Goal: Transaction & Acquisition: Purchase product/service

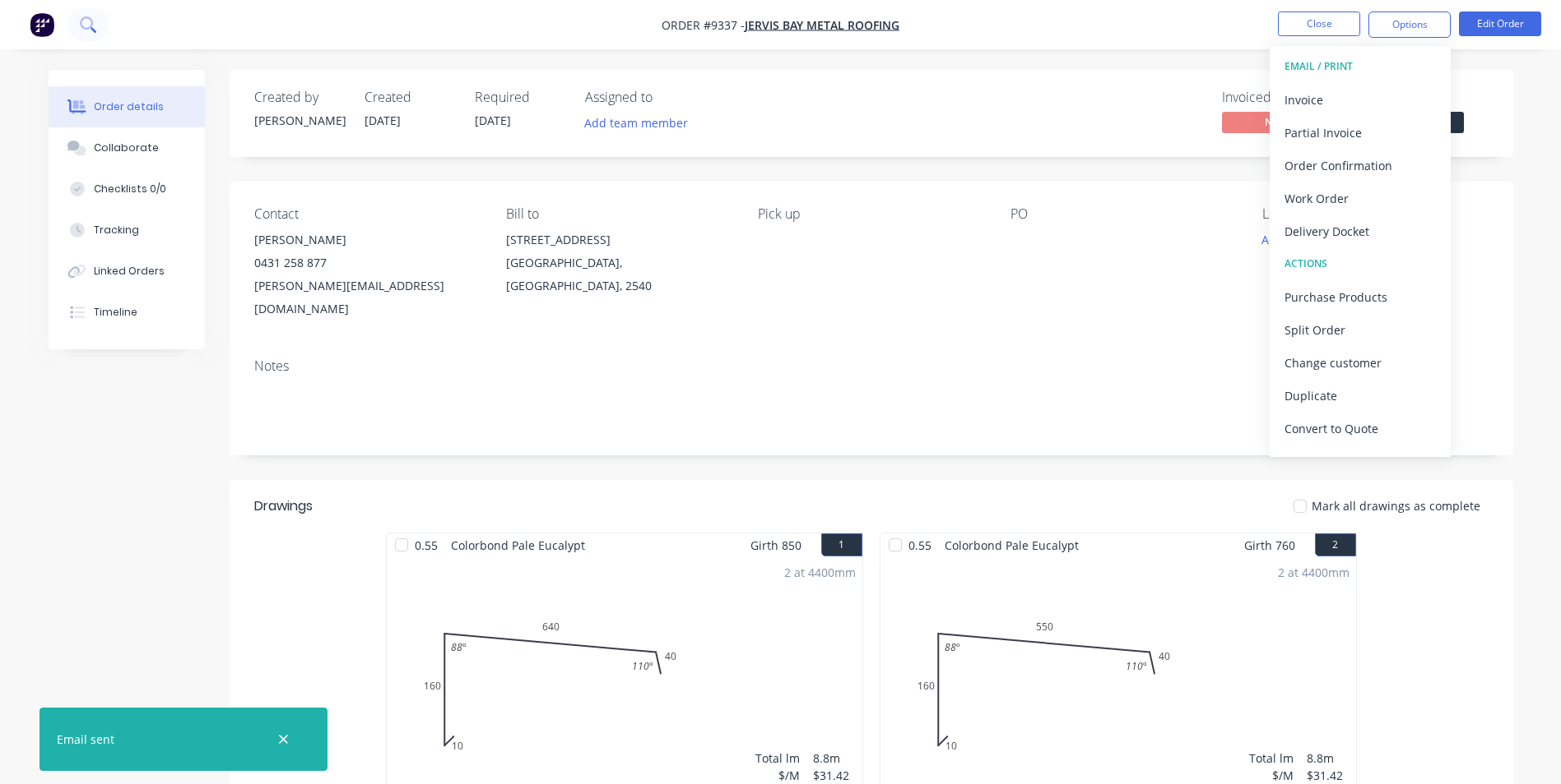
click at [80, 32] on icon at bounding box center [87, 25] width 16 height 16
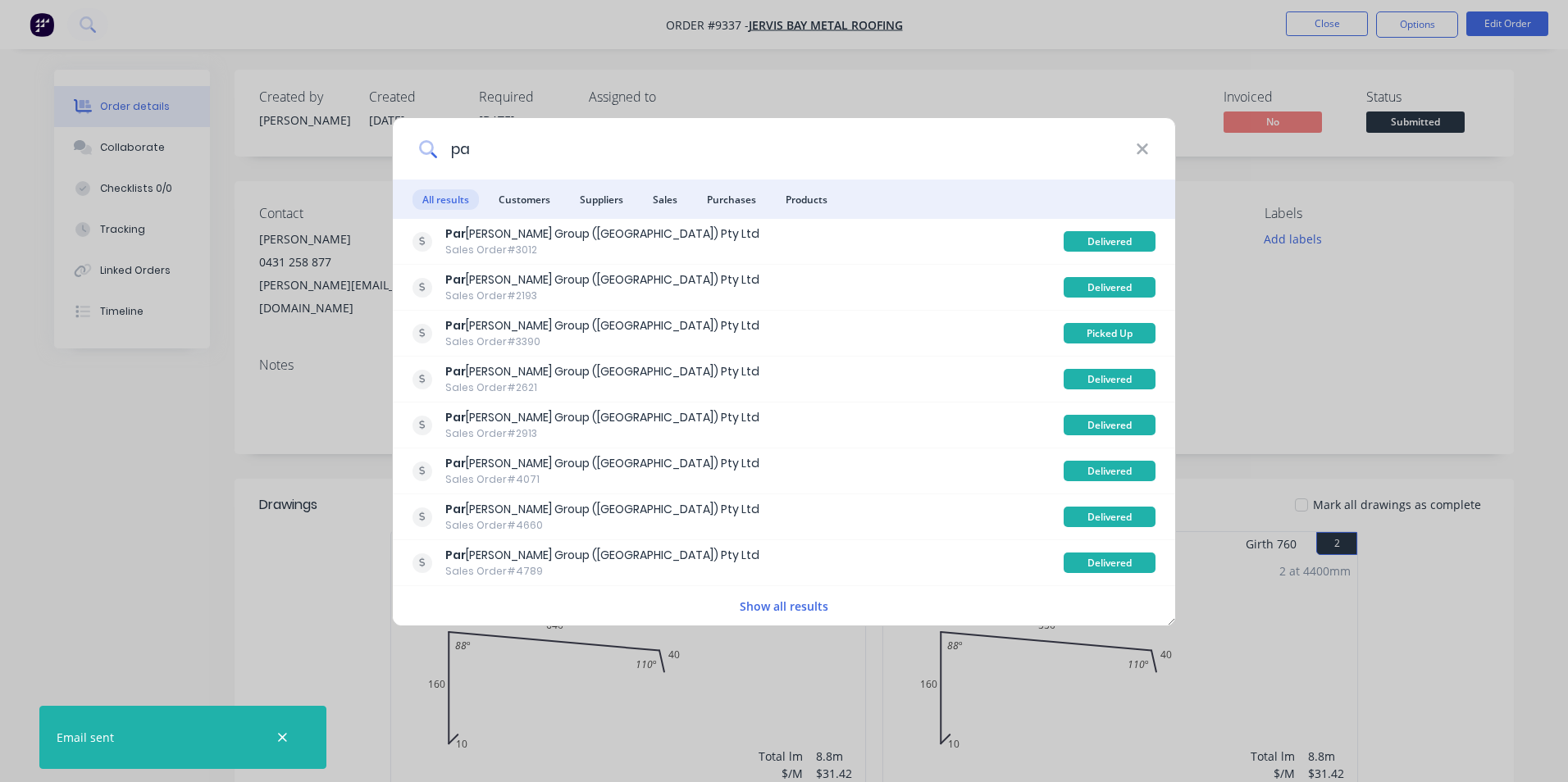
type input "p"
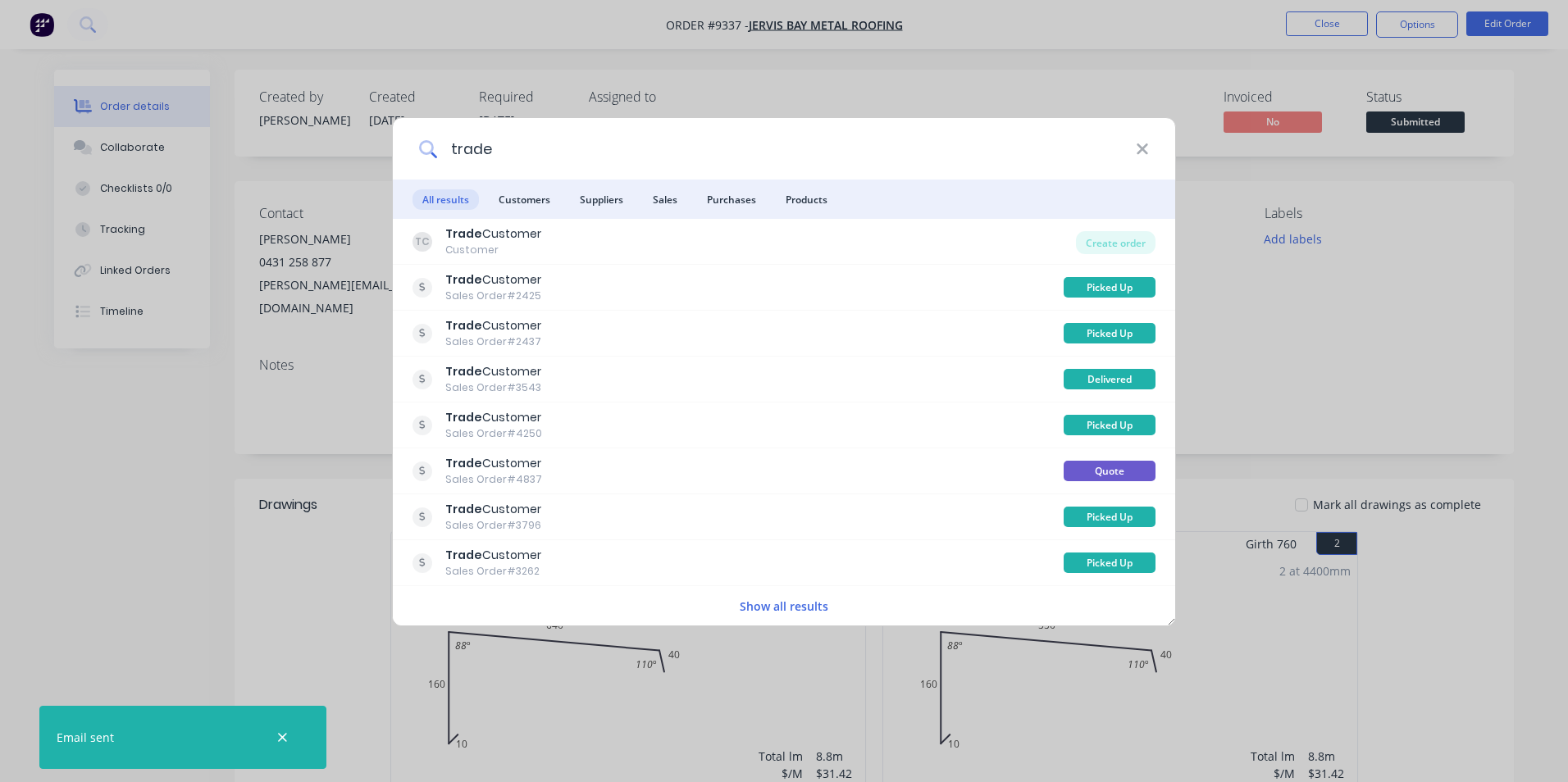
type input "trade"
click at [605, 242] on div "TC Trade Customer Customer" at bounding box center [744, 242] width 663 height 32
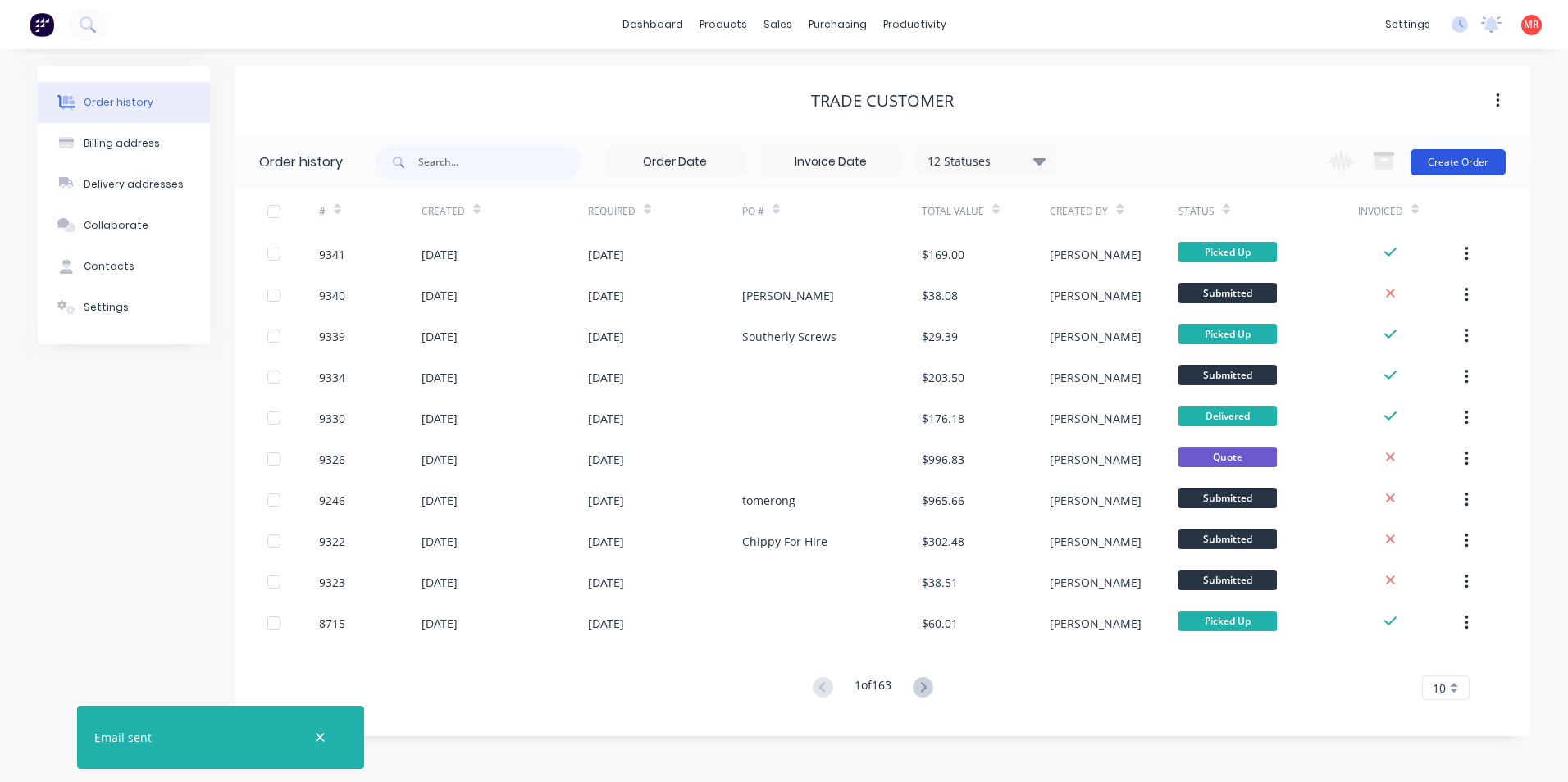
click at [1473, 159] on button "Create Order" at bounding box center [1458, 162] width 95 height 27
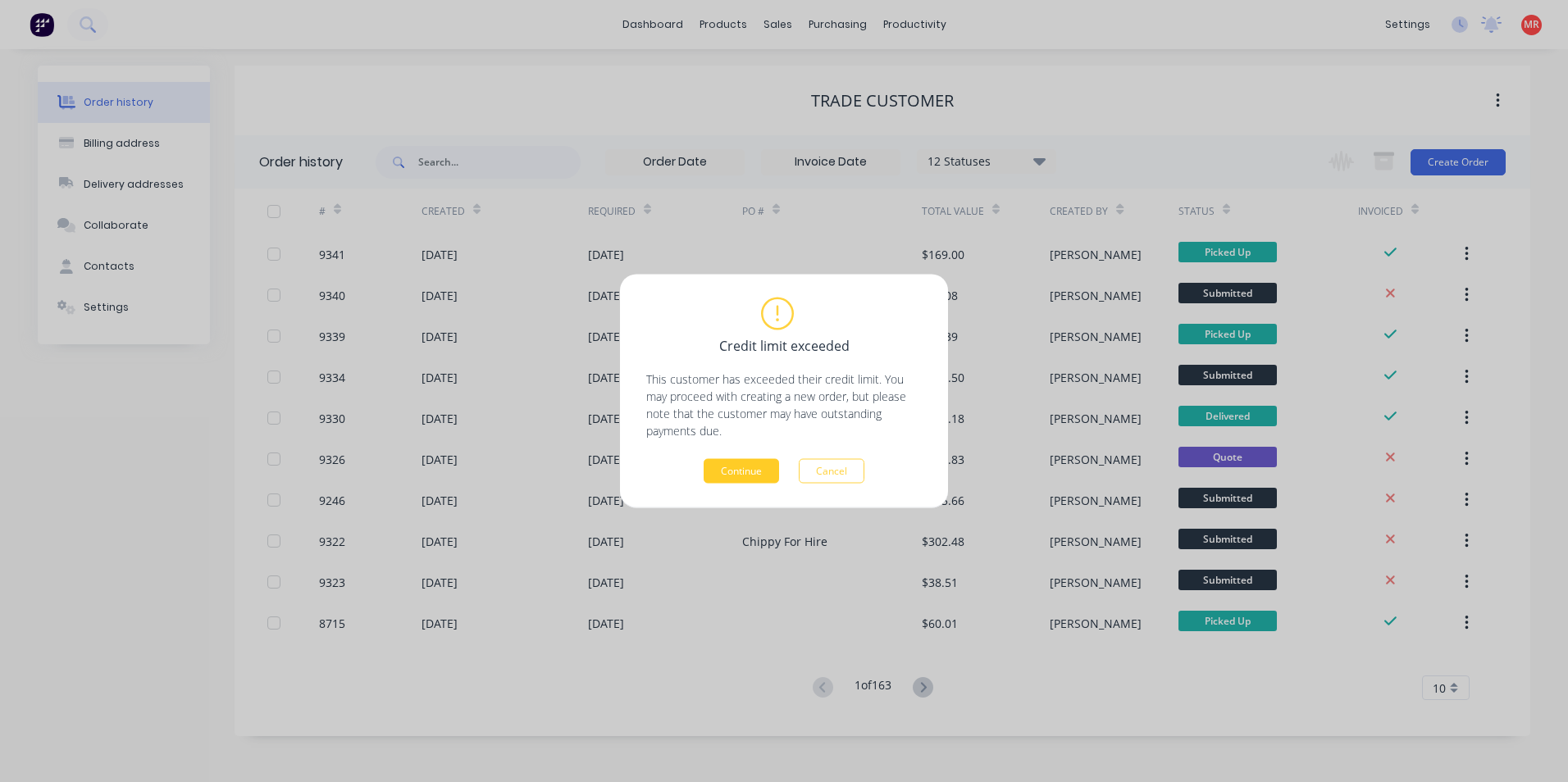
click at [733, 477] on button "Continue" at bounding box center [741, 471] width 75 height 25
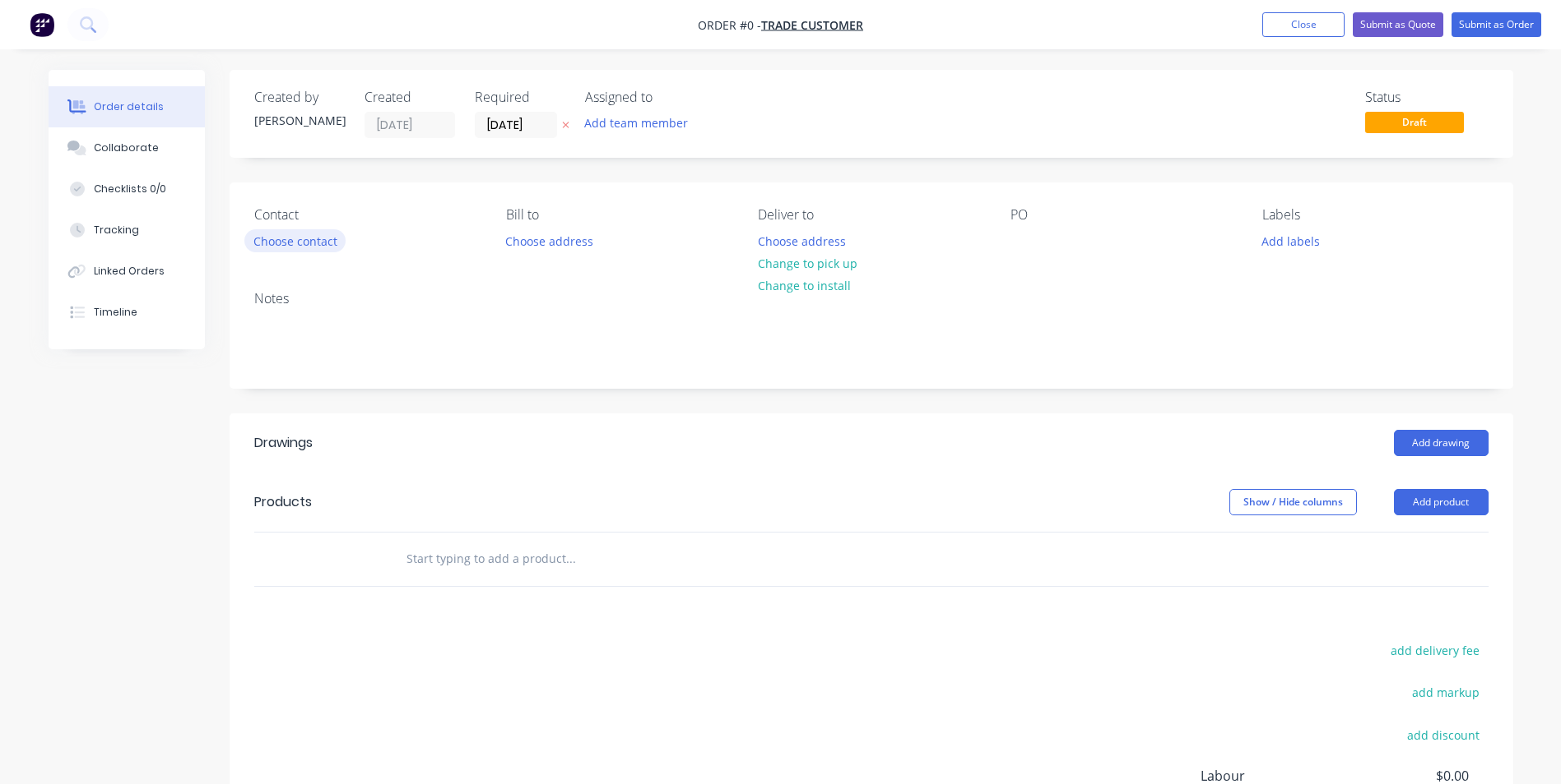
click at [294, 235] on button "Choose contact" at bounding box center [295, 240] width 101 height 22
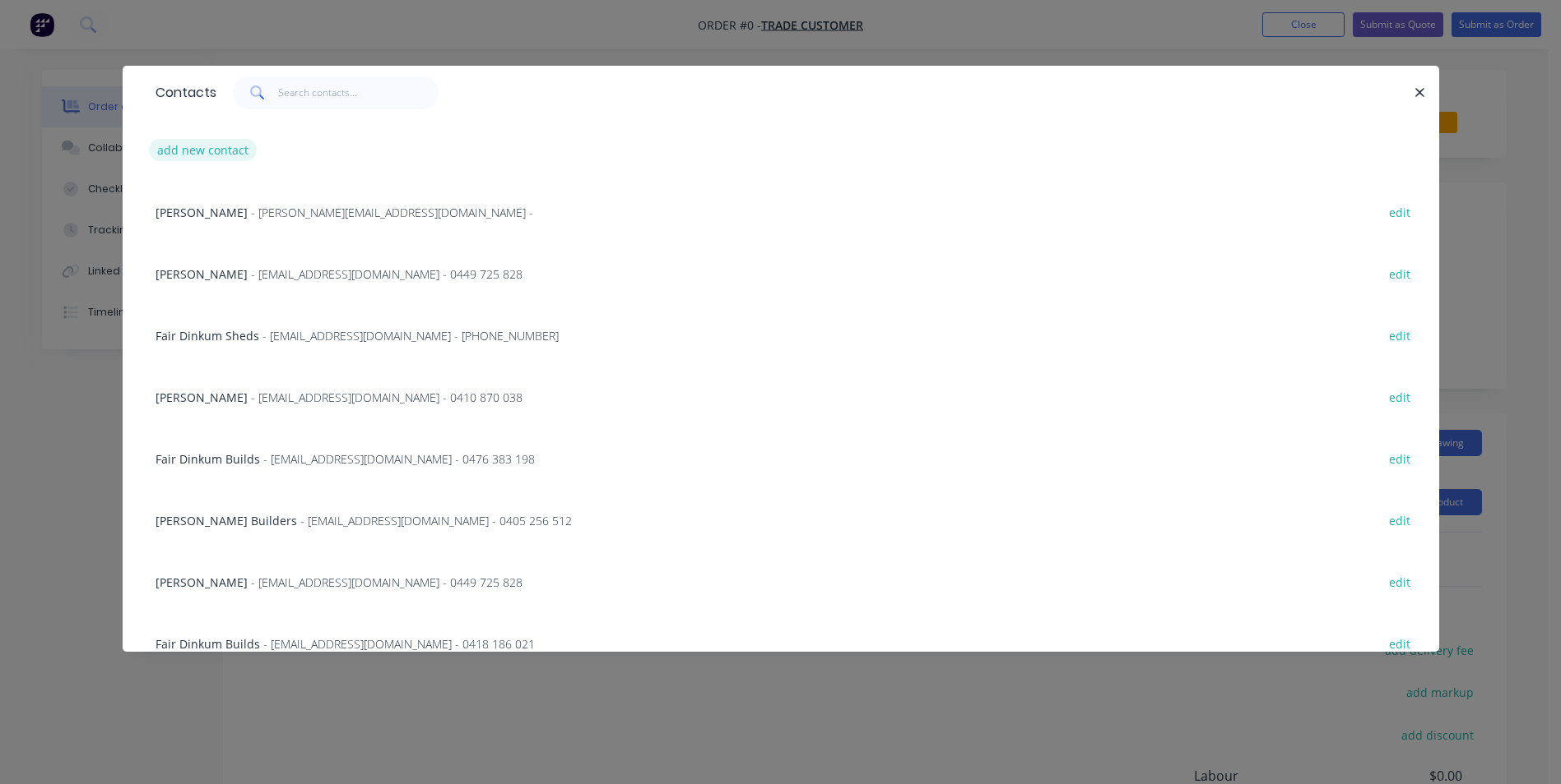
click at [208, 157] on button "add new contact" at bounding box center [203, 150] width 108 height 22
select select "AU"
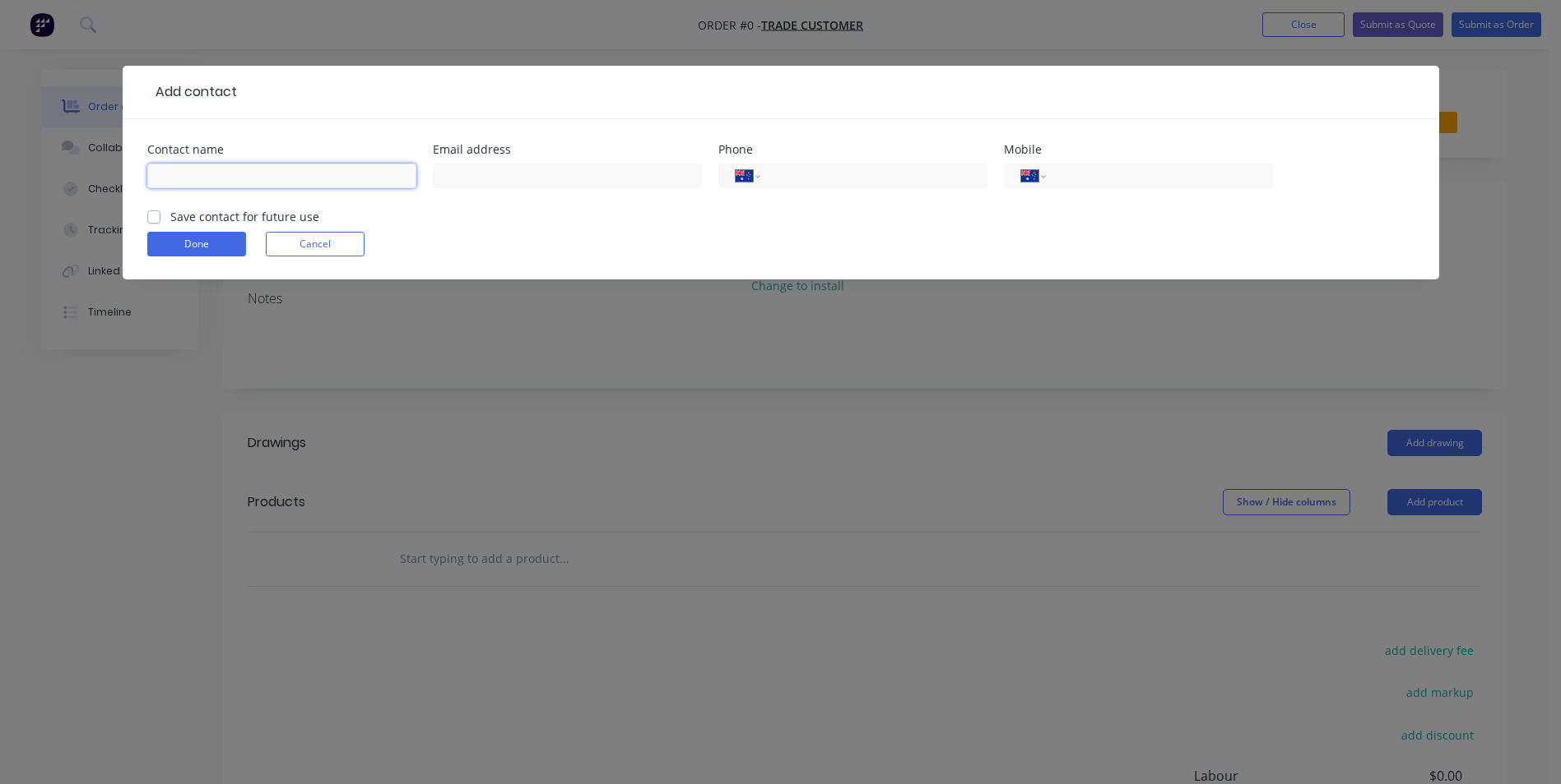
click at [227, 172] on input "text" at bounding box center [281, 176] width 269 height 25
type input "john shute"
type input "0434 646 141"
click at [146, 217] on div "Contact name john shute Email address Phone International Afghanistan Åland Isl…" at bounding box center [780, 199] width 1317 height 161
click at [170, 223] on label "Save contact for future use" at bounding box center [244, 216] width 149 height 17
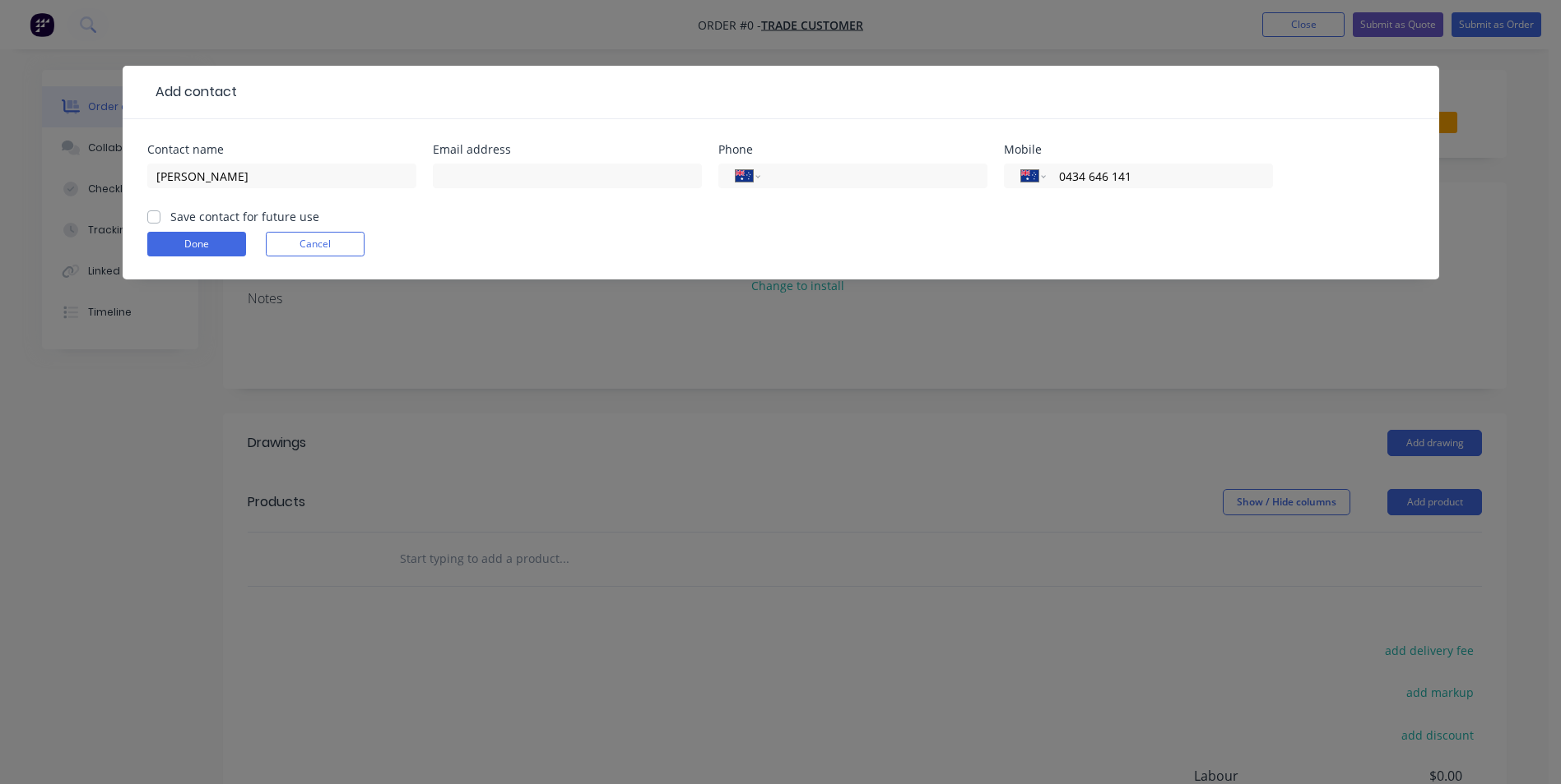
click at [152, 223] on input "Save contact for future use" at bounding box center [153, 216] width 13 height 16
checkbox input "true"
click at [195, 253] on button "Done" at bounding box center [196, 244] width 98 height 25
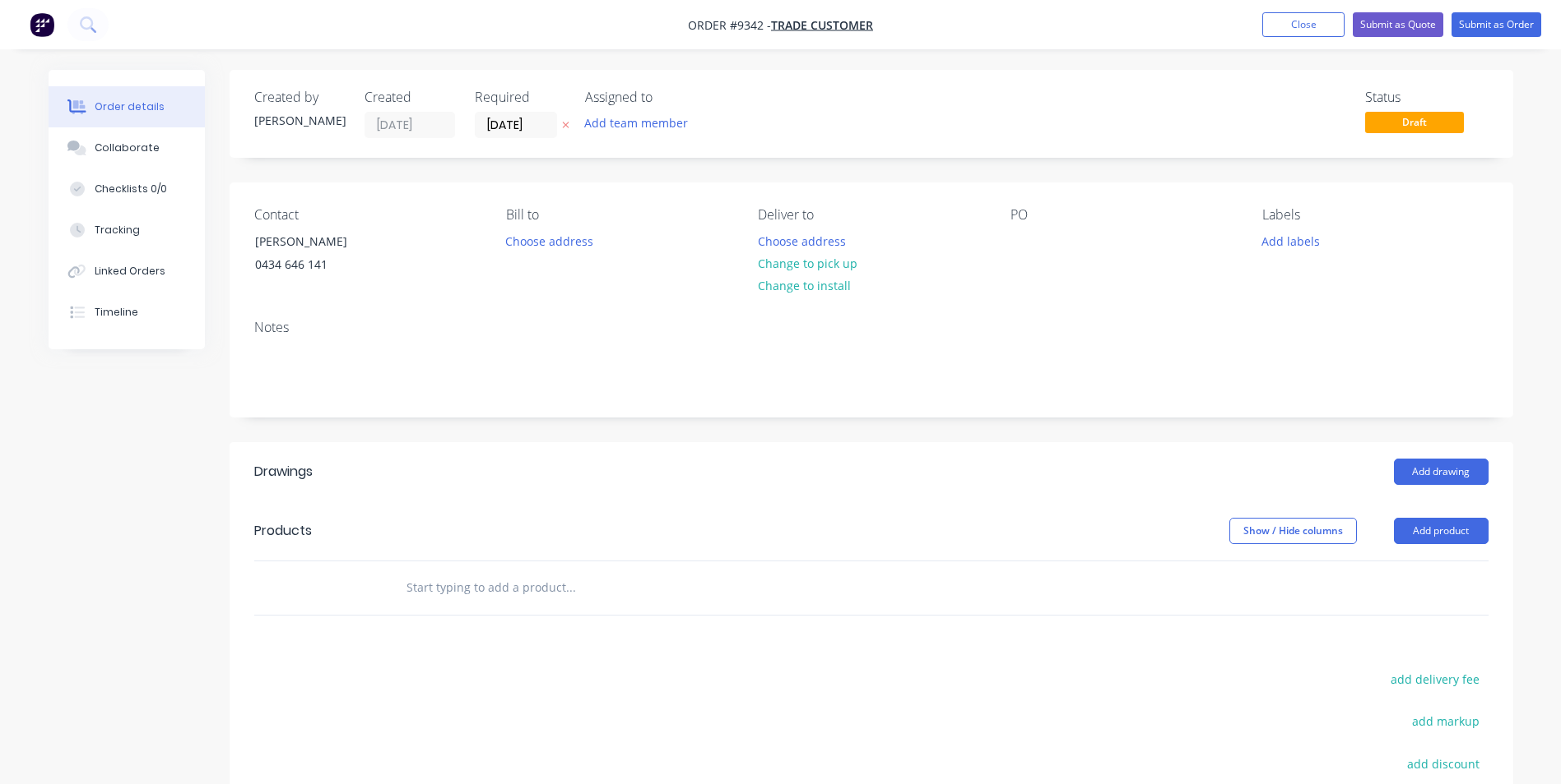
drag, startPoint x: 587, startPoint y: 596, endPoint x: 573, endPoint y: 590, distance: 15.2
click at [583, 595] on input "text" at bounding box center [569, 588] width 329 height 33
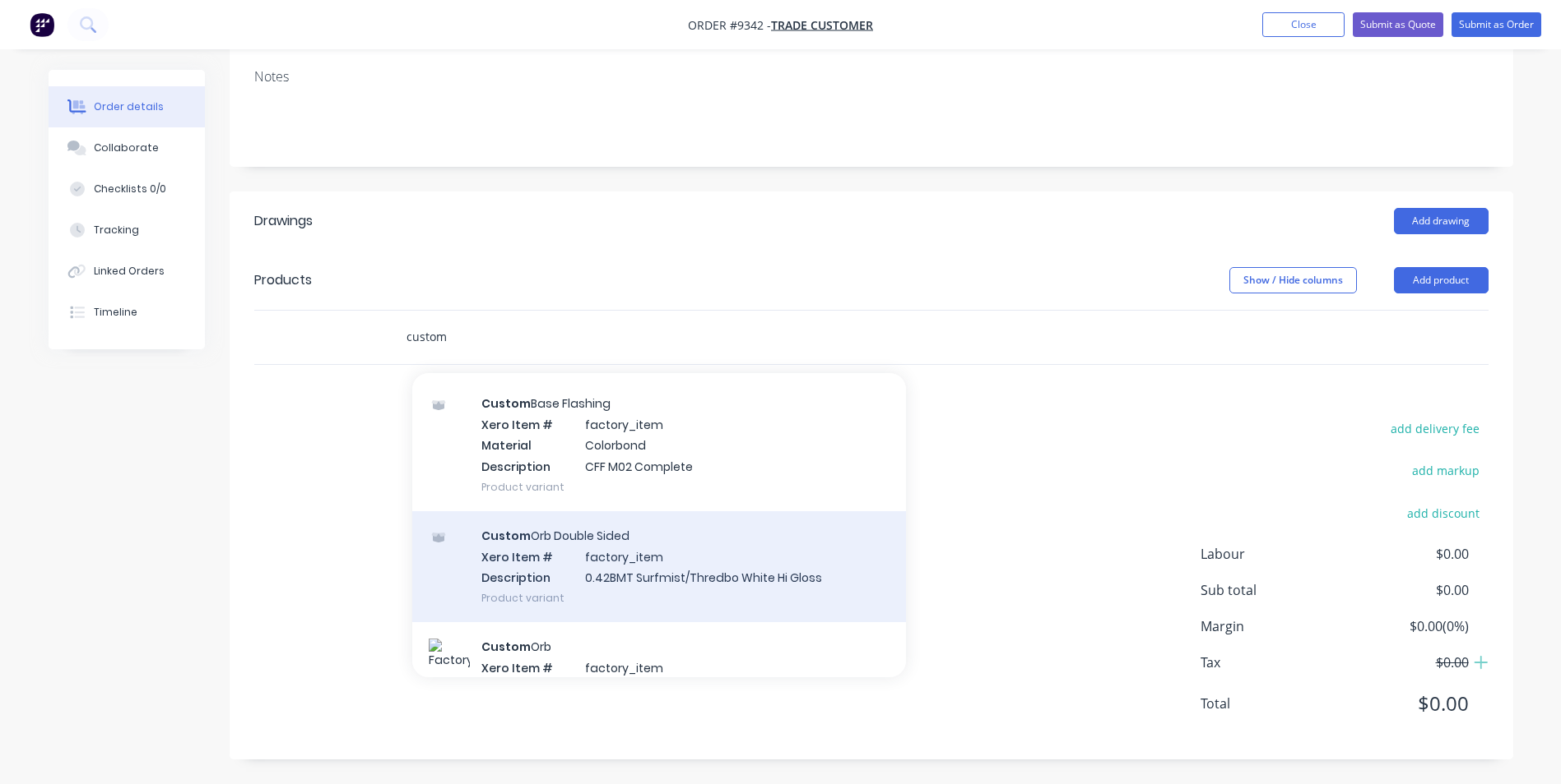
scroll to position [822, 0]
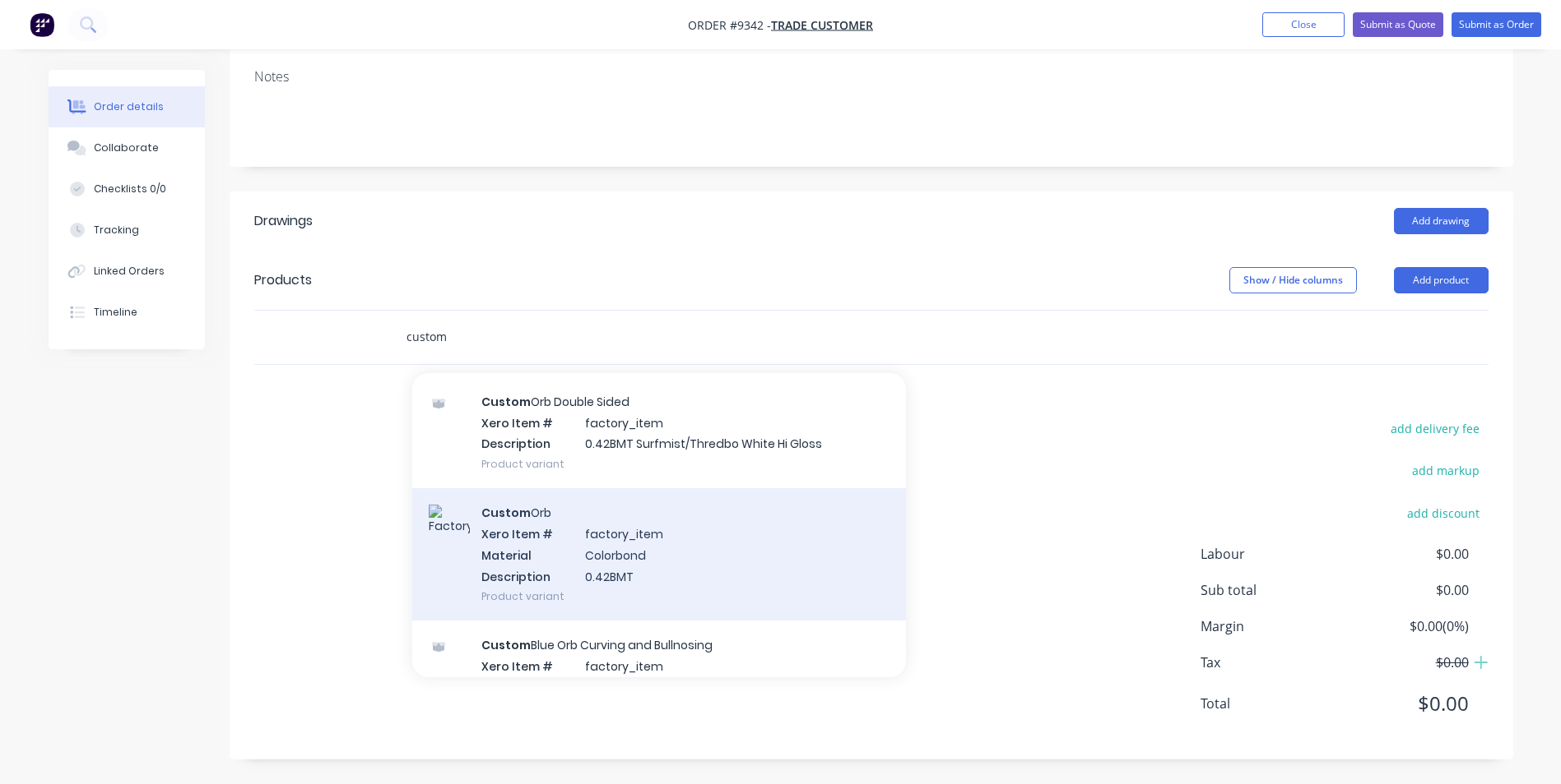
type input "custom"
click at [534, 536] on div "Custom Orb Xero Item # factory_item Material Colorbond Description 0.42BMT Prod…" at bounding box center [658, 554] width 494 height 132
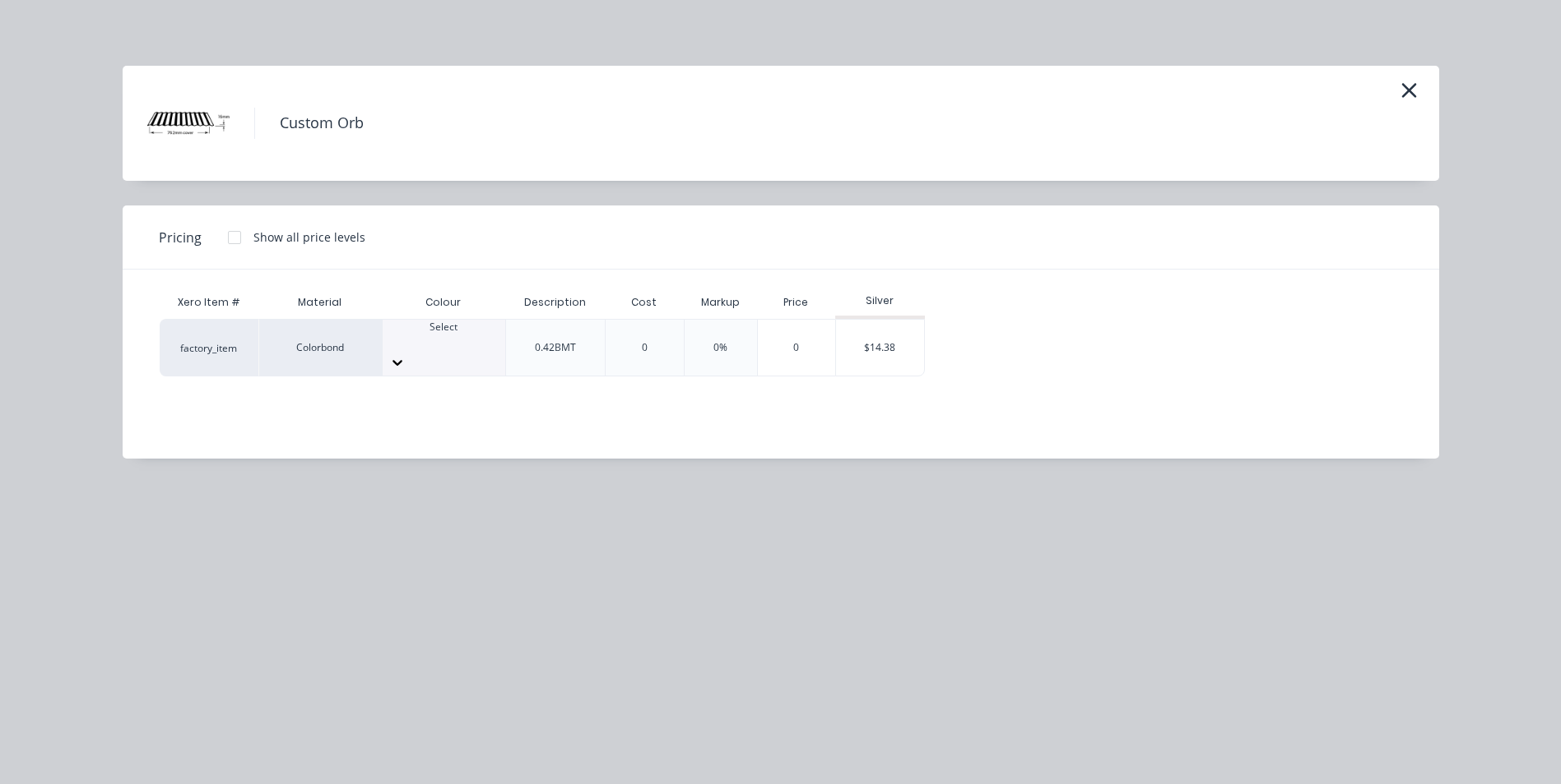
click at [424, 338] on div at bounding box center [443, 341] width 122 height 15
click at [890, 352] on div "$14.38" at bounding box center [880, 347] width 88 height 56
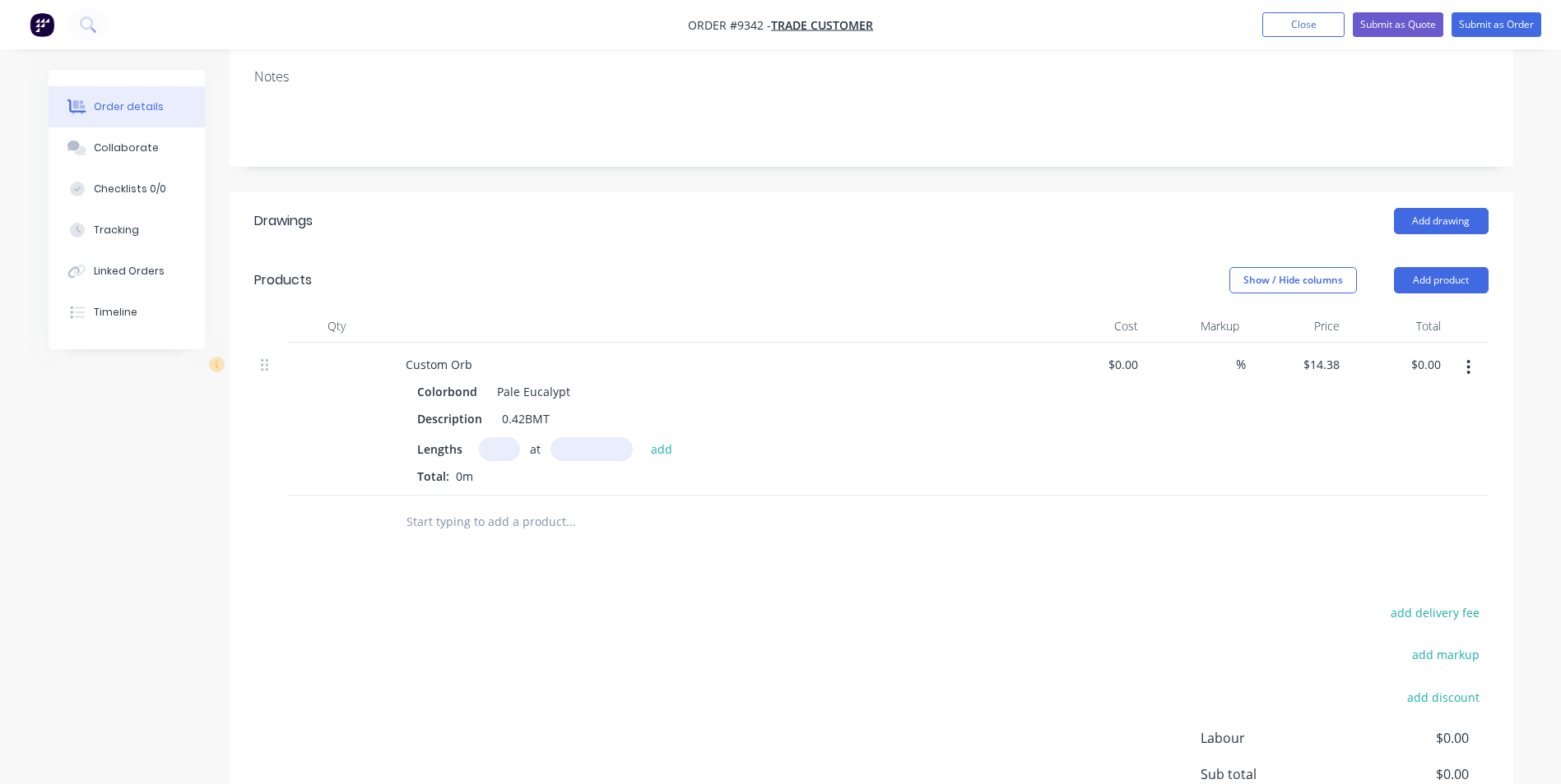
click at [505, 449] on input "text" at bounding box center [498, 450] width 41 height 24
type input "4"
type input "1800"
click at [642, 438] on button "add" at bounding box center [661, 449] width 39 height 22
type input "$103.54"
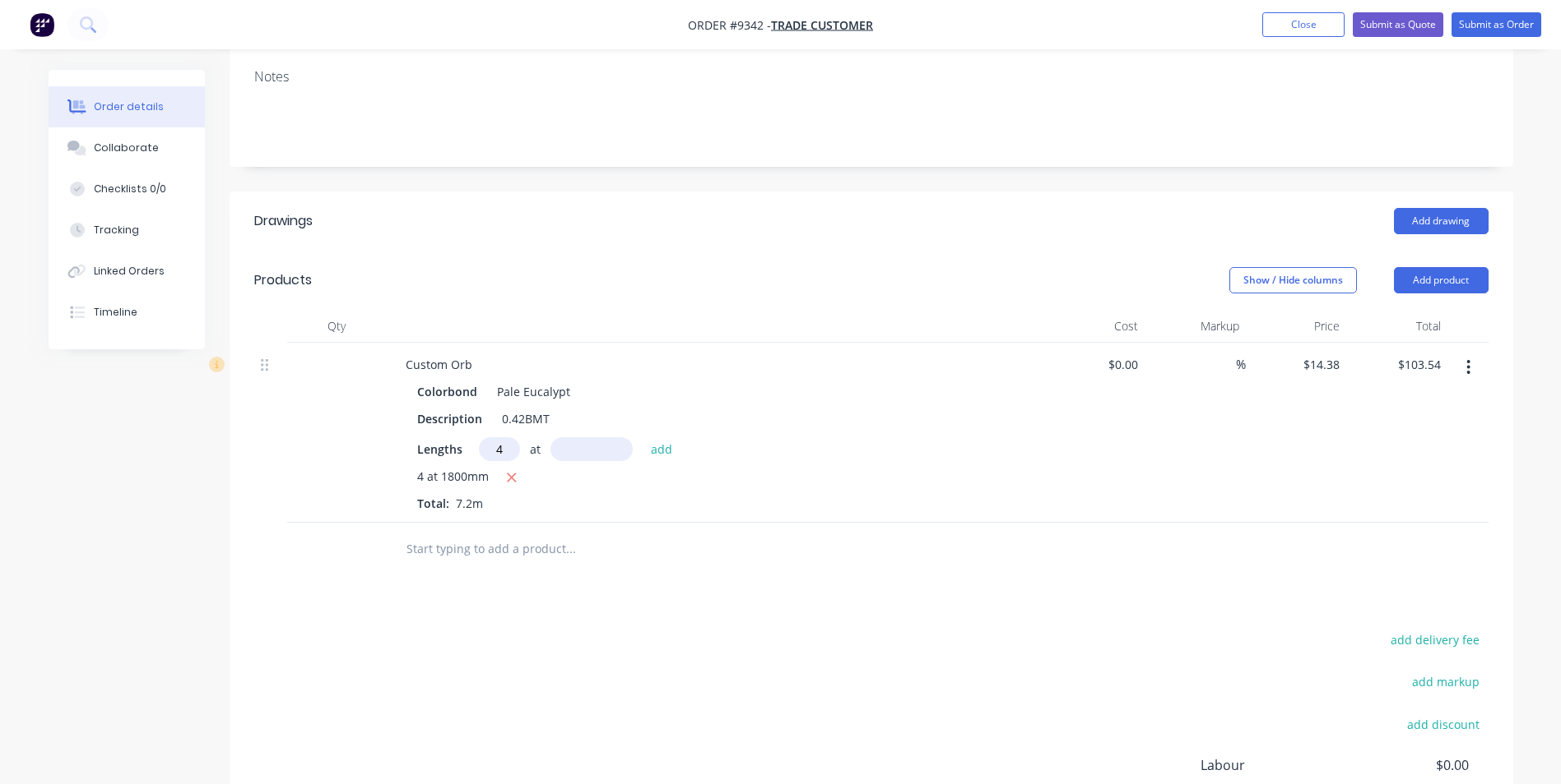
type input "4"
type input "2000"
click at [642, 438] on button "add" at bounding box center [661, 449] width 39 height 22
type input "$218.58"
type input "4"
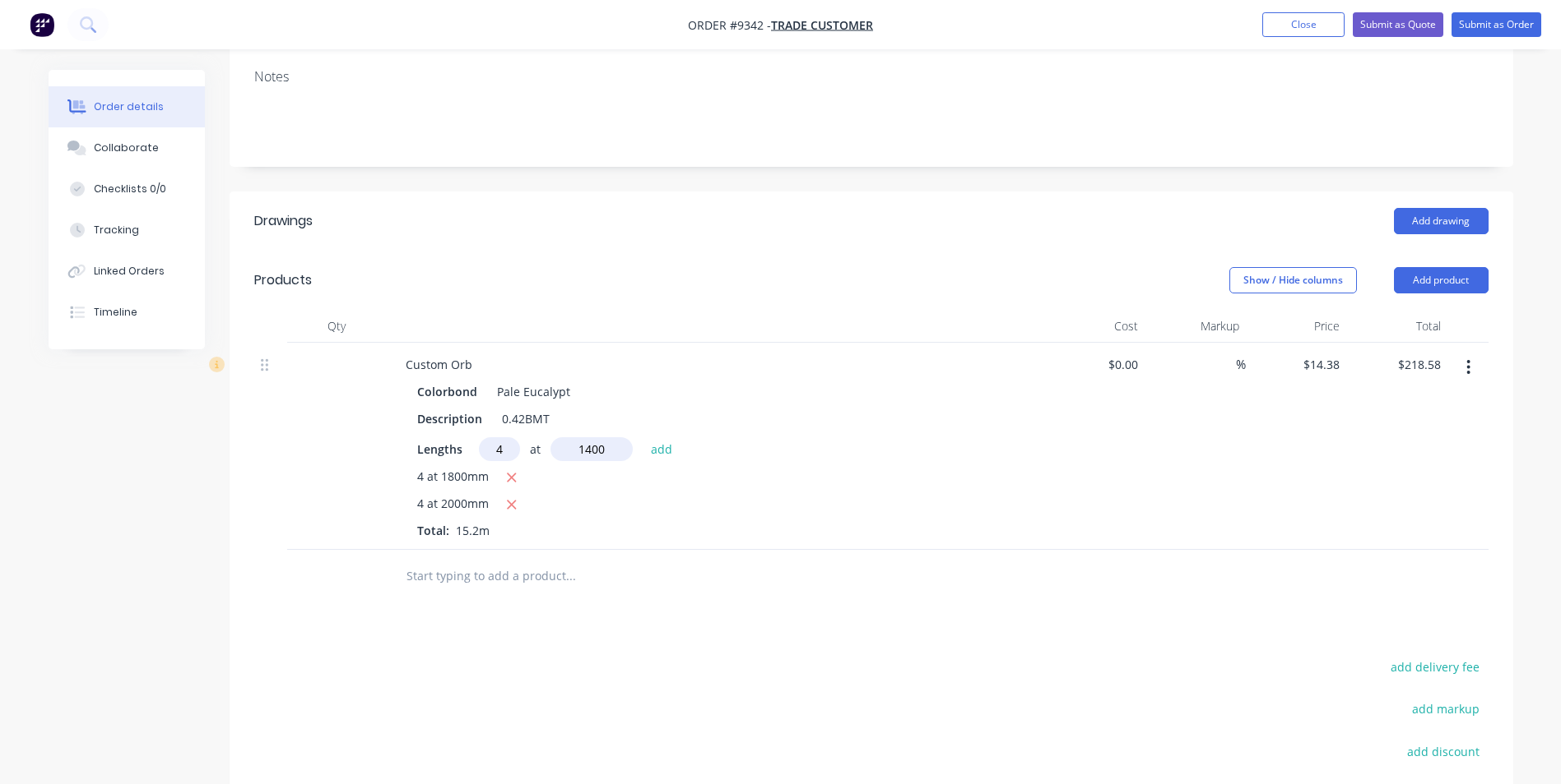
type input "1400"
click at [642, 438] on button "add" at bounding box center [661, 449] width 39 height 22
type input "$299.10"
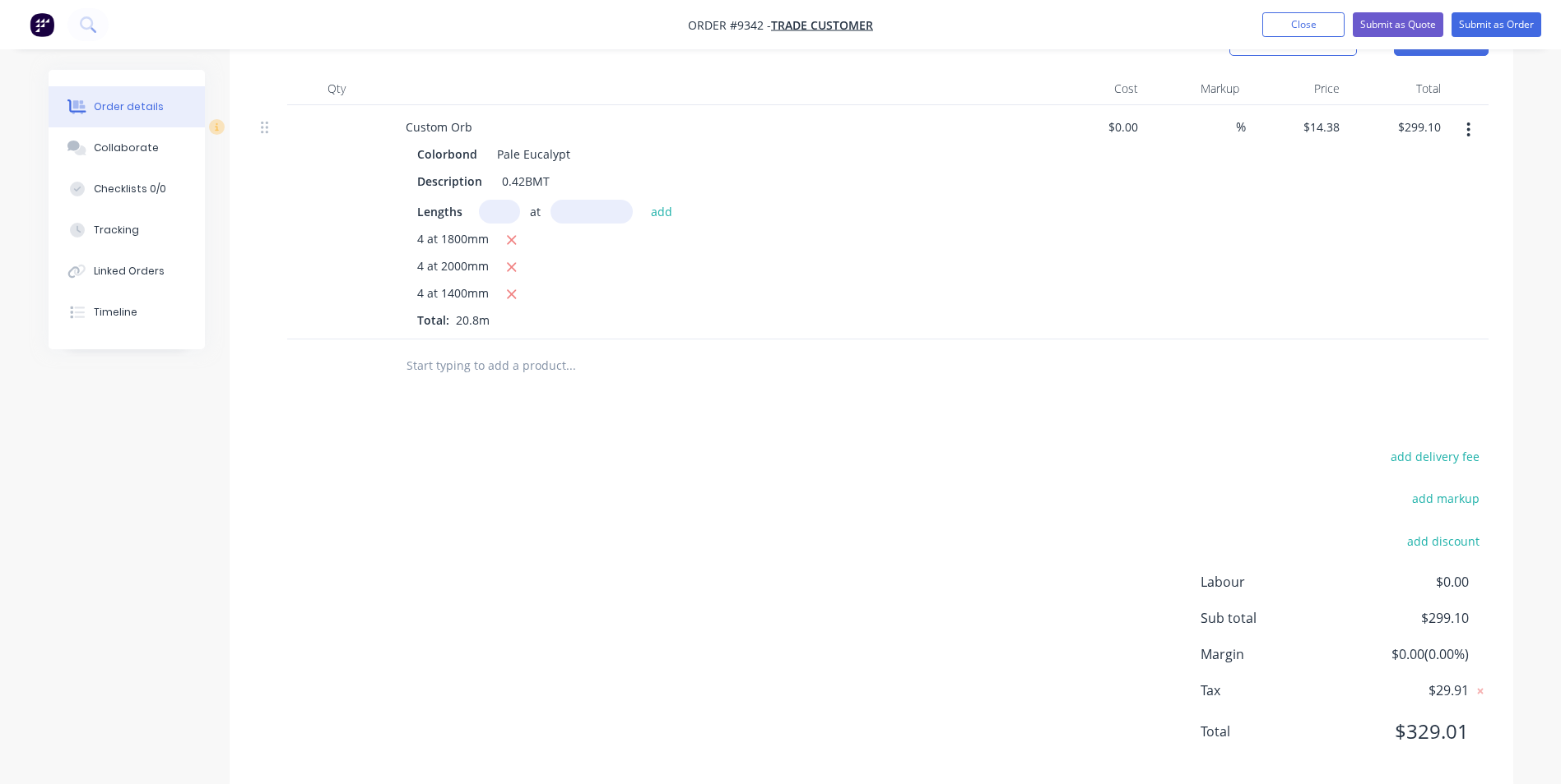
scroll to position [497, 0]
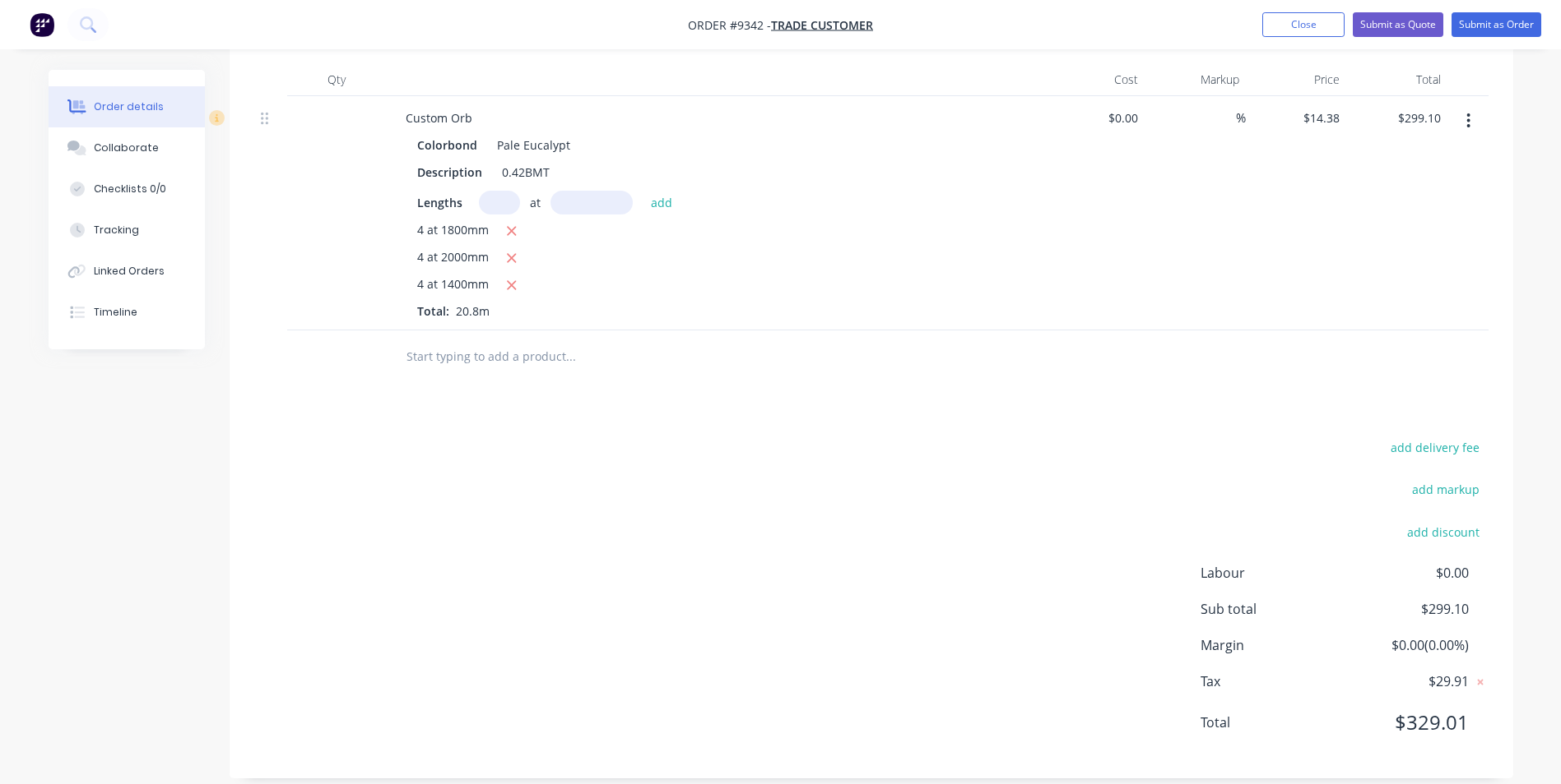
click at [484, 351] on input "text" at bounding box center [569, 356] width 329 height 33
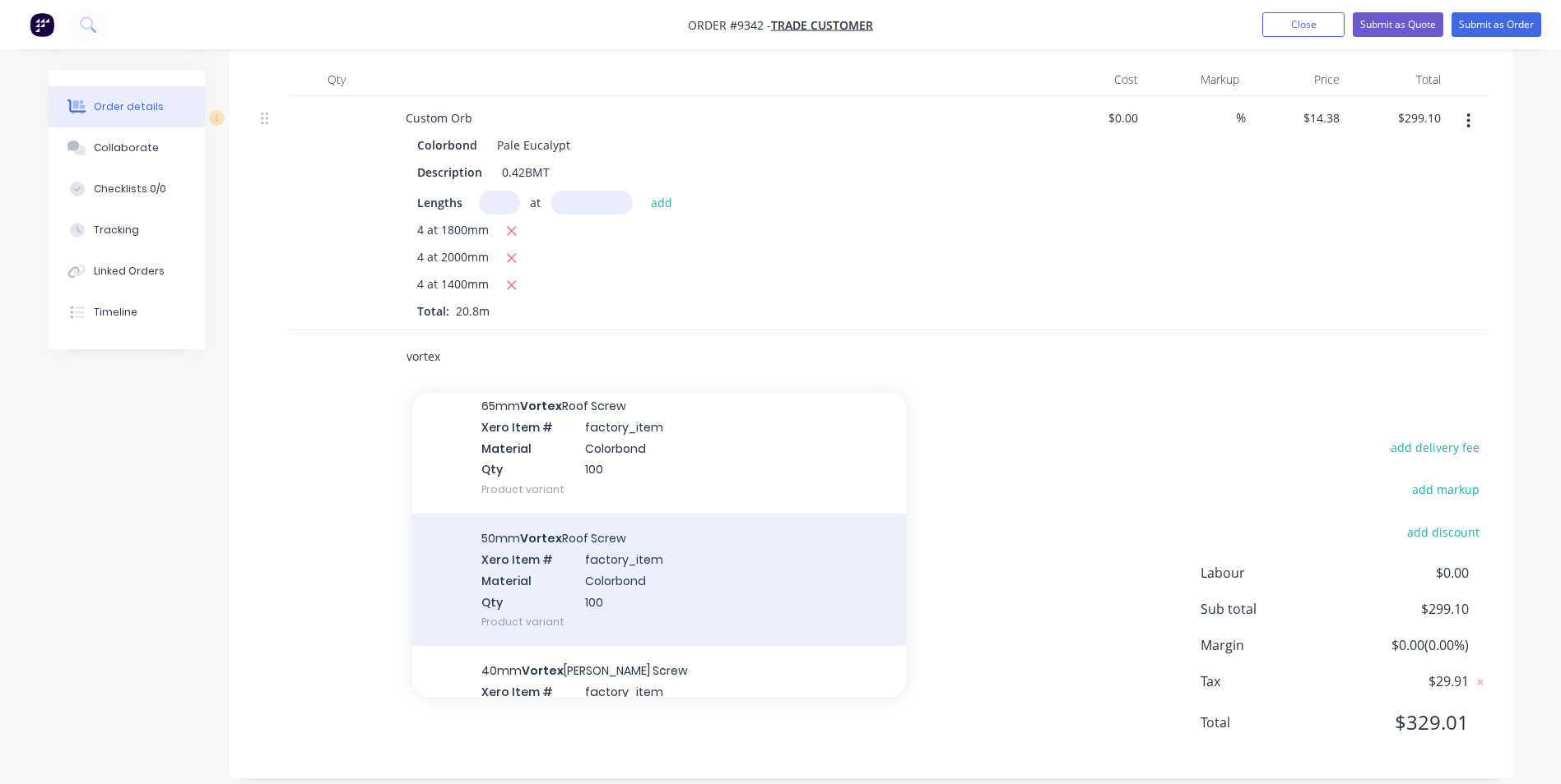
scroll to position [411, 0]
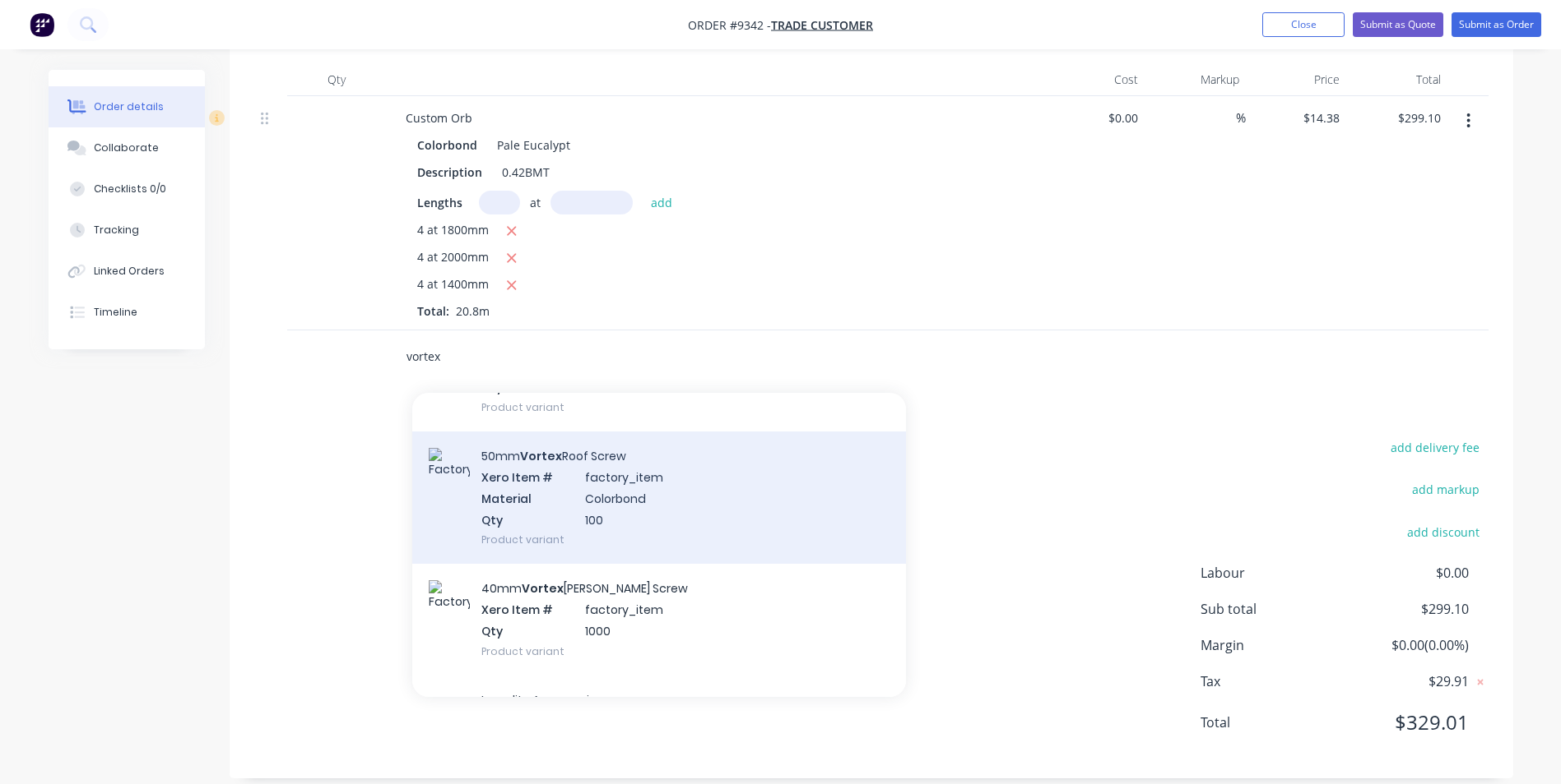
type input "vortex"
click at [595, 526] on div "50mm Vortex Roof Screw Xero Item # factory_item Material Colorbond Qty 100 Prod…" at bounding box center [658, 497] width 494 height 132
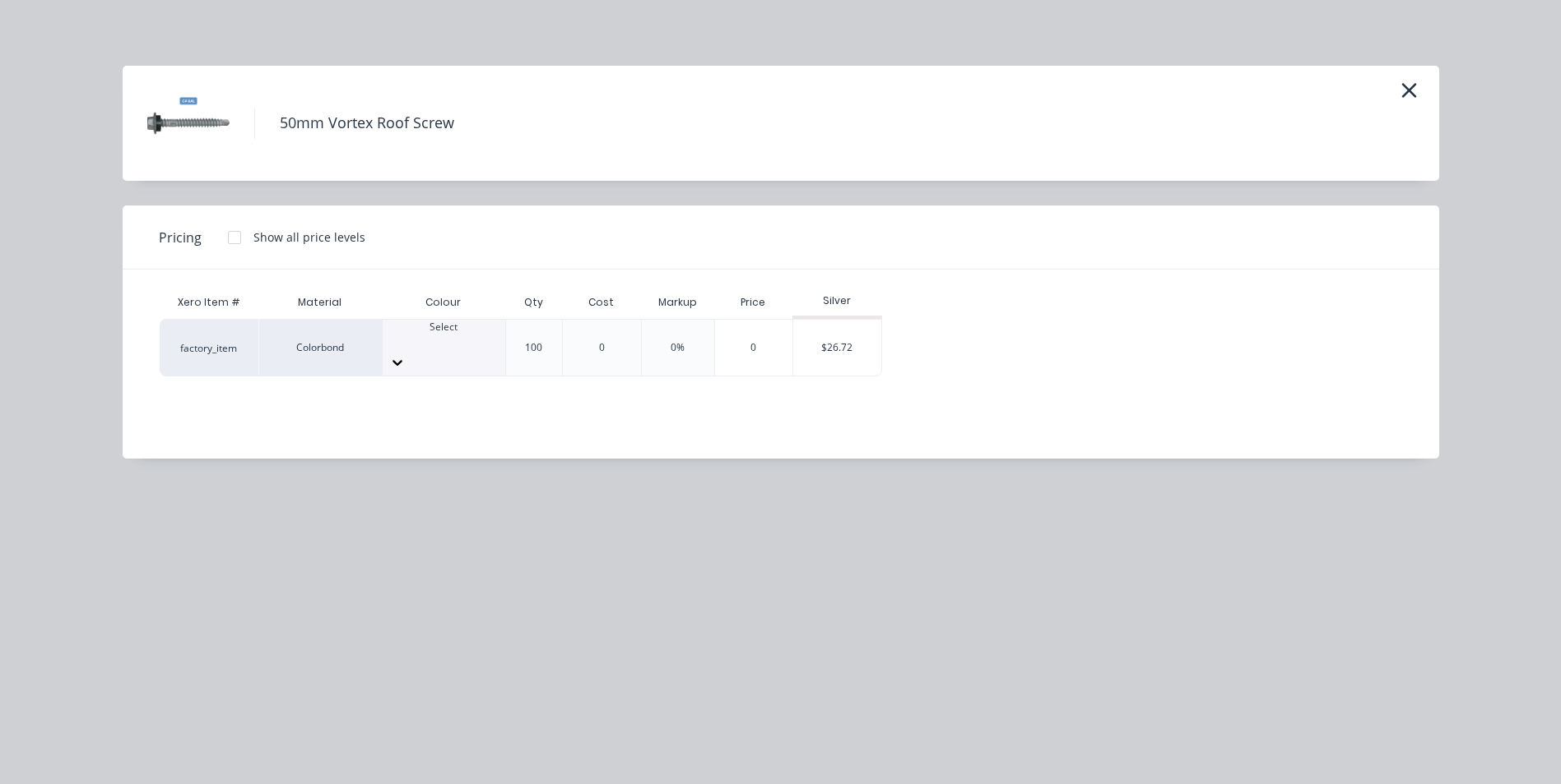
drag, startPoint x: 465, startPoint y: 343, endPoint x: 466, endPoint y: 363, distance: 20.0
click at [465, 342] on div at bounding box center [443, 341] width 122 height 15
click at [818, 349] on div "$26.72" at bounding box center [837, 347] width 88 height 56
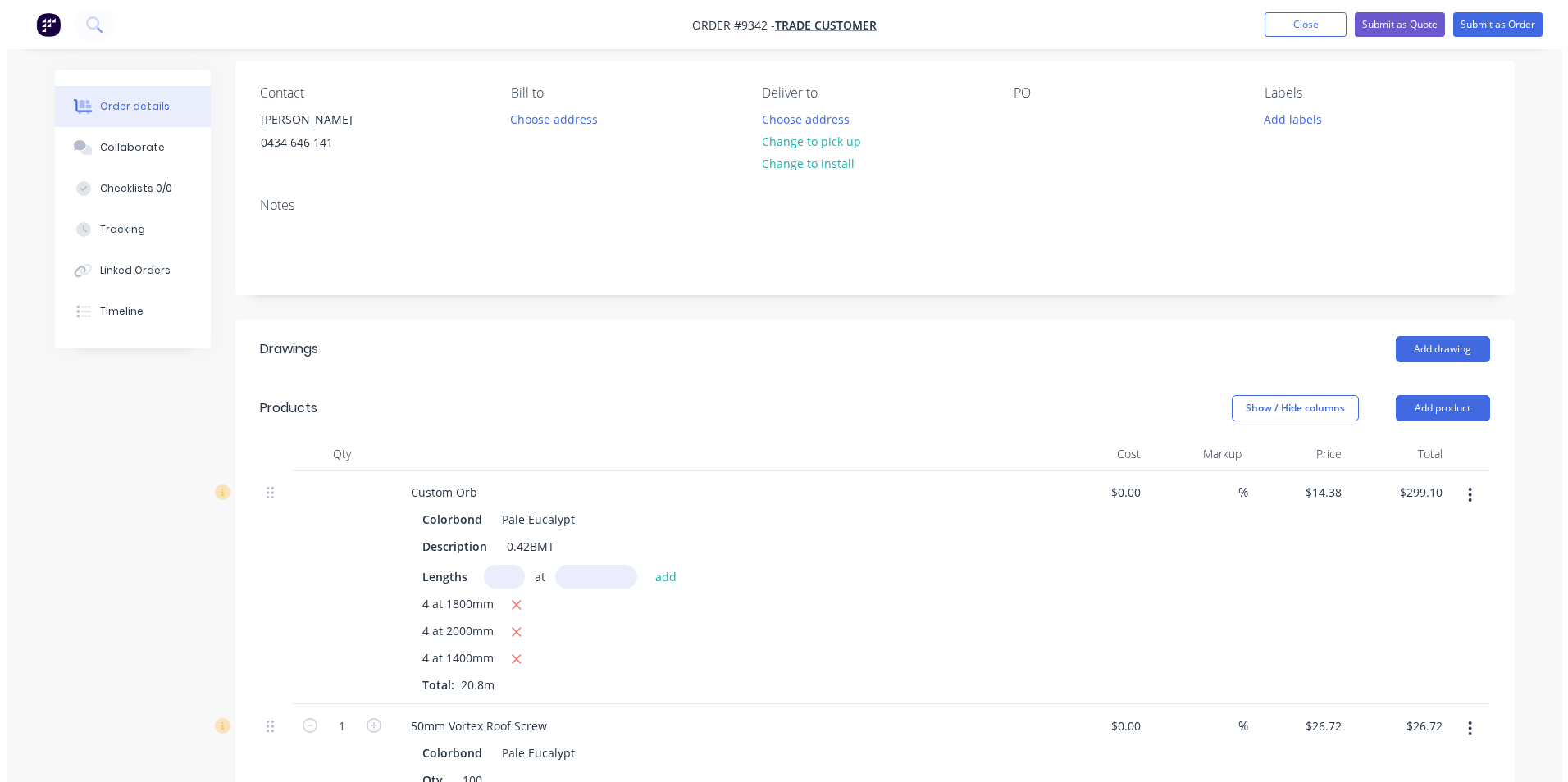
scroll to position [0, 0]
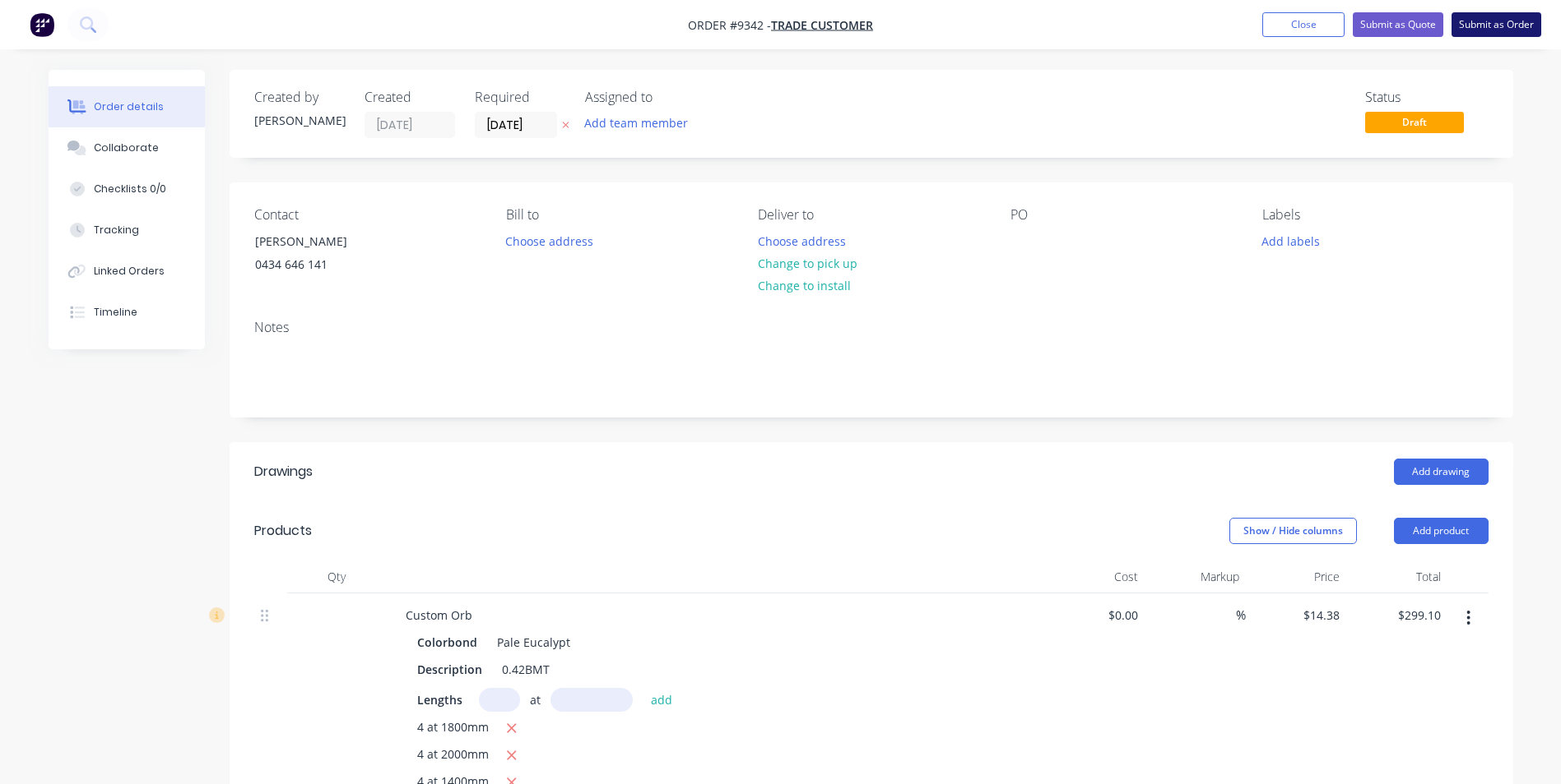
click at [1469, 19] on button "Submit as Order" at bounding box center [1495, 24] width 89 height 25
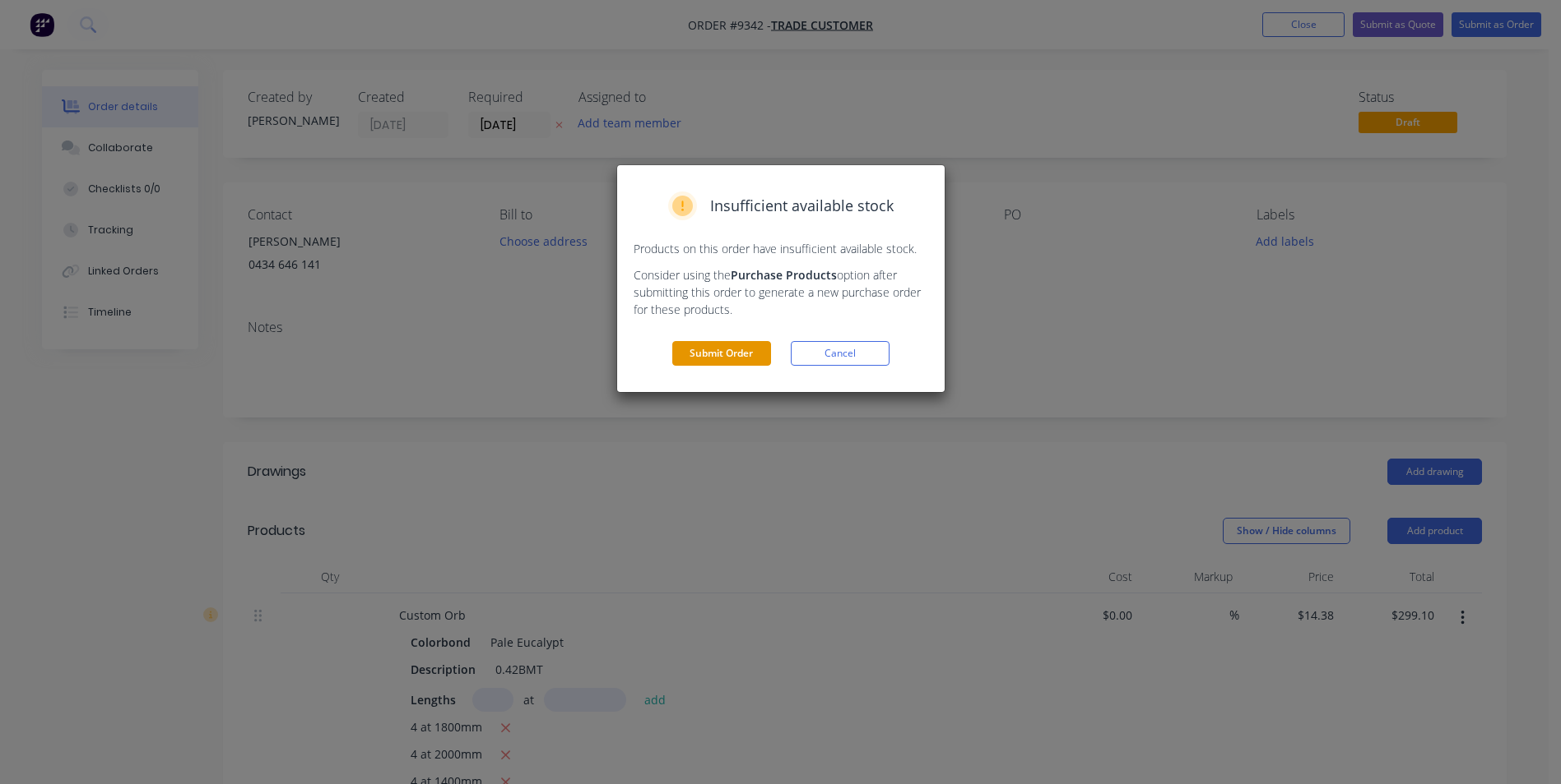
click at [689, 350] on button "Submit Order" at bounding box center [721, 353] width 98 height 25
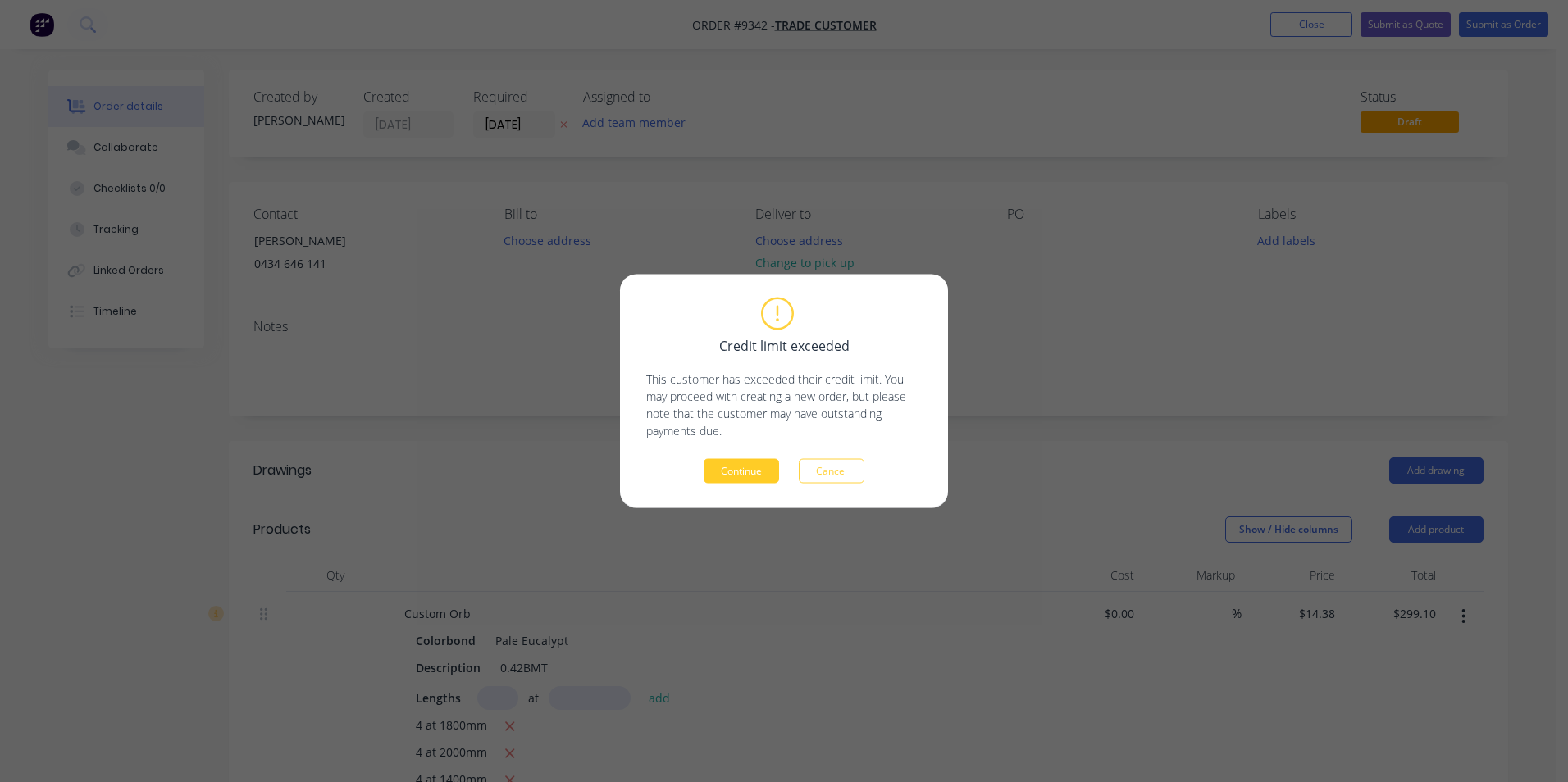
click at [739, 468] on button "Continue" at bounding box center [741, 471] width 75 height 25
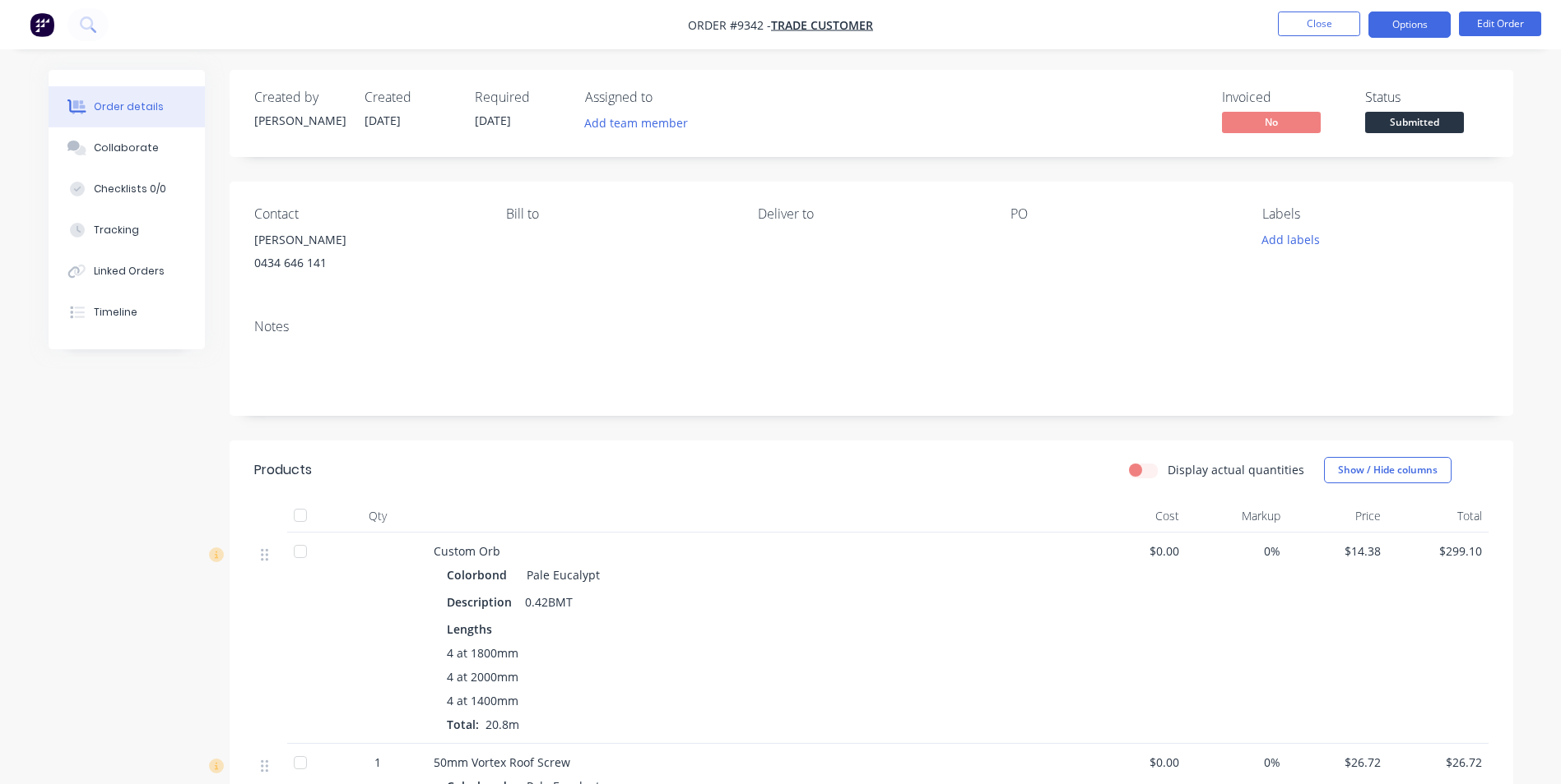
click at [1379, 27] on button "Options" at bounding box center [1409, 25] width 82 height 27
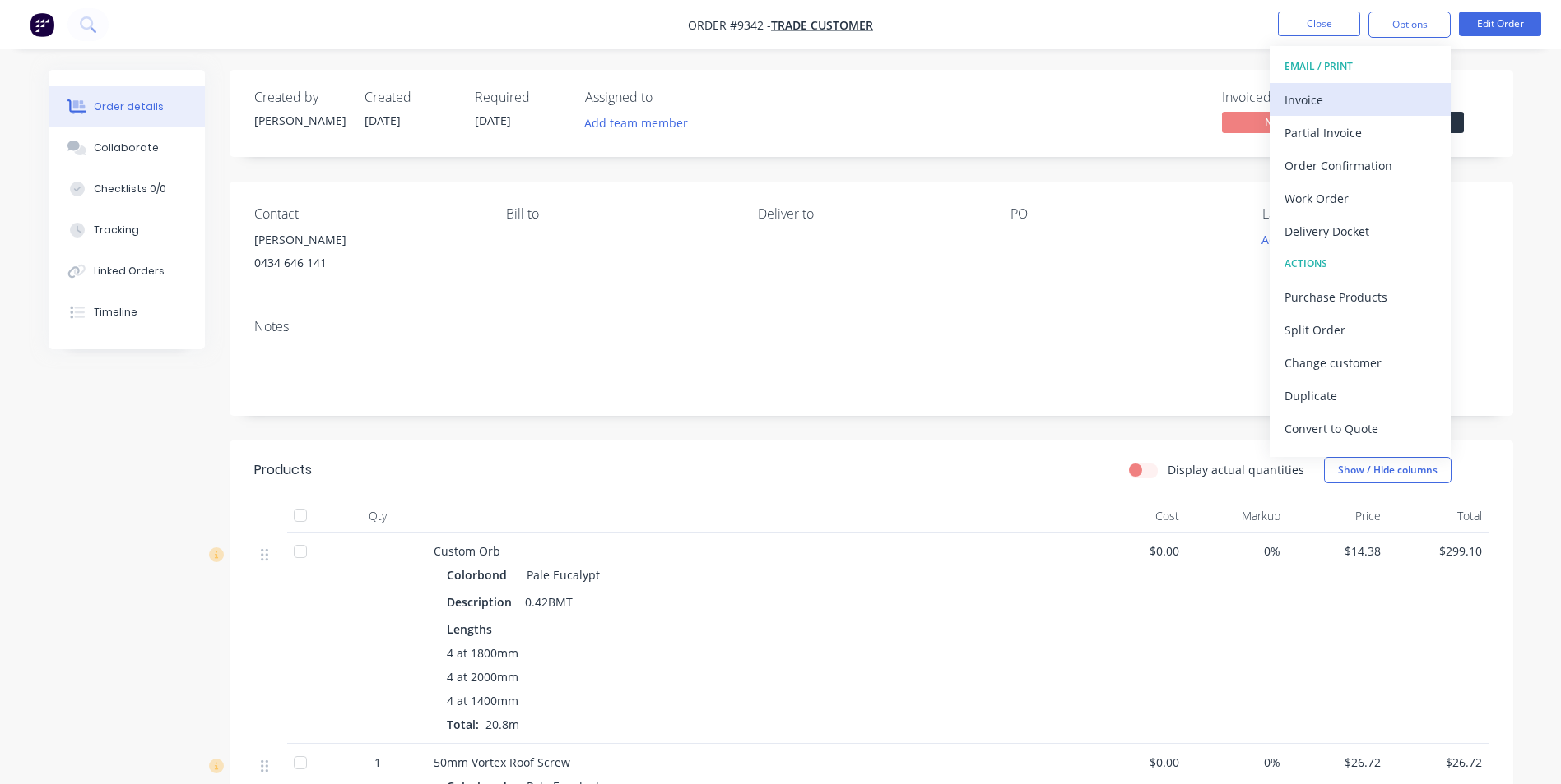
click at [1320, 108] on div "Invoice" at bounding box center [1359, 100] width 151 height 24
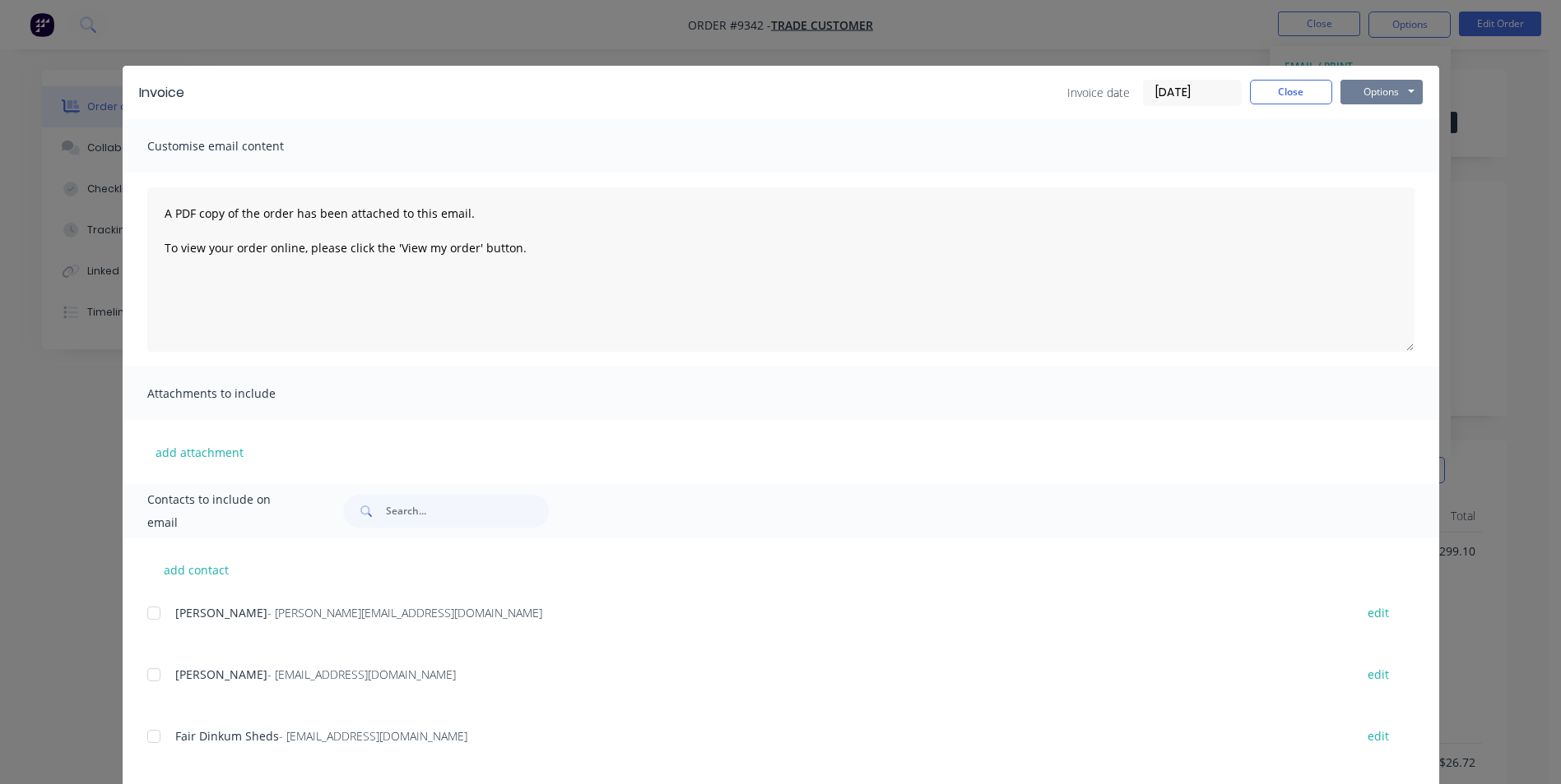
click at [1372, 87] on button "Options" at bounding box center [1381, 91] width 82 height 25
click at [1367, 147] on button "Print" at bounding box center [1393, 148] width 105 height 27
click at [1277, 87] on button "Close" at bounding box center [1290, 91] width 82 height 25
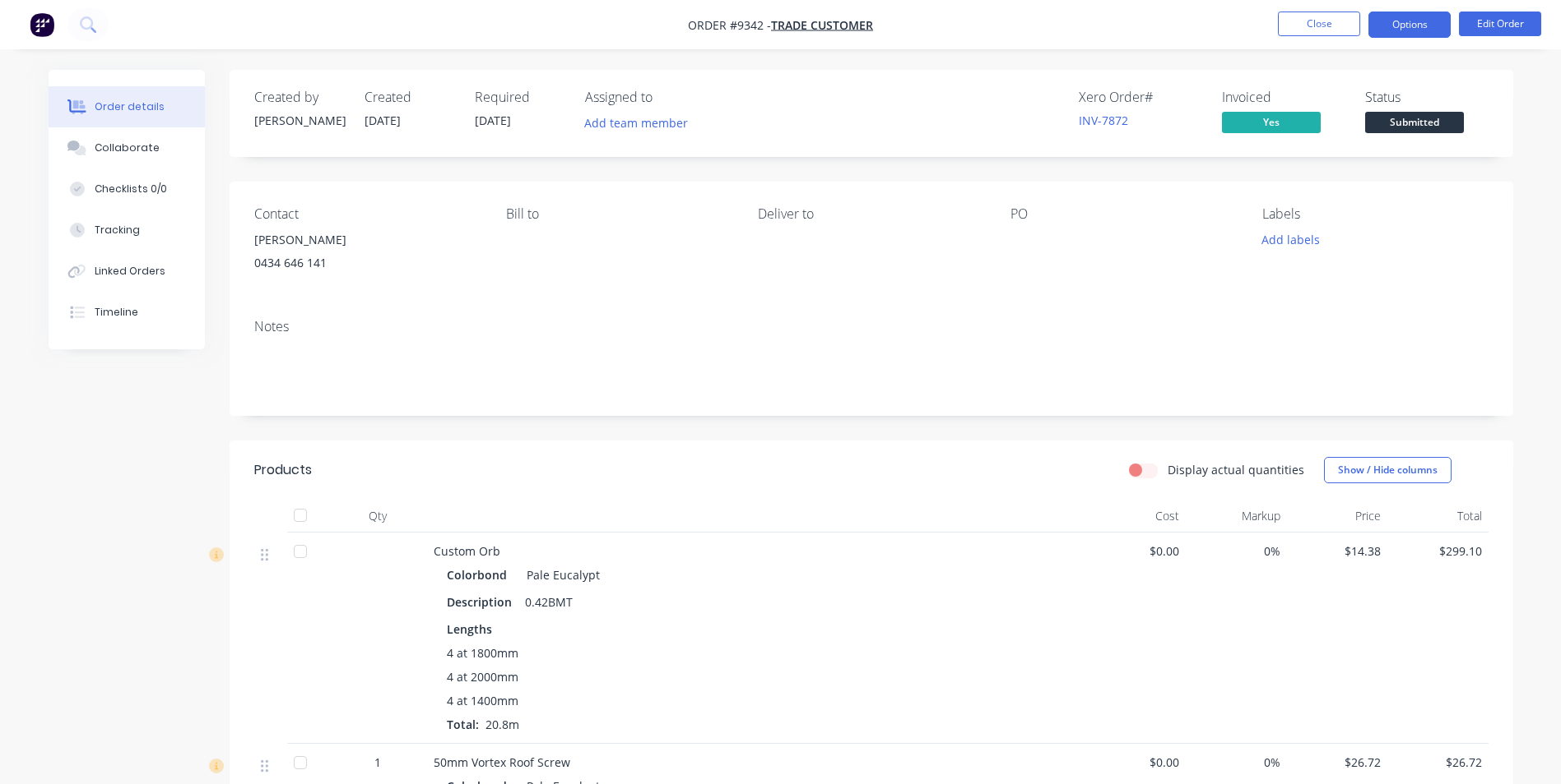
click at [1412, 28] on button "Options" at bounding box center [1409, 25] width 82 height 27
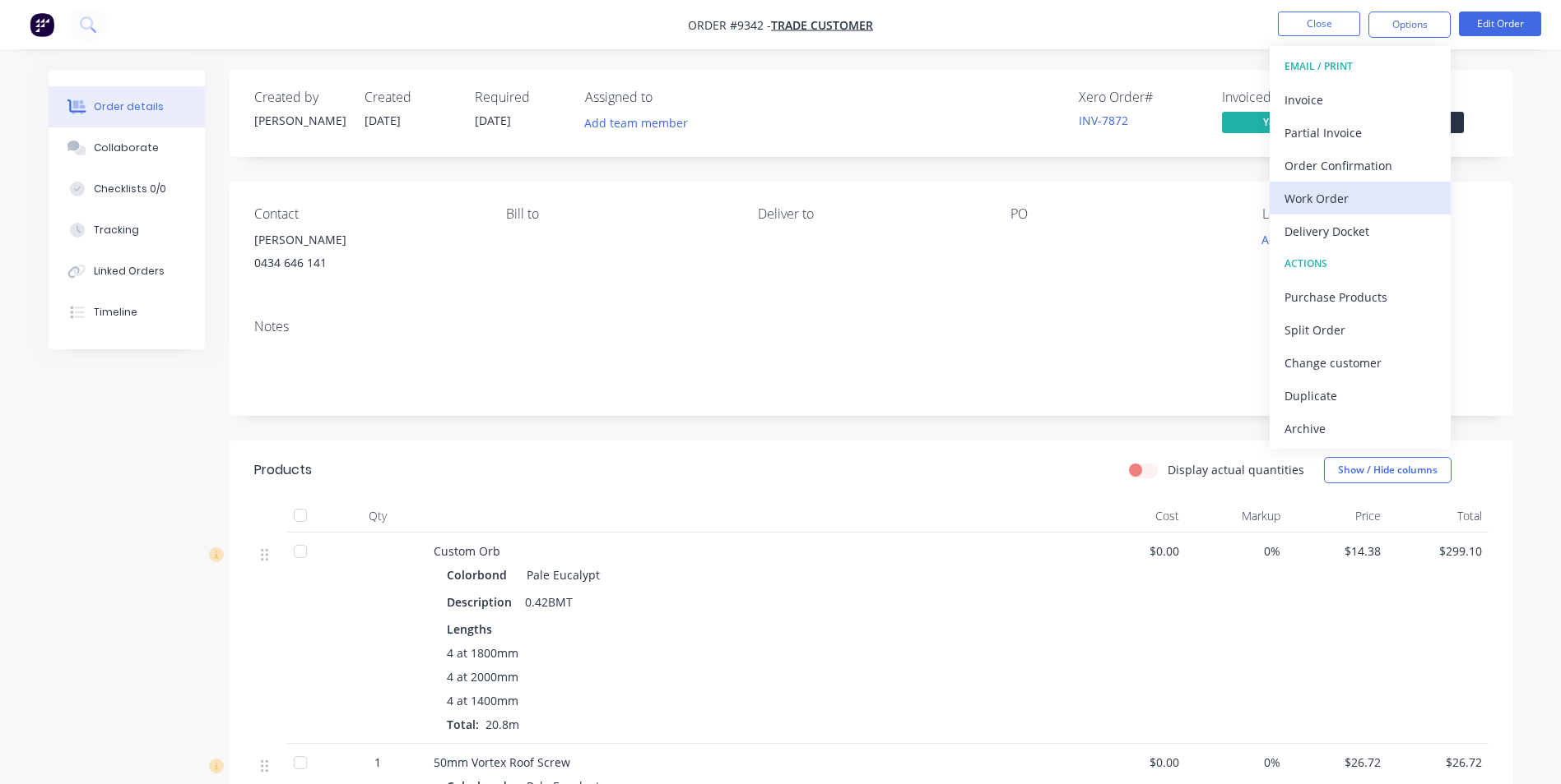
click at [1332, 194] on div "Work Order" at bounding box center [1359, 198] width 151 height 24
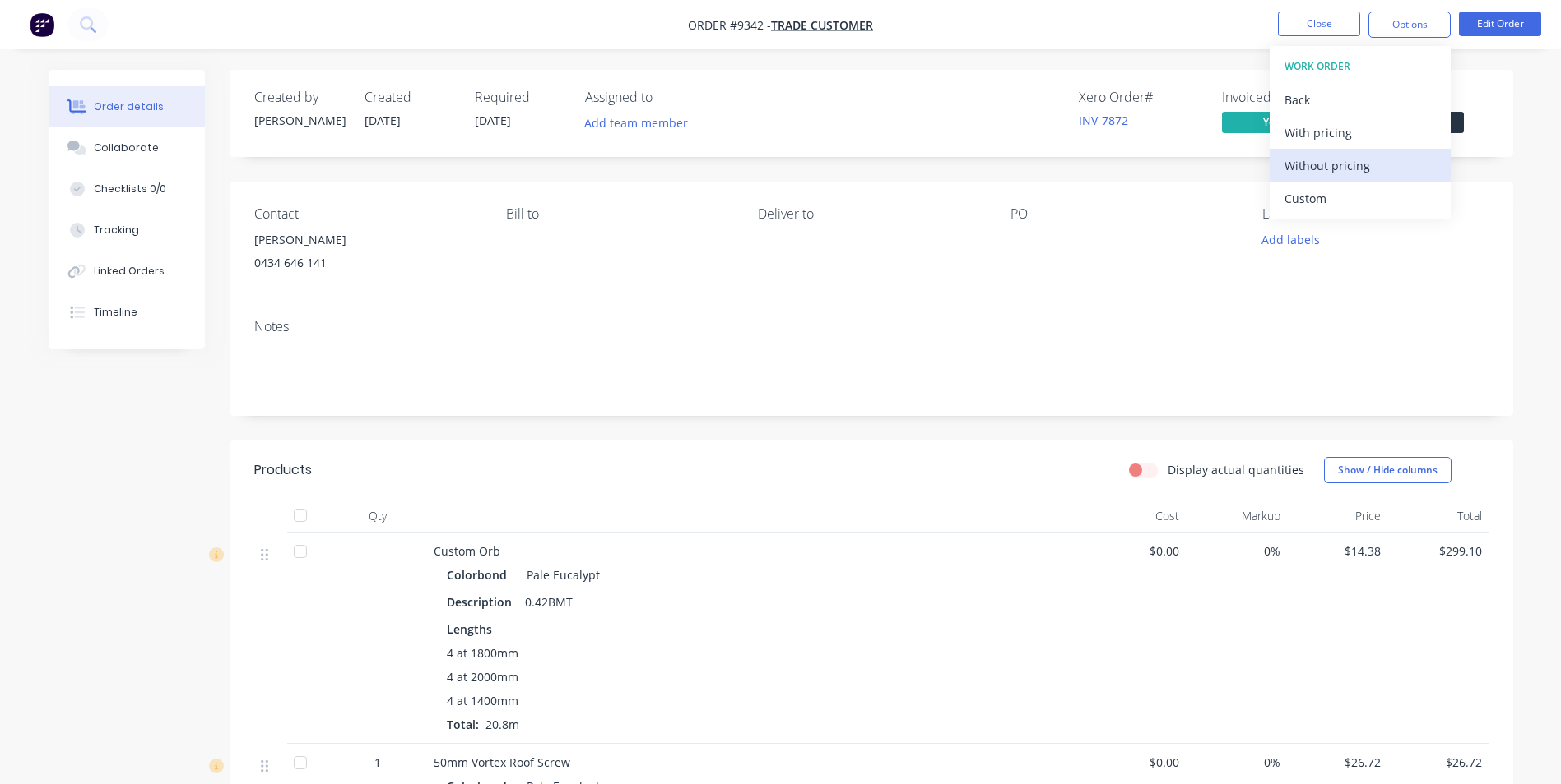
click at [1339, 175] on div "Without pricing" at bounding box center [1359, 166] width 151 height 24
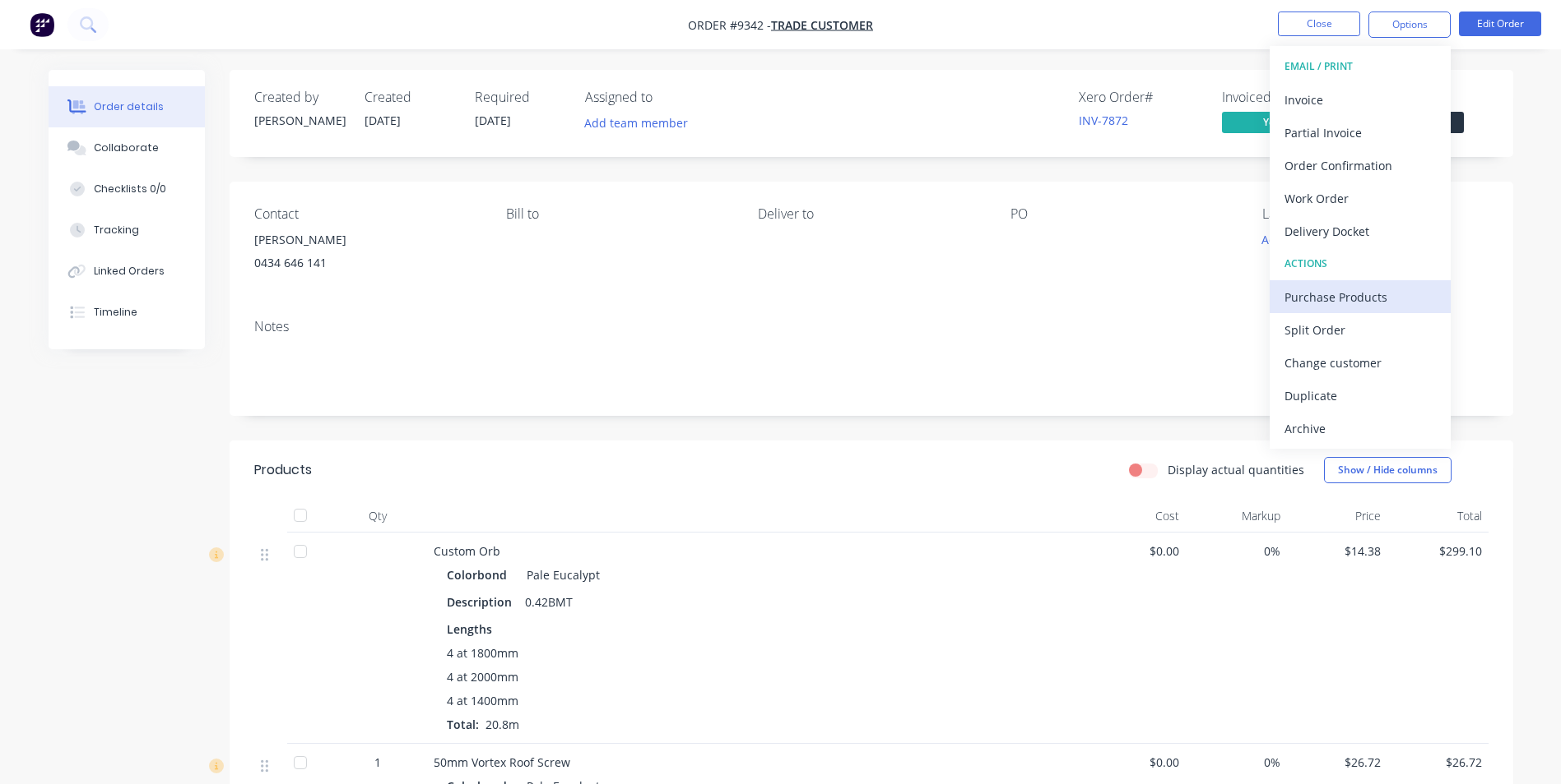
click at [1326, 281] on button "Purchase Products" at bounding box center [1359, 297] width 181 height 33
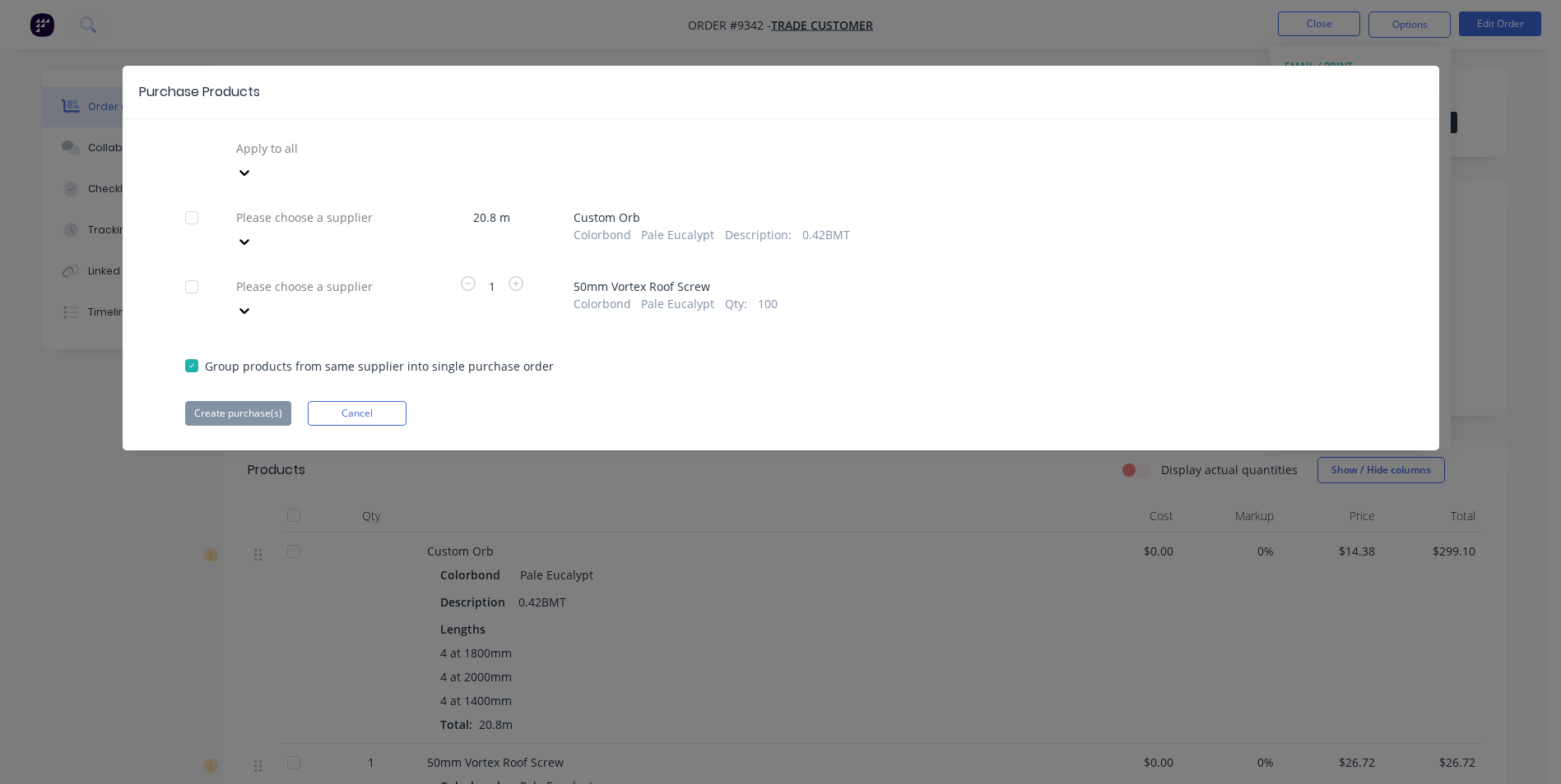
click at [276, 159] on div at bounding box center [353, 148] width 237 height 21
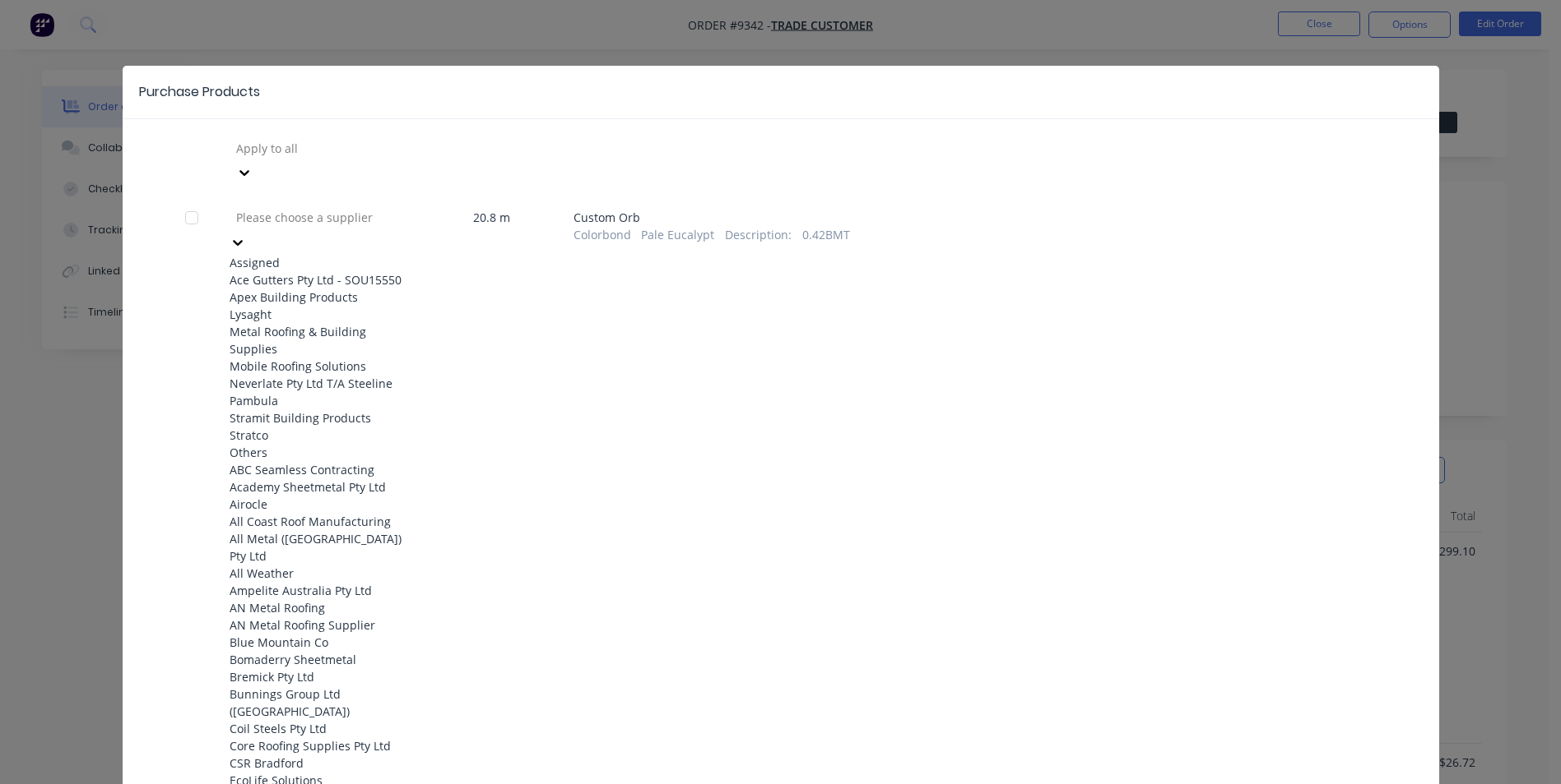
click at [271, 291] on div "Apex Building Products" at bounding box center [320, 297] width 181 height 17
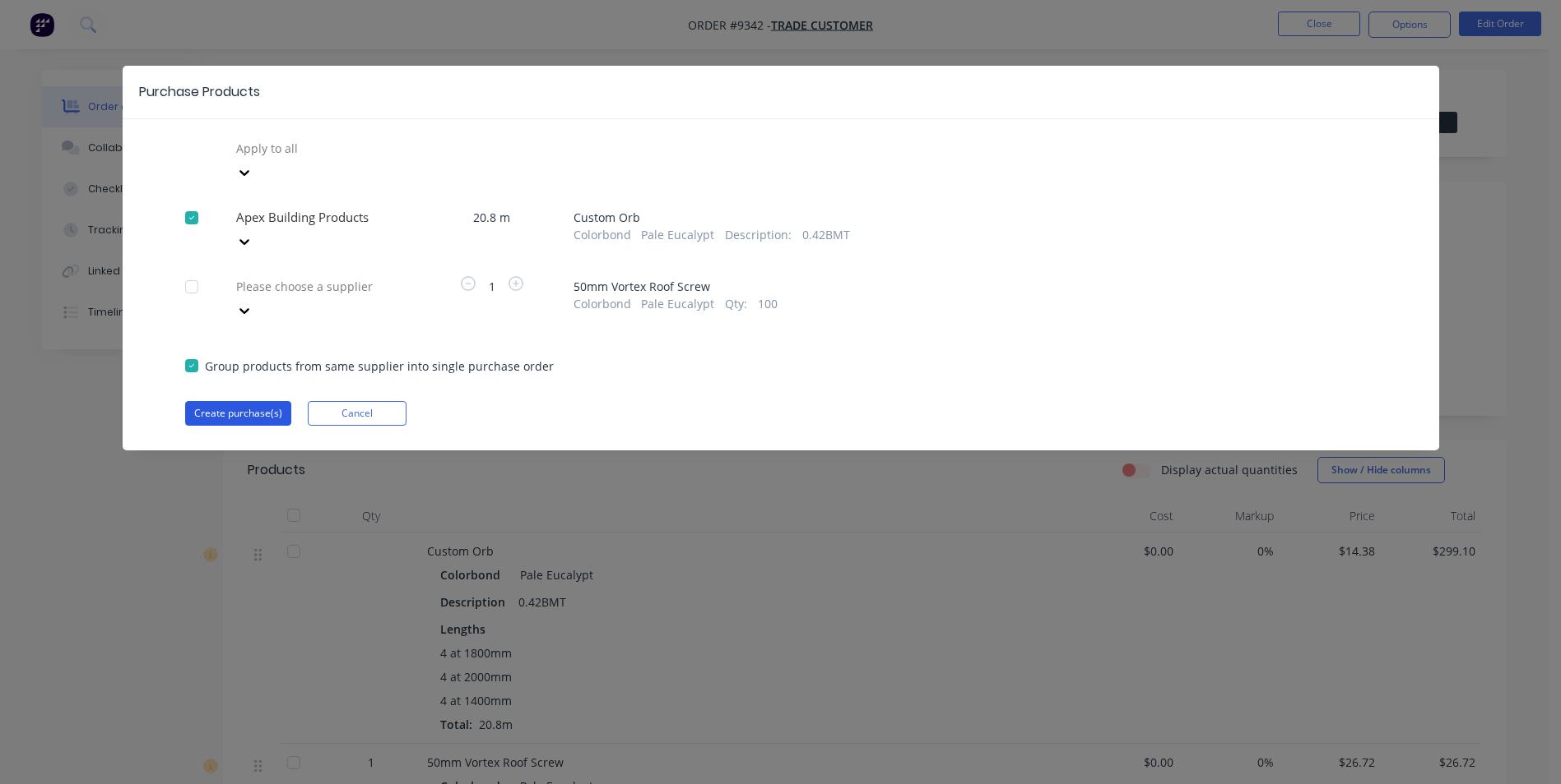
click at [209, 401] on button "Create purchase(s)" at bounding box center [237, 413] width 106 height 25
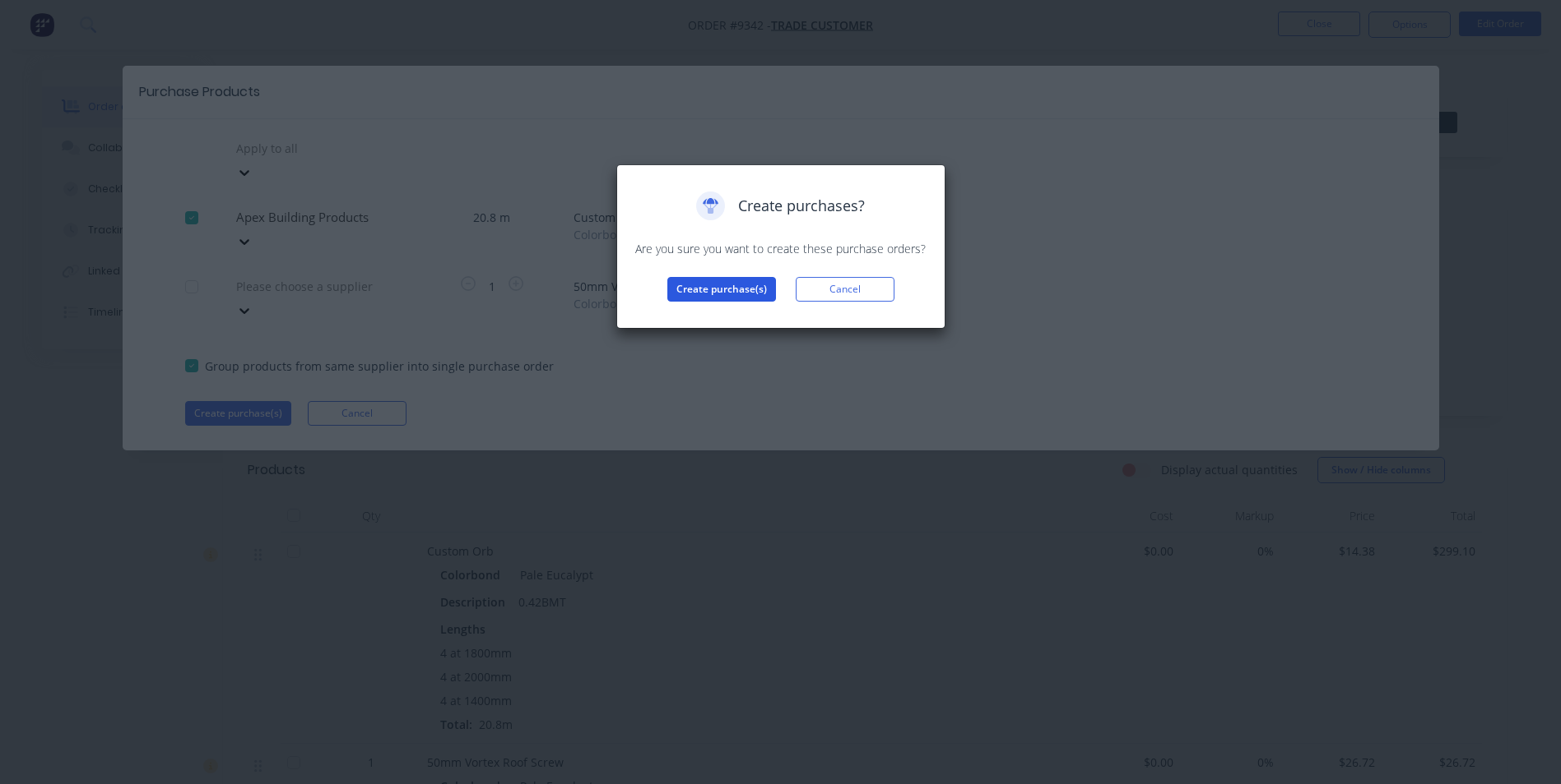
click at [679, 293] on button "Create purchase(s)" at bounding box center [721, 289] width 108 height 25
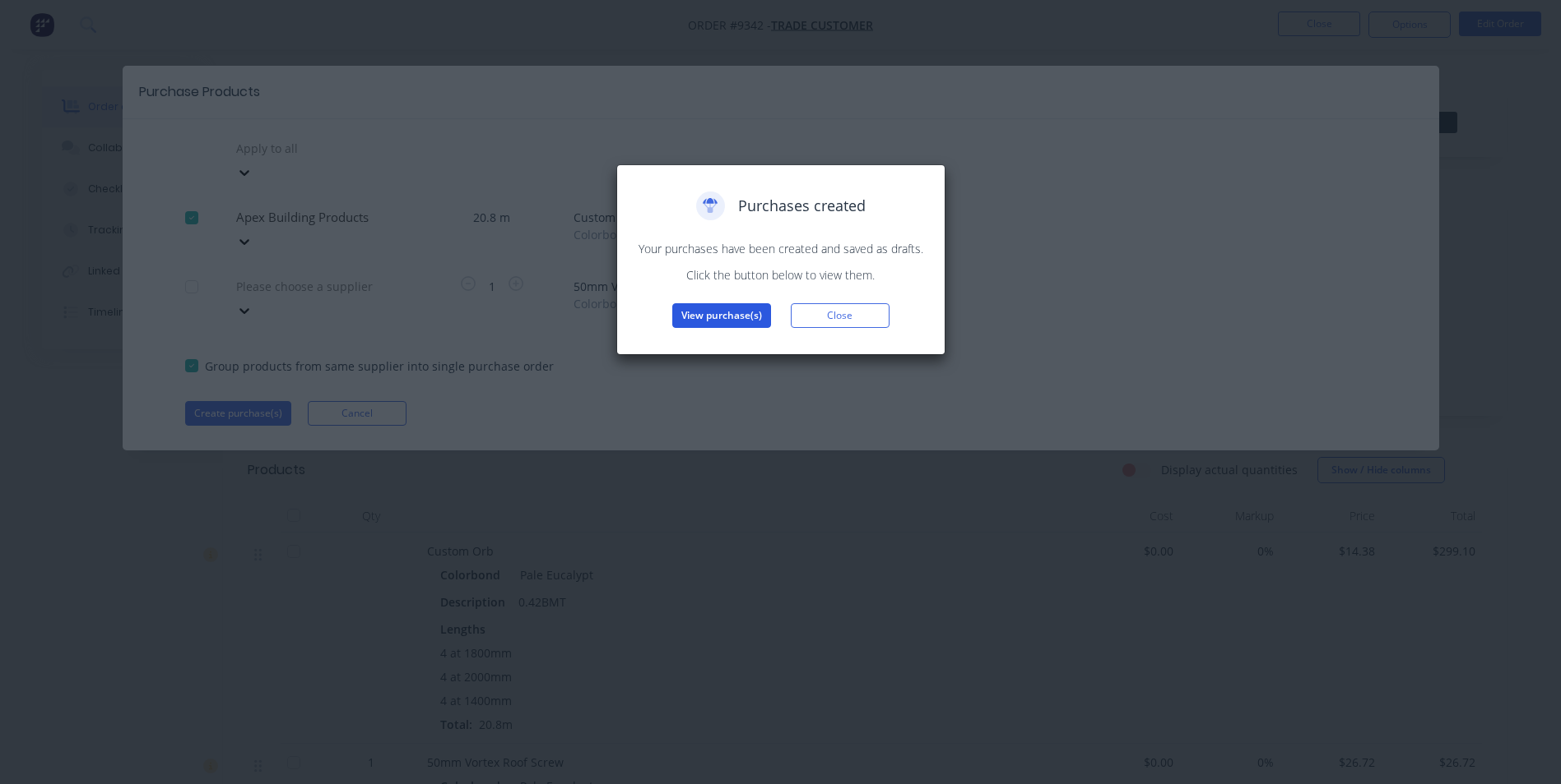
click at [717, 306] on button "View purchase(s)" at bounding box center [721, 316] width 98 height 25
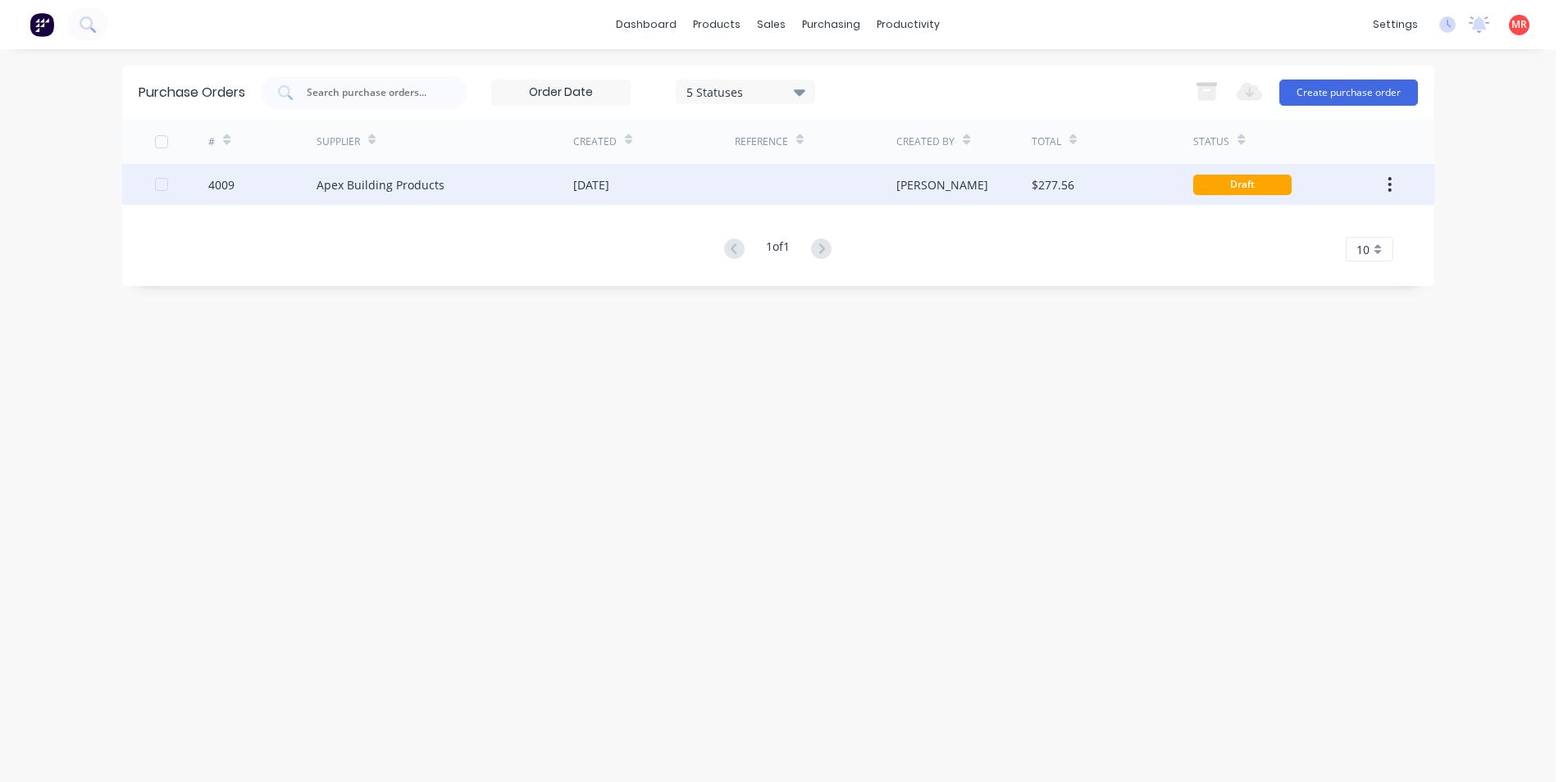
click at [763, 176] on div at bounding box center [815, 184] width 161 height 41
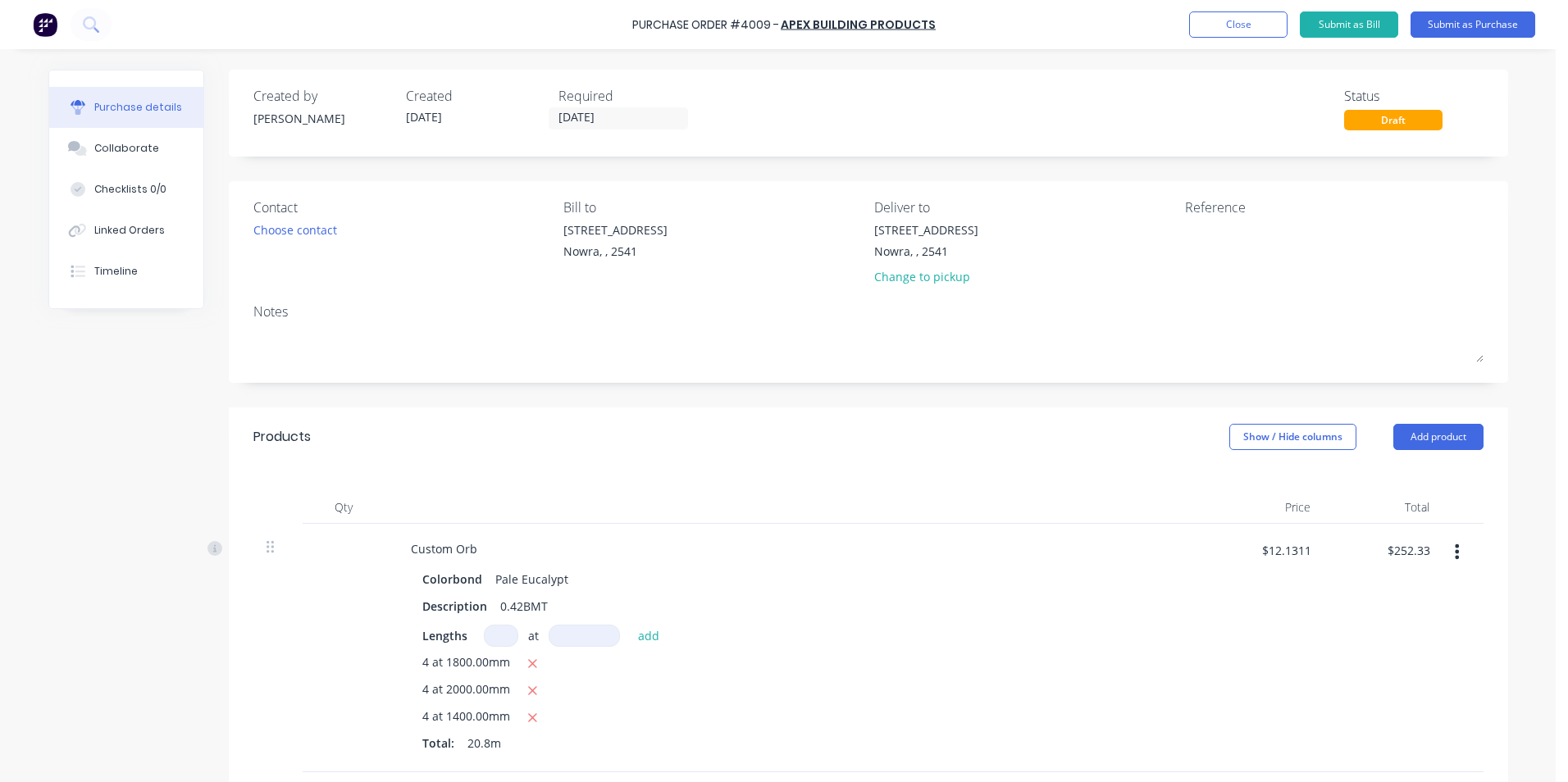
drag, startPoint x: 611, startPoint y: 114, endPoint x: 516, endPoint y: 140, distance: 98.5
click at [611, 113] on input "[DATE]" at bounding box center [618, 118] width 138 height 21
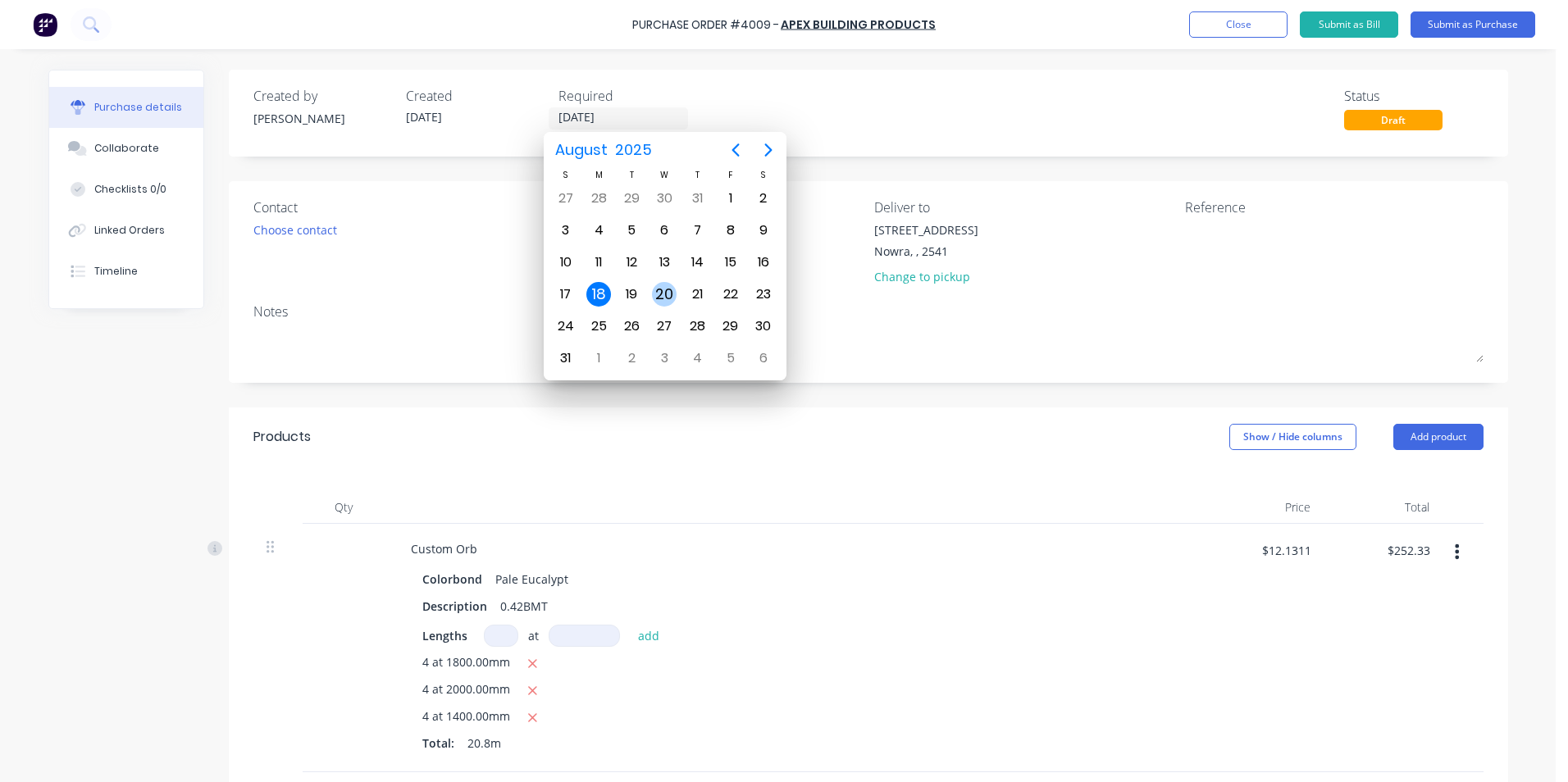
click at [655, 287] on div "20" at bounding box center [664, 294] width 25 height 25
type input "20/08/25"
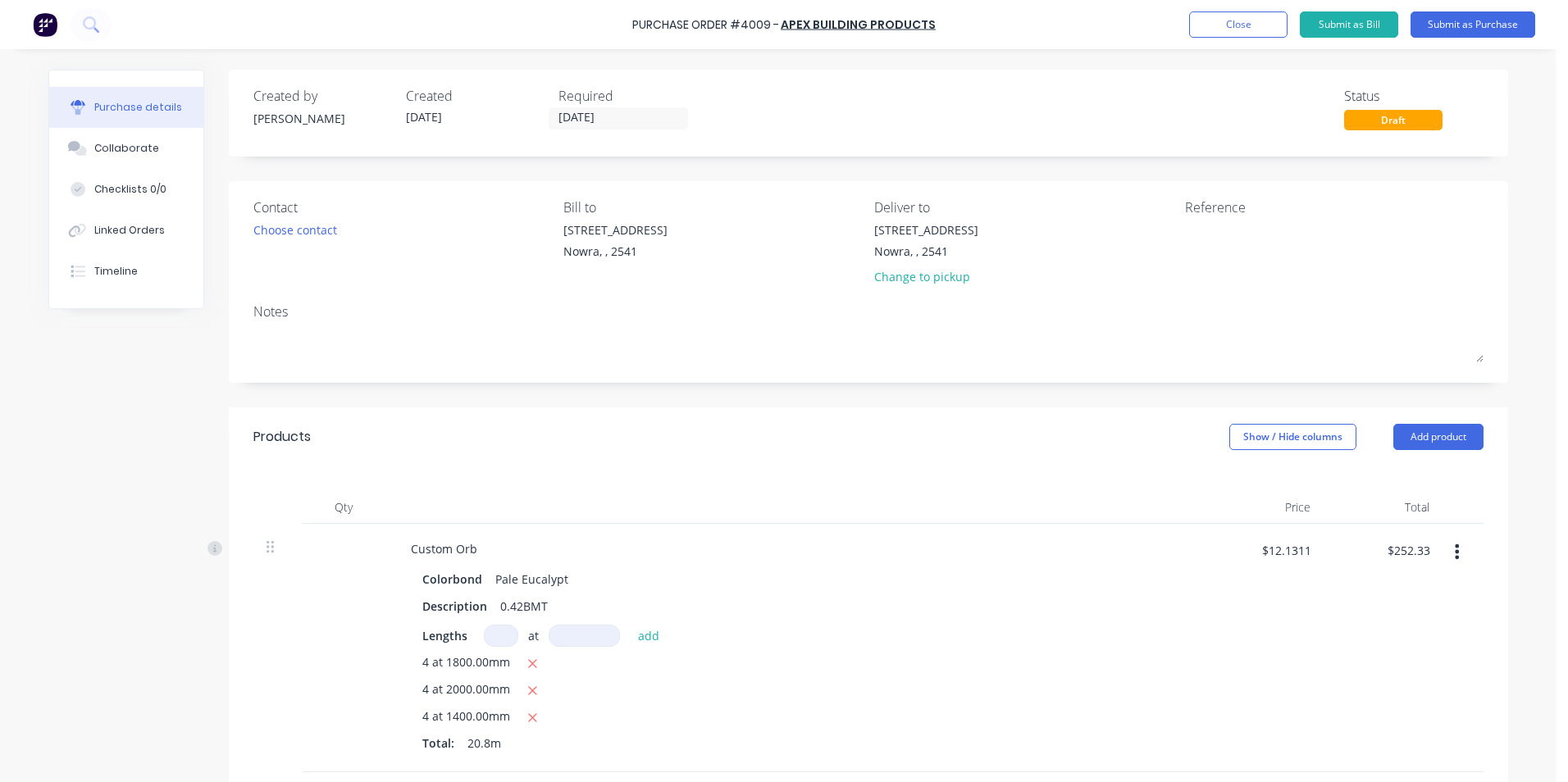
click at [286, 243] on div "Contact Choose contact" at bounding box center [403, 245] width 299 height 96
click at [287, 230] on div "Choose contact" at bounding box center [295, 230] width 84 height 17
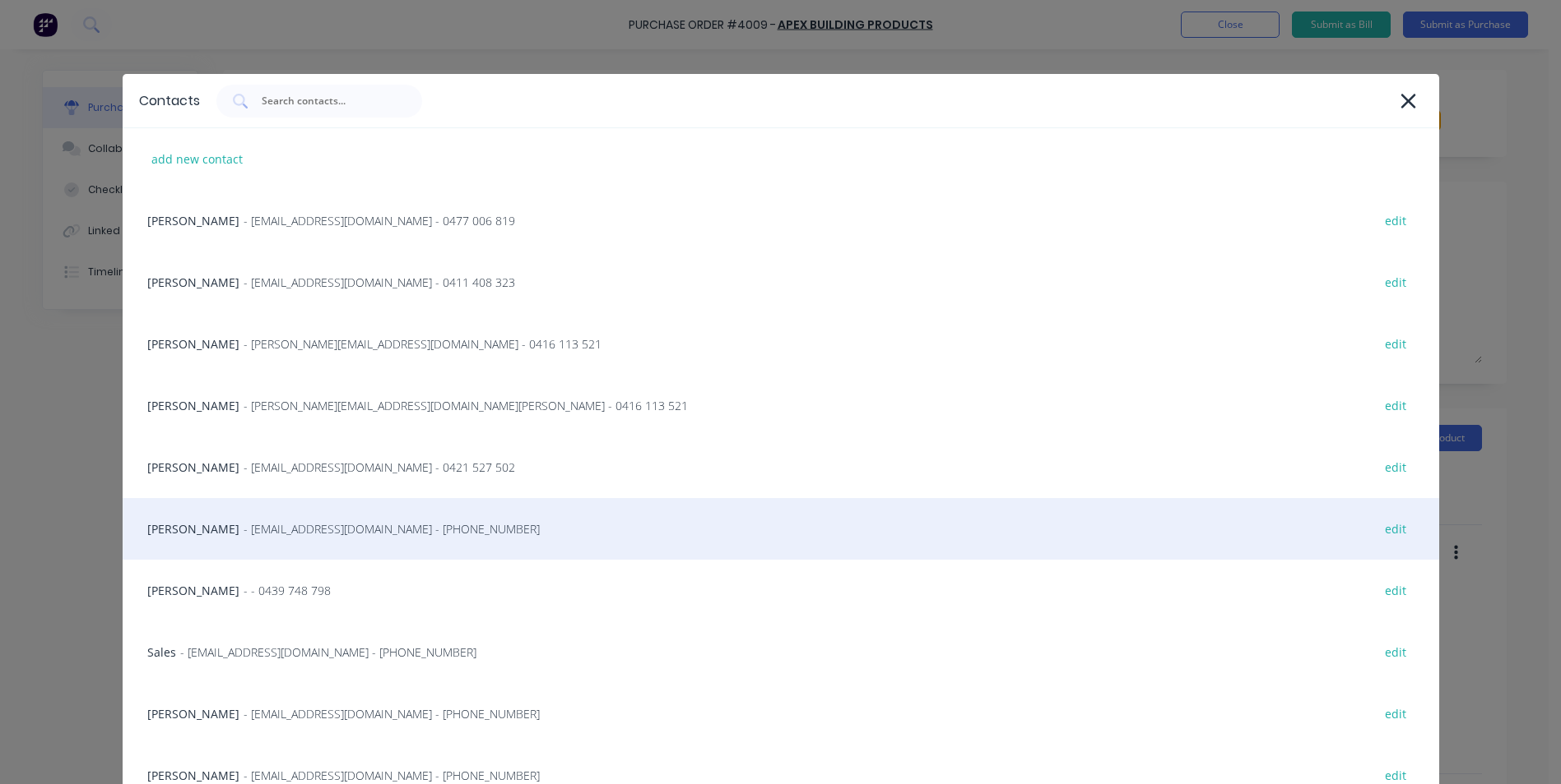
drag, startPoint x: 267, startPoint y: 520, endPoint x: 678, endPoint y: 462, distance: 415.1
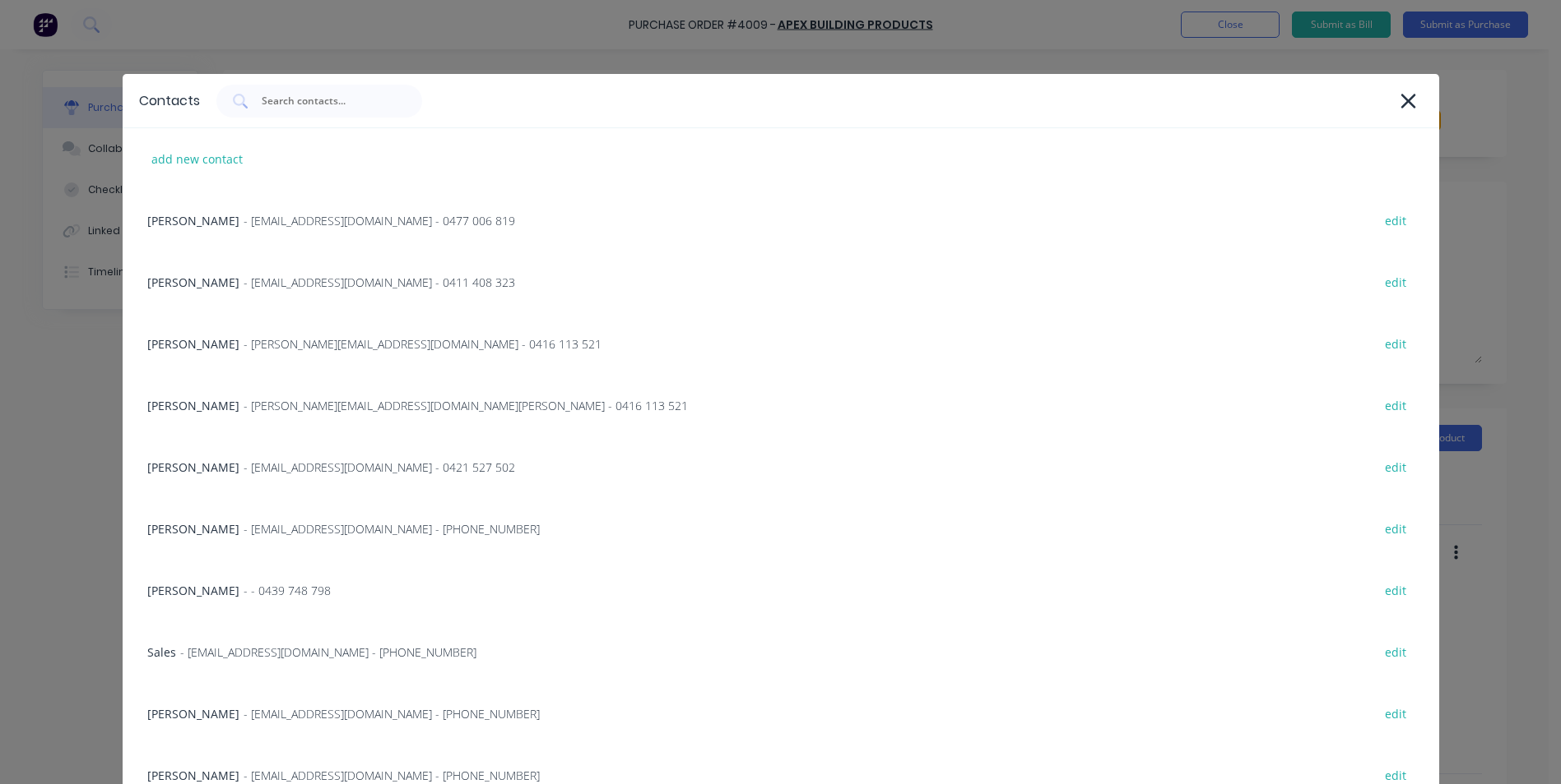
click at [267, 519] on div "Matt - info@SCRS.net.au - (02) 4411 1090 edit" at bounding box center [780, 529] width 1317 height 62
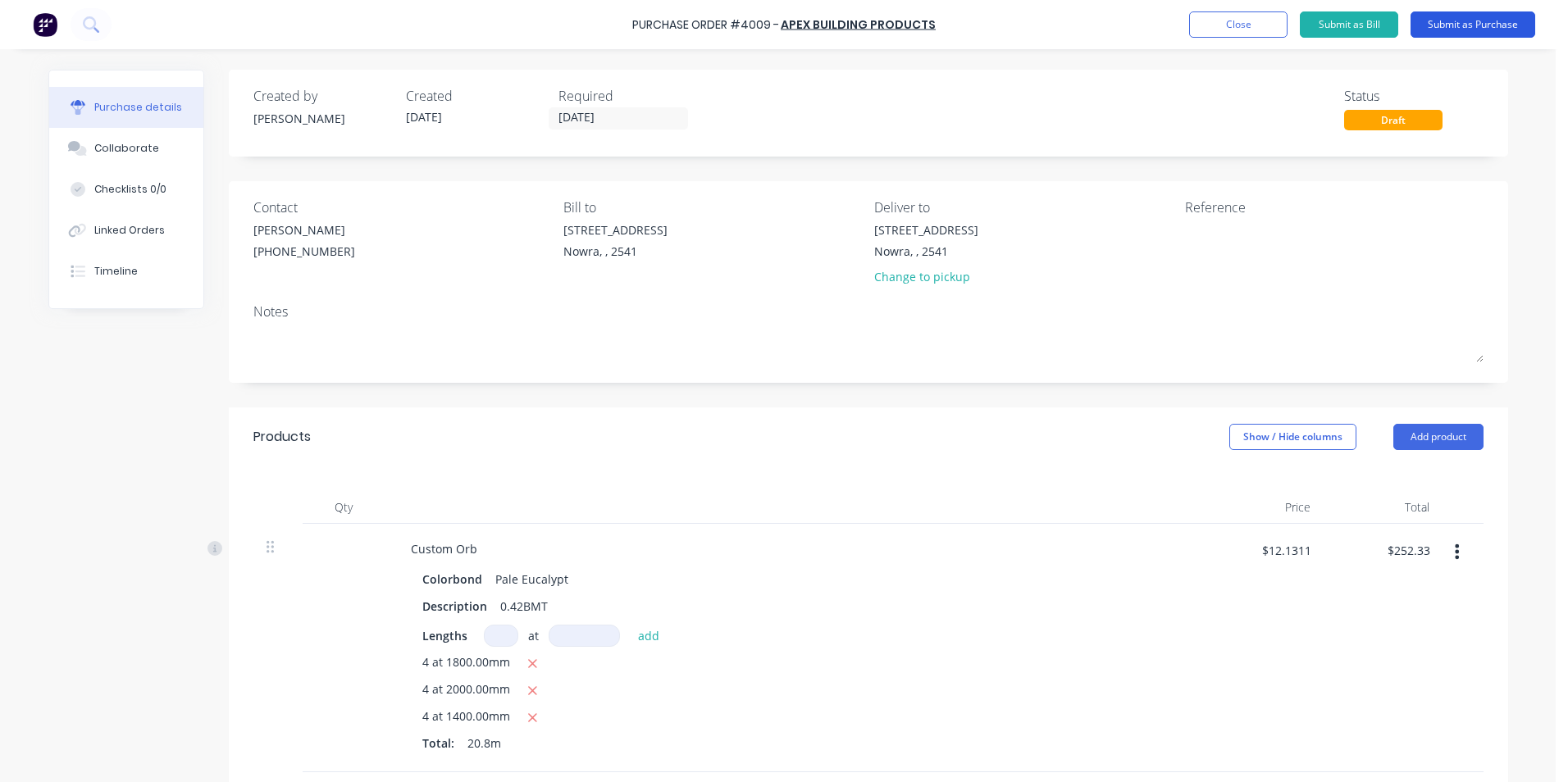
click at [1489, 28] on button "Submit as Purchase" at bounding box center [1473, 25] width 125 height 27
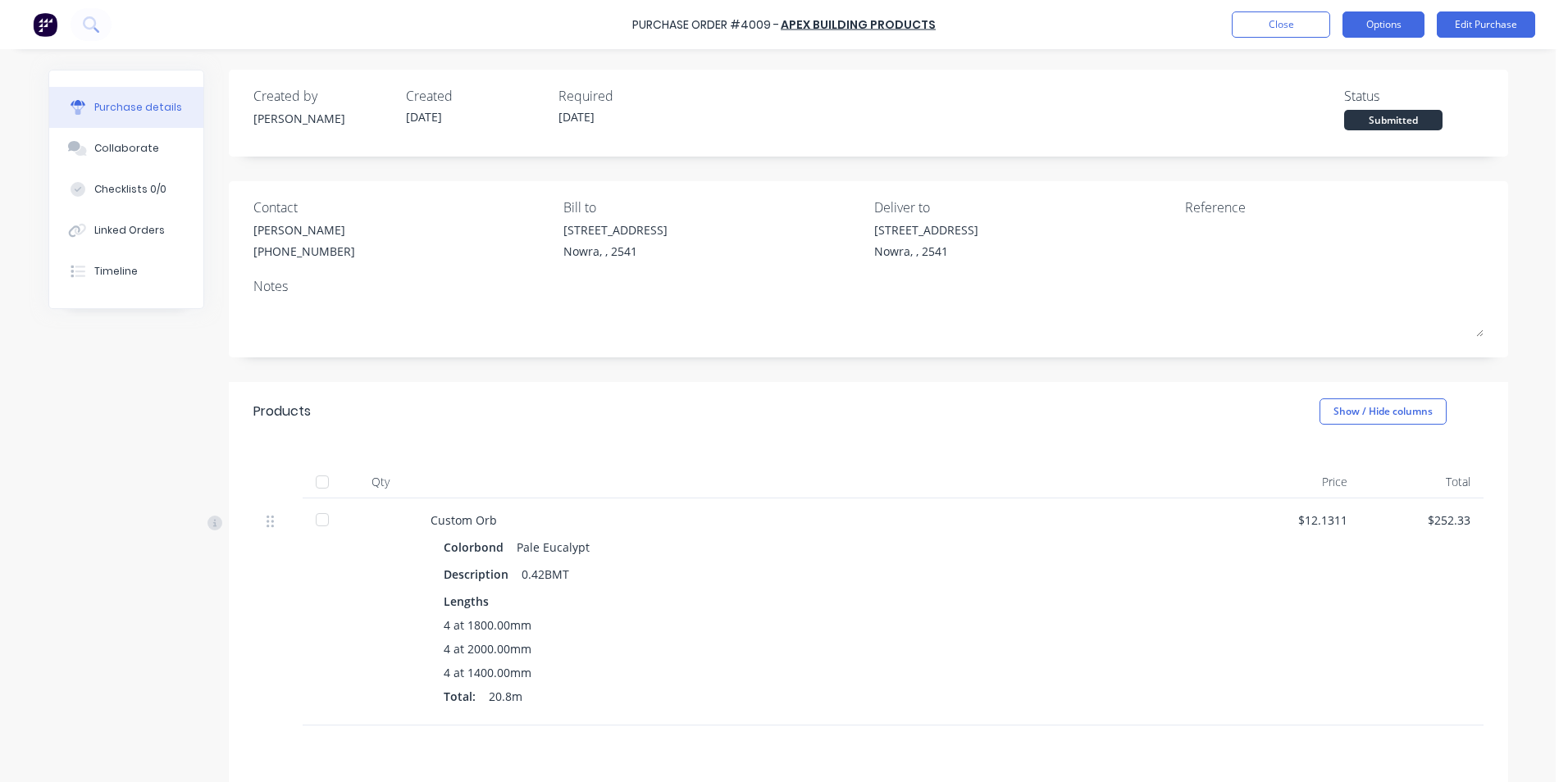
drag, startPoint x: 1408, startPoint y: 15, endPoint x: 1394, endPoint y: 19, distance: 14.6
click at [1407, 15] on button "Options" at bounding box center [1383, 25] width 82 height 27
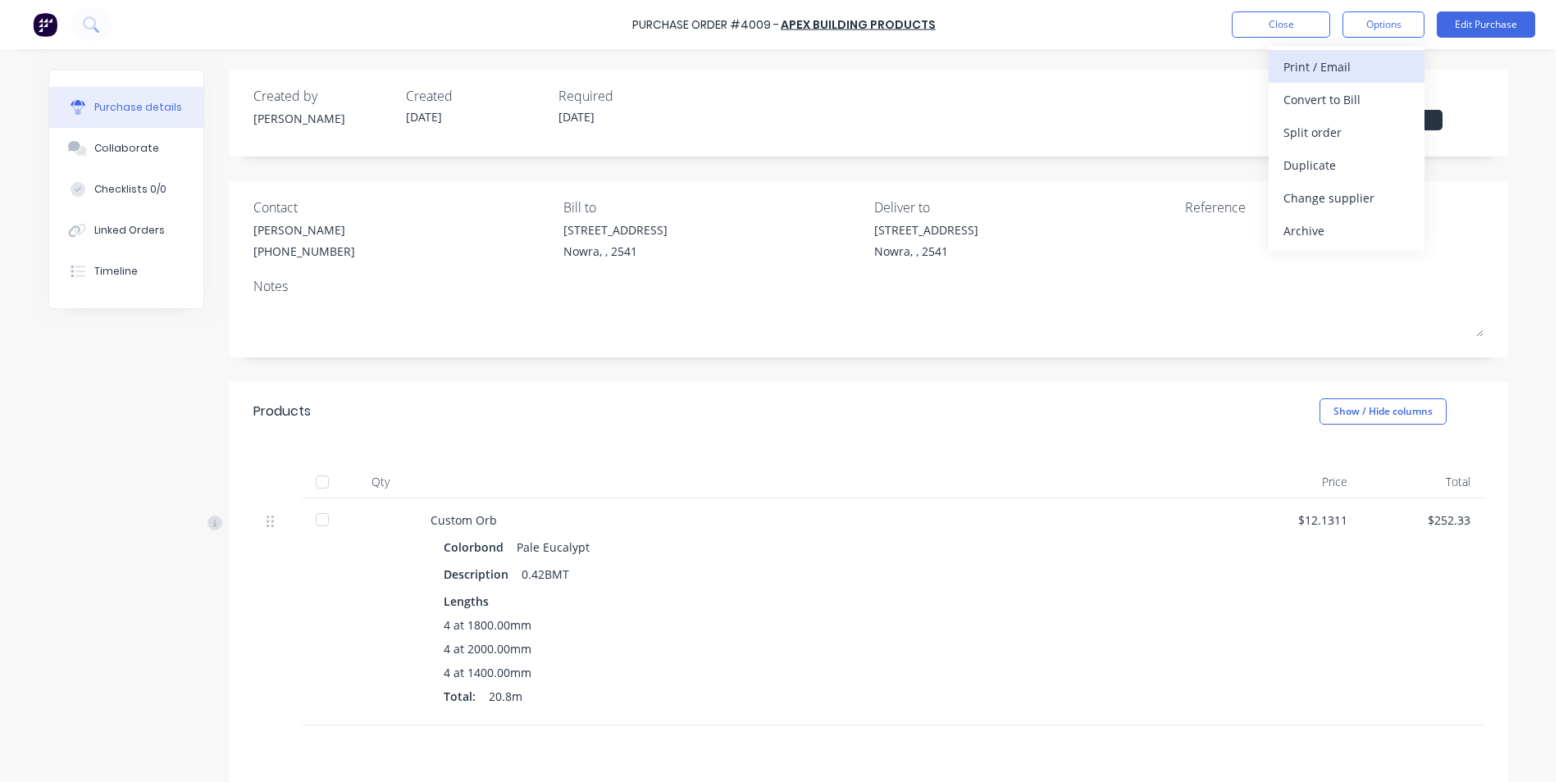
click at [1332, 72] on div "Print / Email" at bounding box center [1347, 67] width 127 height 24
click at [1332, 103] on div "With pricing" at bounding box center [1347, 100] width 127 height 24
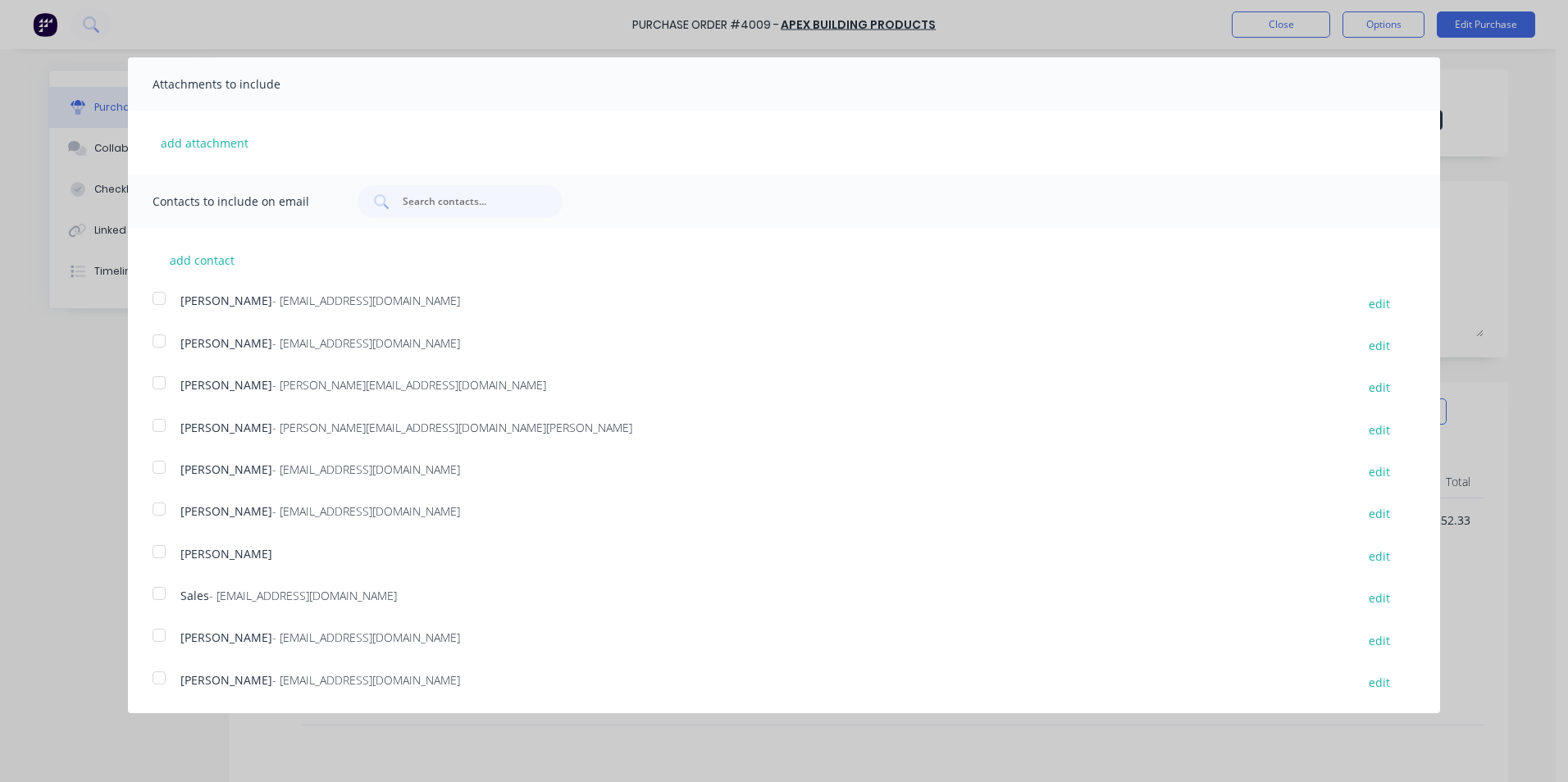
click at [160, 596] on div at bounding box center [158, 593] width 33 height 33
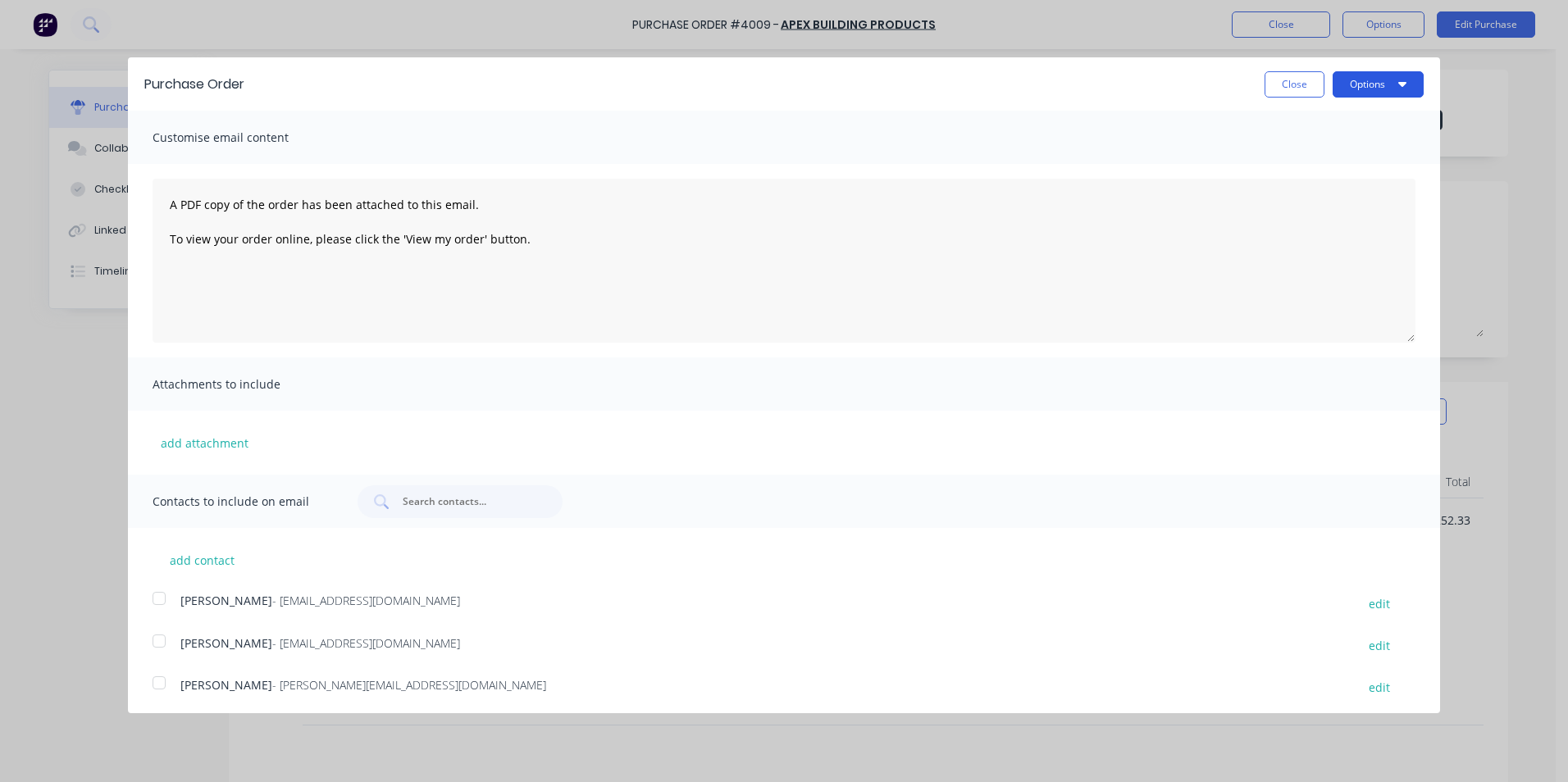
click at [1378, 86] on button "Options" at bounding box center [1378, 84] width 91 height 27
drag, startPoint x: 1338, startPoint y: 151, endPoint x: 1283, endPoint y: 88, distance: 83.6
click at [1337, 149] on div "Email" at bounding box center [1346, 158] width 127 height 24
drag, startPoint x: 1283, startPoint y: 88, endPoint x: 1344, endPoint y: 49, distance: 72.4
click at [1283, 88] on button "Close" at bounding box center [1294, 84] width 59 height 27
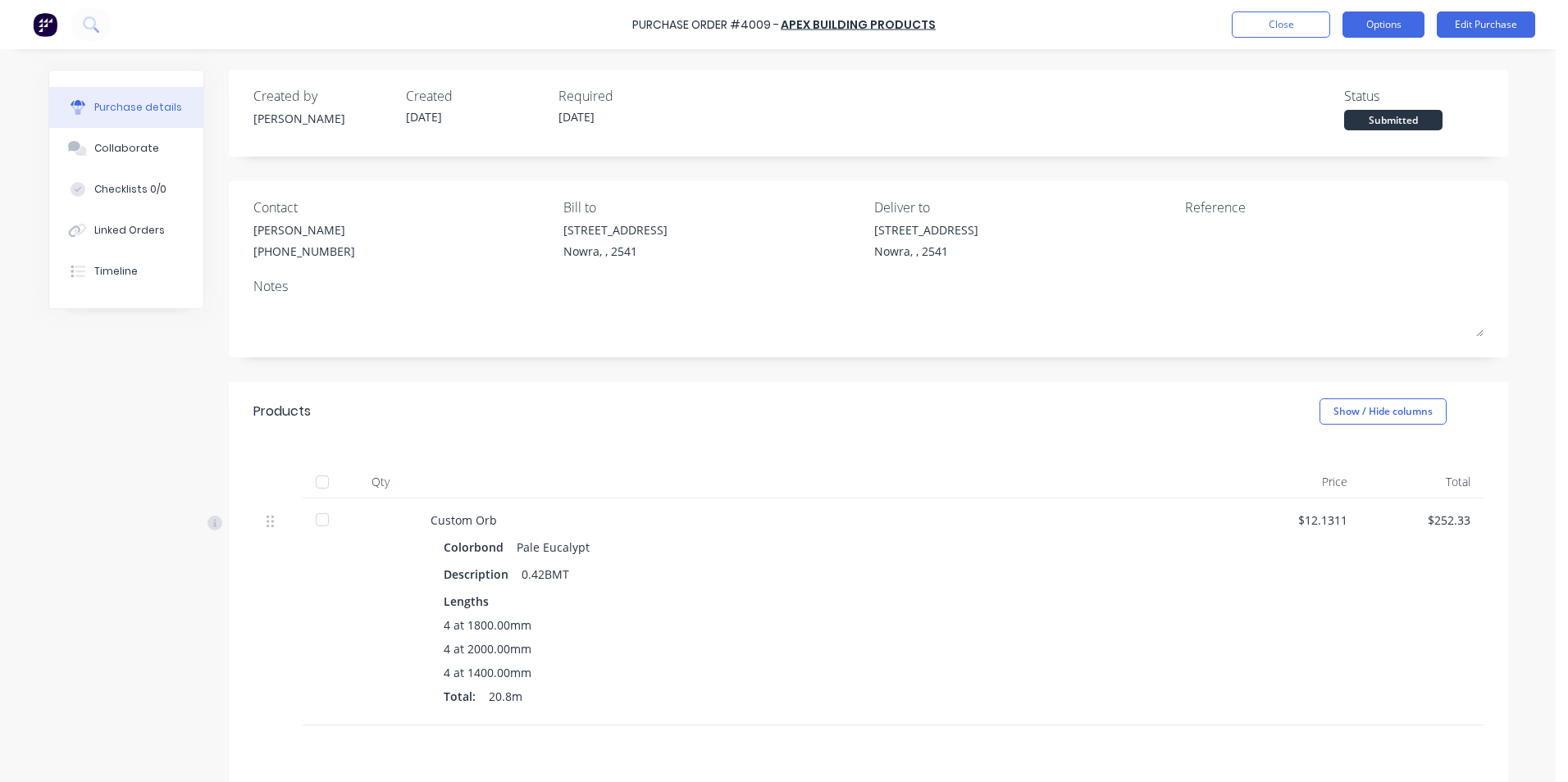
click at [1359, 36] on button "Options" at bounding box center [1383, 25] width 82 height 27
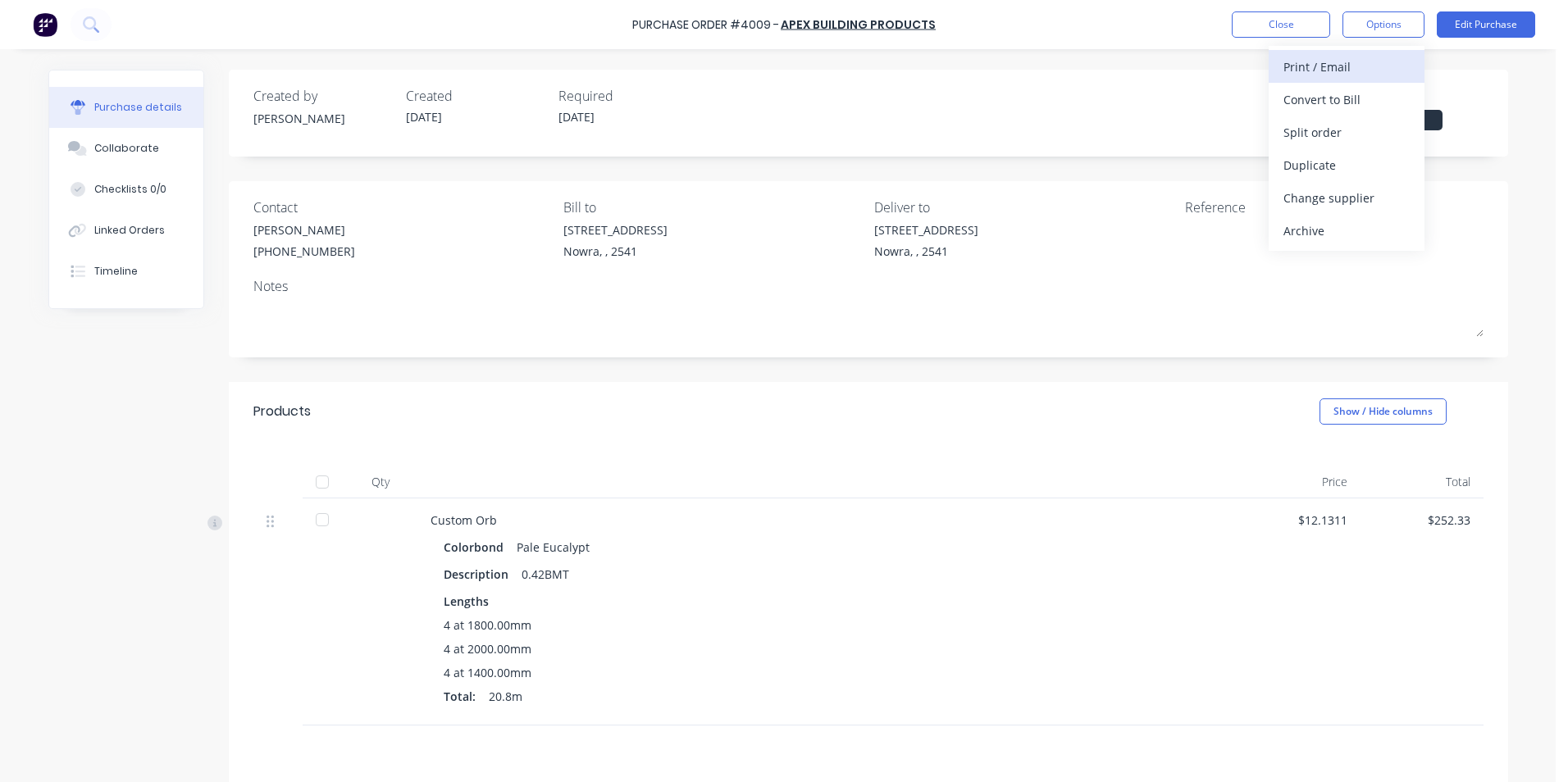
click at [1350, 70] on div "Print / Email" at bounding box center [1347, 67] width 127 height 24
click at [1340, 132] on div "Without pricing" at bounding box center [1347, 133] width 127 height 24
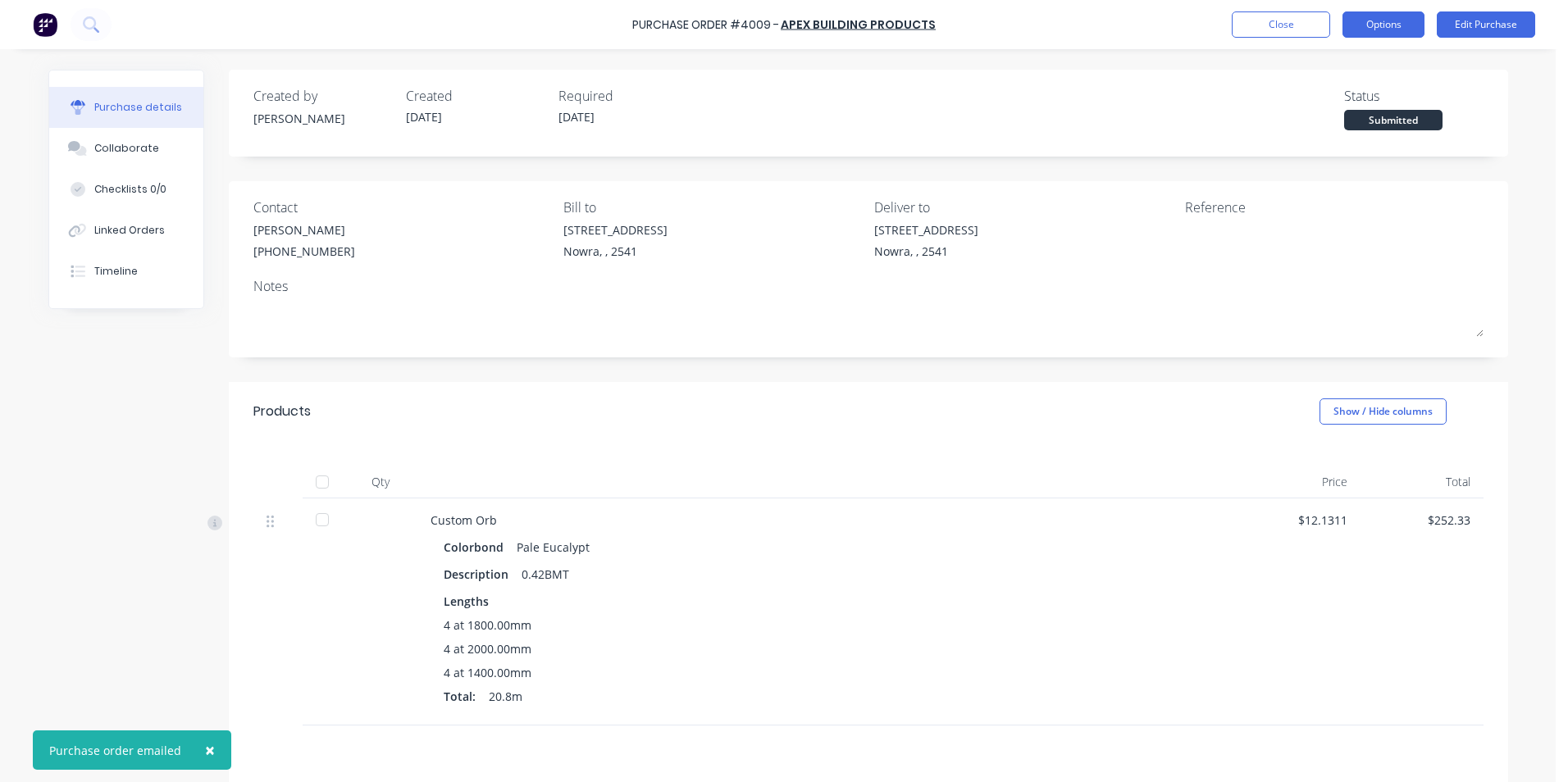
click at [1386, 22] on button "Options" at bounding box center [1383, 25] width 82 height 27
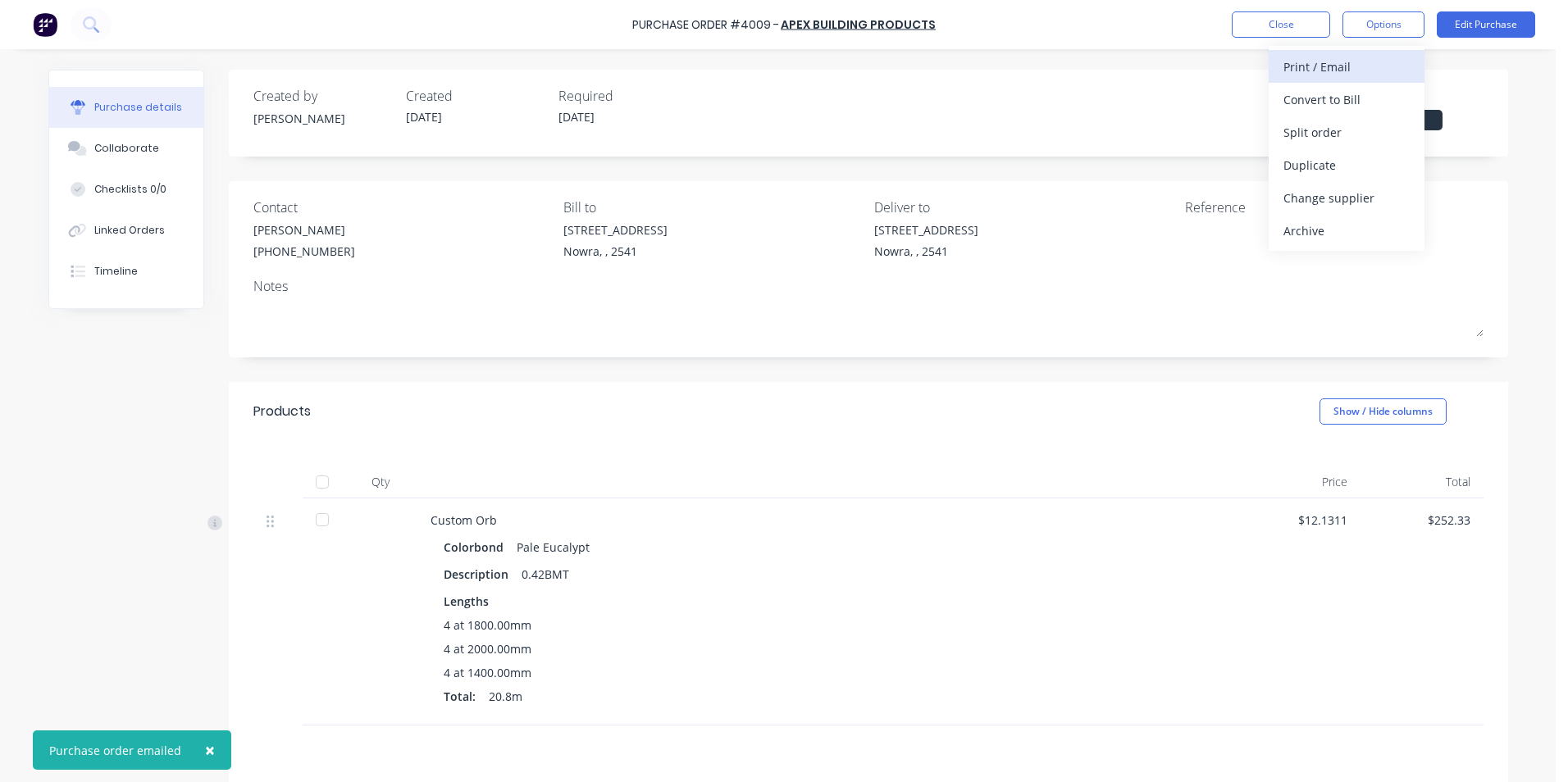
click at [1350, 69] on div "Print / Email" at bounding box center [1347, 67] width 127 height 24
click at [1348, 119] on button "Without pricing" at bounding box center [1346, 132] width 155 height 33
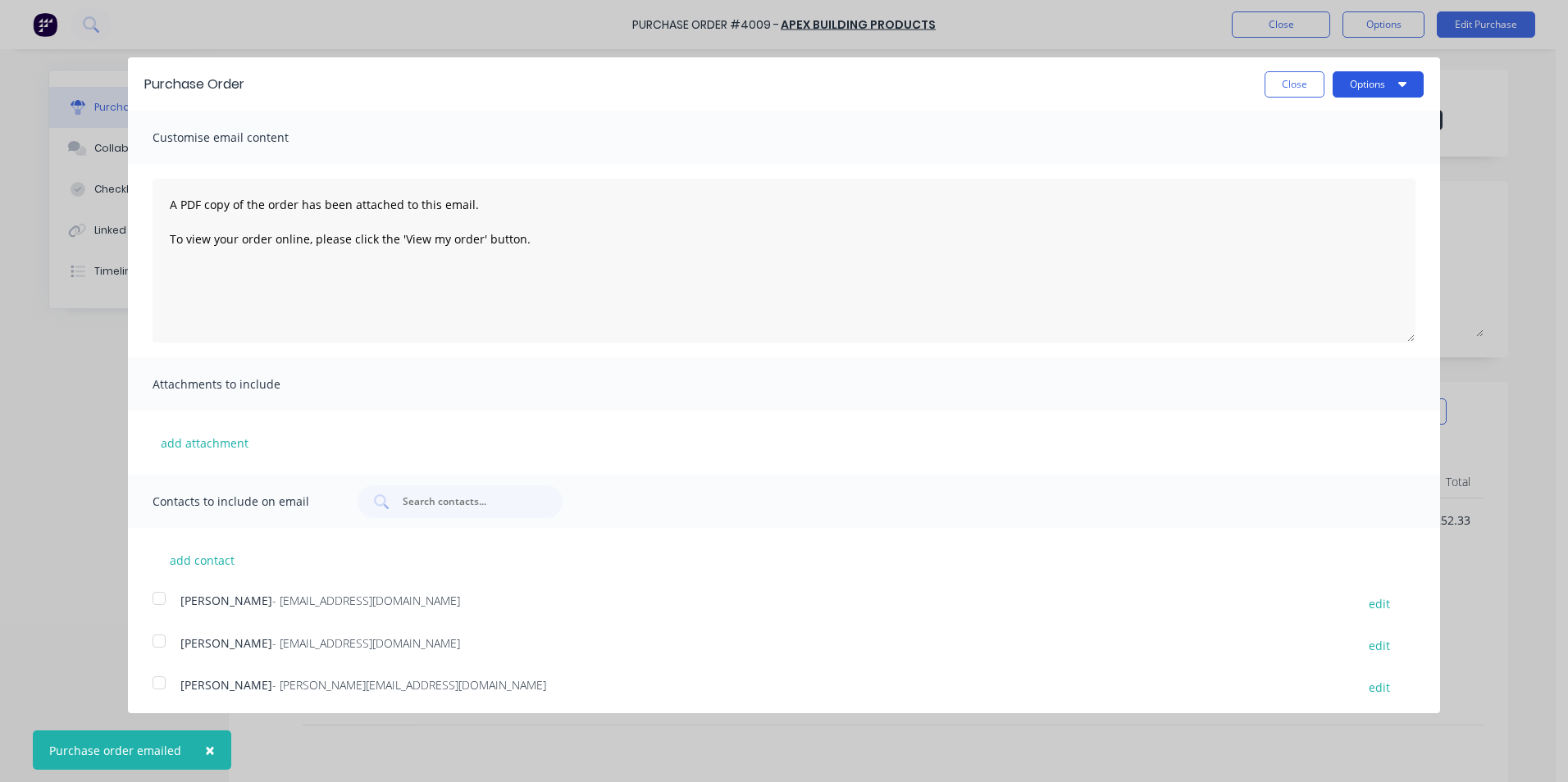
click at [1357, 77] on button "Options" at bounding box center [1378, 84] width 91 height 27
click at [1318, 127] on div "Print" at bounding box center [1346, 126] width 127 height 24
drag, startPoint x: 283, startPoint y: 37, endPoint x: 228, endPoint y: 35, distance: 55.0
click at [283, 36] on div "Purchase Order Close Options Print Email Customise email content A PDF copy of …" at bounding box center [784, 391] width 1568 height 782
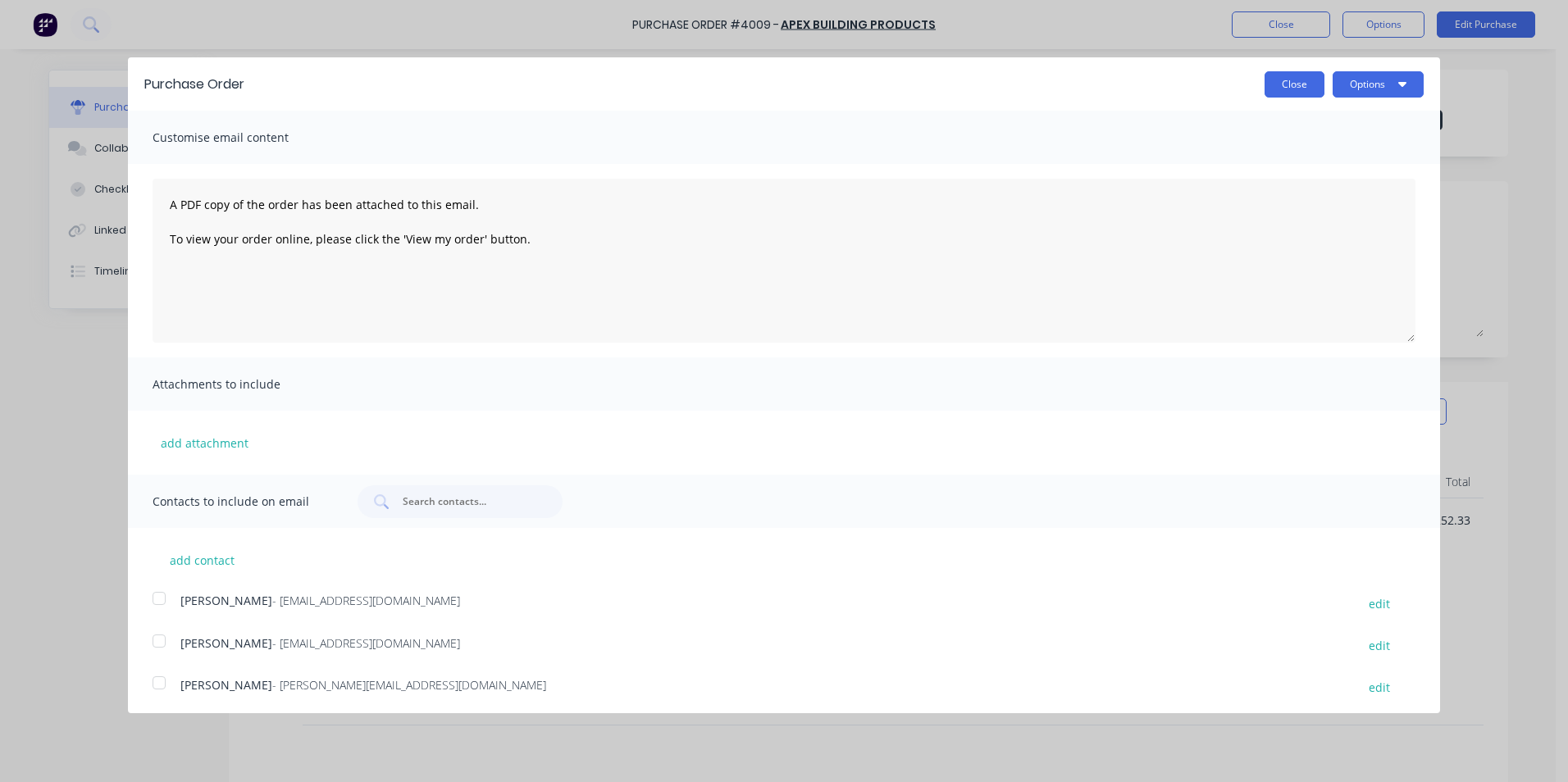
click at [1268, 88] on button "Close" at bounding box center [1294, 84] width 59 height 27
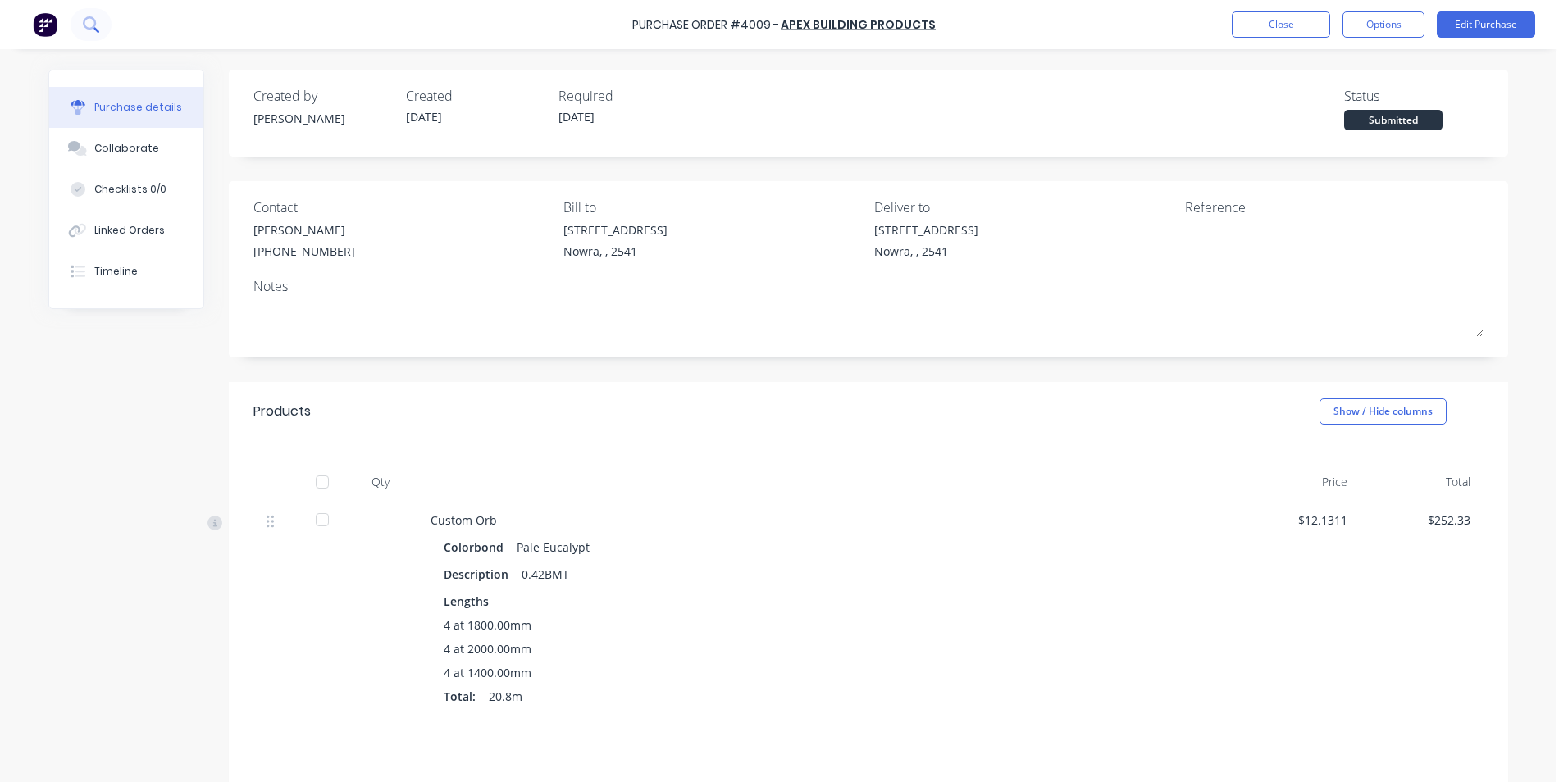
drag, startPoint x: 103, startPoint y: 27, endPoint x: 104, endPoint y: 36, distance: 9.1
click at [104, 36] on button at bounding box center [90, 24] width 41 height 33
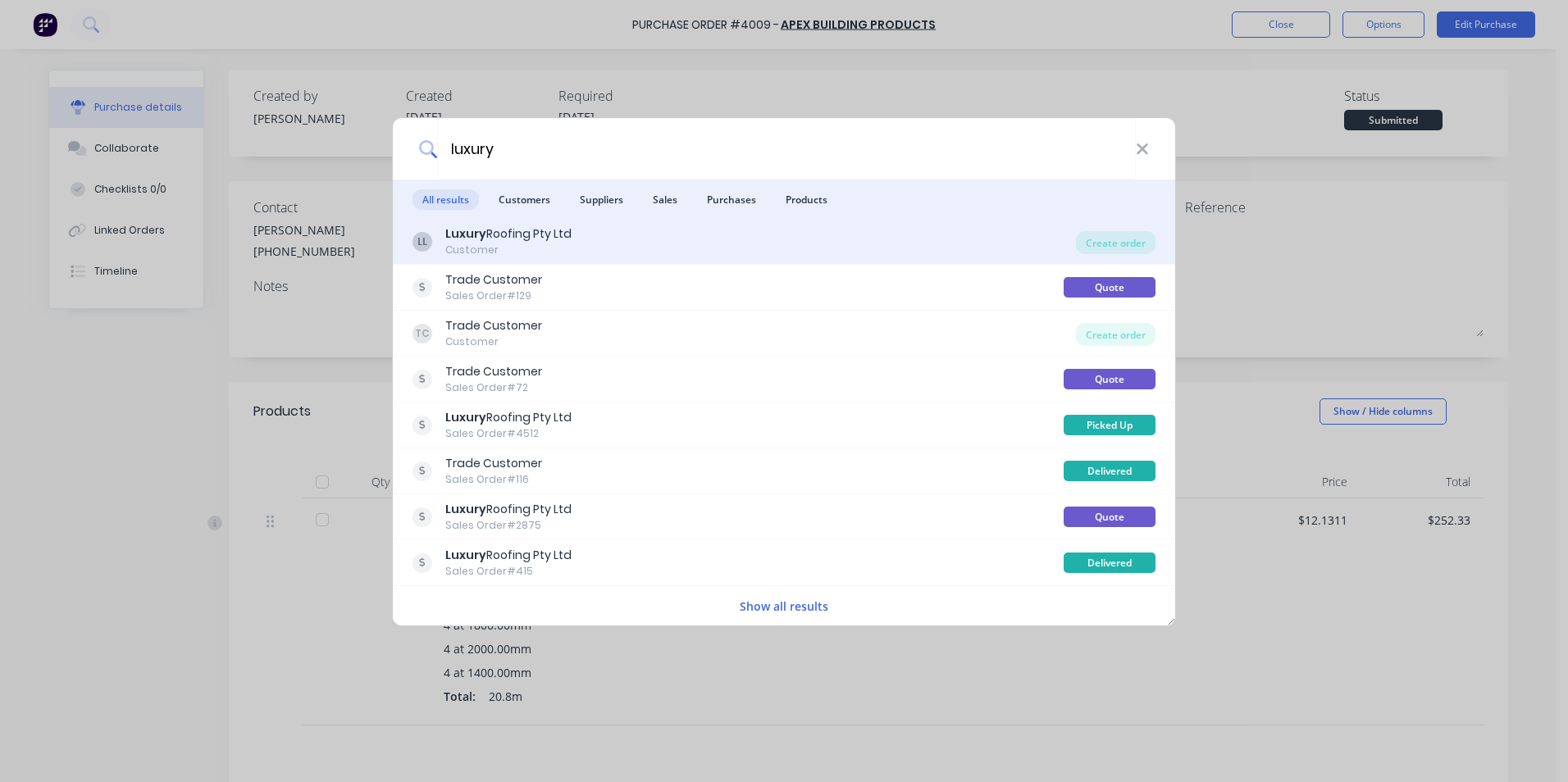
type input "luxury"
click at [602, 235] on div "LL Luxury Roofing Pty Ltd Customer" at bounding box center [744, 242] width 663 height 32
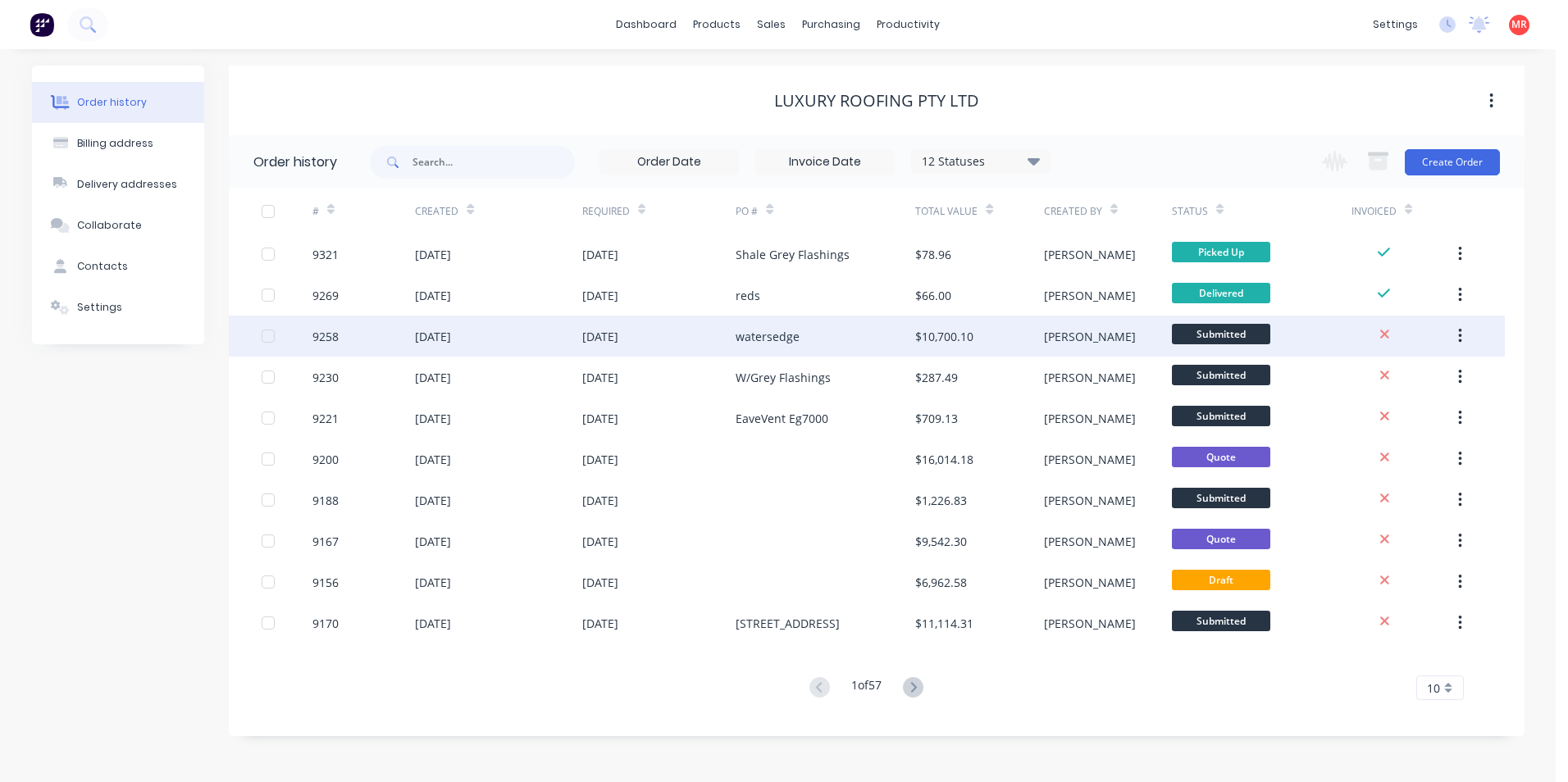
click at [653, 333] on div "15 Aug 2025" at bounding box center [659, 336] width 154 height 41
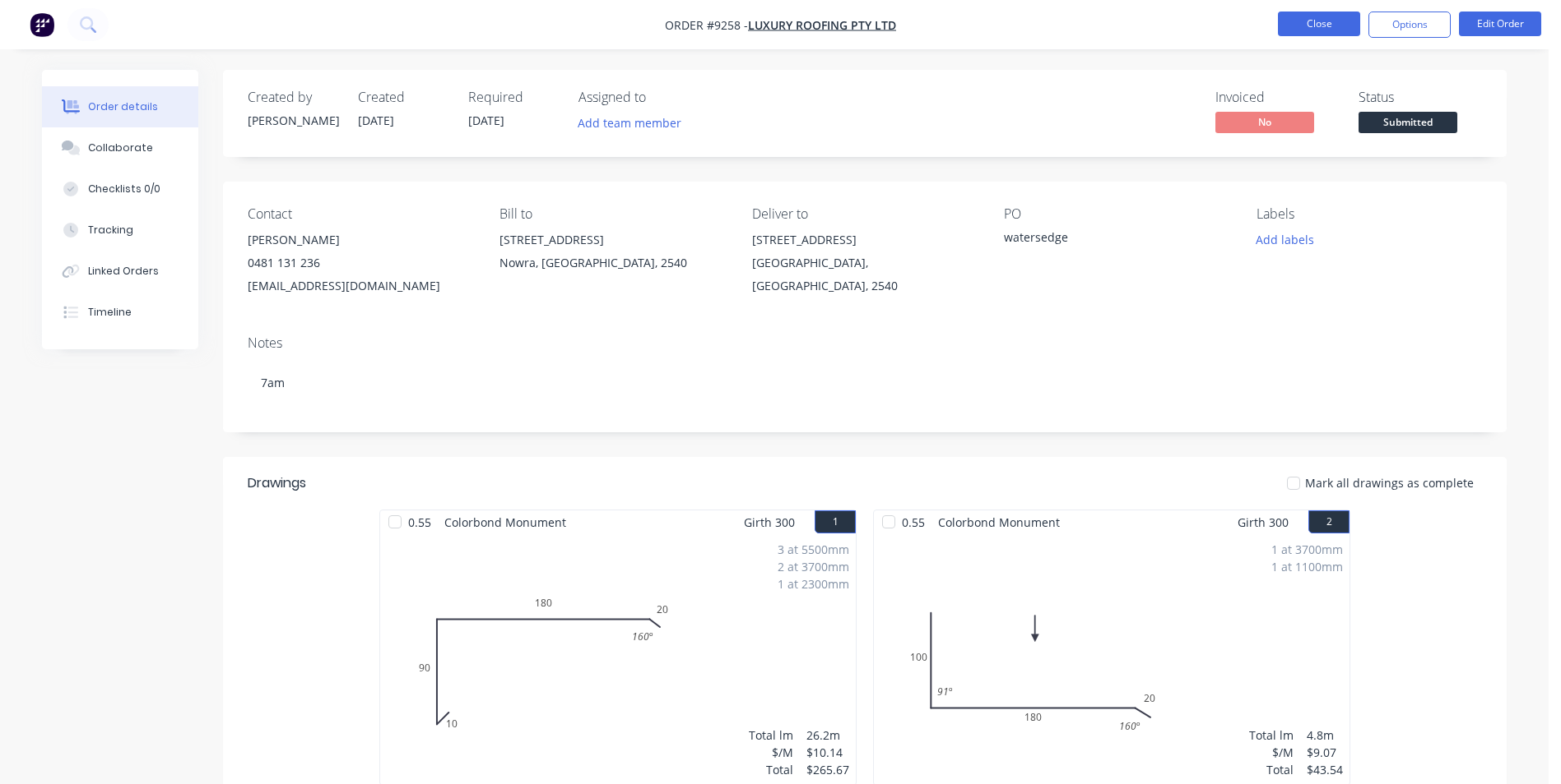
click at [1319, 26] on button "Close" at bounding box center [1319, 24] width 82 height 25
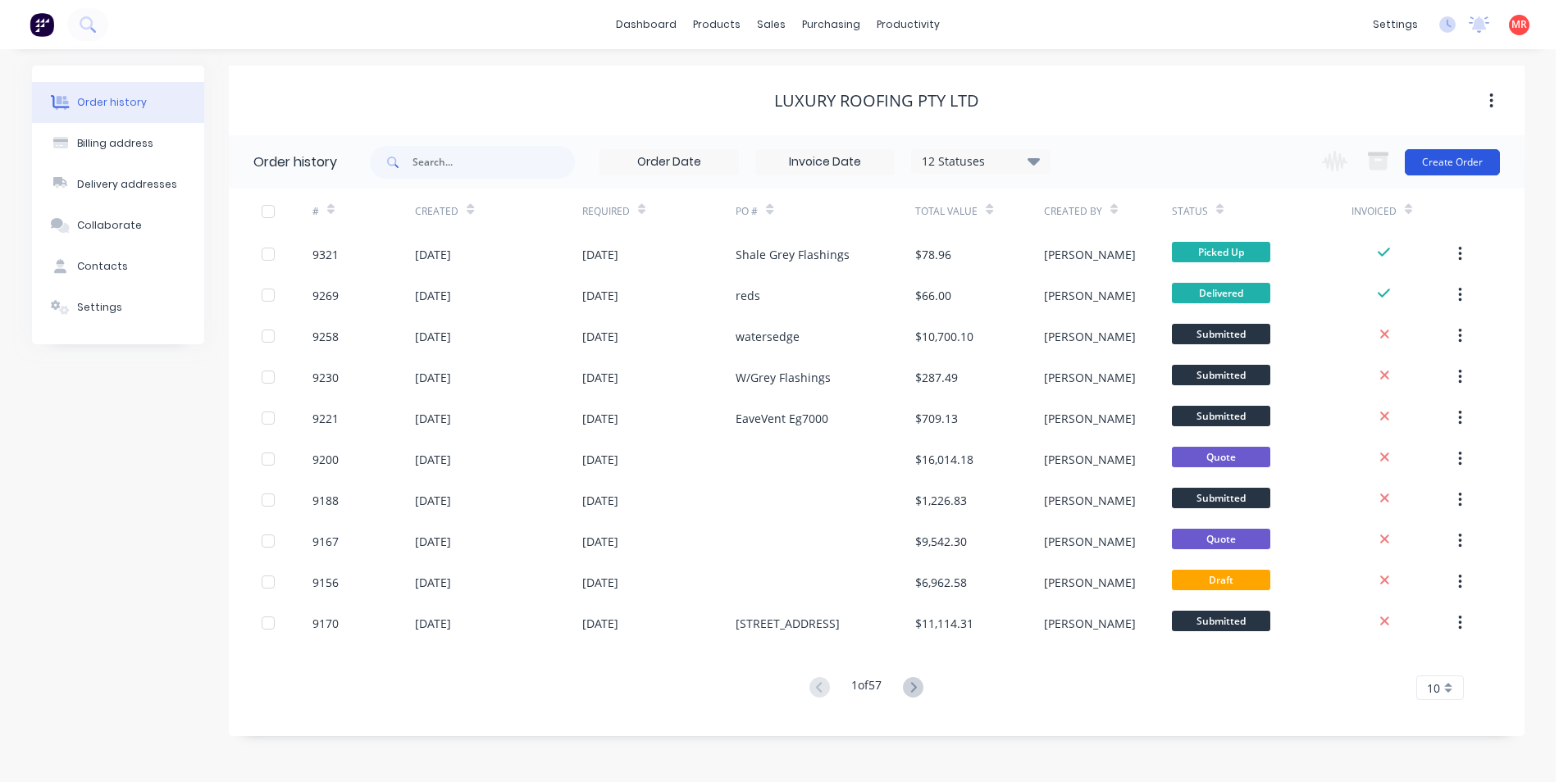
click at [1431, 161] on button "Create Order" at bounding box center [1452, 162] width 95 height 27
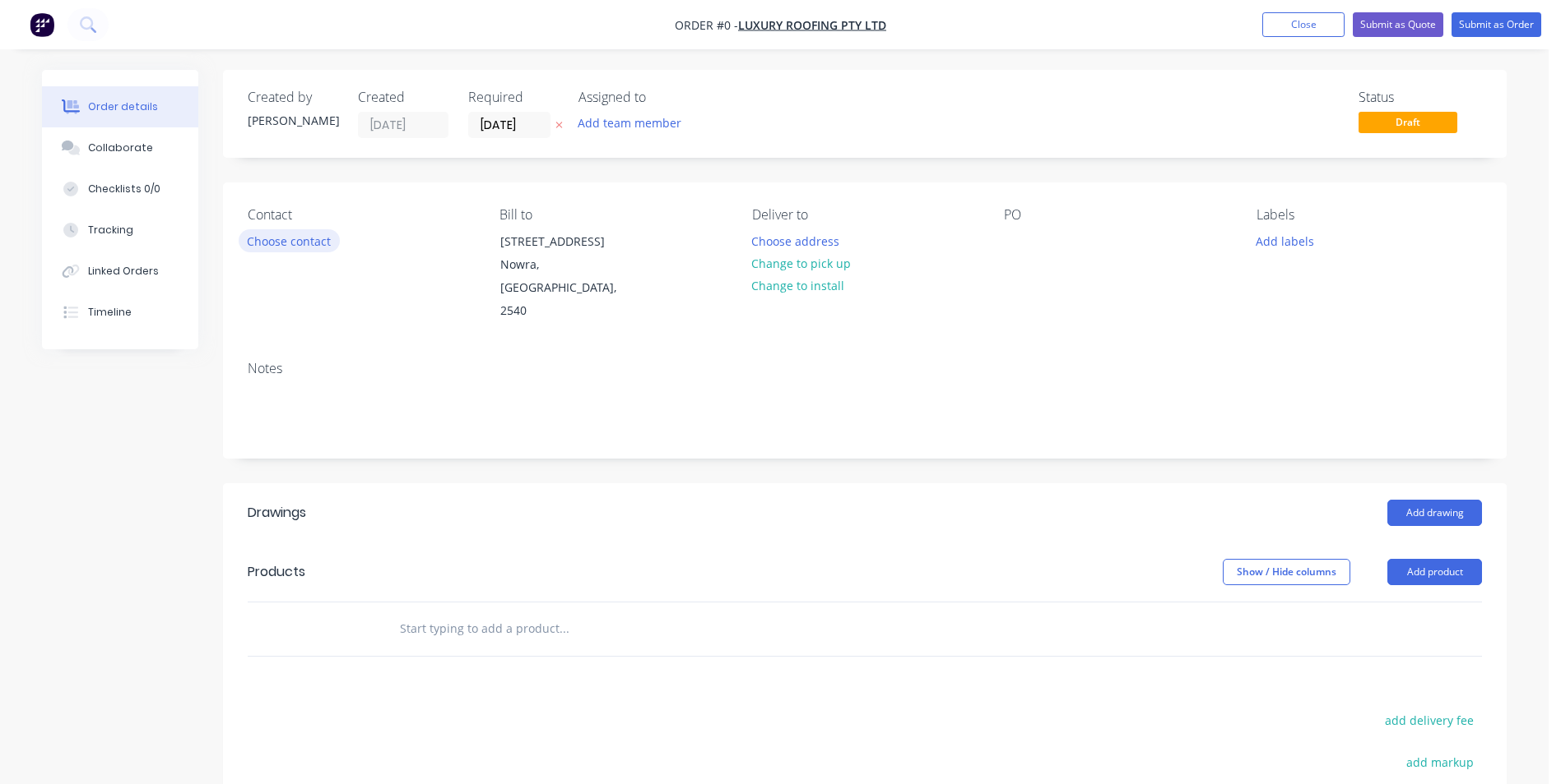
click at [305, 246] on button "Choose contact" at bounding box center [289, 240] width 101 height 22
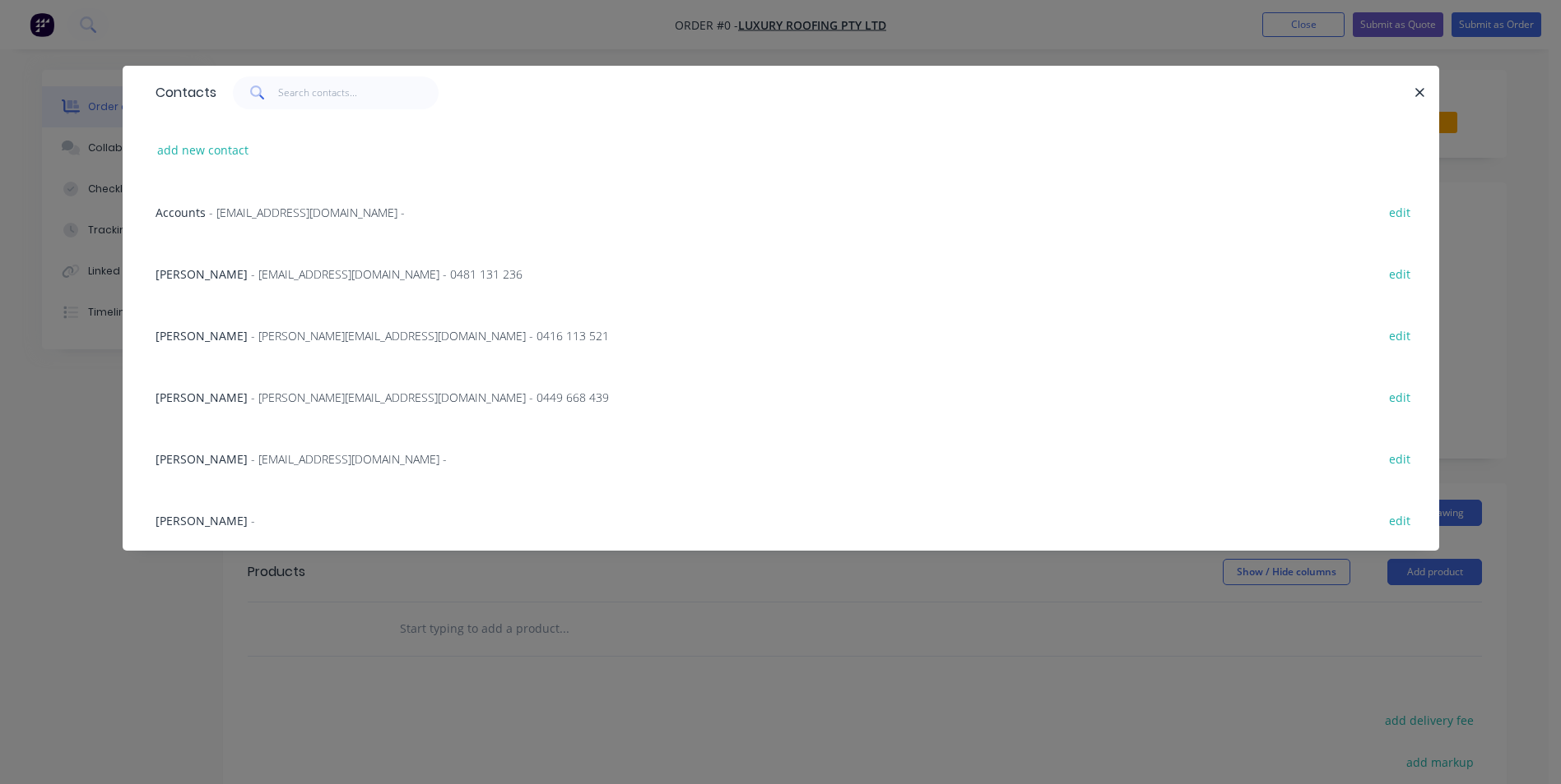
click at [251, 281] on span "- elliottroofingnsw@gmail.com - 0481 131 236" at bounding box center [386, 274] width 271 height 16
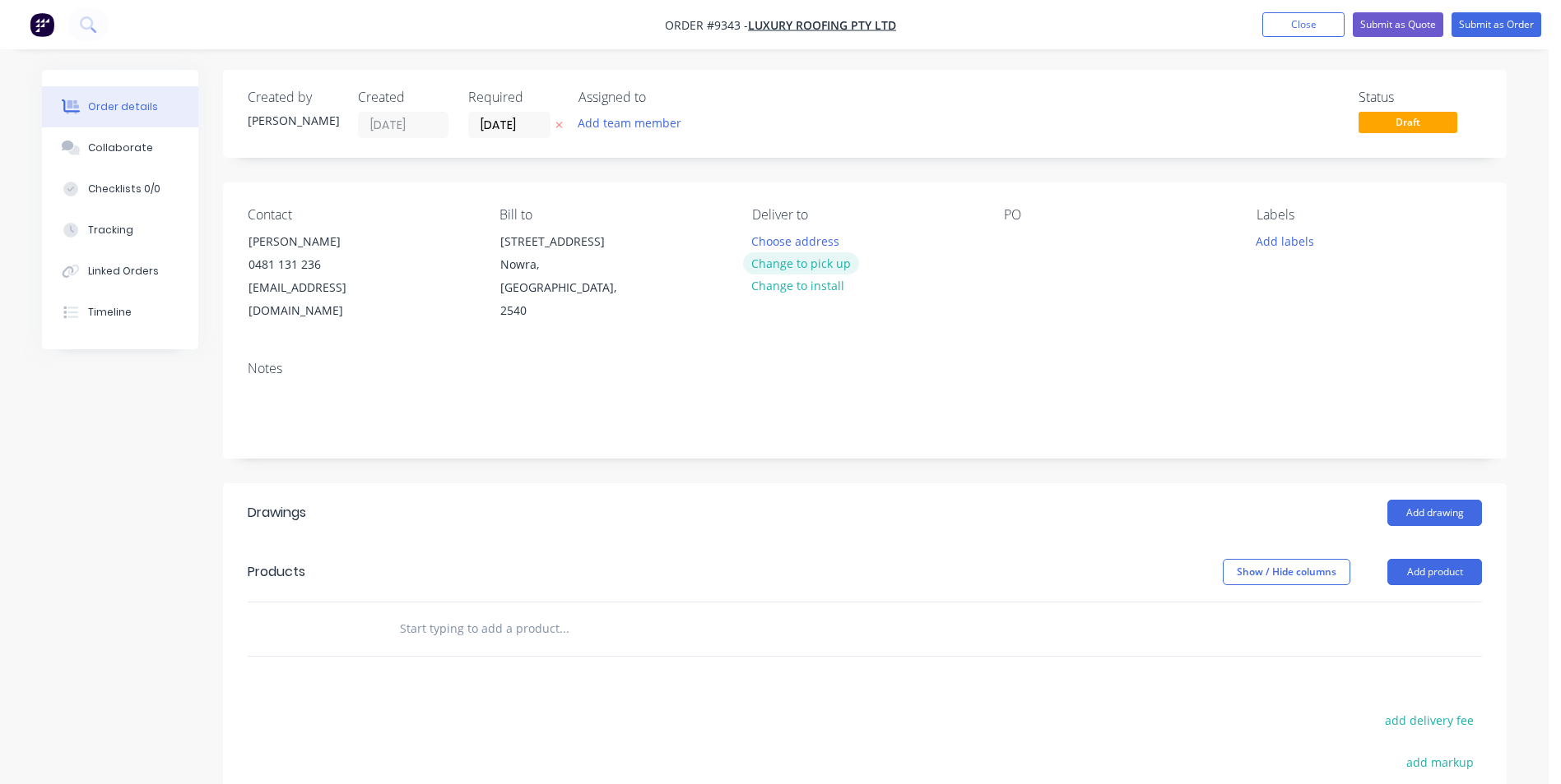
click at [784, 266] on button "Change to pick up" at bounding box center [801, 263] width 117 height 22
click at [1013, 242] on div at bounding box center [1017, 241] width 27 height 24
click at [545, 612] on input "text" at bounding box center [563, 628] width 329 height 33
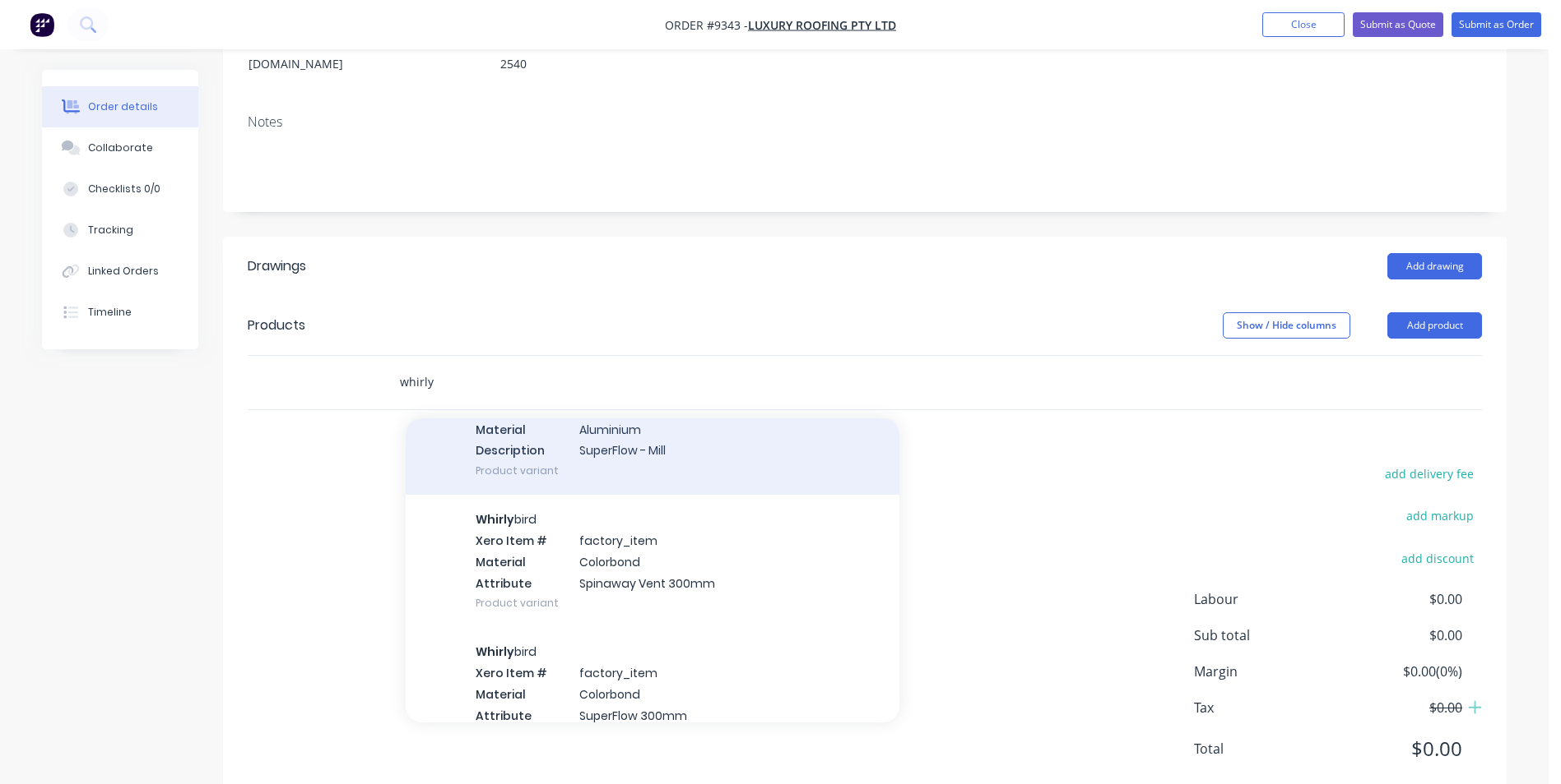
scroll to position [411, 0]
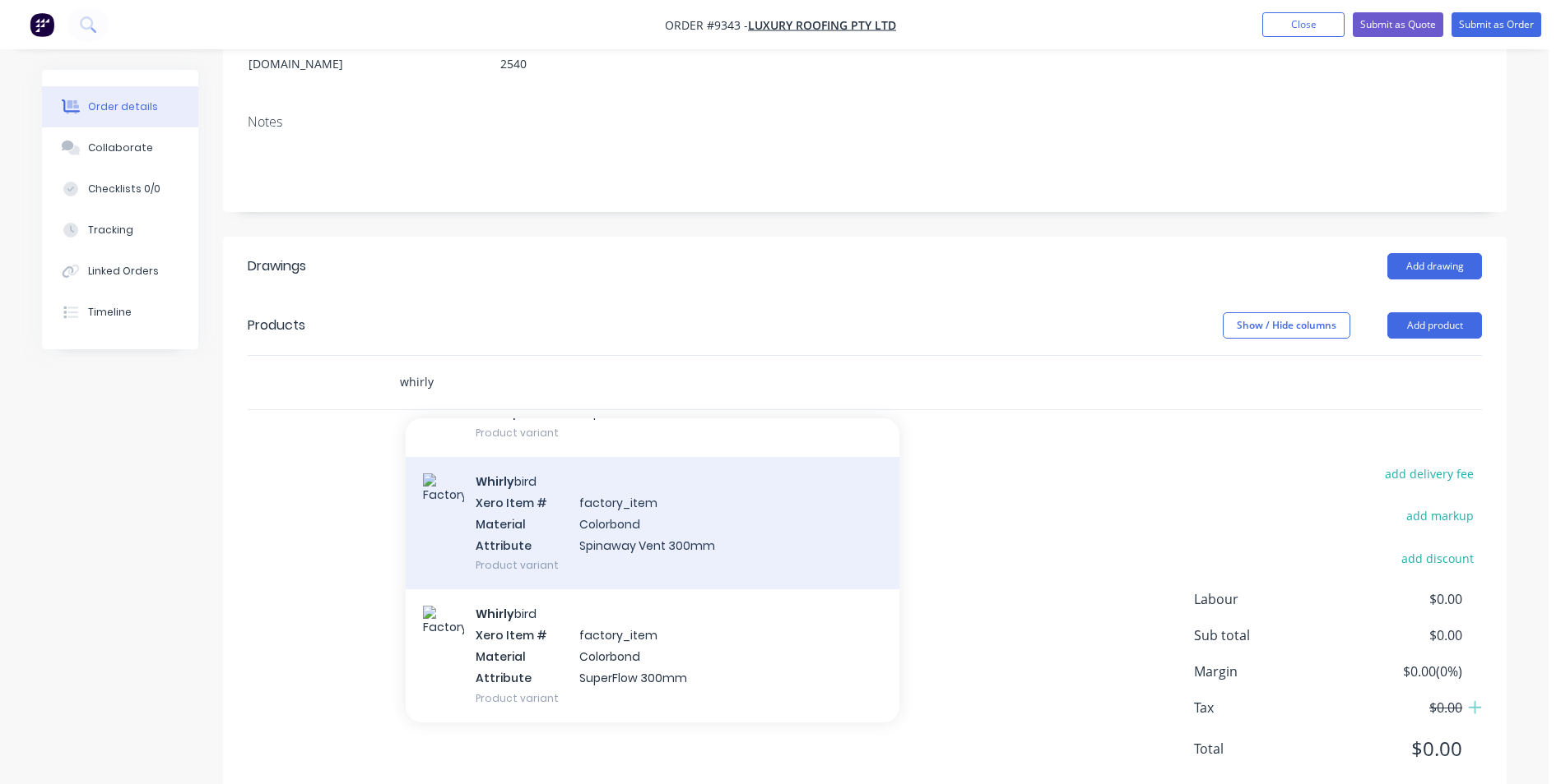
type input "whirly"
click at [566, 510] on div "Whirly bird Xero Item # factory_item Material Colorbond Attribute Spinaway Vent…" at bounding box center [651, 523] width 494 height 132
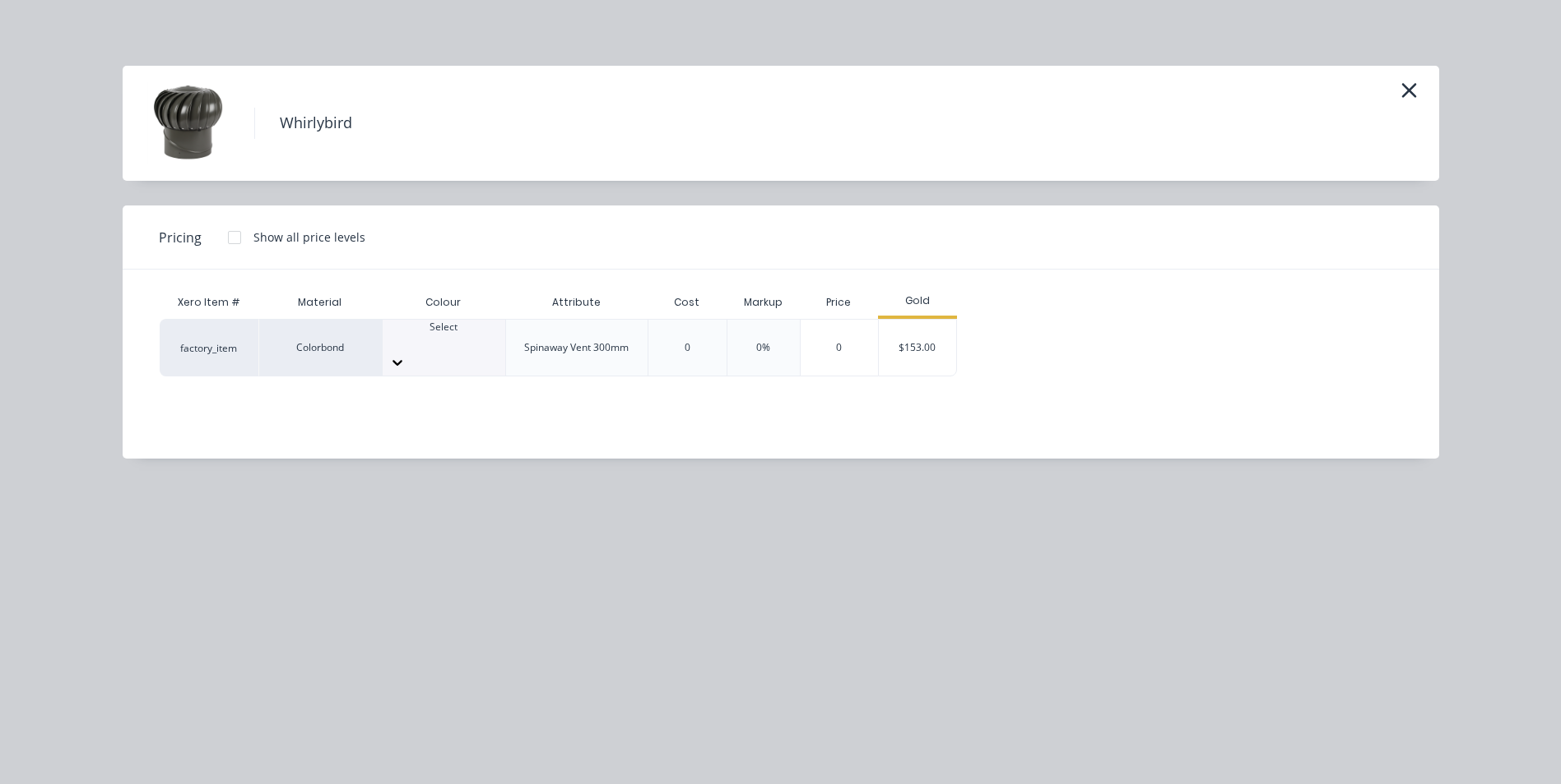
click at [433, 344] on div at bounding box center [443, 341] width 122 height 15
click at [919, 346] on div "$153.00" at bounding box center [918, 347] width 77 height 56
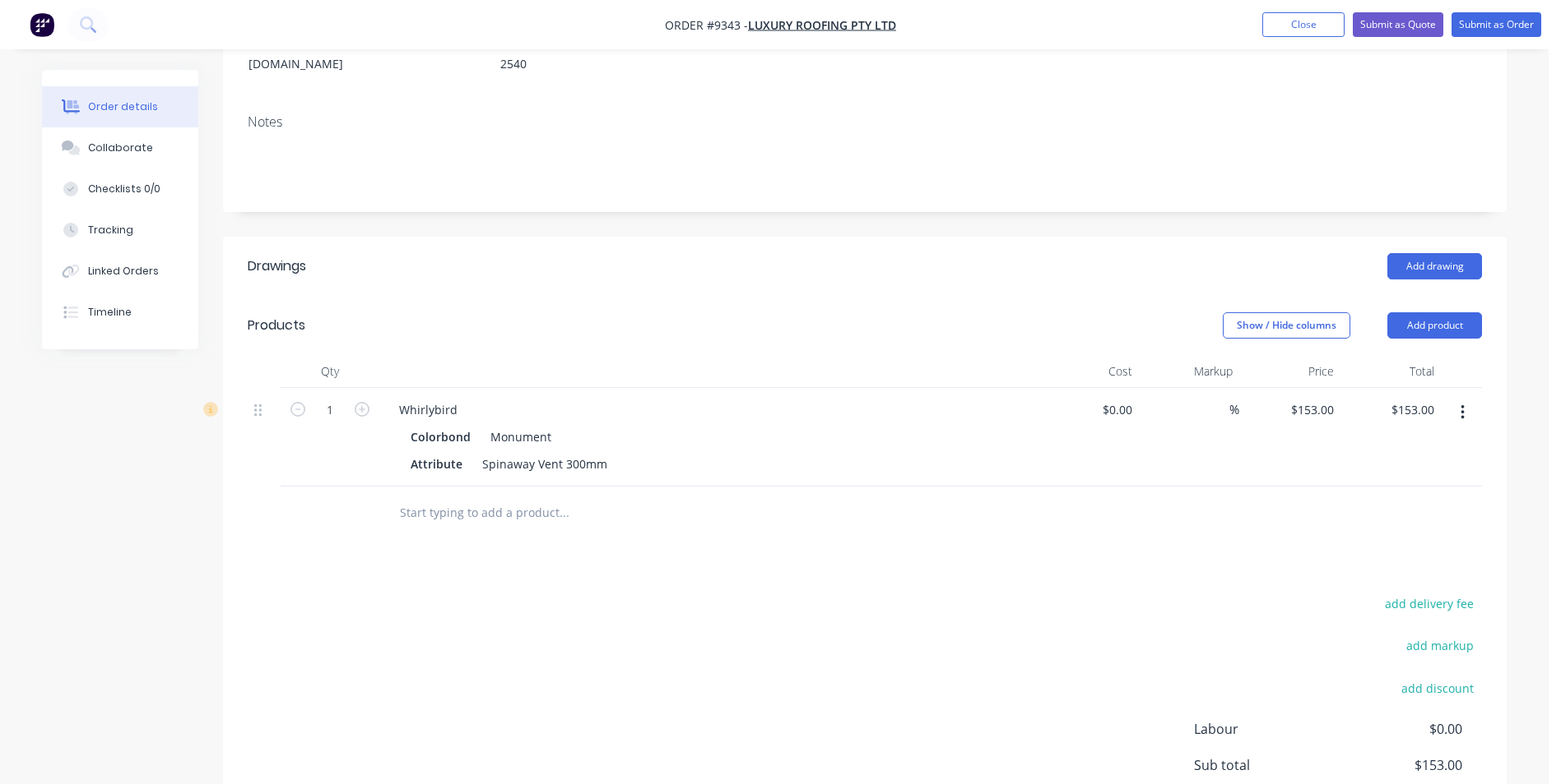
click at [474, 496] on input "text" at bounding box center [563, 512] width 329 height 33
type input "s"
click at [1439, 253] on button "Add drawing" at bounding box center [1434, 266] width 94 height 27
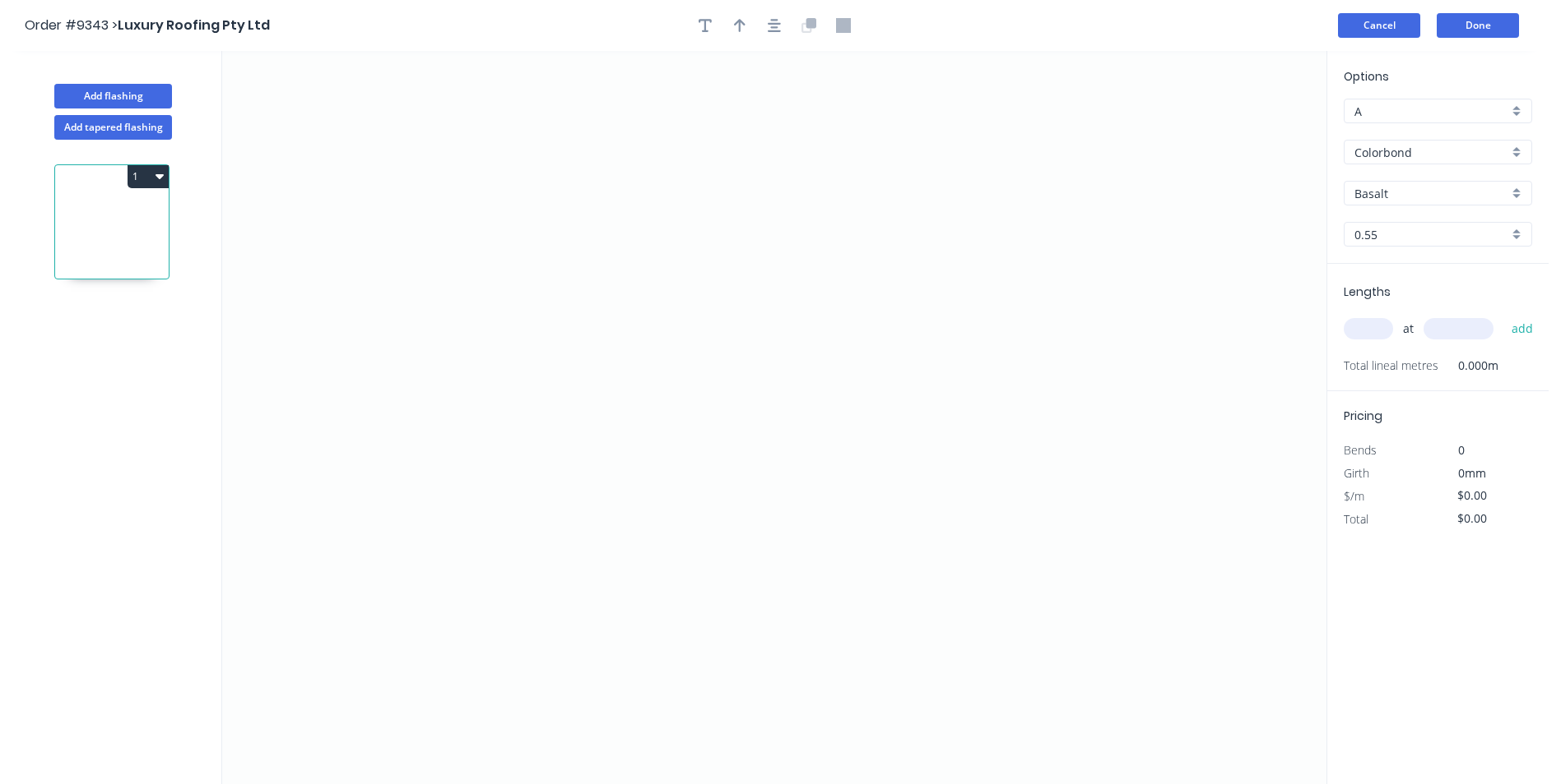
click at [1404, 36] on button "Cancel" at bounding box center [1378, 25] width 82 height 25
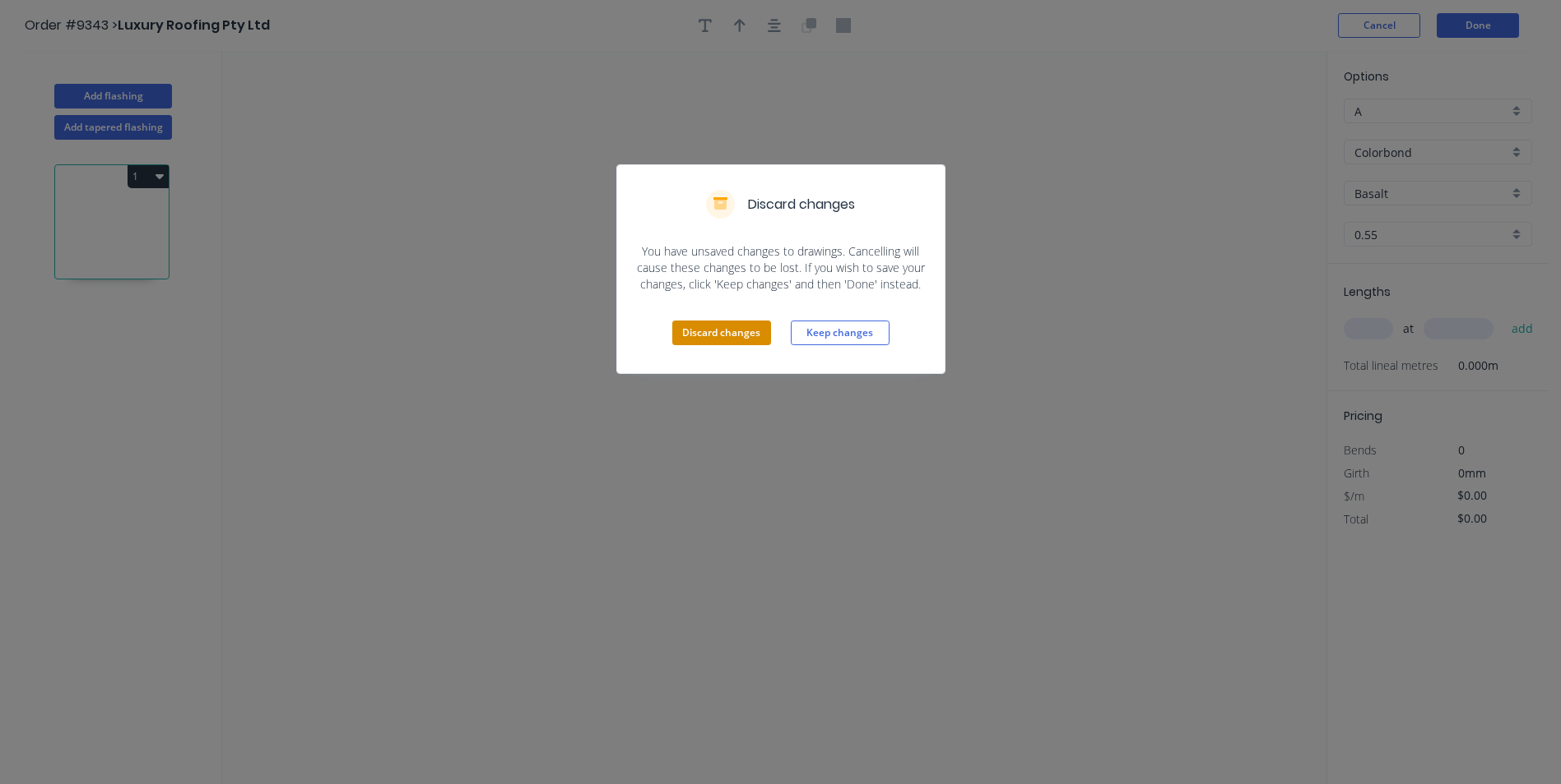
click at [760, 328] on button "Discard changes" at bounding box center [721, 332] width 98 height 25
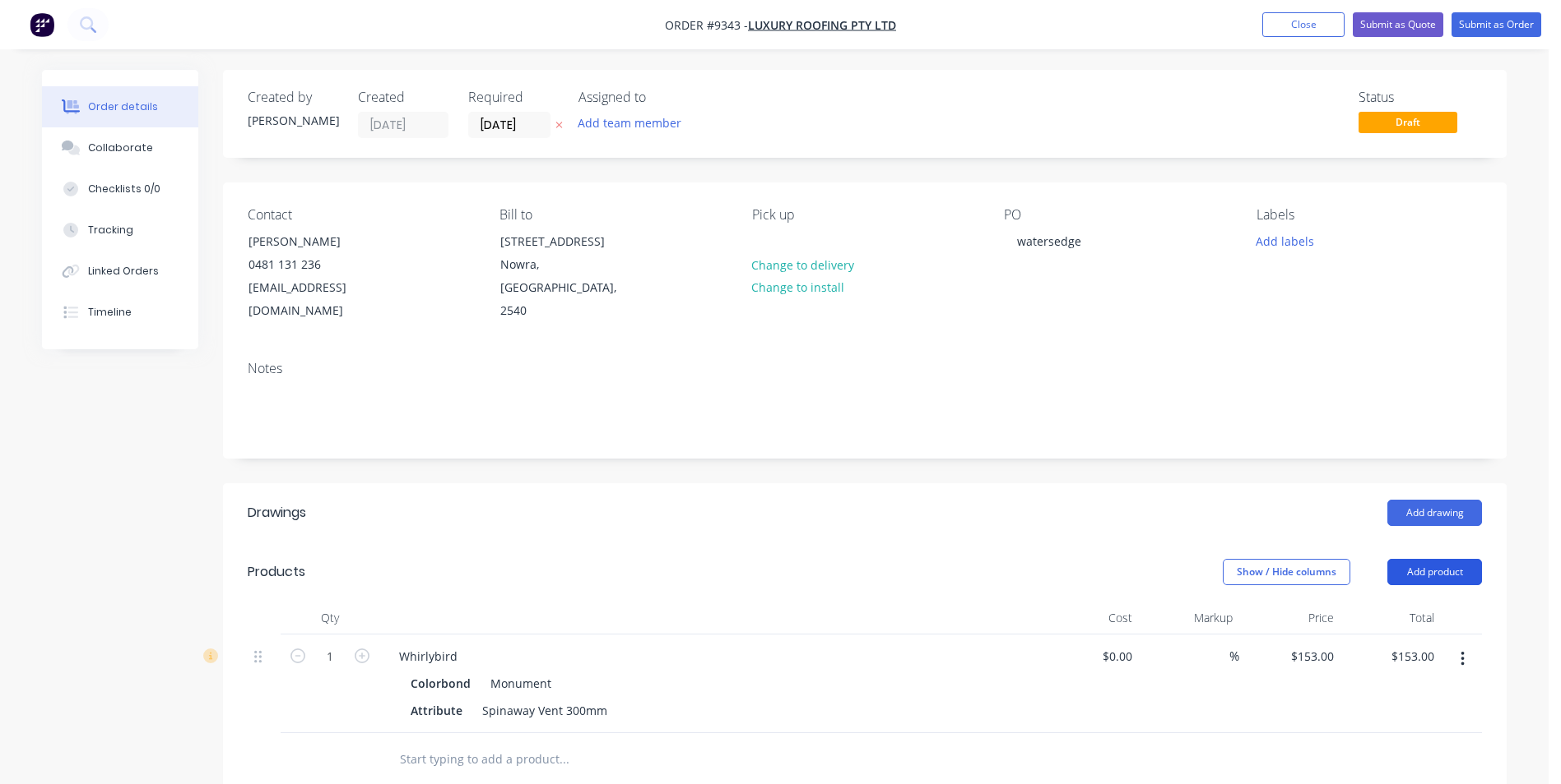
click at [1442, 559] on button "Add product" at bounding box center [1434, 572] width 94 height 27
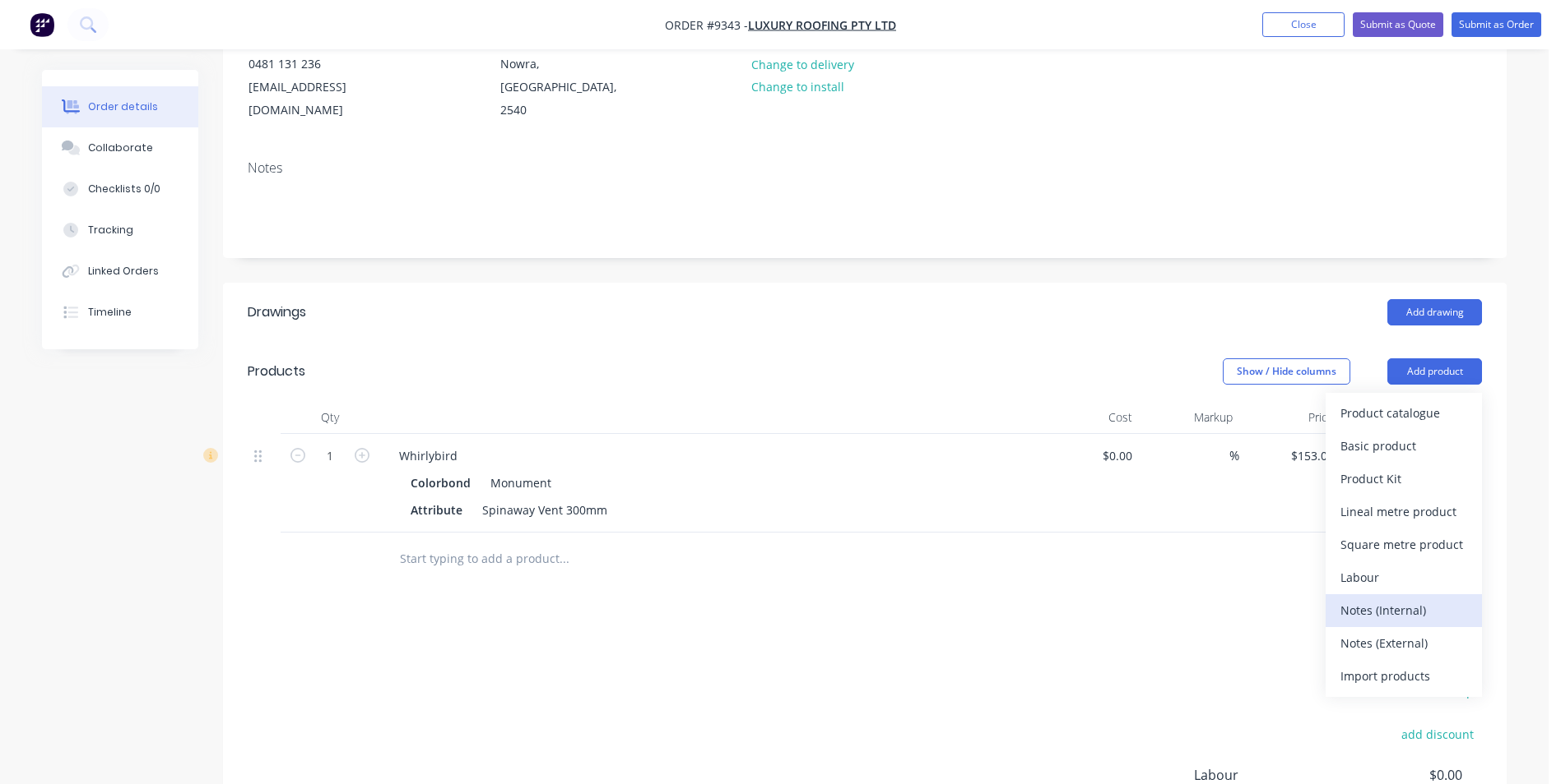
scroll to position [247, 0]
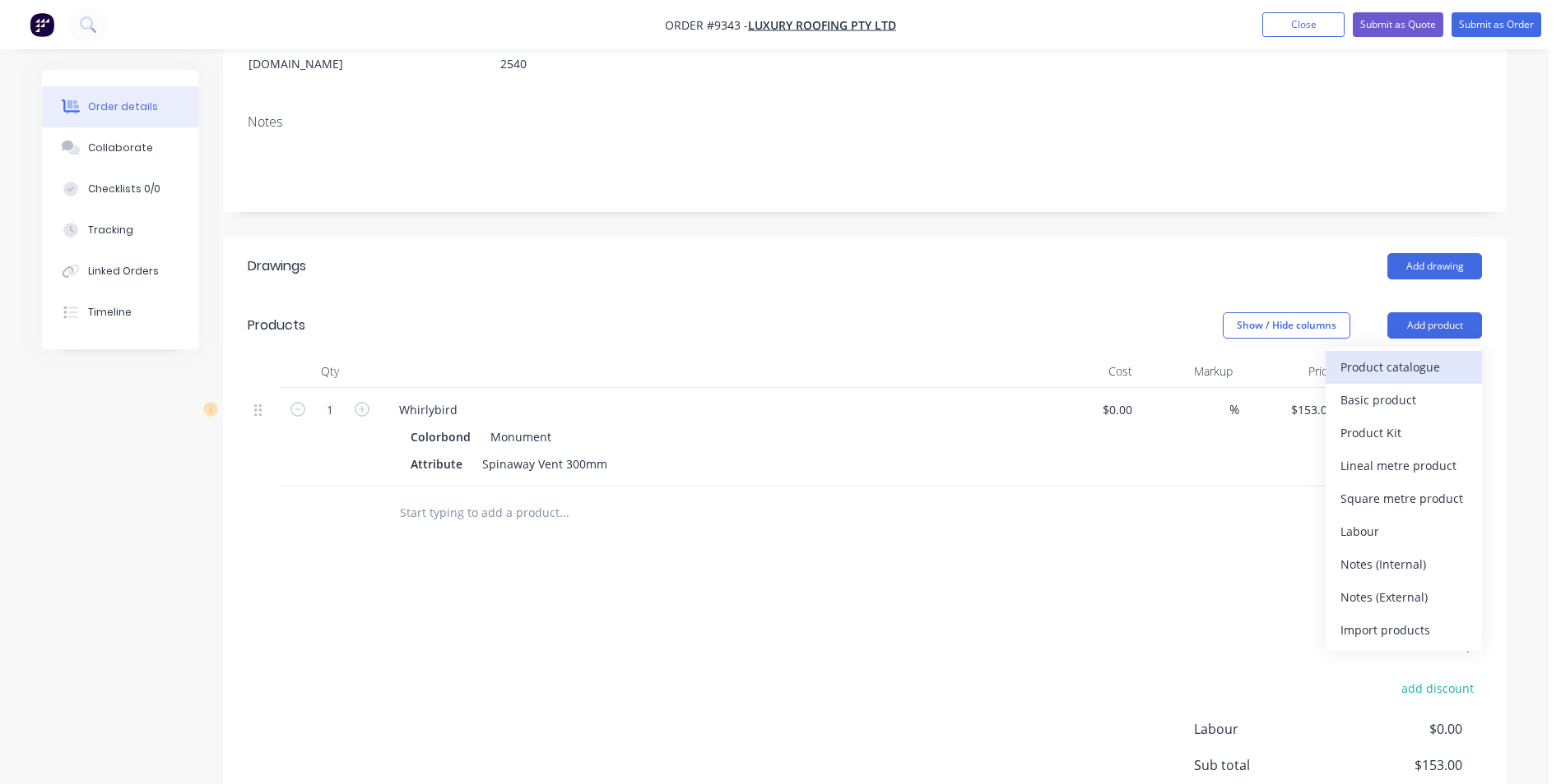
click at [1388, 355] on div "Product catalogue" at bounding box center [1404, 367] width 127 height 24
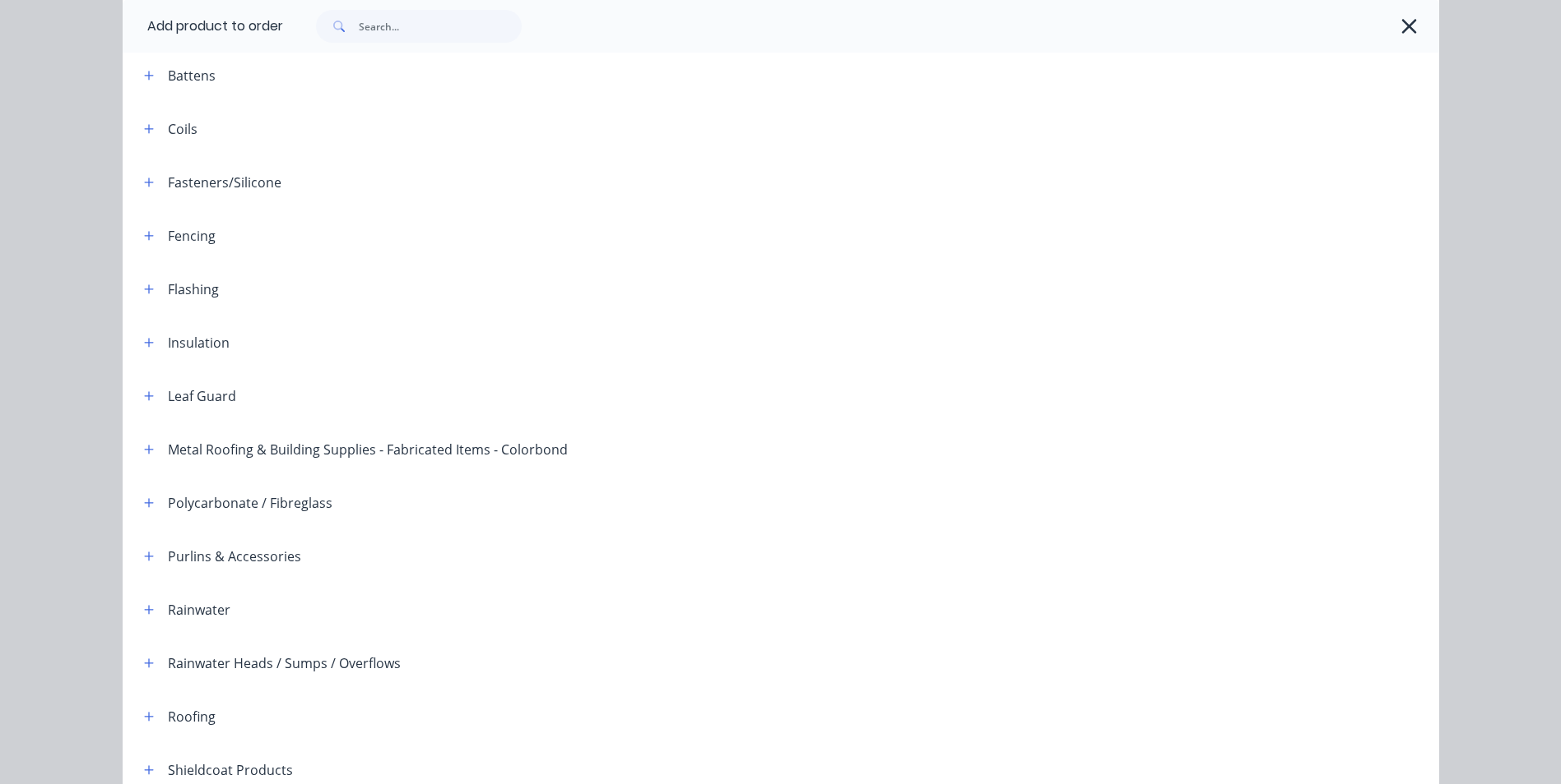
scroll to position [0, 0]
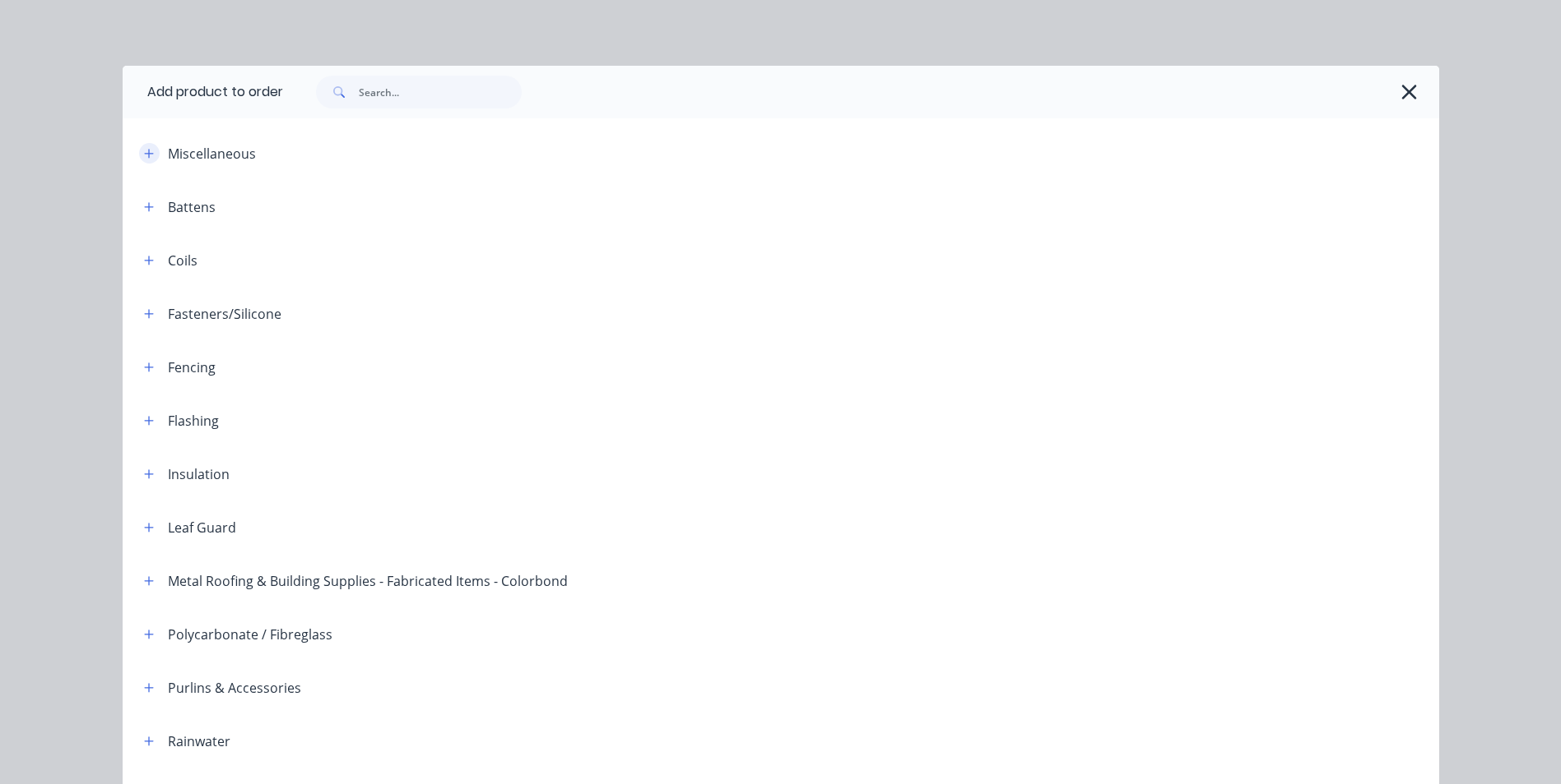
click at [144, 152] on icon "button" at bounding box center [149, 154] width 10 height 12
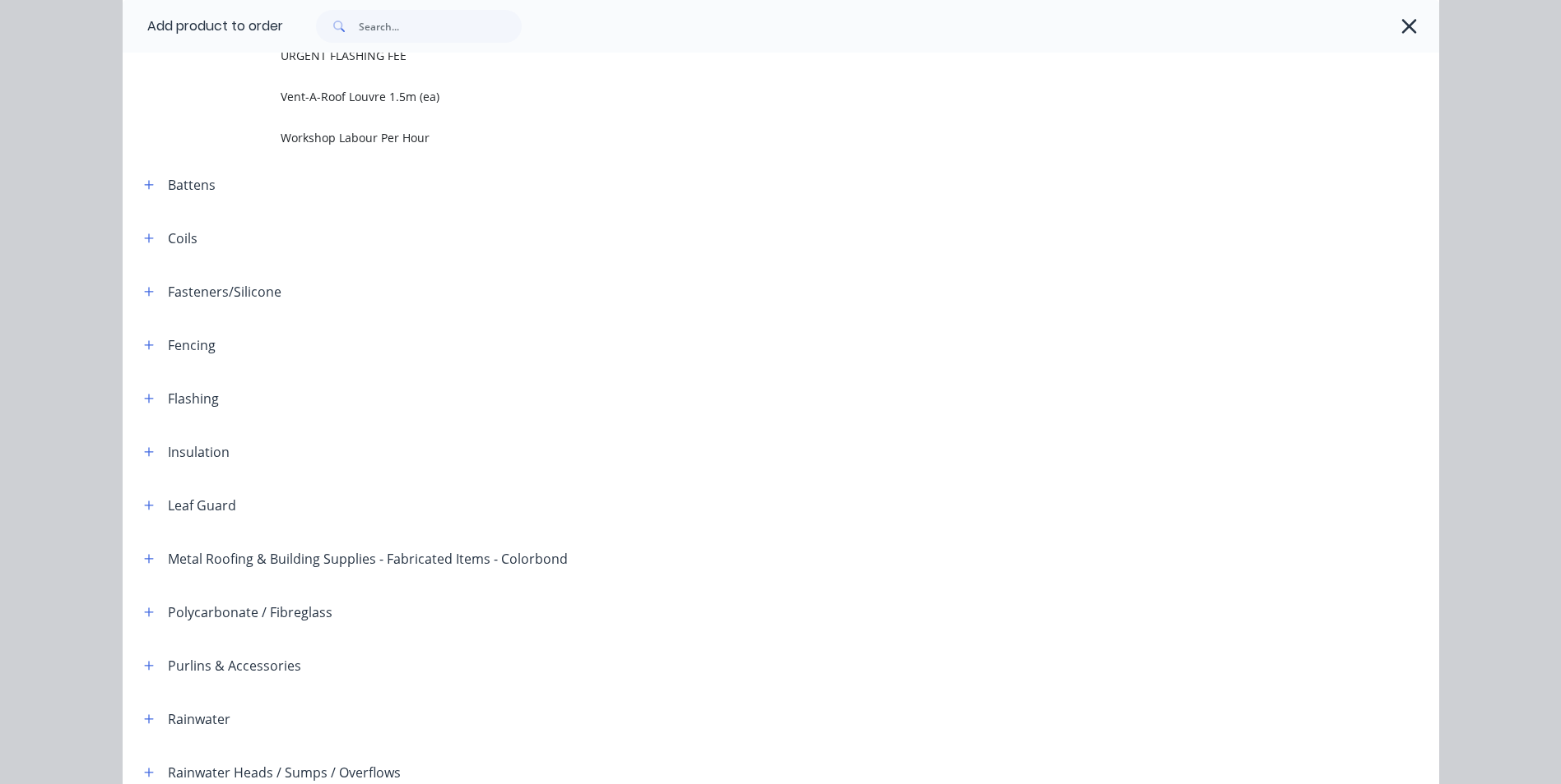
scroll to position [2302, 0]
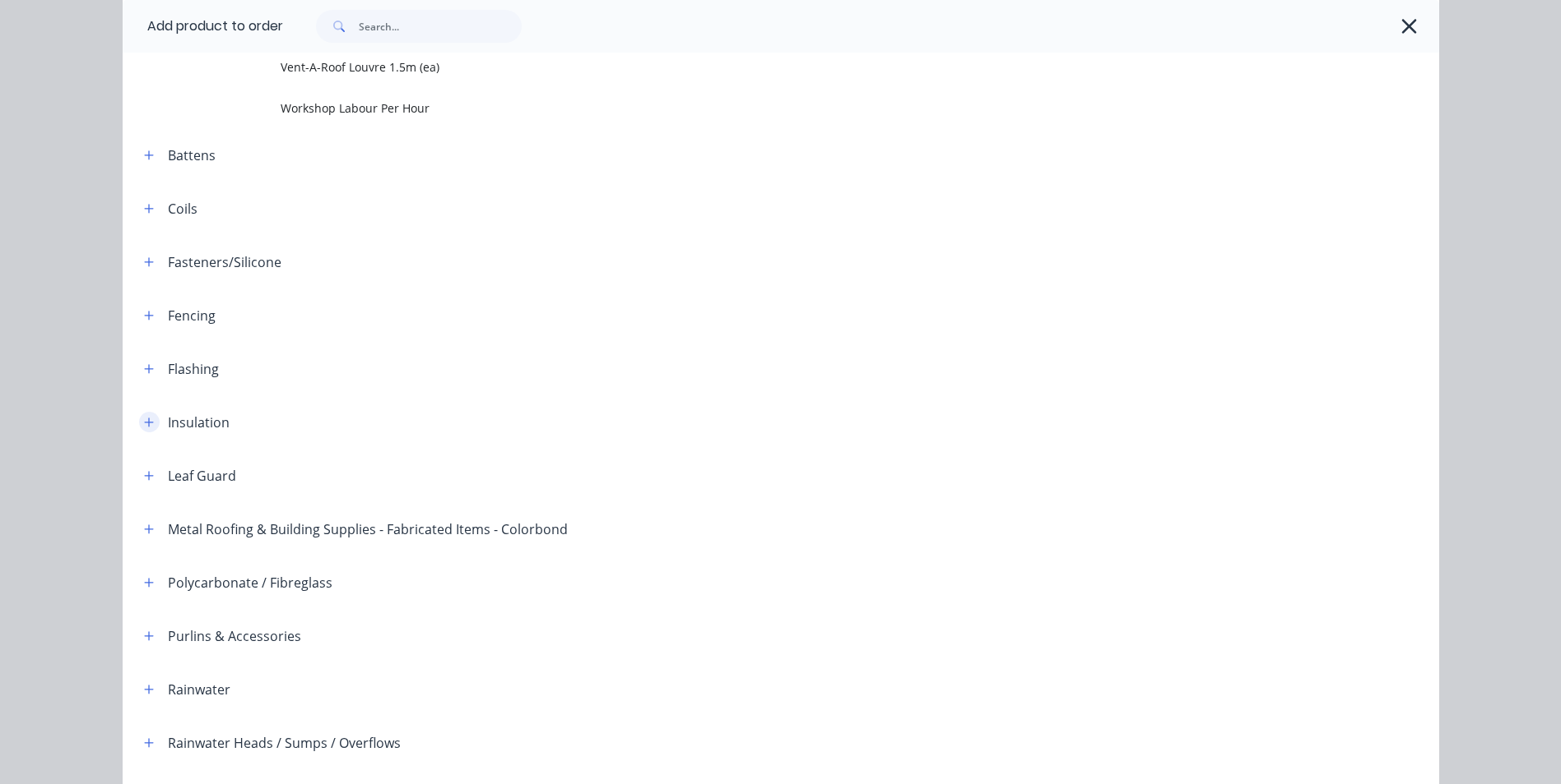
click at [139, 420] on button "button" at bounding box center [149, 422] width 21 height 21
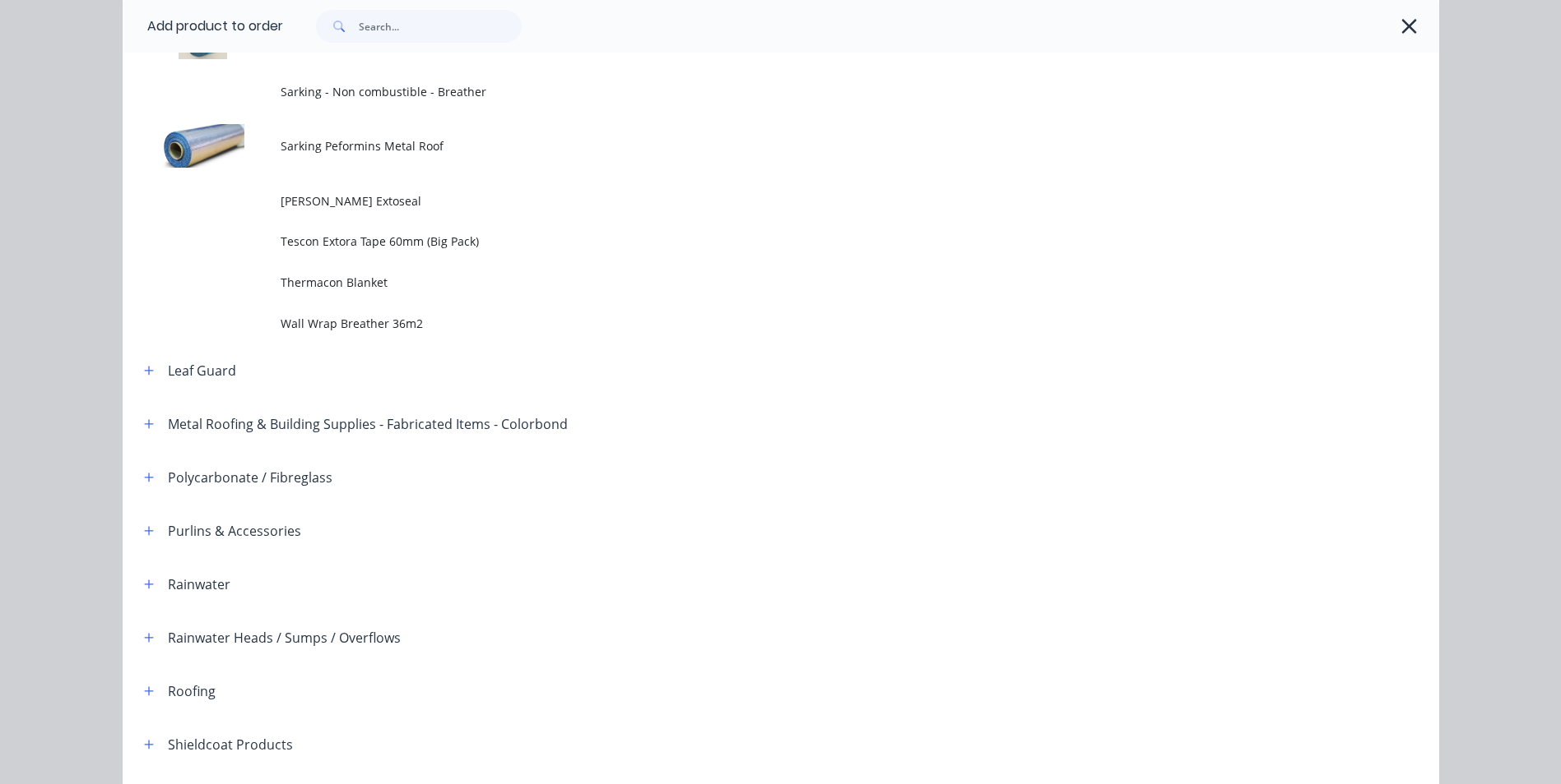
scroll to position [4275, 0]
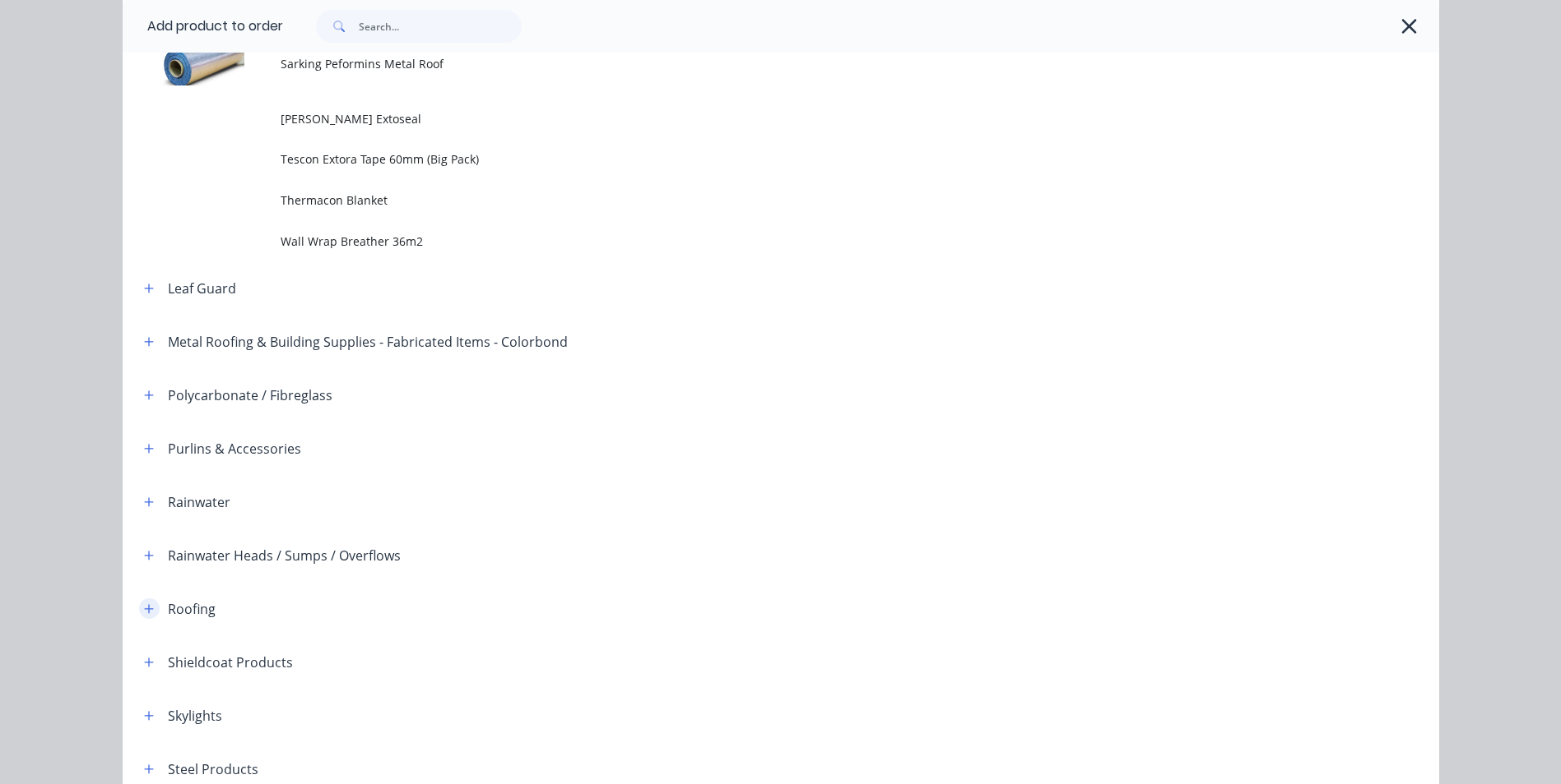
click at [148, 609] on button "button" at bounding box center [149, 608] width 21 height 21
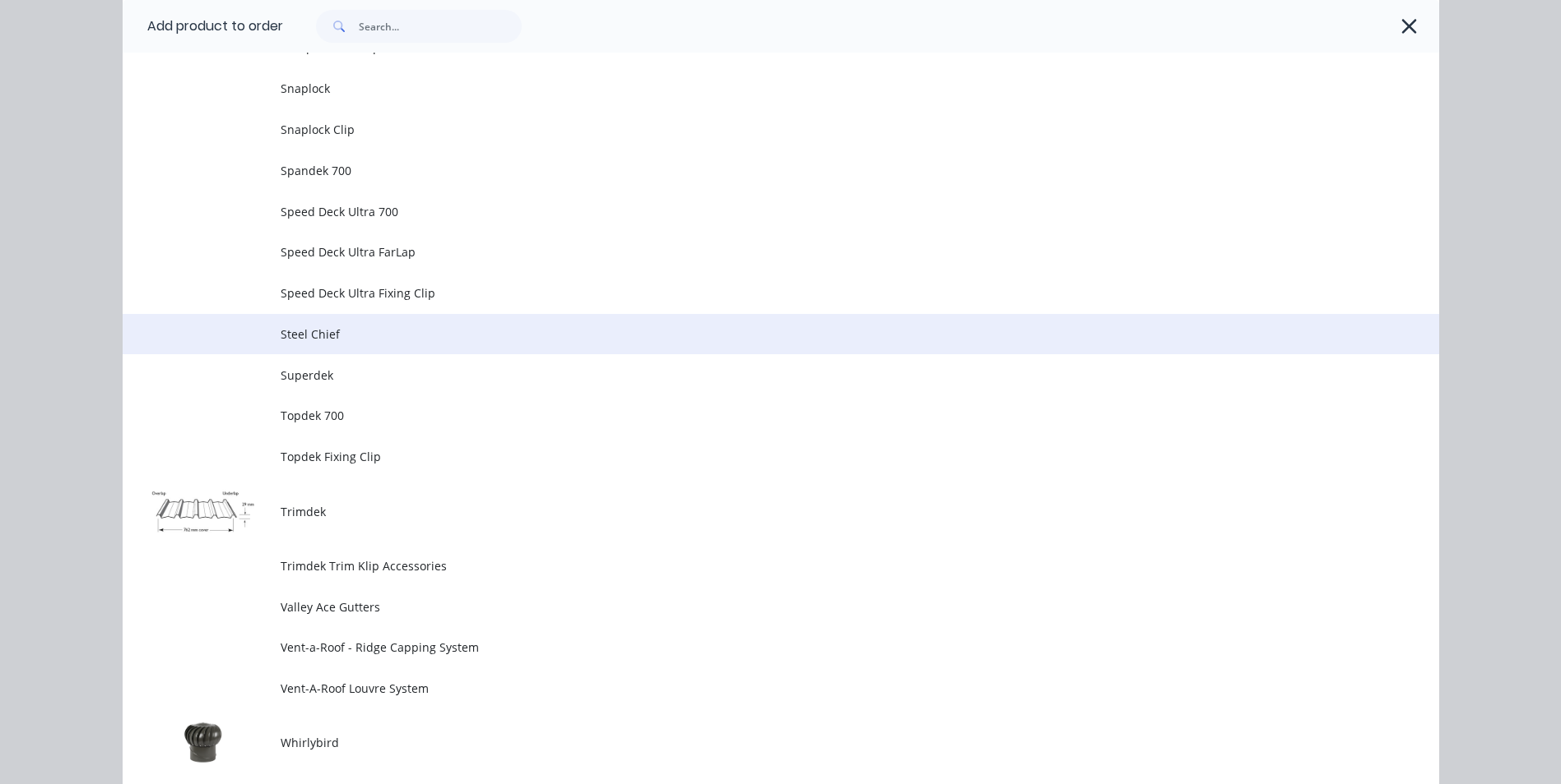
scroll to position [7482, 0]
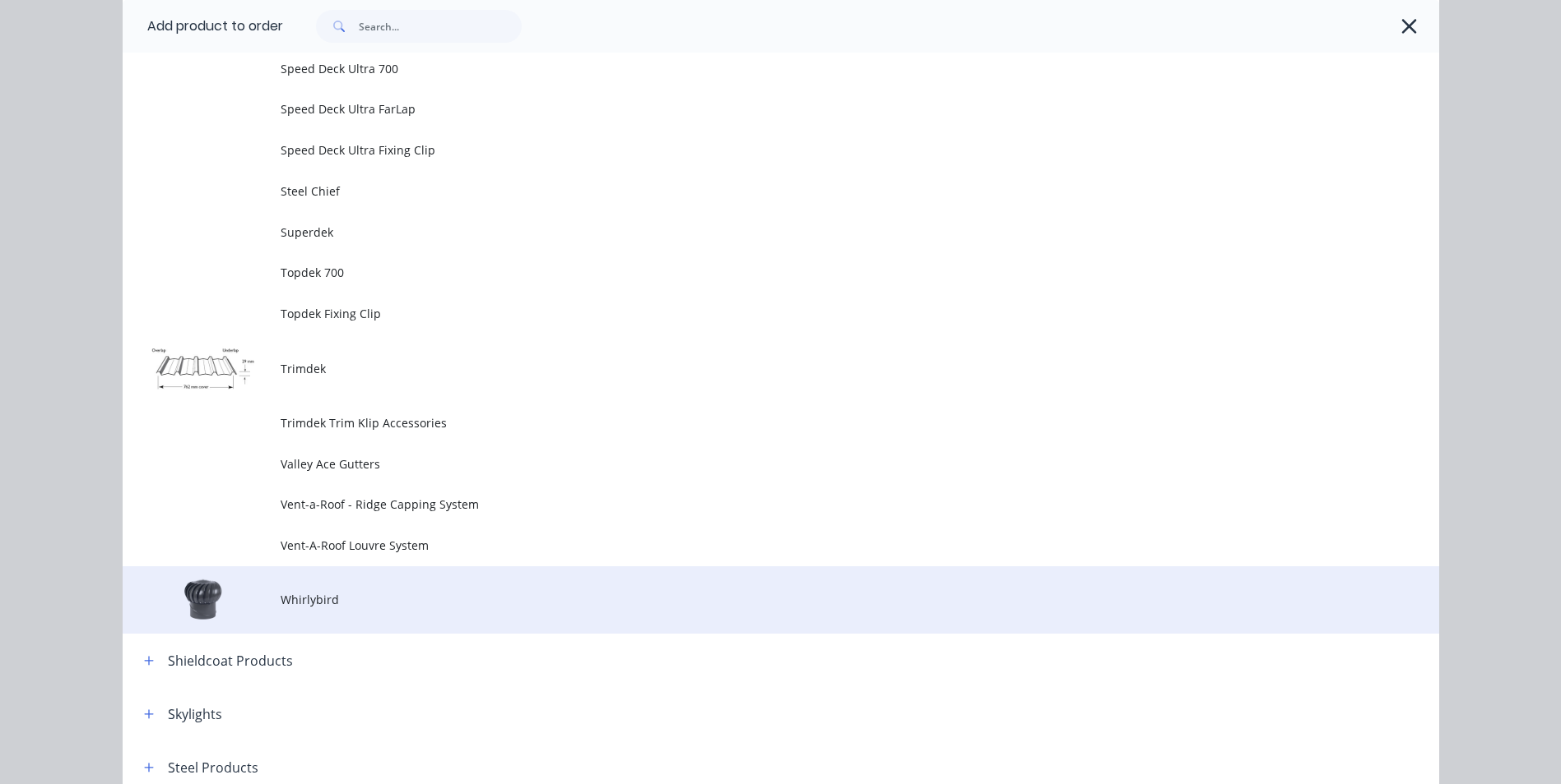
click at [308, 588] on td "Whirlybird" at bounding box center [860, 600] width 1158 height 68
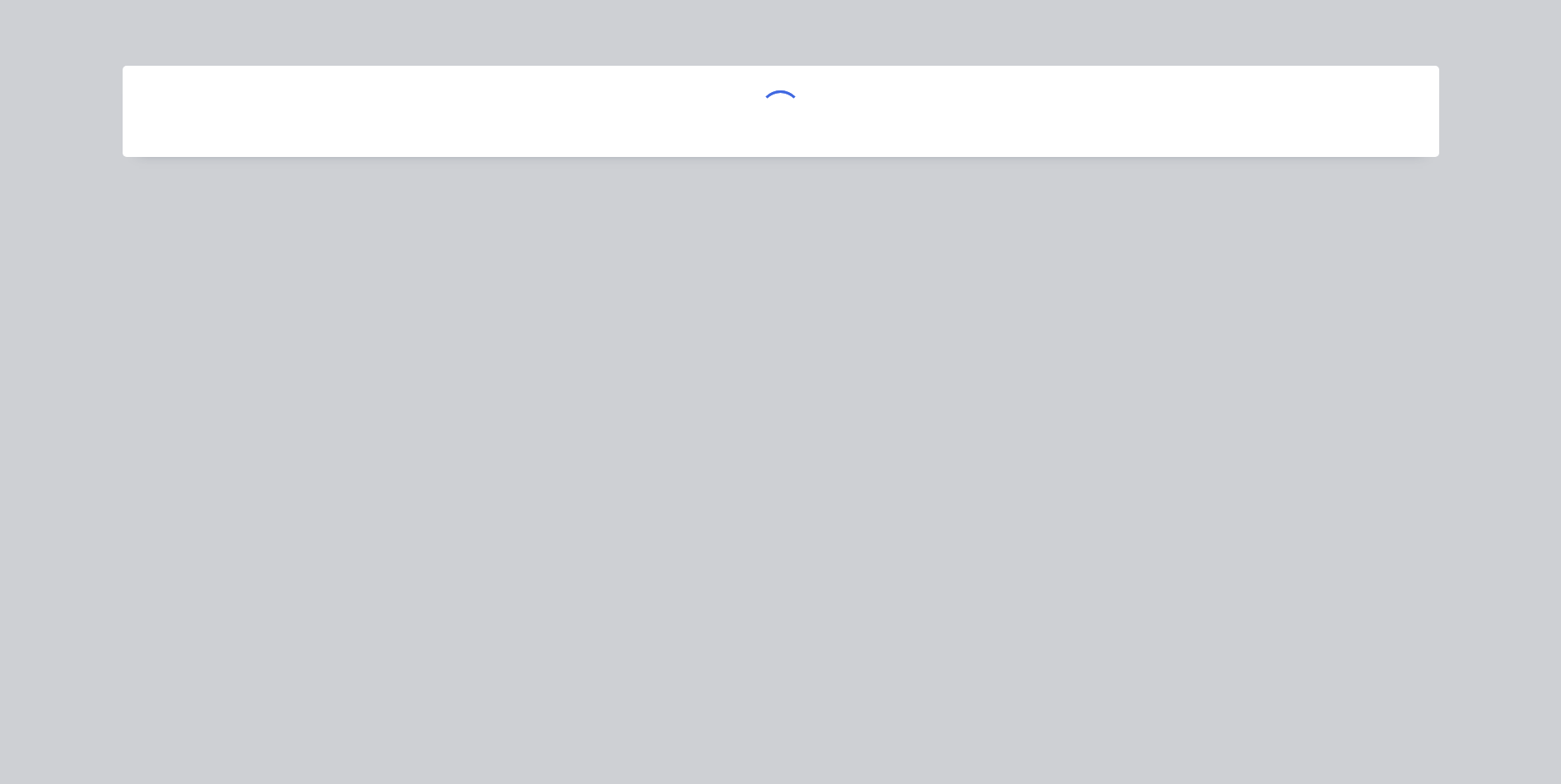
scroll to position [0, 0]
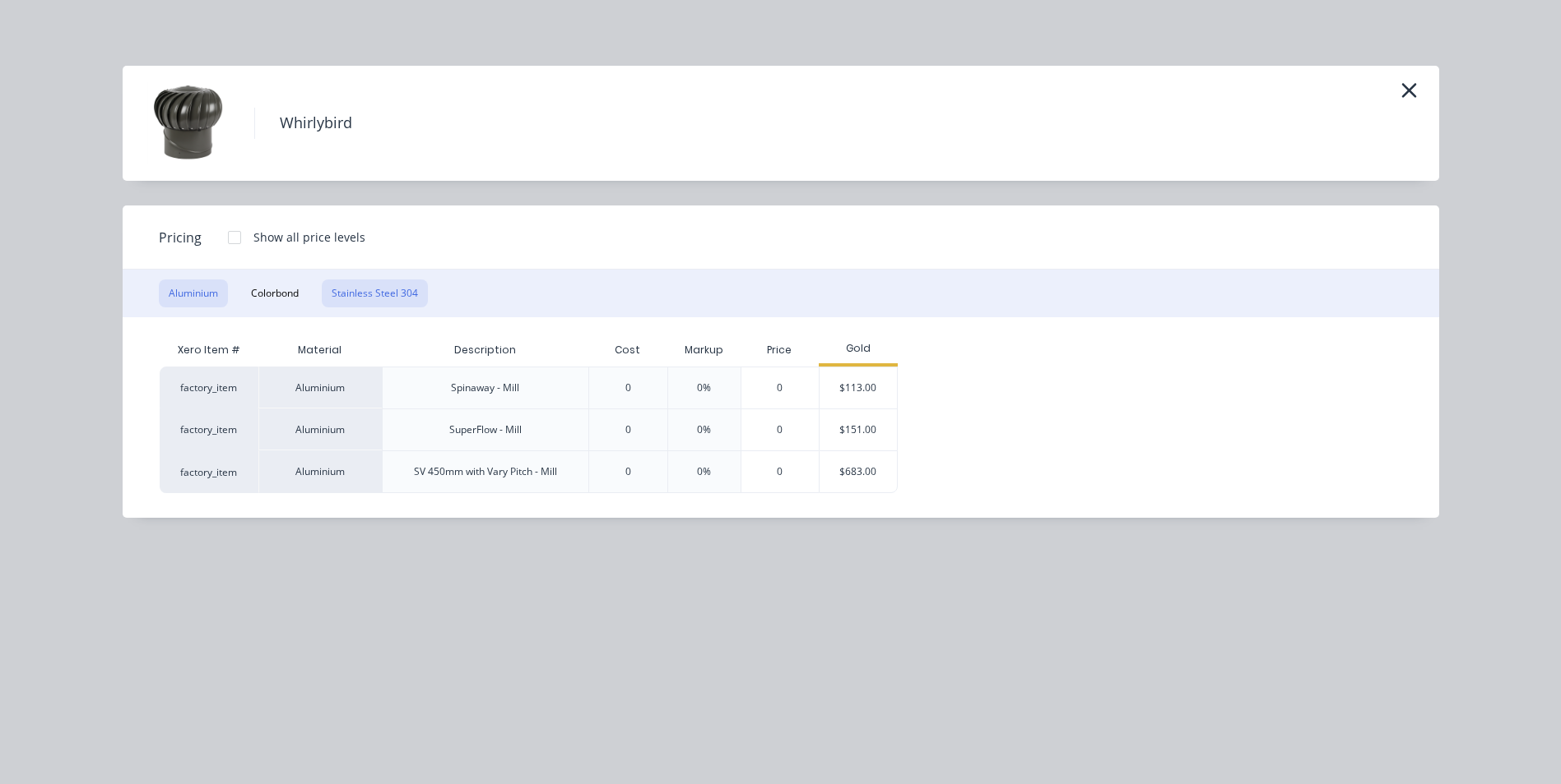
click at [374, 298] on button "Stainless Steel 304" at bounding box center [374, 294] width 106 height 28
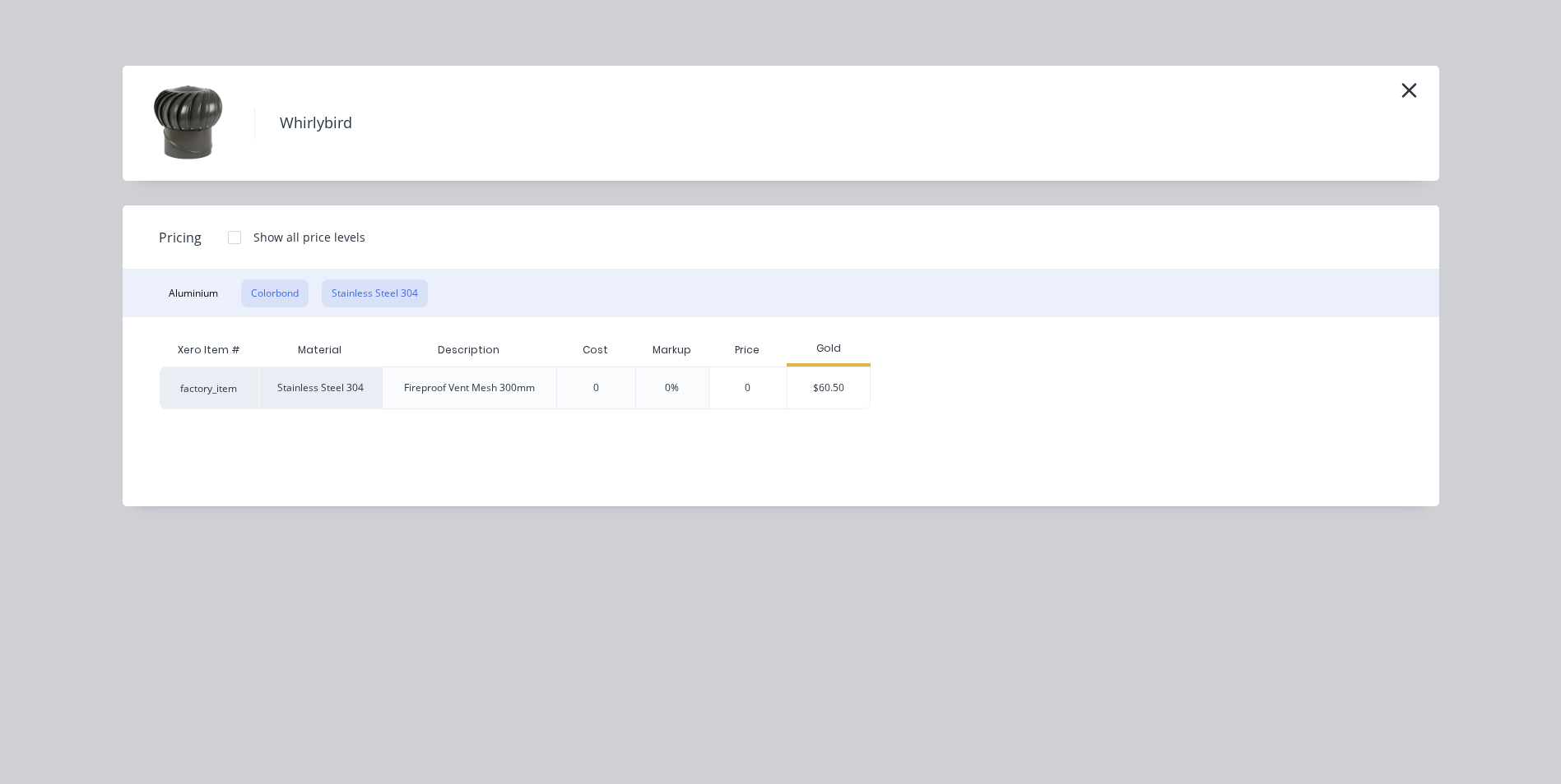
click at [278, 283] on button "Colorbond" at bounding box center [275, 294] width 68 height 28
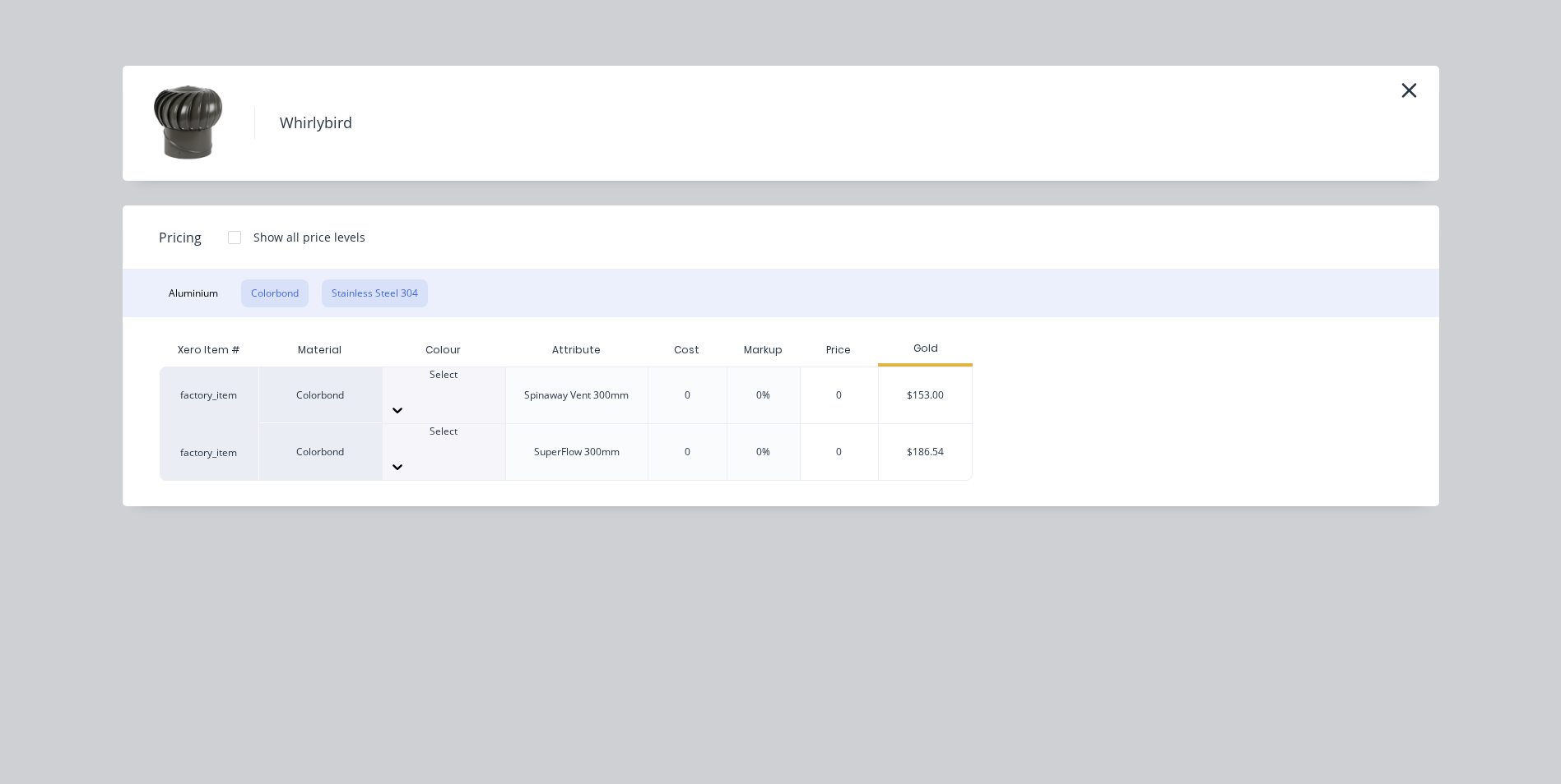
click at [376, 293] on button "Stainless Steel 304" at bounding box center [374, 294] width 106 height 28
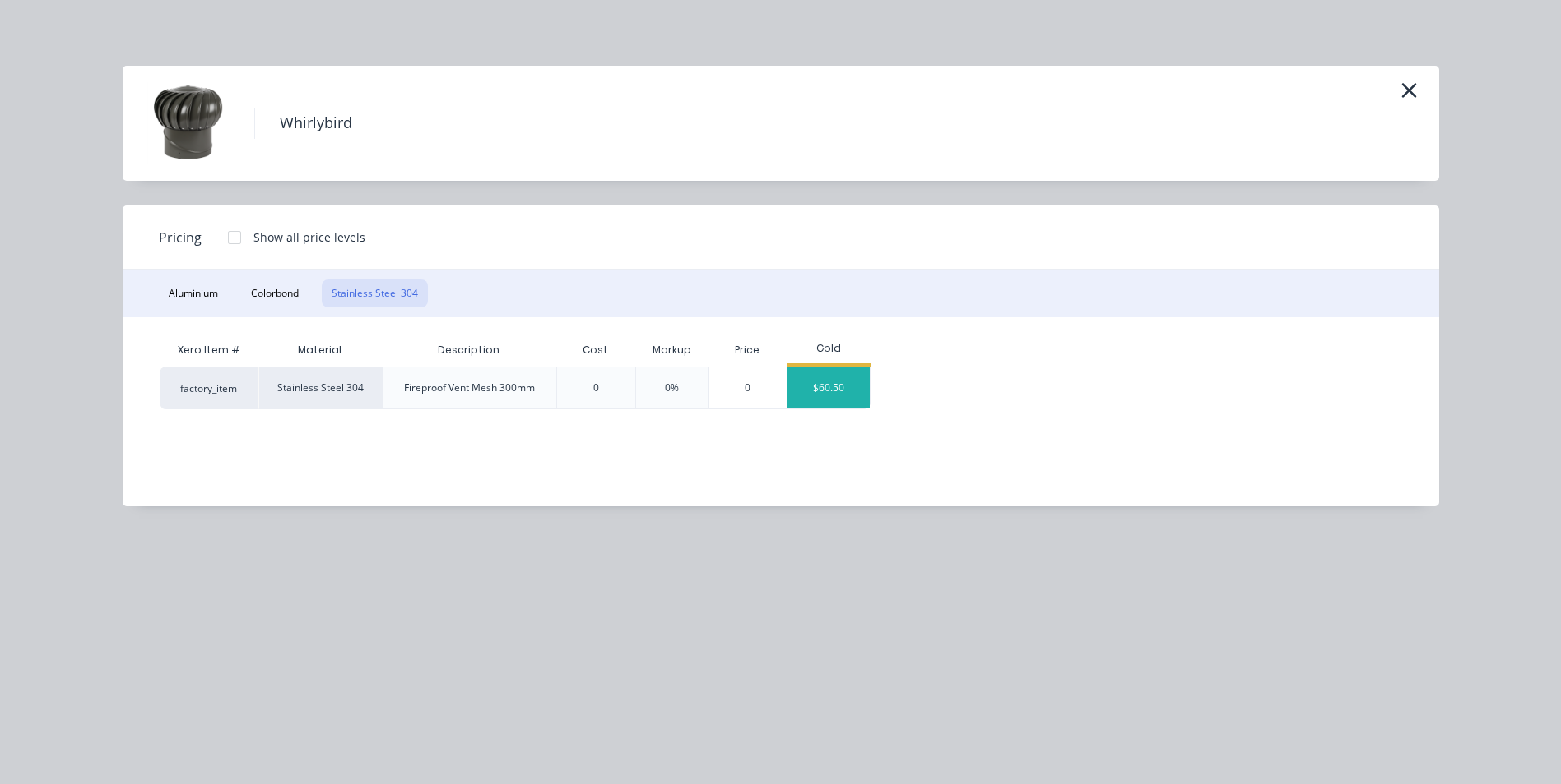
click at [843, 391] on div "$60.50" at bounding box center [828, 387] width 82 height 41
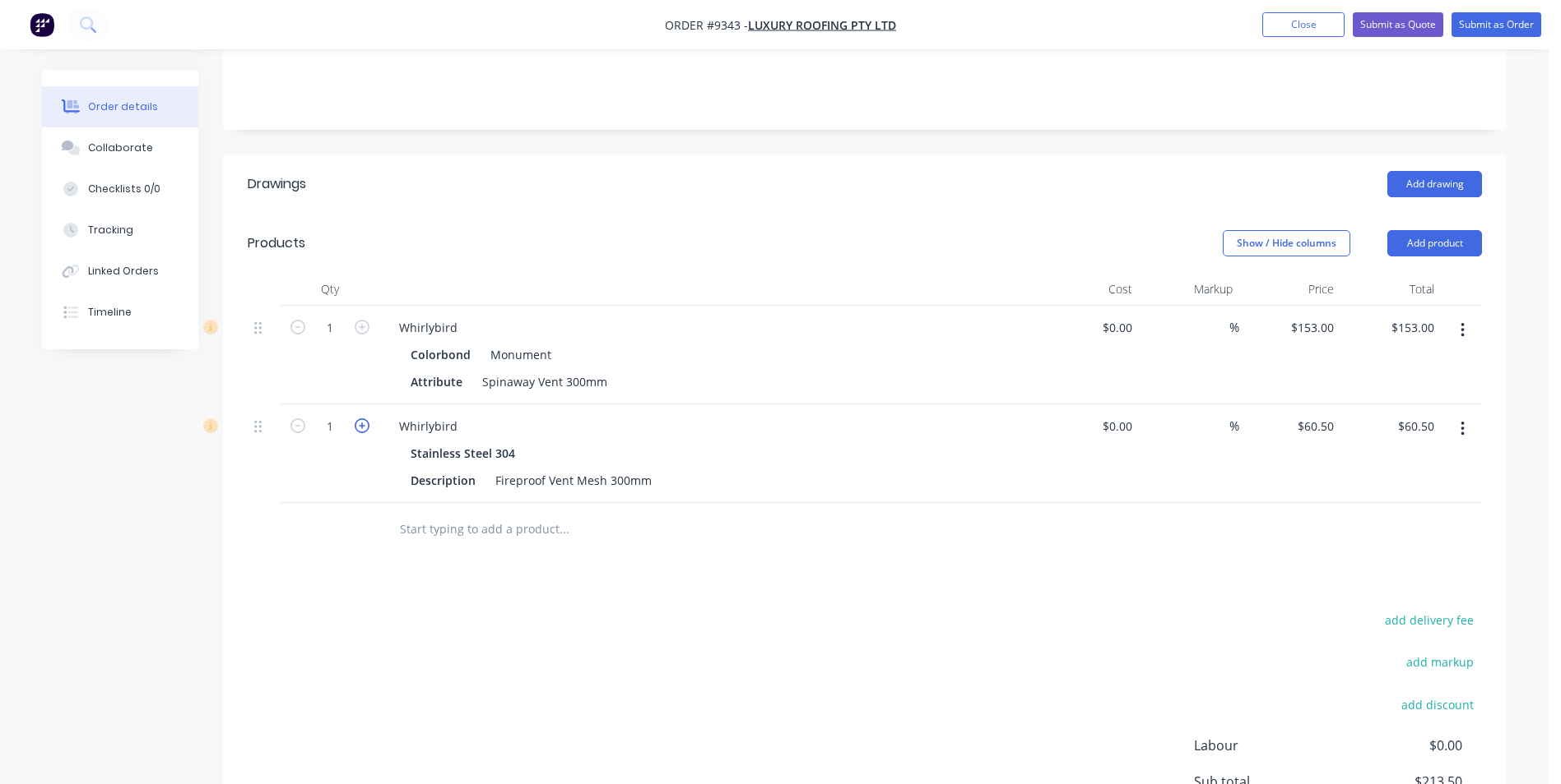
click at [364, 419] on icon "button" at bounding box center [361, 426] width 15 height 15
type input "2"
type input "$121.00"
click at [368, 320] on icon "button" at bounding box center [361, 327] width 15 height 15
type input "2"
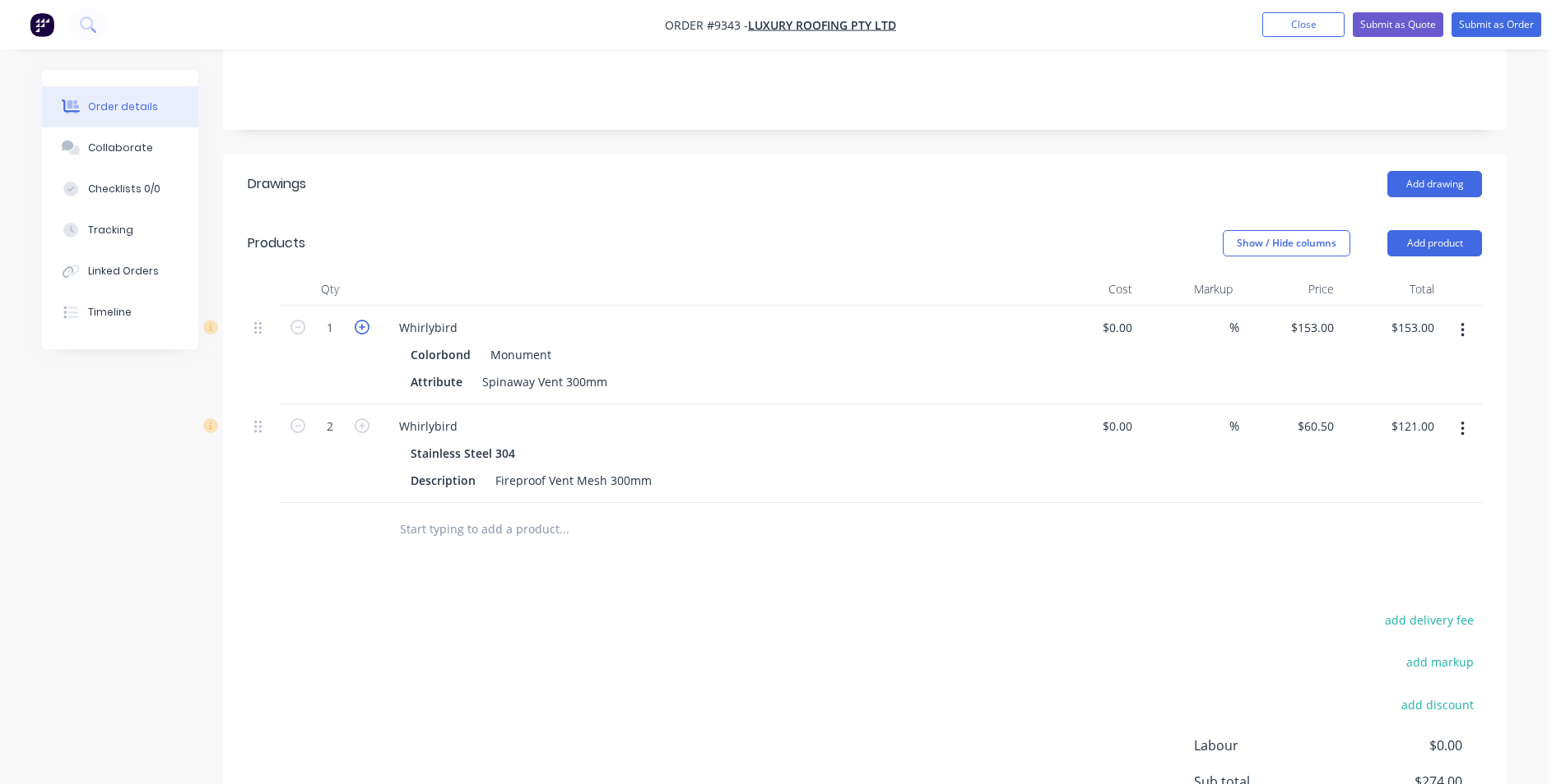
type input "$306.00"
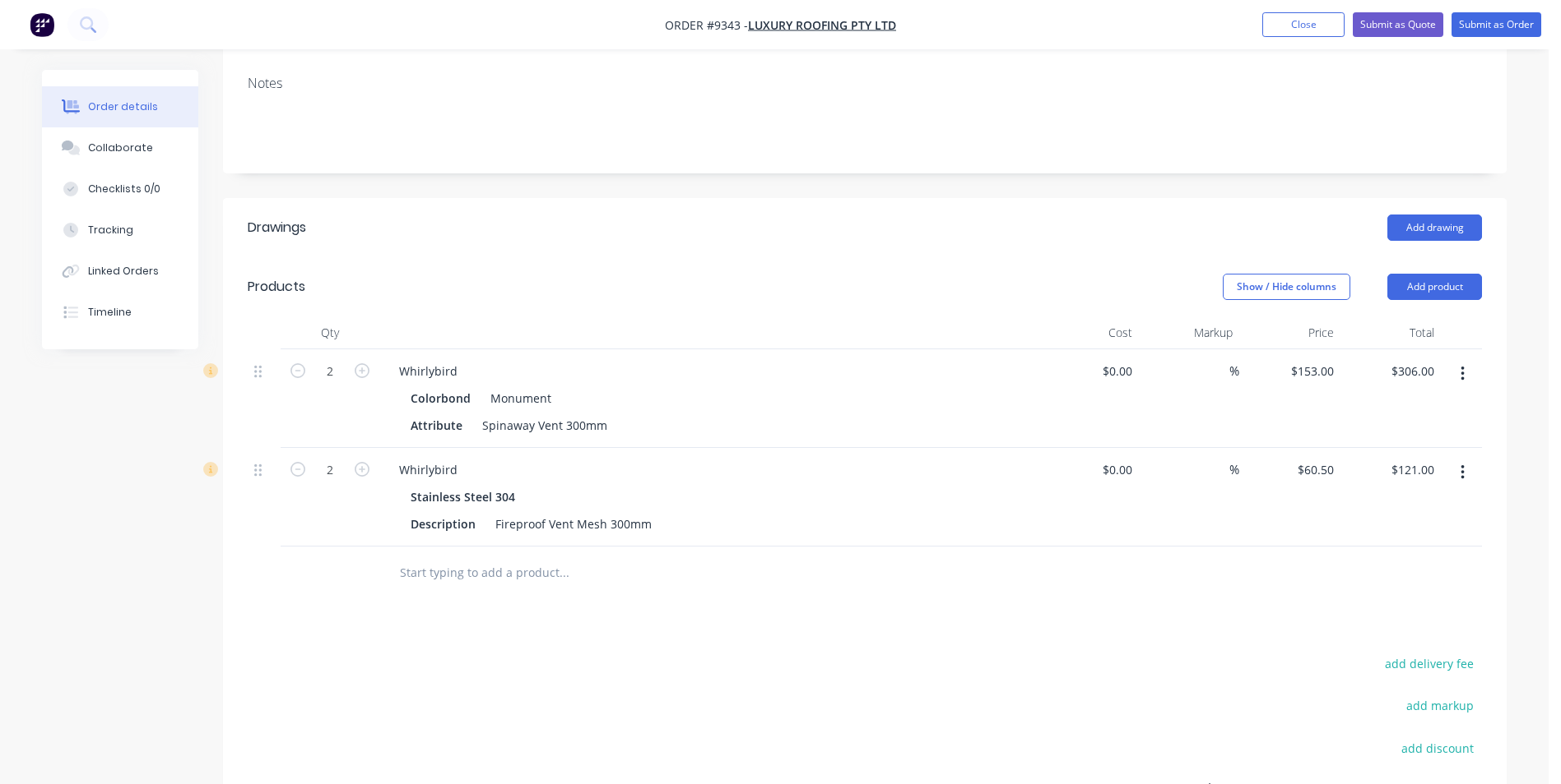
scroll to position [247, 0]
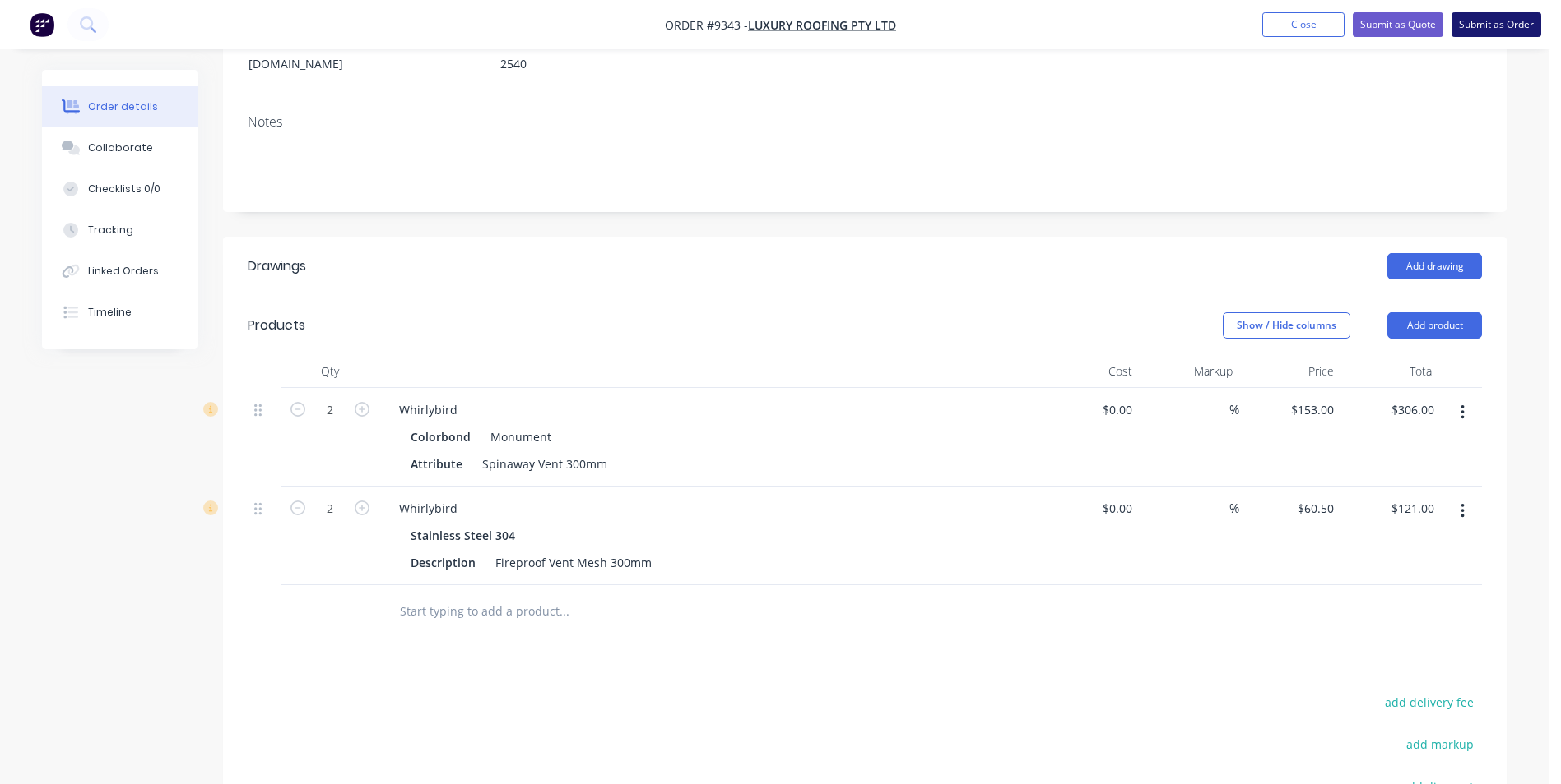
click at [1488, 35] on button "Submit as Order" at bounding box center [1495, 24] width 89 height 25
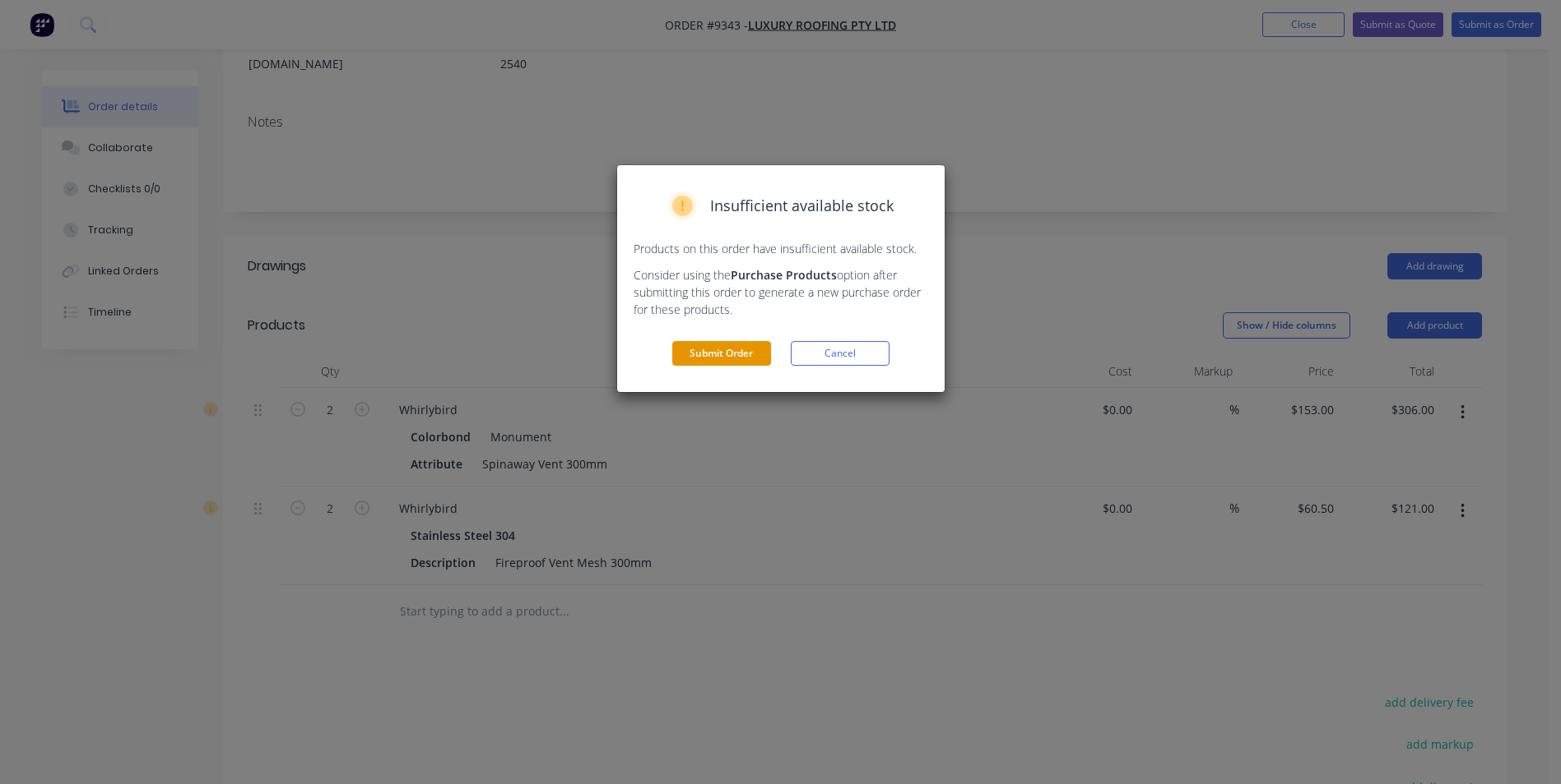
click at [699, 355] on button "Submit Order" at bounding box center [721, 353] width 98 height 25
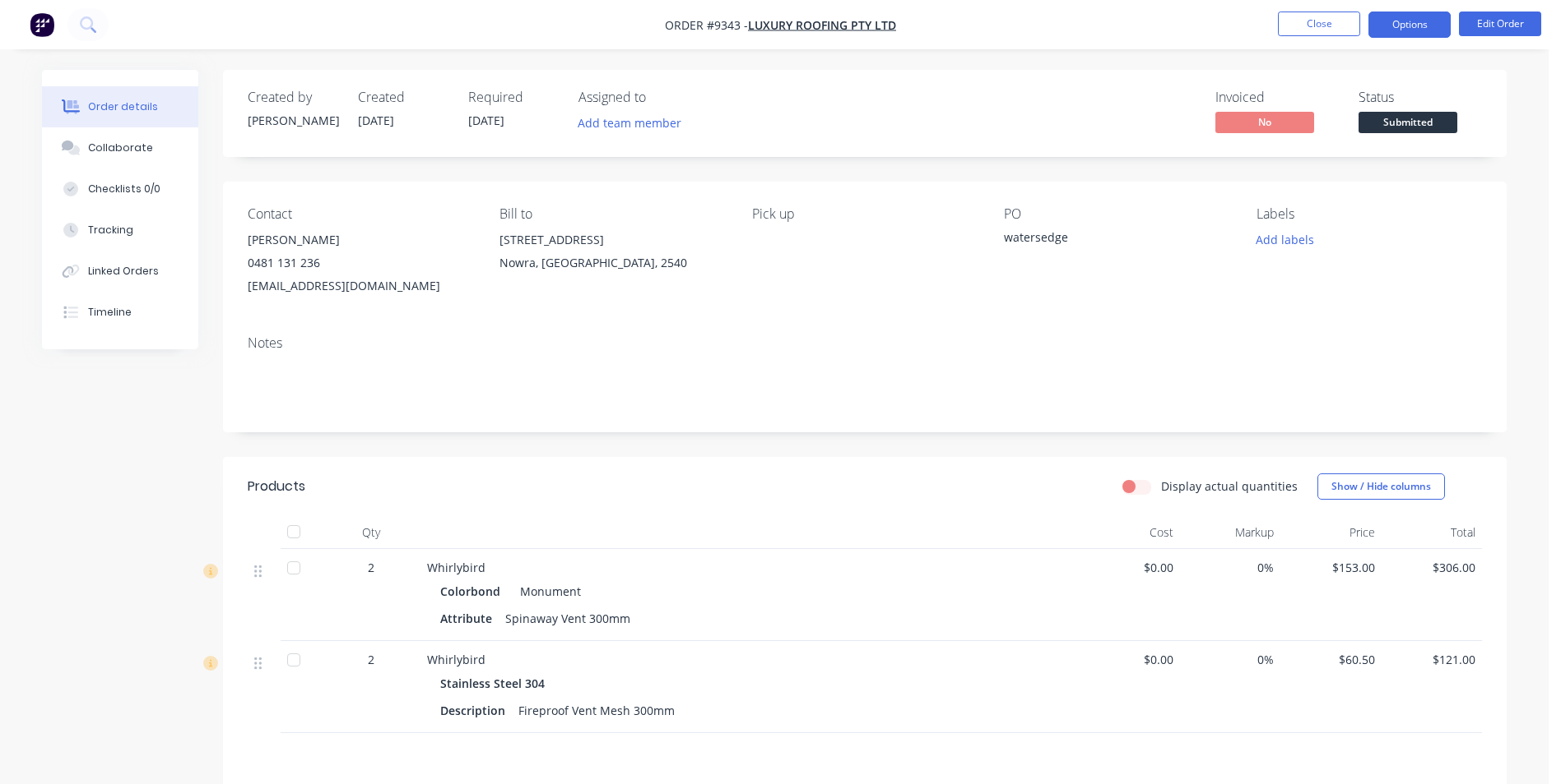
click at [1415, 17] on button "Options" at bounding box center [1409, 25] width 82 height 27
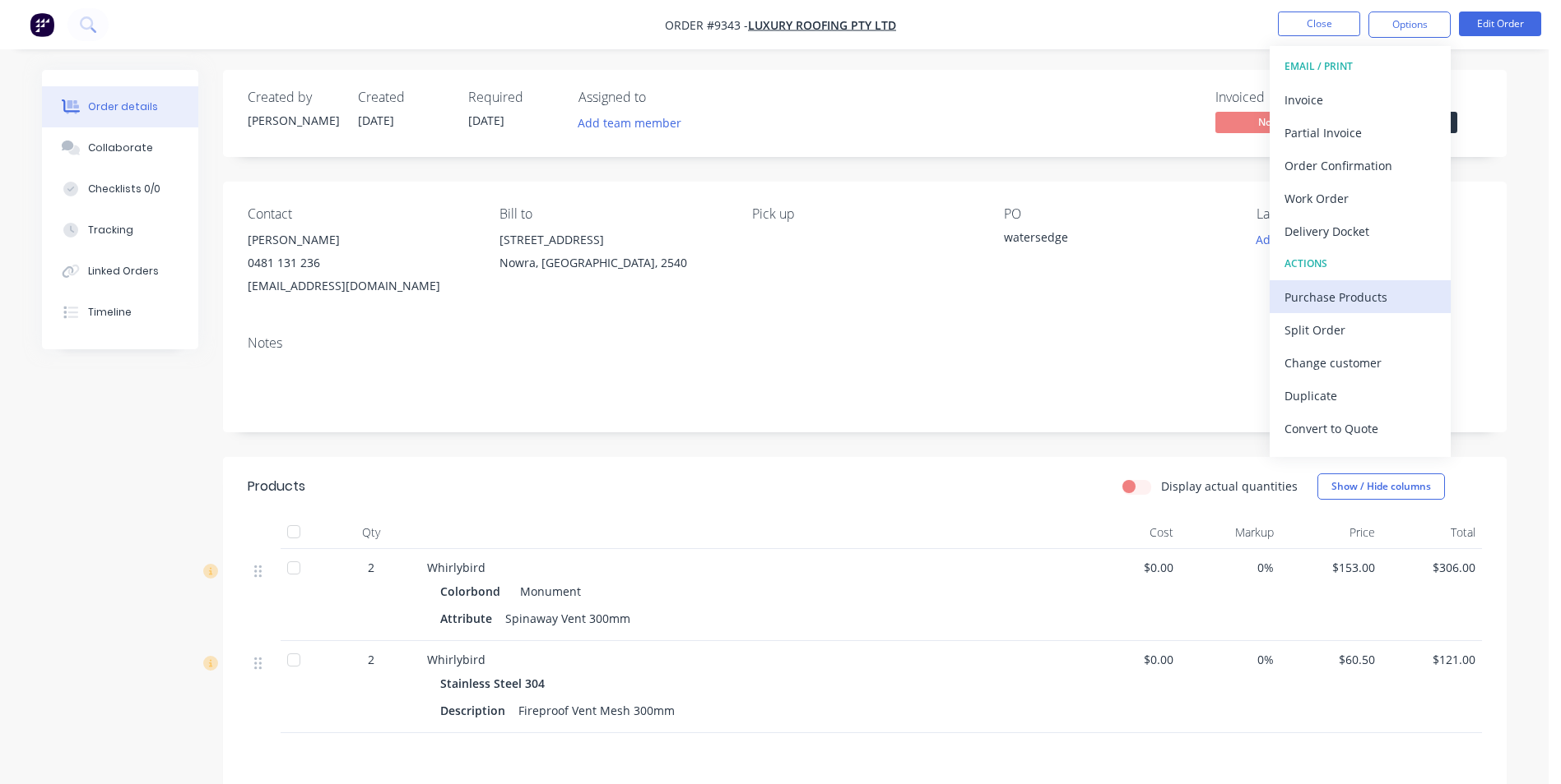
click at [1350, 298] on div "Purchase Products" at bounding box center [1359, 297] width 151 height 24
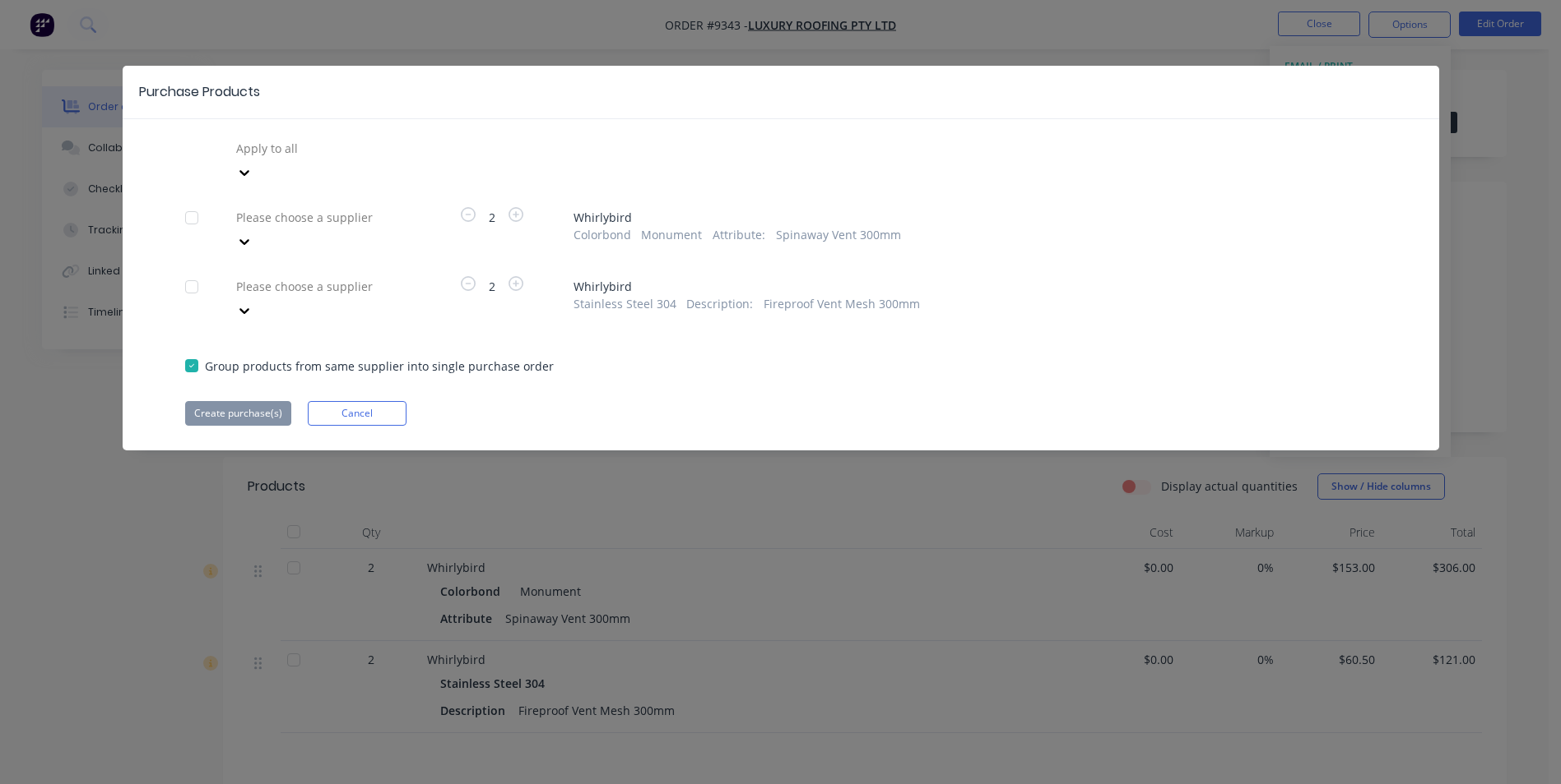
click at [294, 144] on div at bounding box center [353, 148] width 237 height 21
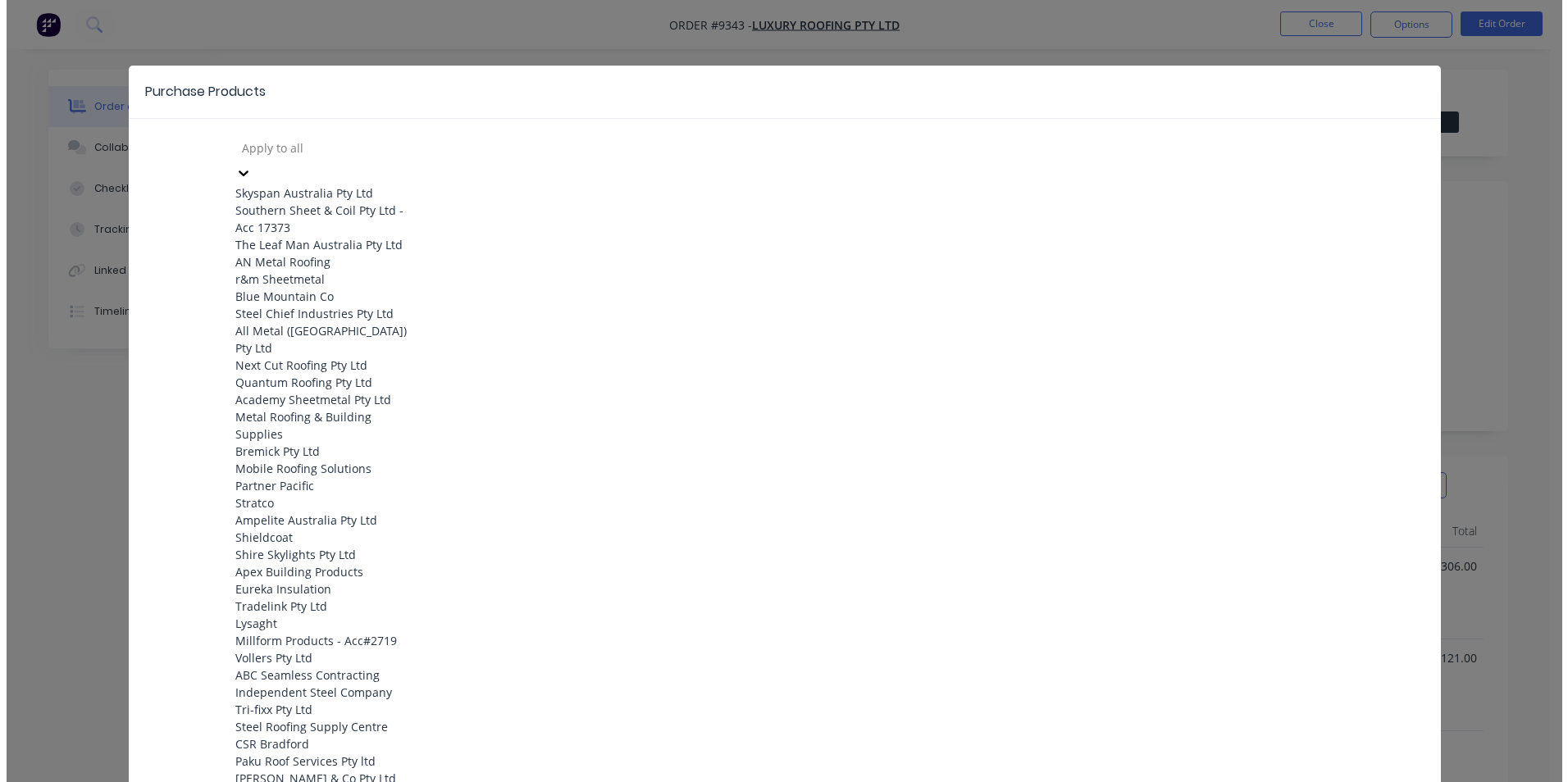
scroll to position [492, 0]
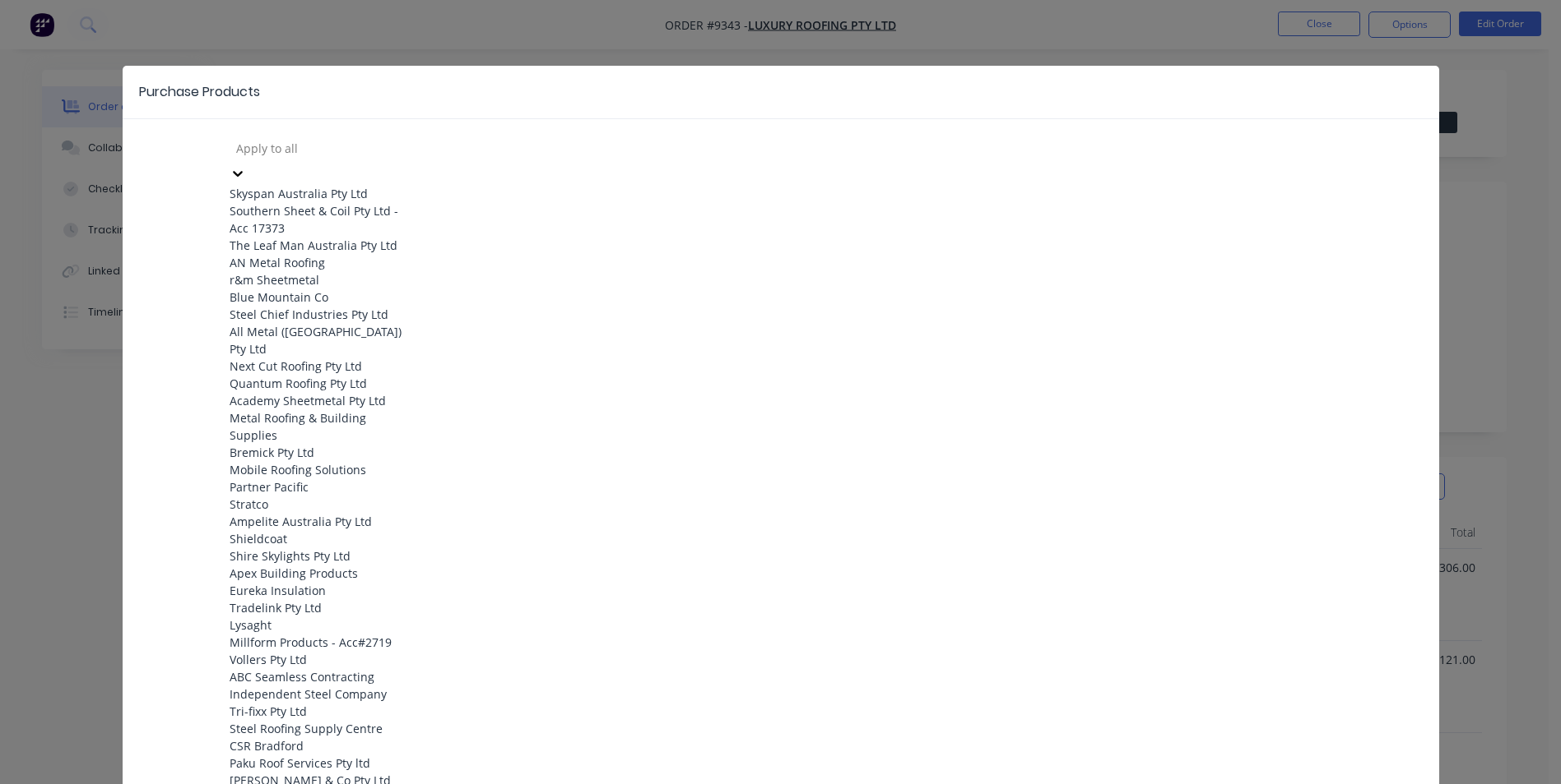
click at [337, 583] on div "Eureka Insulation" at bounding box center [320, 590] width 181 height 17
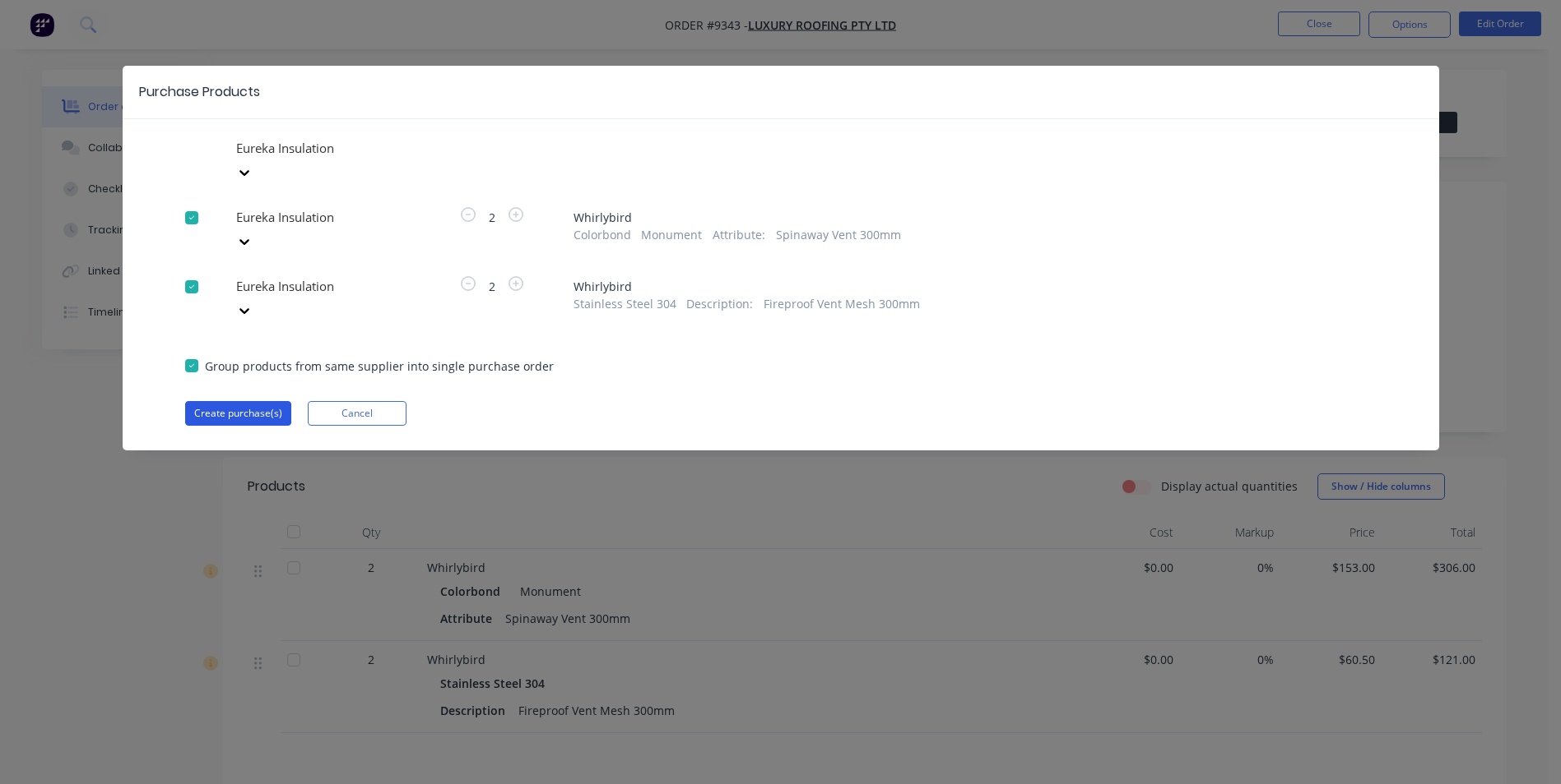
click at [247, 401] on button "Create purchase(s)" at bounding box center [237, 413] width 106 height 25
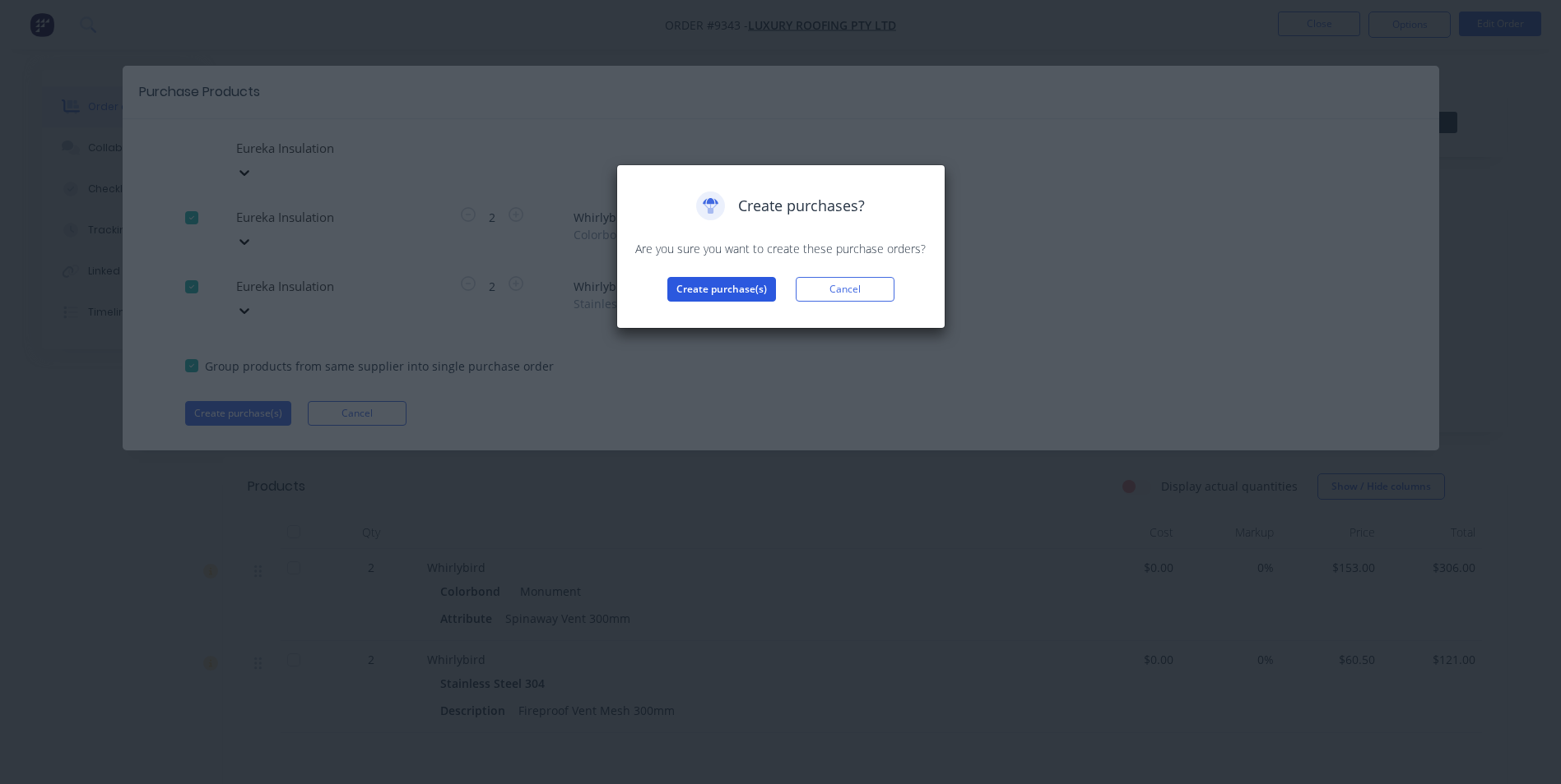
click at [669, 278] on button "Create purchase(s)" at bounding box center [721, 289] width 108 height 25
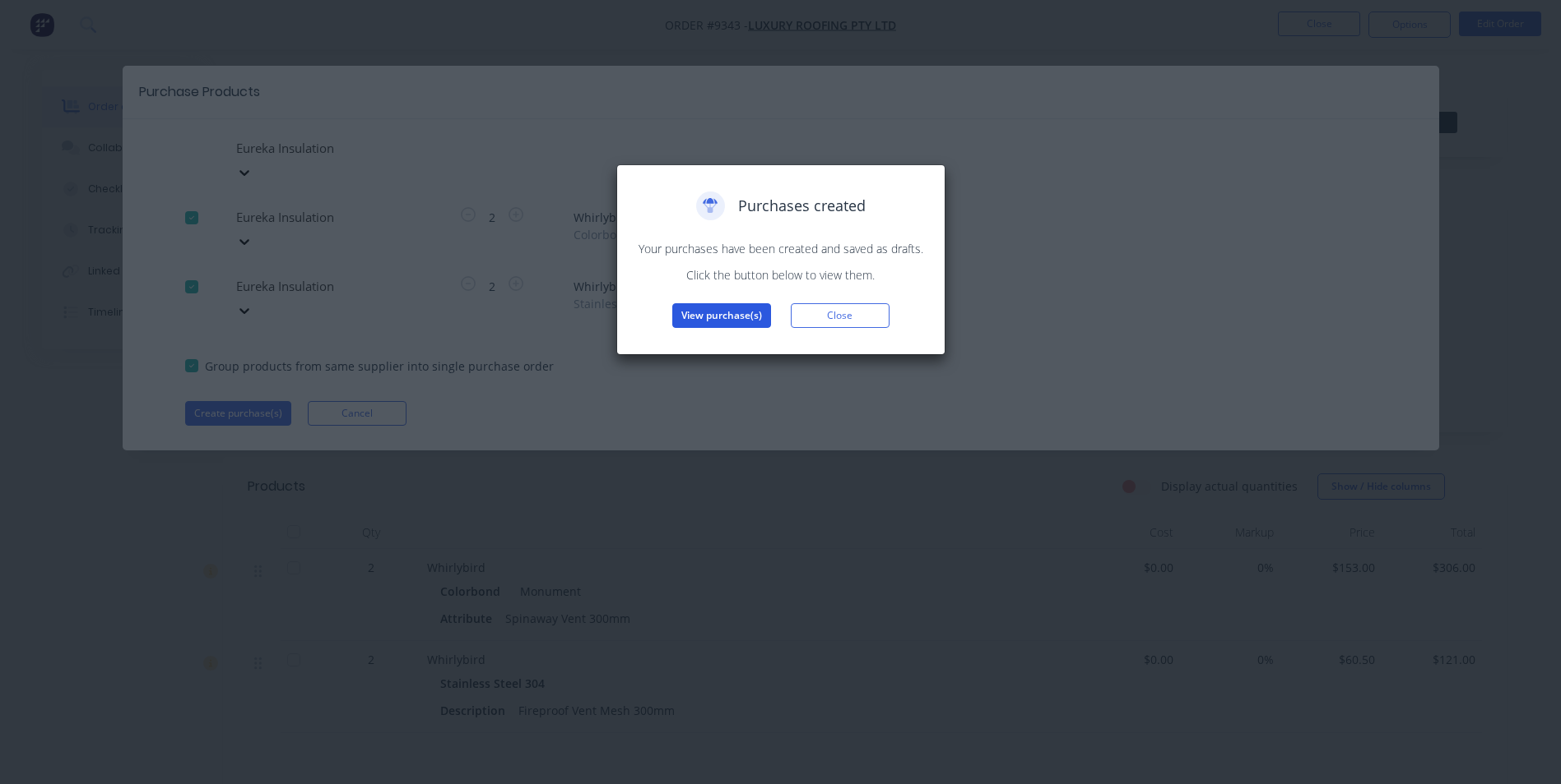
click at [689, 314] on button "View purchase(s)" at bounding box center [721, 316] width 98 height 25
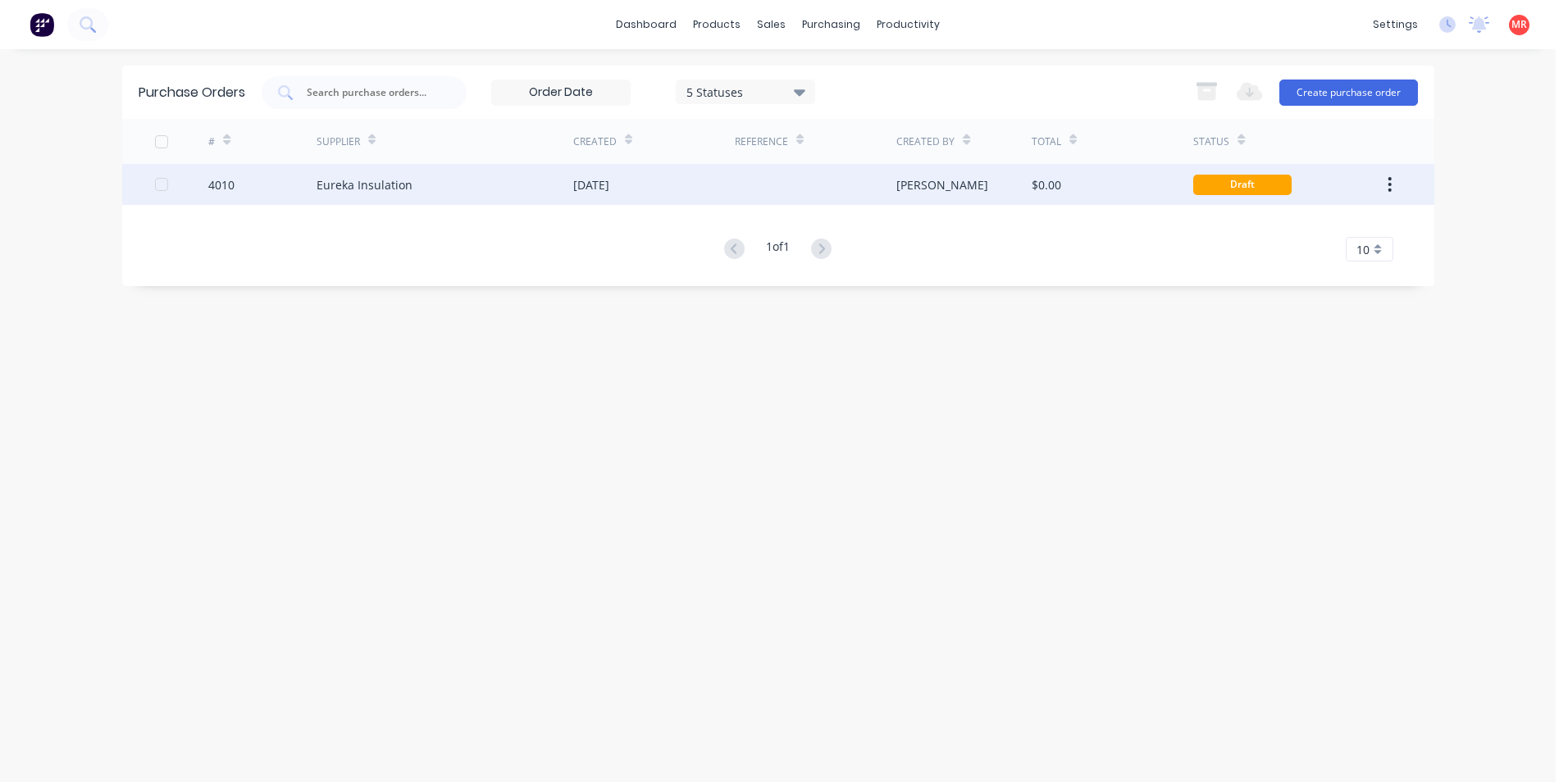
click at [518, 189] on div "Eureka Insulation" at bounding box center [444, 184] width 256 height 41
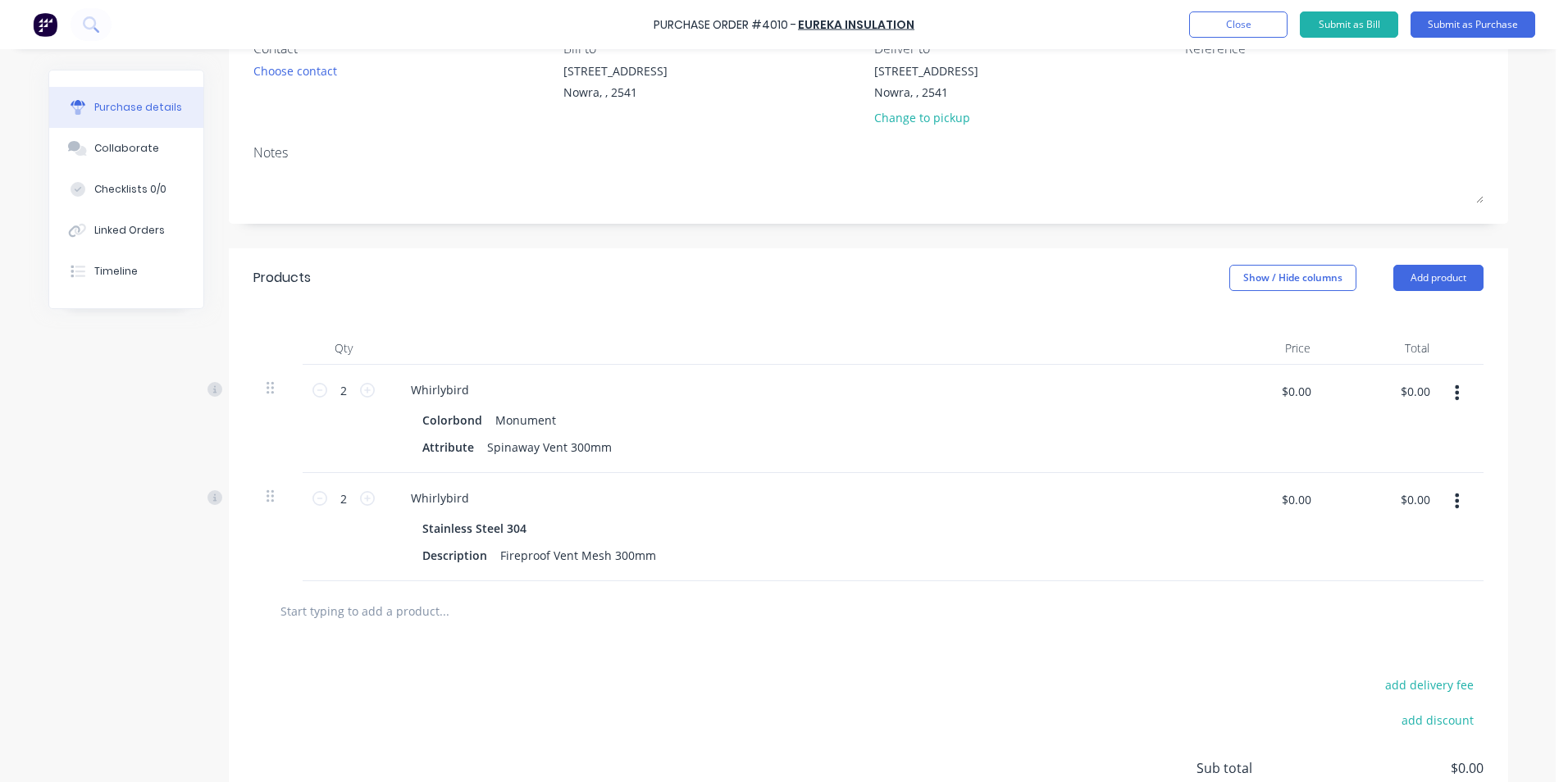
scroll to position [304, 0]
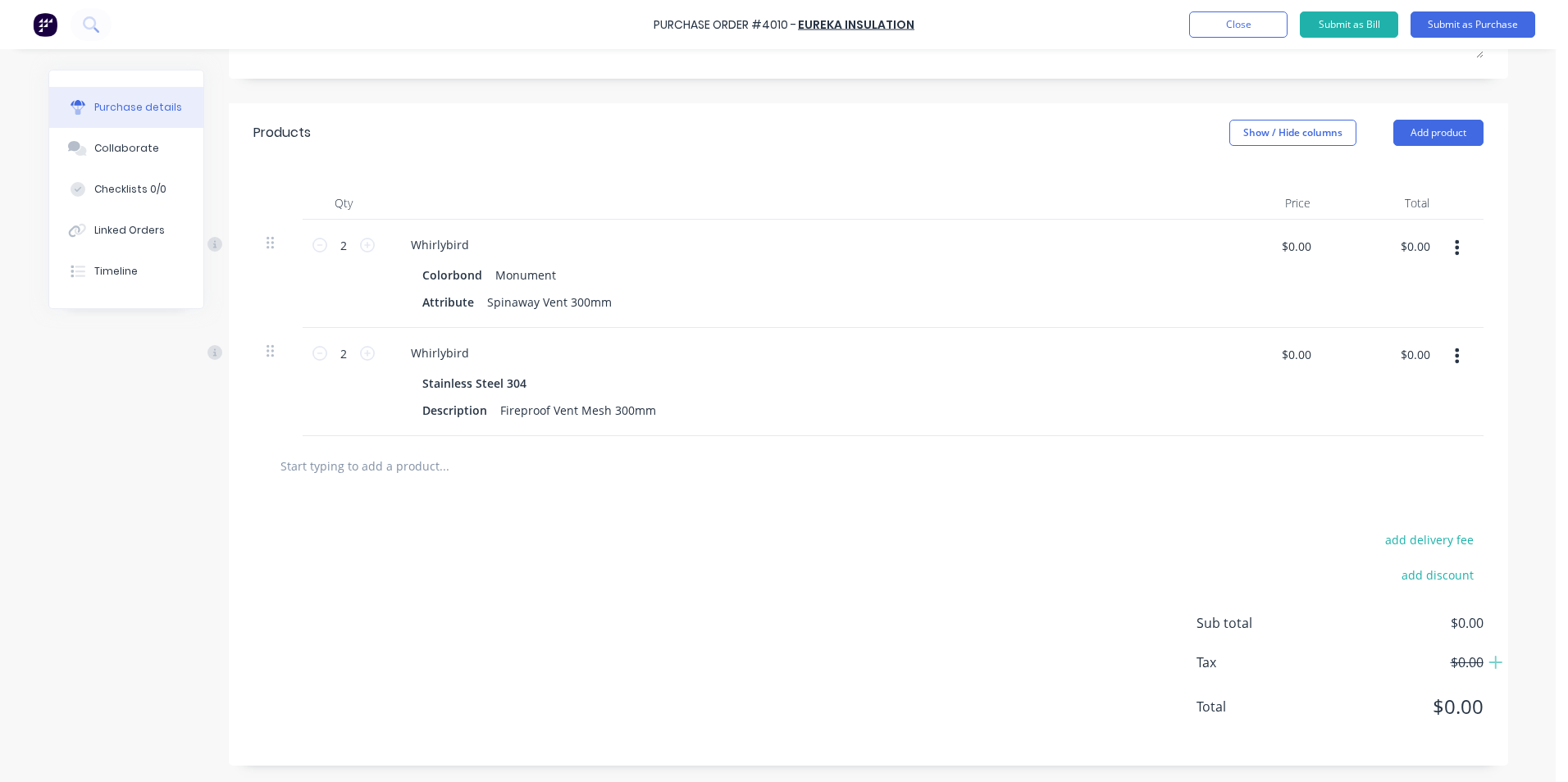
click at [383, 464] on input "text" at bounding box center [443, 465] width 328 height 33
type input "d"
click at [627, 551] on div "add delivery fee add discount Sub total $0.00 Tax $0.00 Total $0.00" at bounding box center [868, 631] width 1279 height 270
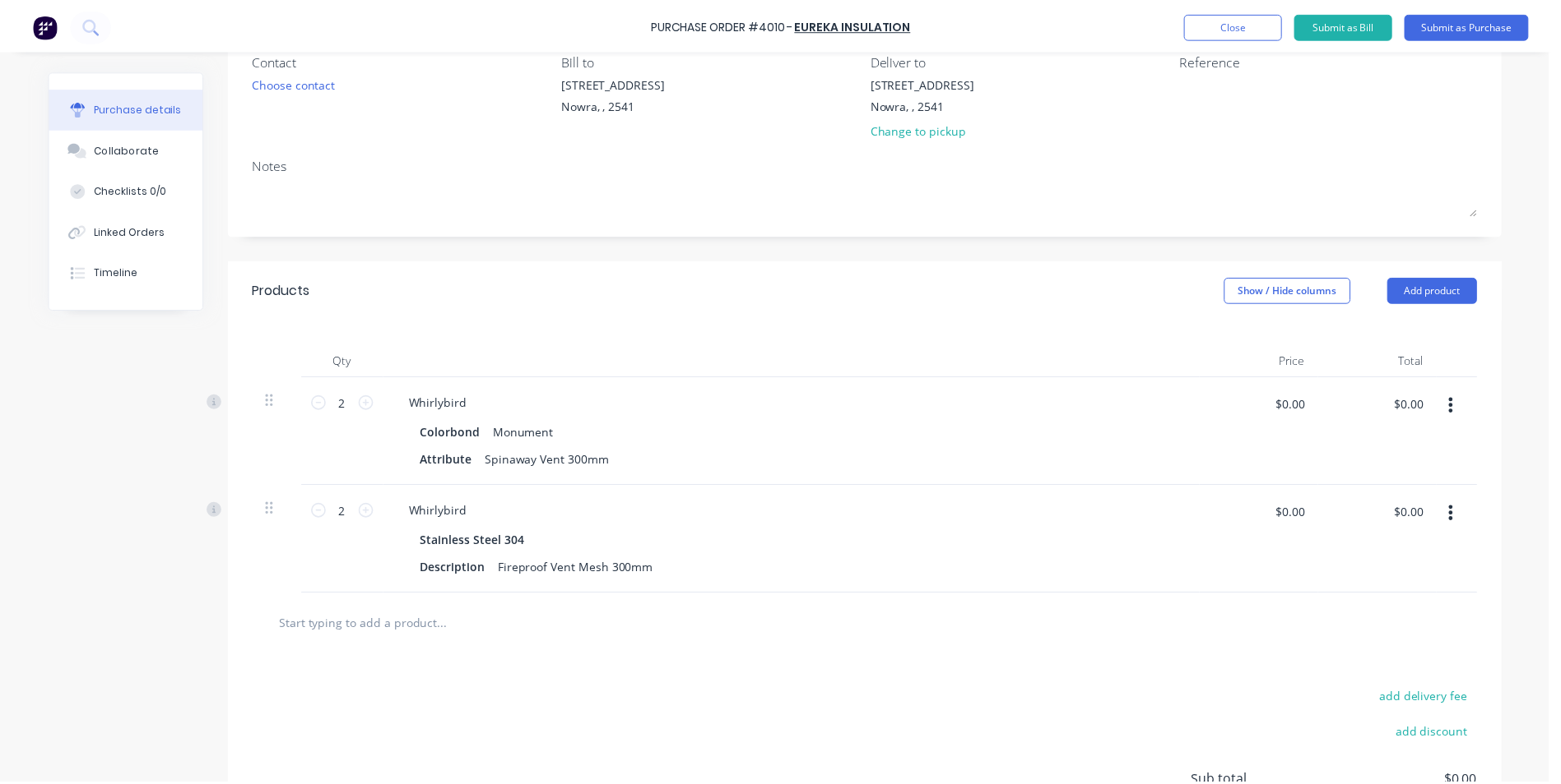
scroll to position [0, 0]
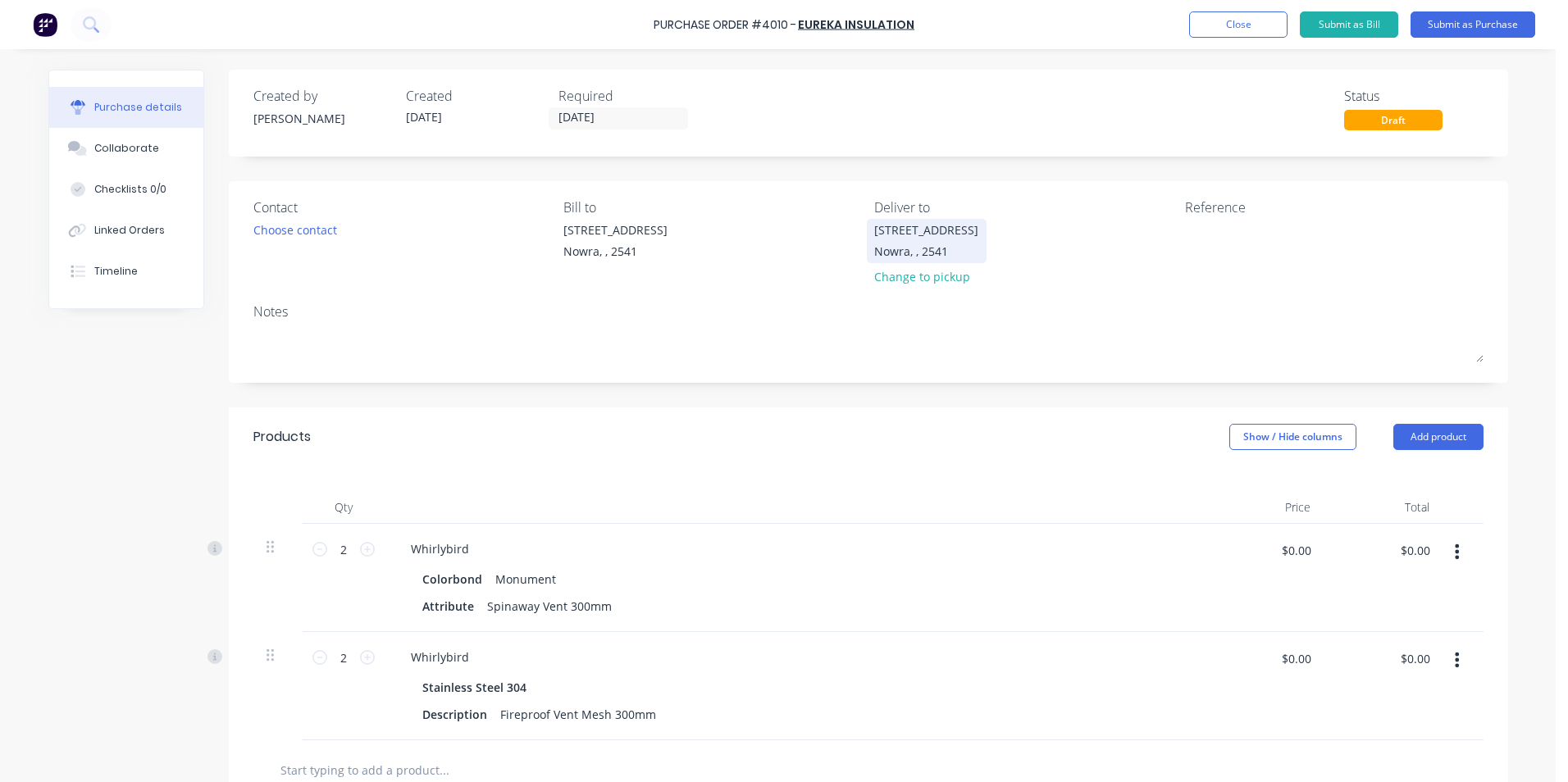
click at [912, 238] on div "Unit 6/53 Albatross Road" at bounding box center [926, 230] width 104 height 17
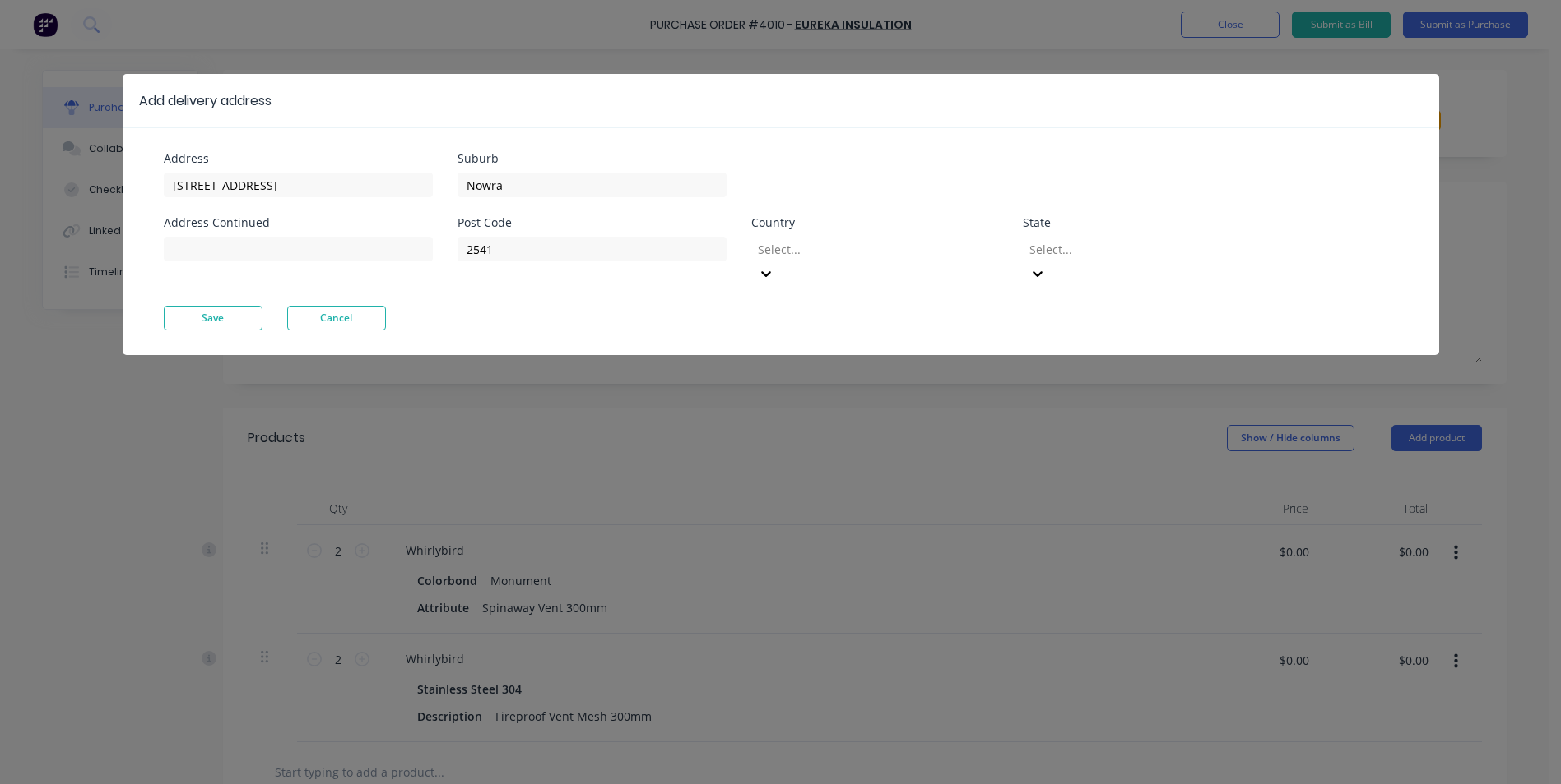
click at [786, 428] on div "Add delivery address Address Unit 6/53 Albatross Road Address Continued Suburb …" at bounding box center [780, 392] width 1561 height 784
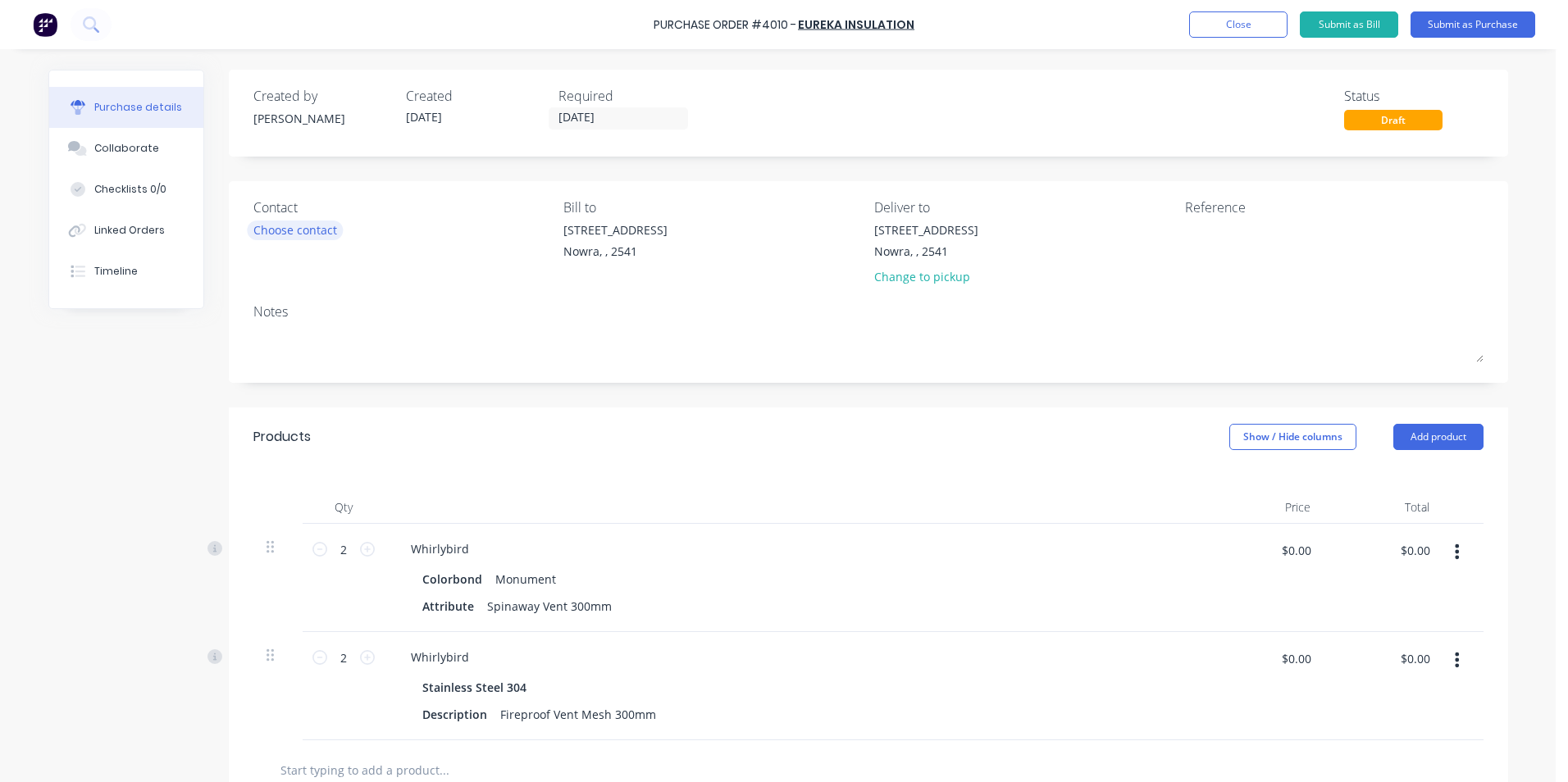
click at [285, 237] on div "Choose contact" at bounding box center [295, 230] width 84 height 17
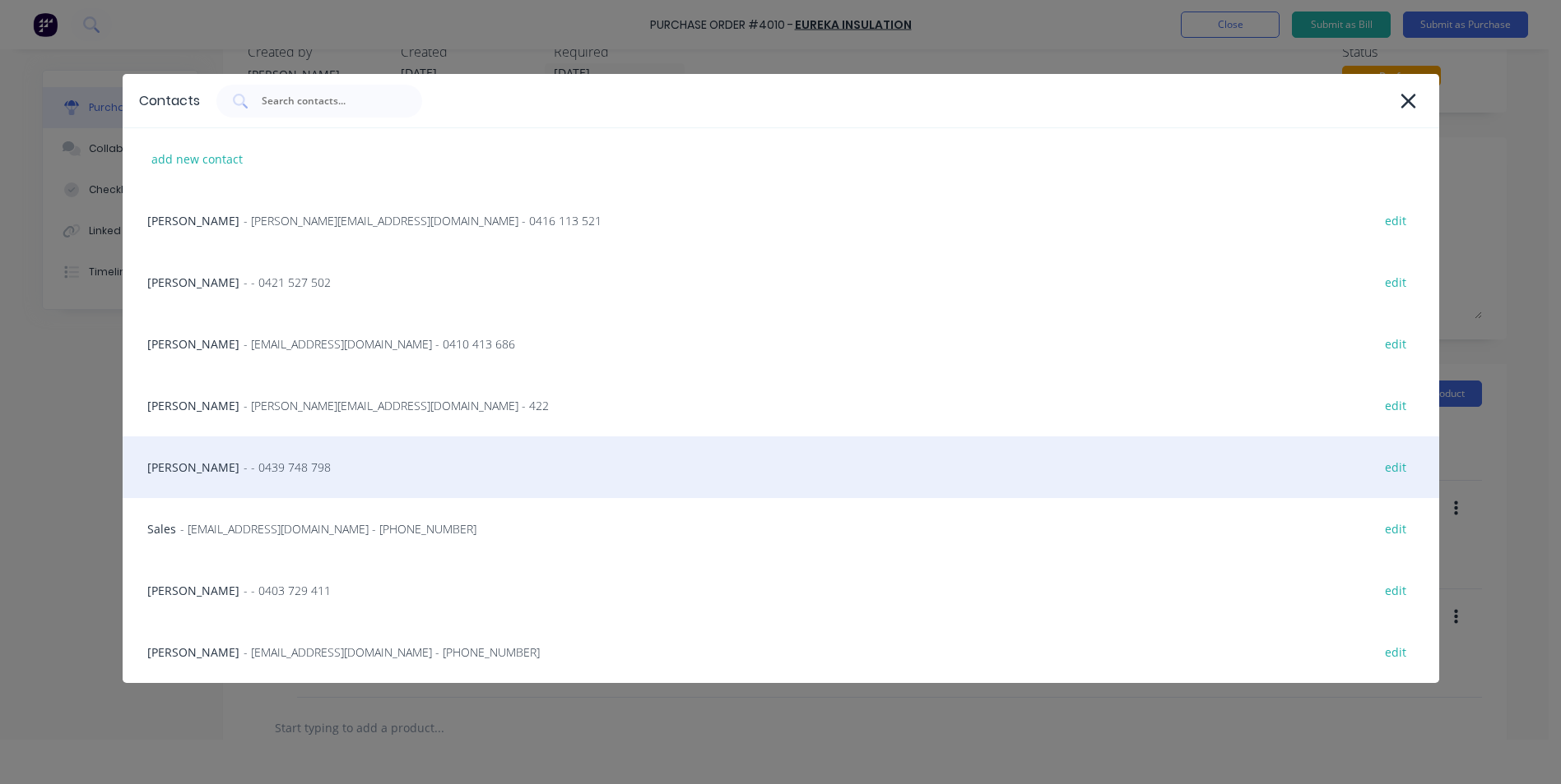
scroll to position [82, 0]
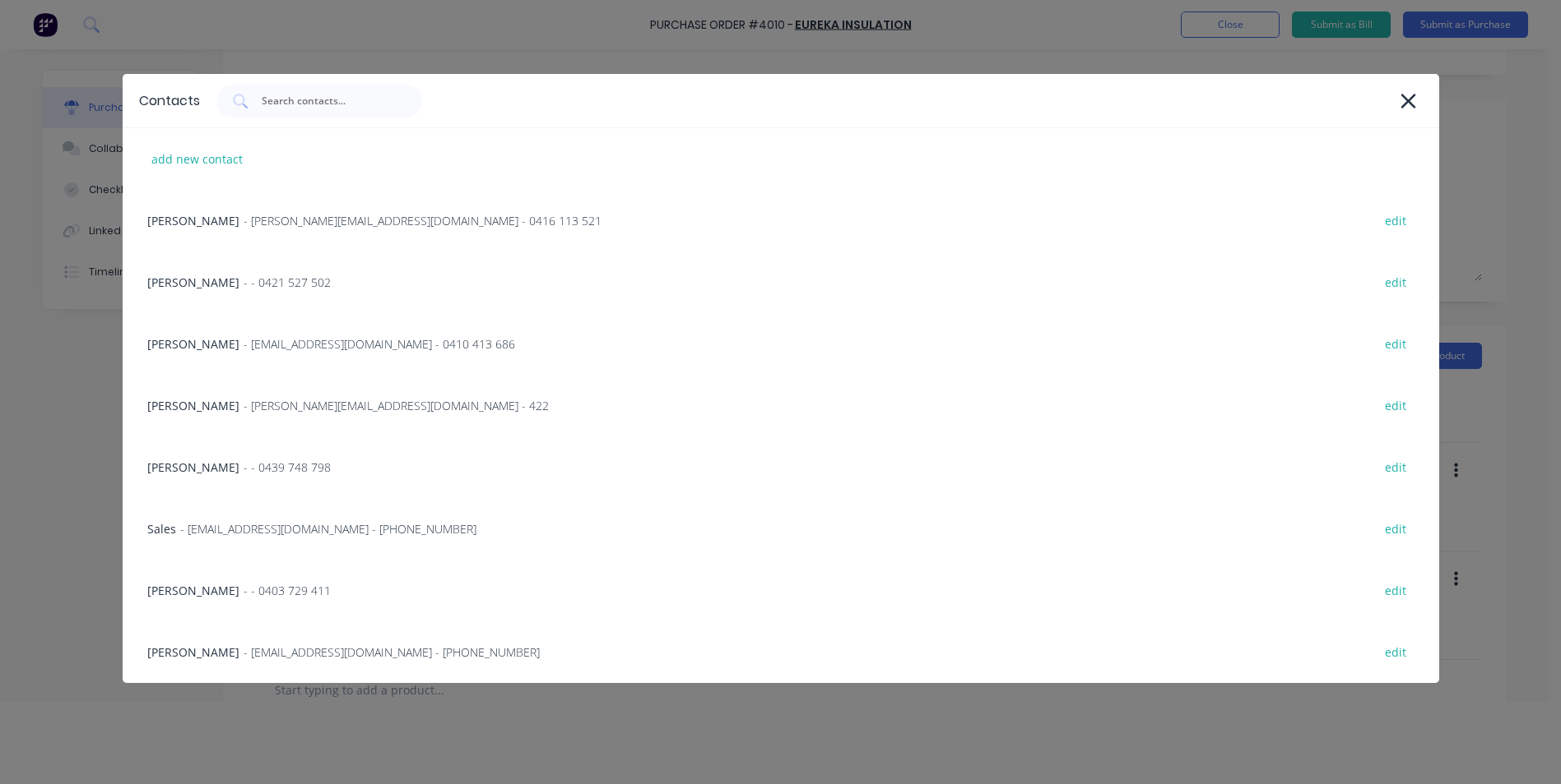
drag, startPoint x: 720, startPoint y: 703, endPoint x: 839, endPoint y: 645, distance: 132.4
click at [721, 702] on div "Contacts add new contact Luke Rushton - Luke@scrs.net.au - 0416 113 521 edit Ma…" at bounding box center [780, 392] width 1561 height 784
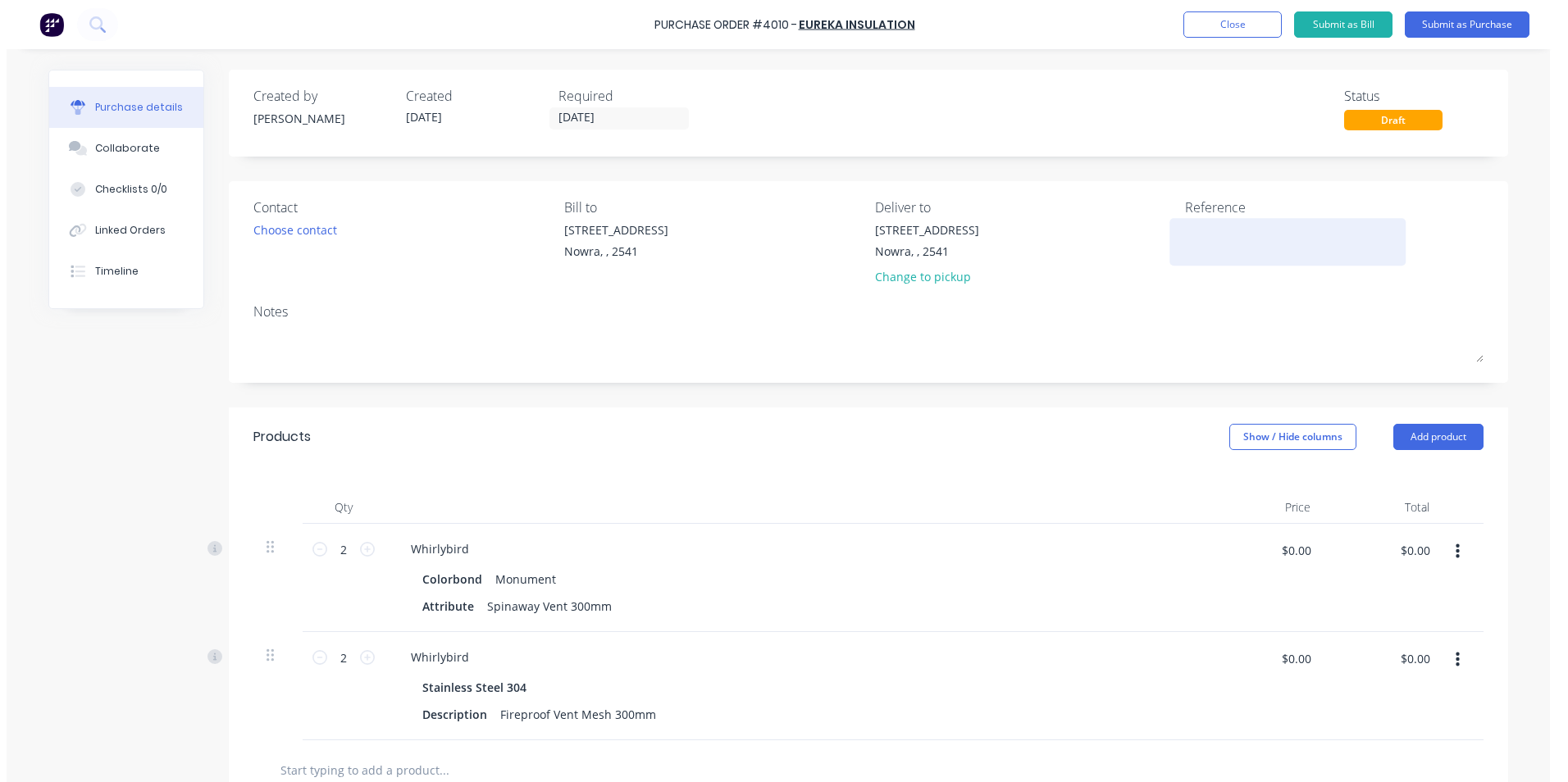
scroll to position [0, 0]
click at [1477, 41] on div "Purchase Order #4010 - Eureka Insulation Add product Close Submit as Bill Submi…" at bounding box center [784, 25] width 1568 height 49
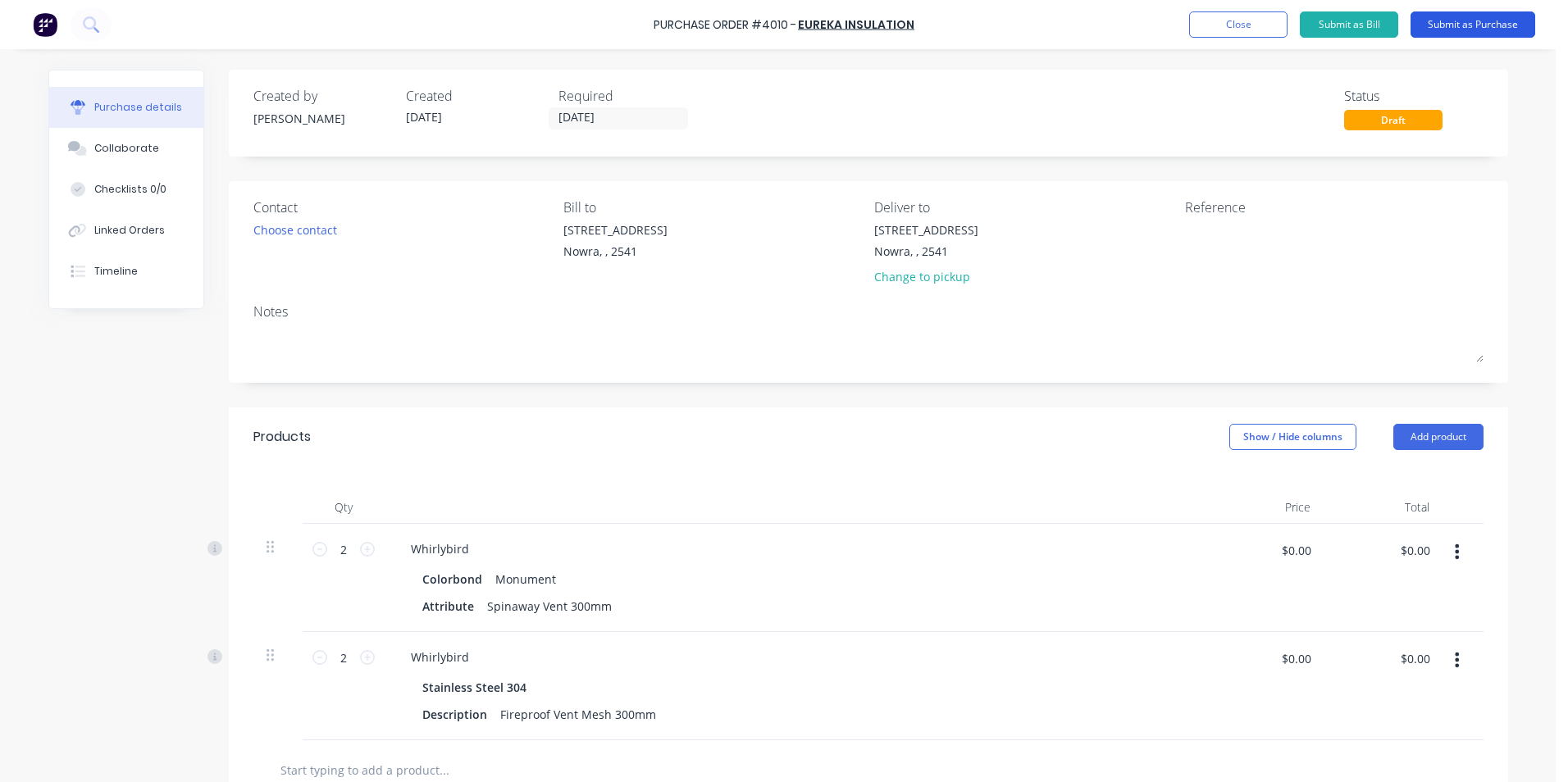
click at [1476, 28] on button "Submit as Purchase" at bounding box center [1473, 25] width 125 height 27
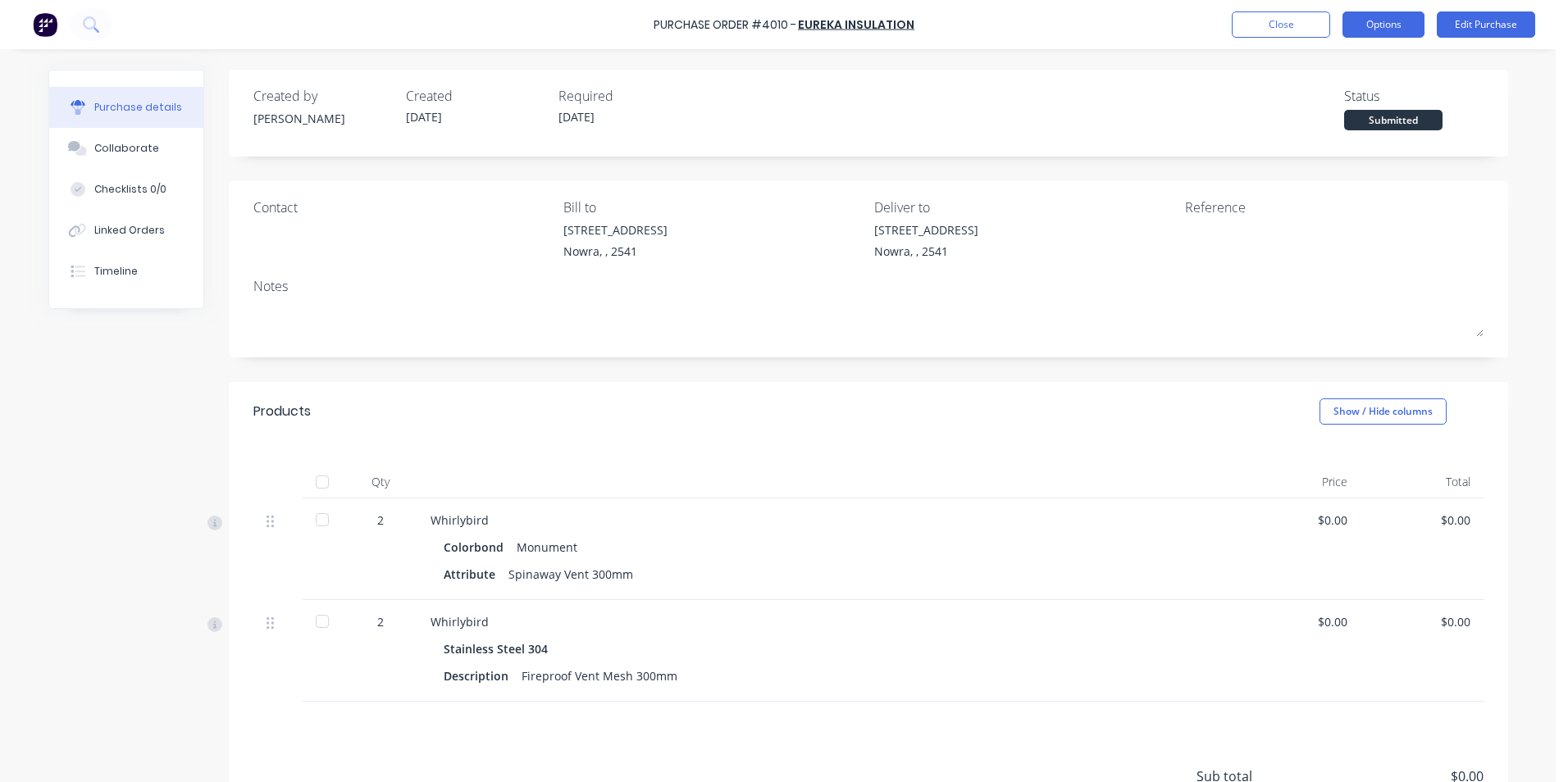
click at [1372, 24] on button "Options" at bounding box center [1383, 25] width 82 height 27
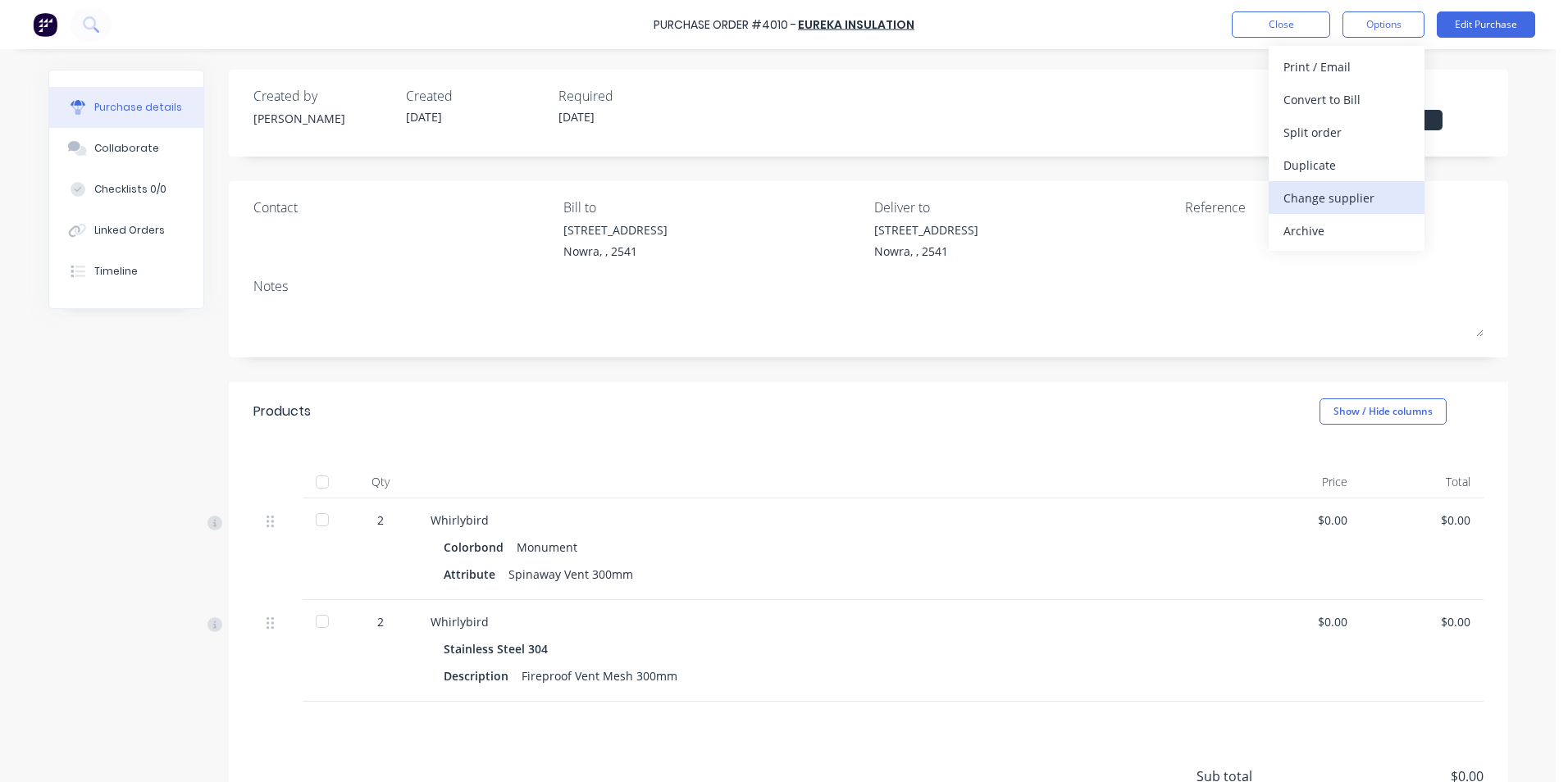
click at [1313, 206] on div "Change supplier" at bounding box center [1347, 198] width 127 height 24
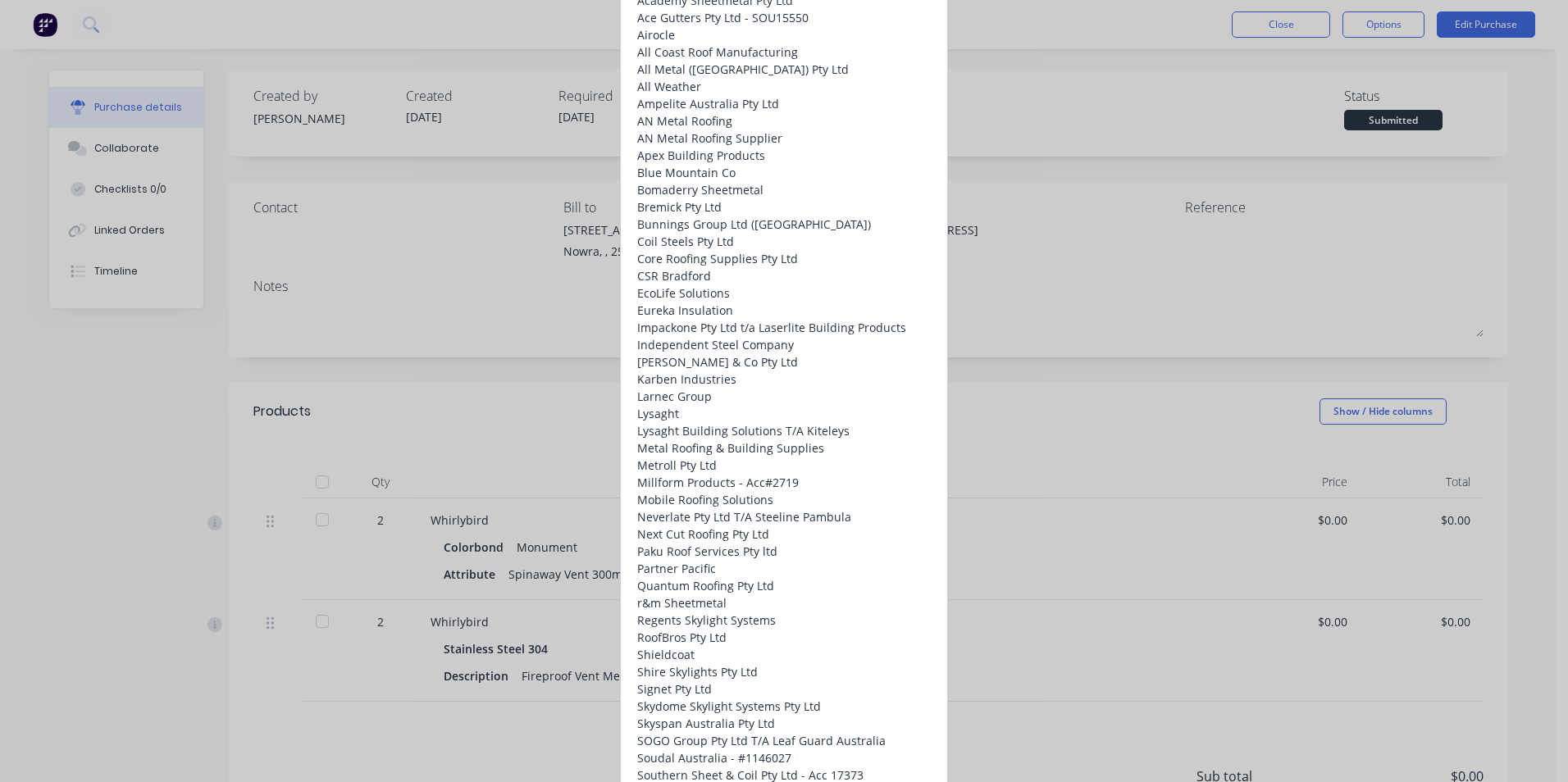
click at [674, 165] on div "Apex Building Products" at bounding box center [772, 155] width 269 height 17
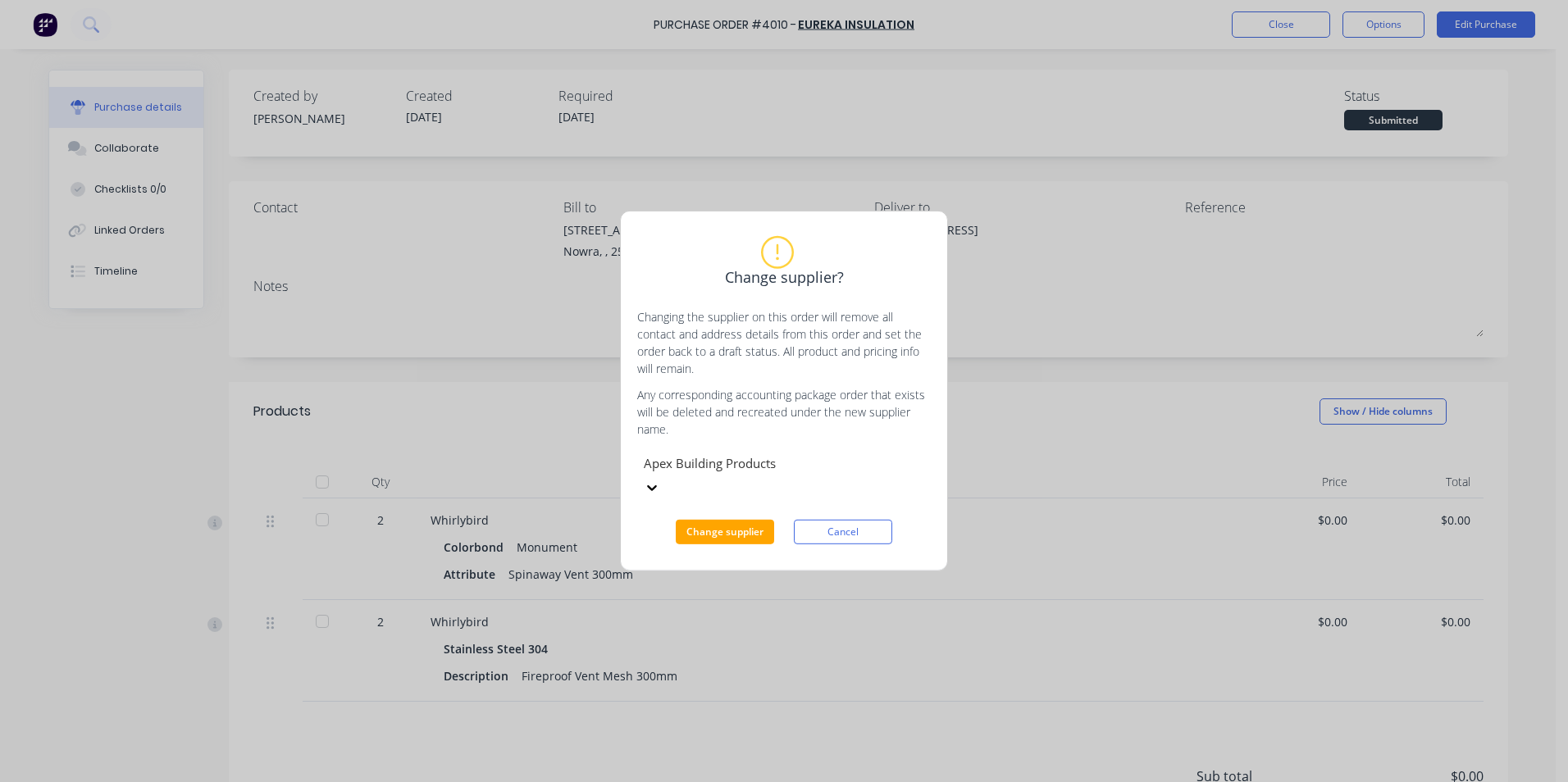
click at [728, 536] on div "Change supplier? Changing the supplier on this order will remove all contact an…" at bounding box center [783, 391] width 328 height 361
click at [728, 525] on button "Change supplier" at bounding box center [725, 532] width 98 height 25
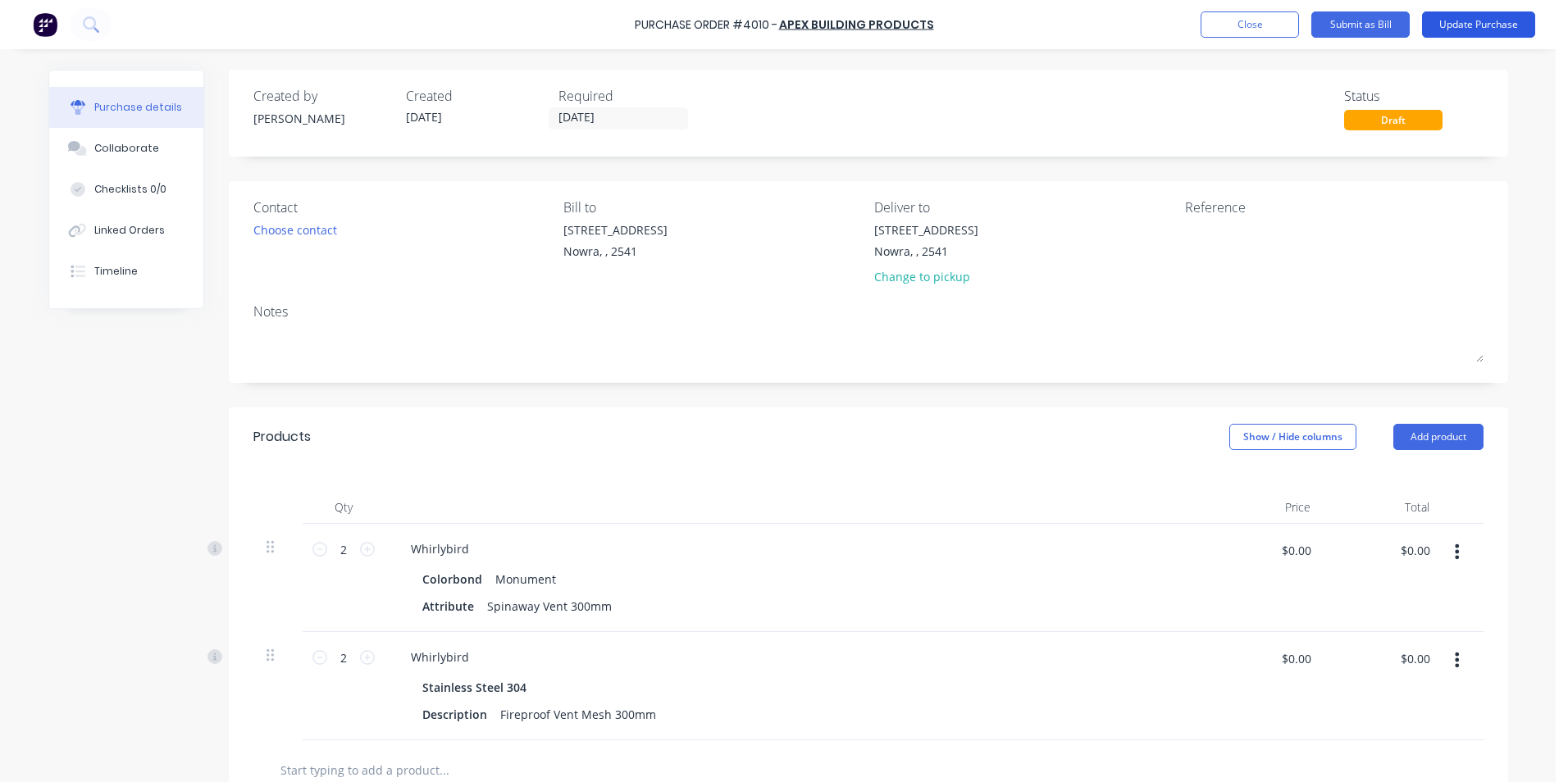
click at [1440, 22] on button "Update Purchase" at bounding box center [1479, 25] width 113 height 27
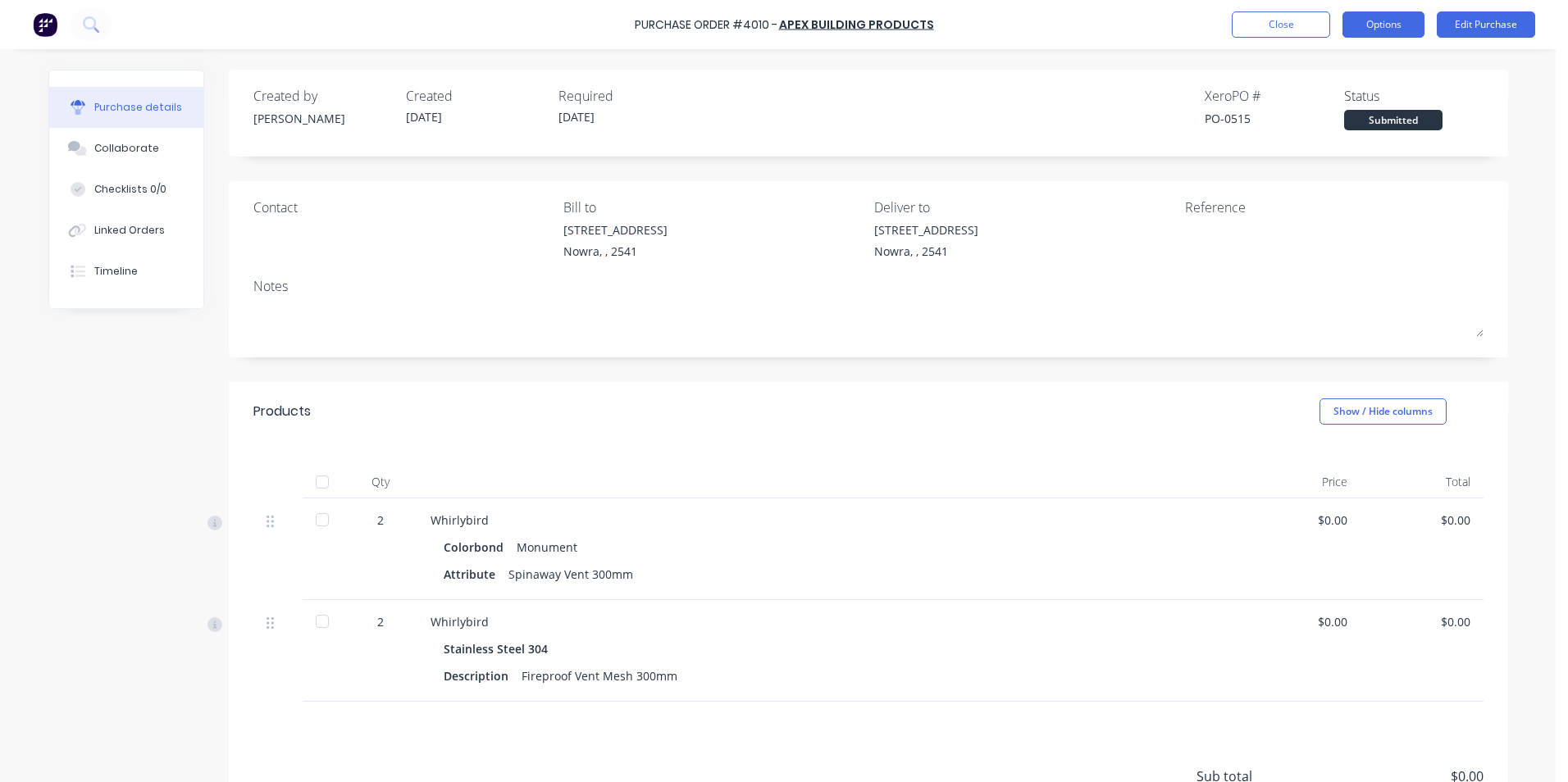
click at [1373, 36] on button "Options" at bounding box center [1383, 25] width 82 height 27
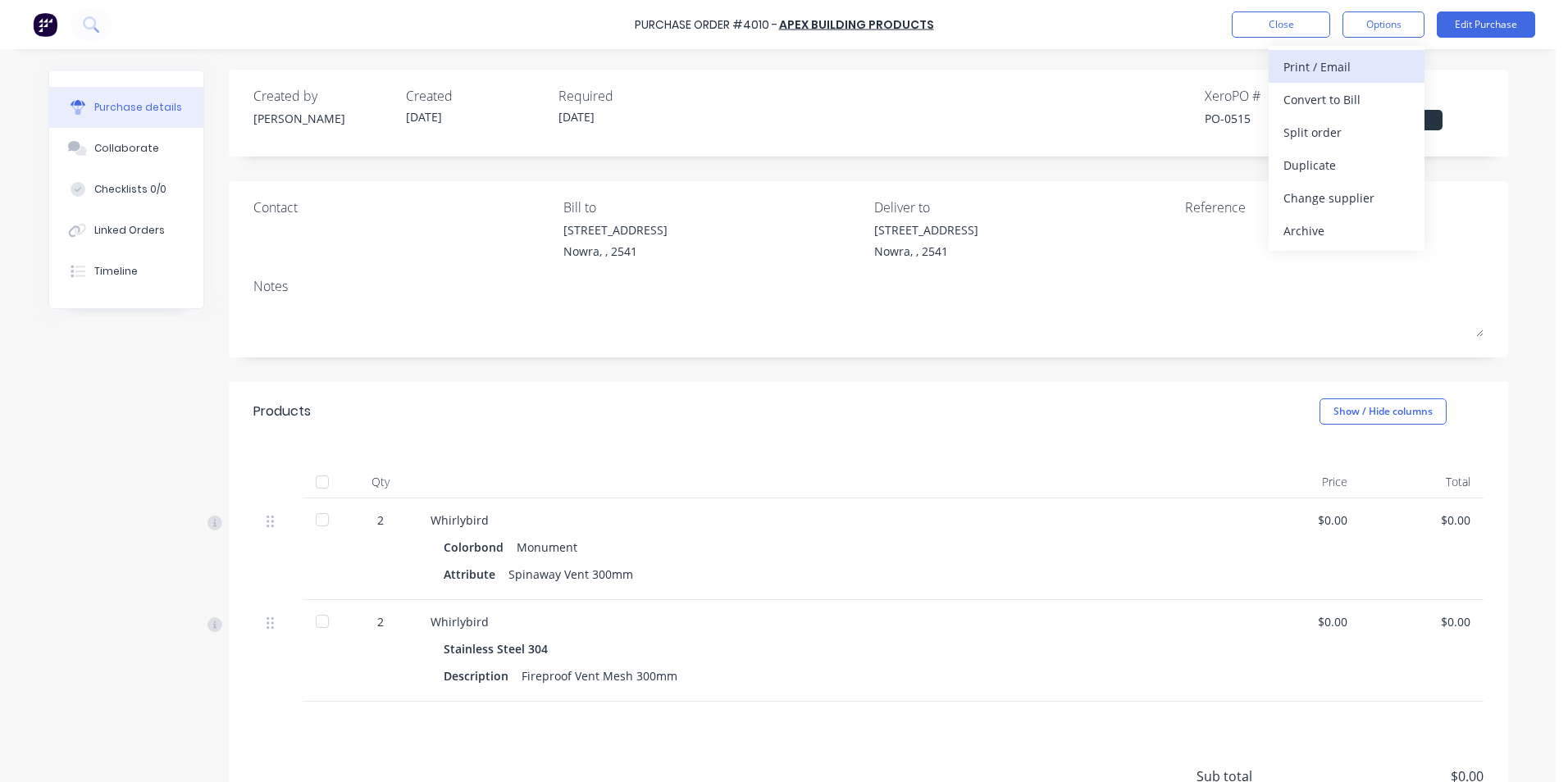
click at [1328, 72] on div "Print / Email" at bounding box center [1347, 67] width 127 height 24
click at [1324, 131] on div "Without pricing" at bounding box center [1347, 133] width 127 height 24
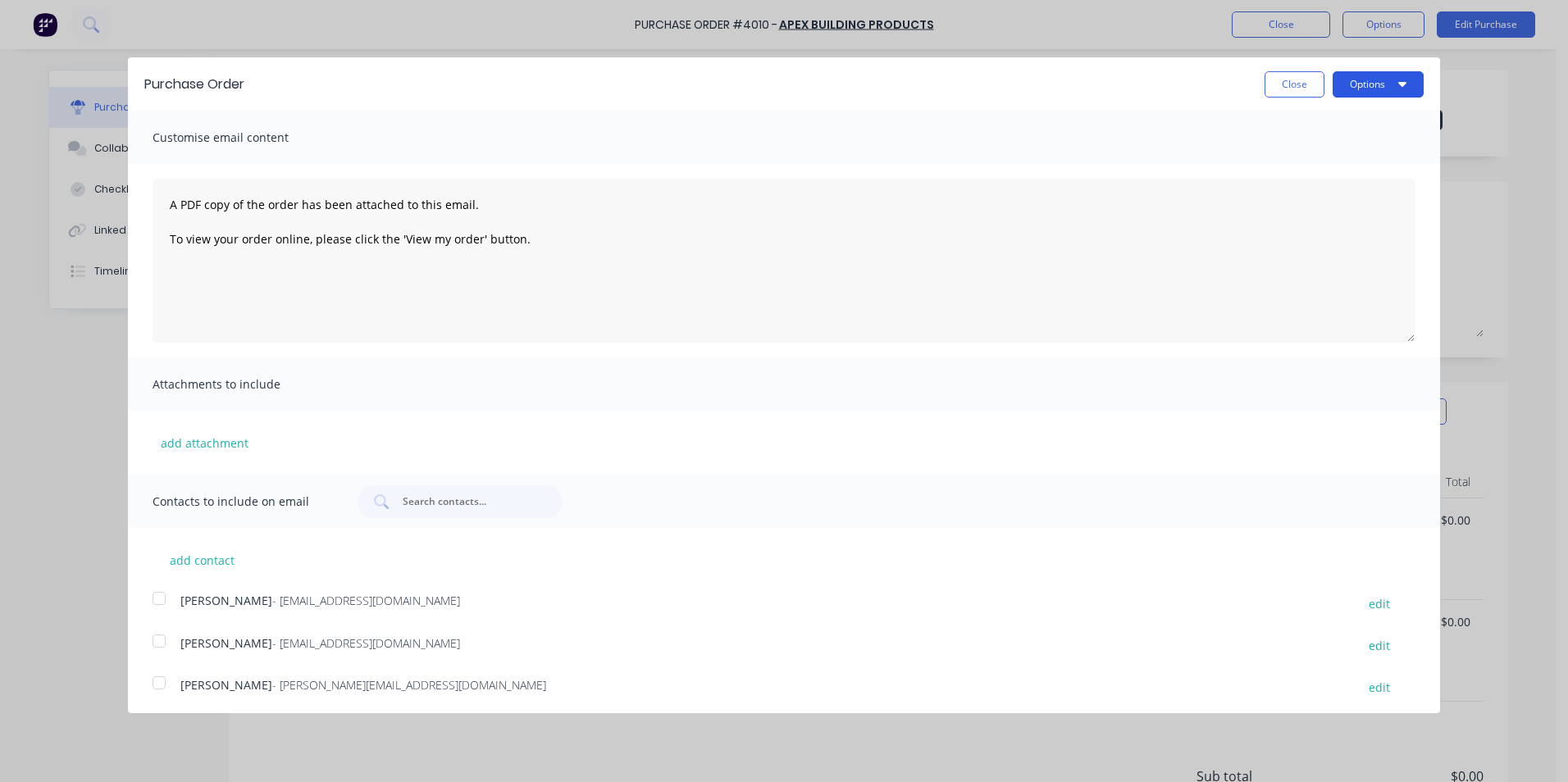
click at [1355, 89] on button "Options" at bounding box center [1378, 84] width 91 height 27
click at [1323, 132] on div "Print" at bounding box center [1346, 126] width 127 height 24
click at [1283, 87] on button "Close" at bounding box center [1294, 84] width 59 height 27
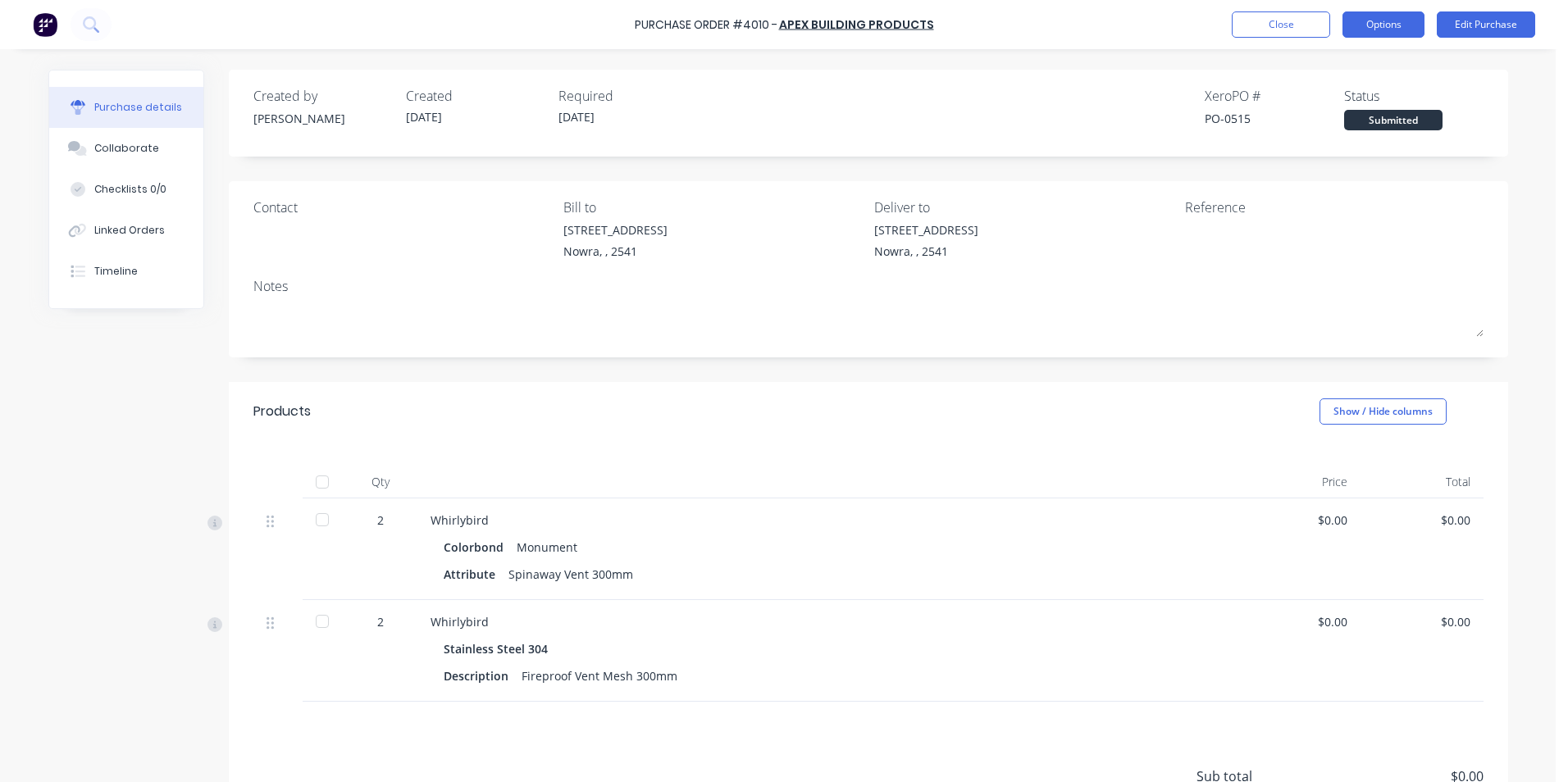
click at [1393, 30] on button "Options" at bounding box center [1383, 25] width 82 height 27
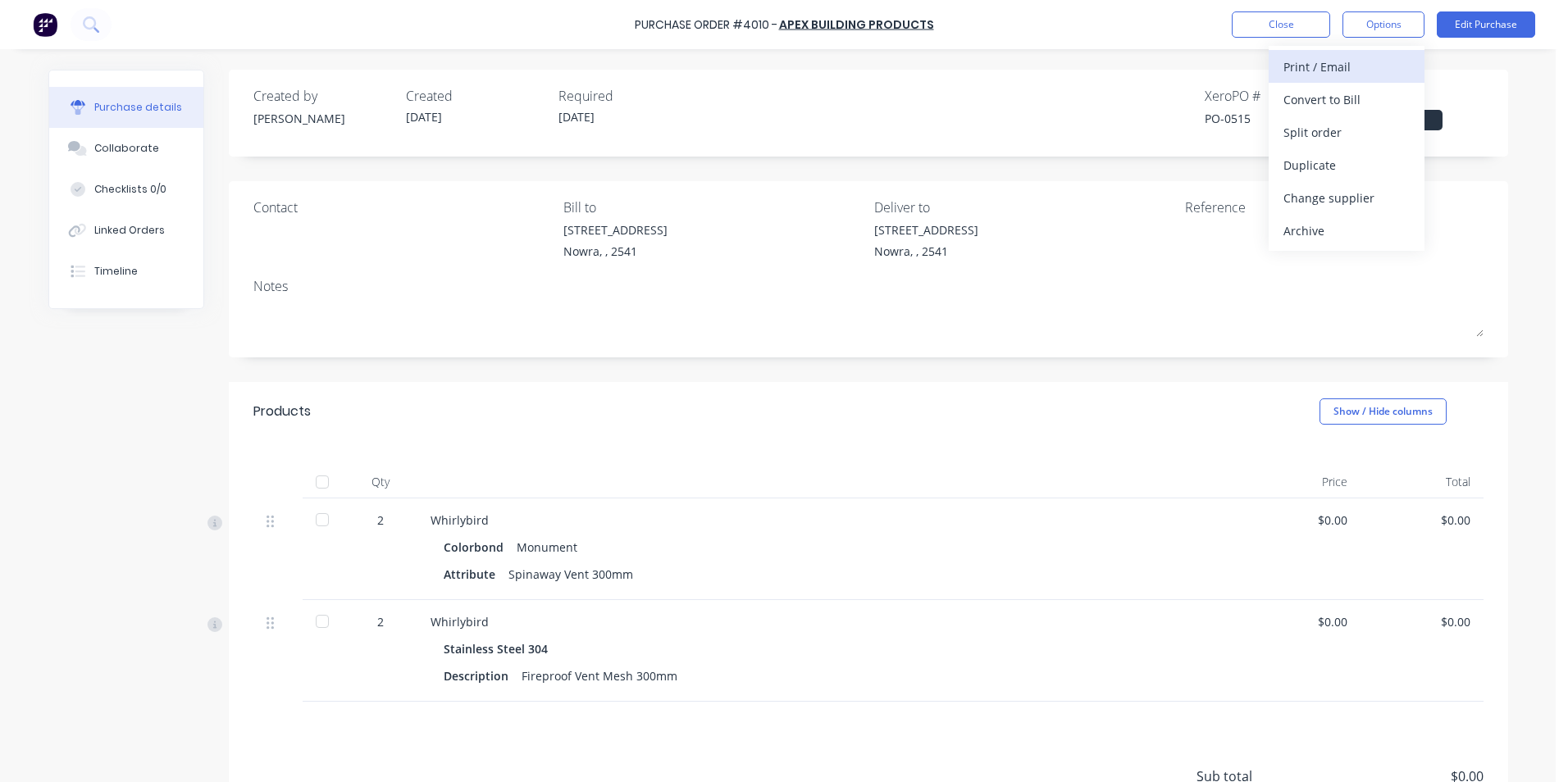
click at [1355, 61] on div "Print / Email" at bounding box center [1347, 67] width 127 height 24
click at [1338, 101] on div "With pricing" at bounding box center [1347, 100] width 127 height 24
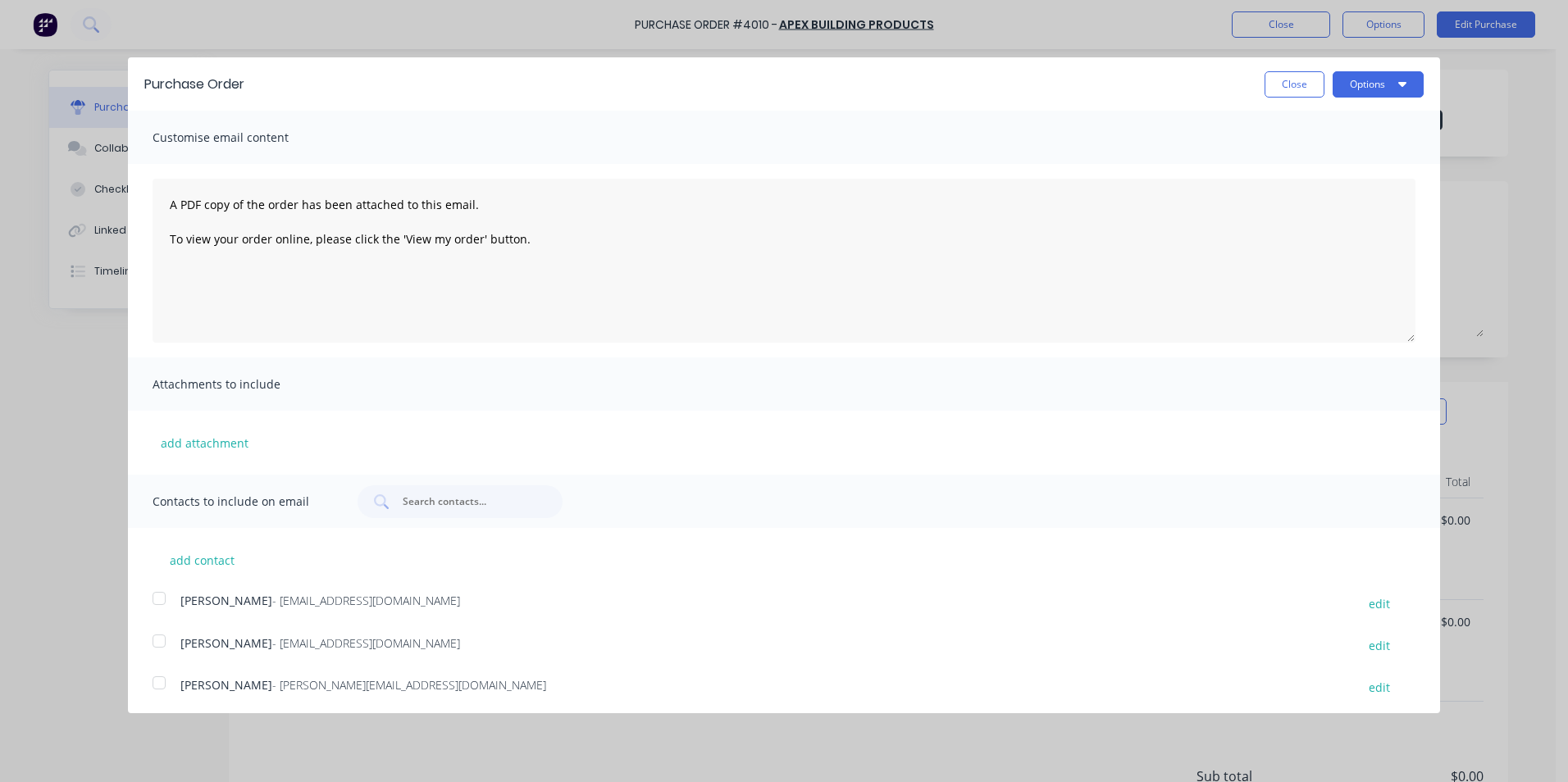
scroll to position [300, 0]
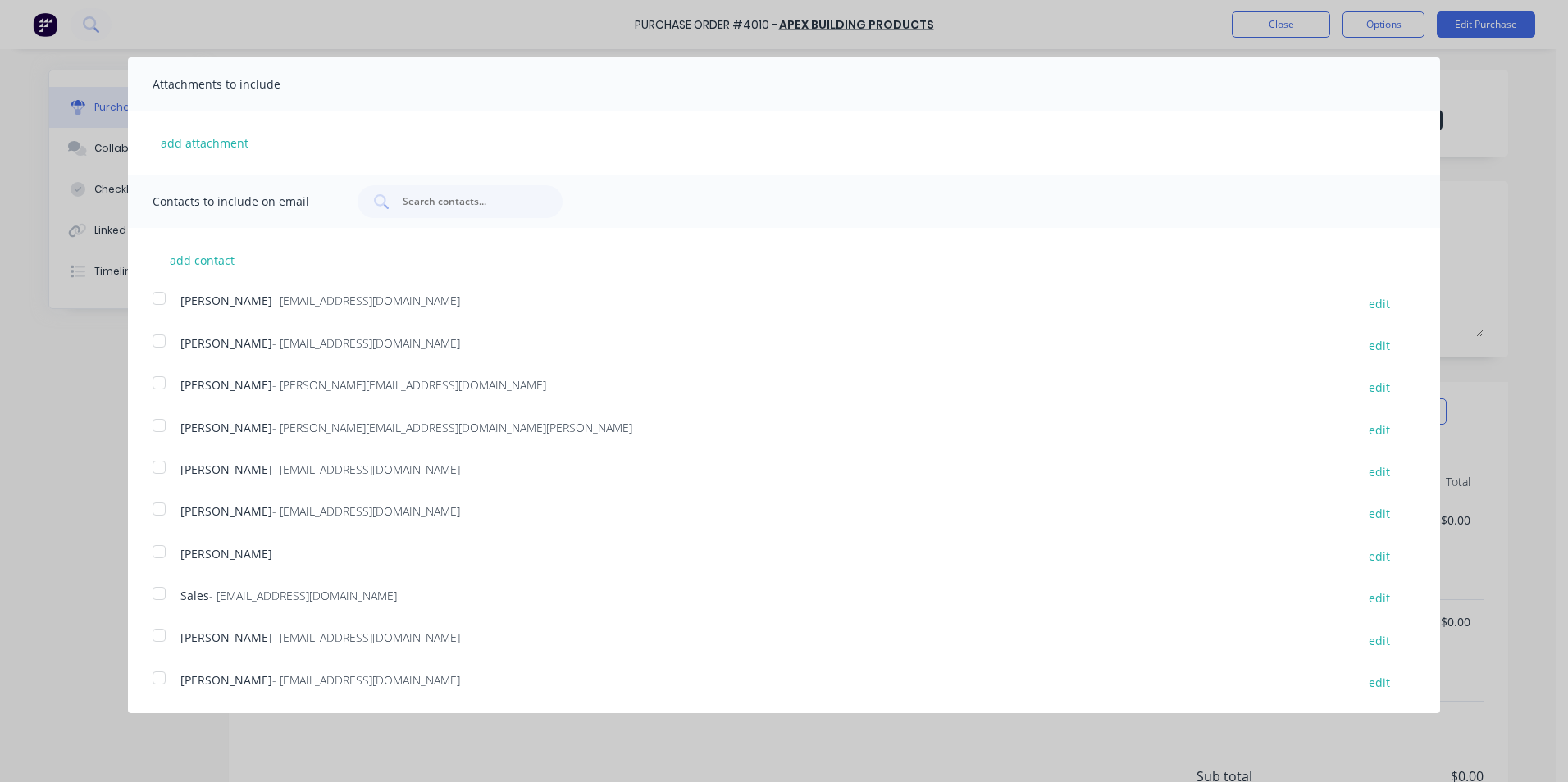
click at [160, 592] on div at bounding box center [158, 593] width 33 height 33
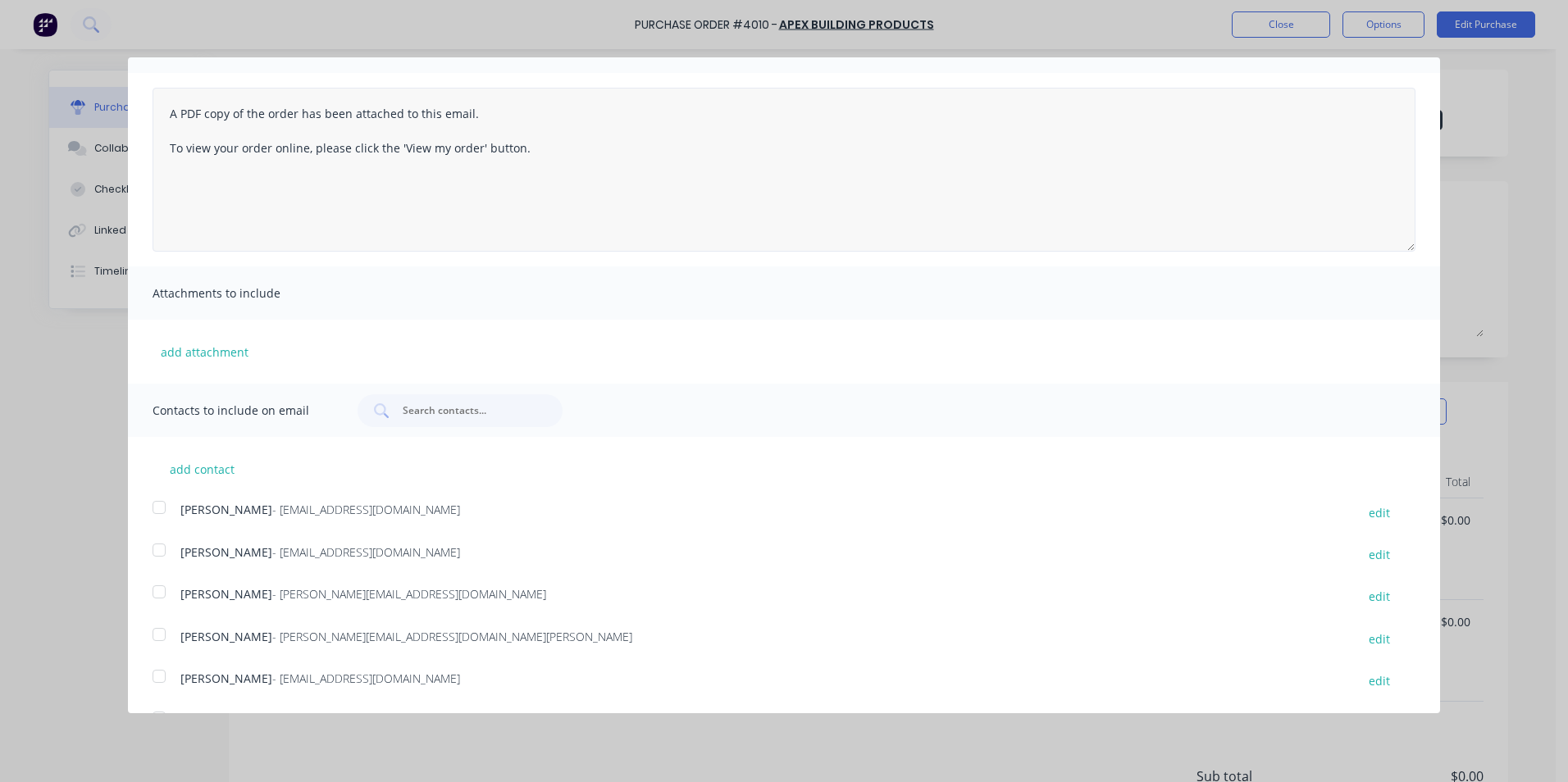
scroll to position [0, 0]
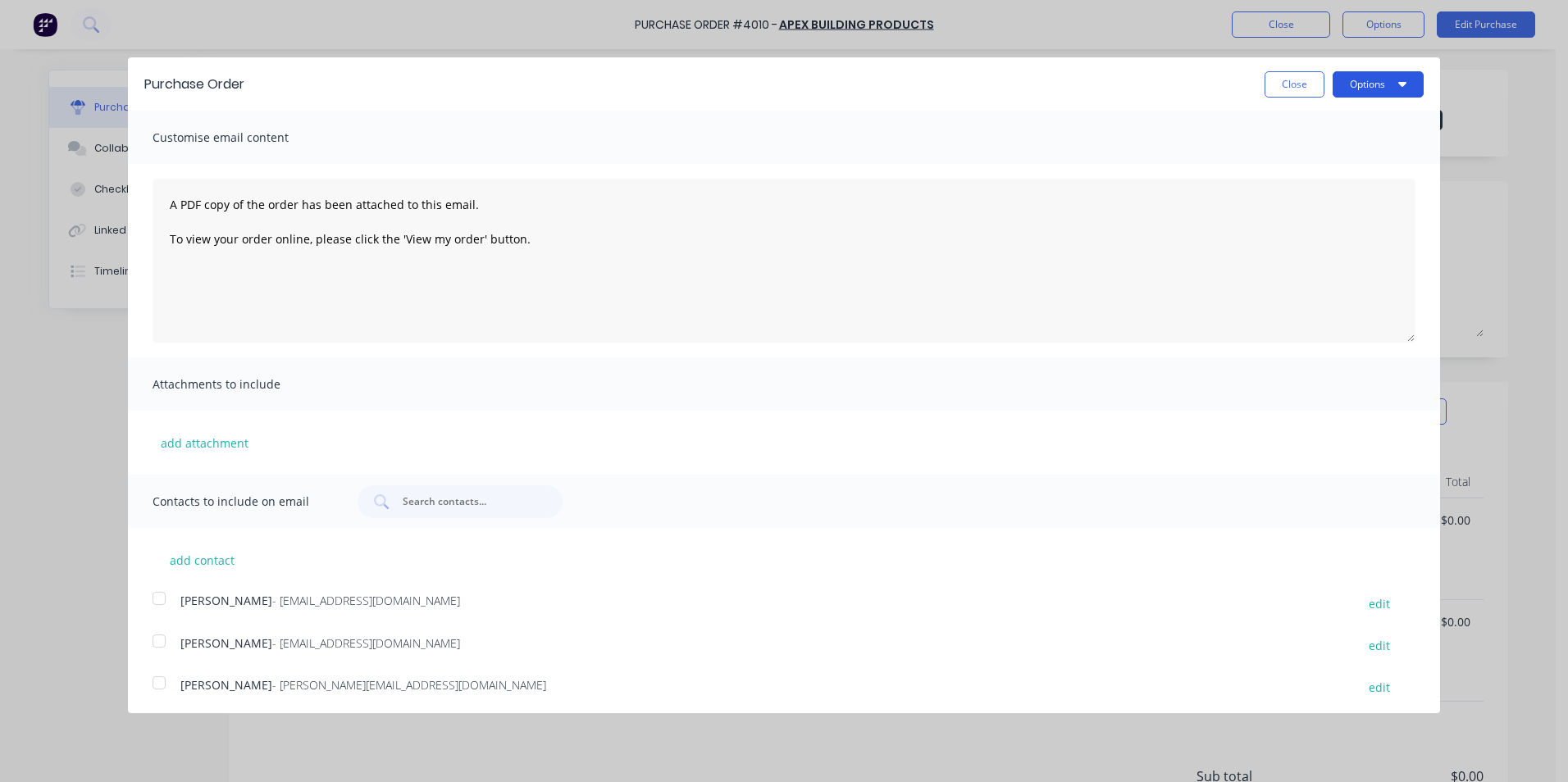
drag, startPoint x: 1355, startPoint y: 80, endPoint x: 1356, endPoint y: 96, distance: 16.0
click at [1356, 79] on button "Options" at bounding box center [1378, 84] width 91 height 27
click at [1343, 165] on div "Email" at bounding box center [1346, 158] width 127 height 24
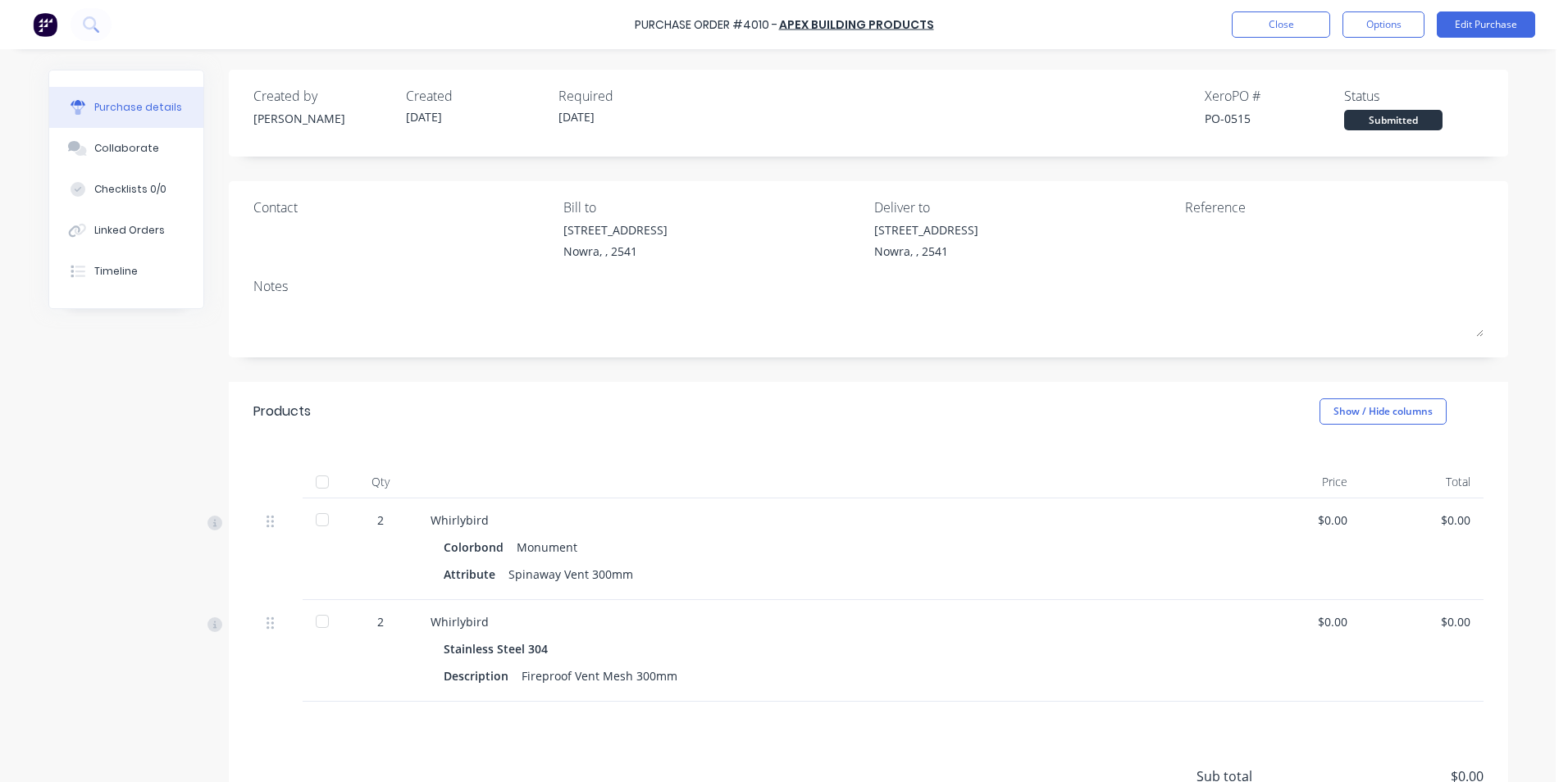
click at [50, 25] on img at bounding box center [45, 24] width 25 height 25
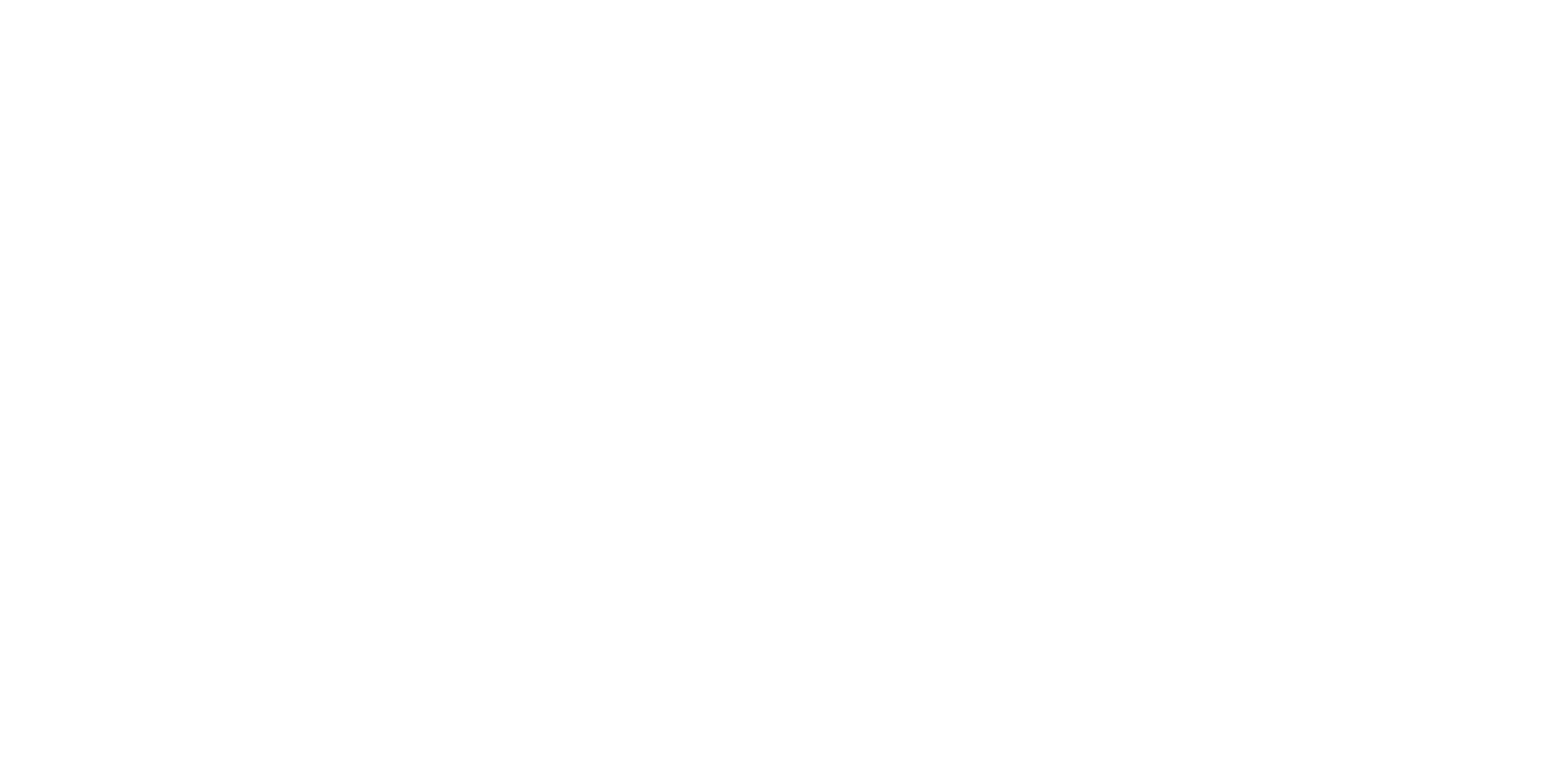
click at [470, 0] on html "x" at bounding box center [784, 0] width 1568 height 0
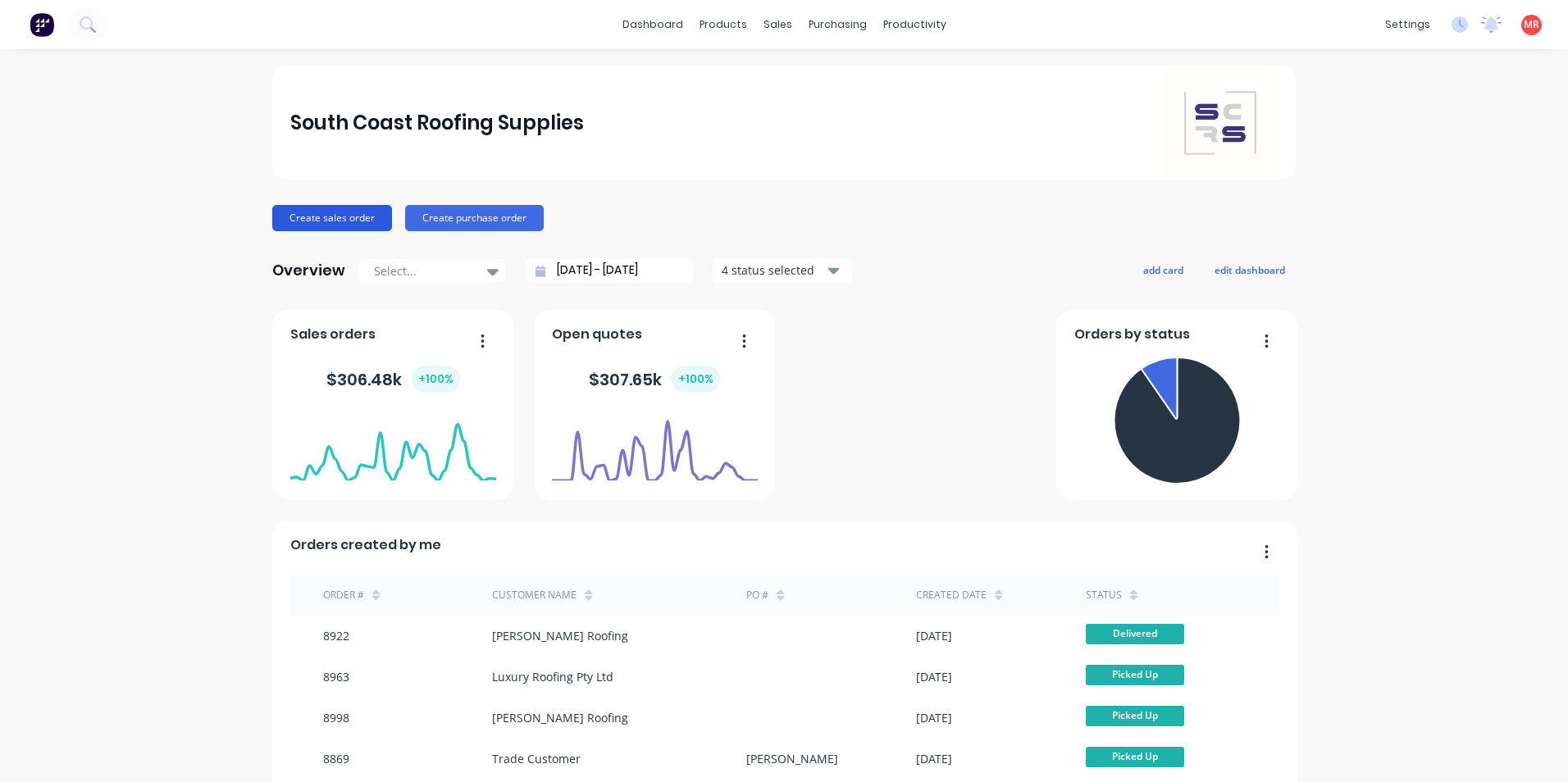
click at [288, 216] on button "Create sales order" at bounding box center [332, 218] width 120 height 27
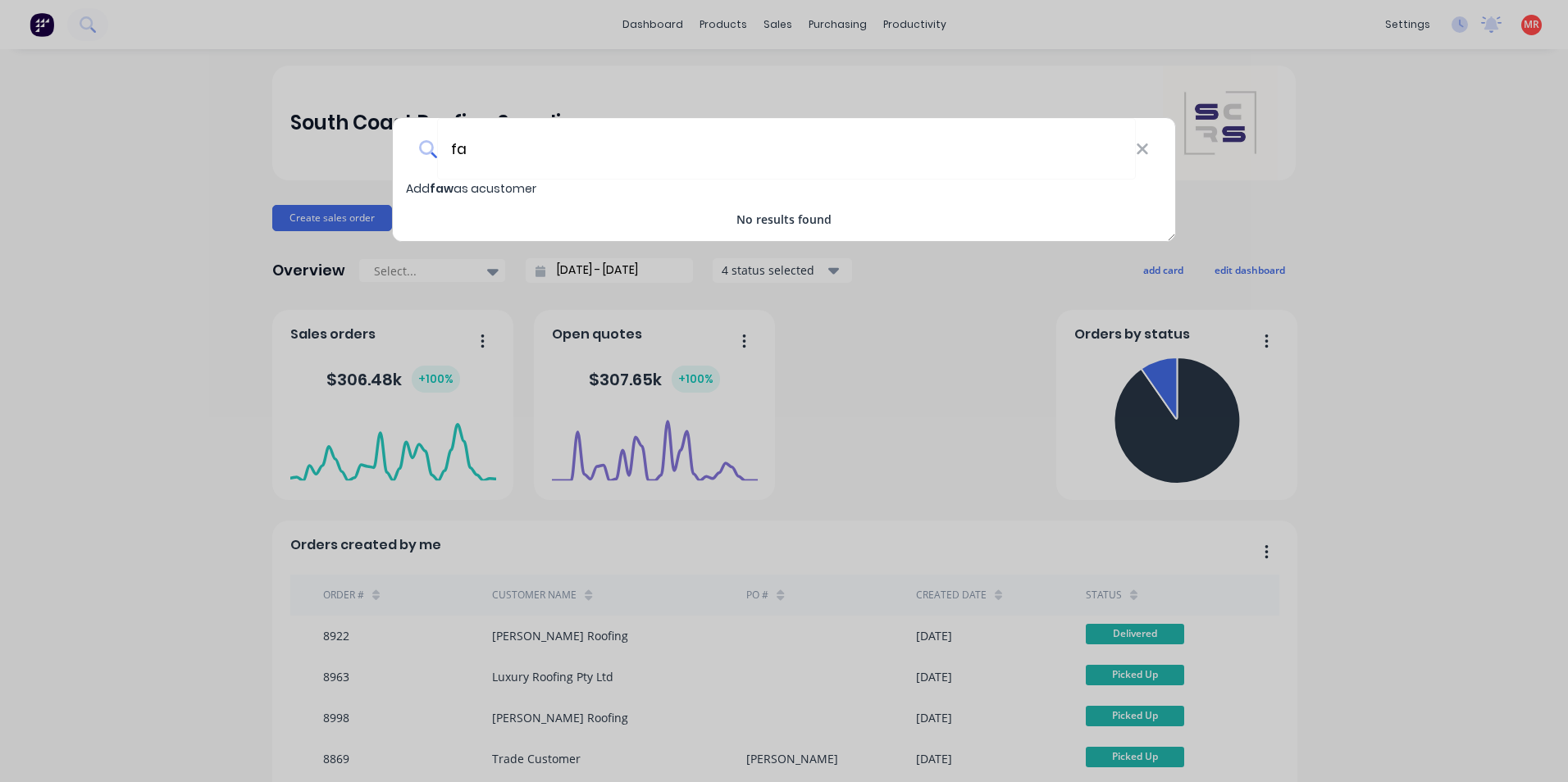
type input "f"
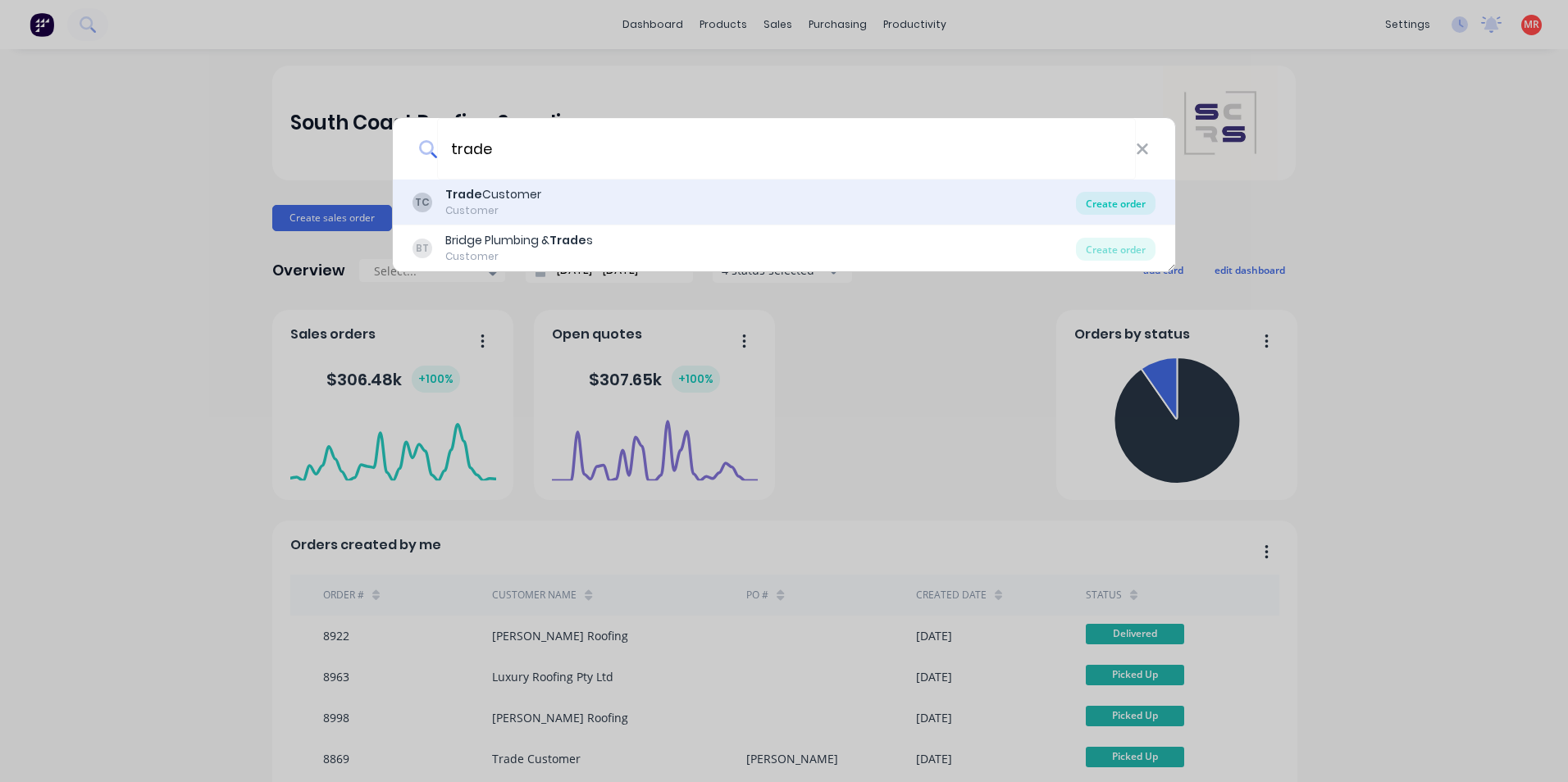
type input "trade"
click at [1126, 204] on div "Create order" at bounding box center [1116, 203] width 79 height 23
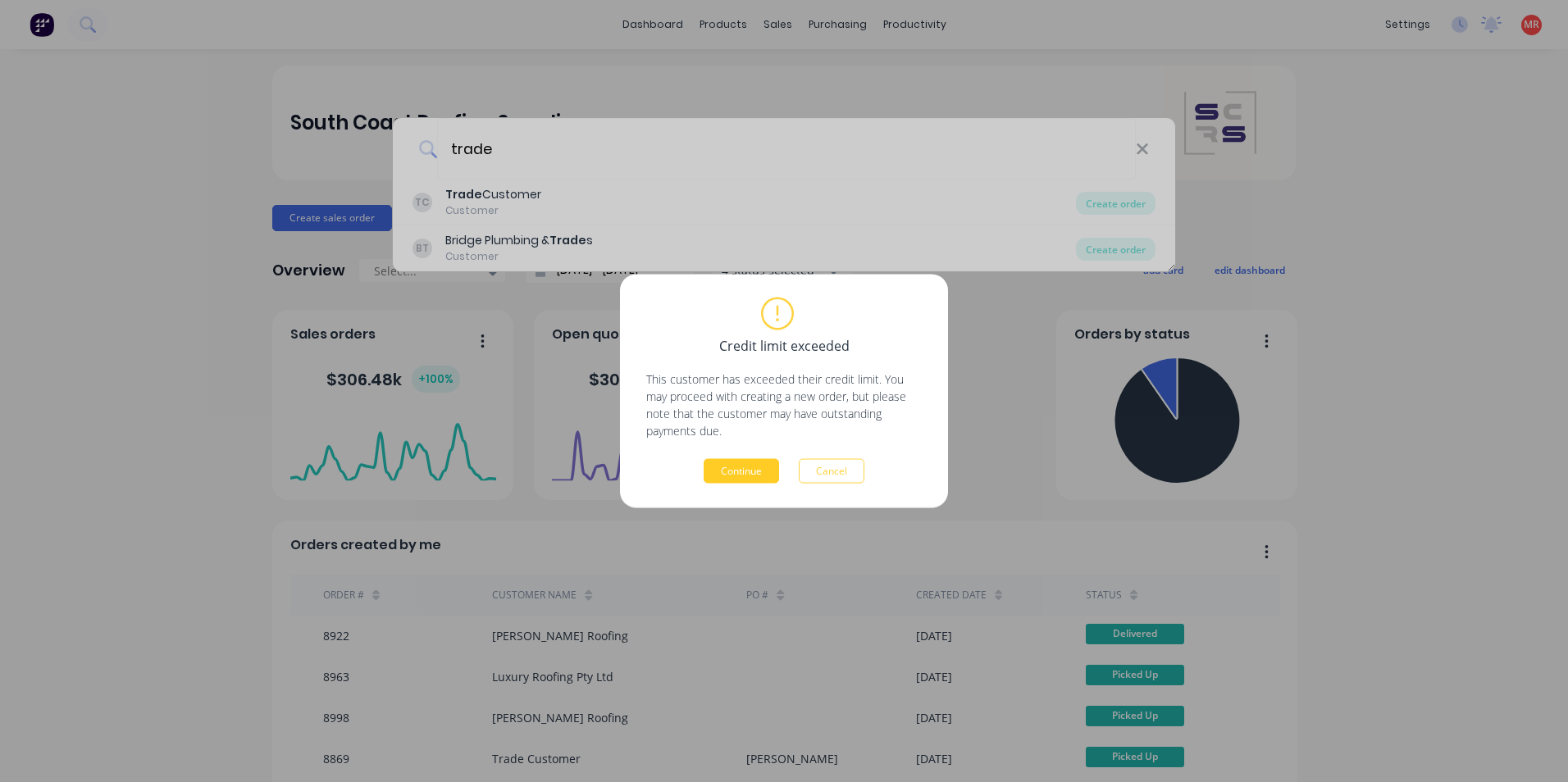
click at [766, 466] on button "Continue" at bounding box center [741, 471] width 75 height 25
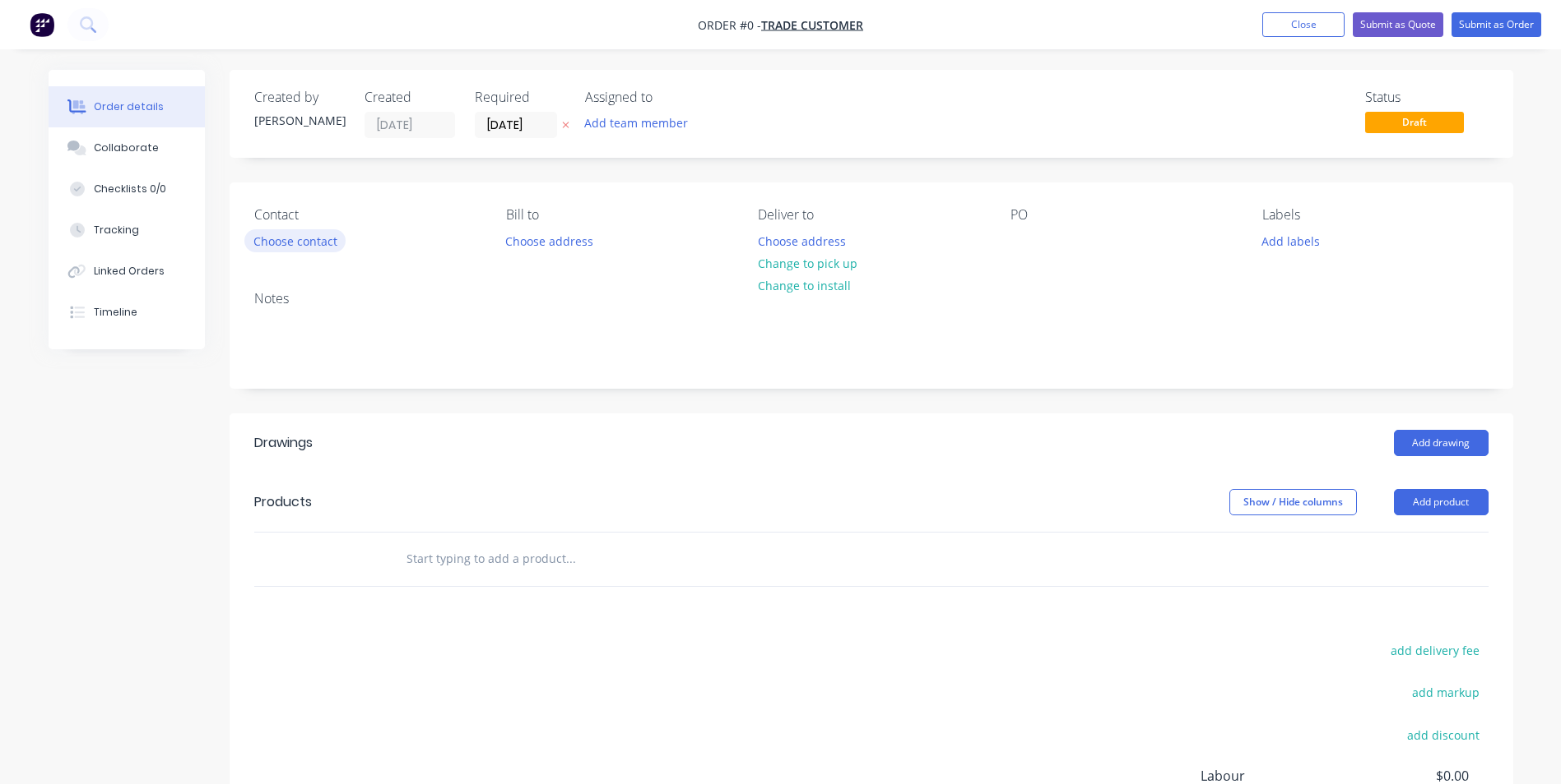
click at [300, 243] on button "Choose contact" at bounding box center [295, 240] width 101 height 22
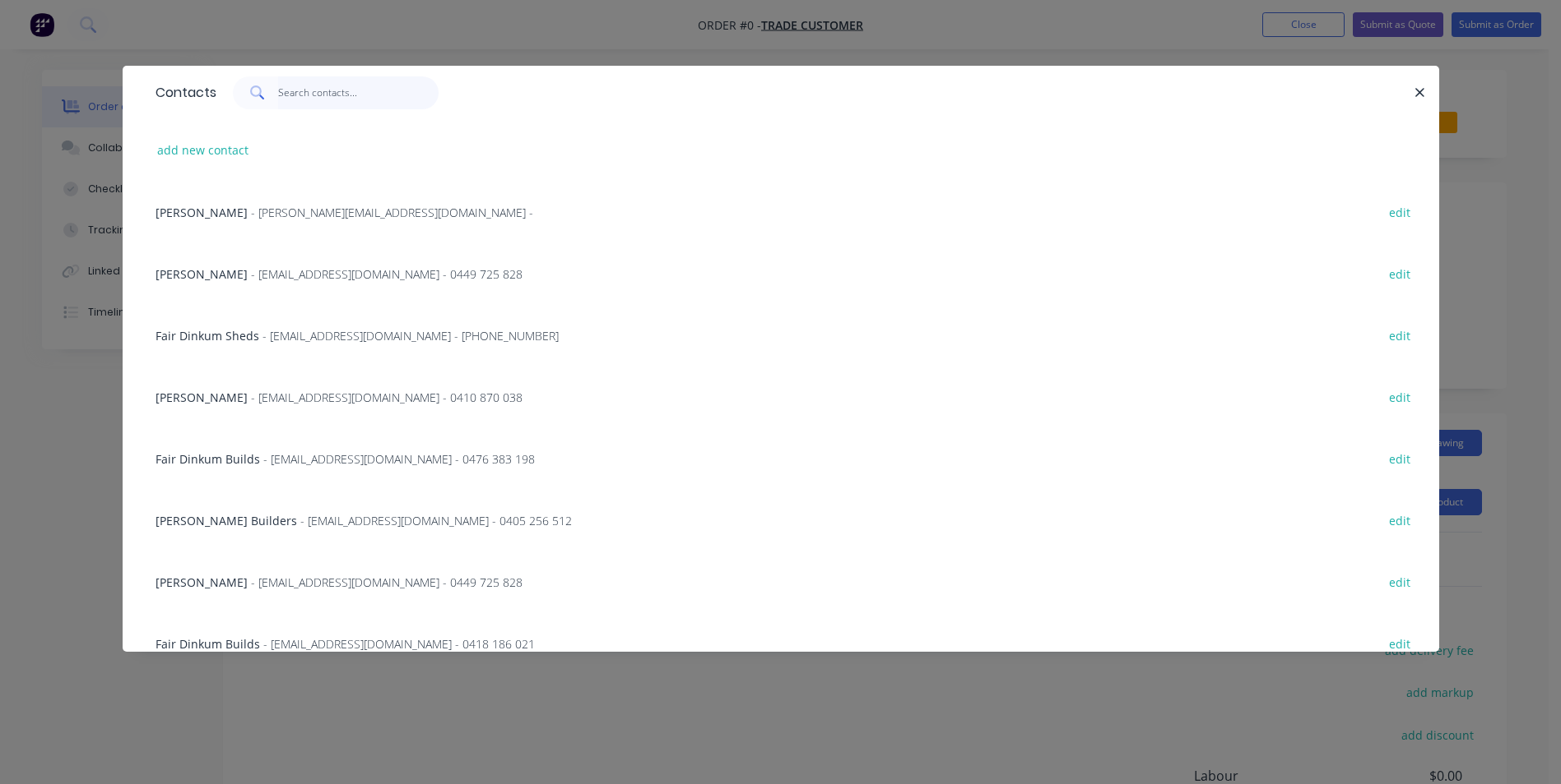
click at [298, 98] on input "text" at bounding box center [358, 92] width 161 height 33
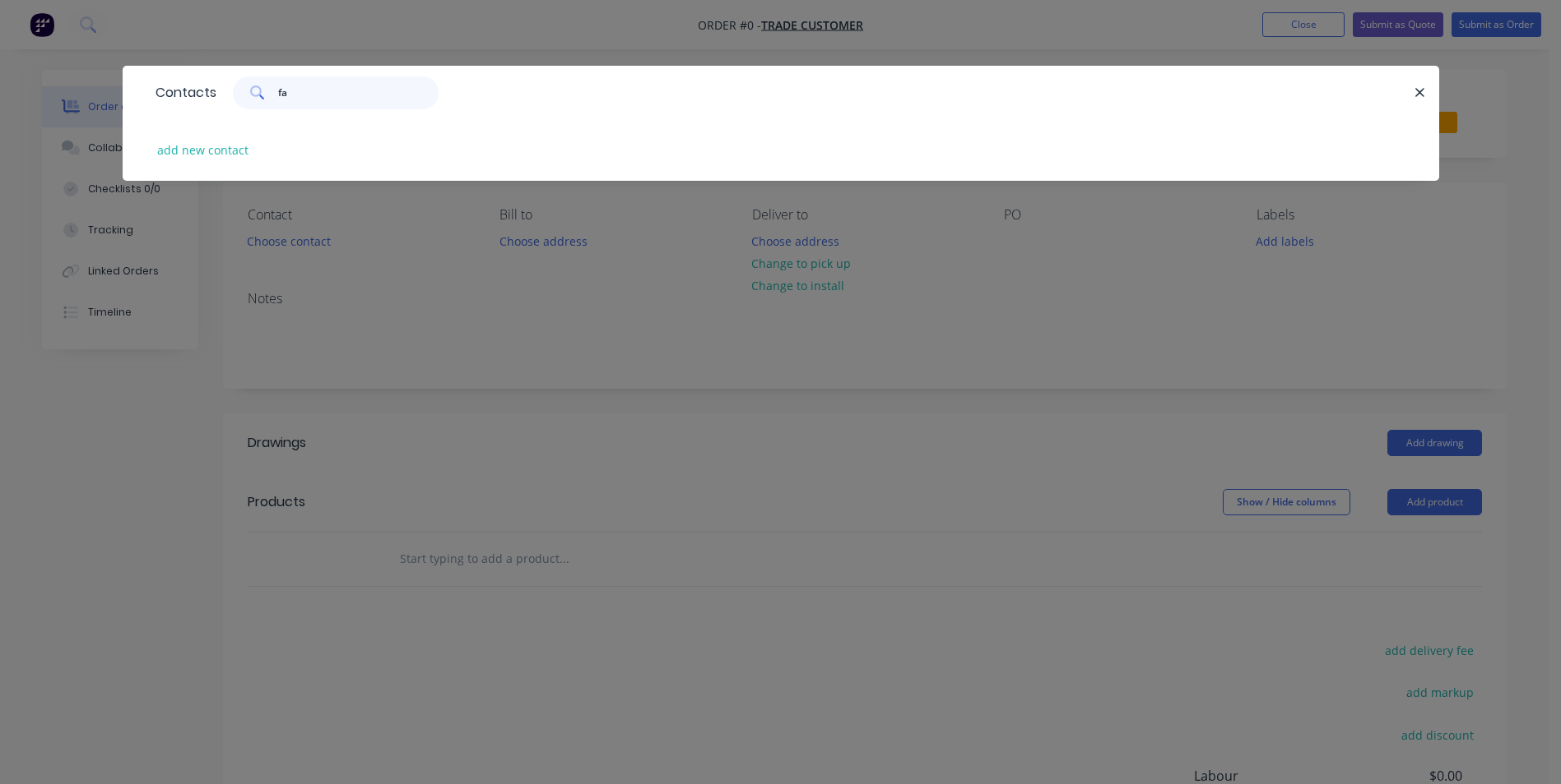
type input "f"
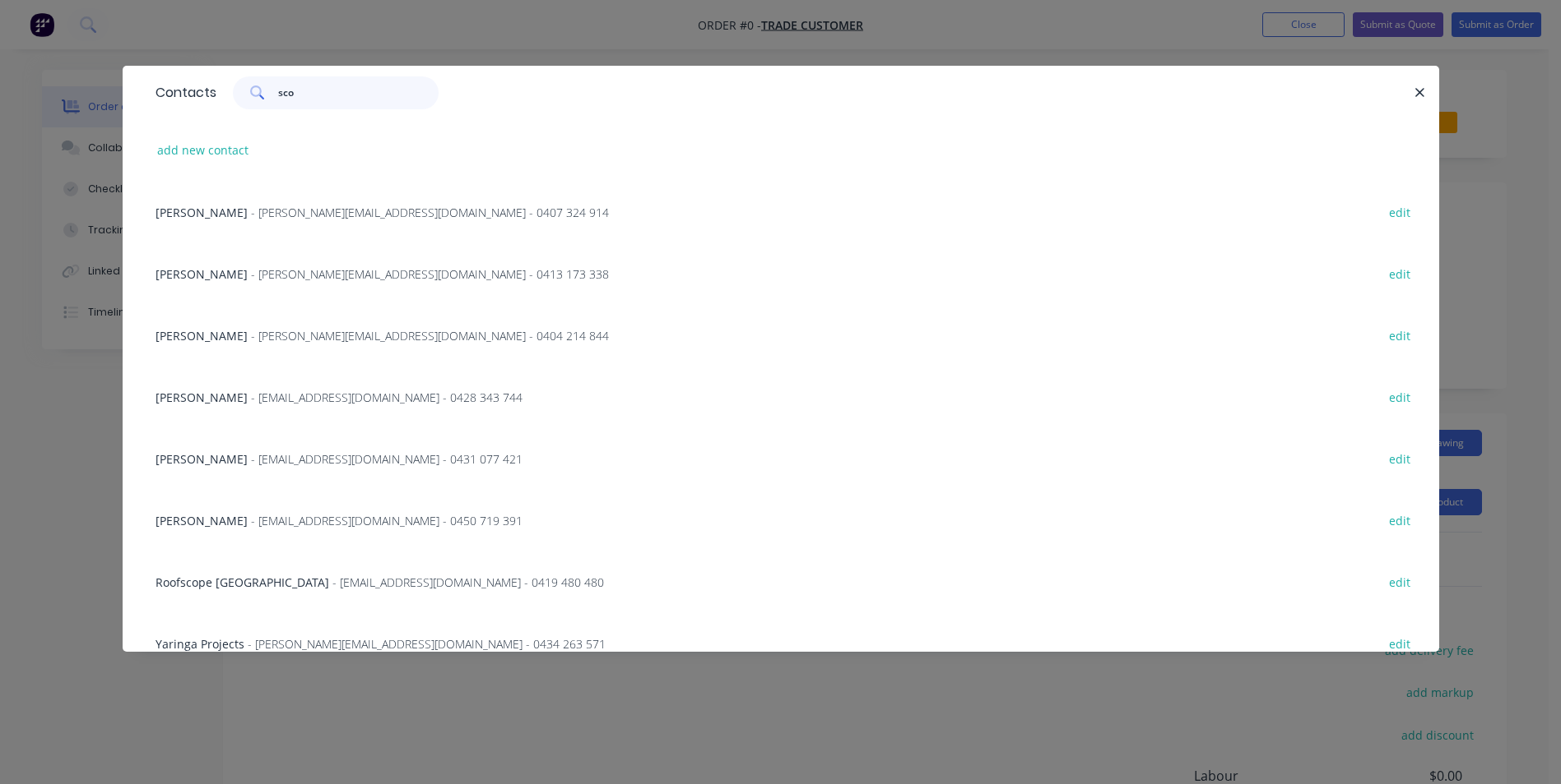
type input "[PERSON_NAME]"
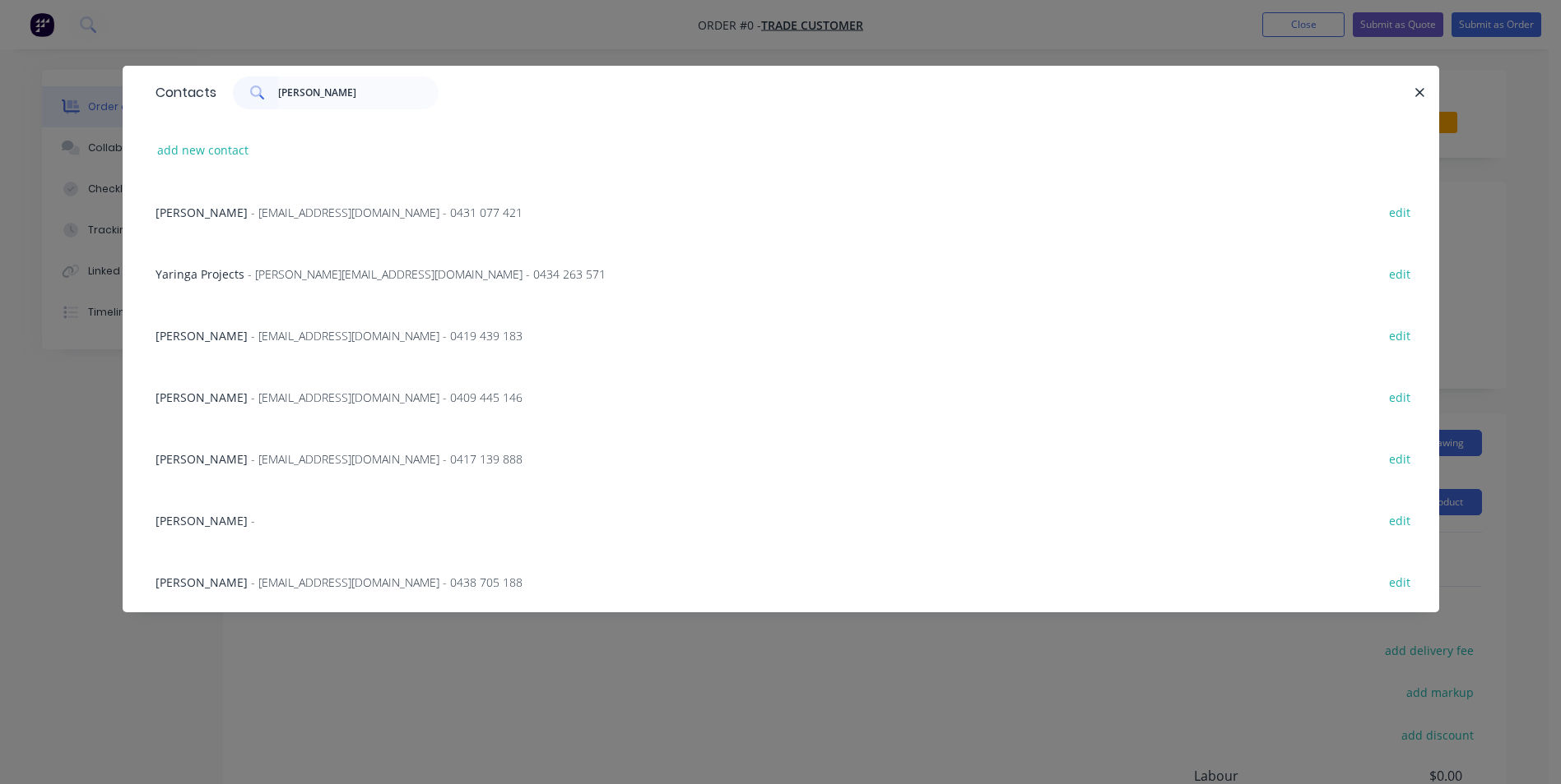
click at [88, 457] on div "Contacts [PERSON_NAME] add new contact [PERSON_NAME] - [EMAIL_ADDRESS][DOMAIN_N…" at bounding box center [780, 392] width 1561 height 784
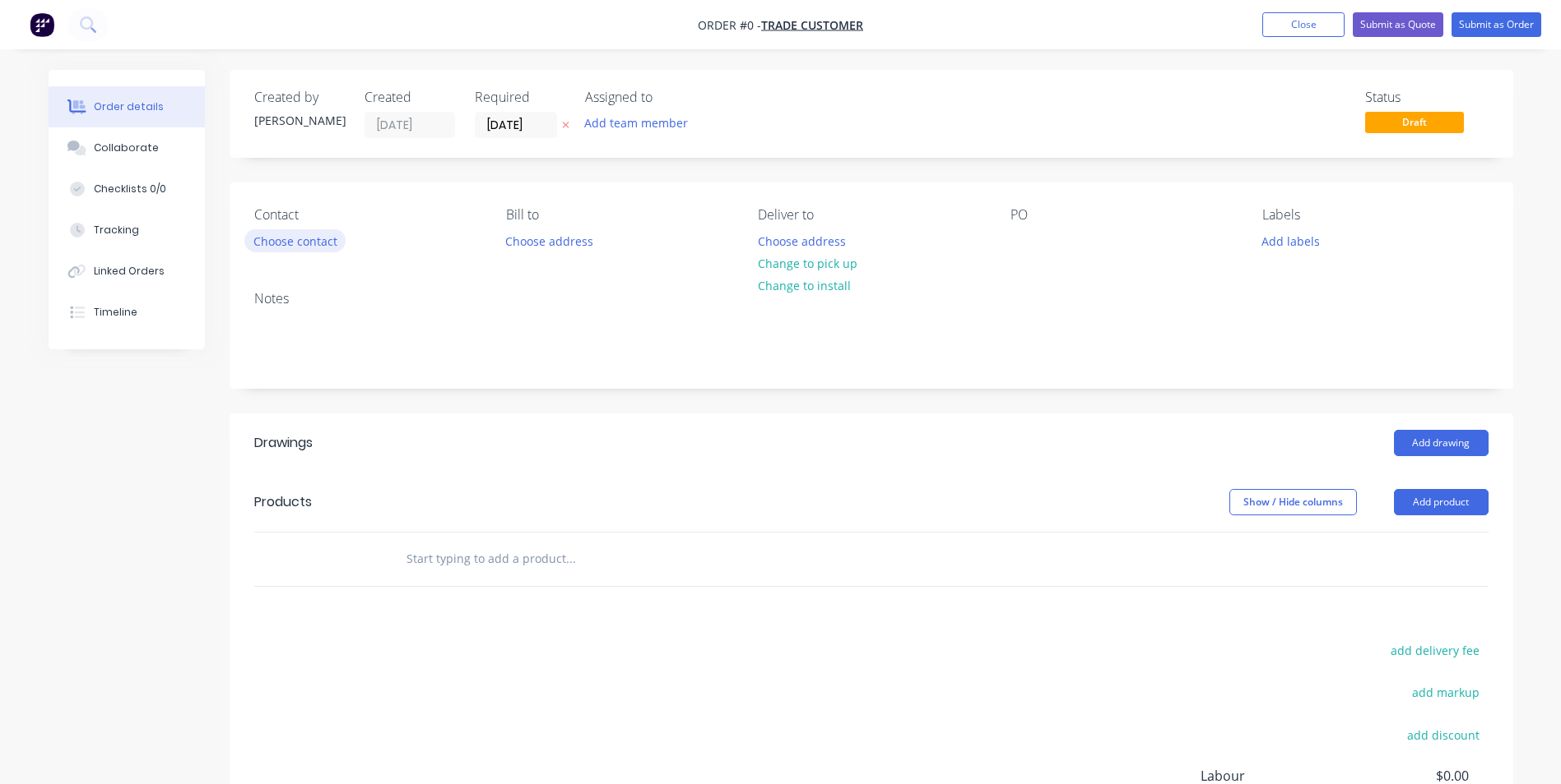
click at [314, 236] on button "Choose contact" at bounding box center [295, 240] width 101 height 22
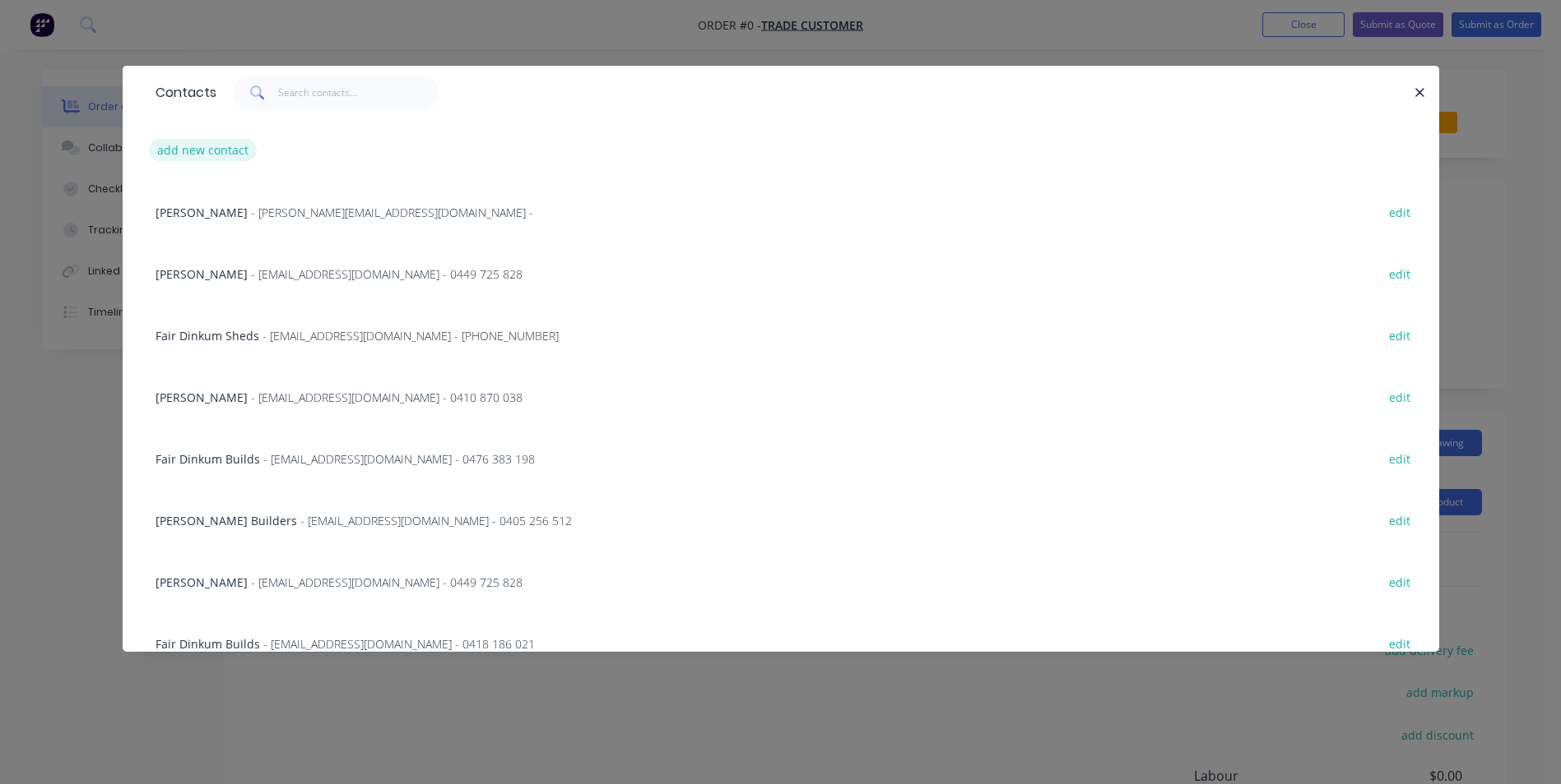
click at [213, 155] on button "add new contact" at bounding box center [203, 150] width 108 height 22
select select "AU"
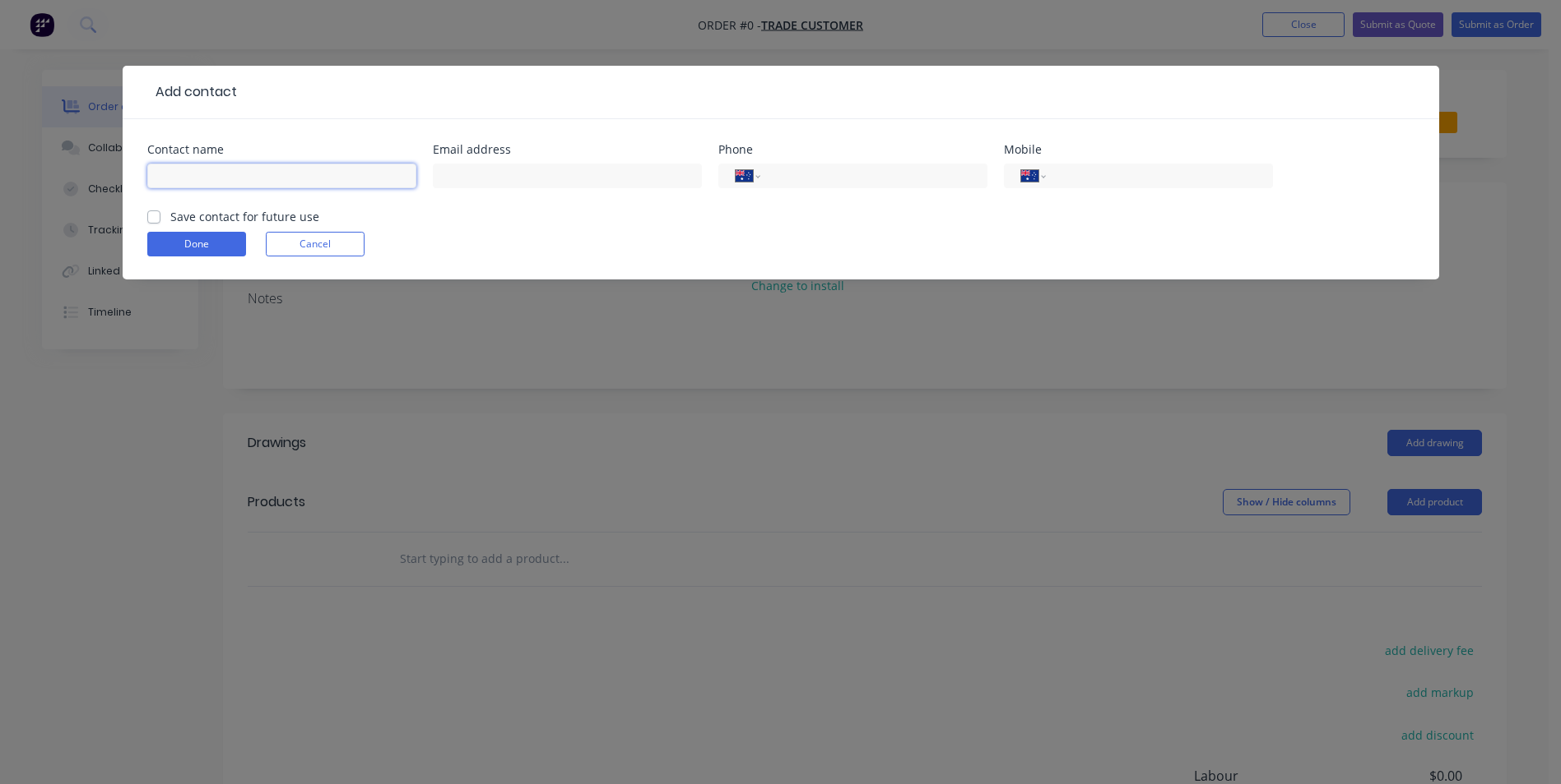
click at [280, 176] on input "text" at bounding box center [281, 176] width 269 height 25
type input "[PERSON_NAME]"
click at [170, 219] on label "Save contact for future use" at bounding box center [244, 216] width 149 height 17
click at [158, 219] on input "Save contact for future use" at bounding box center [153, 216] width 13 height 16
checkbox input "true"
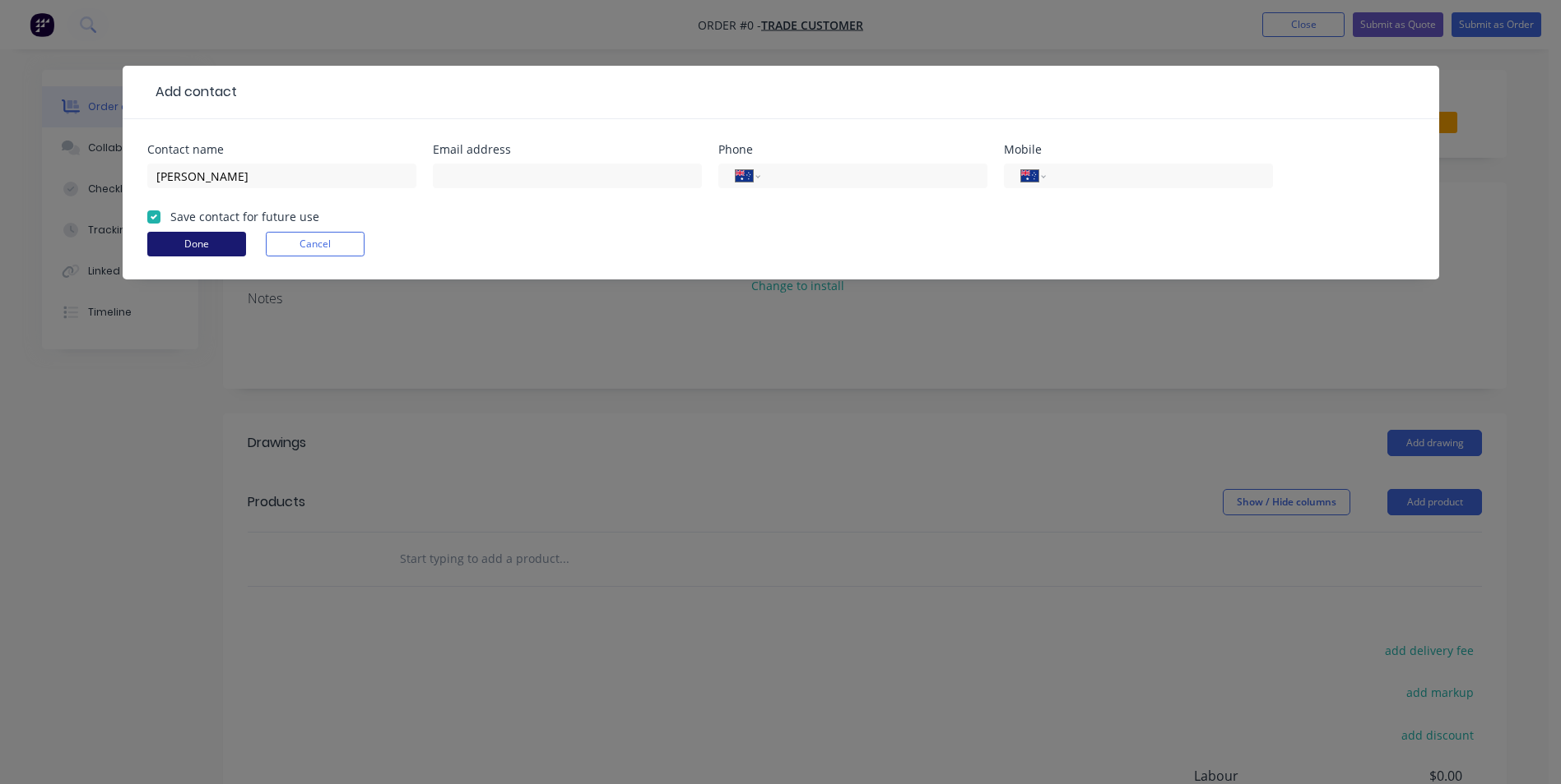
click at [186, 247] on button "Done" at bounding box center [196, 244] width 98 height 25
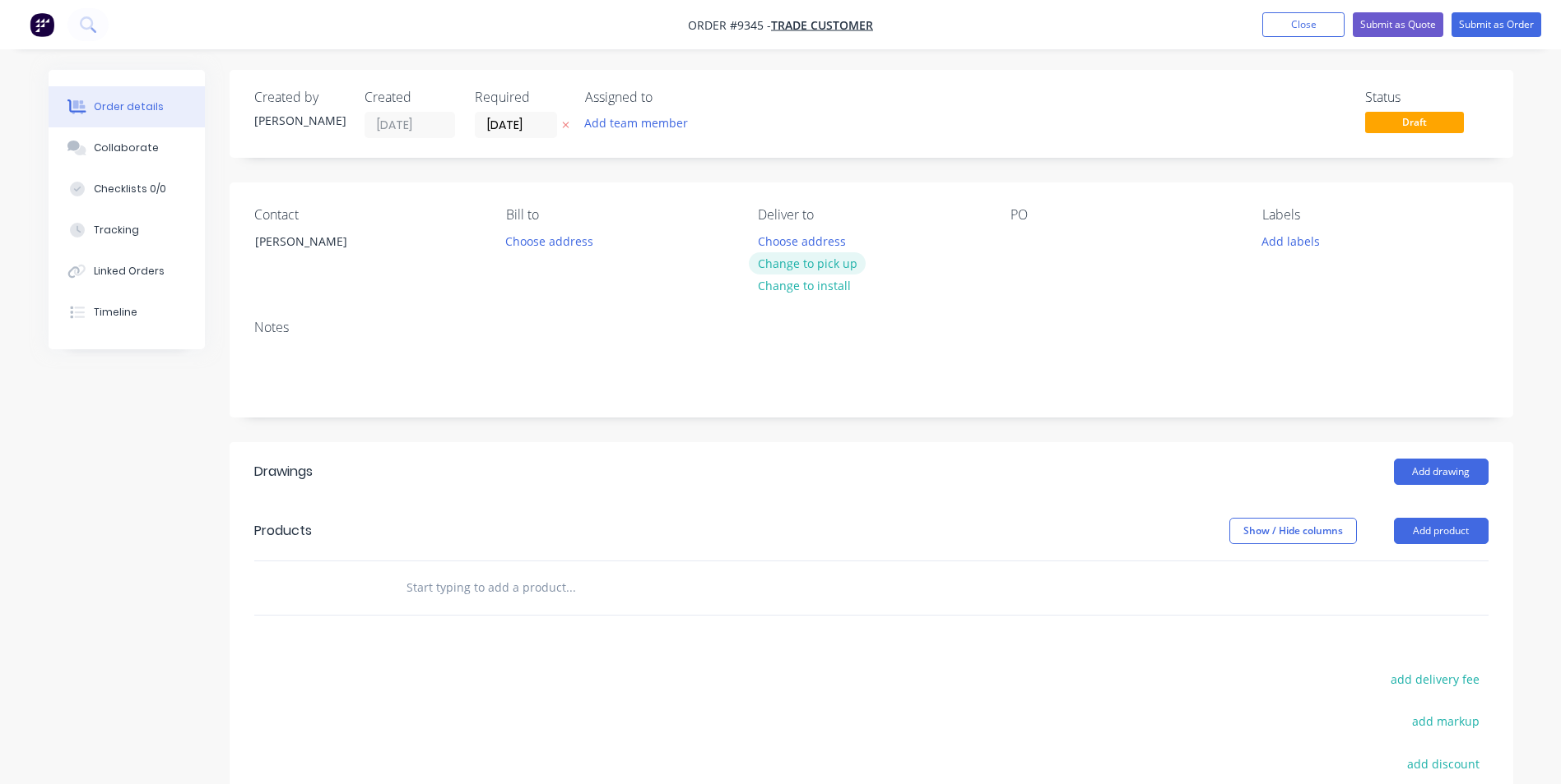
click at [778, 261] on button "Change to pick up" at bounding box center [807, 263] width 117 height 22
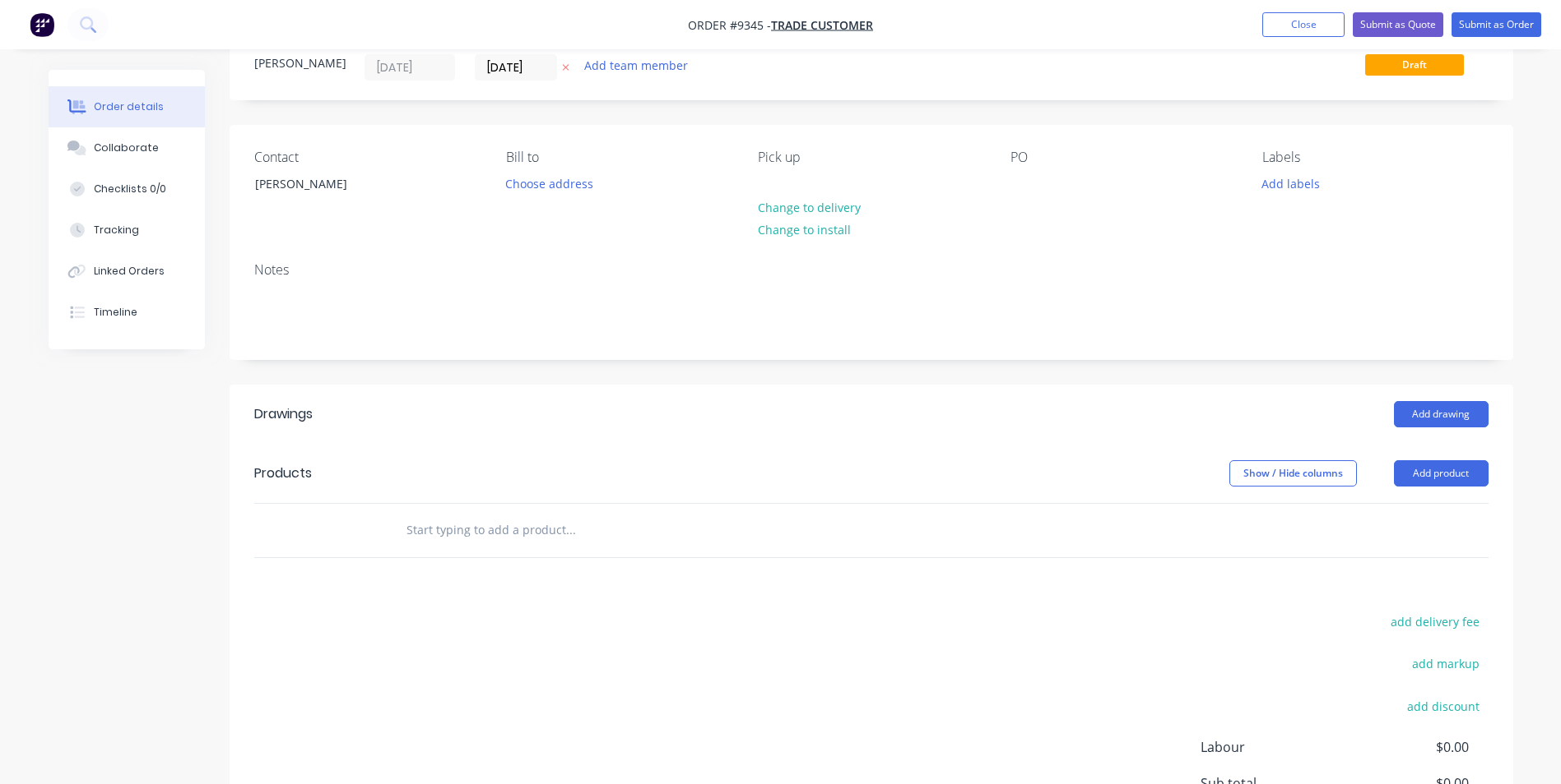
scroll to position [165, 0]
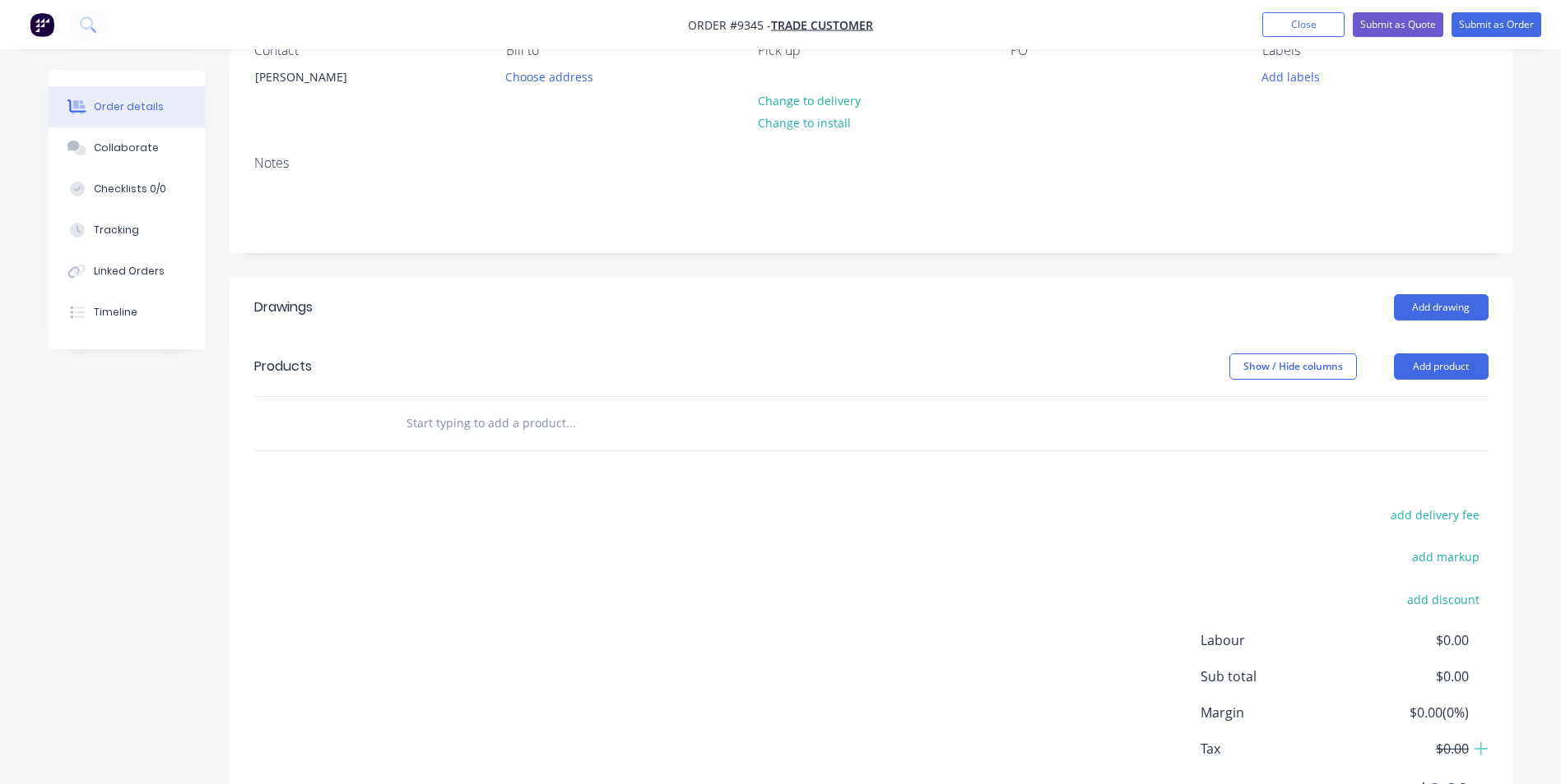
click at [499, 426] on input "text" at bounding box center [569, 423] width 329 height 33
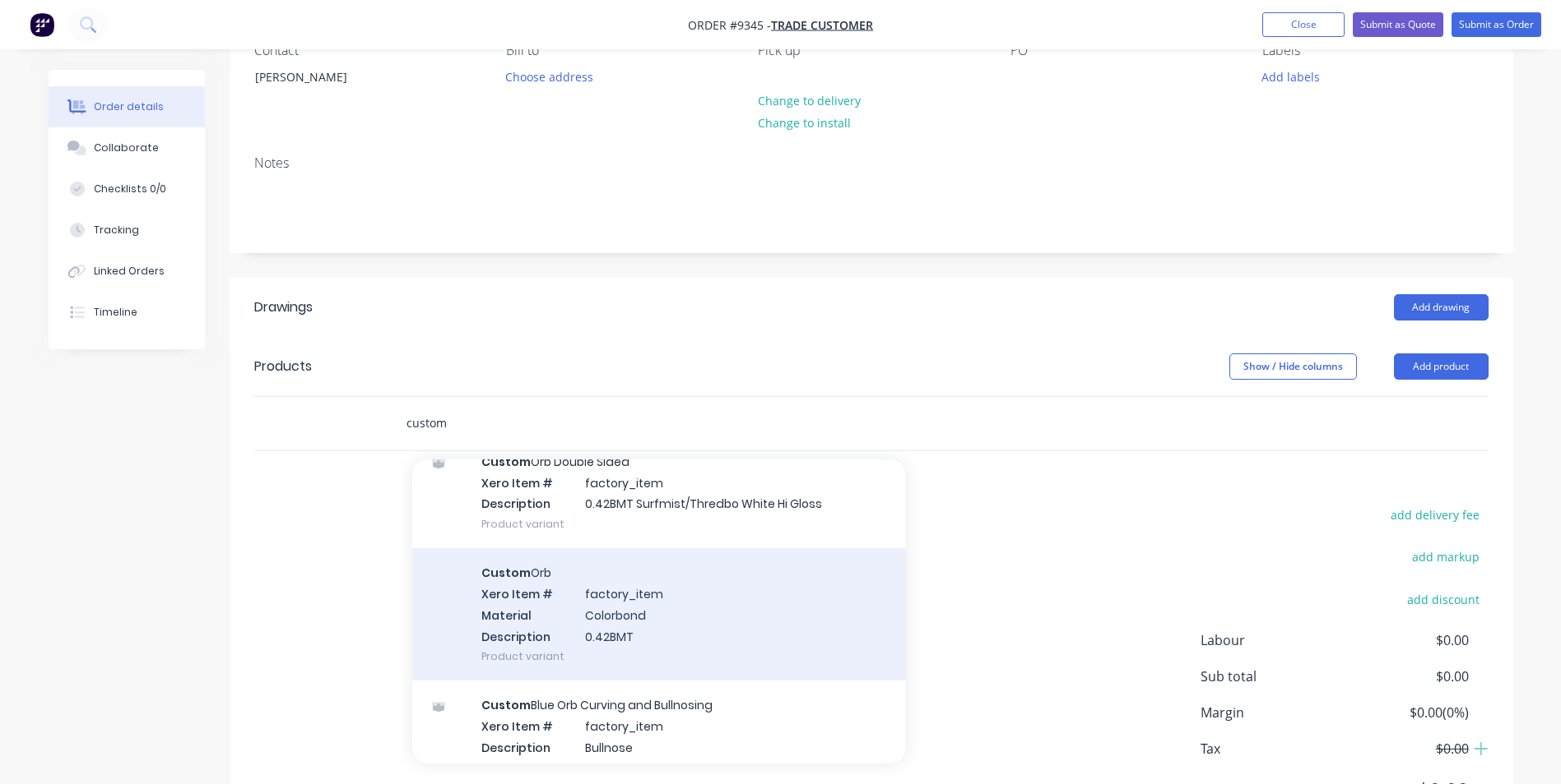
scroll to position [904, 0]
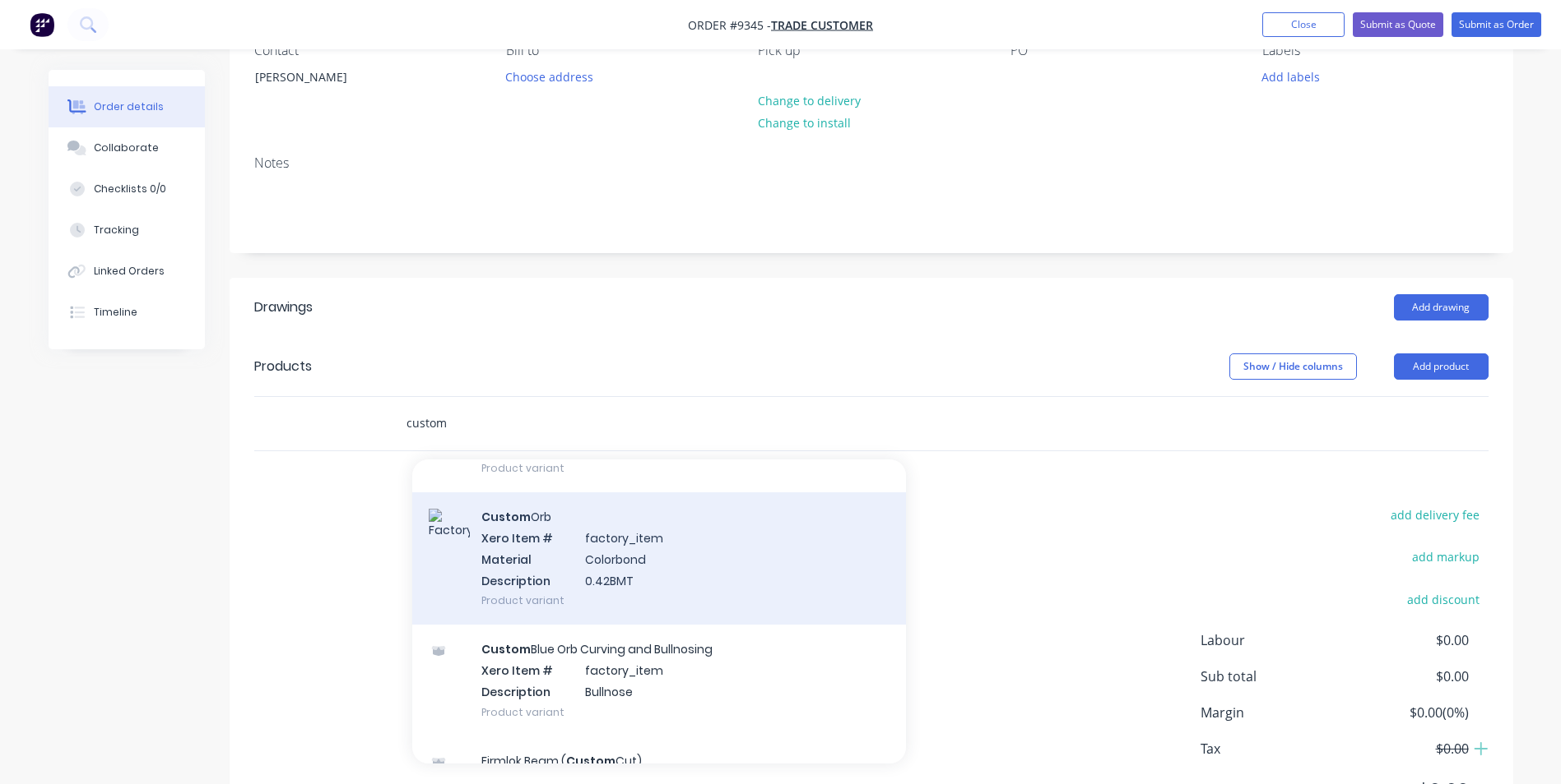
type input "custom"
click at [603, 583] on div "Custom Orb Xero Item # factory_item Material Colorbond Description 0.42BMT Prod…" at bounding box center [658, 558] width 494 height 132
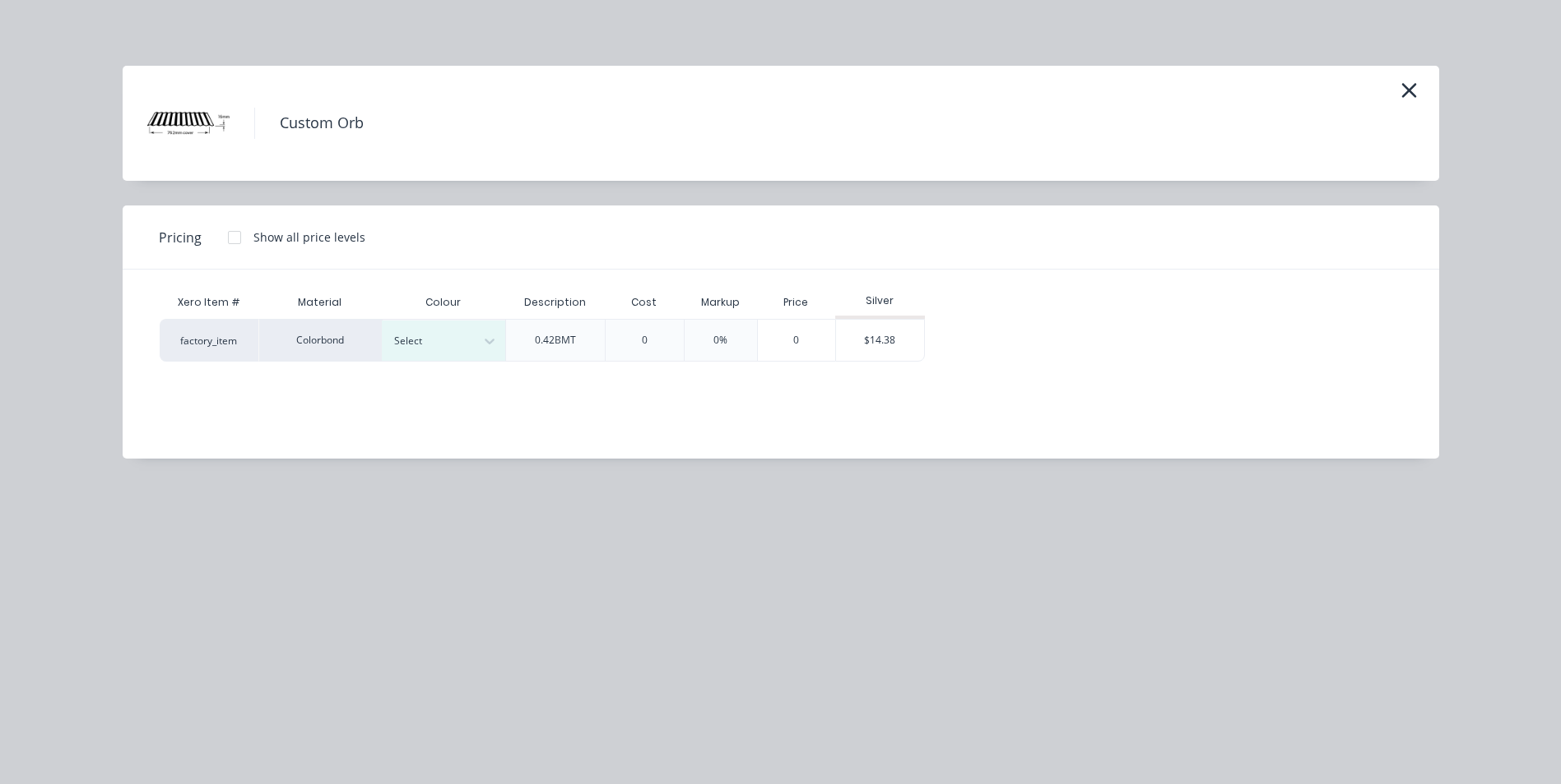
click at [239, 237] on div at bounding box center [234, 237] width 33 height 33
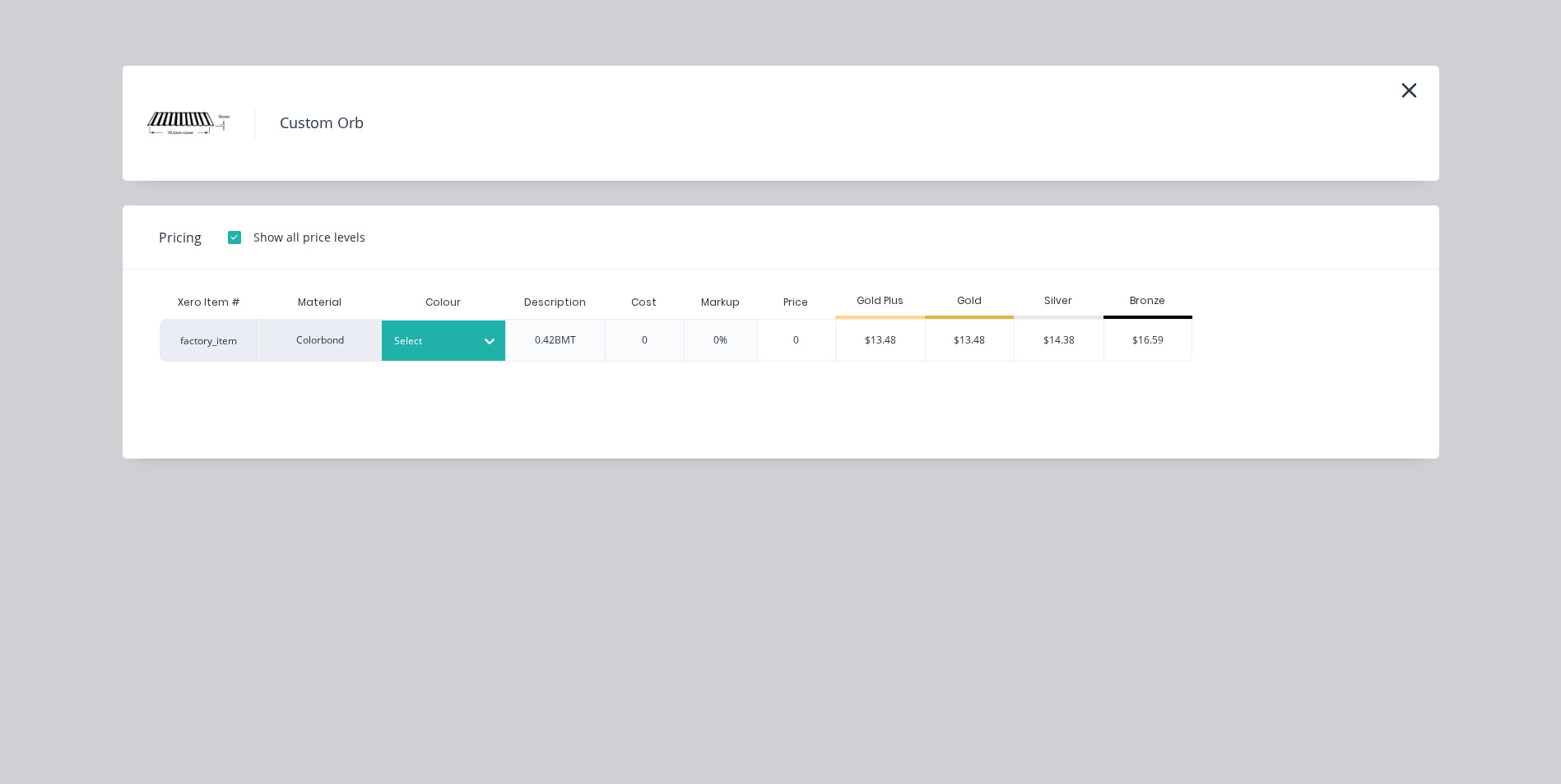
click at [435, 350] on div "Select" at bounding box center [428, 341] width 92 height 22
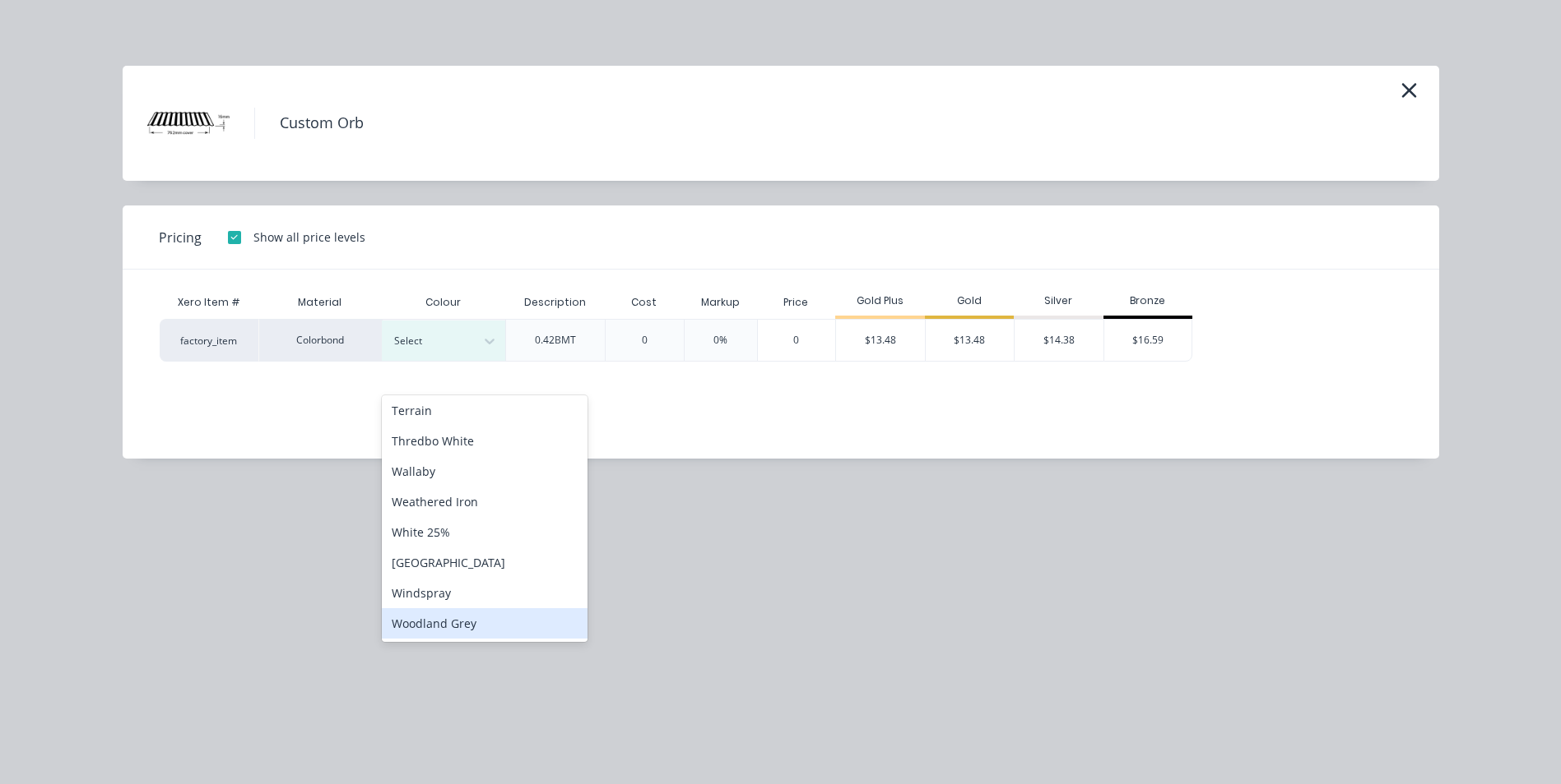
scroll to position [247, 0]
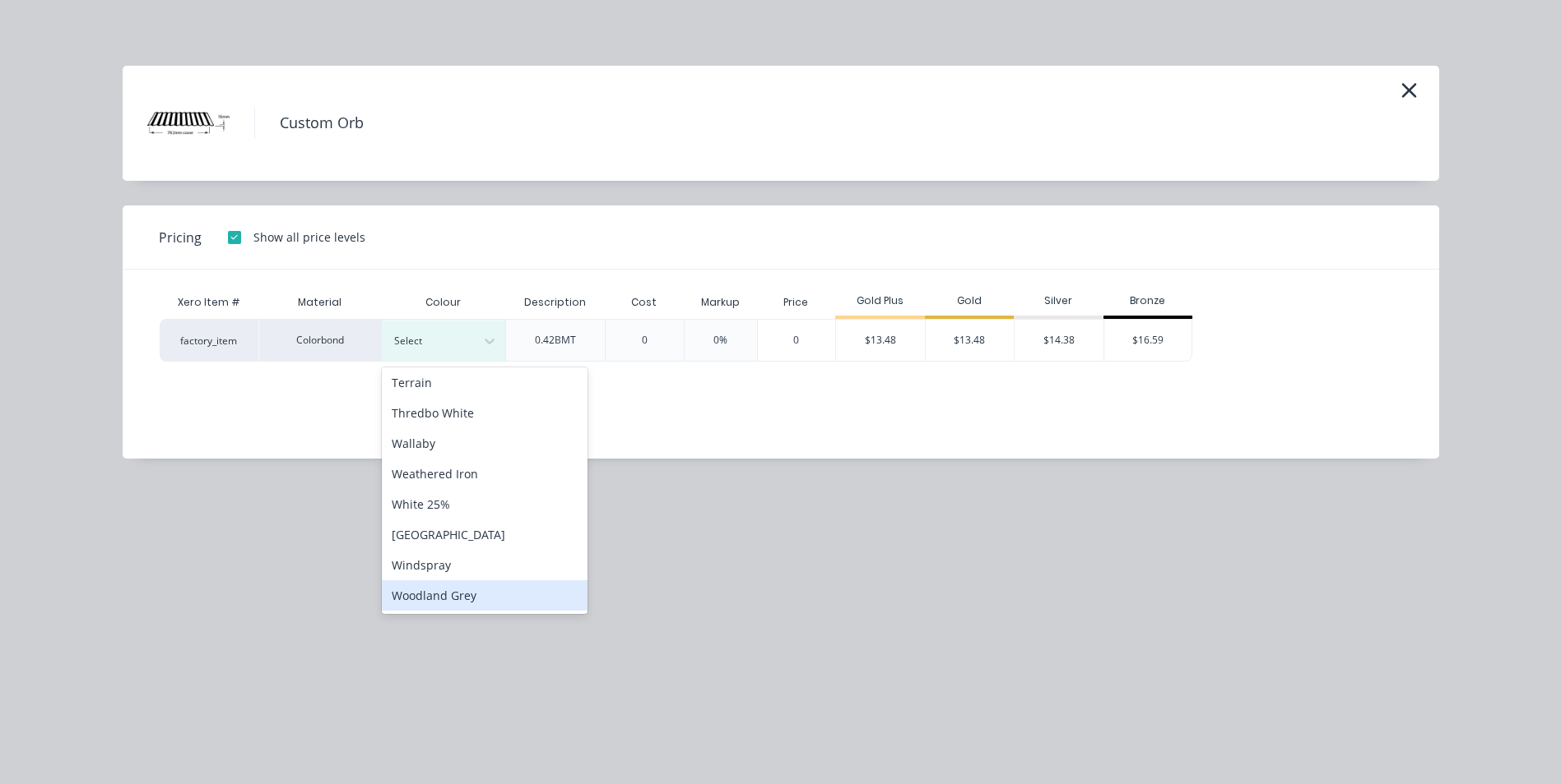
click at [467, 604] on div "Woodland Grey" at bounding box center [484, 595] width 206 height 31
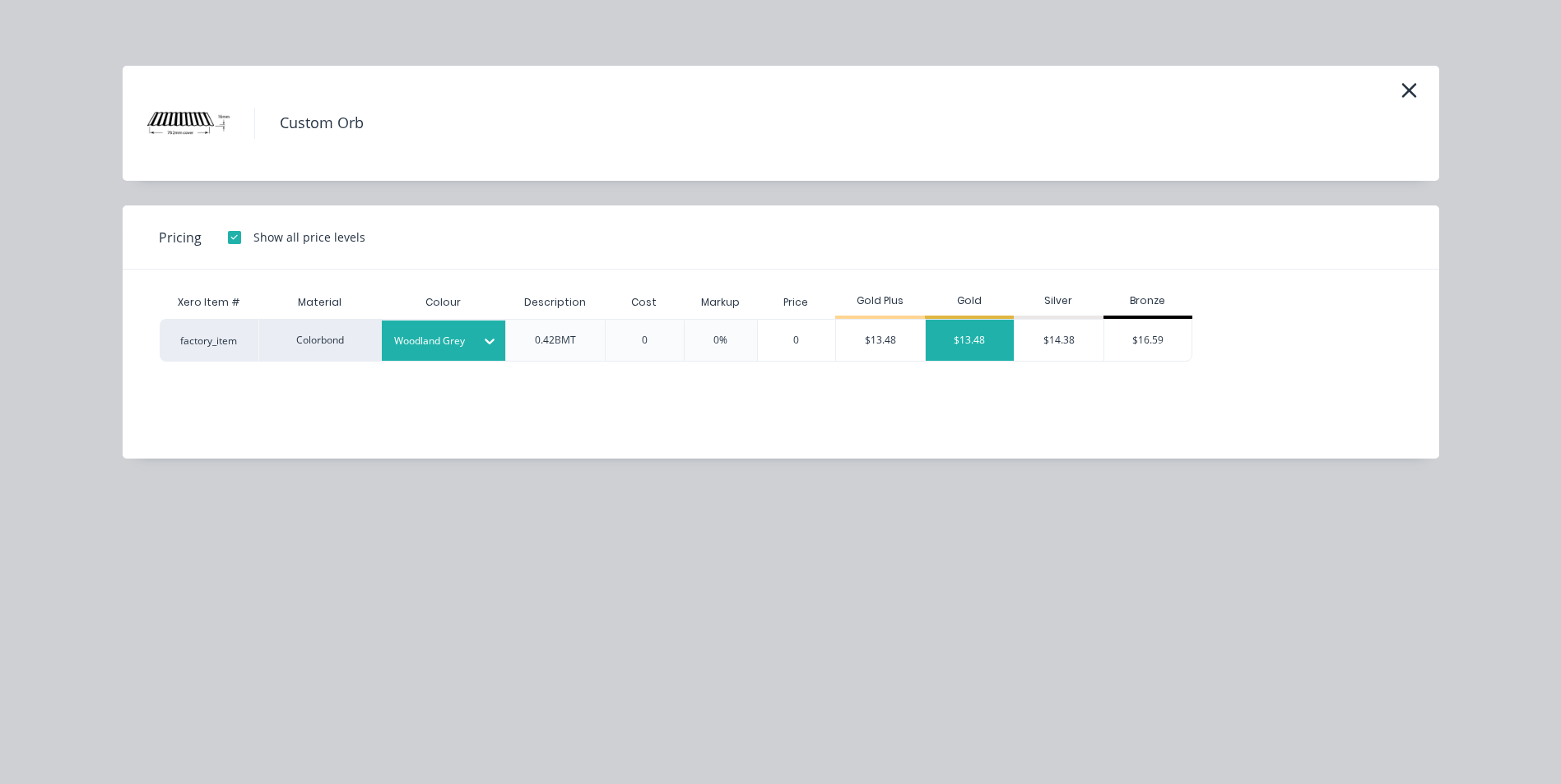
click at [970, 327] on div "$13.48" at bounding box center [969, 339] width 88 height 41
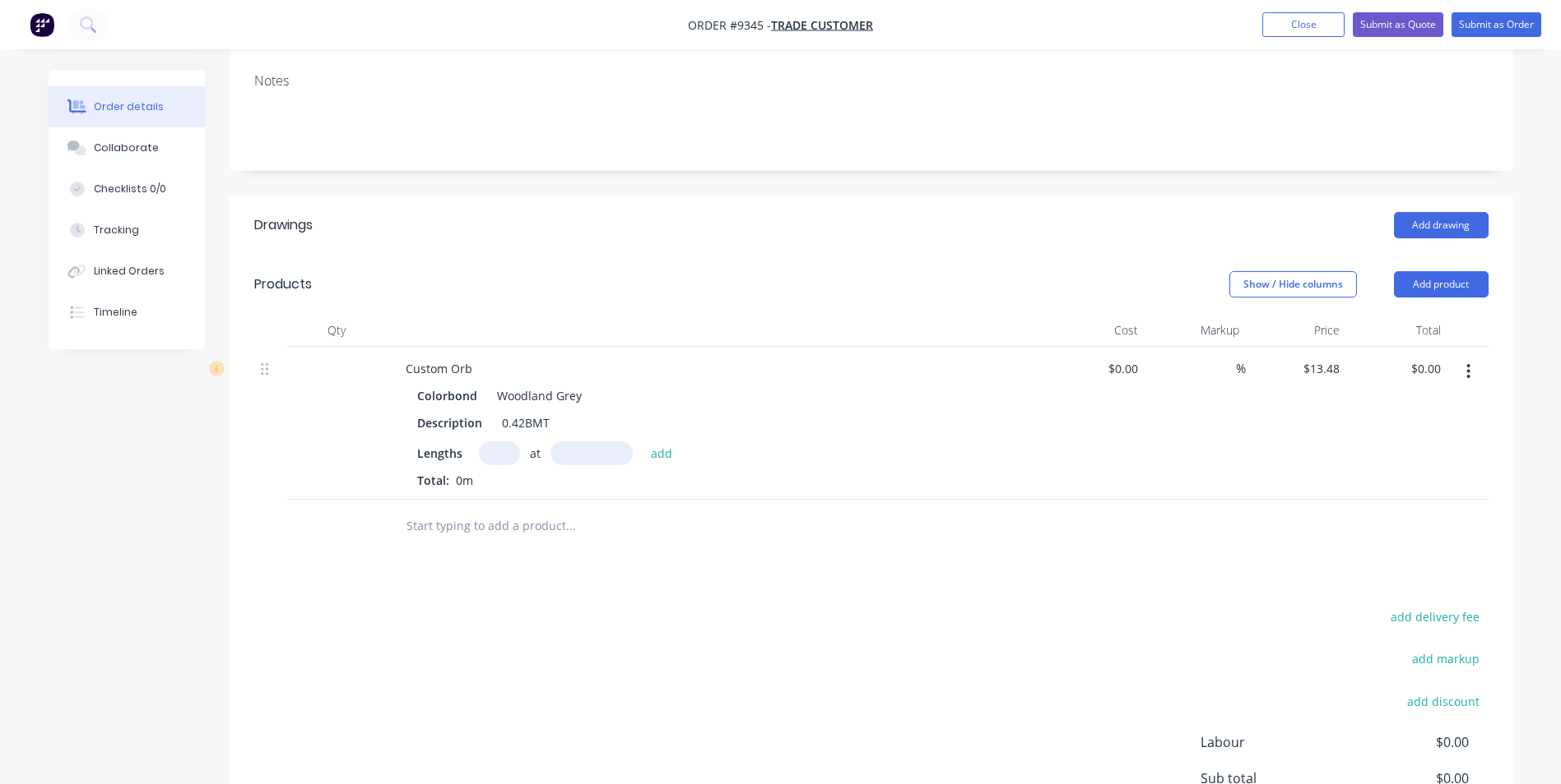
click at [490, 449] on input "text" at bounding box center [498, 454] width 41 height 24
type input "10"
type input "9600"
click at [642, 442] on button "add" at bounding box center [661, 453] width 39 height 22
type input "$1,294.08"
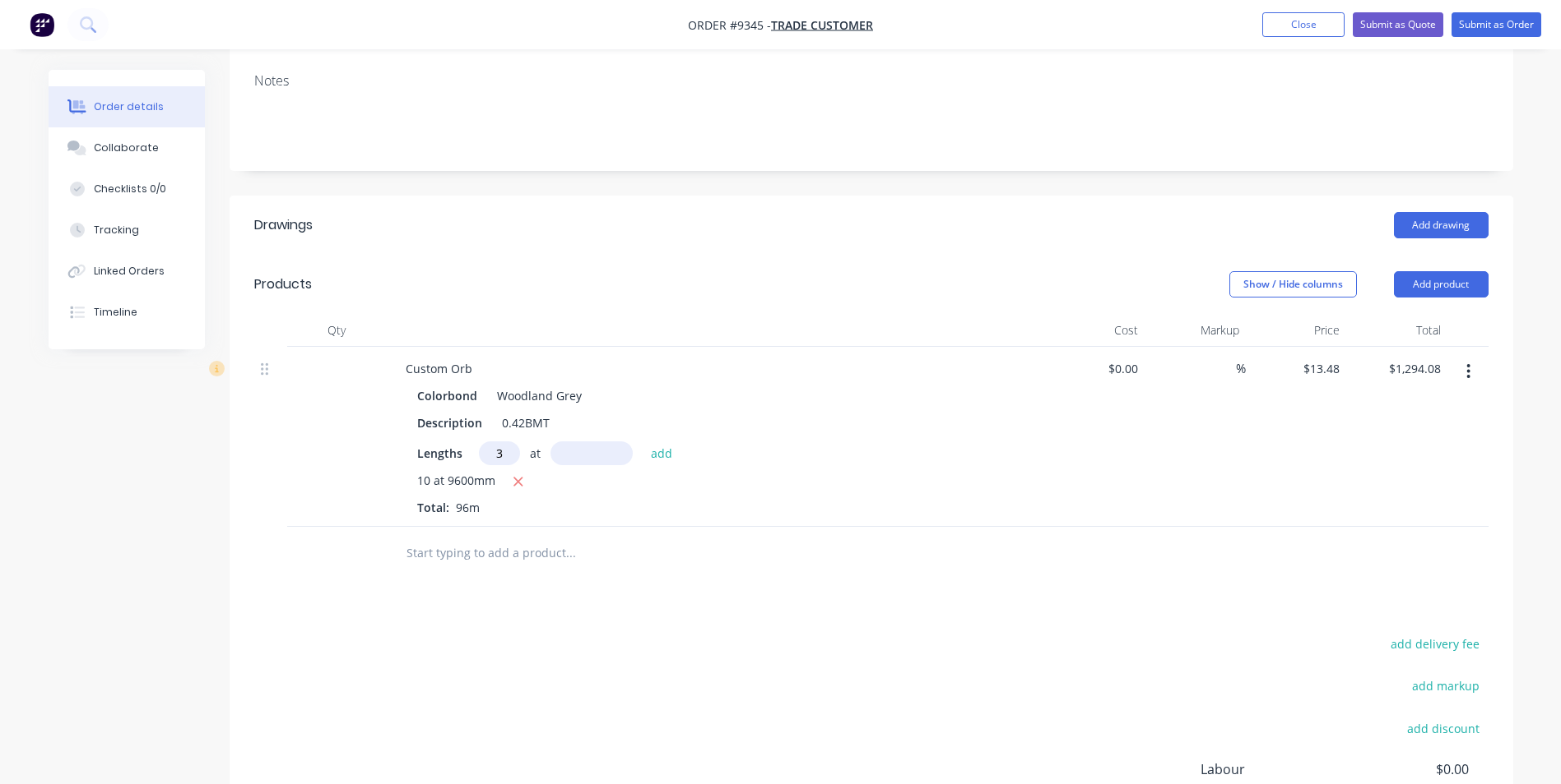
type input "3"
type input "6040"
click at [642, 442] on button "add" at bounding box center [661, 453] width 39 height 22
type input "$1,538.34"
type input "4"
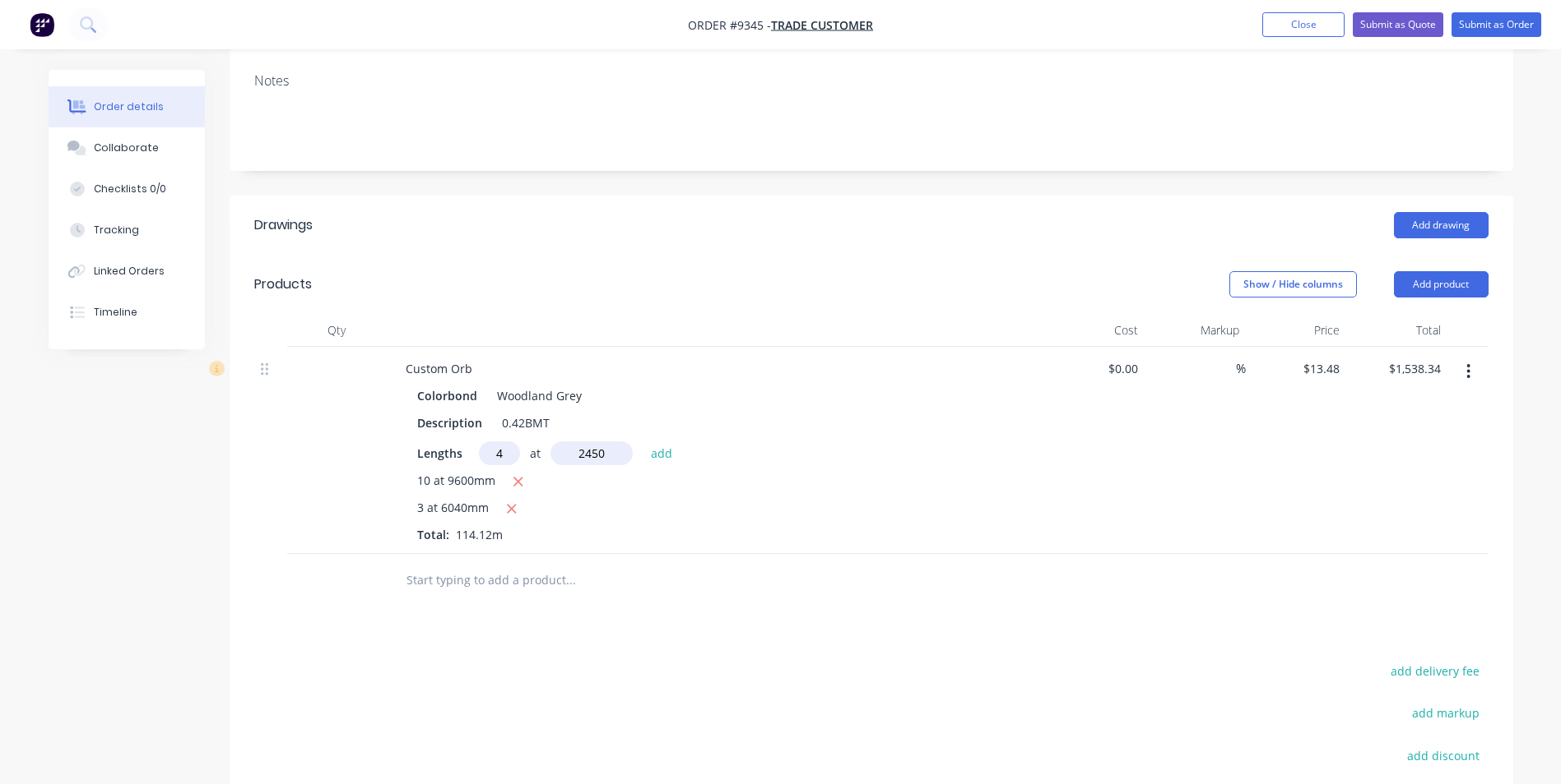
type input "2450"
click at [642, 442] on button "add" at bounding box center [661, 453] width 39 height 22
type input "$1,670.44"
click at [476, 603] on input "text" at bounding box center [569, 607] width 329 height 33
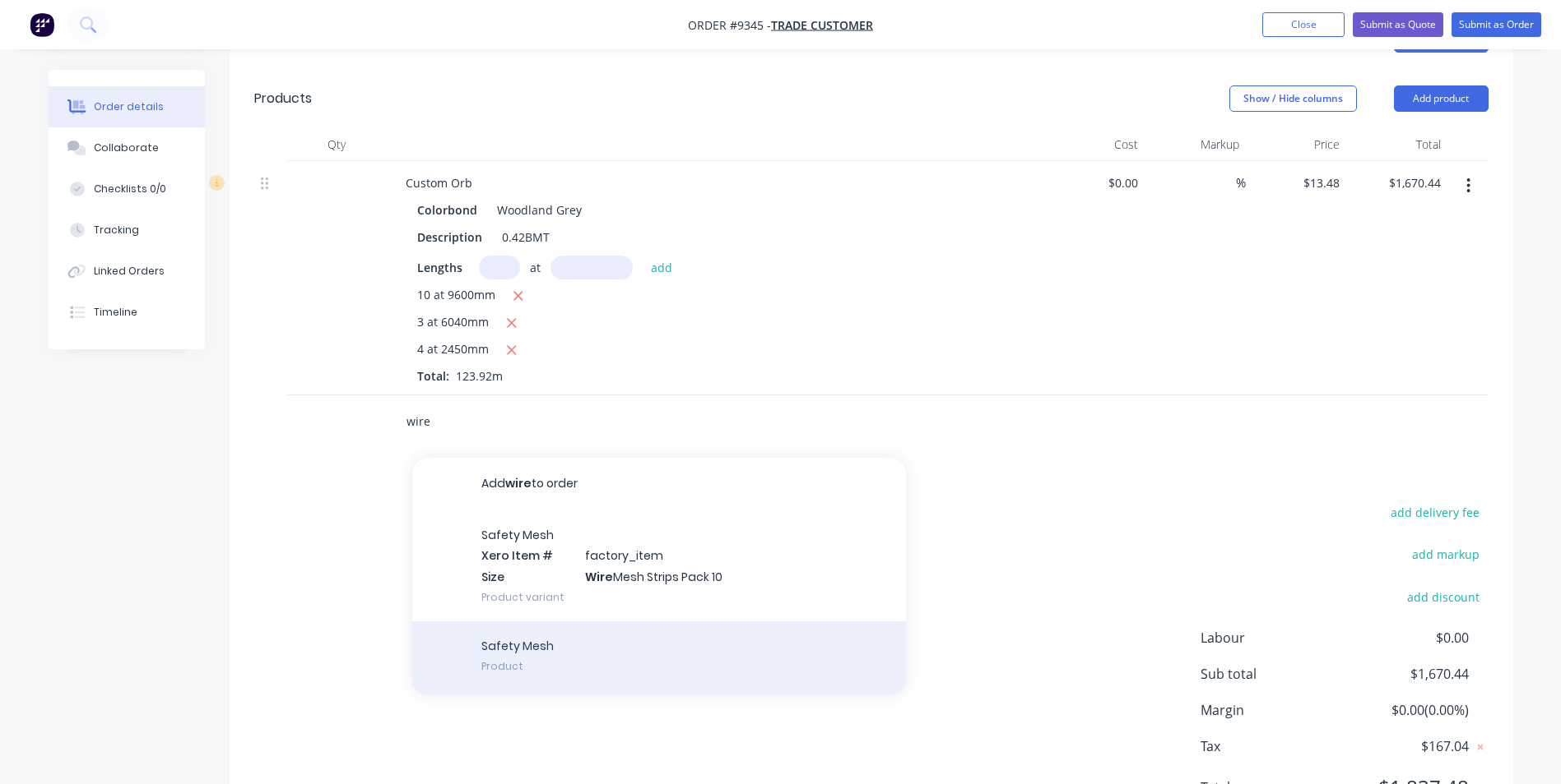
scroll to position [516, 0]
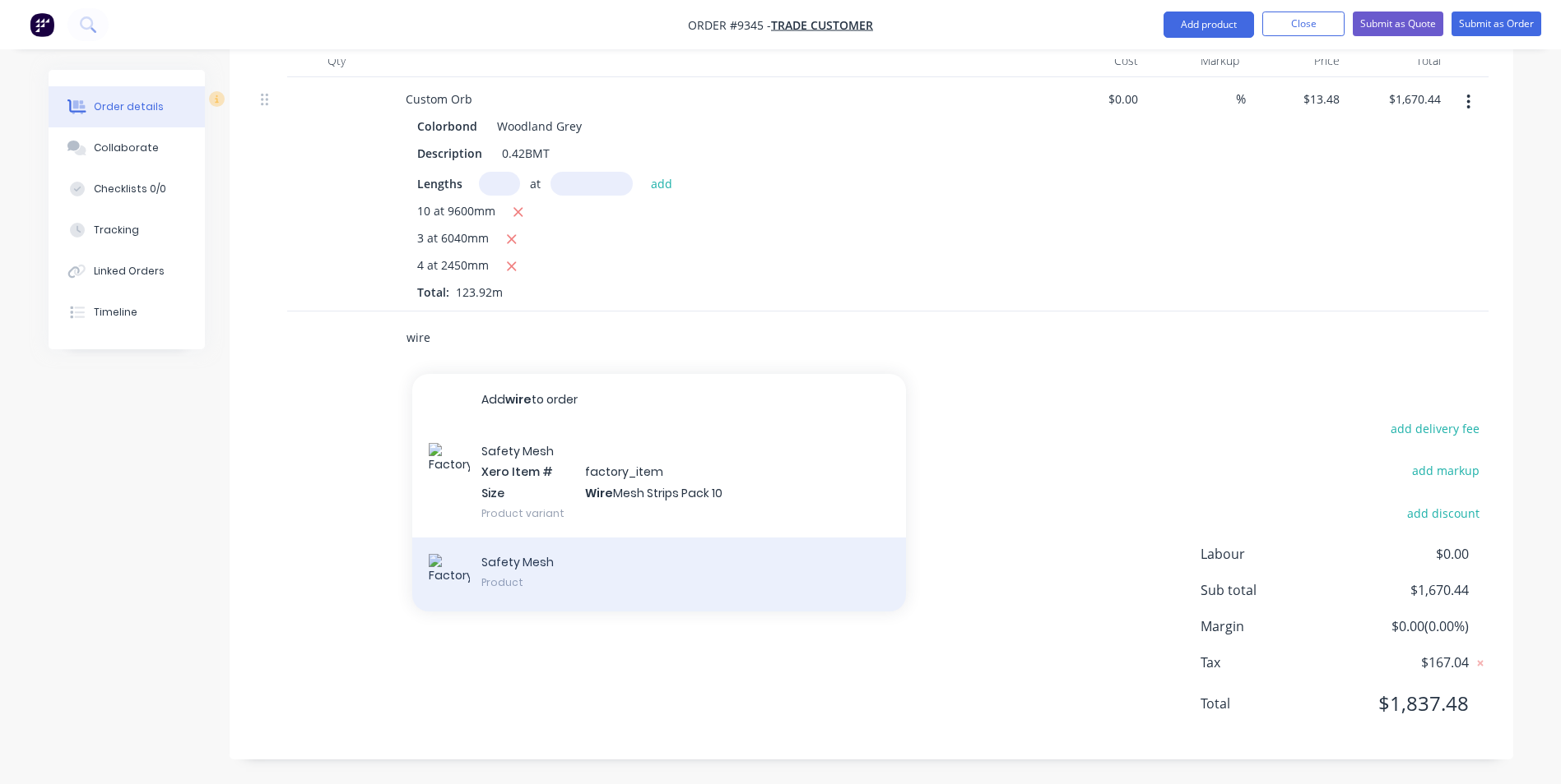
type input "wire"
click at [559, 604] on div "Safety Mesh Product" at bounding box center [658, 575] width 494 height 74
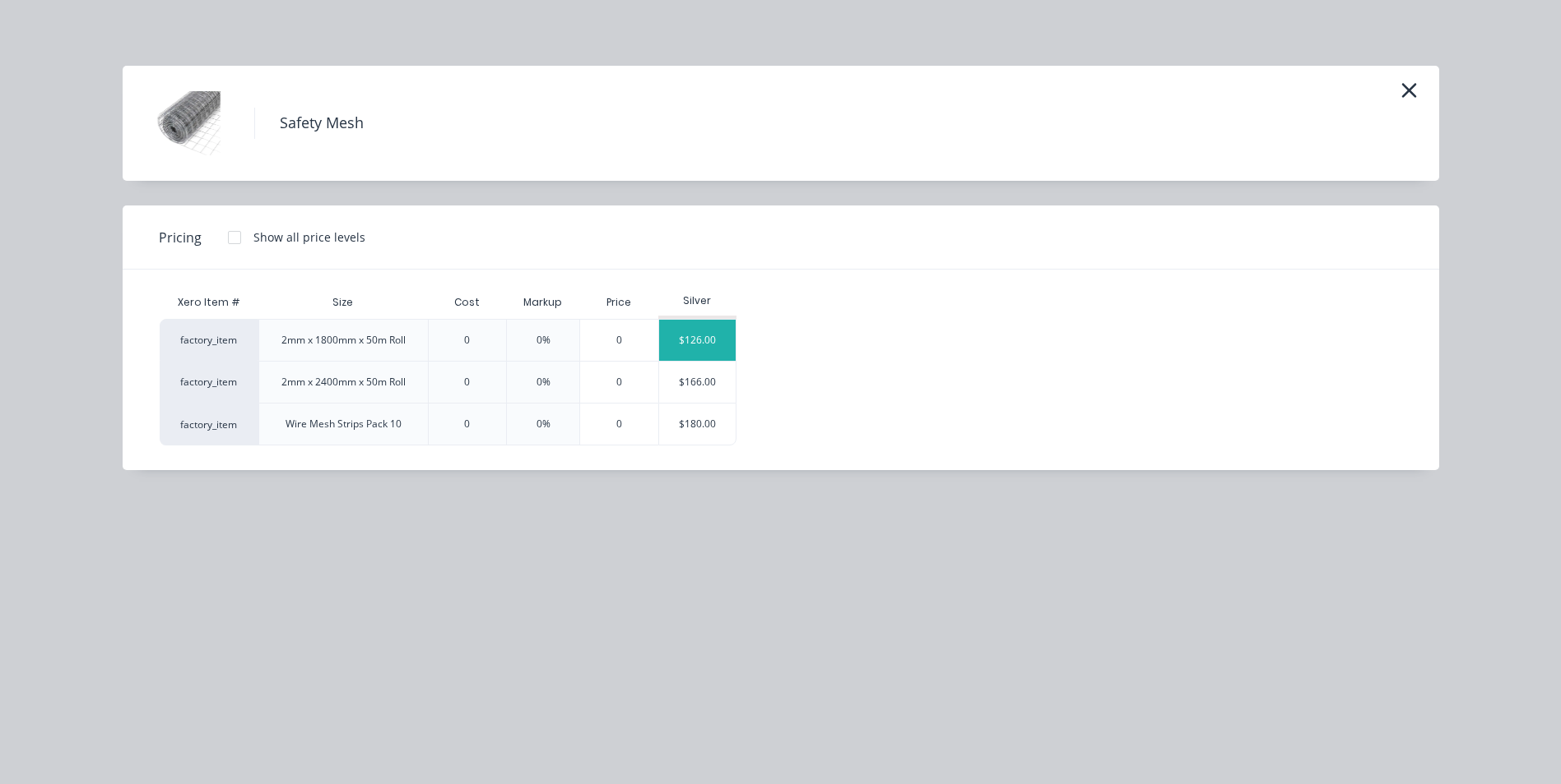
click at [679, 336] on div "$126.00" at bounding box center [698, 339] width 77 height 41
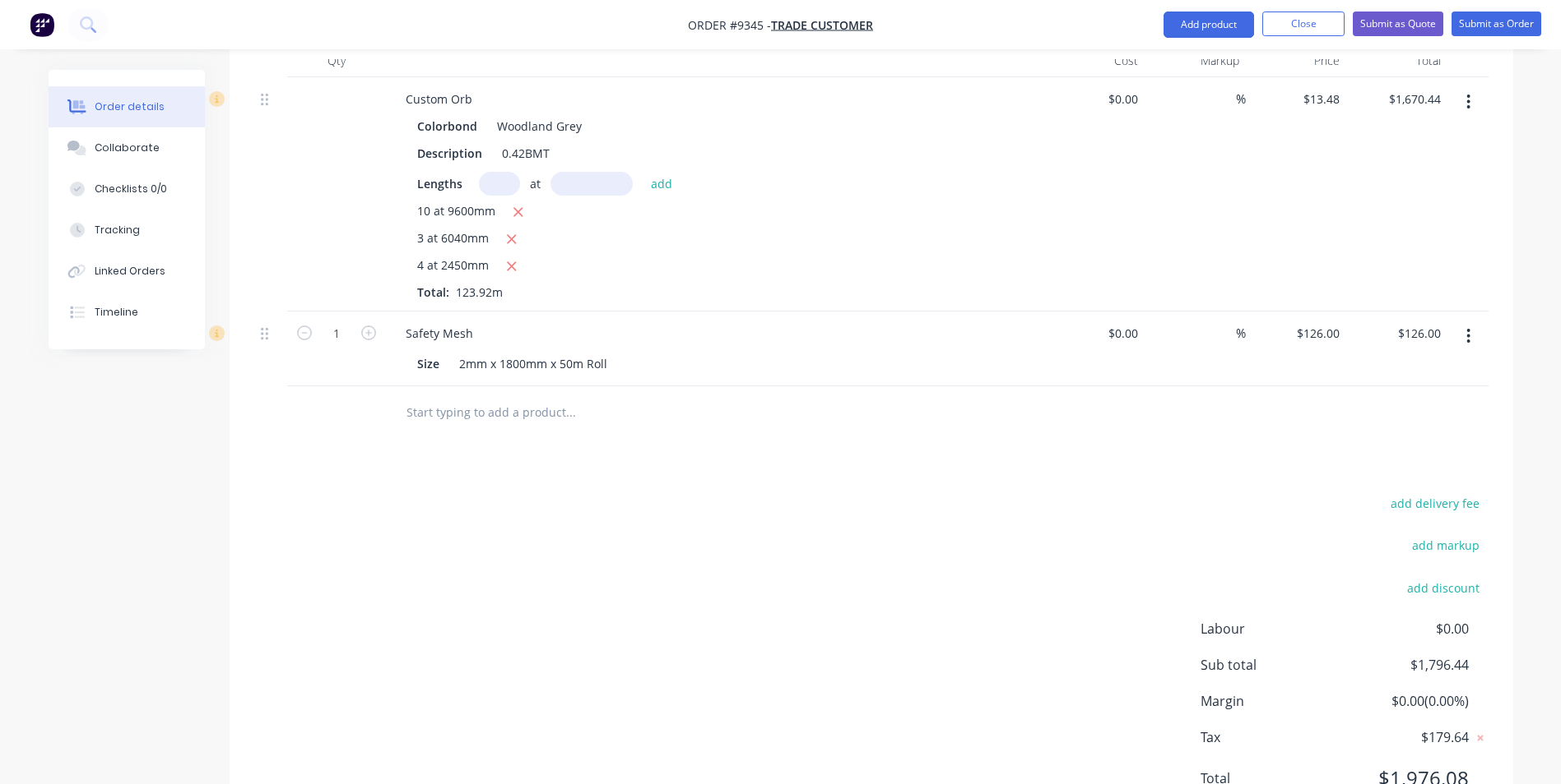
click at [463, 396] on input "text" at bounding box center [569, 412] width 329 height 33
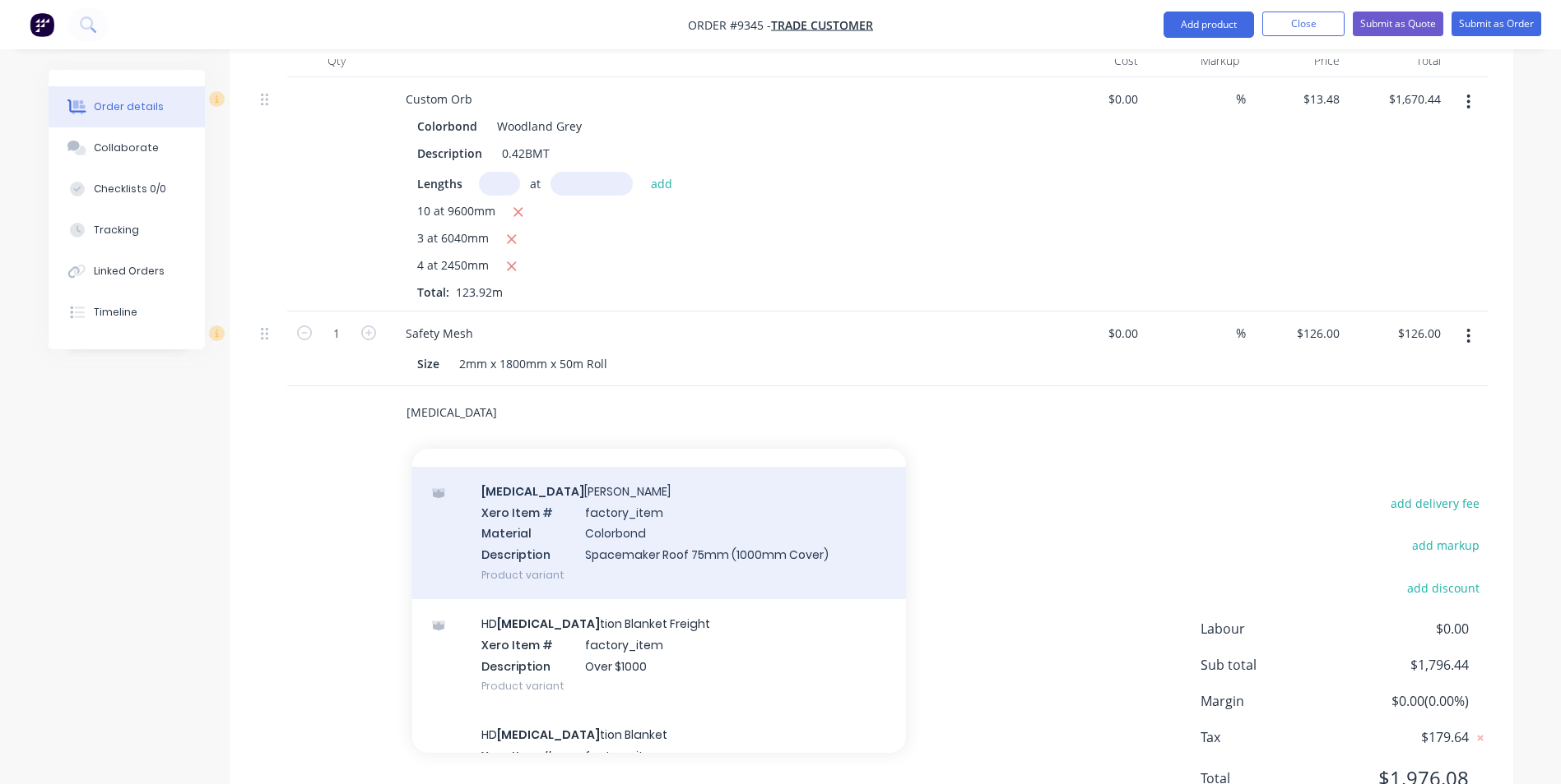
scroll to position [1644, 0]
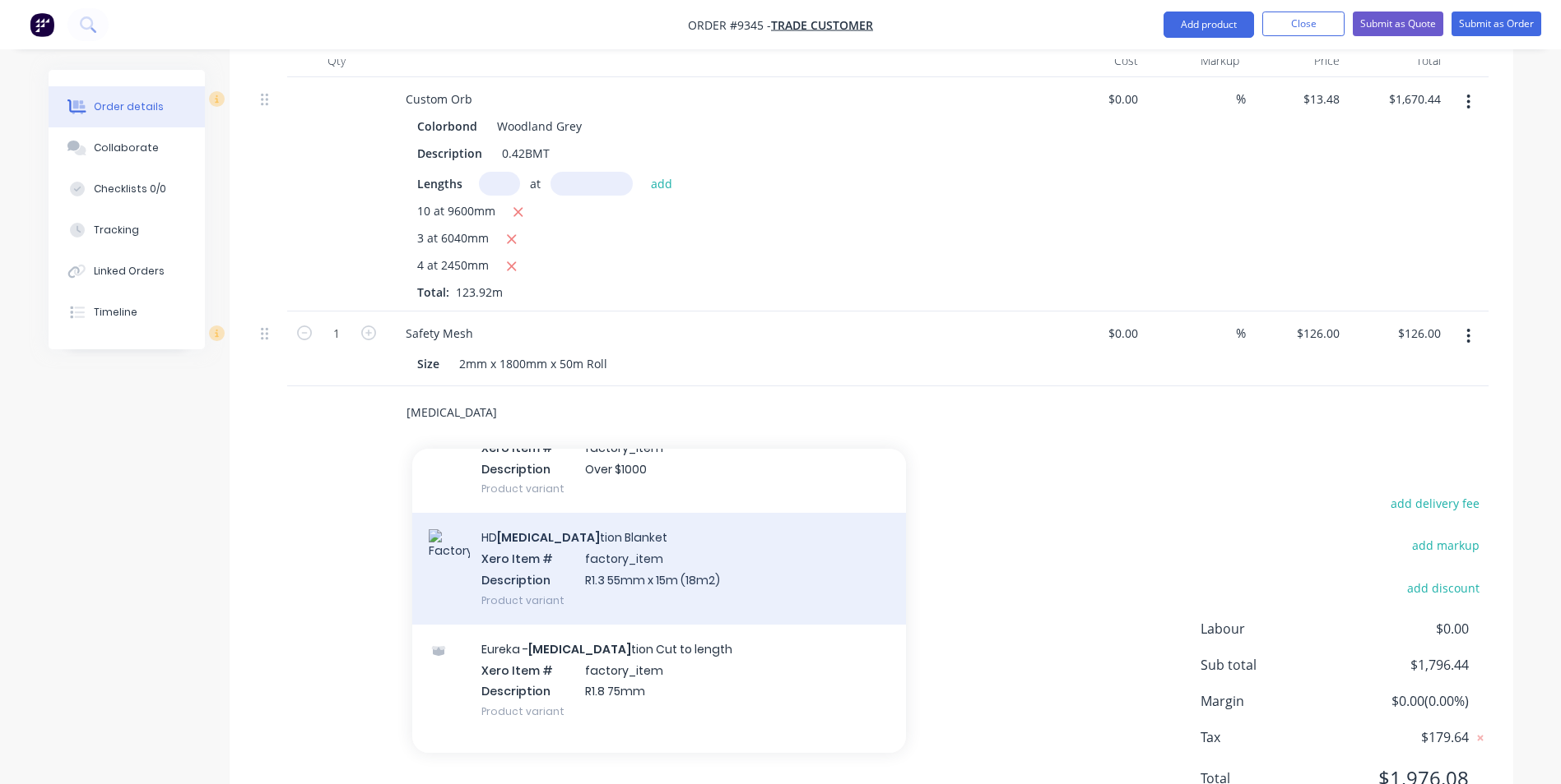
type input "[MEDICAL_DATA]"
click at [584, 556] on div "HD [MEDICAL_DATA] tion Blanket Xero Item # factory_item Description R1.3 55mm x…" at bounding box center [658, 569] width 494 height 111
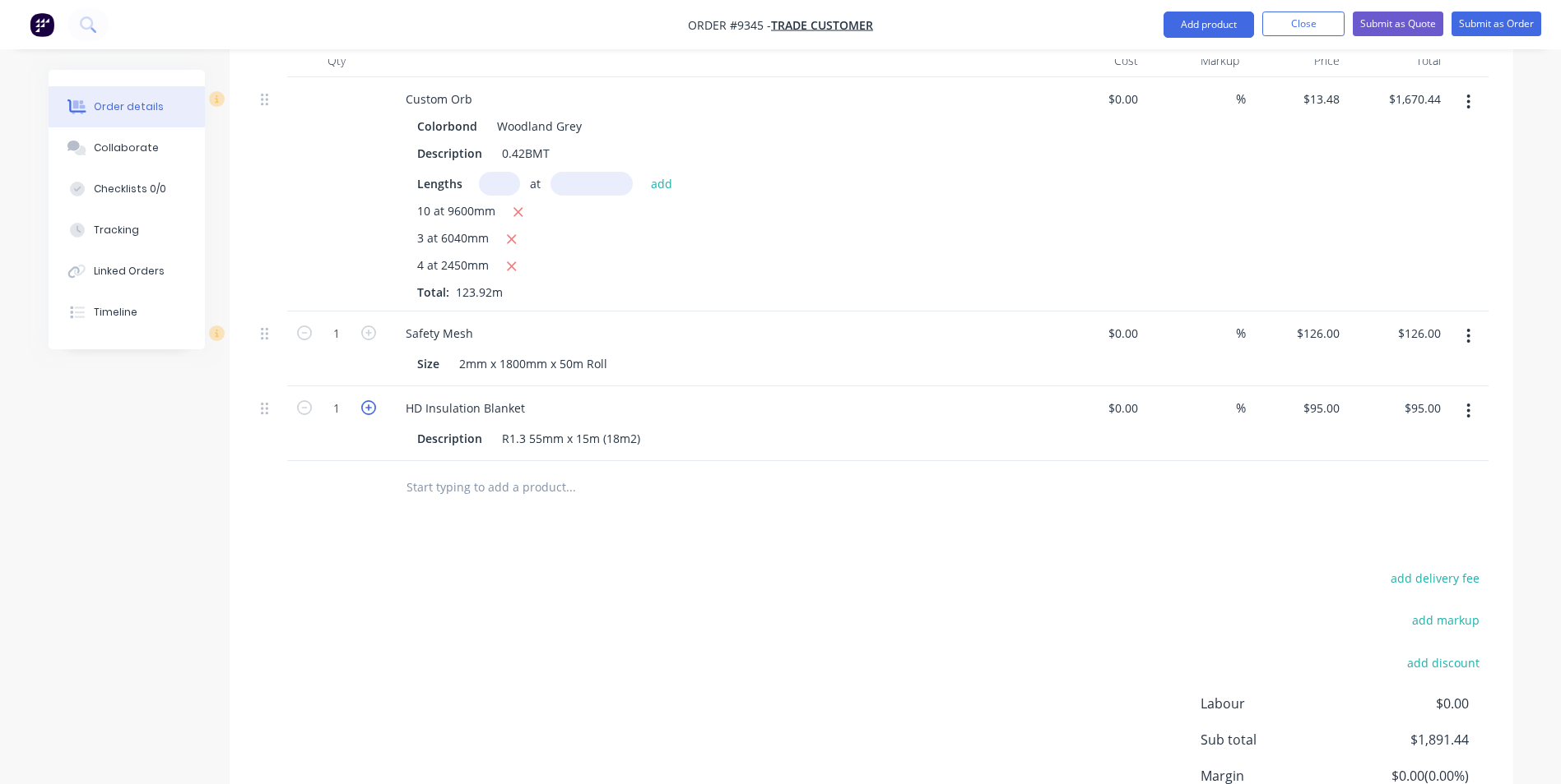
click at [371, 415] on icon "button" at bounding box center [368, 407] width 15 height 15
type input "2"
type input "$190.00"
click at [371, 415] on icon "button" at bounding box center [368, 407] width 15 height 15
type input "3"
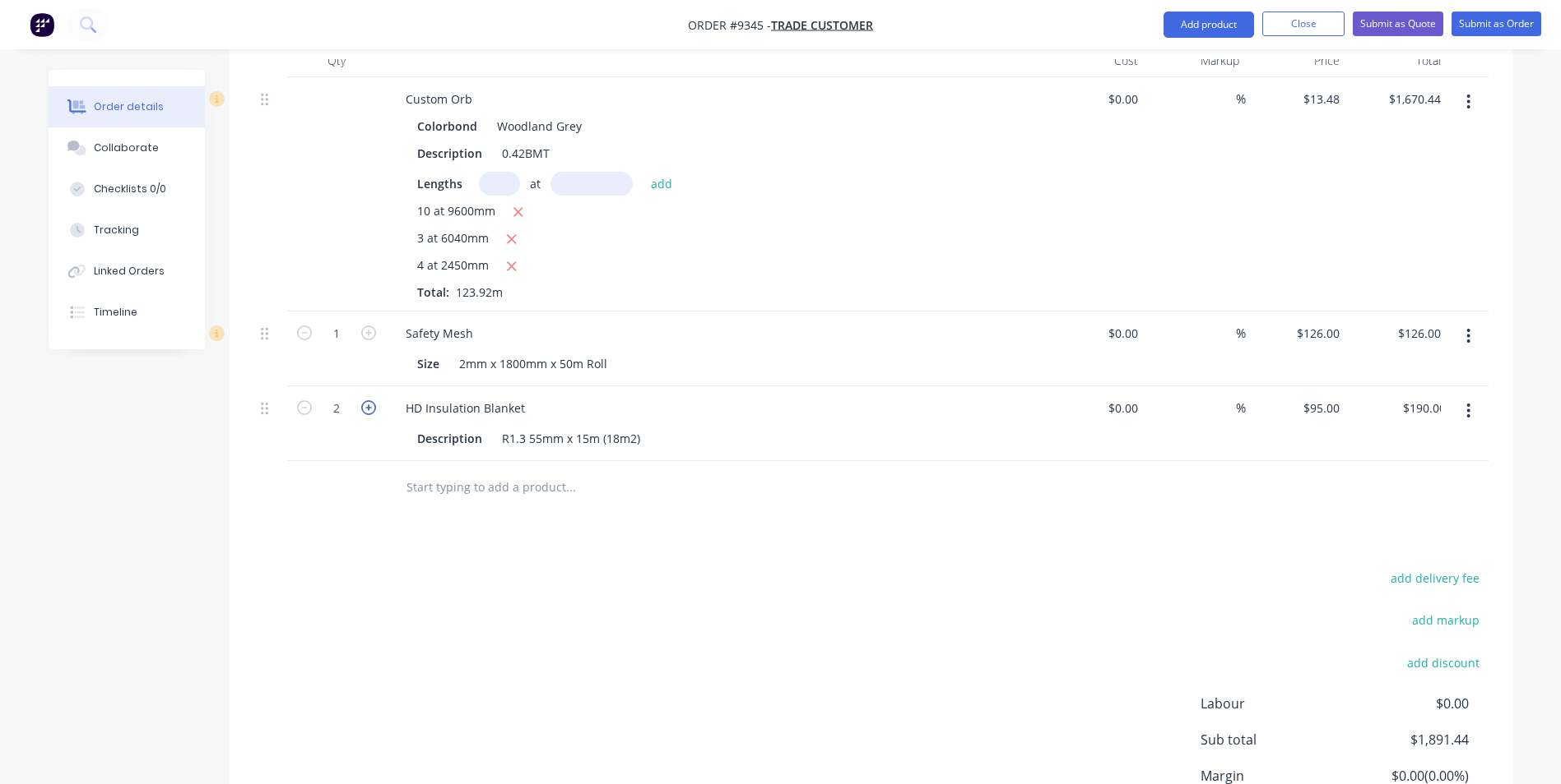
type input "$285.00"
click at [371, 415] on icon "button" at bounding box center [368, 407] width 15 height 15
type input "4"
type input "$380.00"
click at [368, 413] on icon "button" at bounding box center [368, 407] width 15 height 15
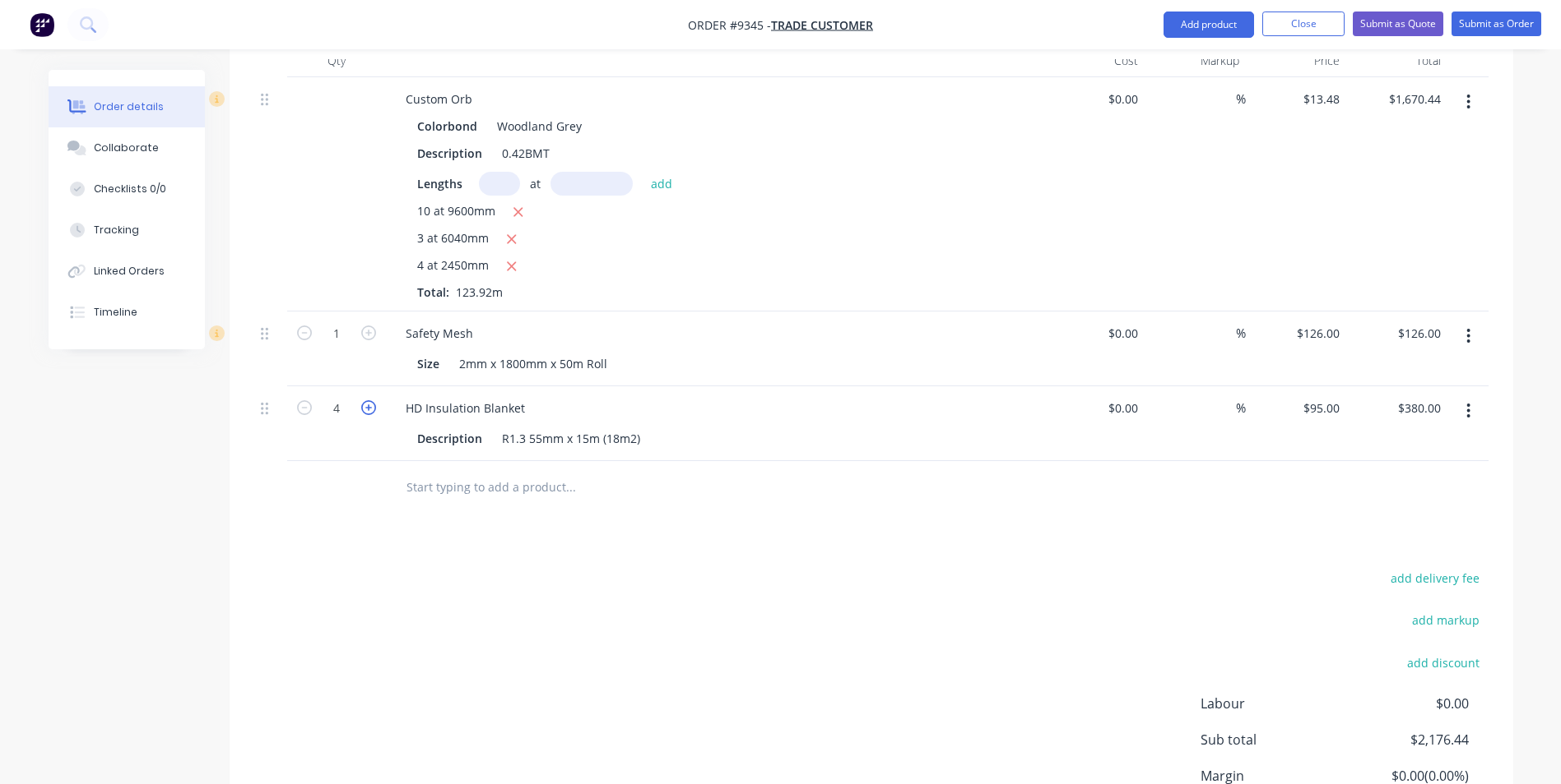
type input "5"
type input "$475.00"
click at [368, 413] on icon "button" at bounding box center [368, 407] width 15 height 15
type input "6"
type input "$570.00"
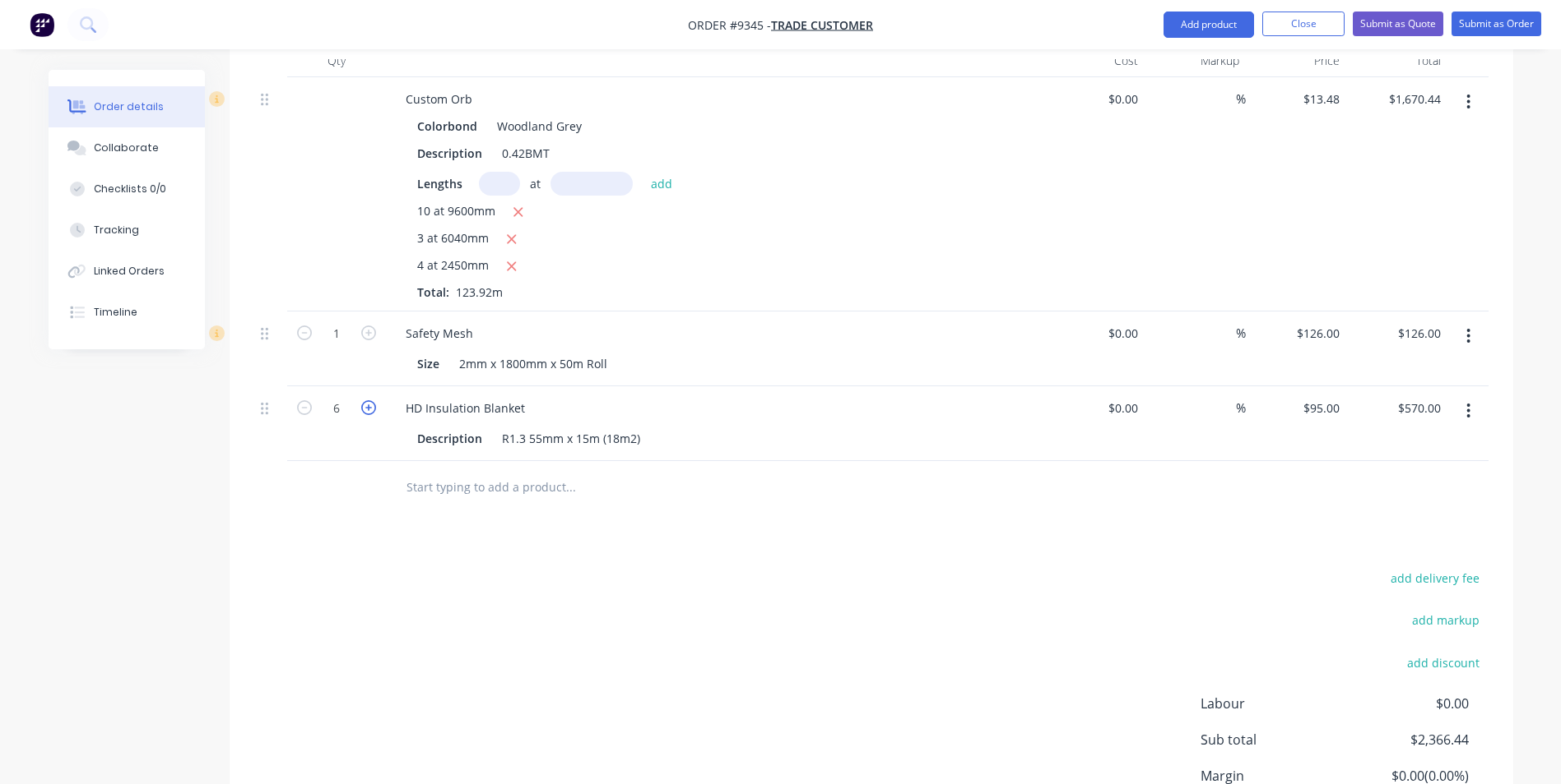
click at [368, 413] on icon "button" at bounding box center [368, 407] width 15 height 15
type input "7"
type input "$665.00"
click at [309, 408] on icon "button" at bounding box center [304, 407] width 15 height 15
type input "6"
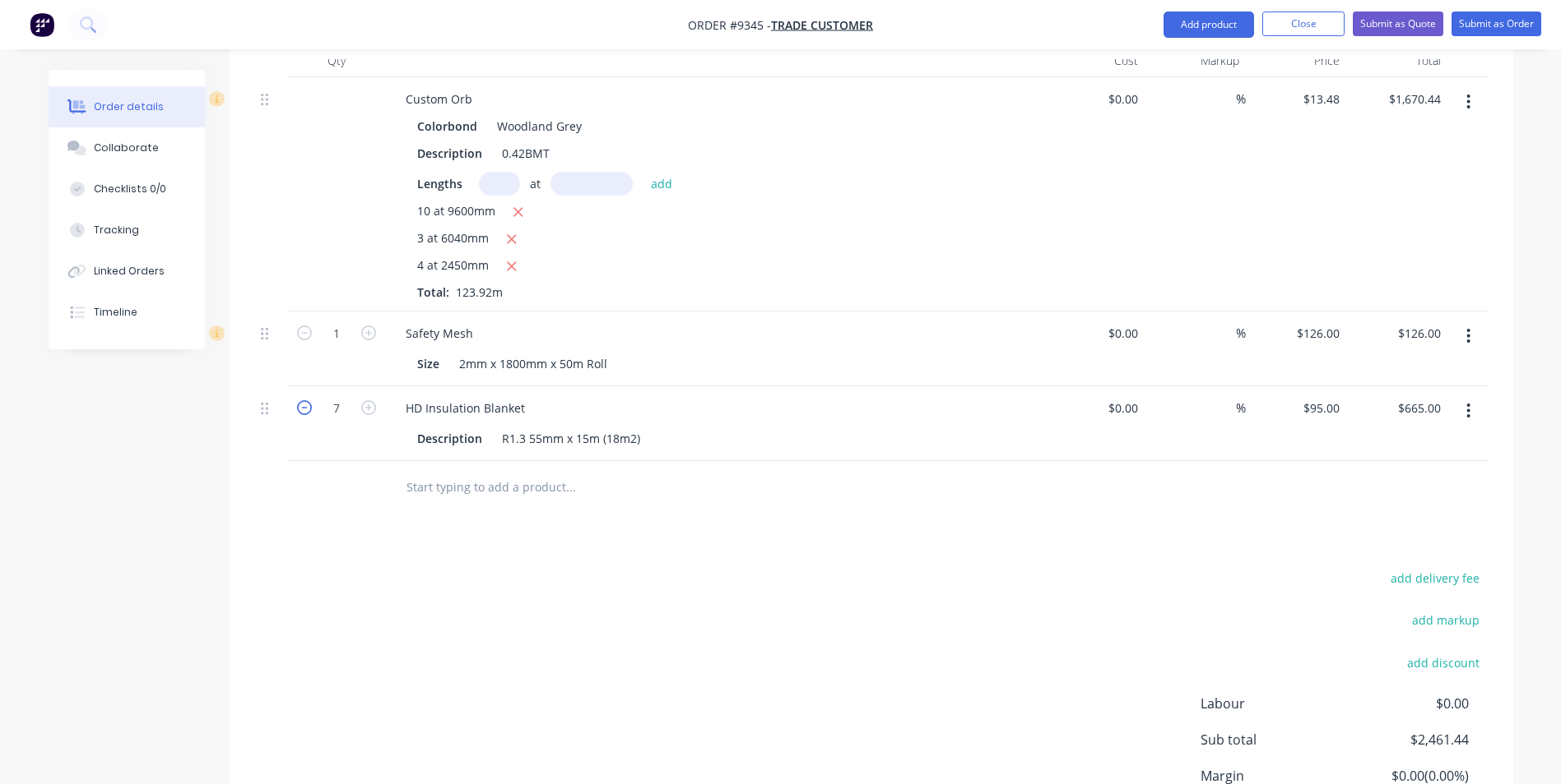
type input "$570.00"
click at [479, 494] on input "text" at bounding box center [569, 487] width 329 height 33
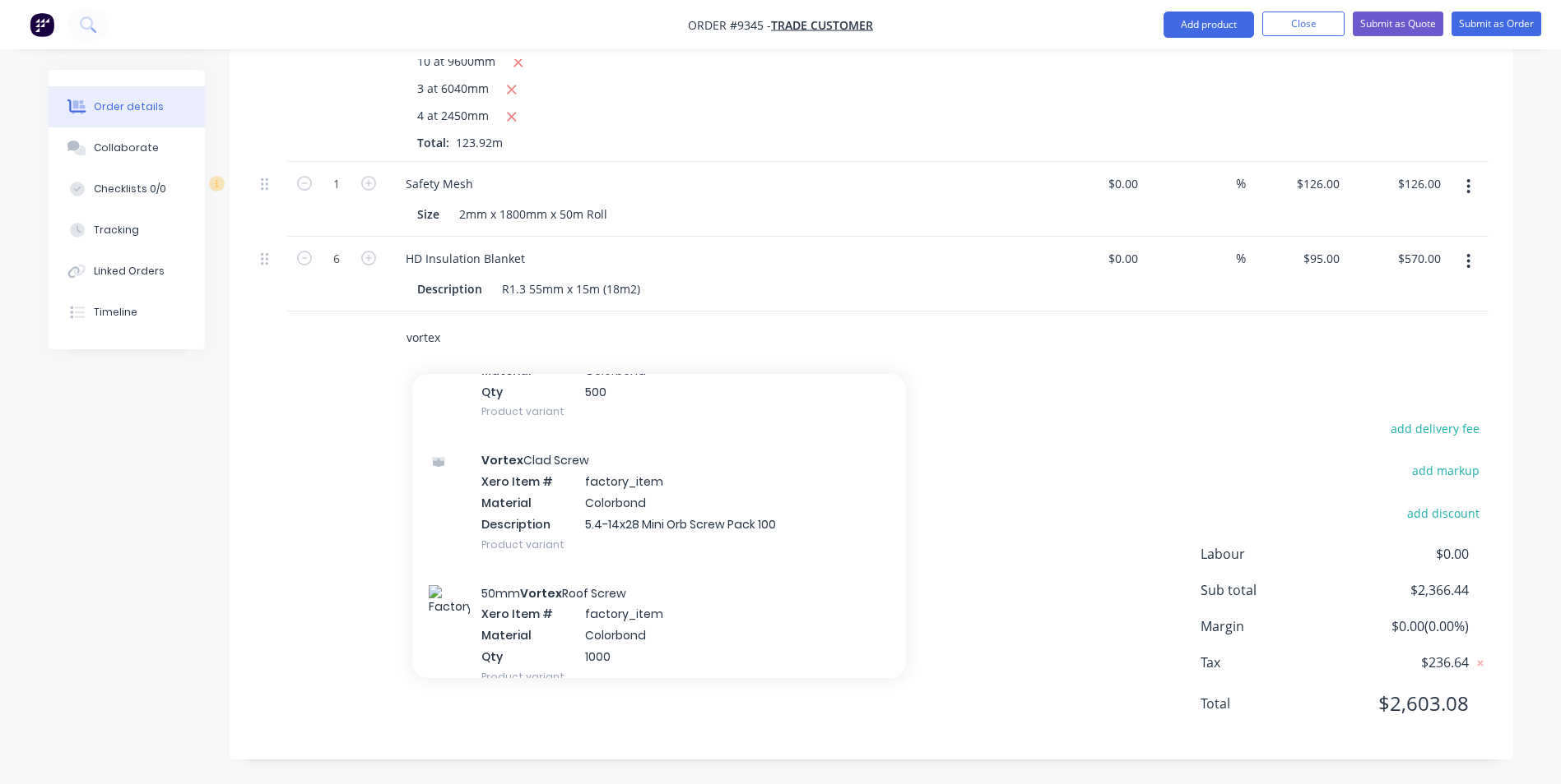
scroll to position [1069, 0]
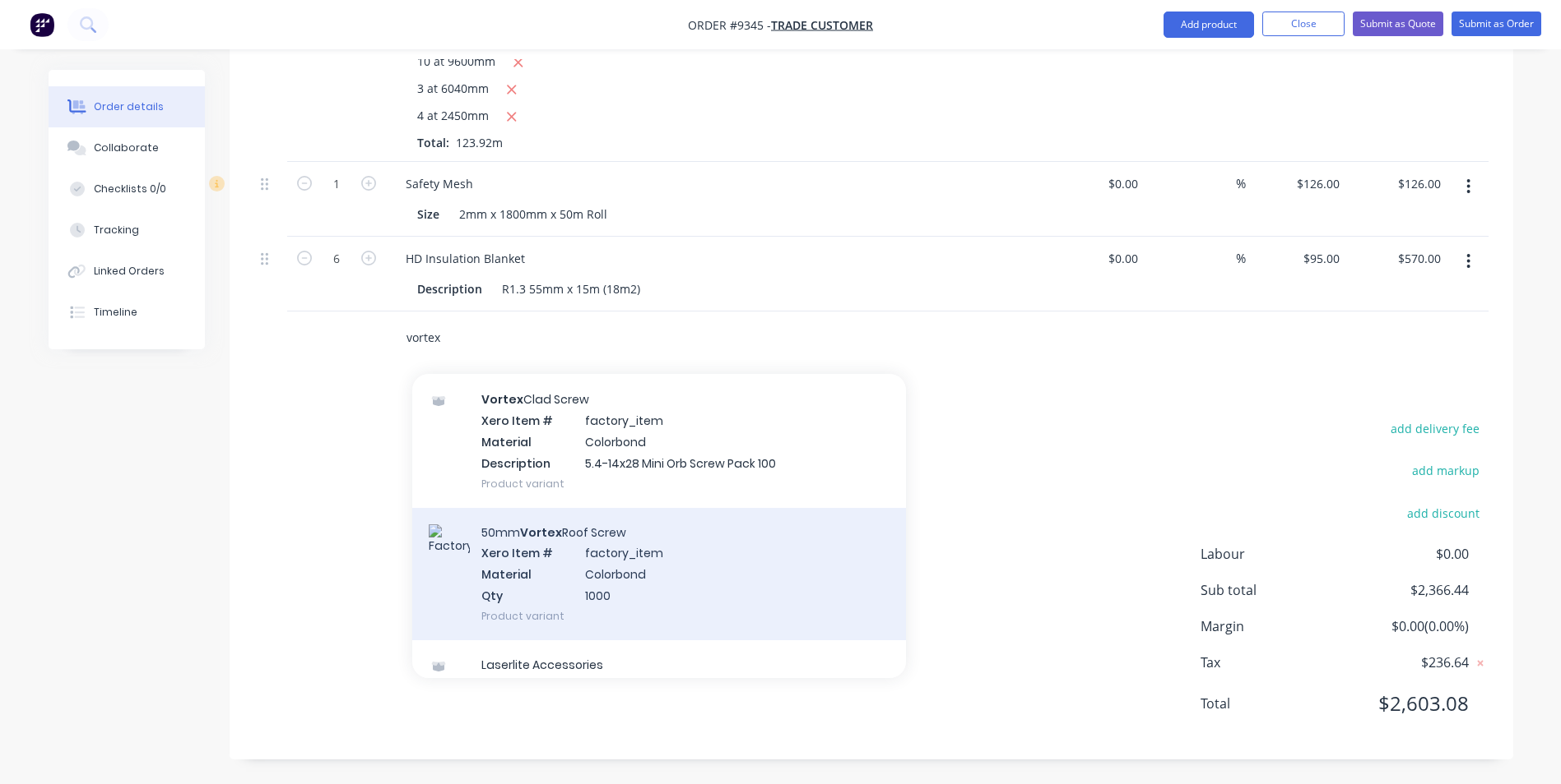
type input "vortex"
click at [644, 571] on div "50mm Vortex Roof Screw Xero Item # factory_item Material Colorbond Qty 1000 Pro…" at bounding box center [658, 574] width 494 height 132
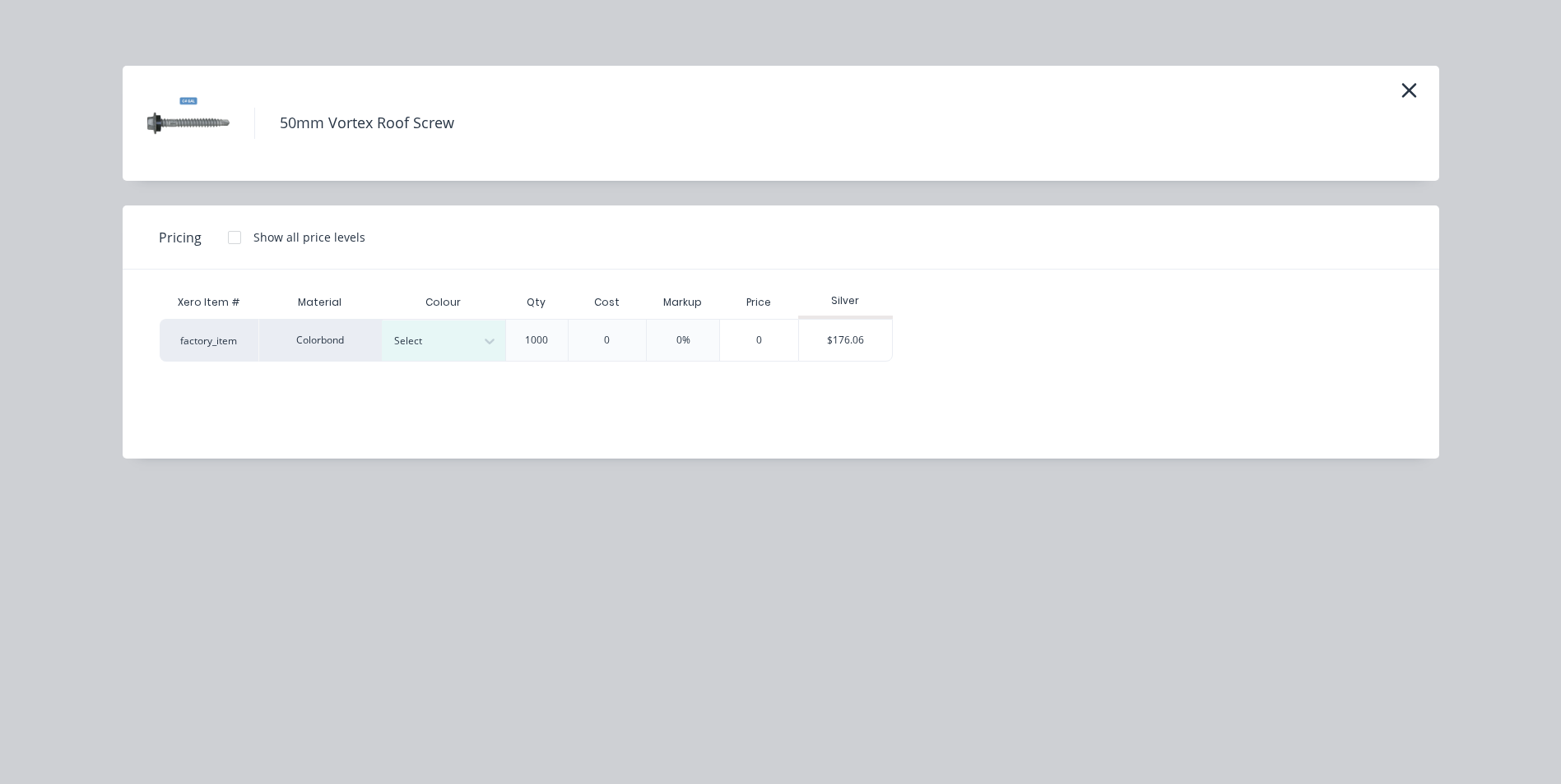
click at [431, 314] on div "Colour" at bounding box center [443, 302] width 123 height 33
click at [437, 324] on div "Select" at bounding box center [443, 340] width 123 height 41
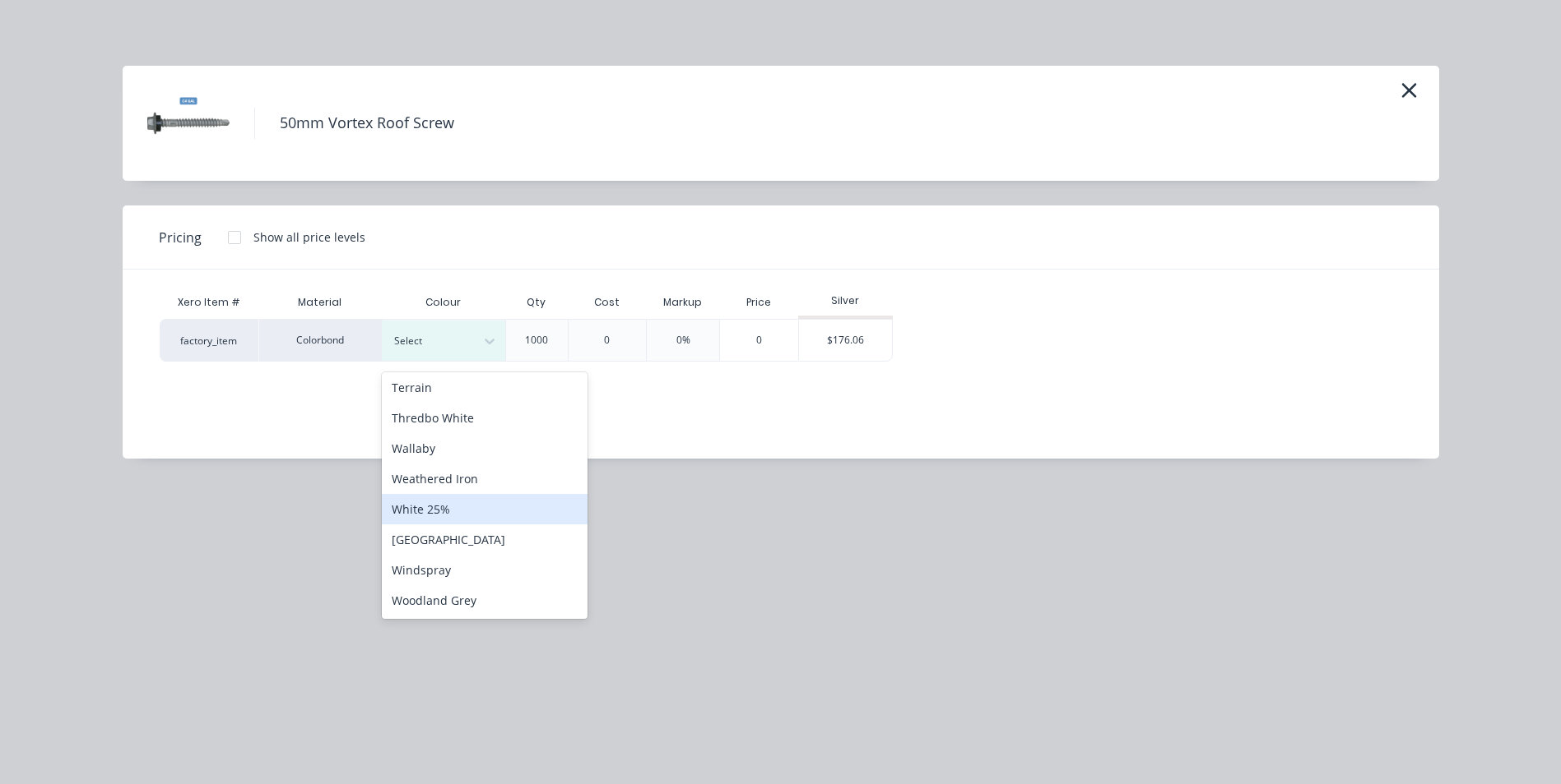
scroll to position [689, 0]
click at [497, 591] on div "Woodland Grey" at bounding box center [484, 595] width 206 height 31
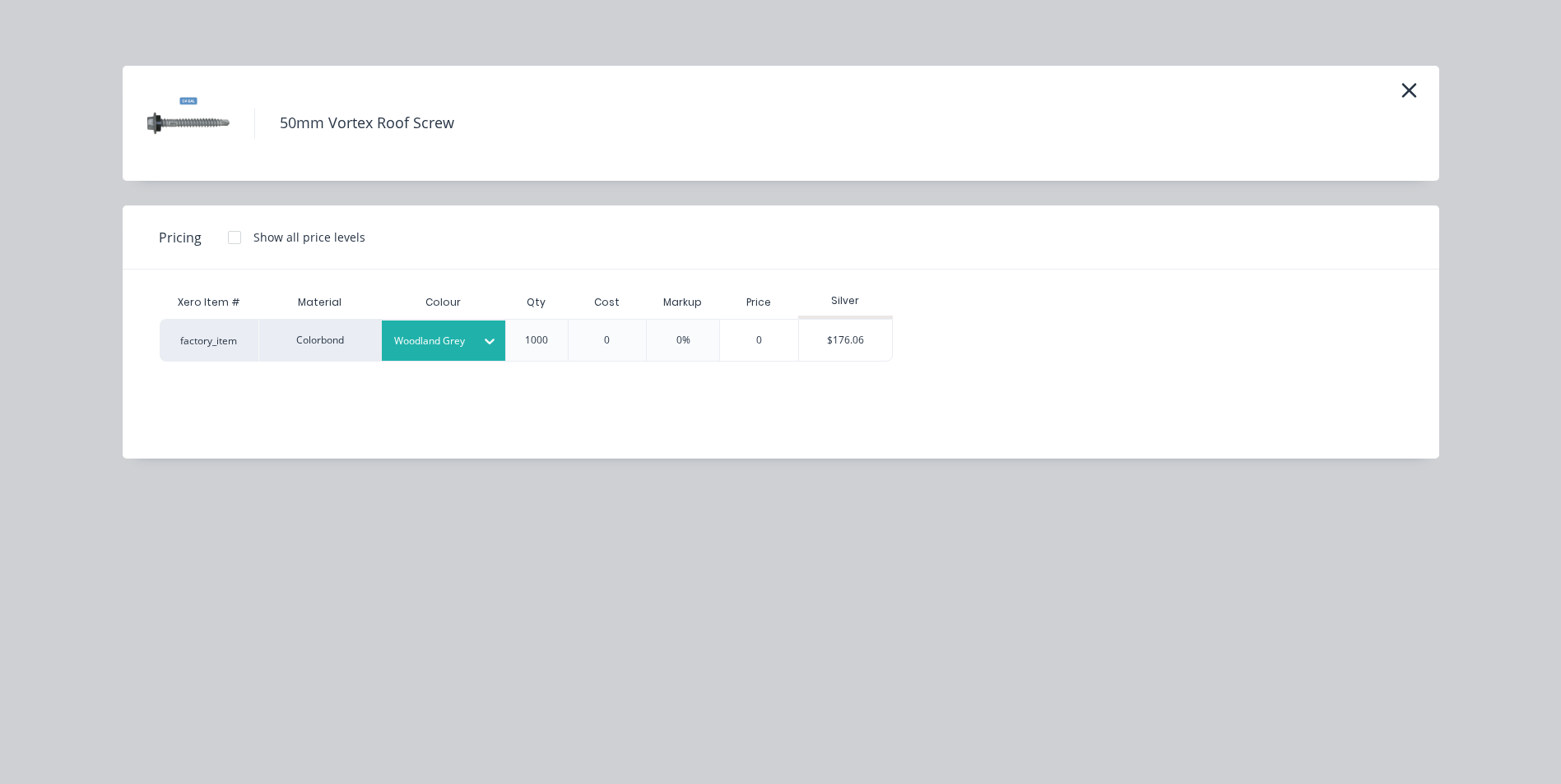
click at [235, 239] on div at bounding box center [234, 237] width 33 height 33
click at [961, 329] on div "$153.90" at bounding box center [937, 339] width 88 height 41
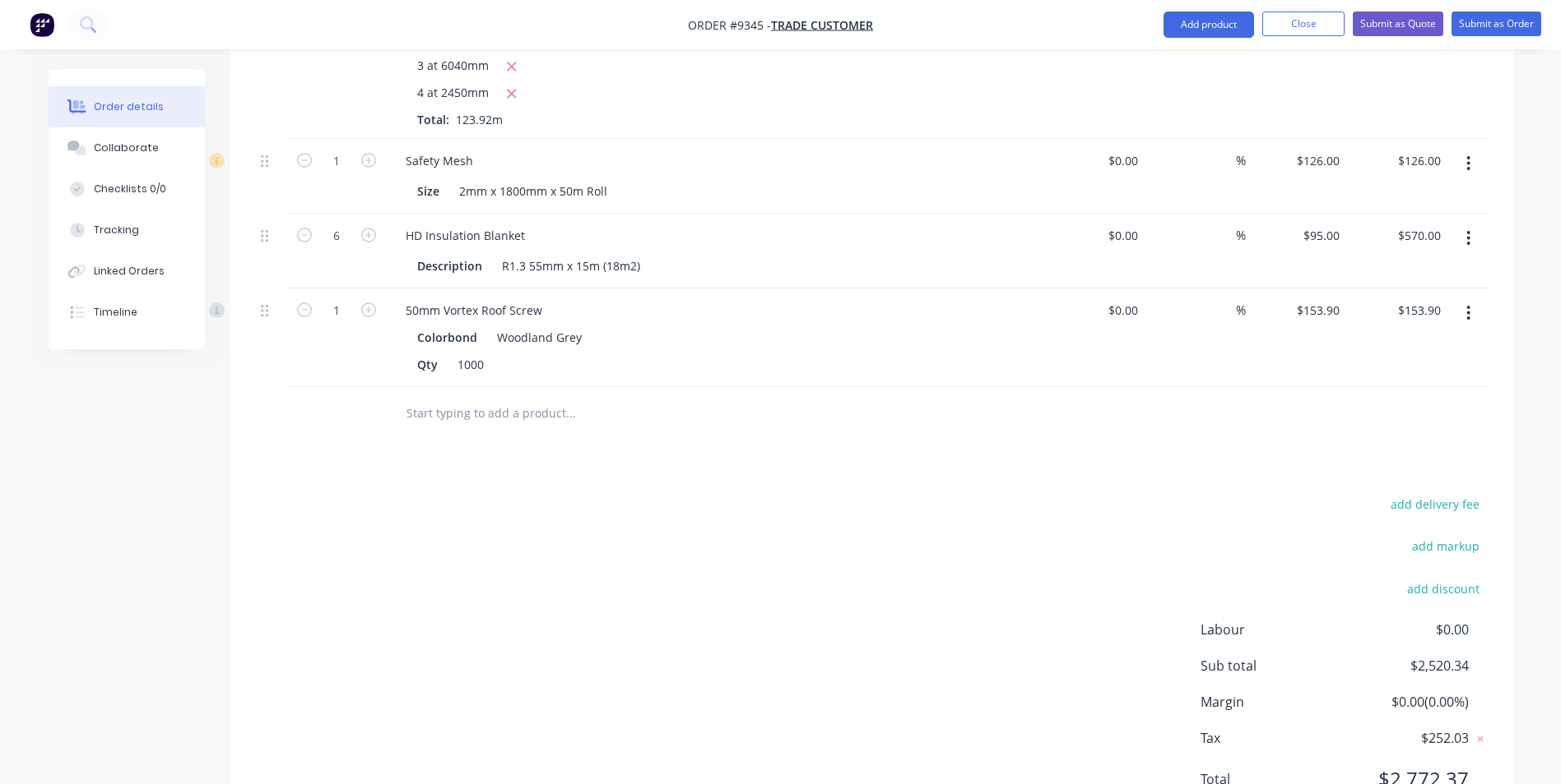
click at [479, 418] on input "text" at bounding box center [569, 413] width 329 height 33
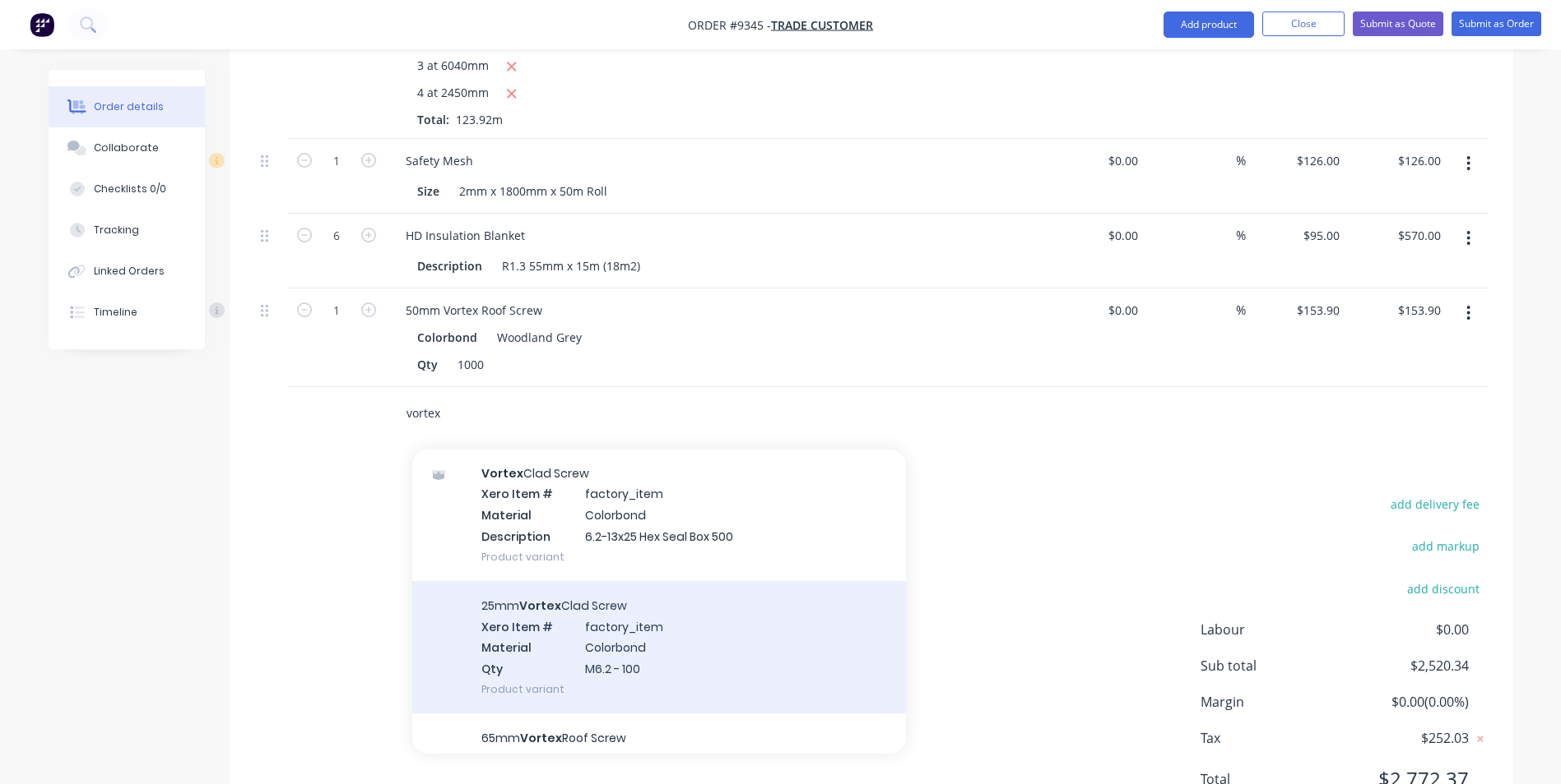
scroll to position [82, 0]
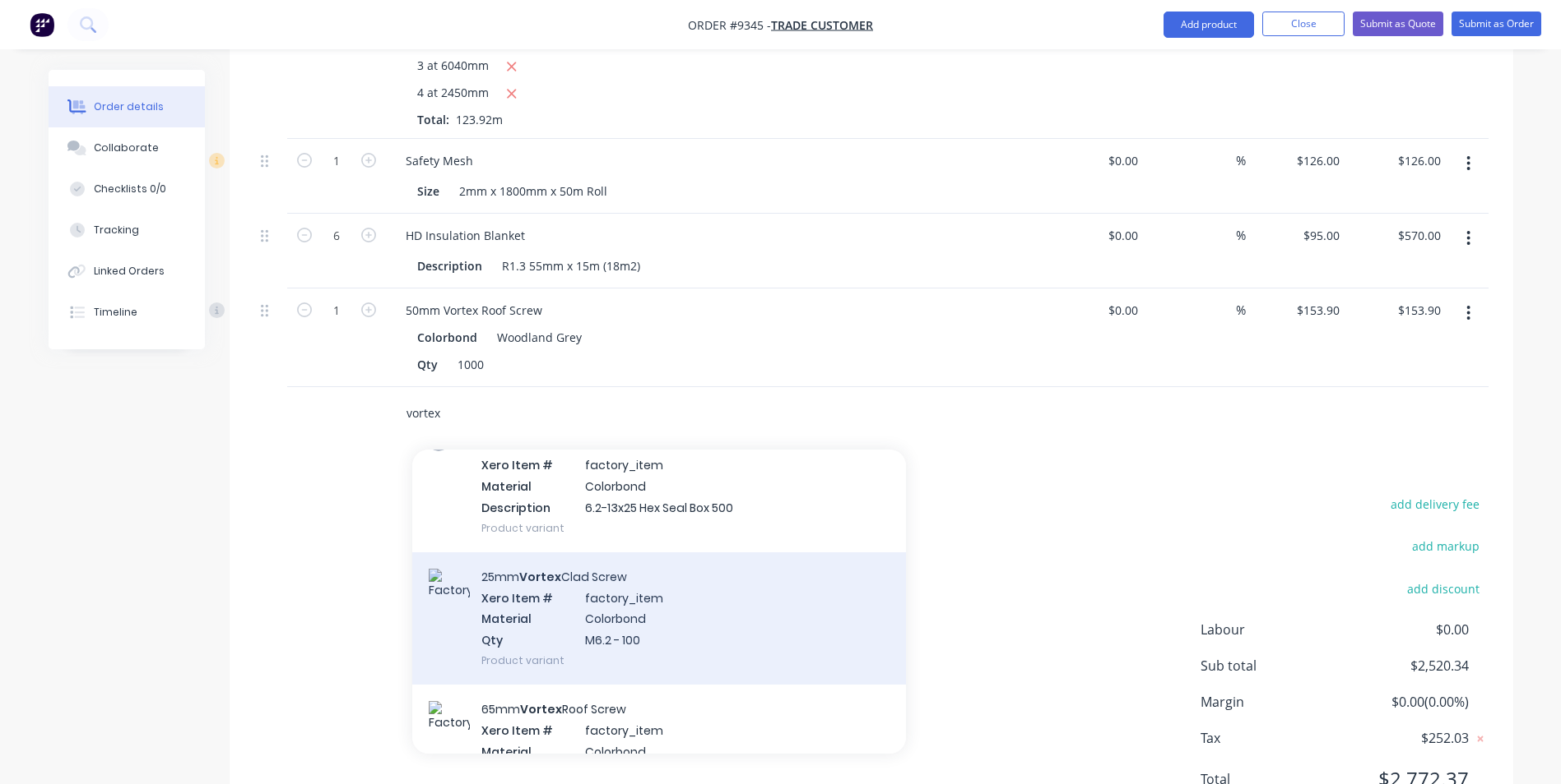
type input "vortex"
click at [614, 604] on div "25mm Vortex Clad Screw Xero Item # factory_item Material Colorbond Qty M6.2 - 1…" at bounding box center [658, 618] width 494 height 132
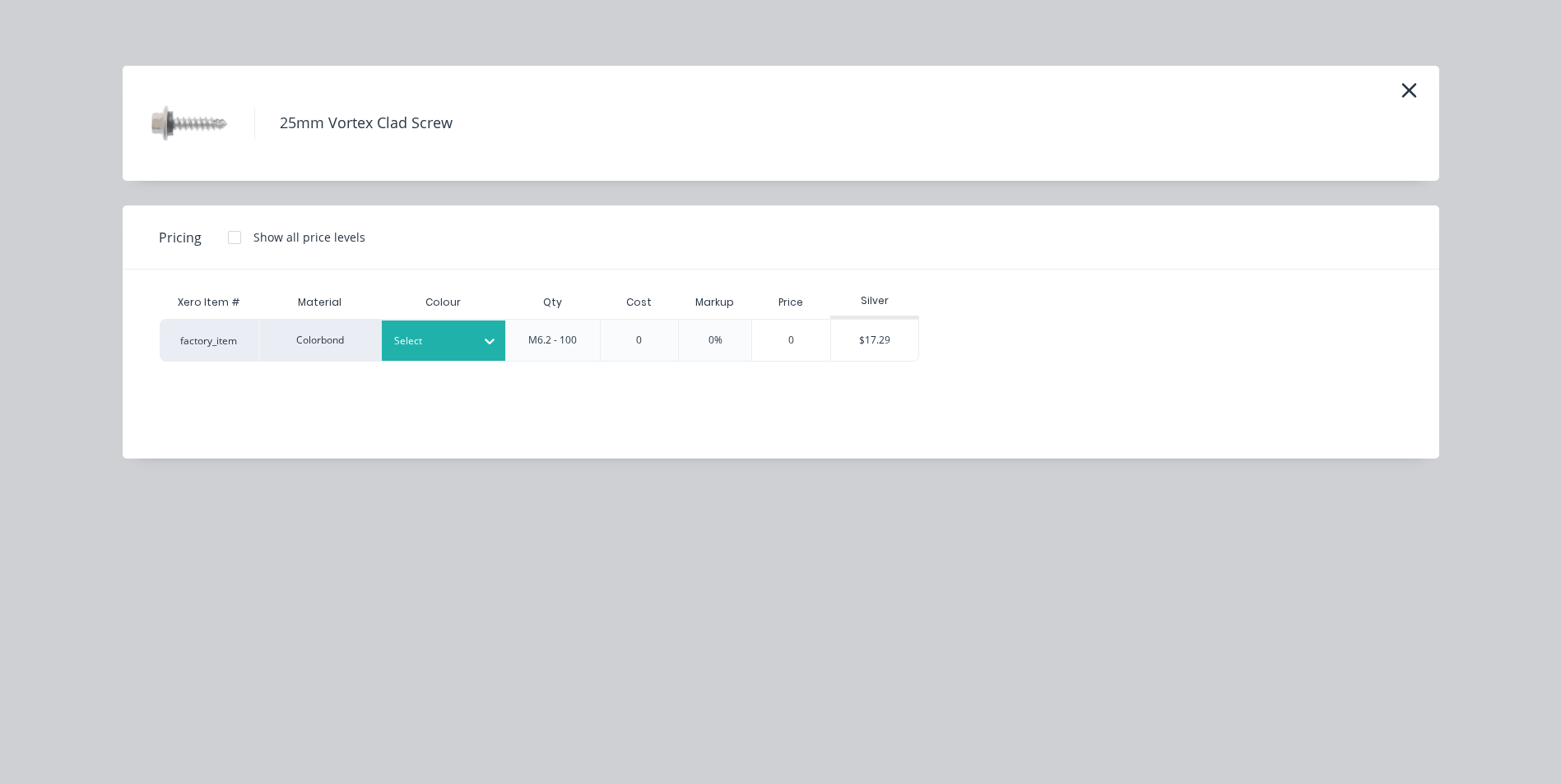
click at [475, 332] on div at bounding box center [490, 341] width 30 height 27
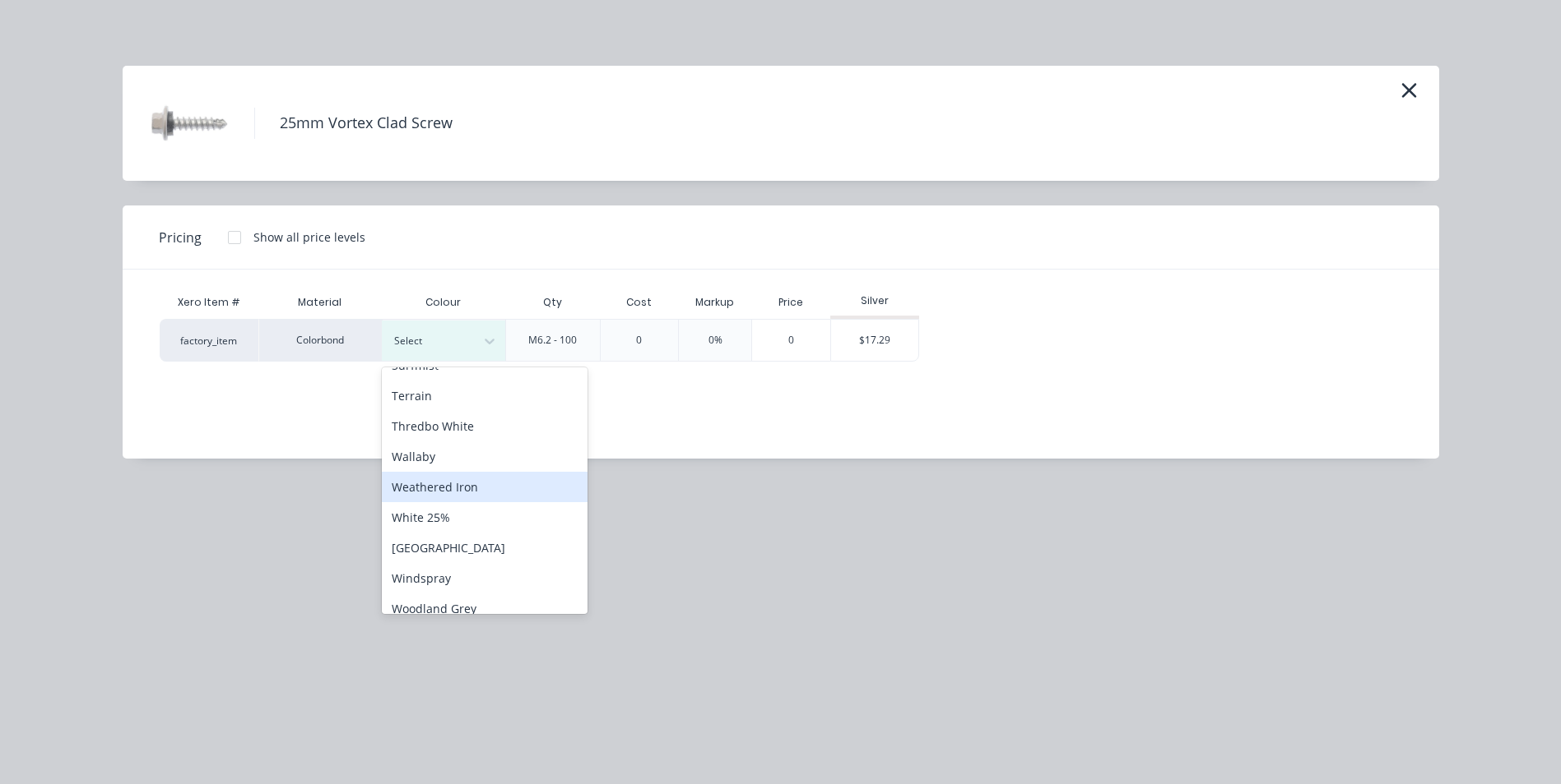
scroll to position [673, 0]
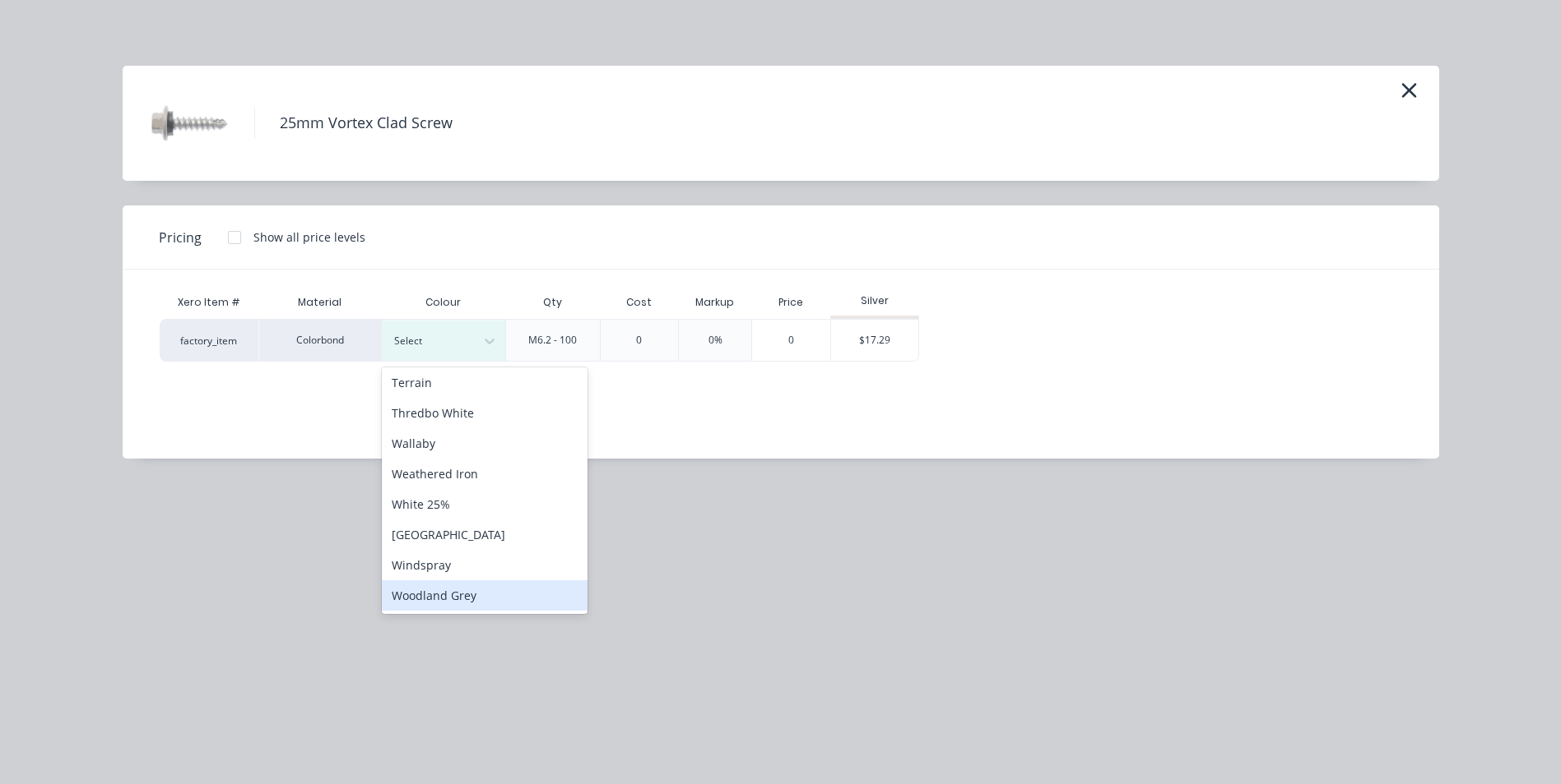
click at [483, 583] on div "Woodland Grey" at bounding box center [484, 595] width 206 height 31
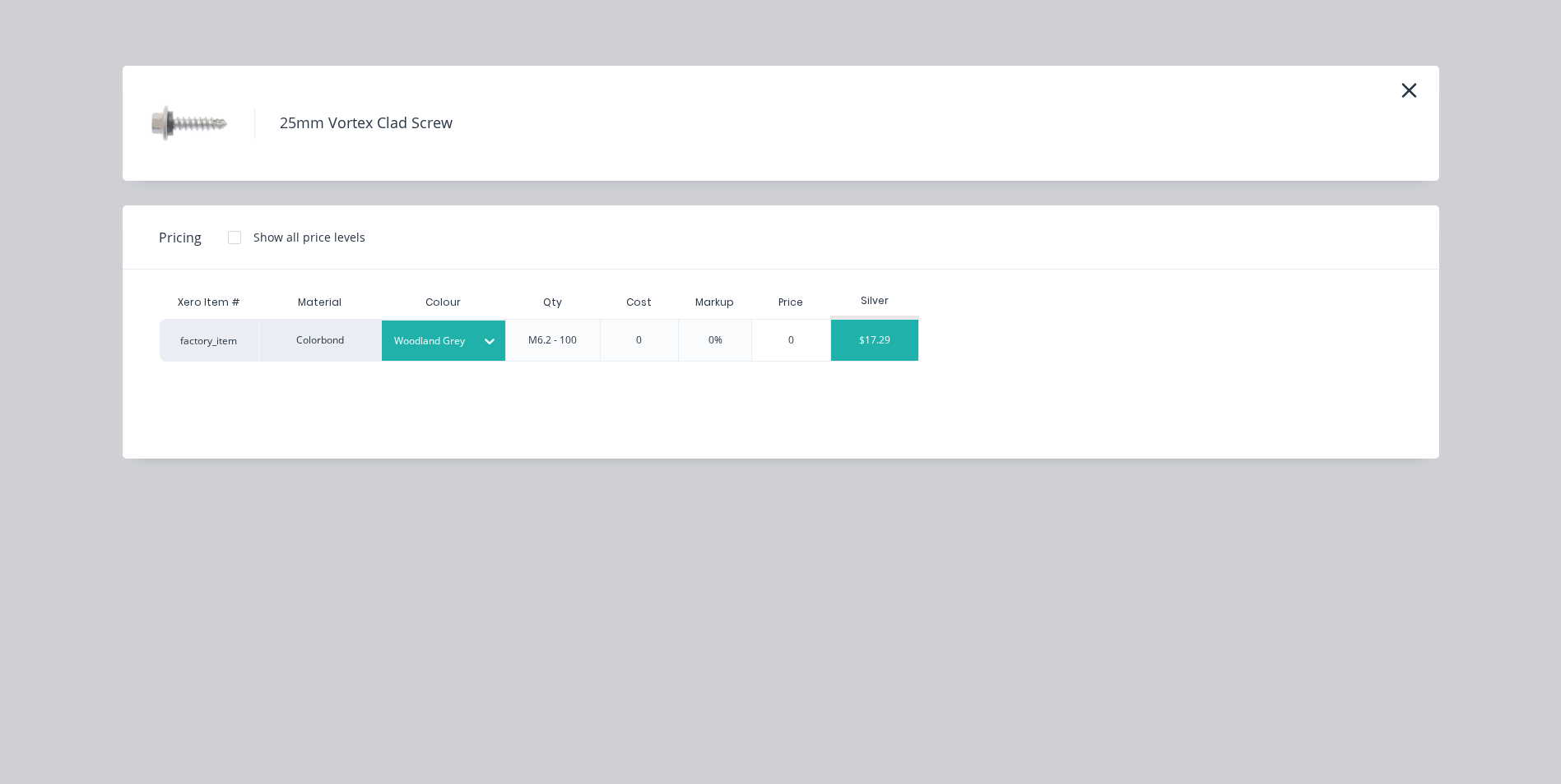
click at [859, 347] on div "$17.29" at bounding box center [875, 339] width 88 height 41
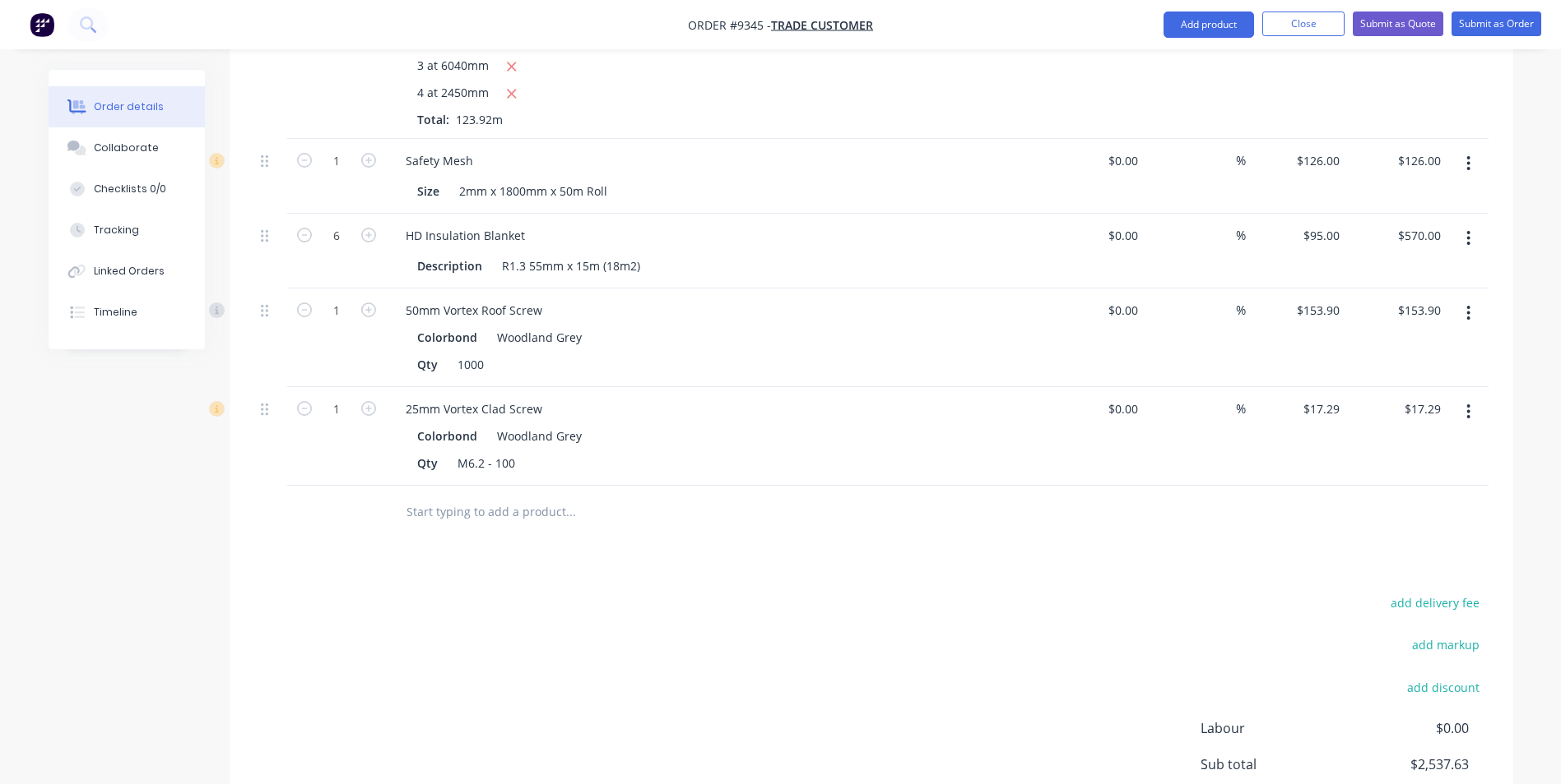
click at [358, 415] on button "button" at bounding box center [368, 407] width 22 height 17
type input "2"
type input "$34.58"
click at [482, 524] on input "text" at bounding box center [569, 512] width 329 height 33
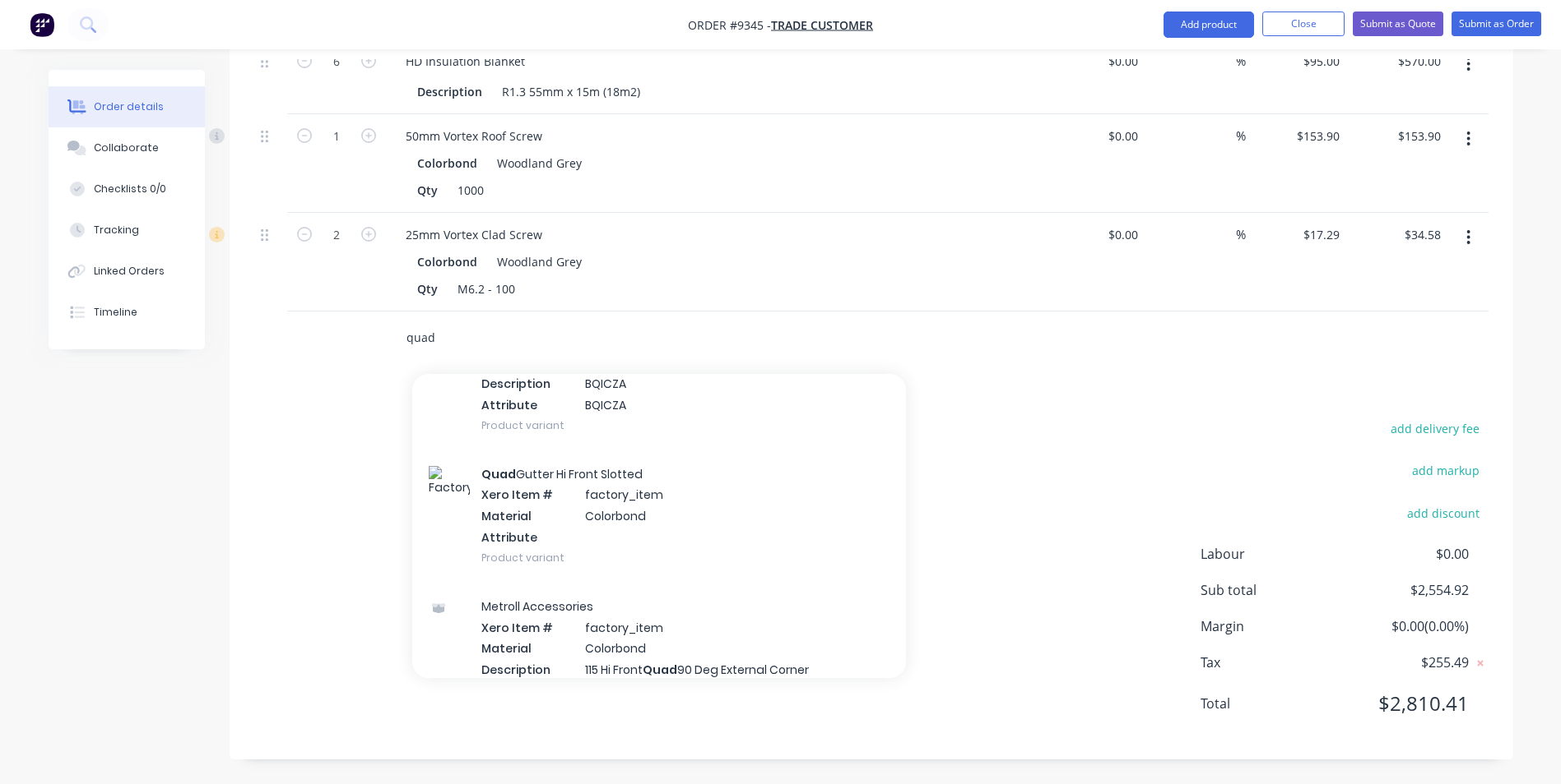
scroll to position [3206, 0]
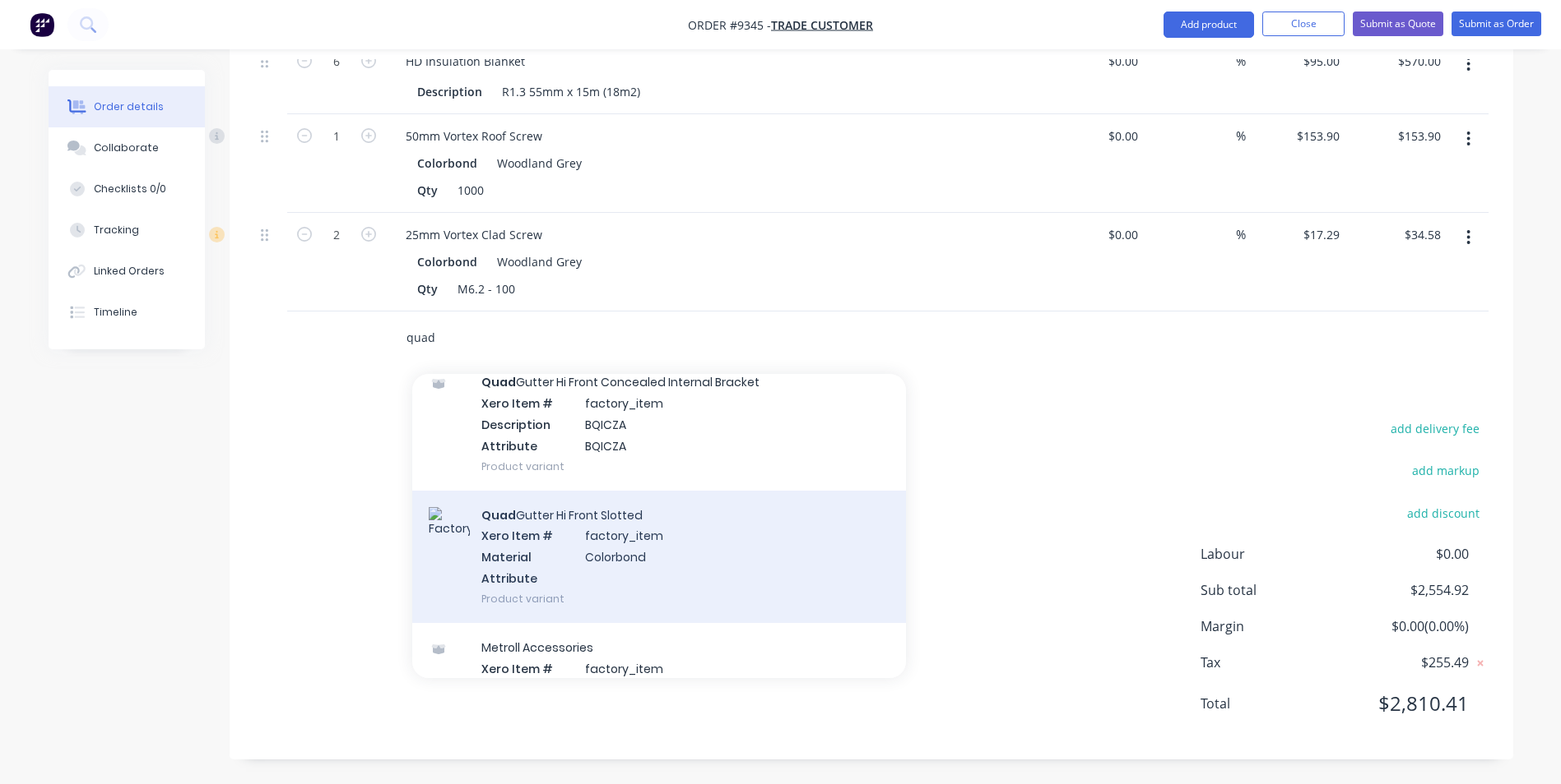
type input "quad"
click at [545, 518] on div "Quad Gutter Hi Front Slotted Xero Item # factory_item Material Colorbond Attrib…" at bounding box center [658, 557] width 494 height 132
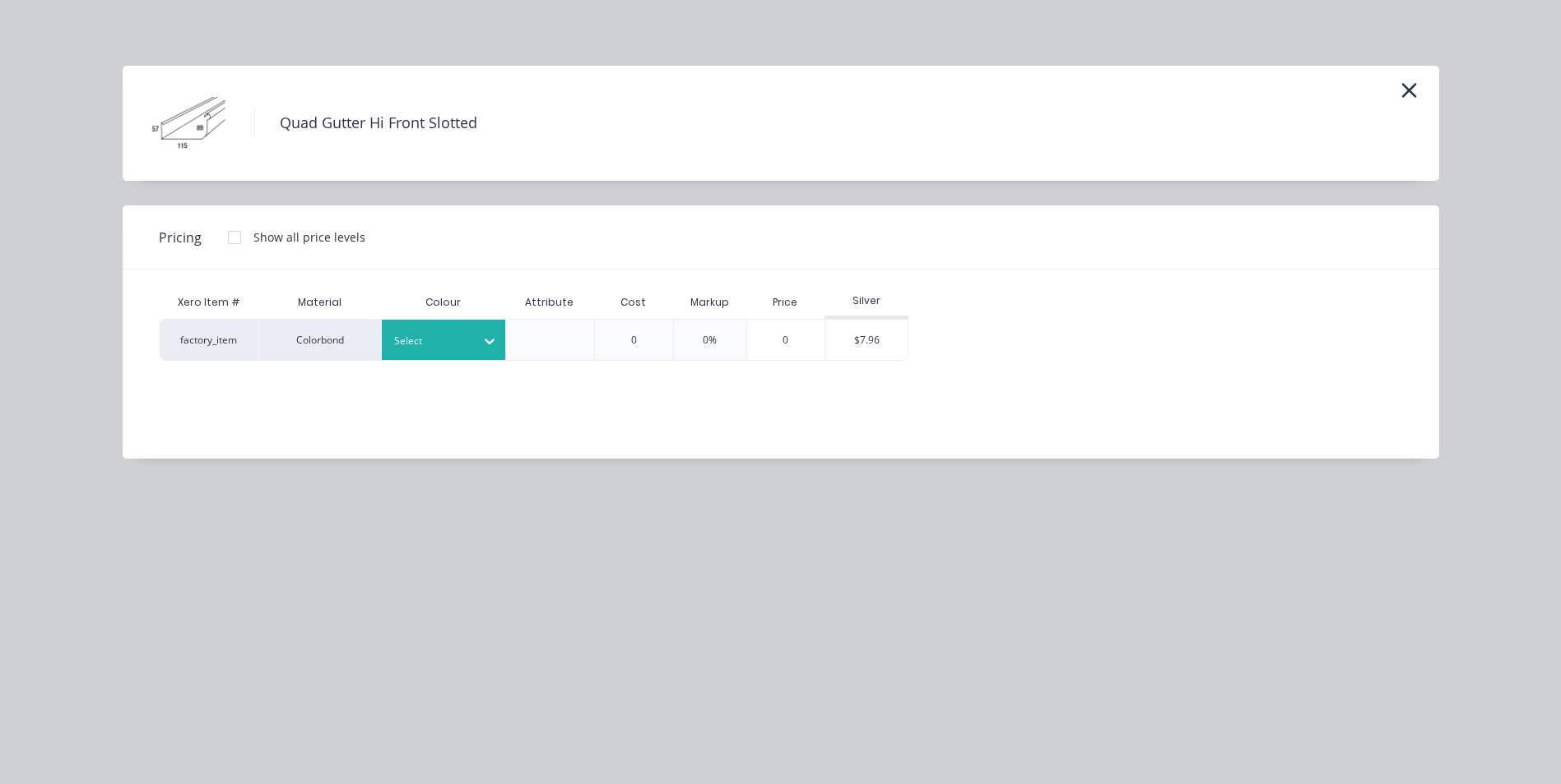
click at [428, 347] on div at bounding box center [431, 341] width 74 height 18
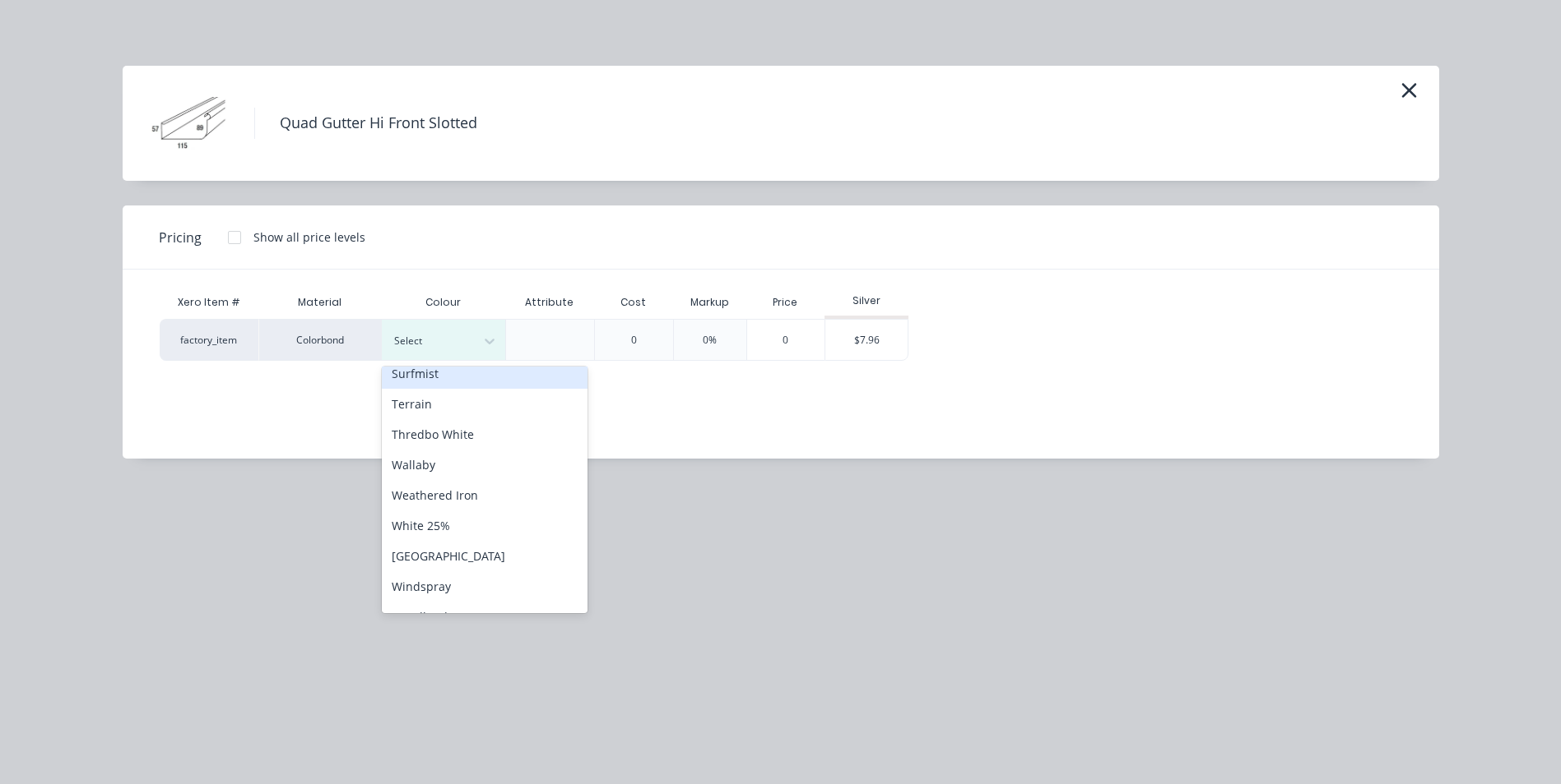
scroll to position [673, 0]
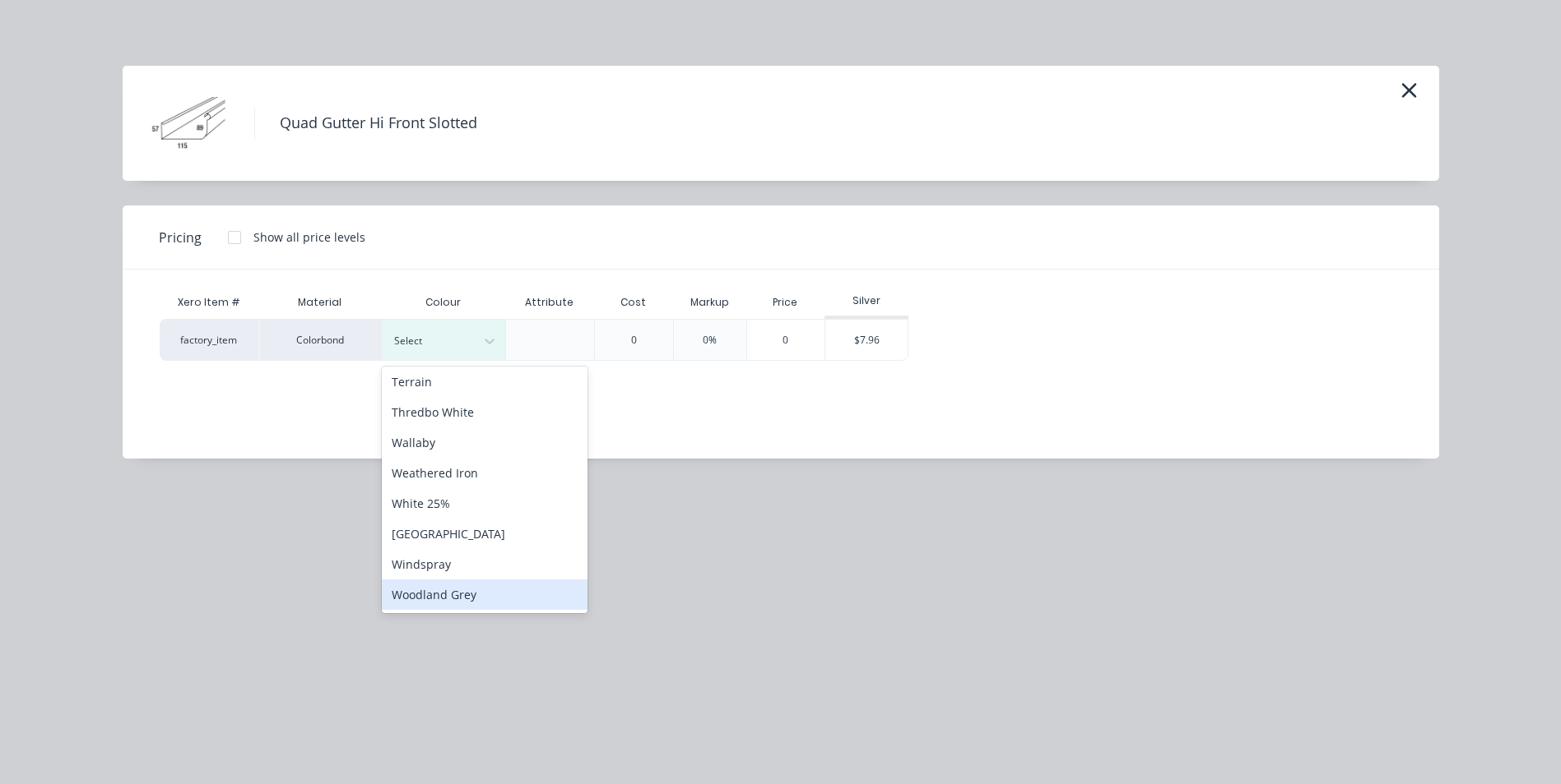
drag, startPoint x: 468, startPoint y: 591, endPoint x: 715, endPoint y: 434, distance: 292.7
click at [471, 589] on div "Woodland Grey" at bounding box center [484, 594] width 206 height 31
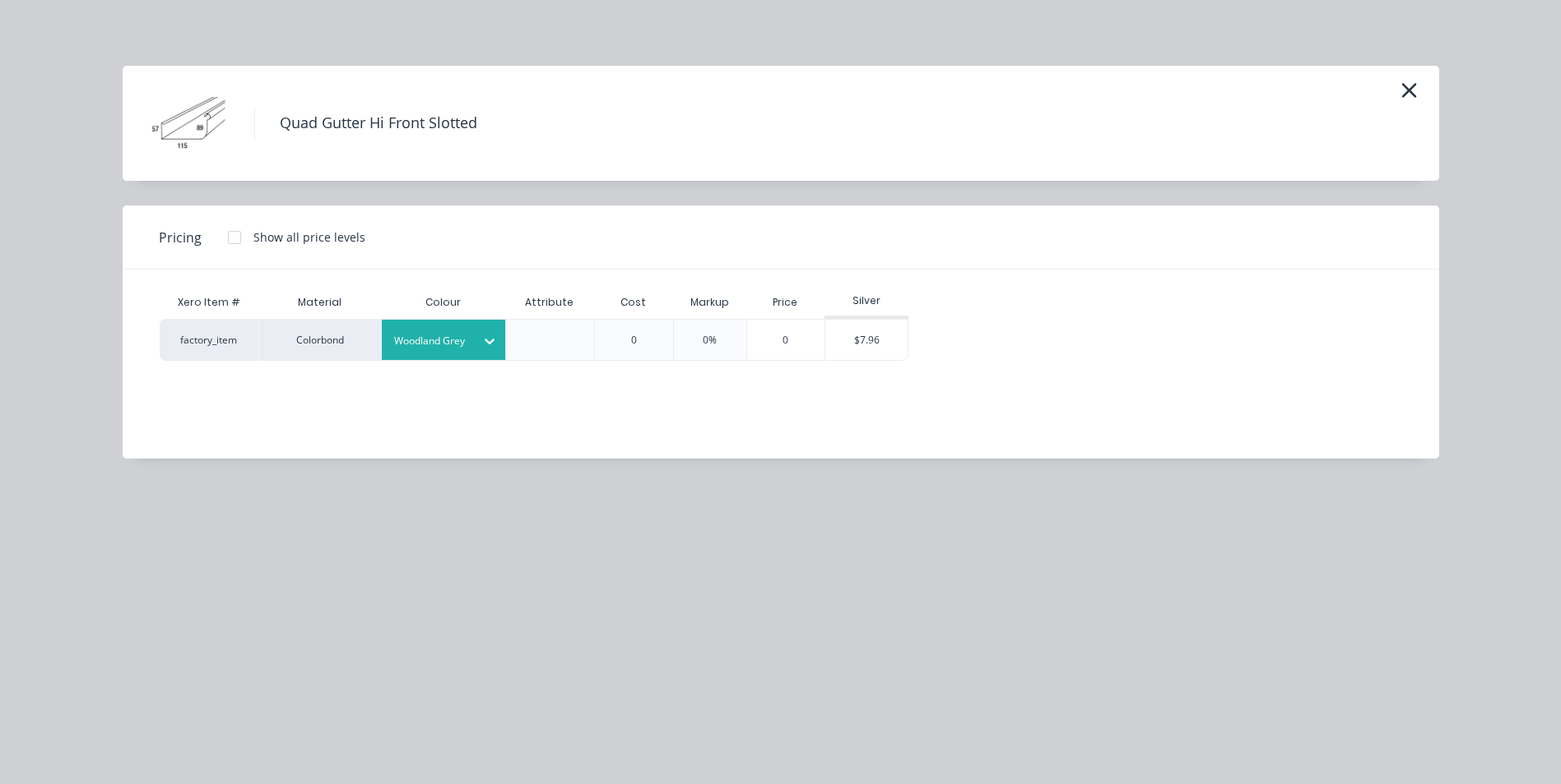
click at [865, 310] on div "Silver" at bounding box center [866, 302] width 84 height 33
click at [866, 311] on div "Silver" at bounding box center [866, 302] width 84 height 33
drag, startPoint x: 866, startPoint y: 311, endPoint x: 863, endPoint y: 333, distance: 22.2
click at [863, 333] on div "$7.96" at bounding box center [866, 339] width 82 height 41
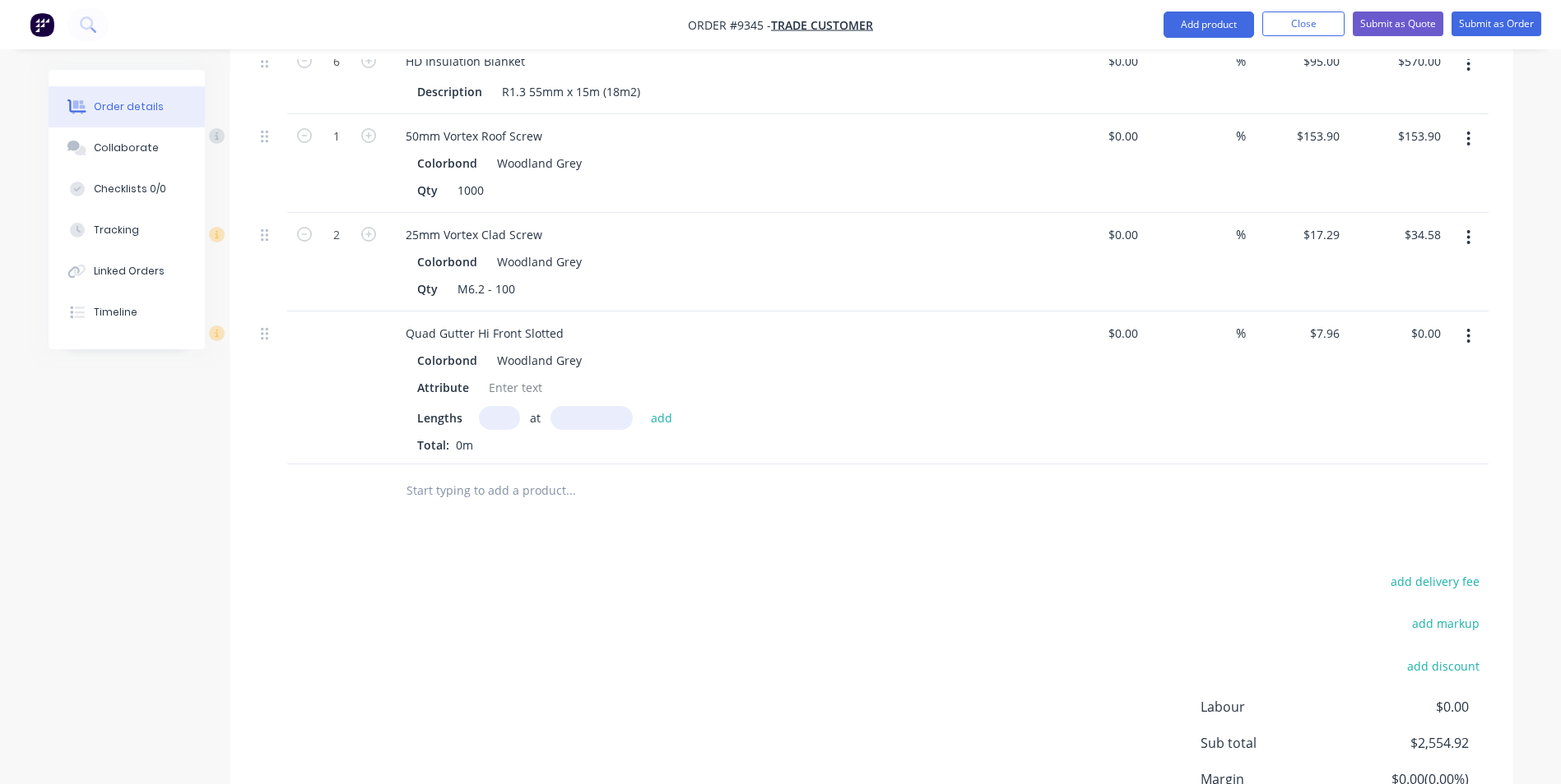
click at [496, 420] on input "text" at bounding box center [498, 418] width 41 height 24
type input "1"
type input "7500"
click at [642, 406] on button "add" at bounding box center [661, 417] width 39 height 22
type input "$59.70"
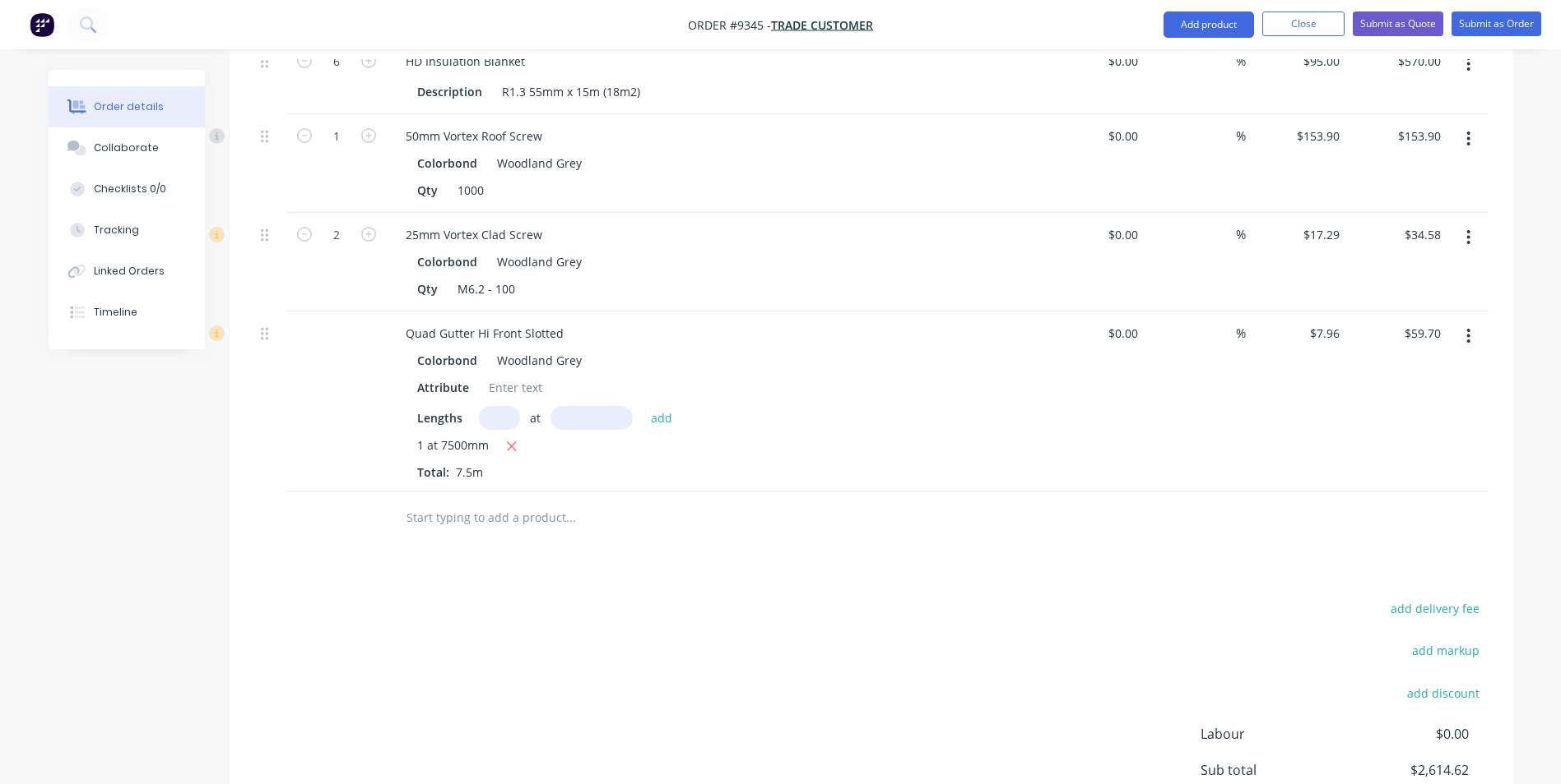
click at [463, 505] on input "text" at bounding box center [569, 517] width 329 height 33
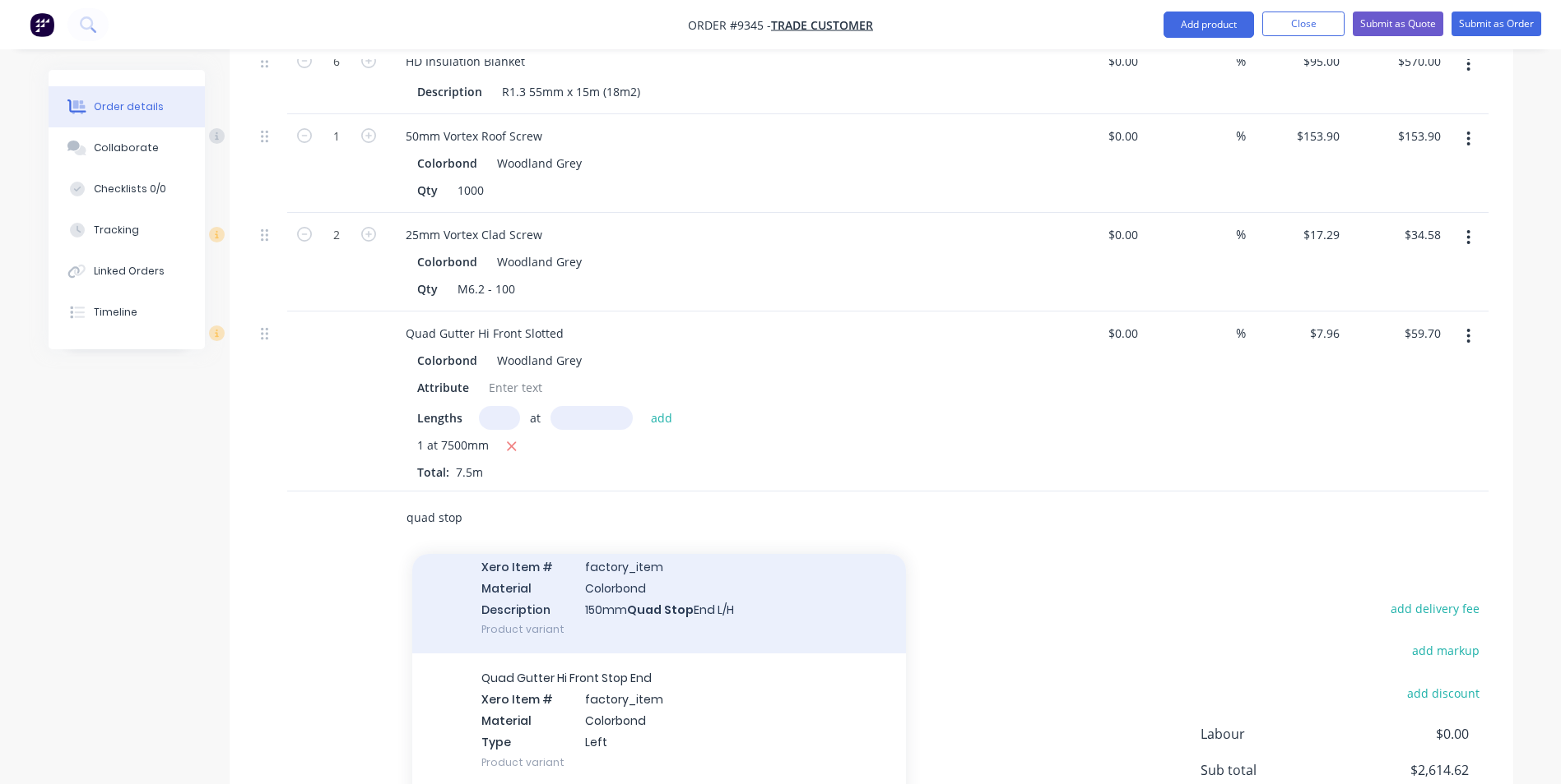
scroll to position [493, 0]
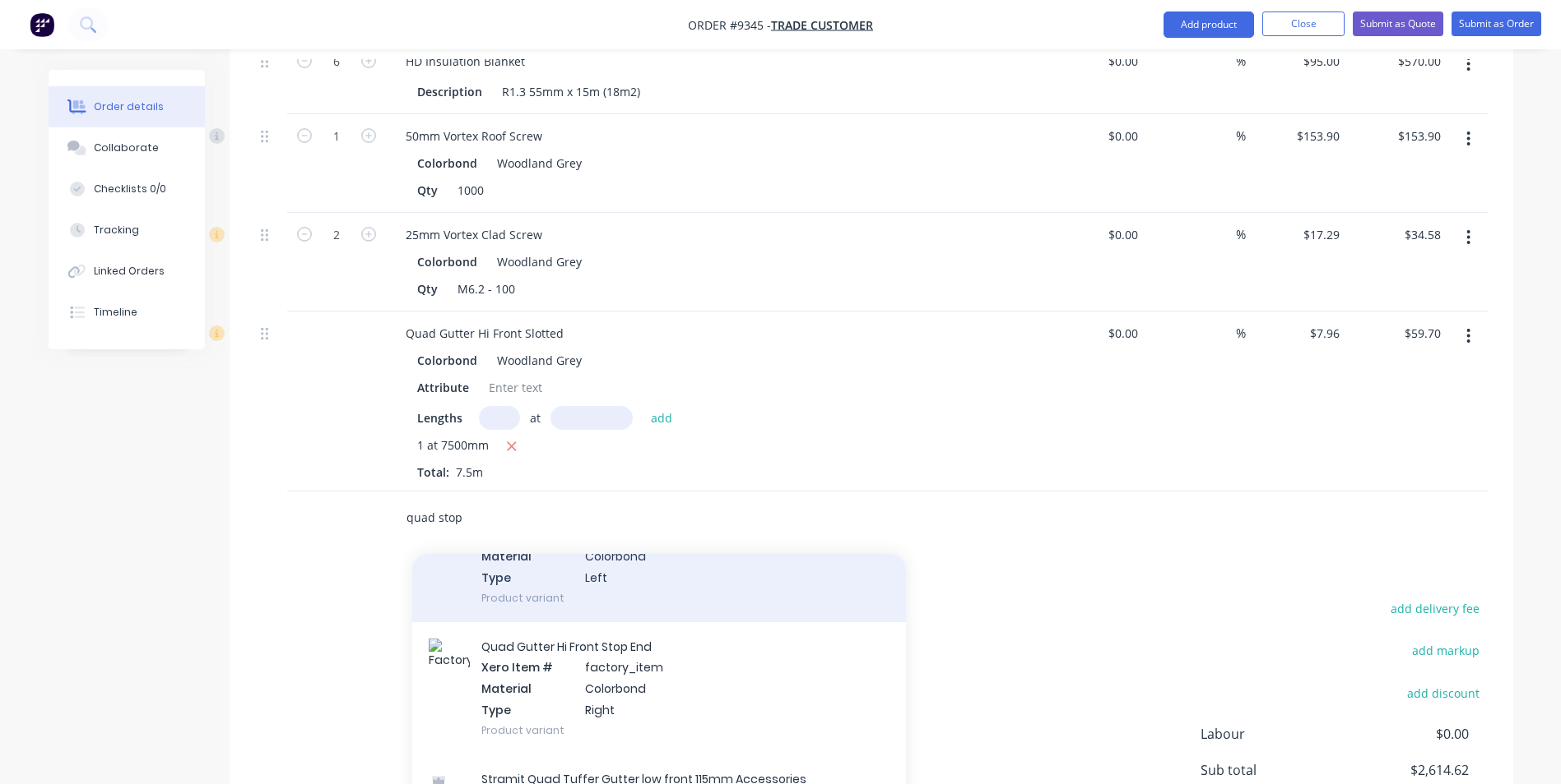
type input "quad stop"
click at [495, 622] on div "Quad Gutter Hi Front Stop End Xero Item # factory_item Material Colorbond Type …" at bounding box center [658, 688] width 494 height 132
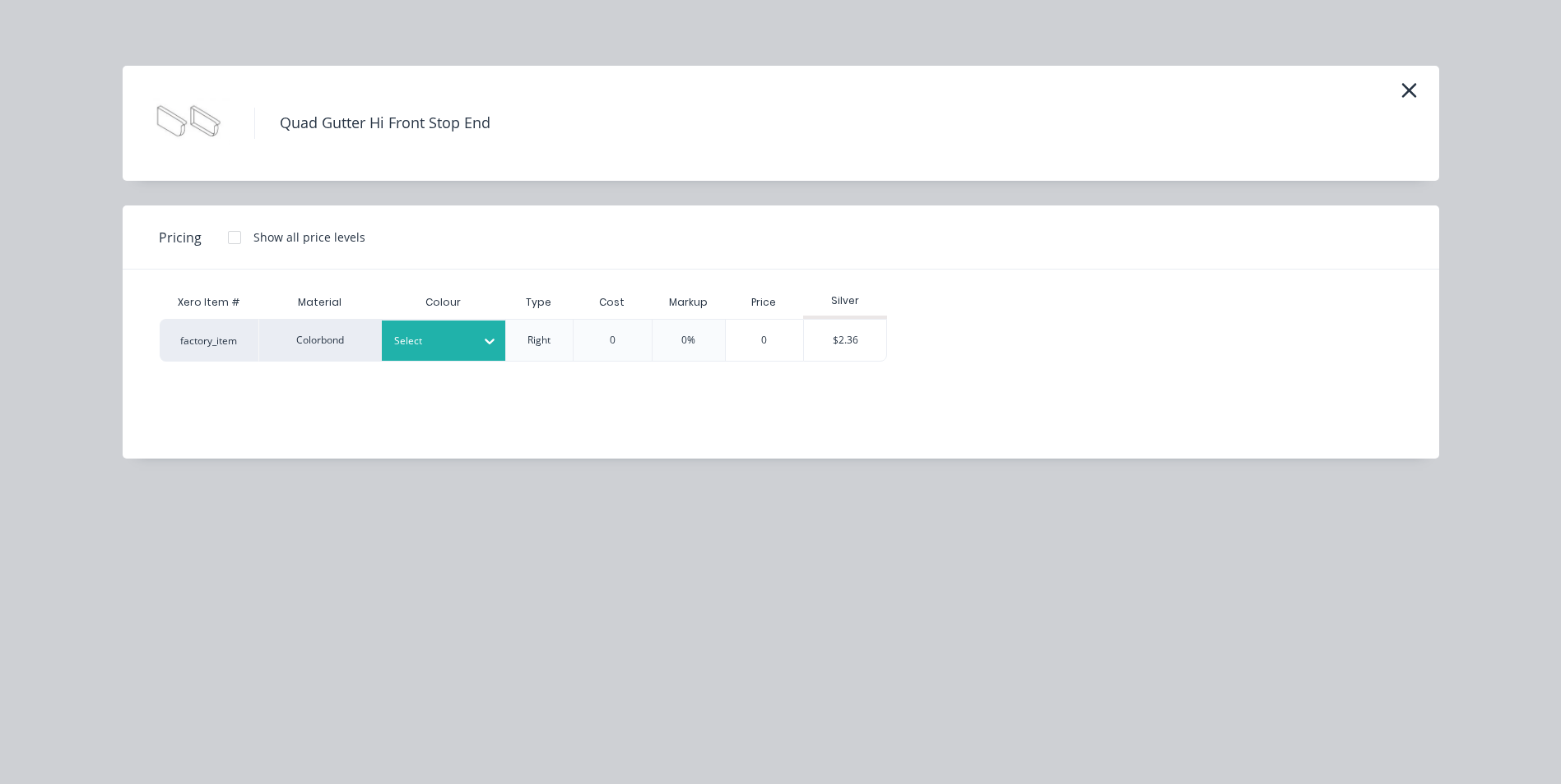
click at [411, 352] on div "Select" at bounding box center [443, 340] width 123 height 41
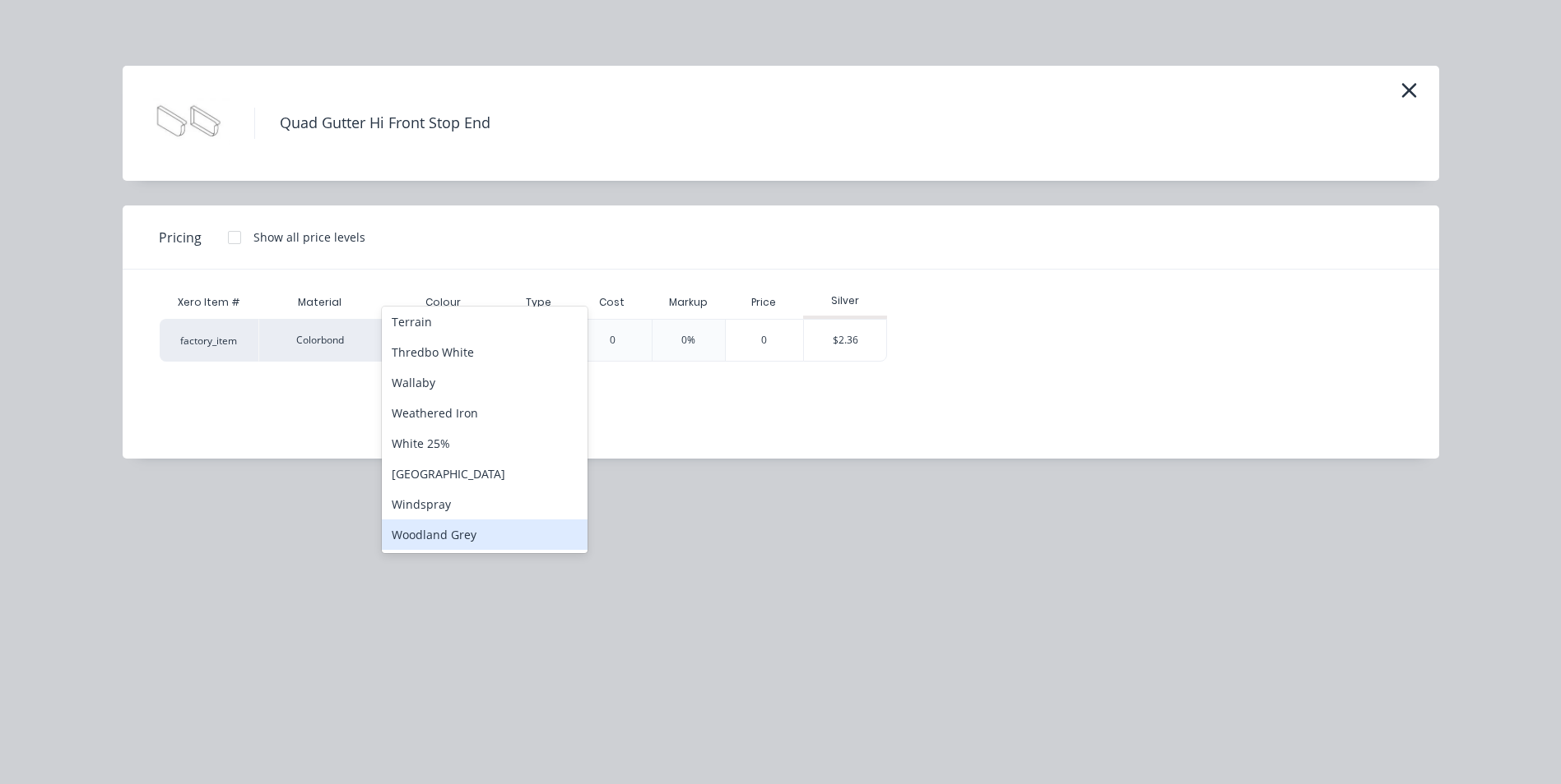
scroll to position [1066, 0]
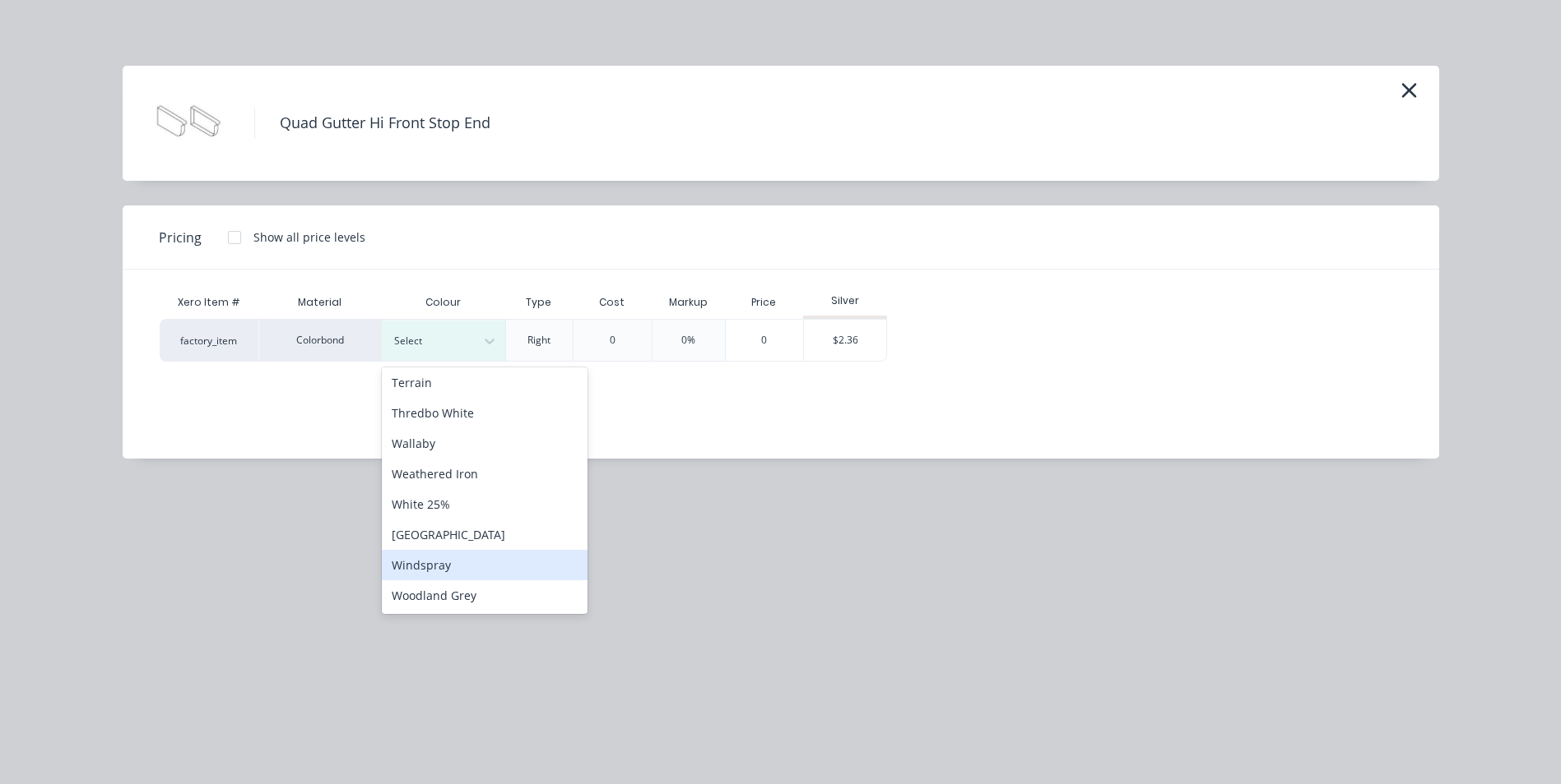
click at [432, 573] on div "Windspray" at bounding box center [484, 565] width 206 height 31
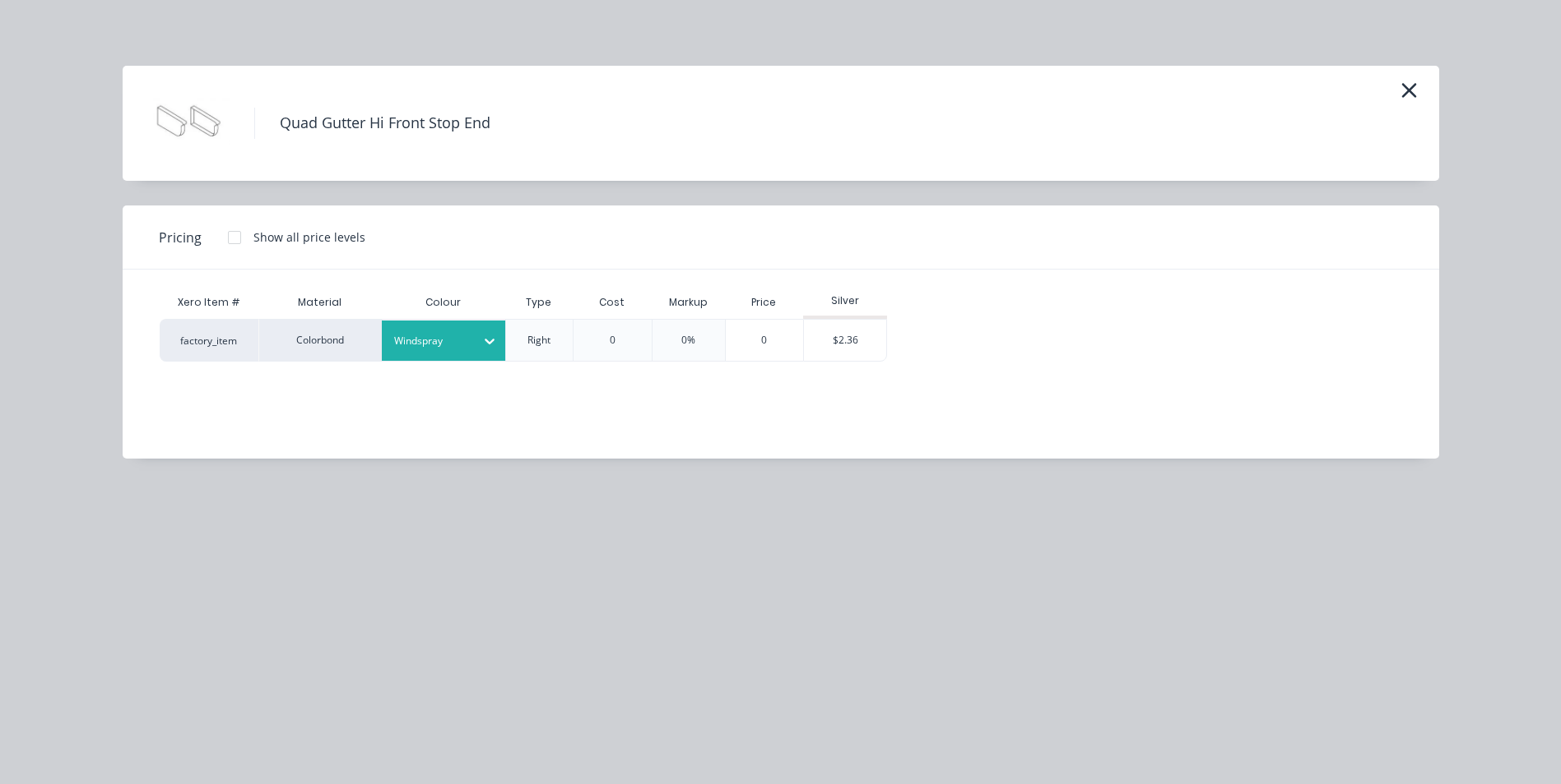
click at [473, 342] on div "Windspray" at bounding box center [428, 341] width 92 height 22
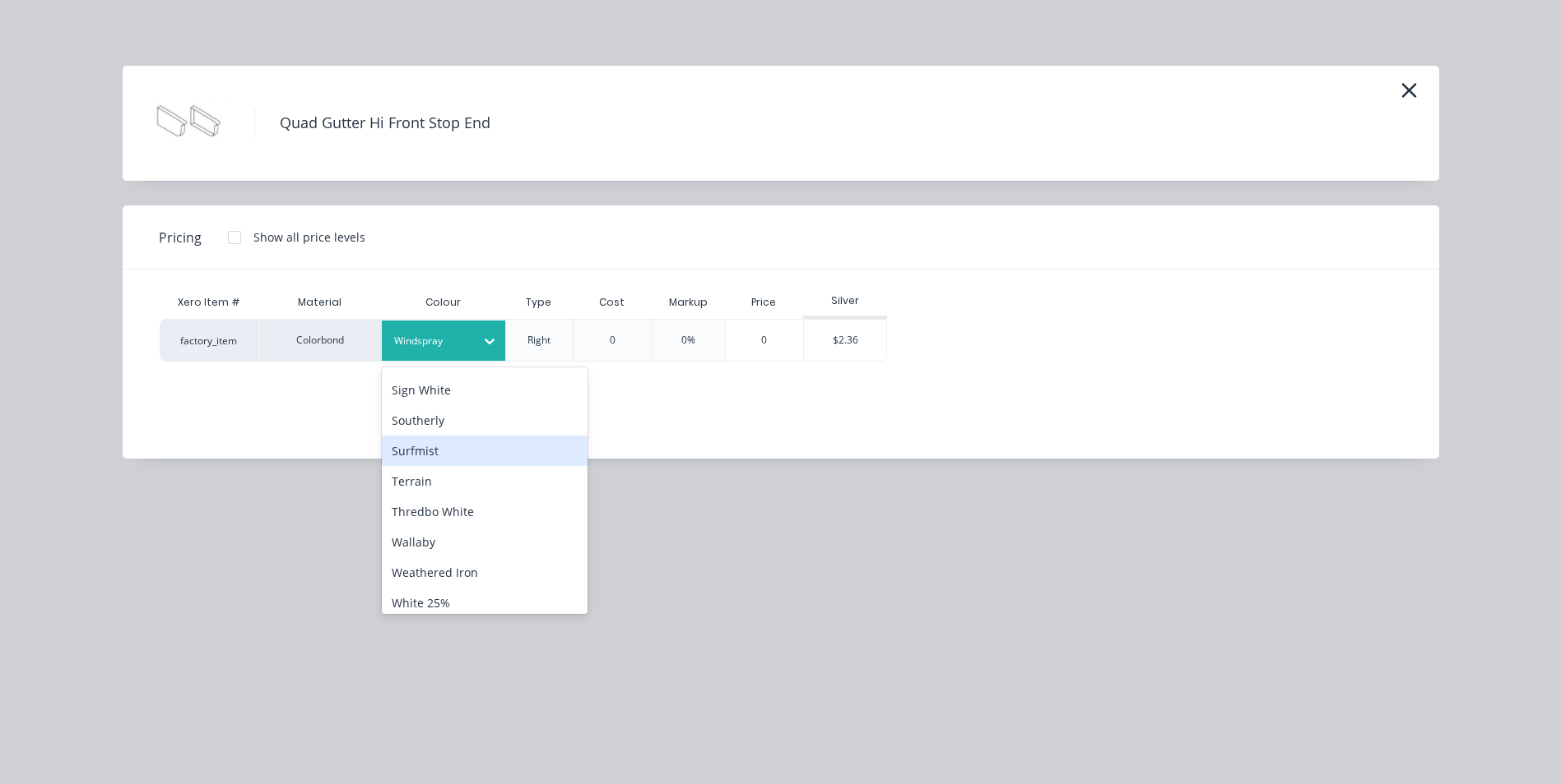
scroll to position [673, 0]
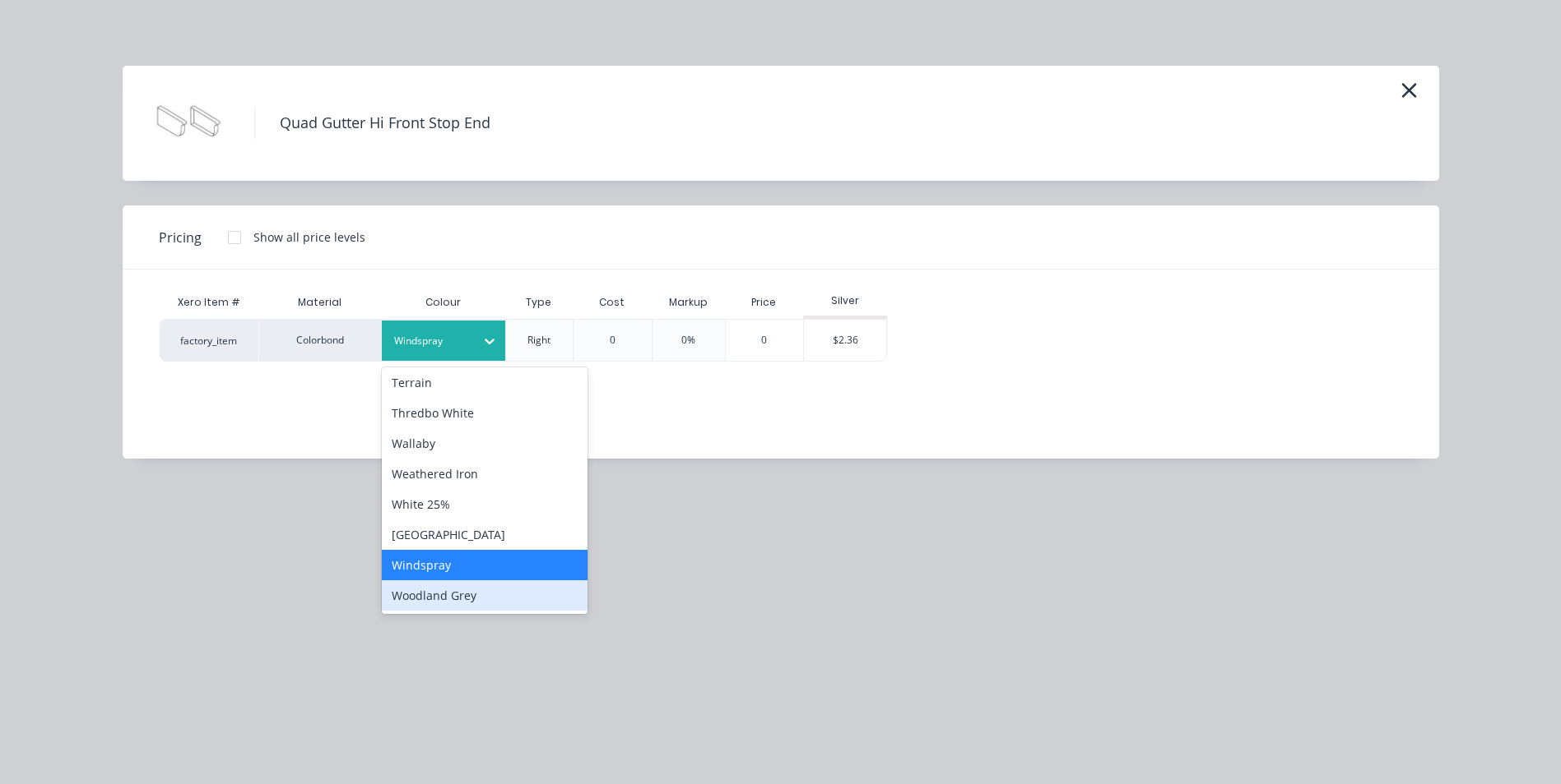
click at [460, 606] on div "Woodland Grey" at bounding box center [484, 595] width 206 height 31
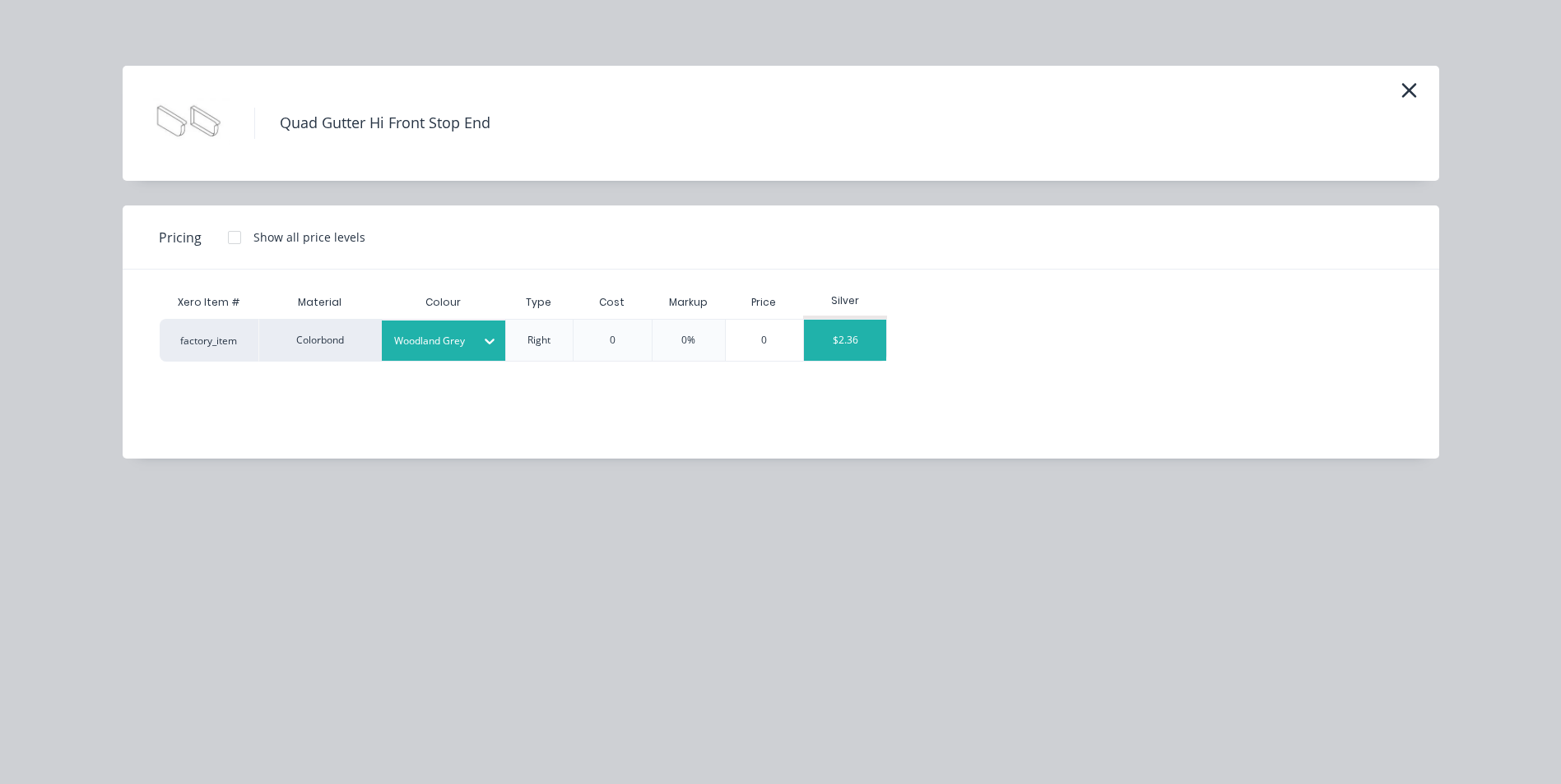
click at [857, 334] on div "$2.36" at bounding box center [844, 339] width 82 height 41
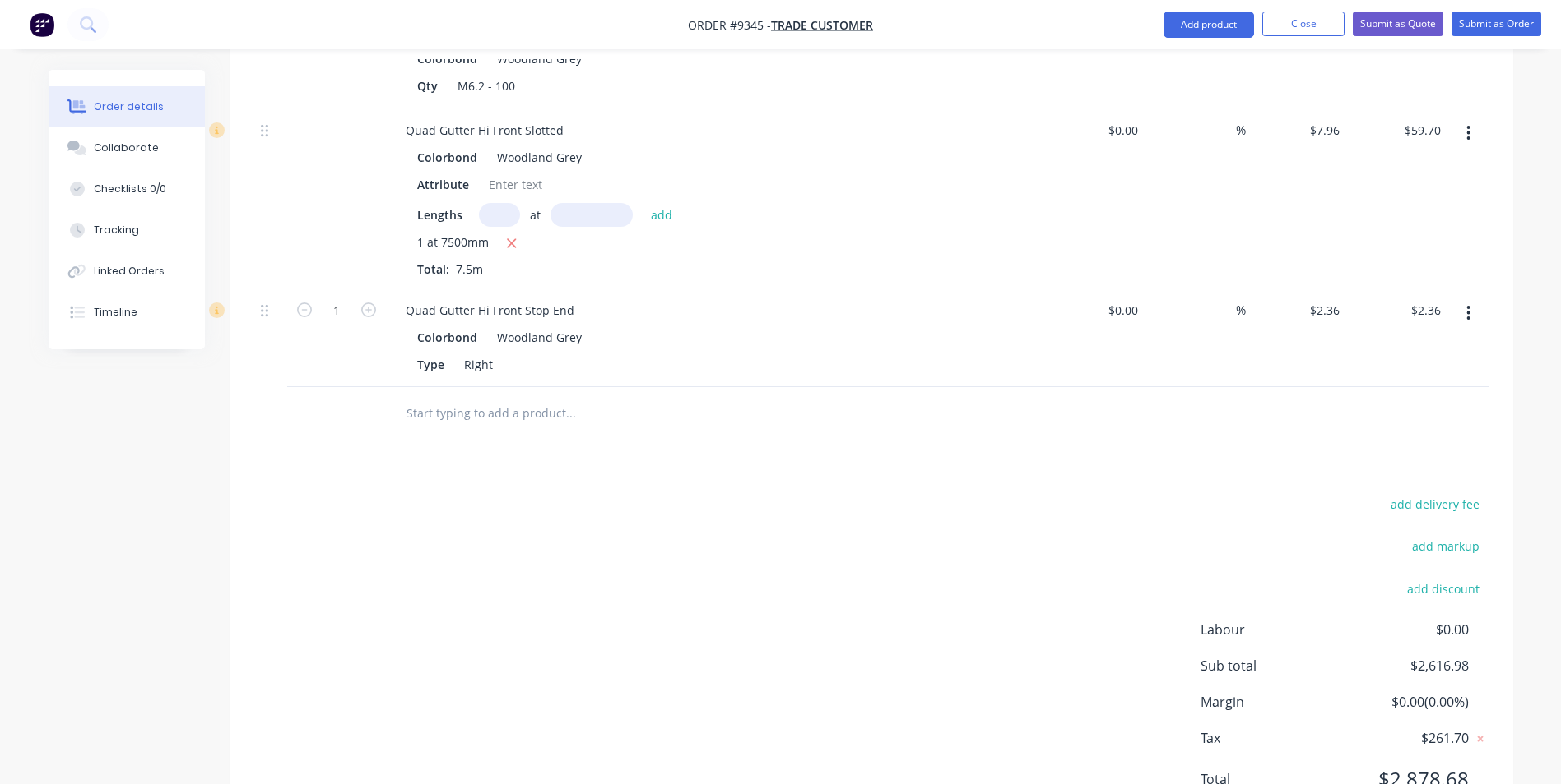
click at [453, 408] on input "text" at bounding box center [569, 413] width 329 height 33
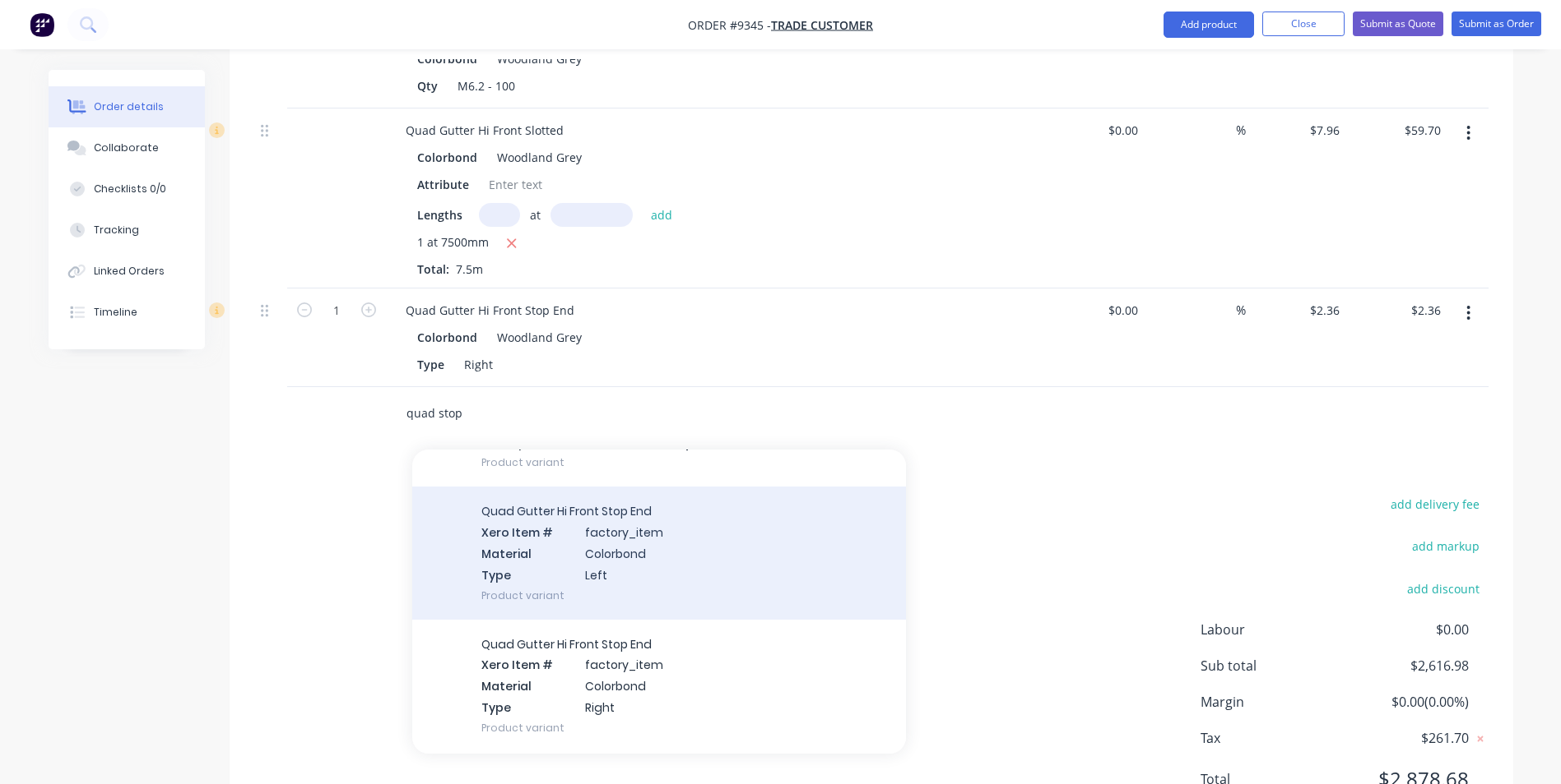
scroll to position [493, 0]
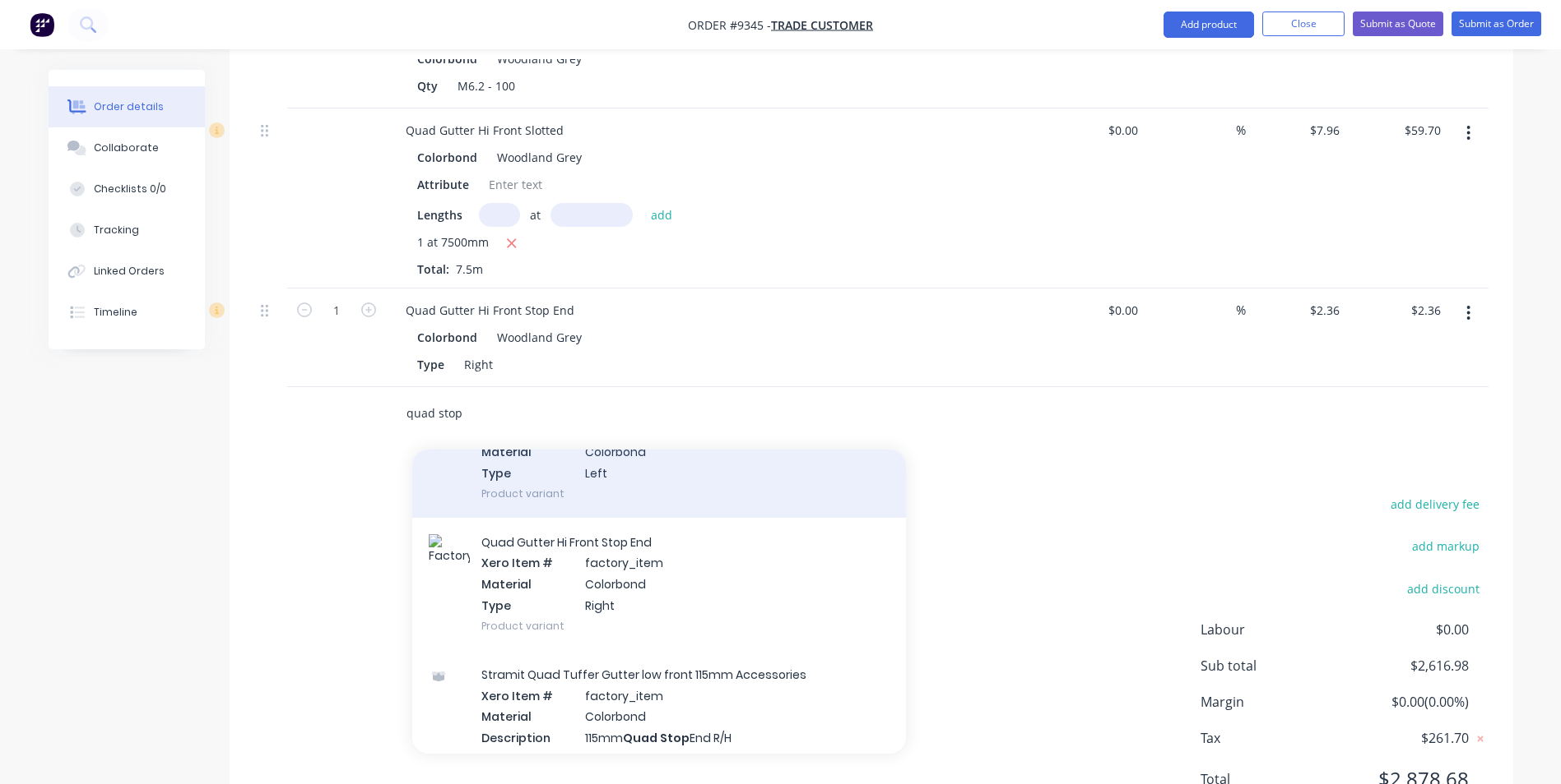
type input "quad stop"
click at [577, 467] on div "Quad Gutter Hi Front Stop End Xero Item # factory_item Material Colorbond Type …" at bounding box center [658, 451] width 494 height 132
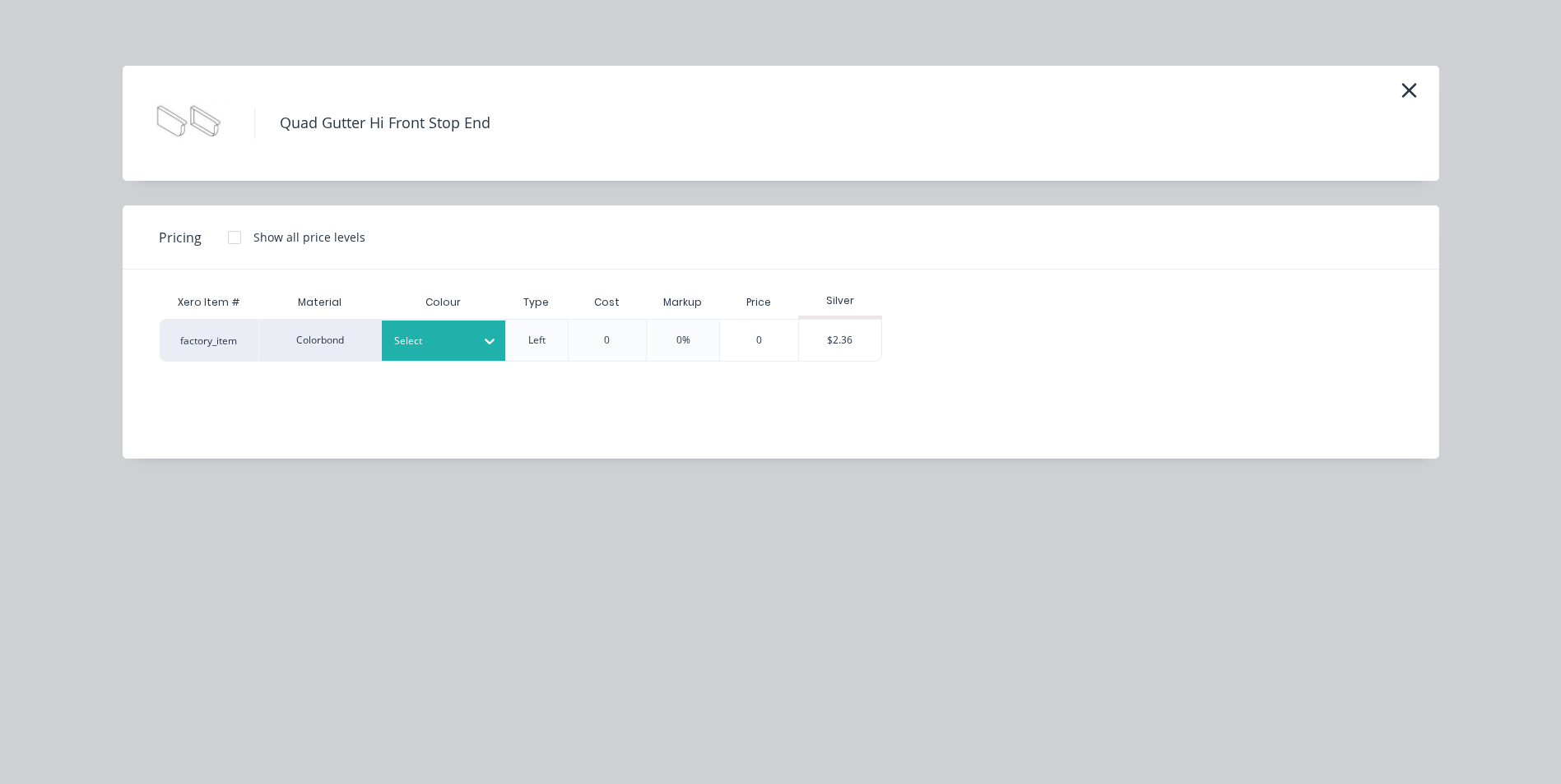
click at [452, 350] on div "Select" at bounding box center [428, 341] width 92 height 22
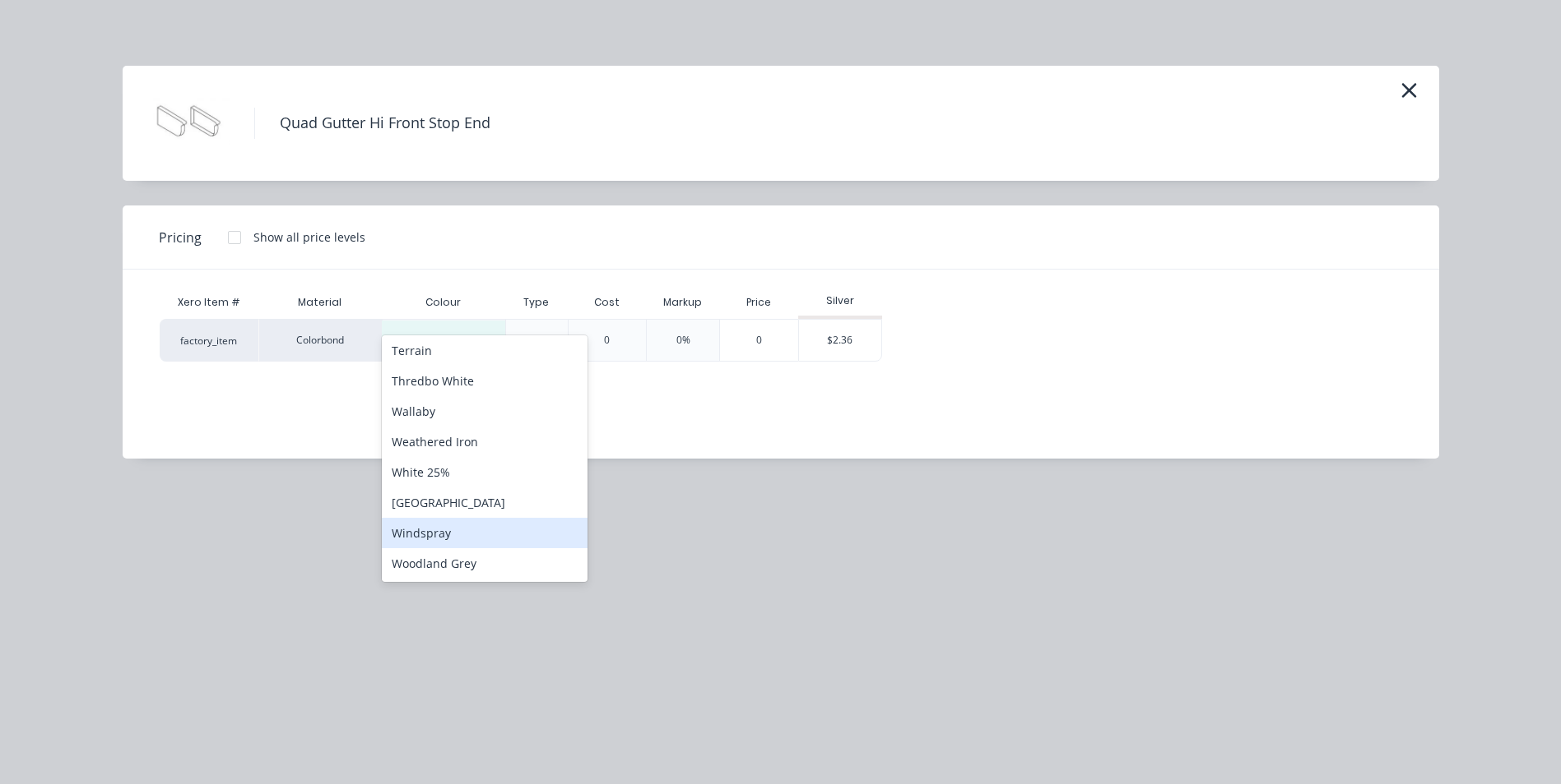
scroll to position [1165, 0]
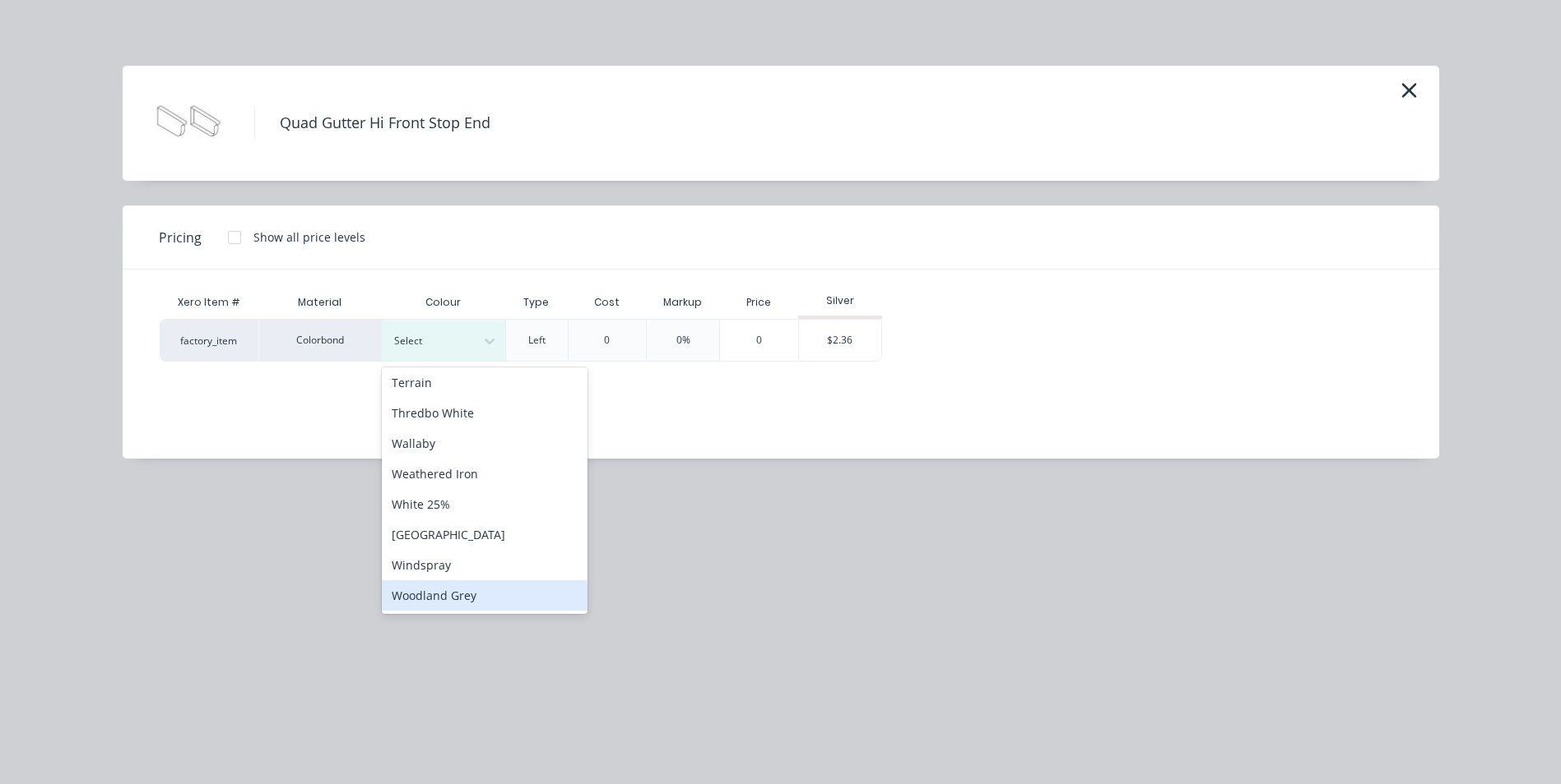
click at [485, 592] on div "Woodland Grey" at bounding box center [484, 595] width 206 height 31
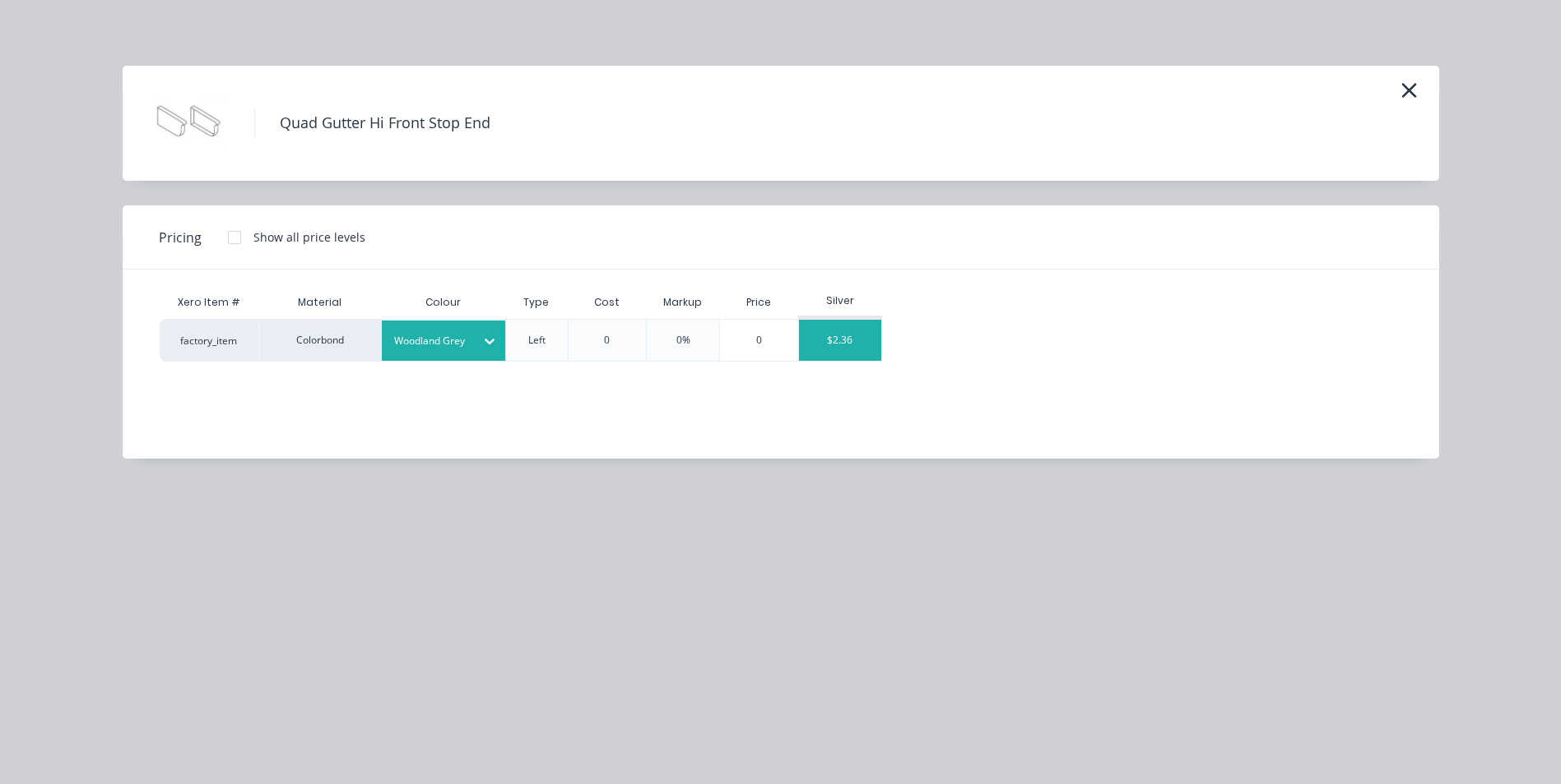
click at [845, 350] on div "$2.36" at bounding box center [839, 339] width 82 height 41
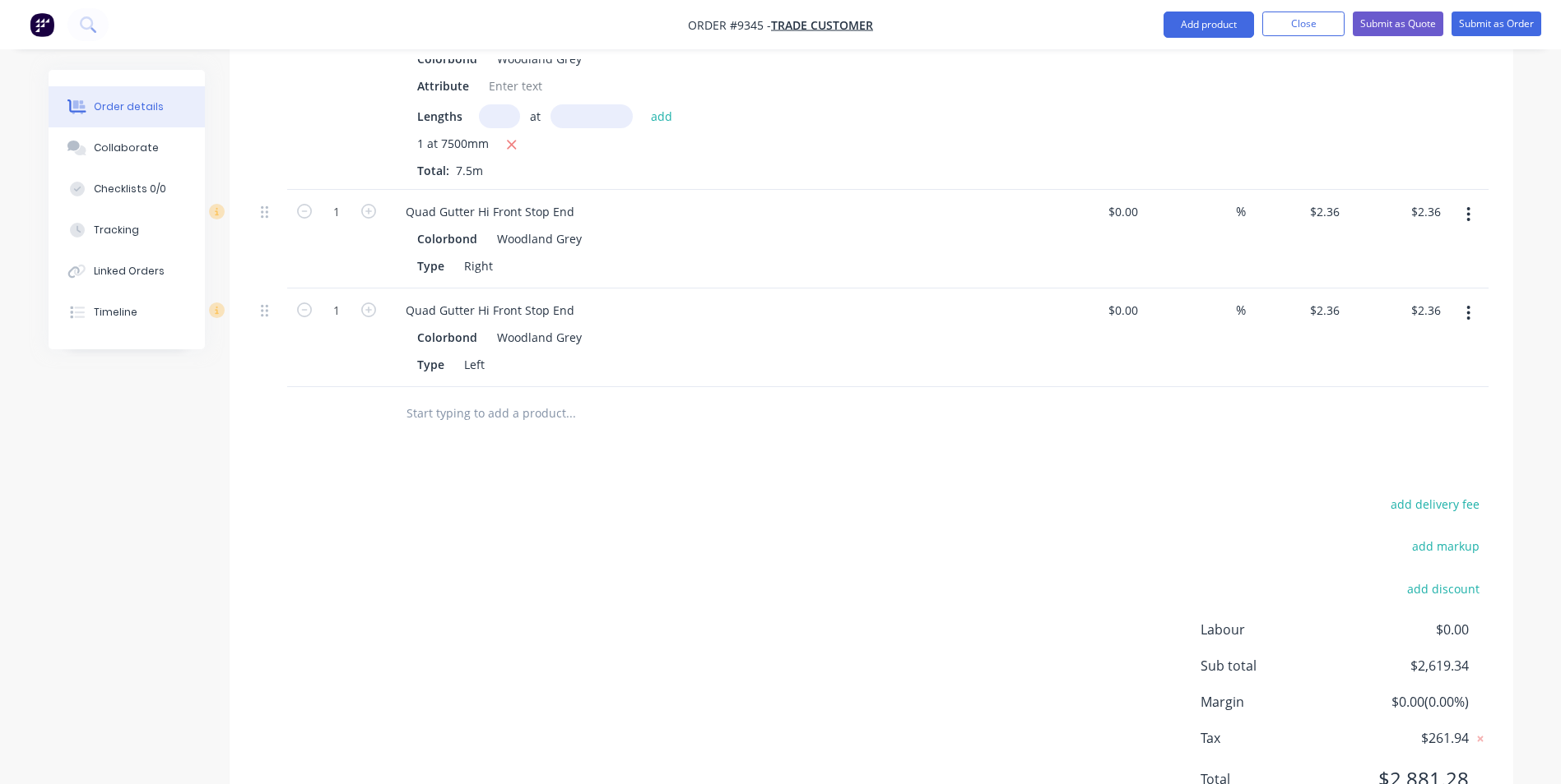
click at [445, 410] on input "text" at bounding box center [569, 413] width 329 height 33
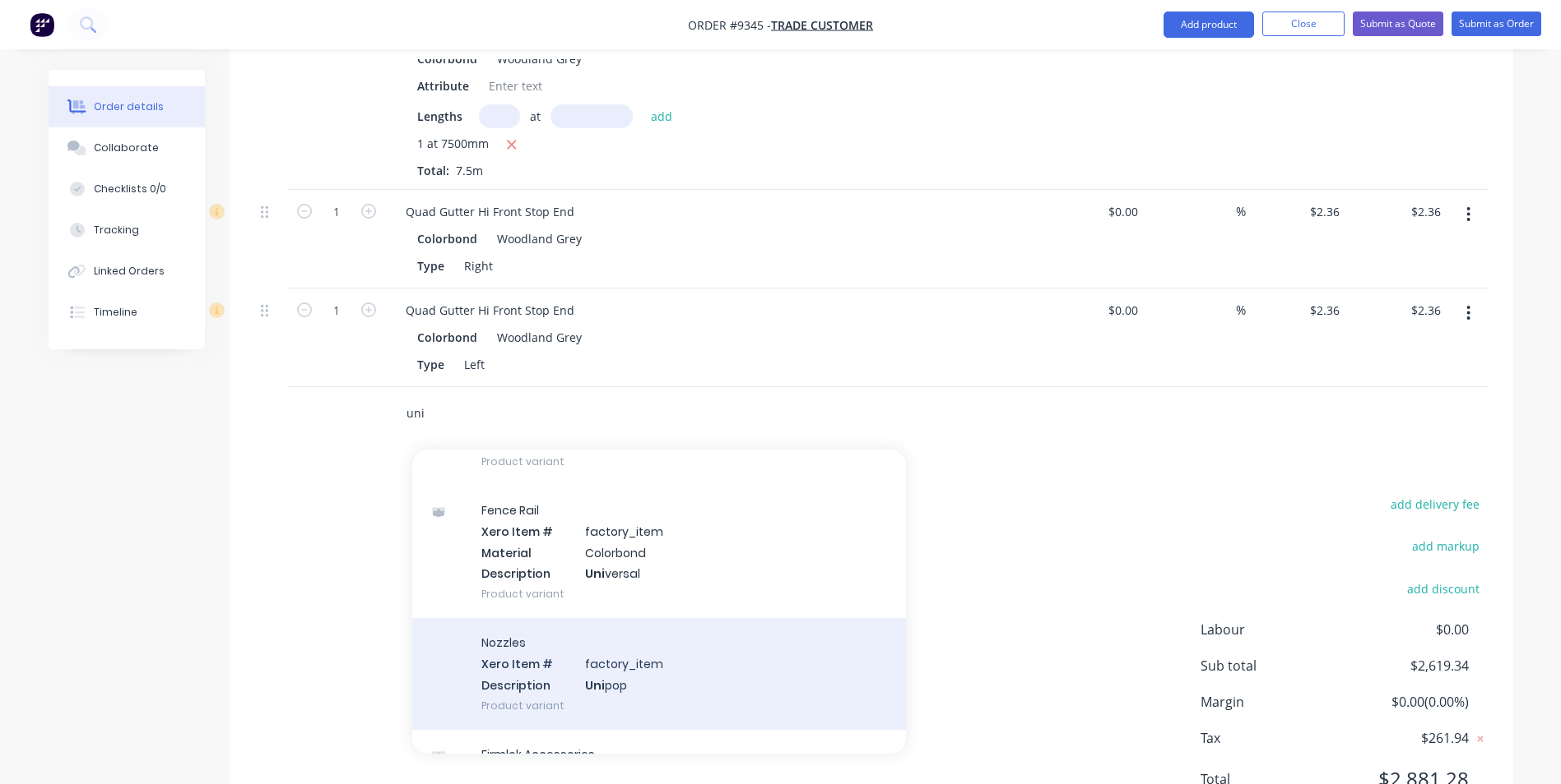
scroll to position [165, 0]
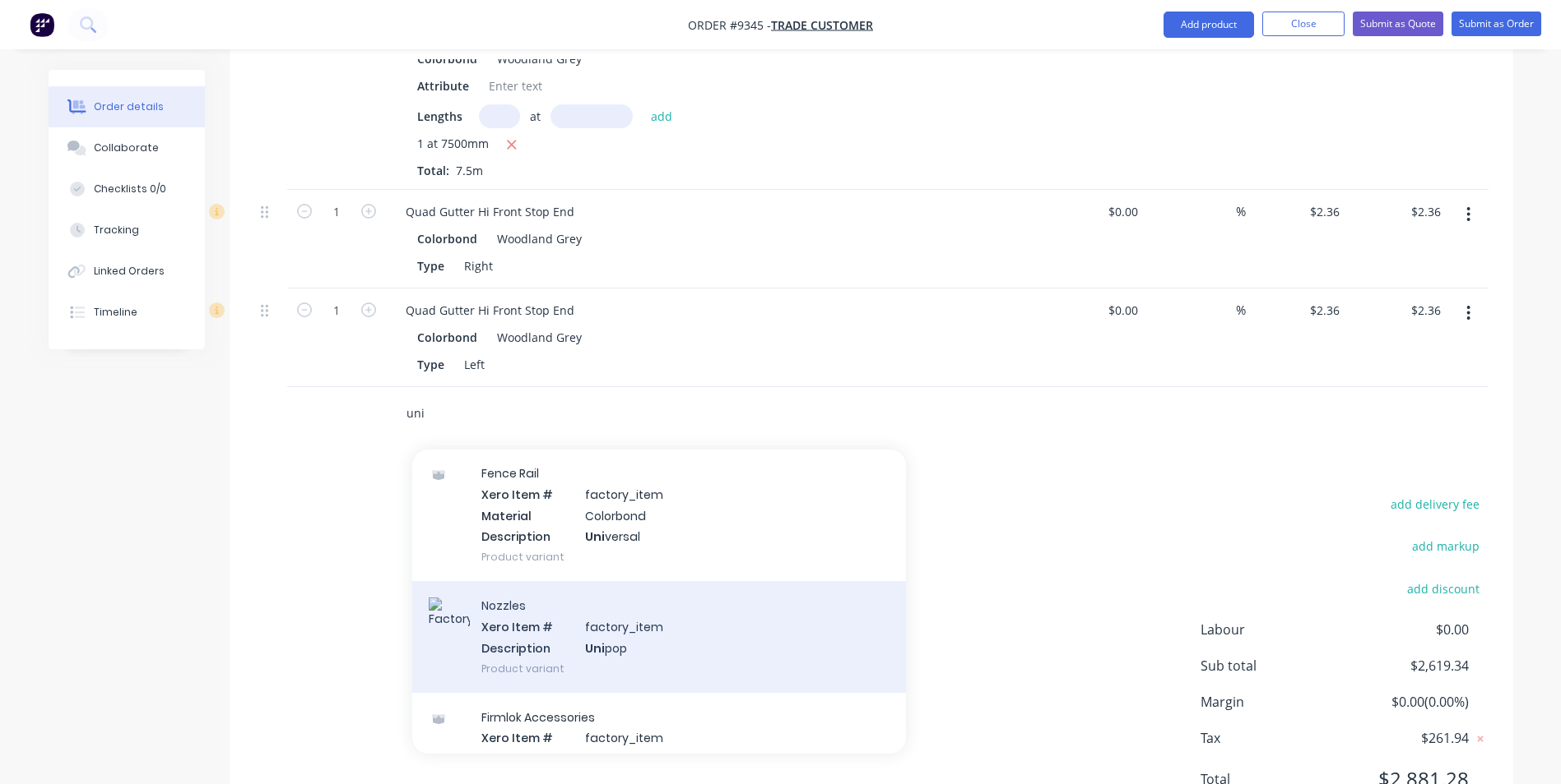
type input "uni"
click at [568, 643] on div "Nozzles Xero Item # factory_item Description Uni pop Product variant" at bounding box center [658, 637] width 494 height 111
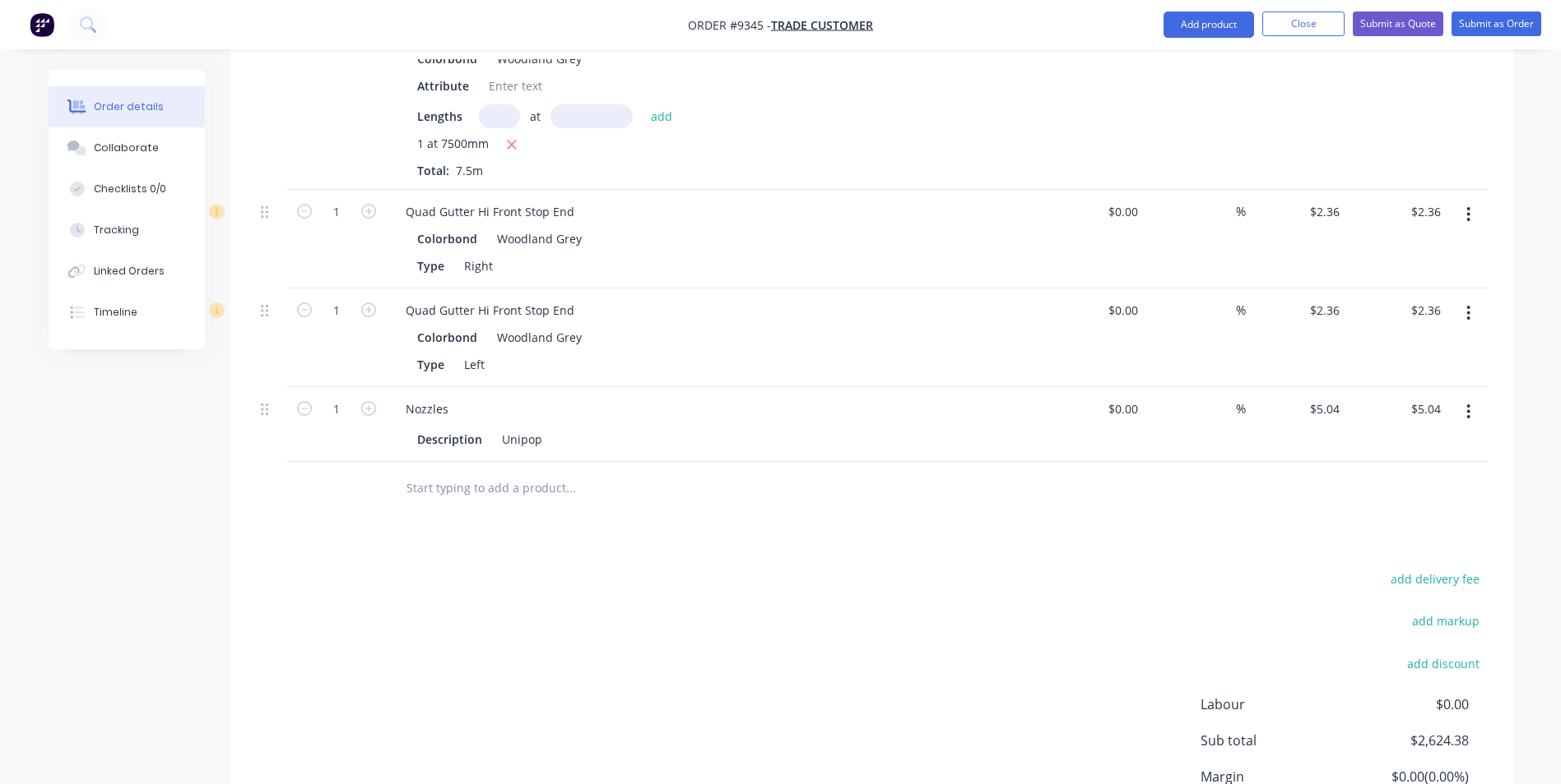
click at [473, 496] on input "text" at bounding box center [569, 488] width 329 height 33
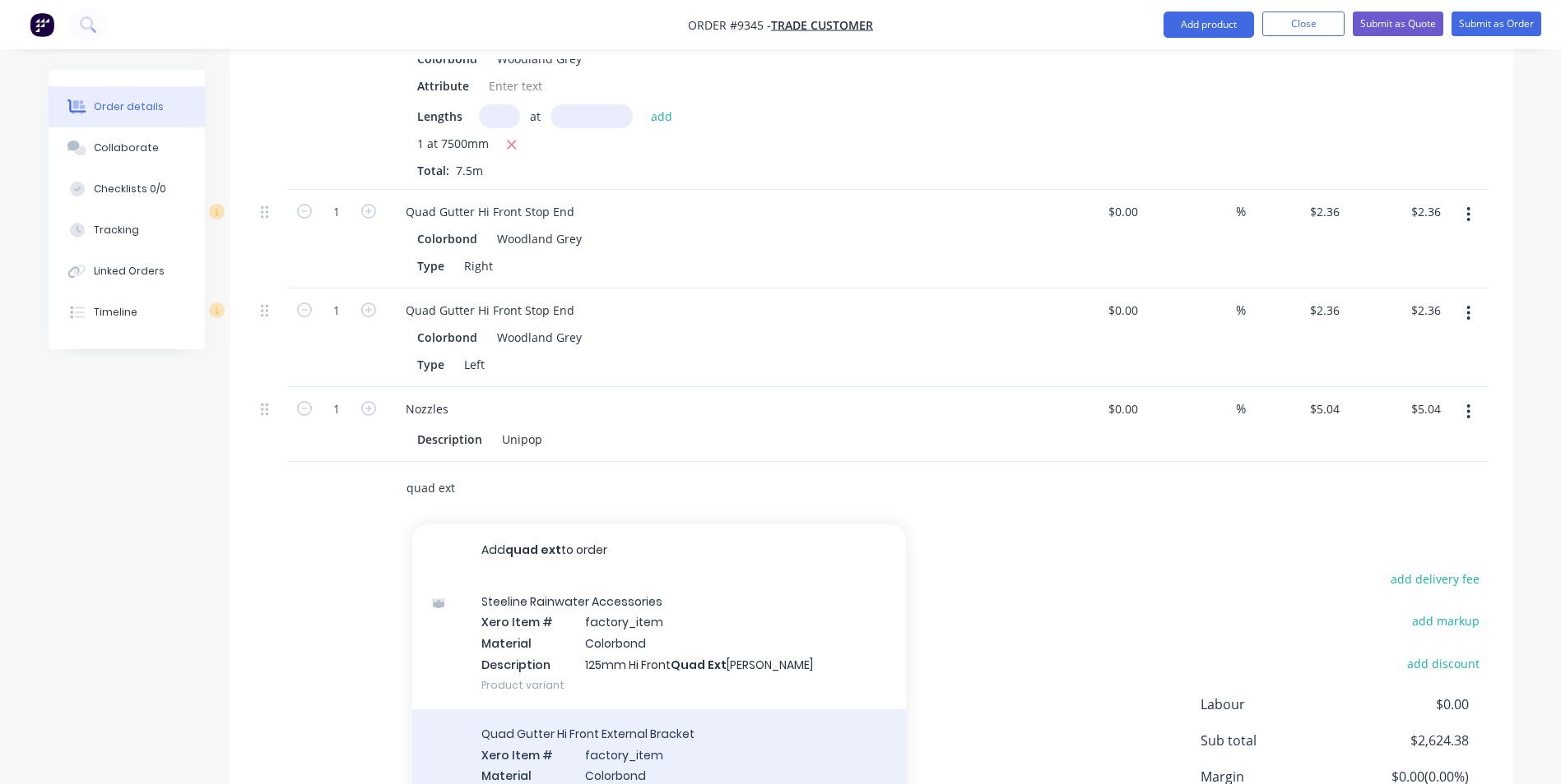
type input "quad ext"
click at [525, 731] on div "Quad Gutter Hi Front External Bracket Xero Item # factory_item Material Colorbo…" at bounding box center [658, 775] width 494 height 132
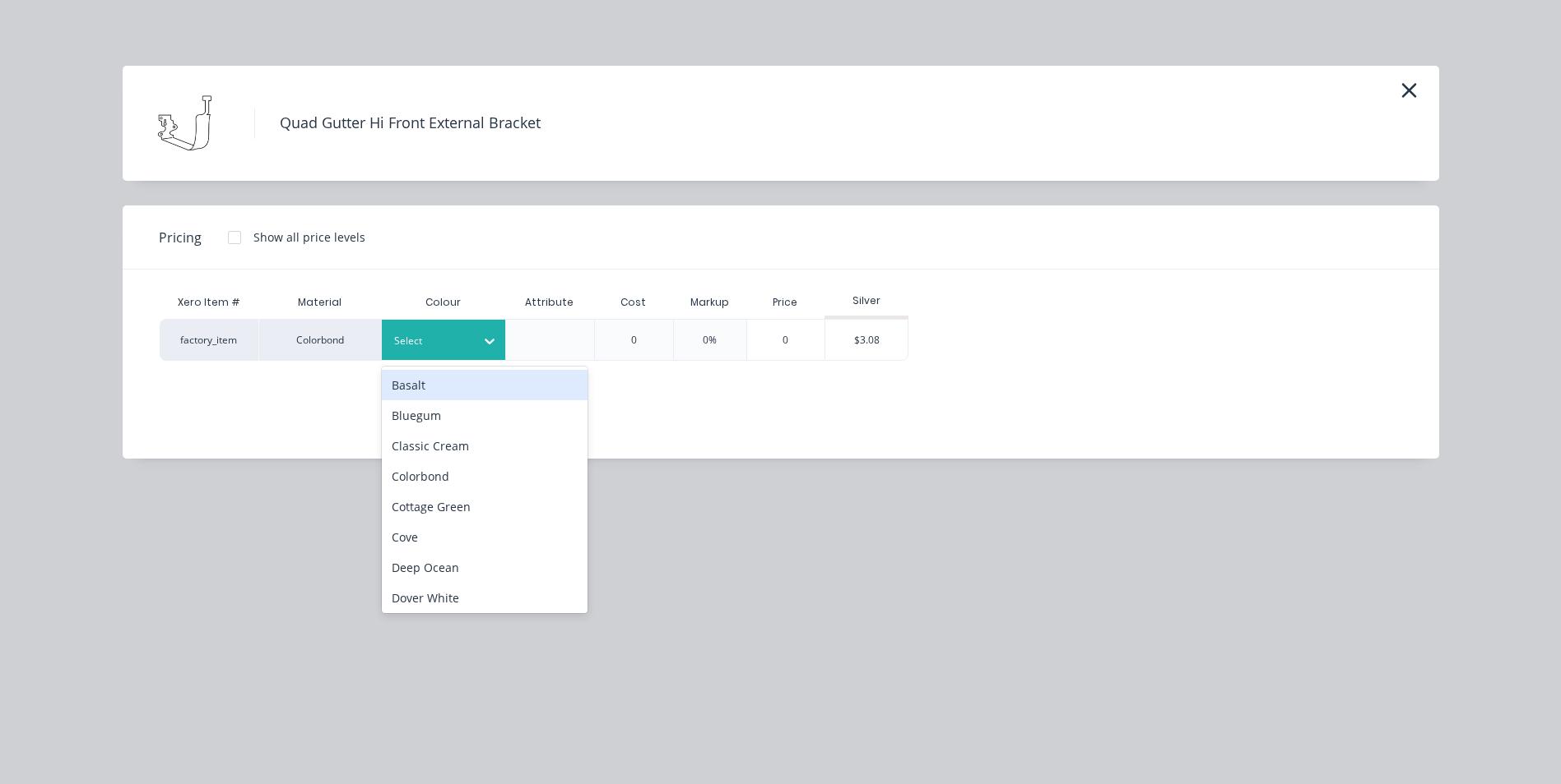
click at [459, 348] on div at bounding box center [431, 341] width 74 height 18
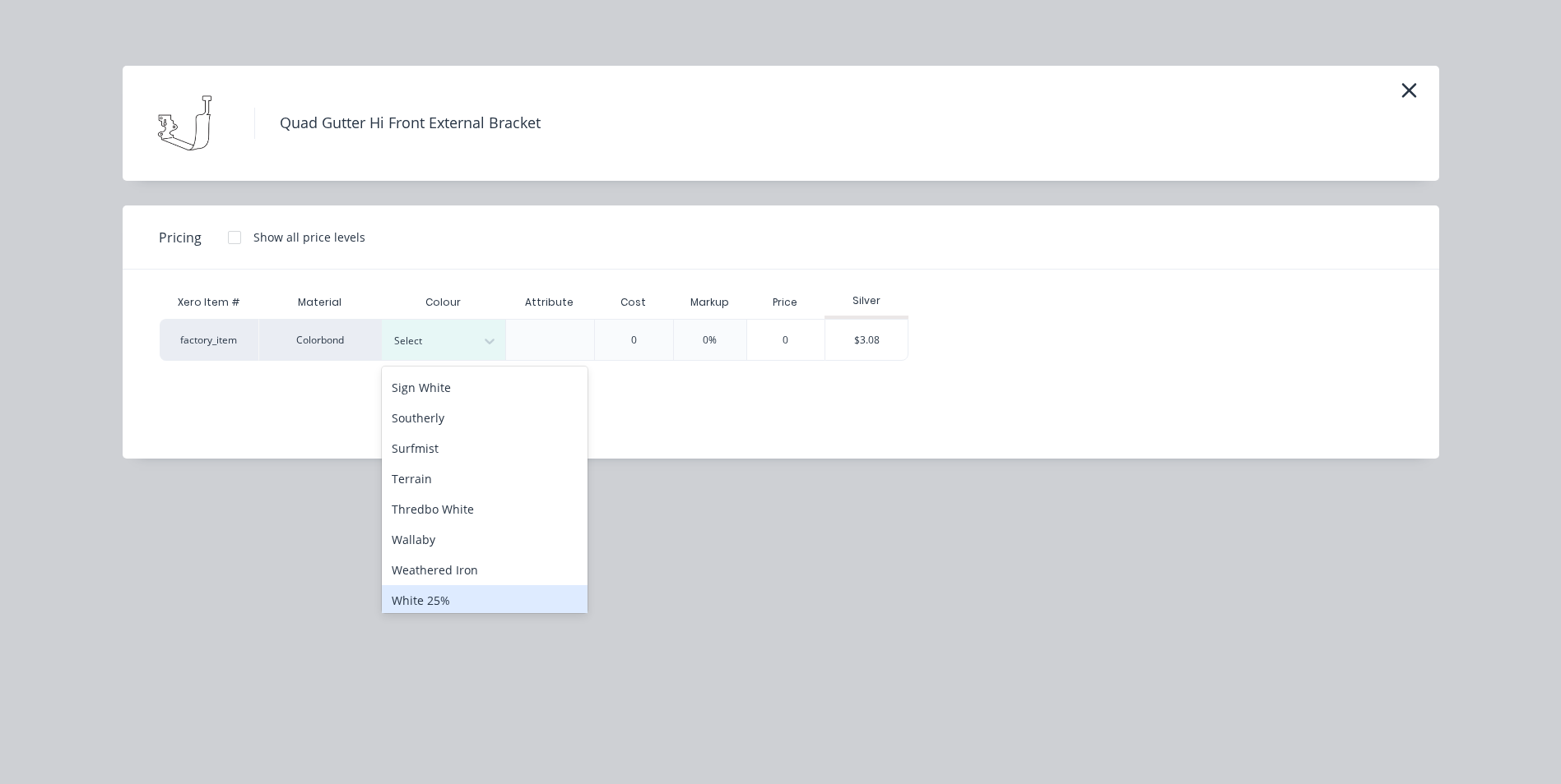
scroll to position [673, 0]
click at [474, 594] on div "Woodland Grey" at bounding box center [484, 594] width 206 height 31
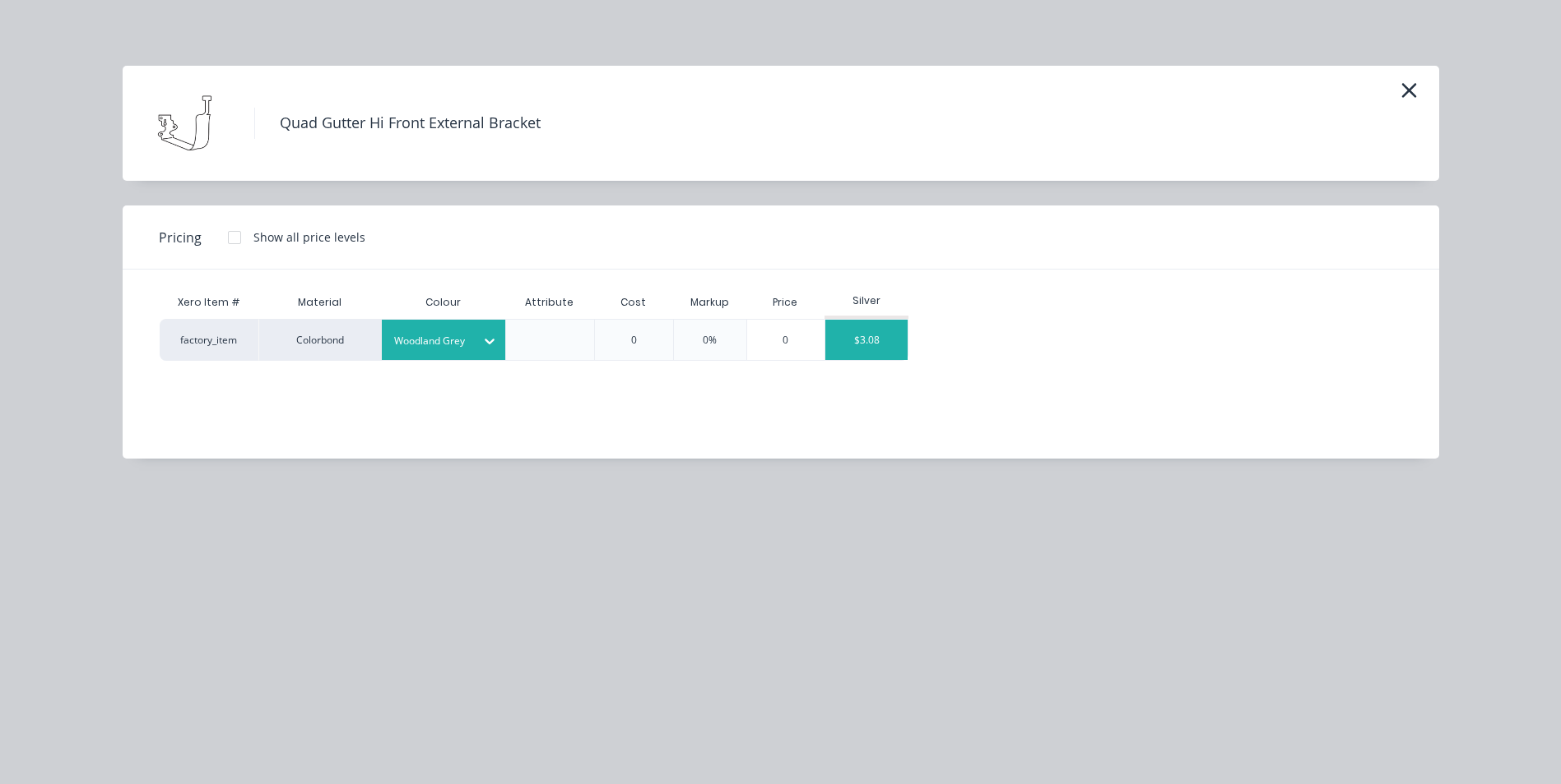
click at [847, 328] on div "$3.08" at bounding box center [866, 339] width 82 height 41
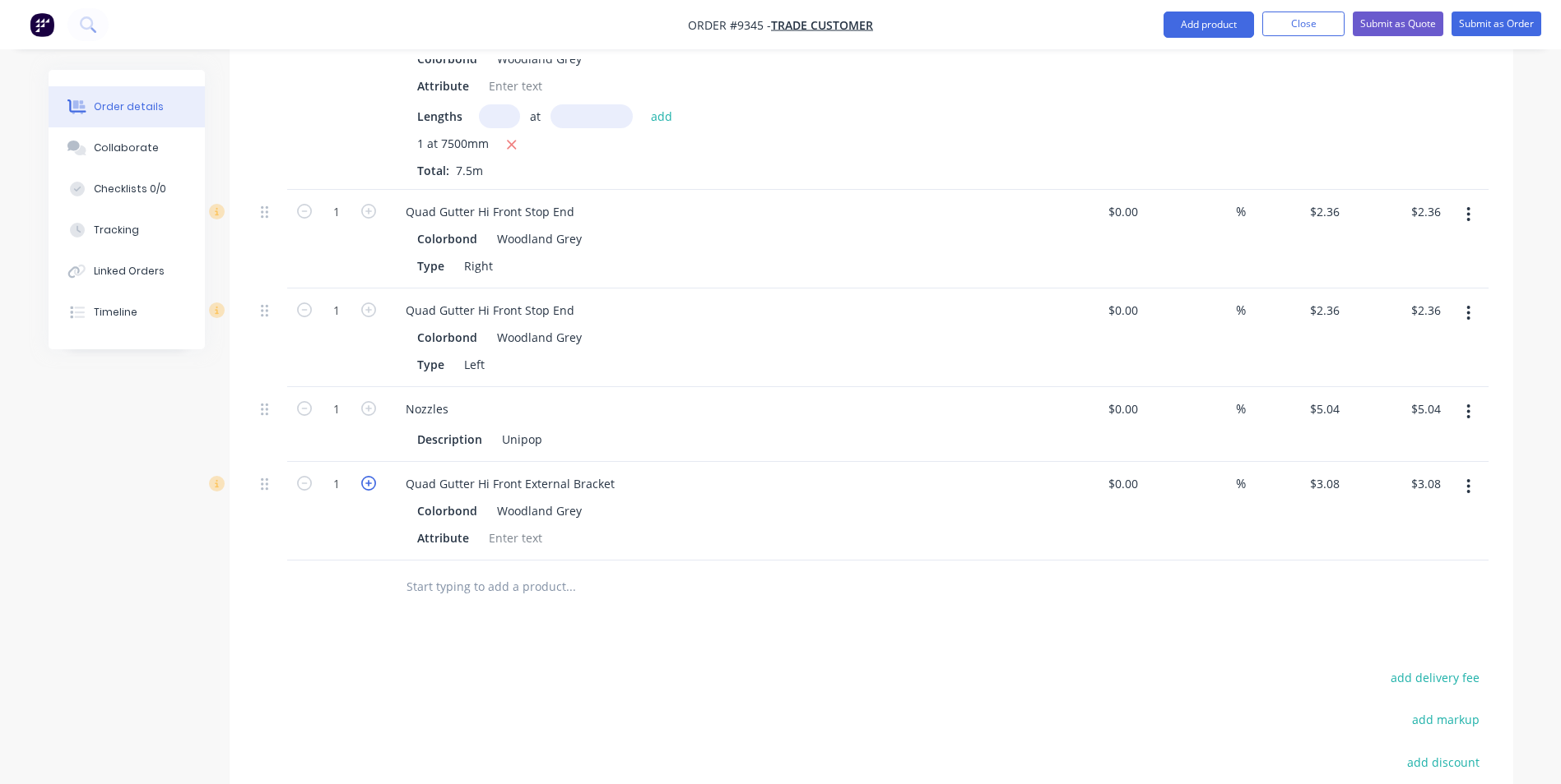
click at [371, 482] on icon "button" at bounding box center [368, 483] width 15 height 15
type input "2"
type input "$6.16"
click at [371, 482] on icon "button" at bounding box center [368, 483] width 15 height 15
type input "3"
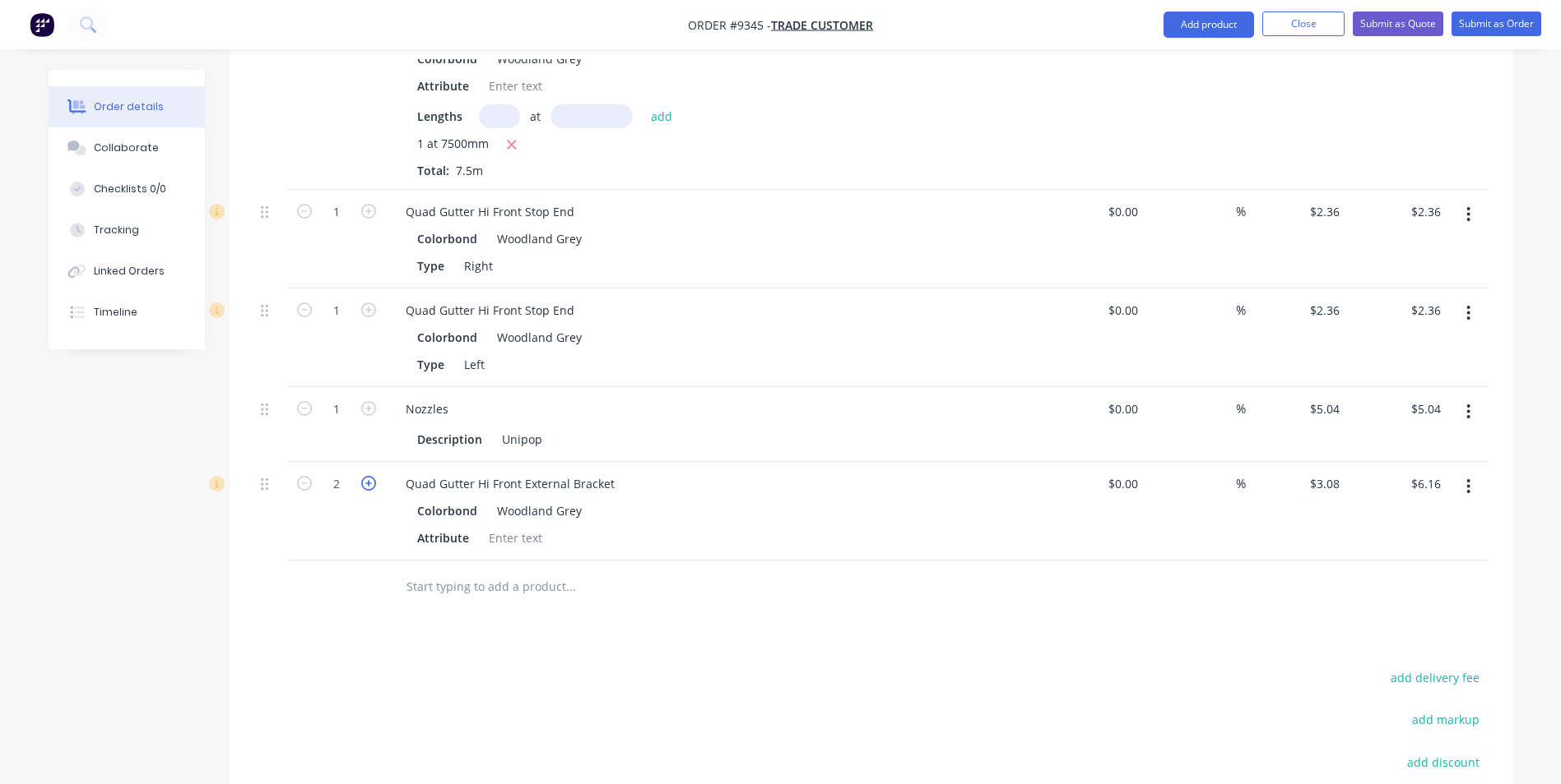
type input "$9.24"
click at [371, 482] on icon "button" at bounding box center [368, 483] width 15 height 15
type input "4"
type input "$12.32"
click at [371, 482] on icon "button" at bounding box center [368, 483] width 15 height 15
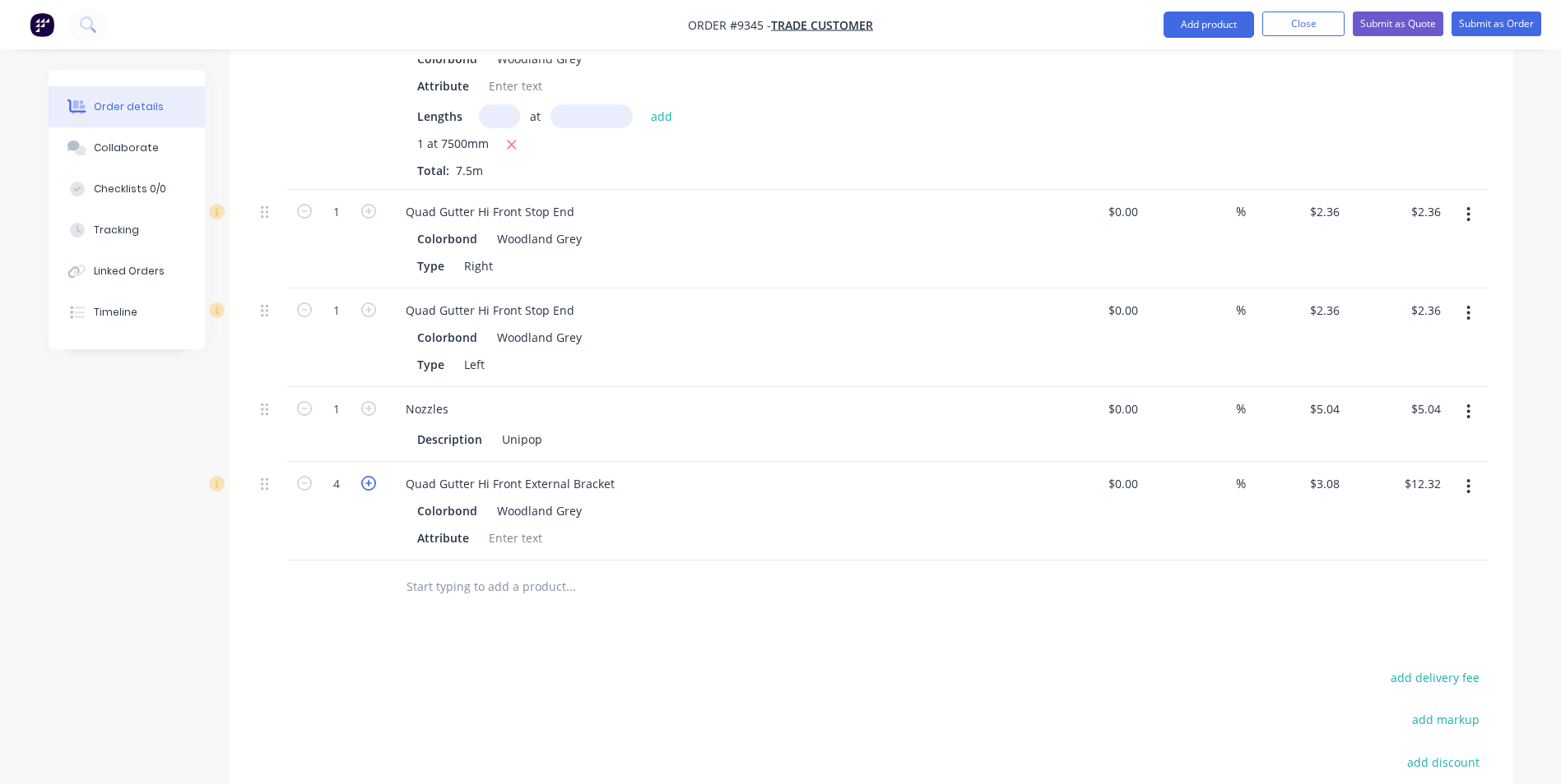
type input "5"
type input "$15.40"
click at [371, 482] on icon "button" at bounding box center [368, 483] width 15 height 15
type input "6"
type input "$18.48"
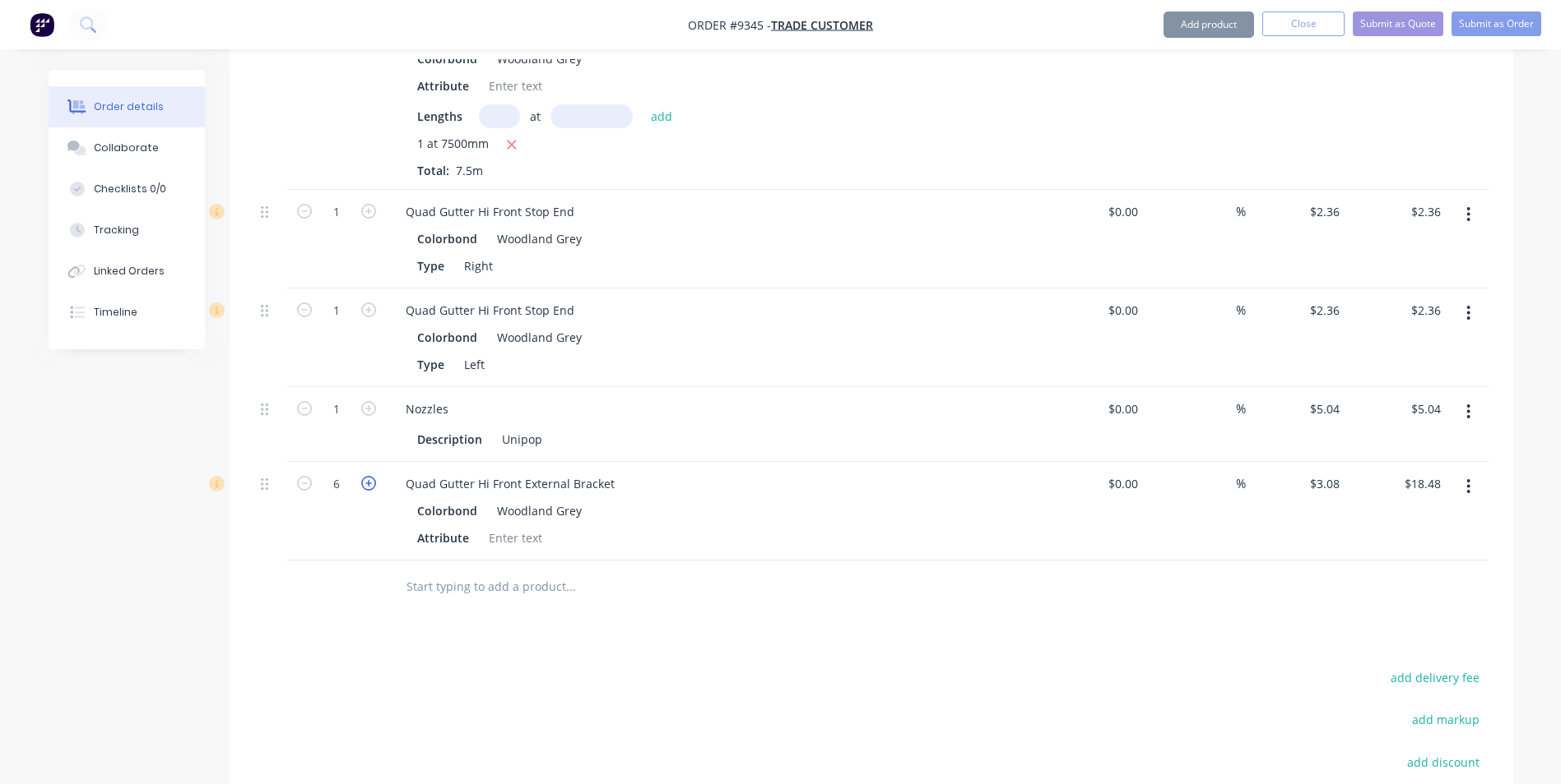
click at [371, 482] on icon "button" at bounding box center [368, 483] width 15 height 15
type input "7"
type input "$21.56"
click at [371, 482] on icon "button" at bounding box center [368, 483] width 15 height 15
type input "8"
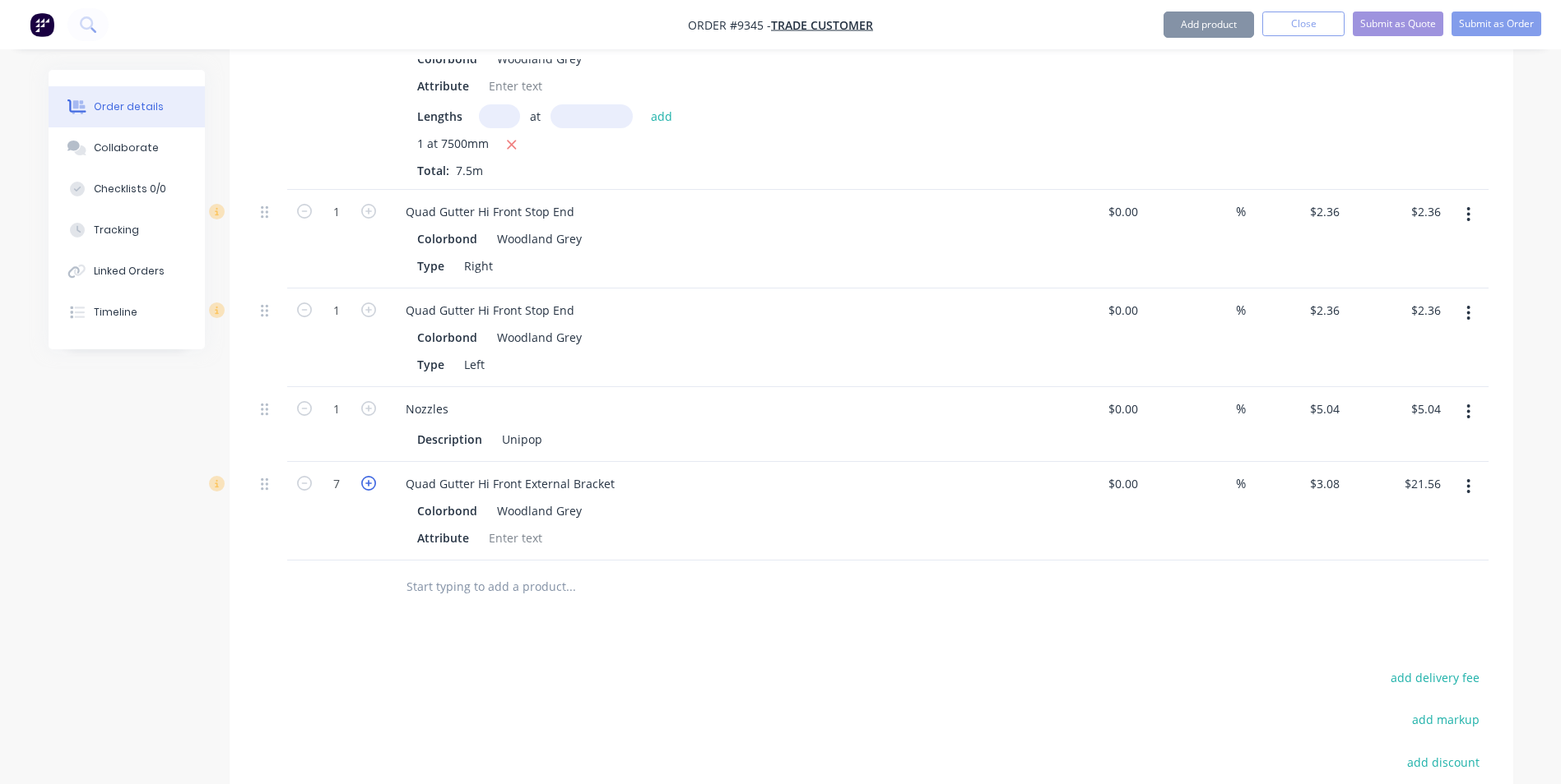
type input "$24.64"
click at [368, 482] on icon "button" at bounding box center [368, 483] width 15 height 15
type input "9"
type input "$27.72"
click at [368, 482] on icon "button" at bounding box center [368, 483] width 15 height 15
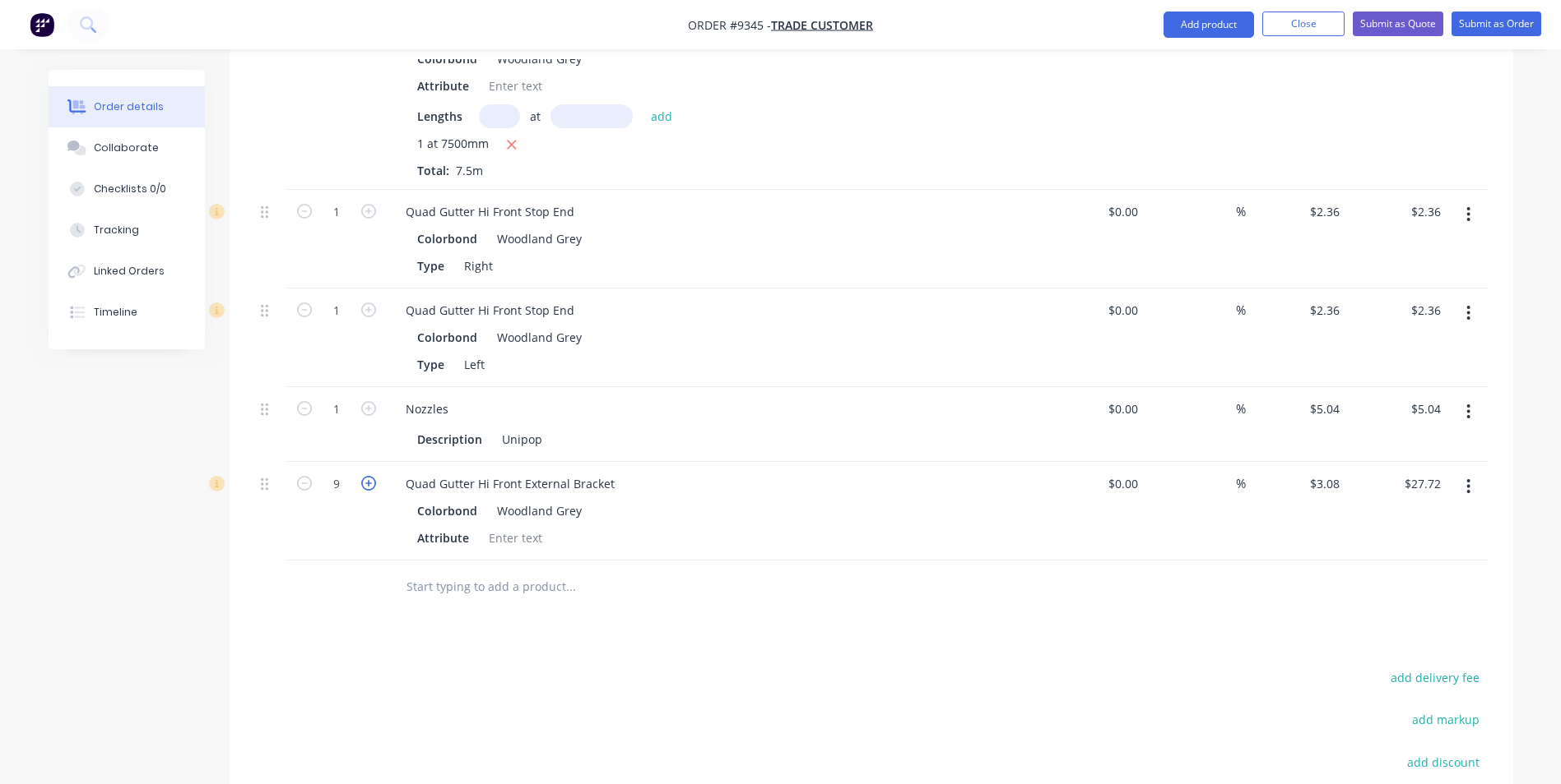
type input "10"
type input "$30.80"
click at [473, 591] on input "text" at bounding box center [569, 587] width 329 height 33
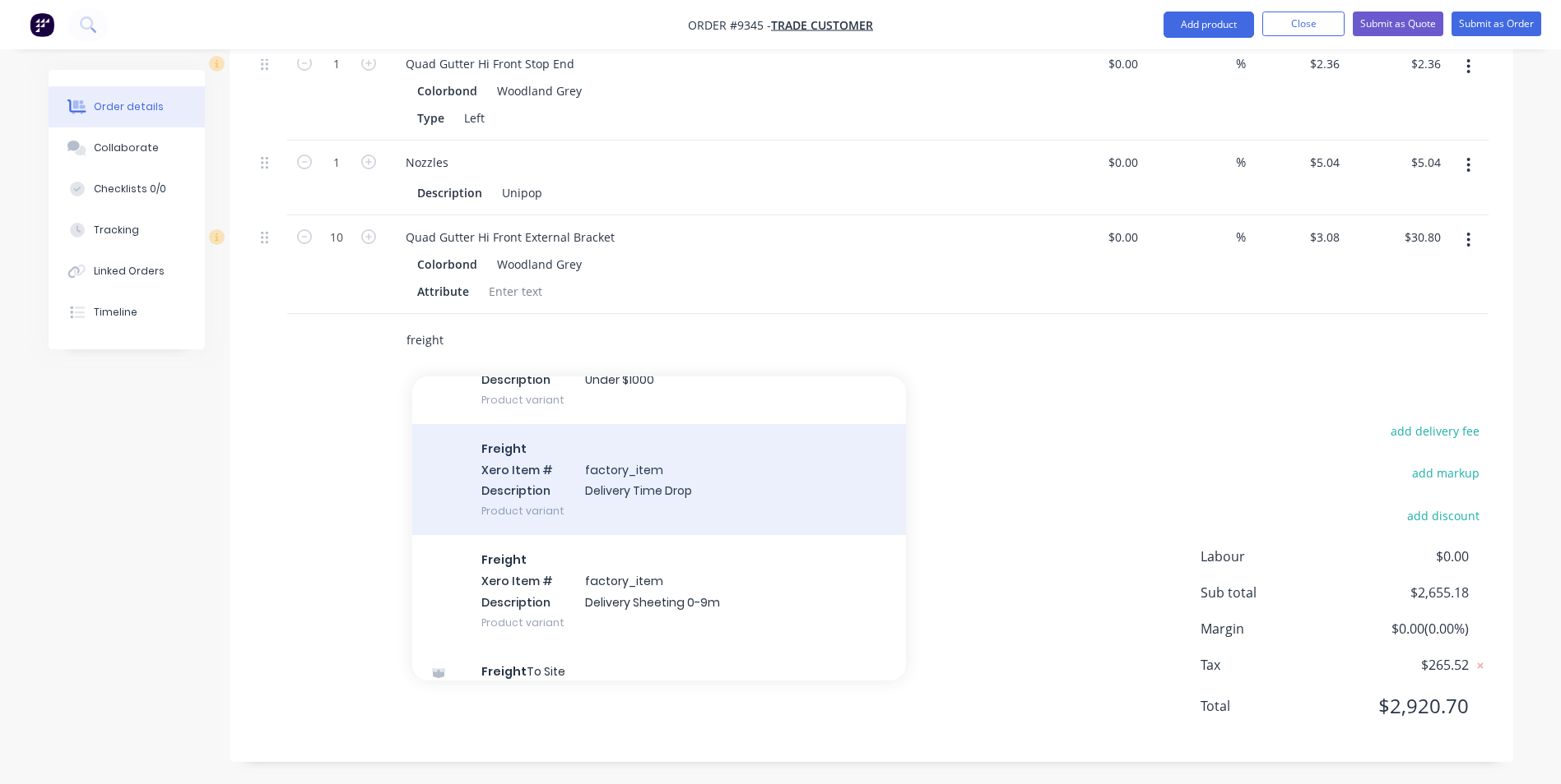
scroll to position [1397, 0]
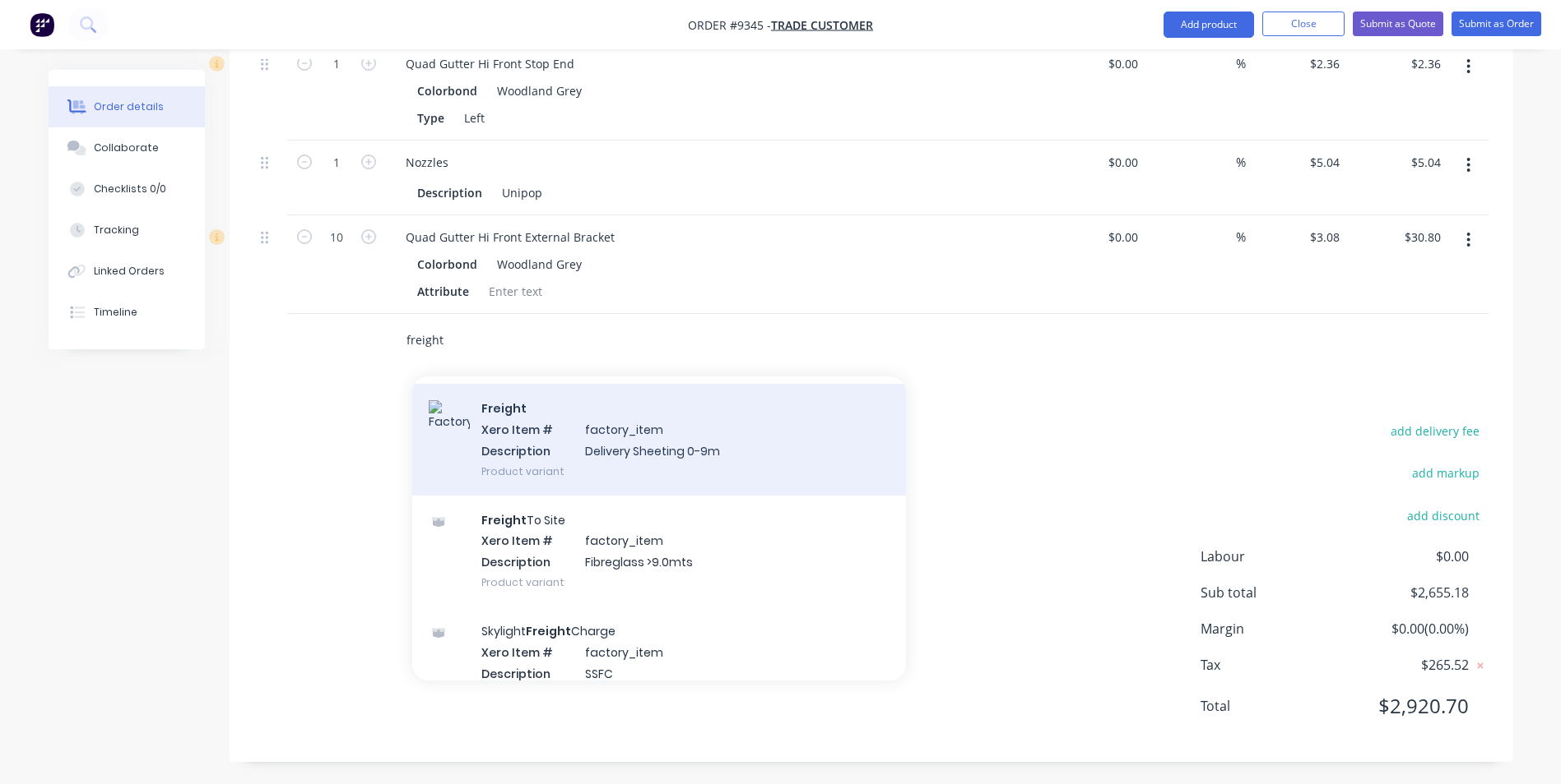
type input "freight"
click at [669, 457] on div "Freight Xero Item # factory_item Description Delivery Sheeting 0-9m Product var…" at bounding box center [658, 440] width 494 height 111
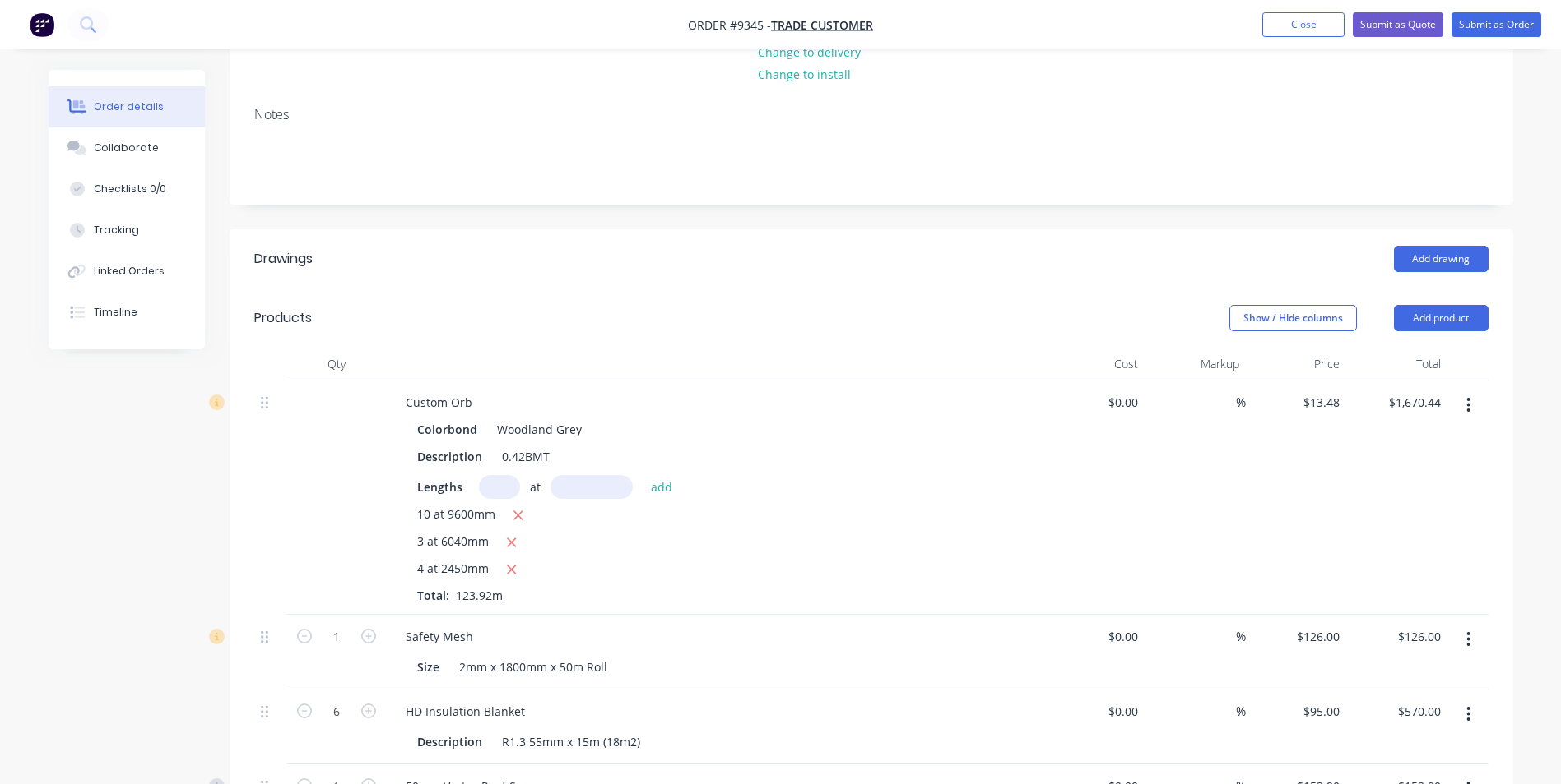
scroll to position [0, 0]
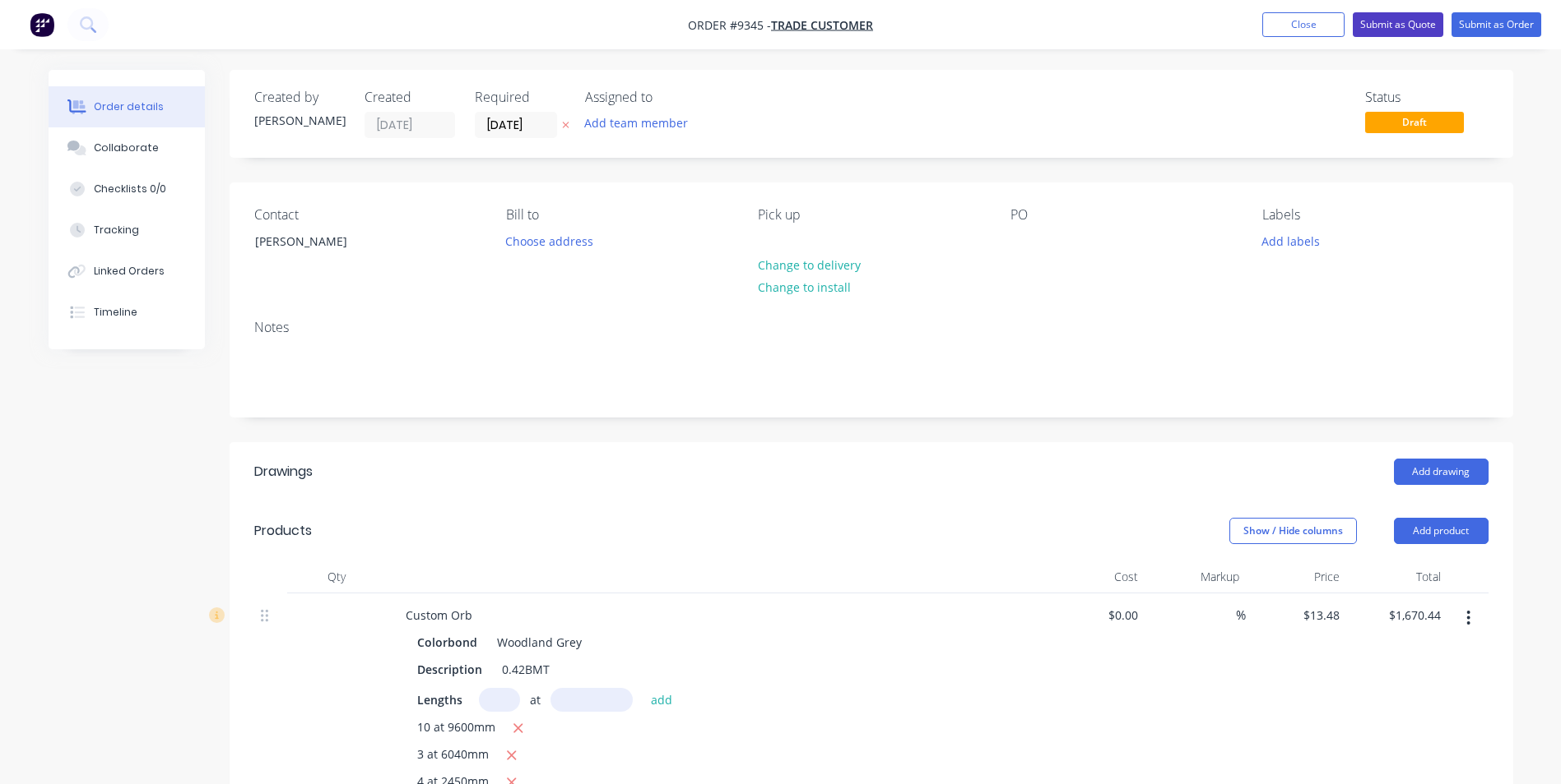
click at [1407, 30] on button "Submit as Quote" at bounding box center [1397, 24] width 90 height 25
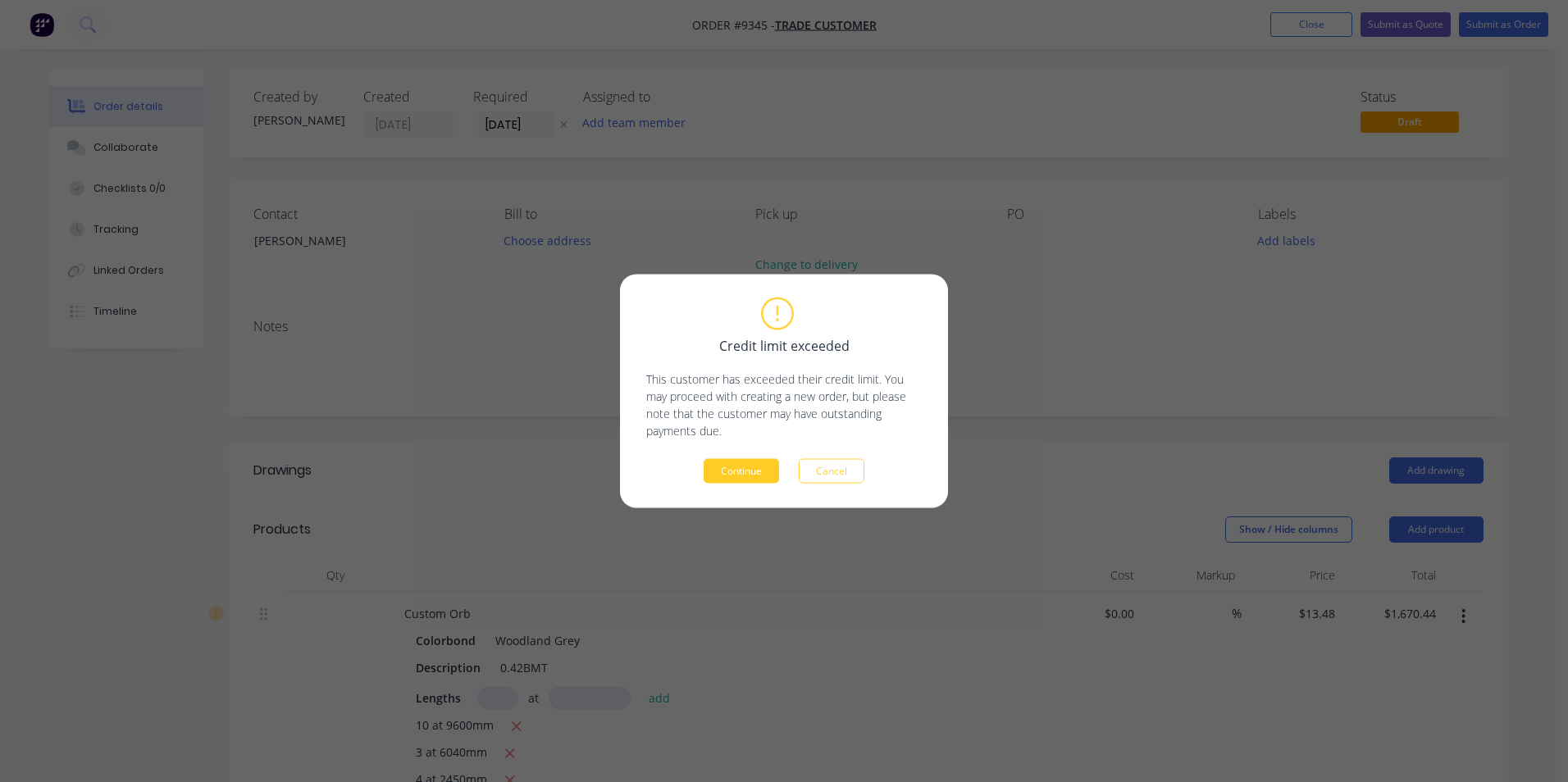
click at [717, 467] on button "Continue" at bounding box center [741, 471] width 75 height 25
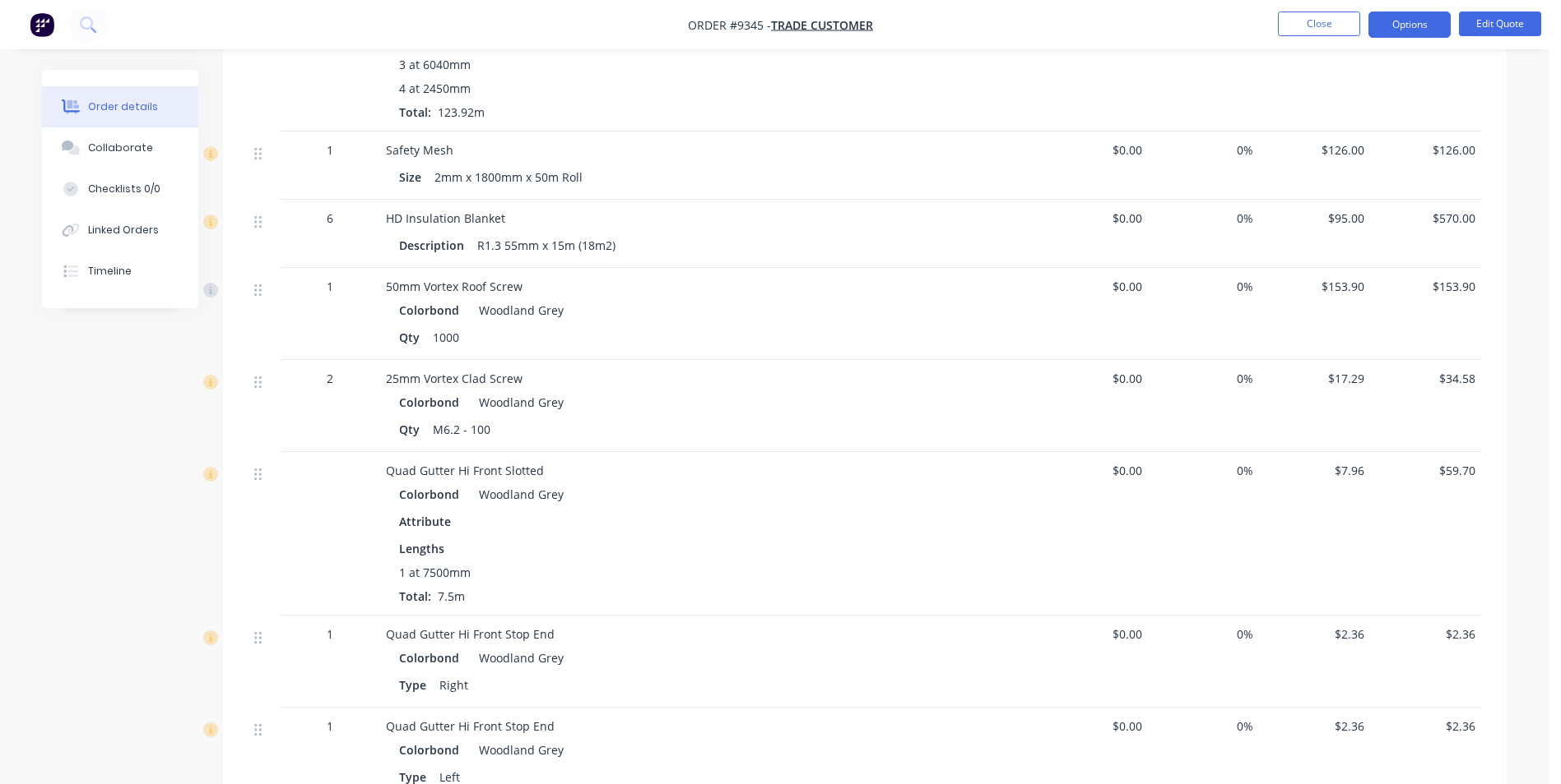
scroll to position [574, 0]
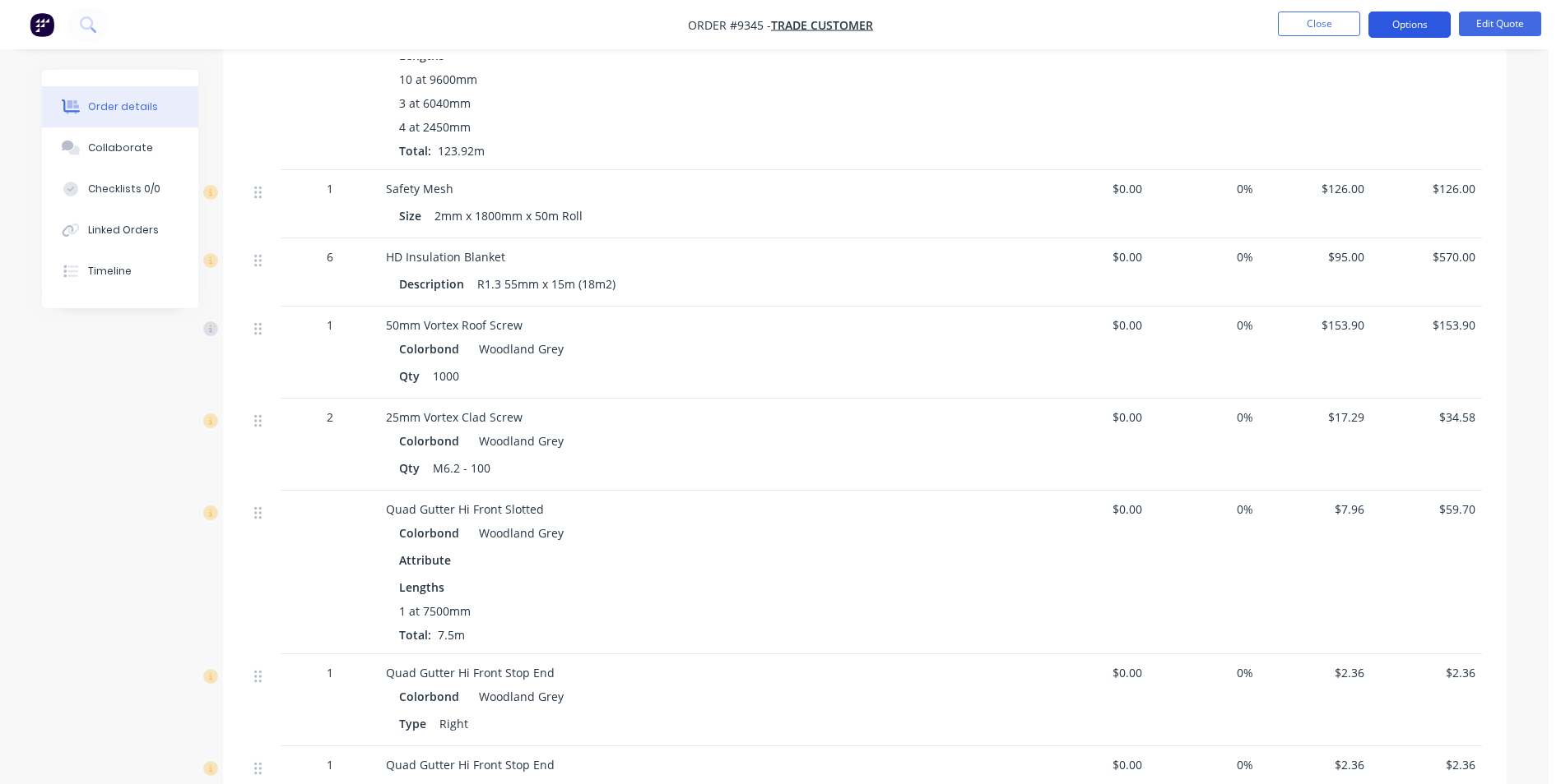
click at [1430, 14] on button "Options" at bounding box center [1409, 25] width 82 height 27
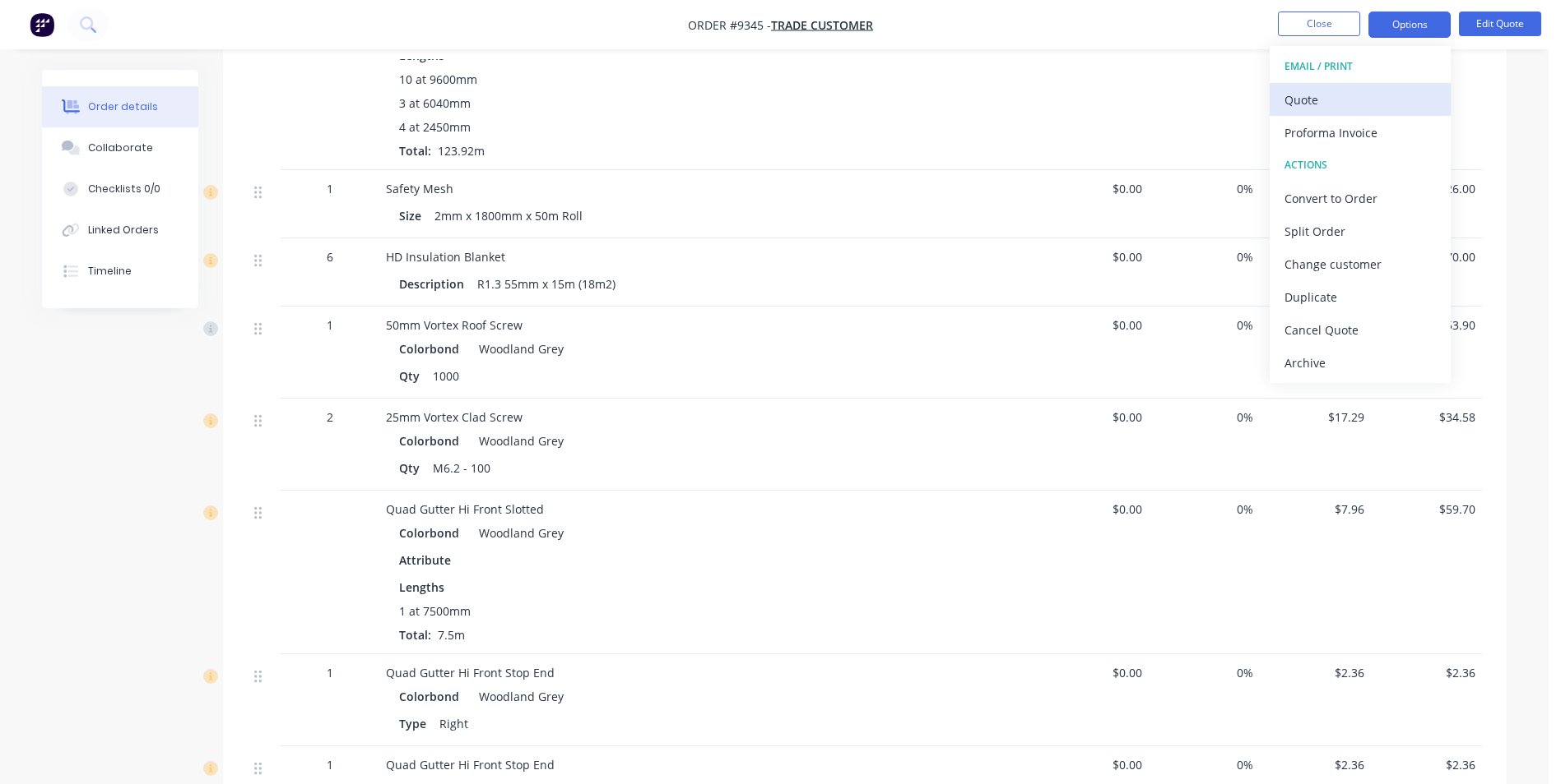
click at [1351, 93] on div "Quote" at bounding box center [1359, 100] width 151 height 24
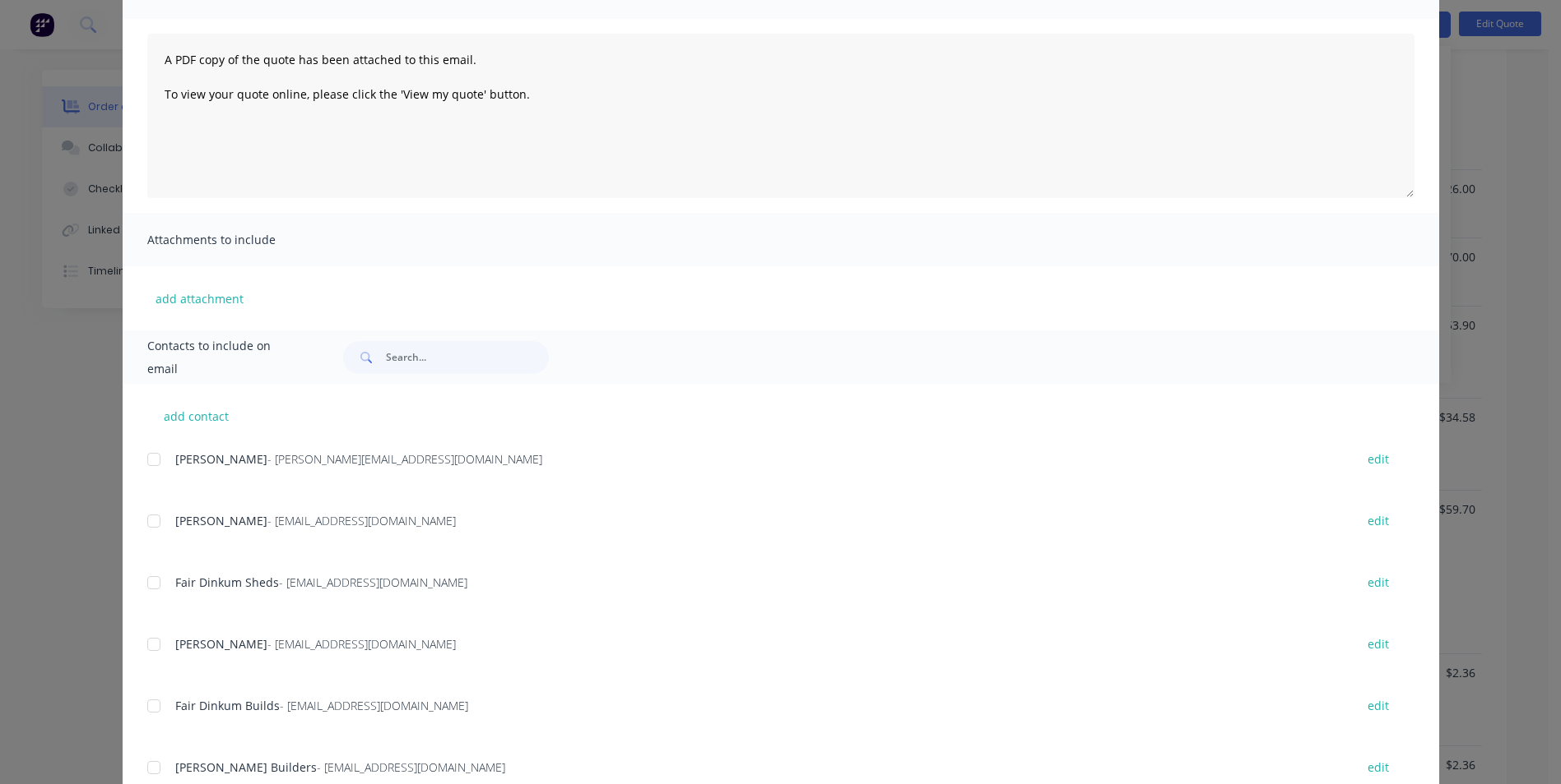
scroll to position [165, 0]
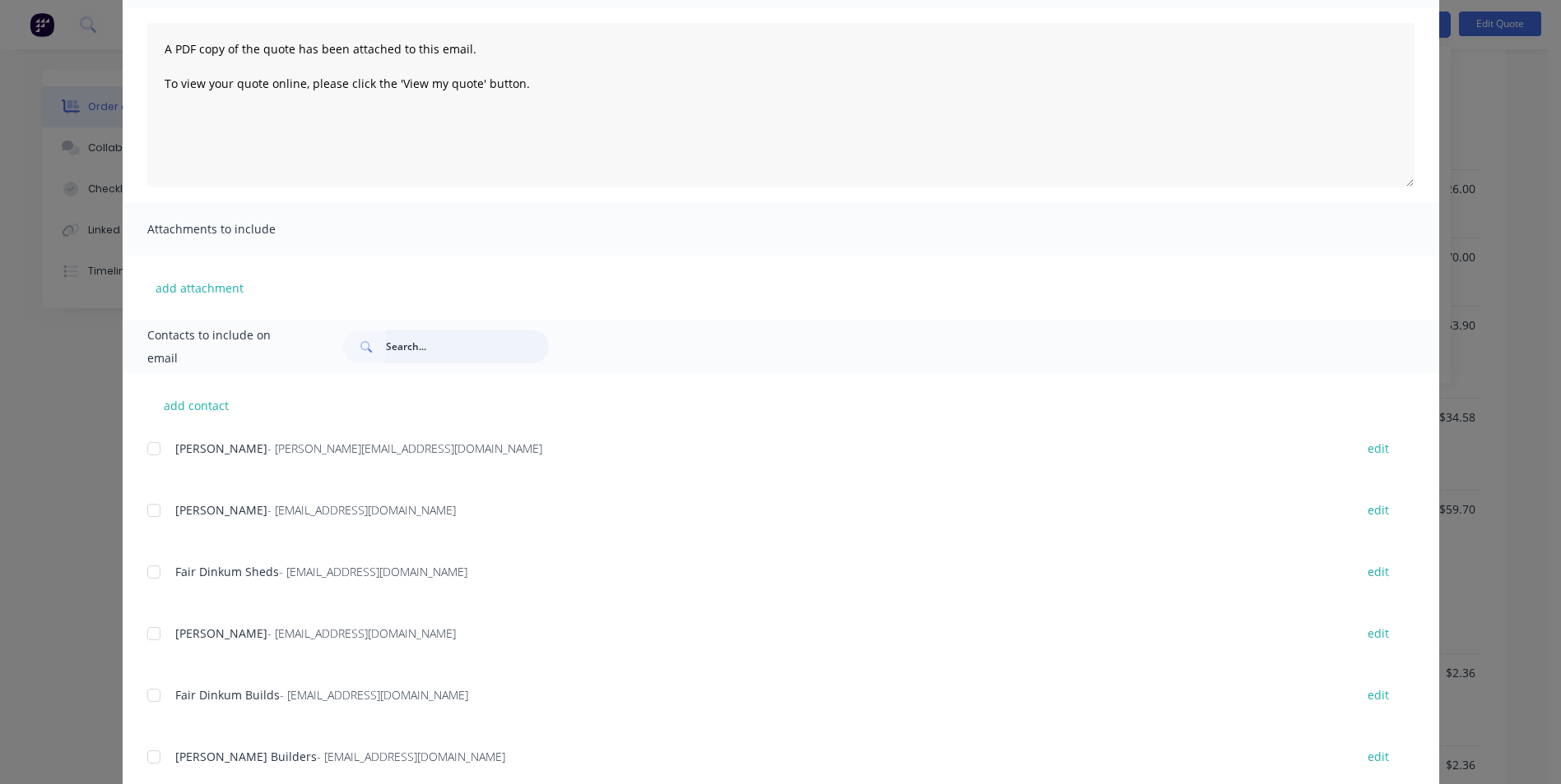
click at [468, 341] on input "text" at bounding box center [468, 346] width 163 height 33
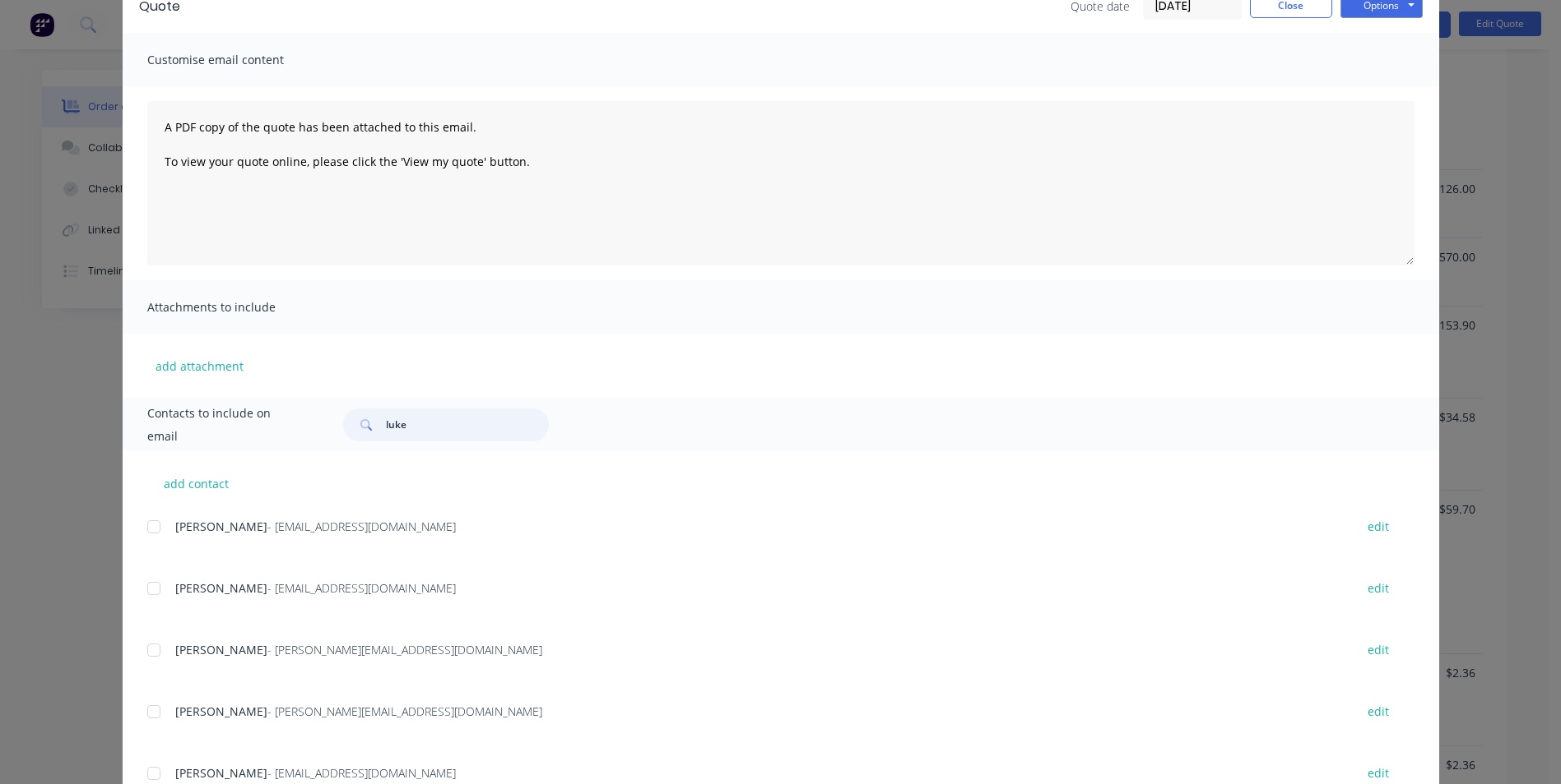
scroll to position [232, 0]
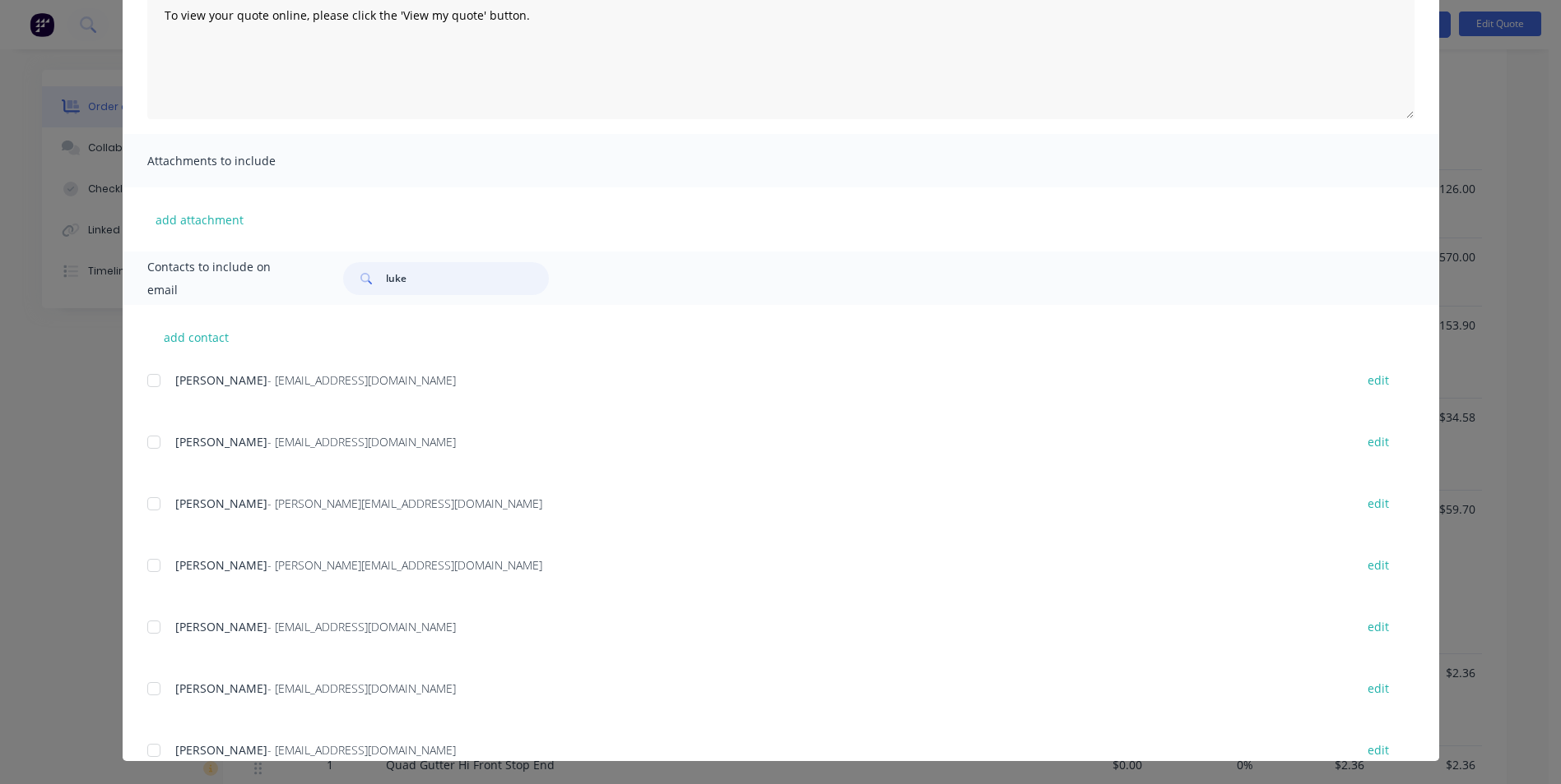
click at [146, 575] on div at bounding box center [153, 565] width 33 height 33
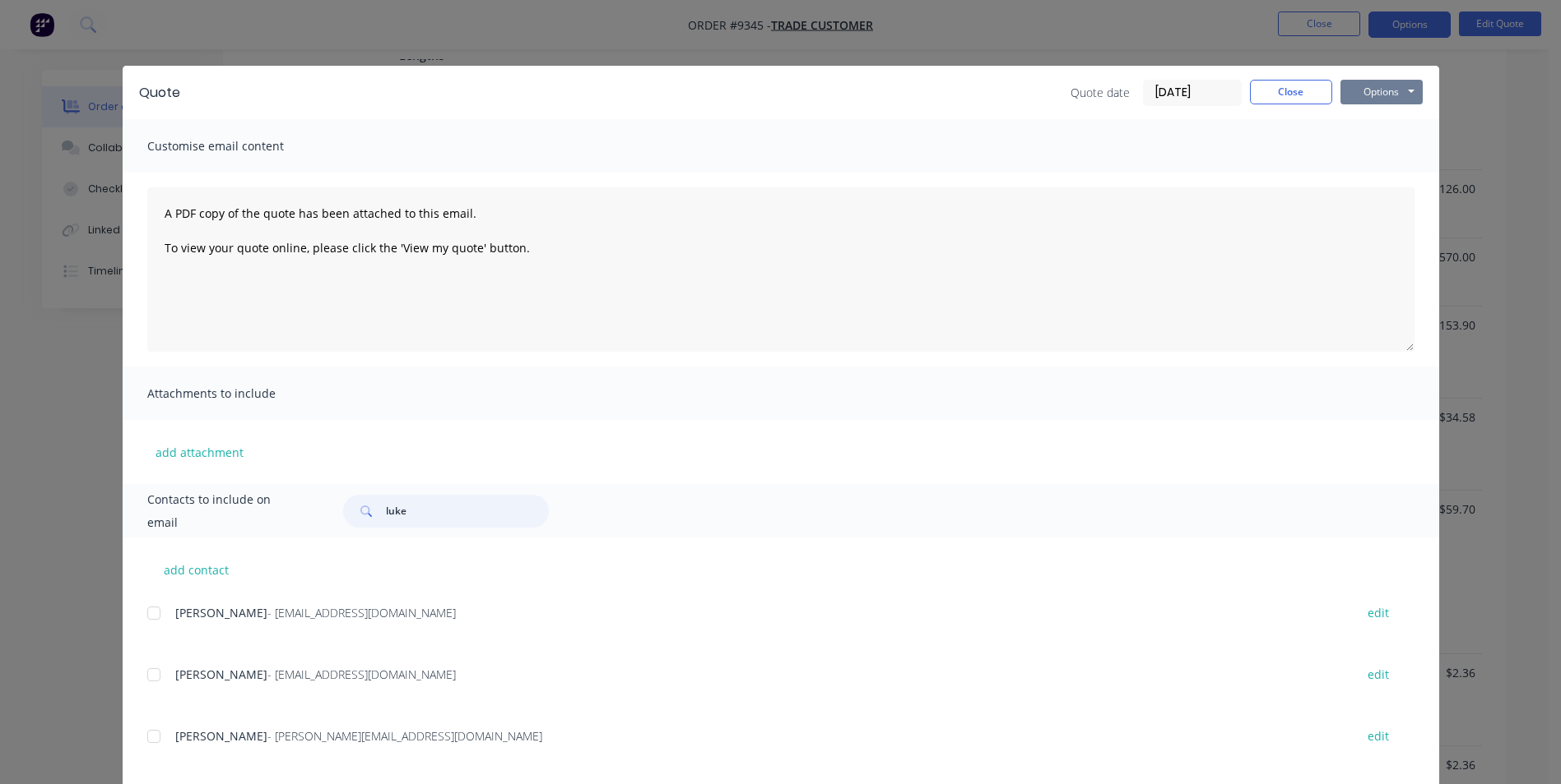
type input "luke"
click at [1353, 88] on button "Options" at bounding box center [1381, 91] width 82 height 25
click at [1368, 166] on button "Email" at bounding box center [1393, 175] width 105 height 27
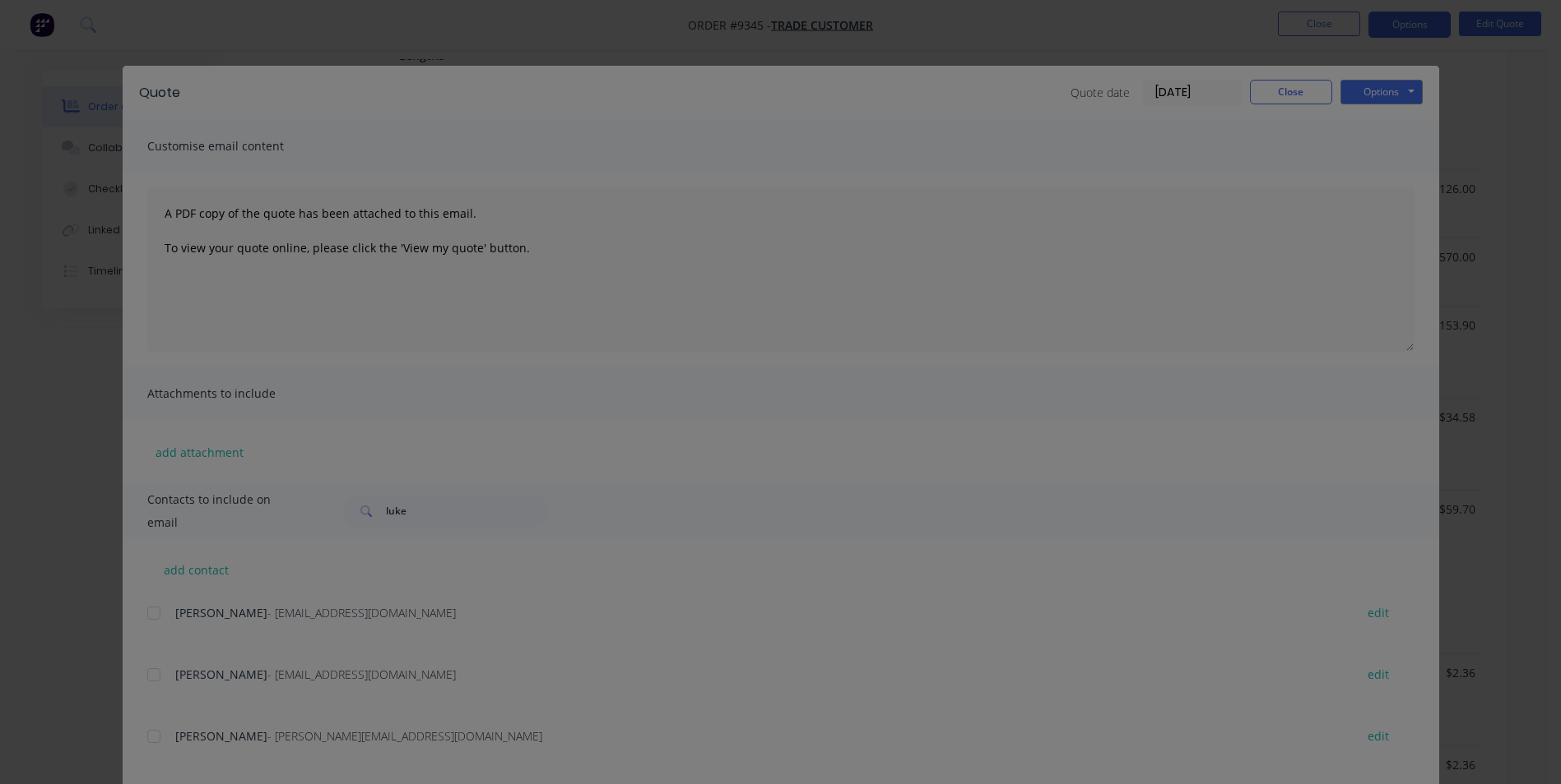
click at [1301, 79] on div "Sending to your accounting package... Loading... This may take a few moments. P…" at bounding box center [780, 392] width 1561 height 784
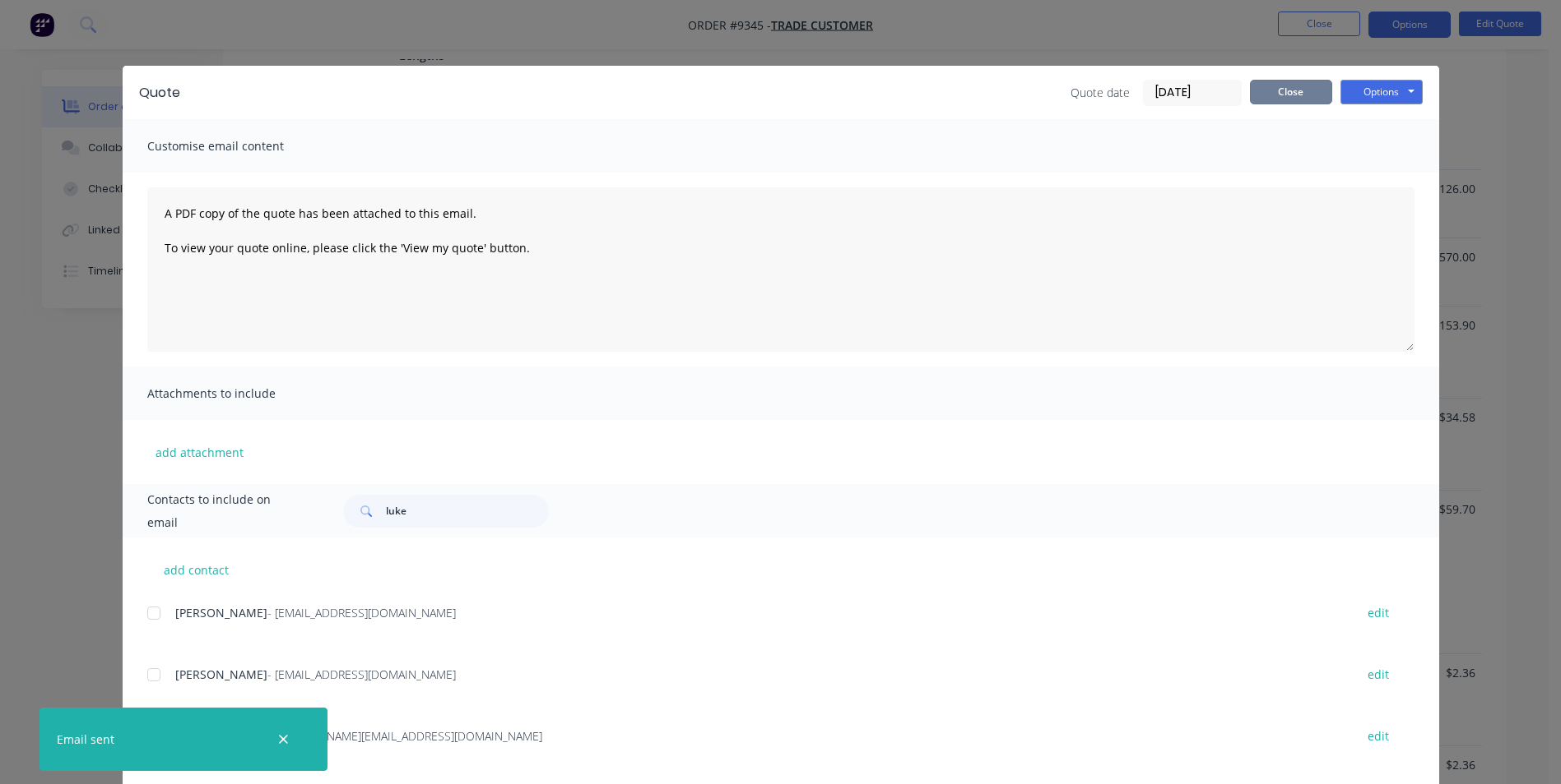
drag, startPoint x: 1269, startPoint y: 83, endPoint x: 1234, endPoint y: 84, distance: 35.0
click at [1269, 83] on button "Close" at bounding box center [1290, 91] width 82 height 25
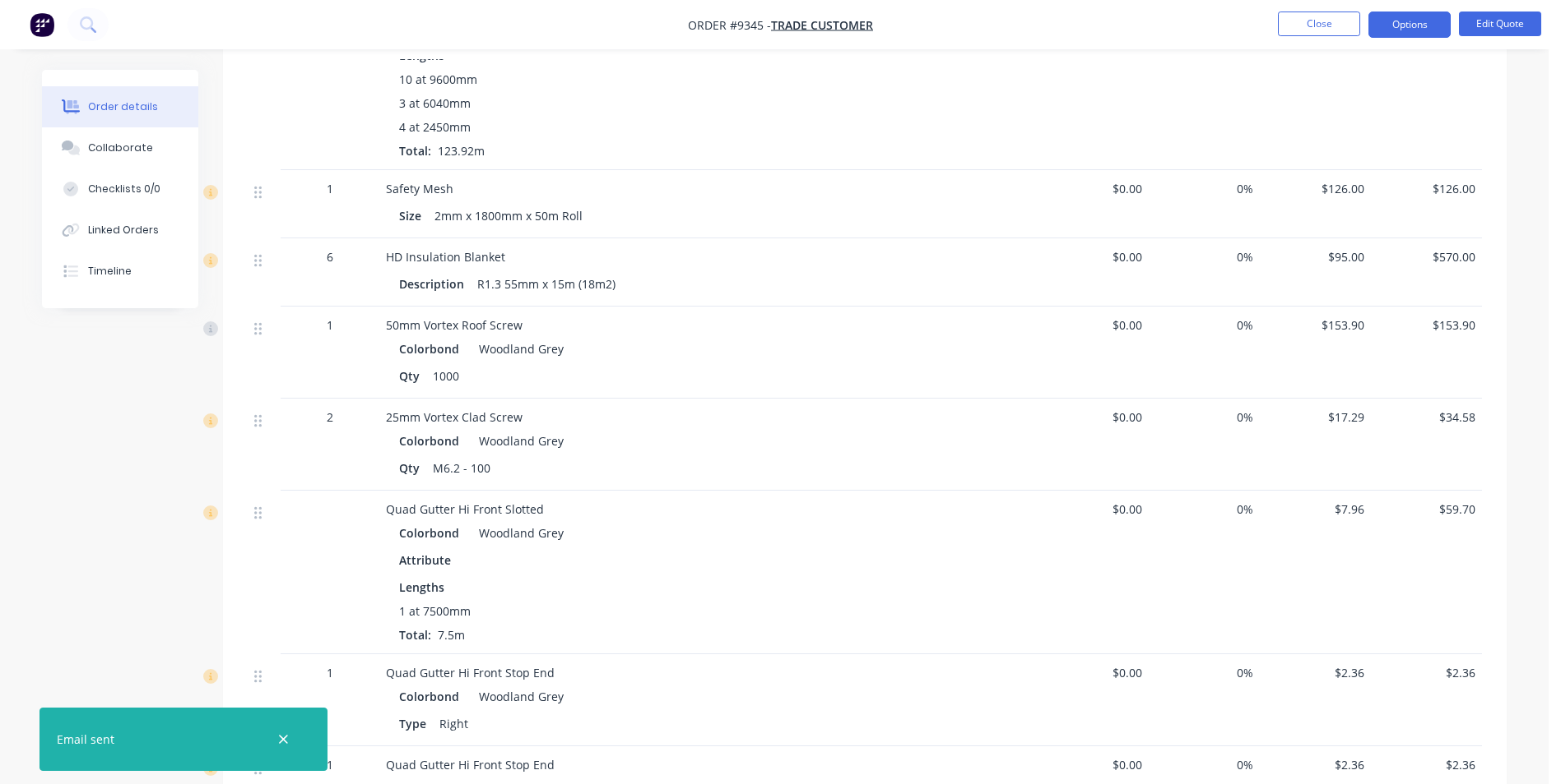
click at [54, 28] on img "button" at bounding box center [42, 24] width 25 height 25
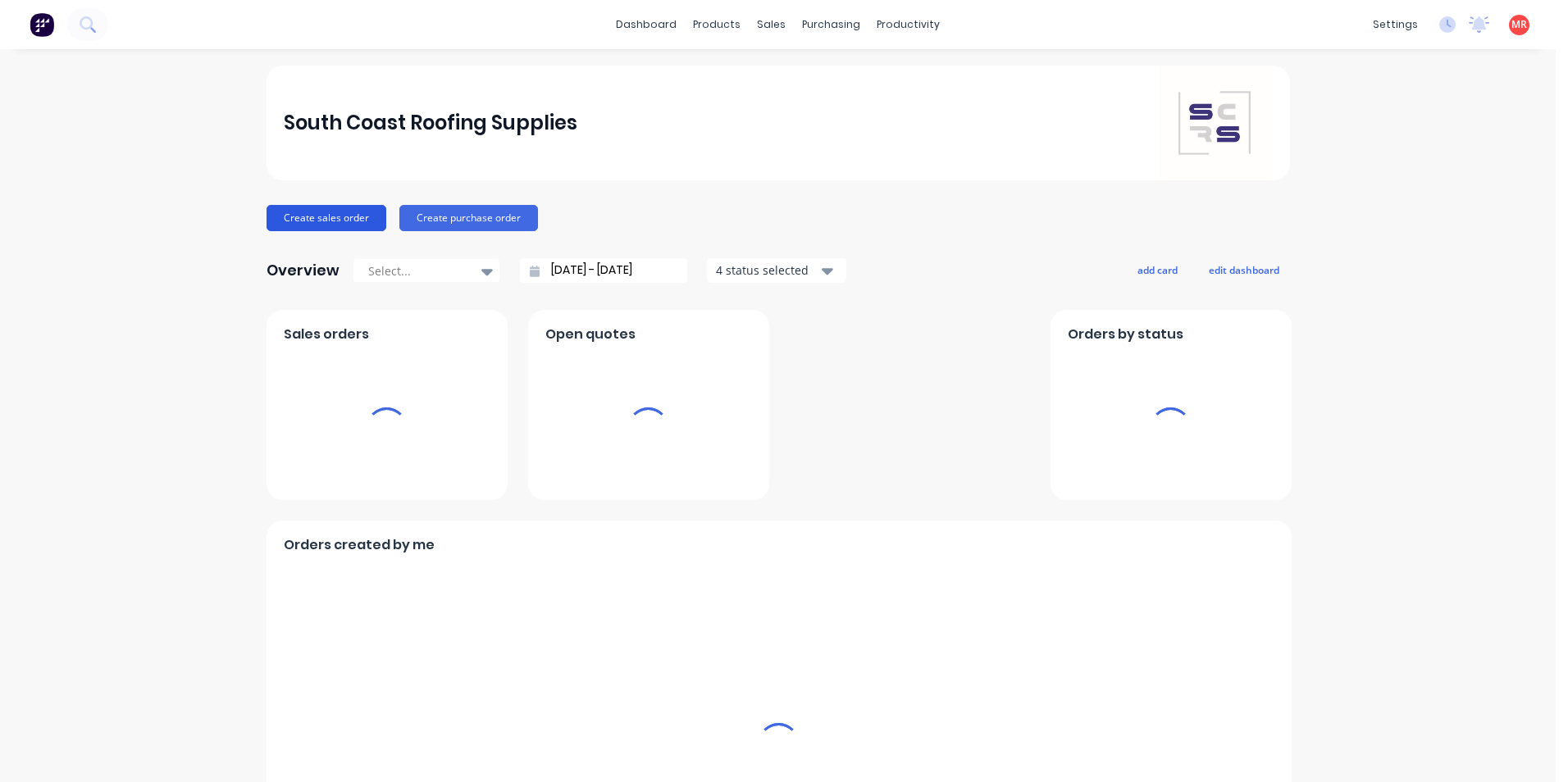
click at [328, 227] on button "Create sales order" at bounding box center [326, 218] width 120 height 27
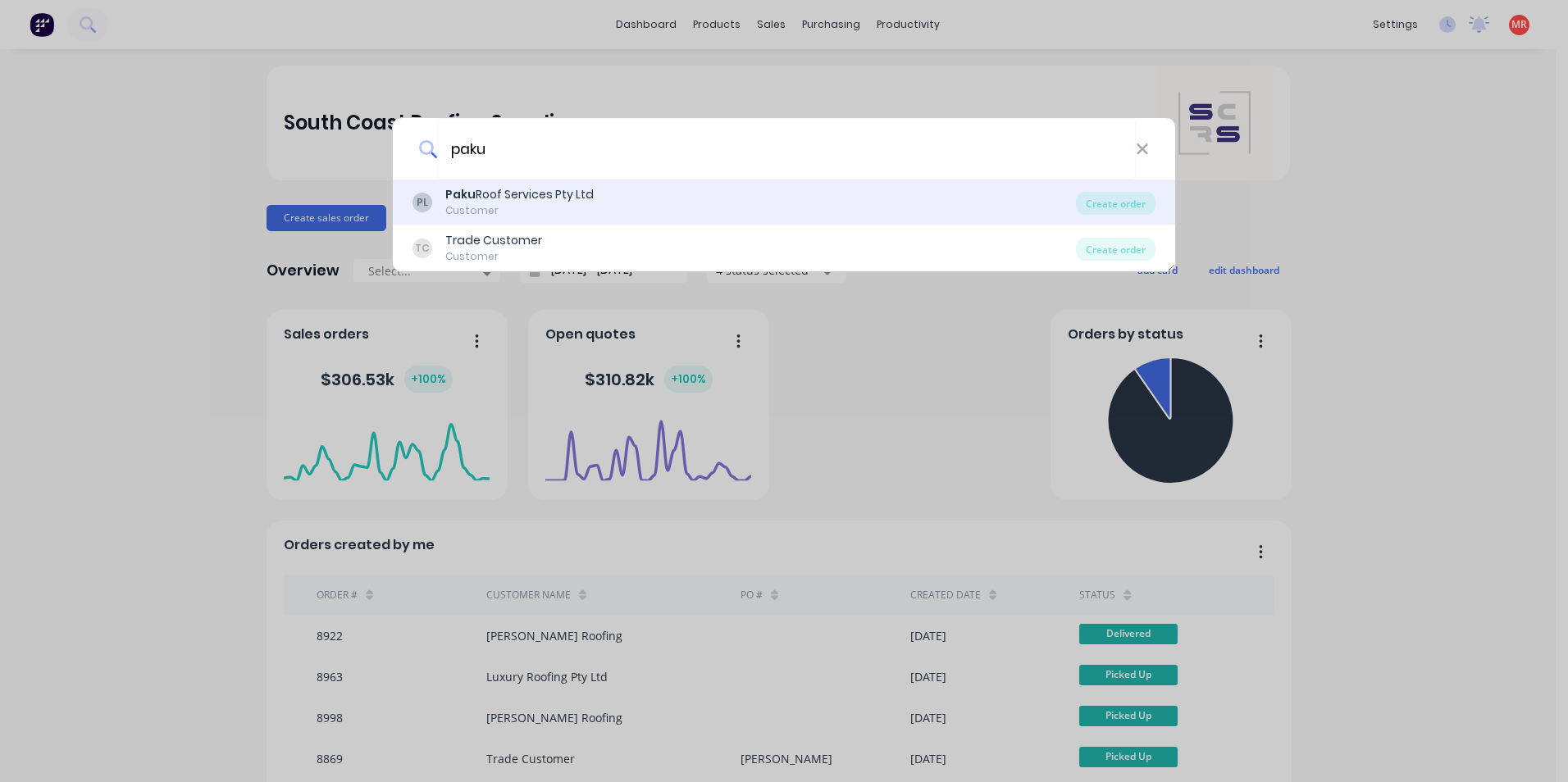
type input "paku"
click at [538, 204] on div "Customer" at bounding box center [520, 210] width 148 height 15
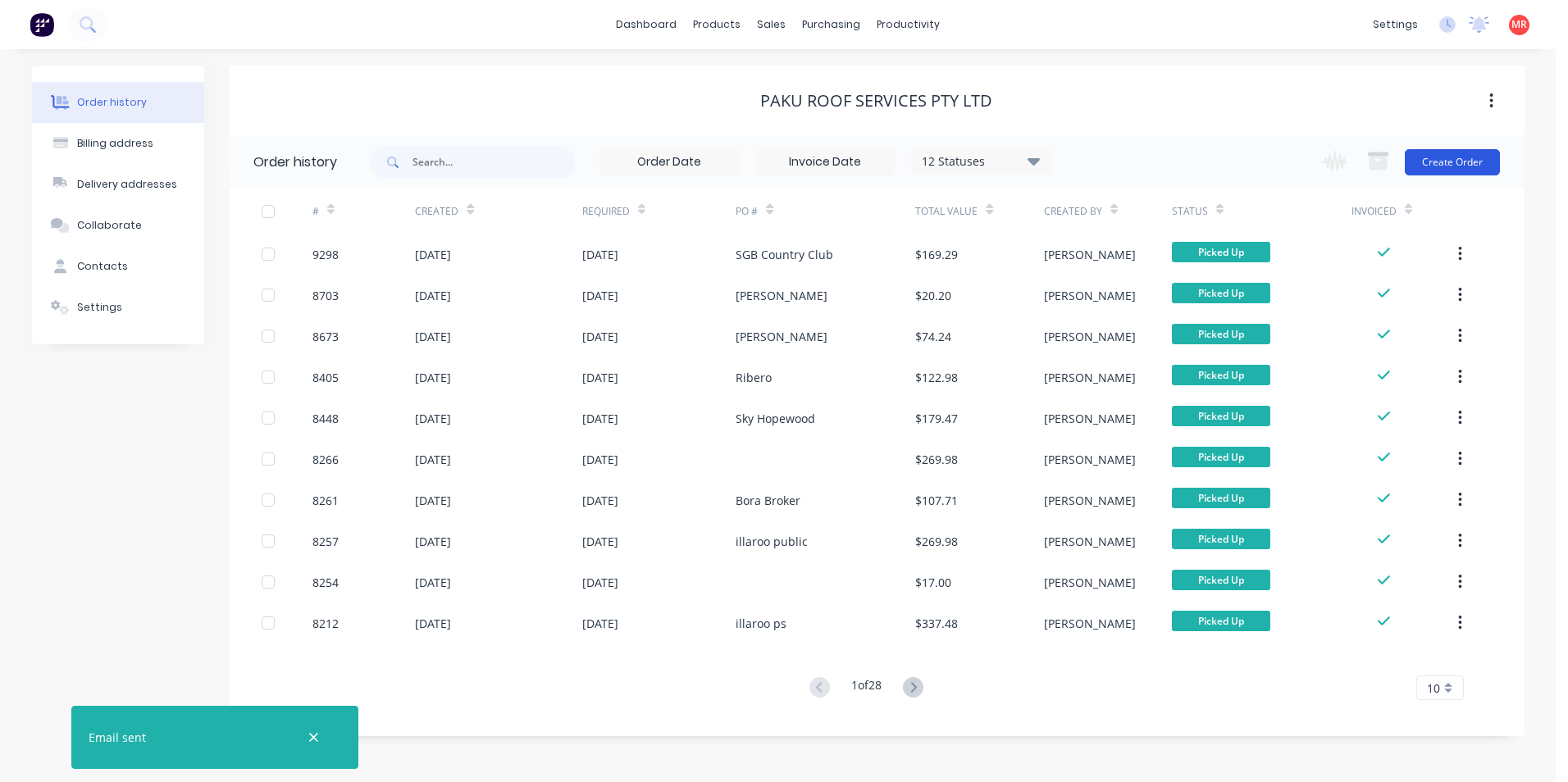
click at [1477, 164] on button "Create Order" at bounding box center [1452, 162] width 95 height 27
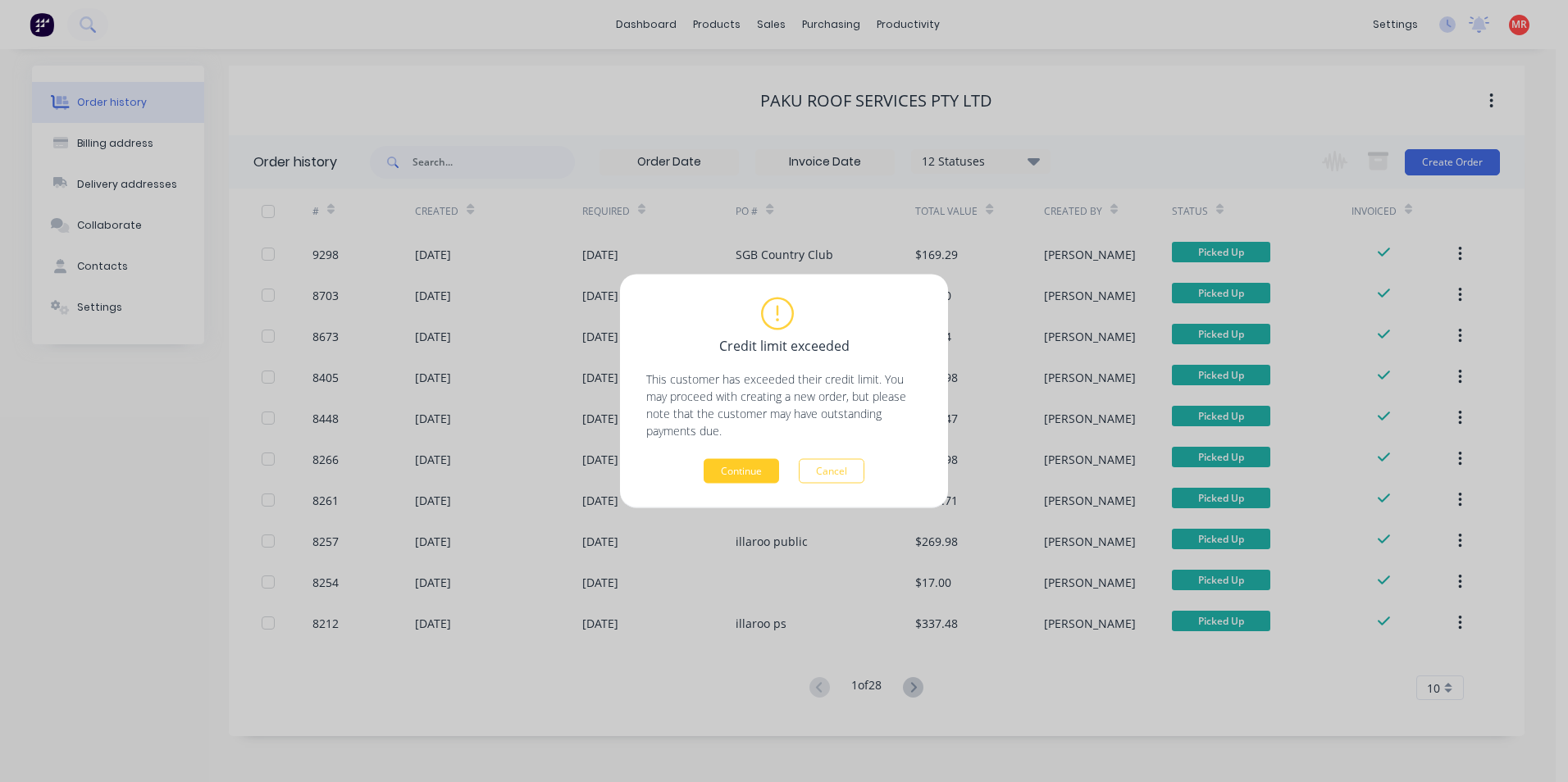
click at [750, 470] on button "Continue" at bounding box center [741, 471] width 75 height 25
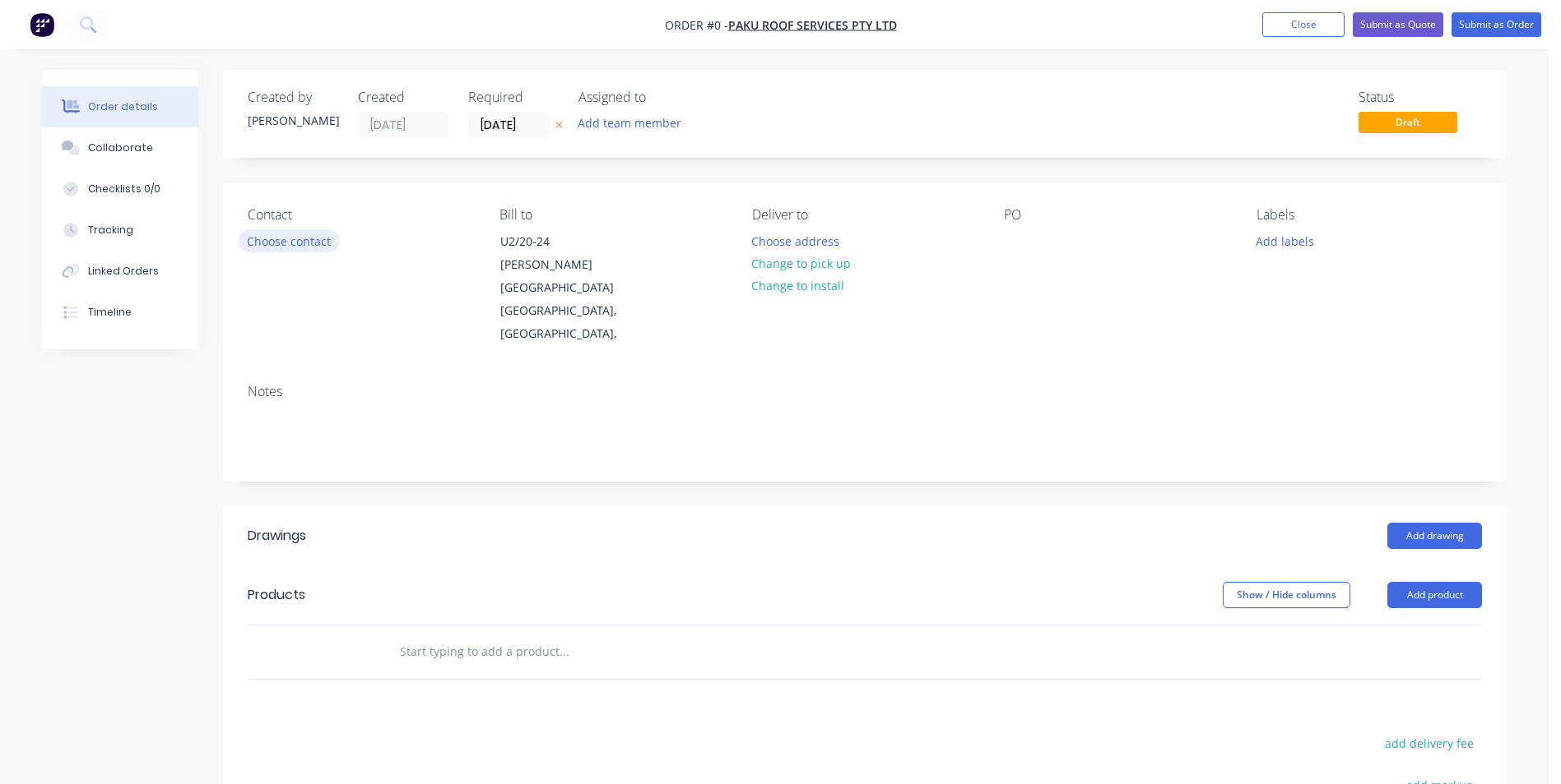
click at [297, 239] on button "Choose contact" at bounding box center [289, 240] width 101 height 22
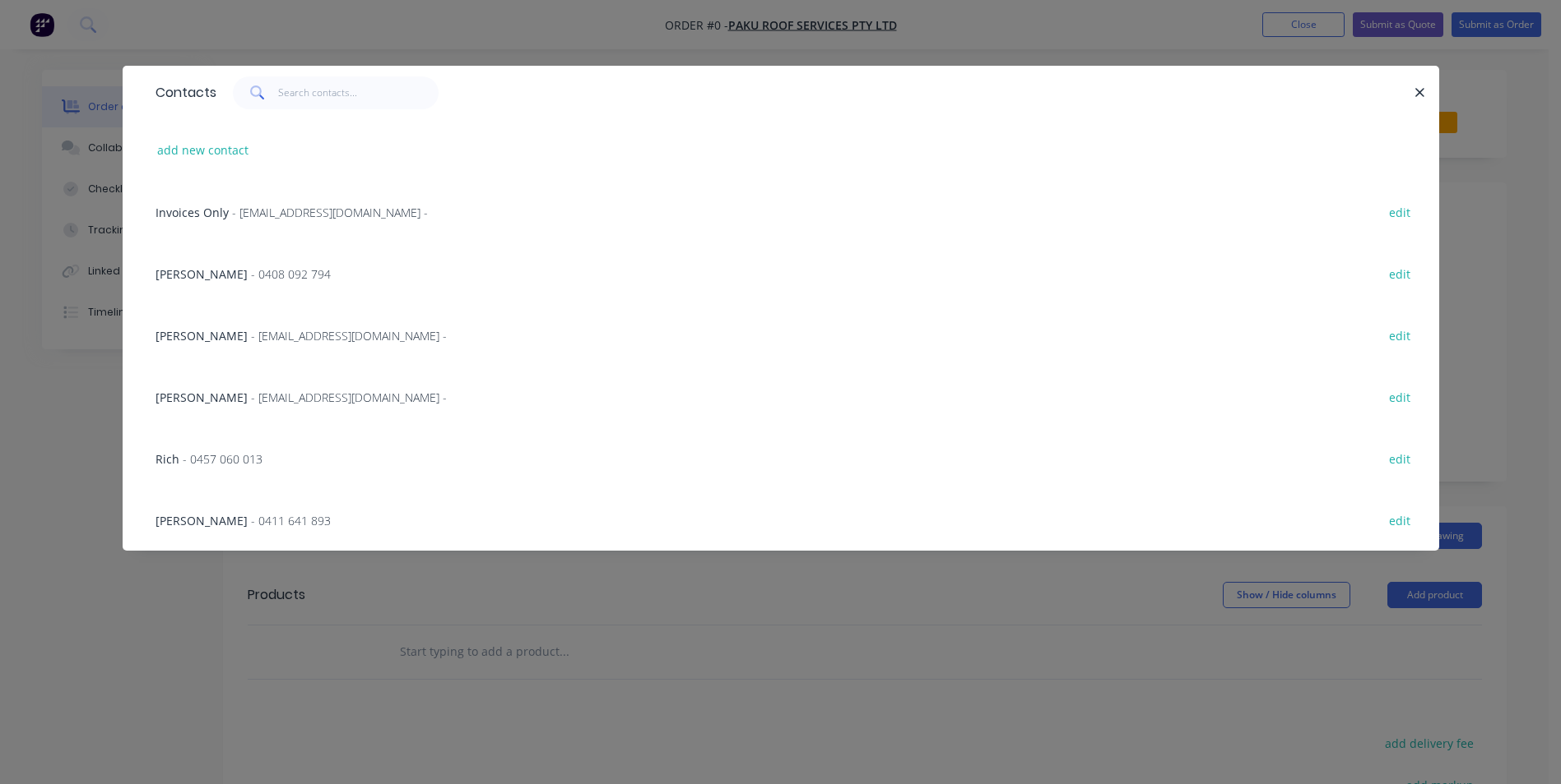
click at [259, 337] on span "- [EMAIL_ADDRESS][DOMAIN_NAME] -" at bounding box center [349, 336] width 196 height 16
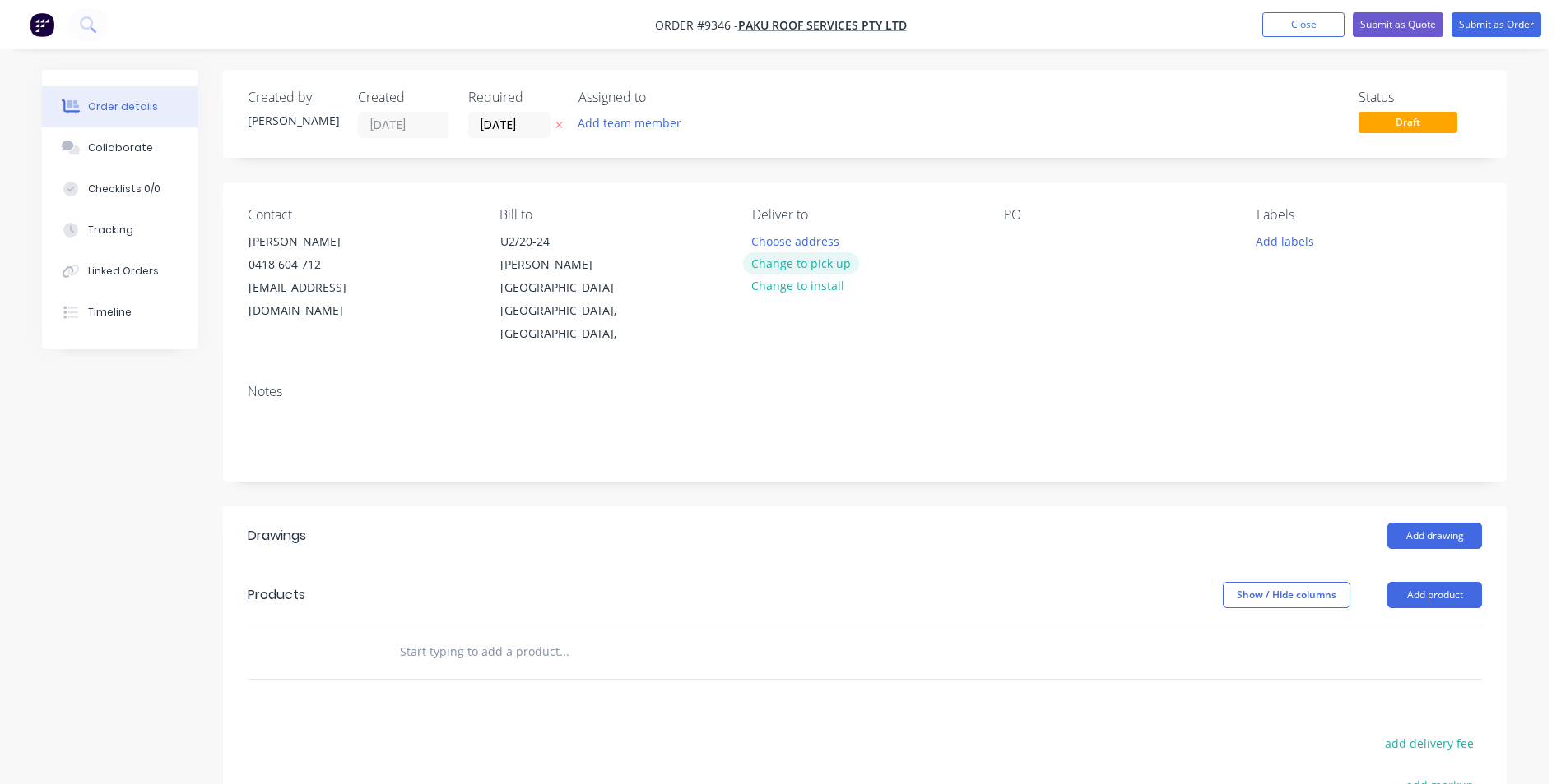
click at [823, 256] on button "Change to pick up" at bounding box center [801, 263] width 117 height 22
click at [1016, 247] on div at bounding box center [1017, 241] width 27 height 24
click at [1456, 523] on button "Add drawing" at bounding box center [1434, 536] width 94 height 27
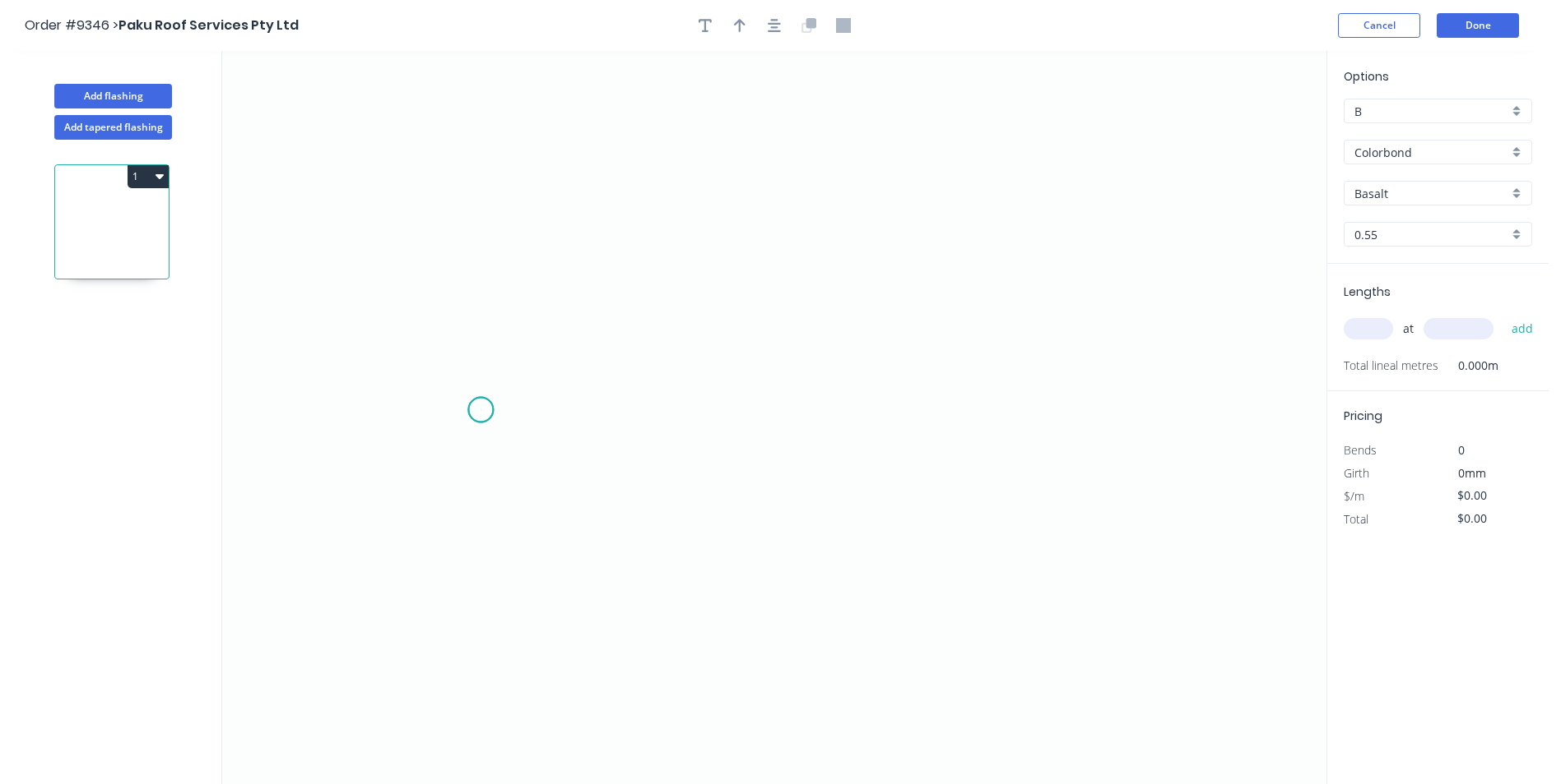
drag, startPoint x: 481, startPoint y: 410, endPoint x: 481, endPoint y: 346, distance: 64.0
click at [481, 410] on icon "0" at bounding box center [775, 417] width 1104 height 733
click at [481, 346] on icon "0" at bounding box center [775, 417] width 1104 height 733
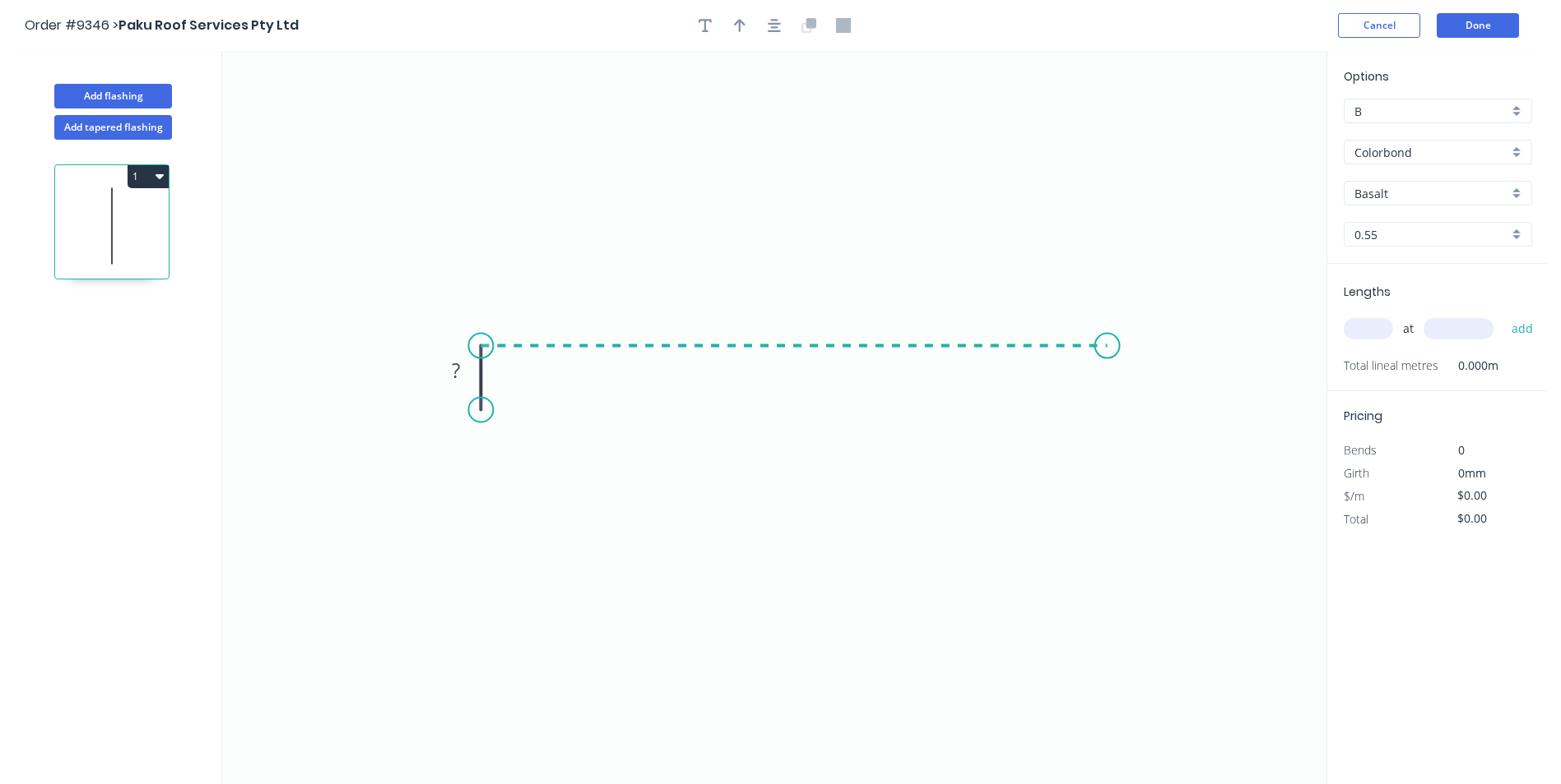
drag, startPoint x: 1107, startPoint y: 346, endPoint x: 1102, endPoint y: 382, distance: 36.3
click at [1108, 346] on icon "0 ?" at bounding box center [775, 417] width 1104 height 733
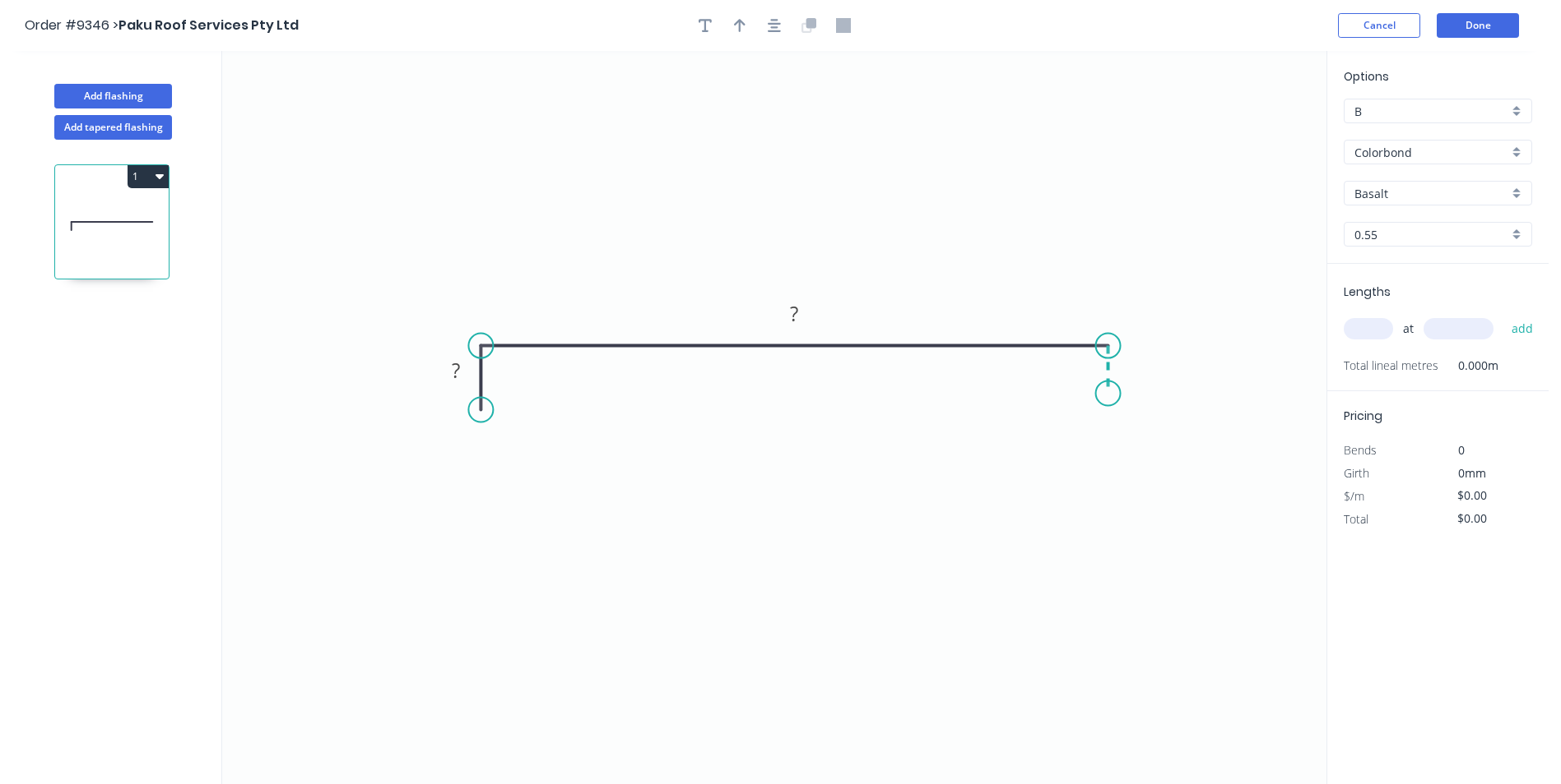
click at [1108, 394] on icon "0 ? ?" at bounding box center [775, 417] width 1104 height 733
click at [456, 369] on tspan "?" at bounding box center [456, 370] width 8 height 27
click at [1052, 291] on icon "0 25 450 25" at bounding box center [775, 417] width 1104 height 733
type input "$18.46"
click at [1363, 329] on input "text" at bounding box center [1368, 329] width 50 height 22
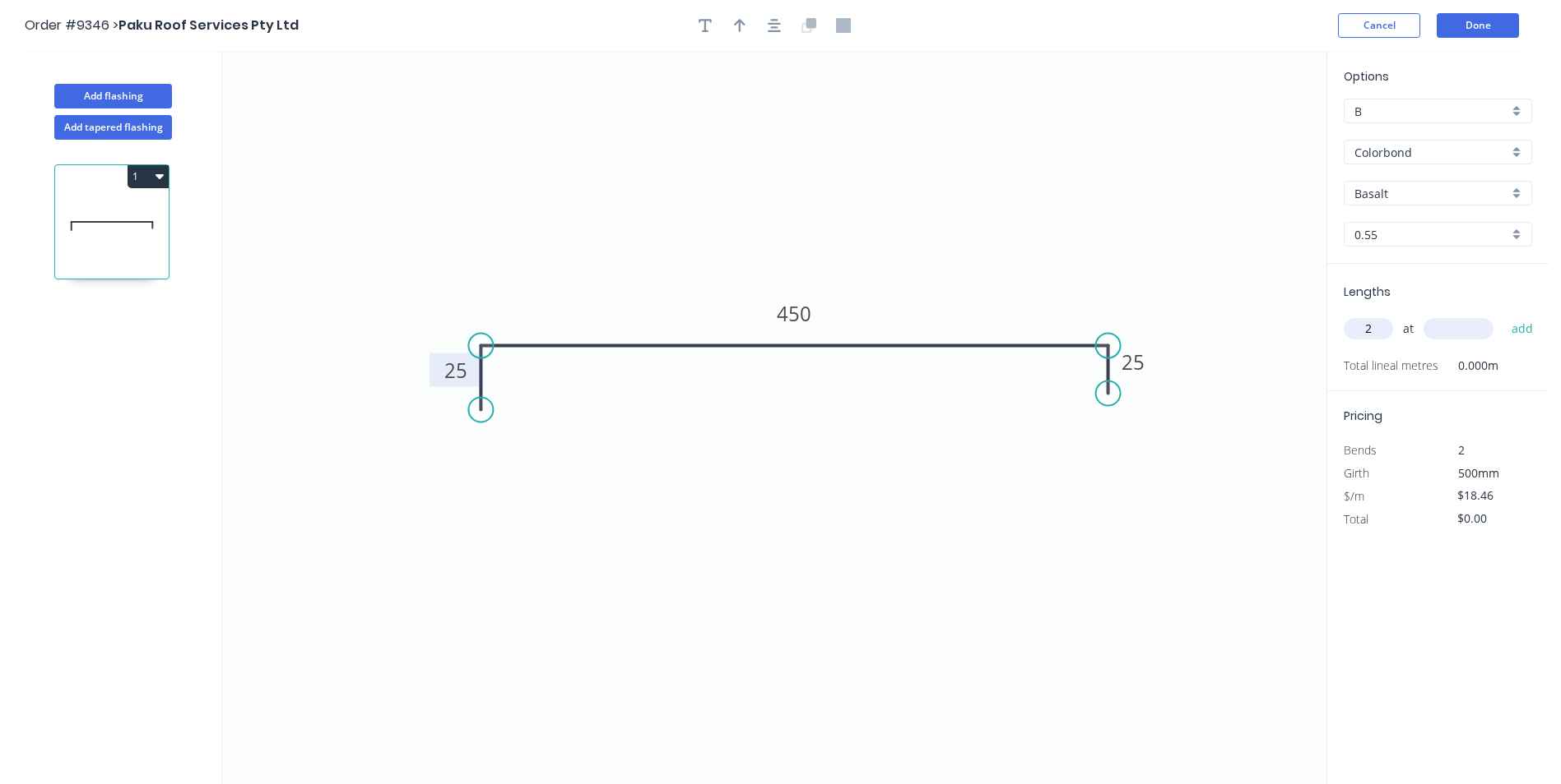
type input "2"
type input "3500"
click at [1503, 315] on button "add" at bounding box center [1522, 328] width 39 height 28
type input "$129.22"
click at [1475, 197] on input "Basalt" at bounding box center [1431, 193] width 154 height 17
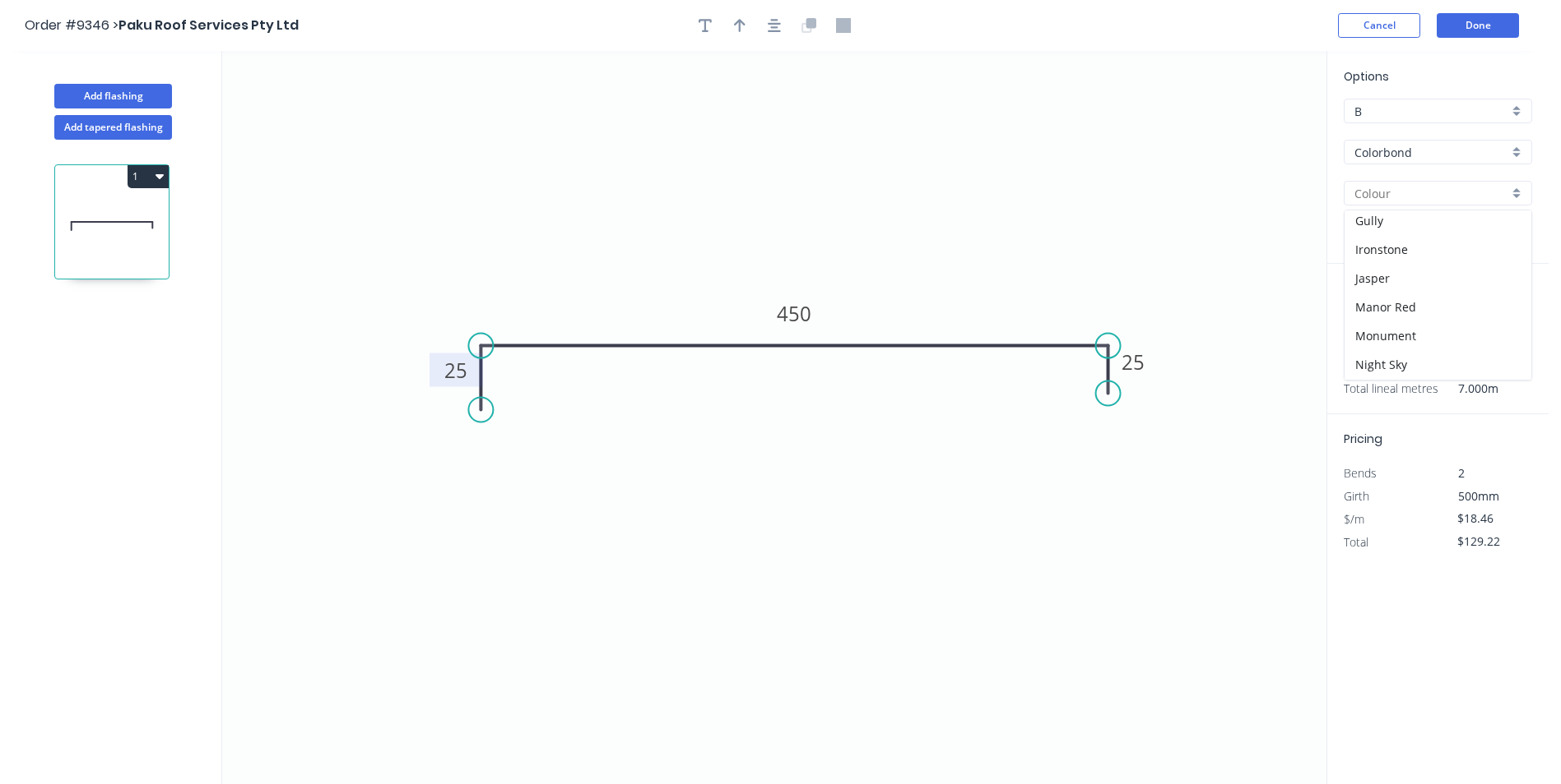
scroll to position [247, 0]
click at [1412, 329] on div "Manor Red" at bounding box center [1438, 323] width 187 height 29
type input "Manor Red"
click at [141, 181] on button "1" at bounding box center [147, 177] width 41 height 23
click at [126, 220] on div "Duplicate" at bounding box center [90, 217] width 127 height 24
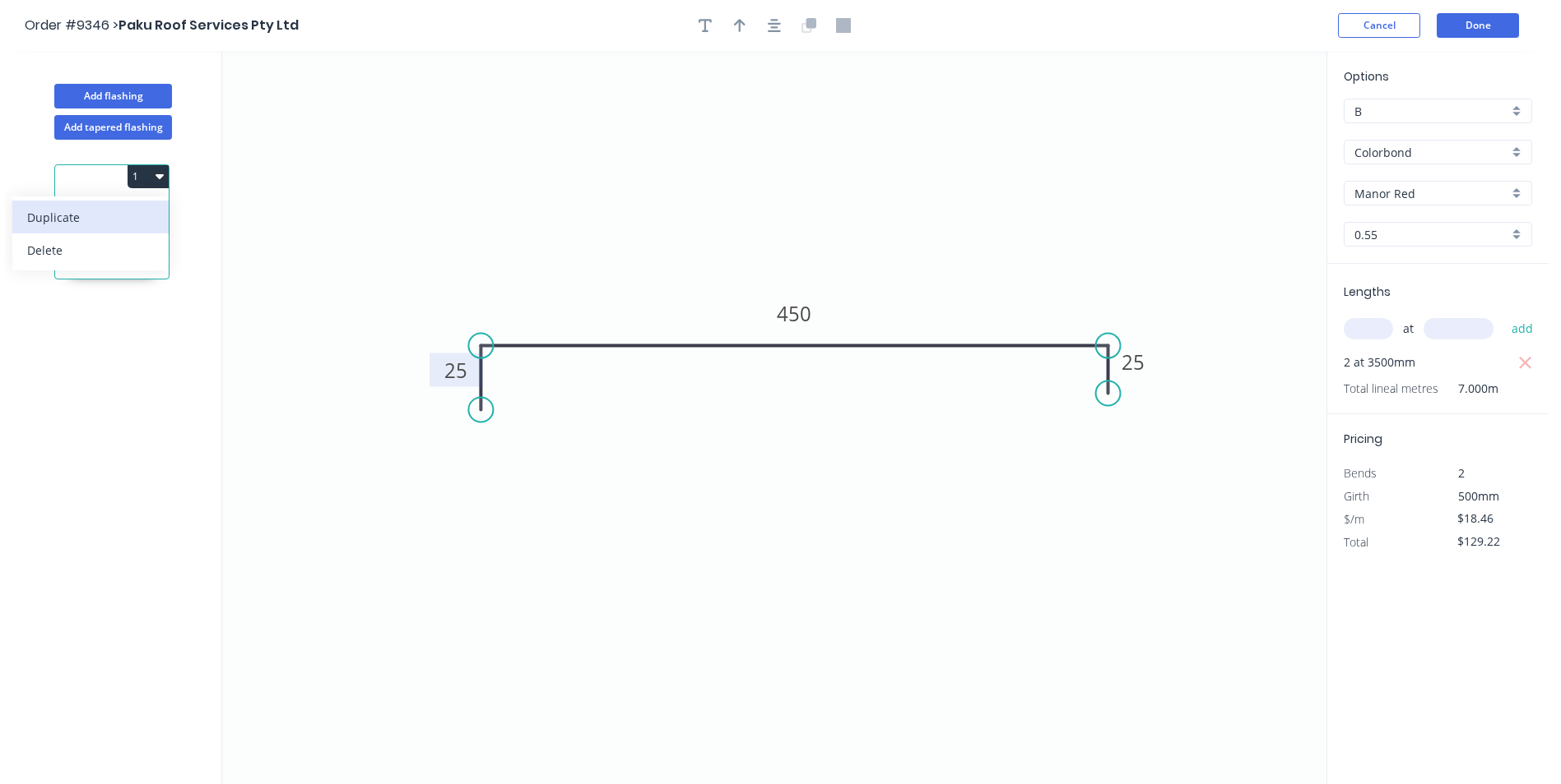
type input "$0.00"
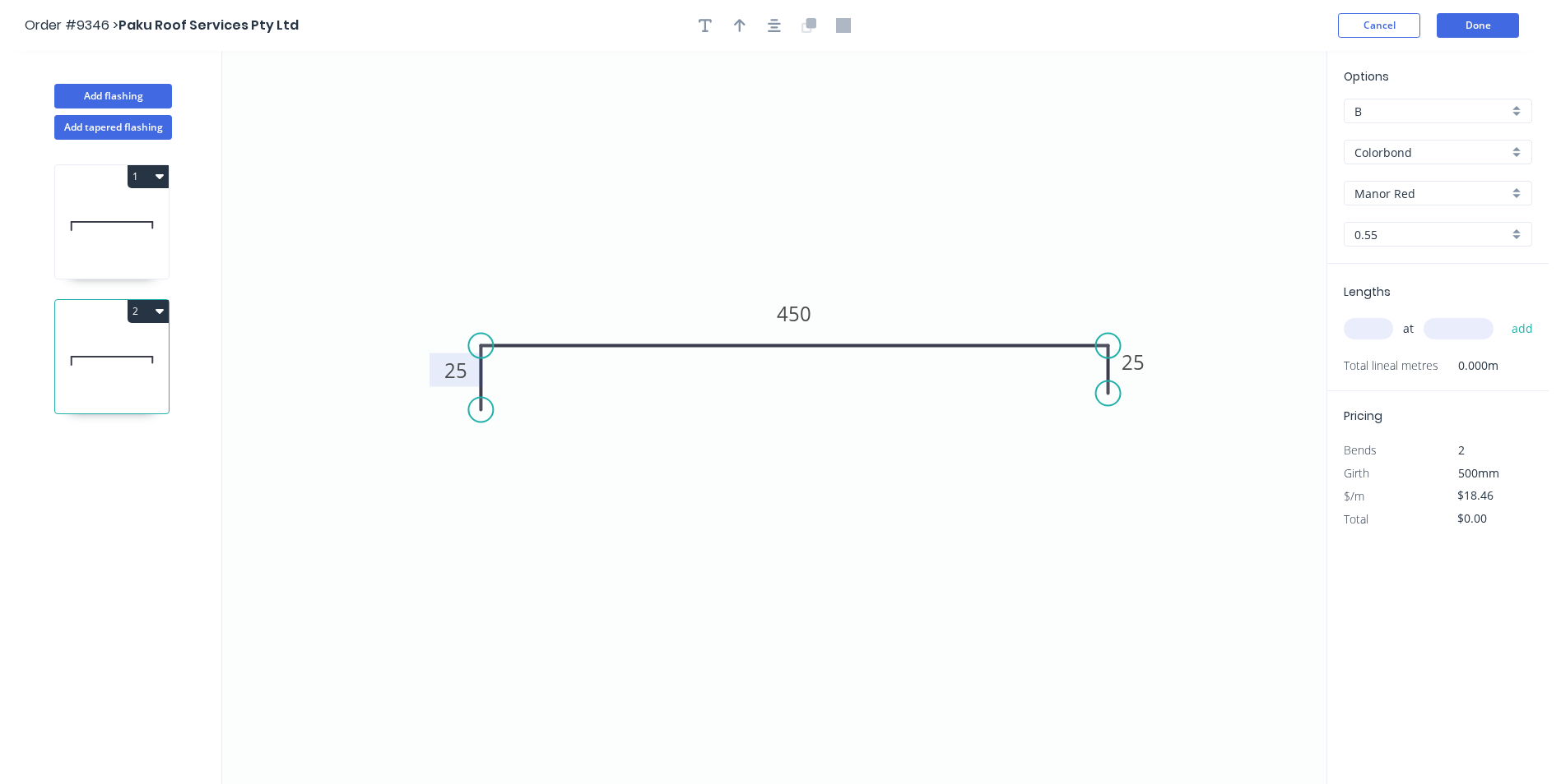
click at [446, 376] on tspan "25" at bounding box center [455, 370] width 23 height 27
type input "$7.57"
click at [1363, 323] on input "text" at bounding box center [1368, 329] width 50 height 22
type input "3"
type input "6000"
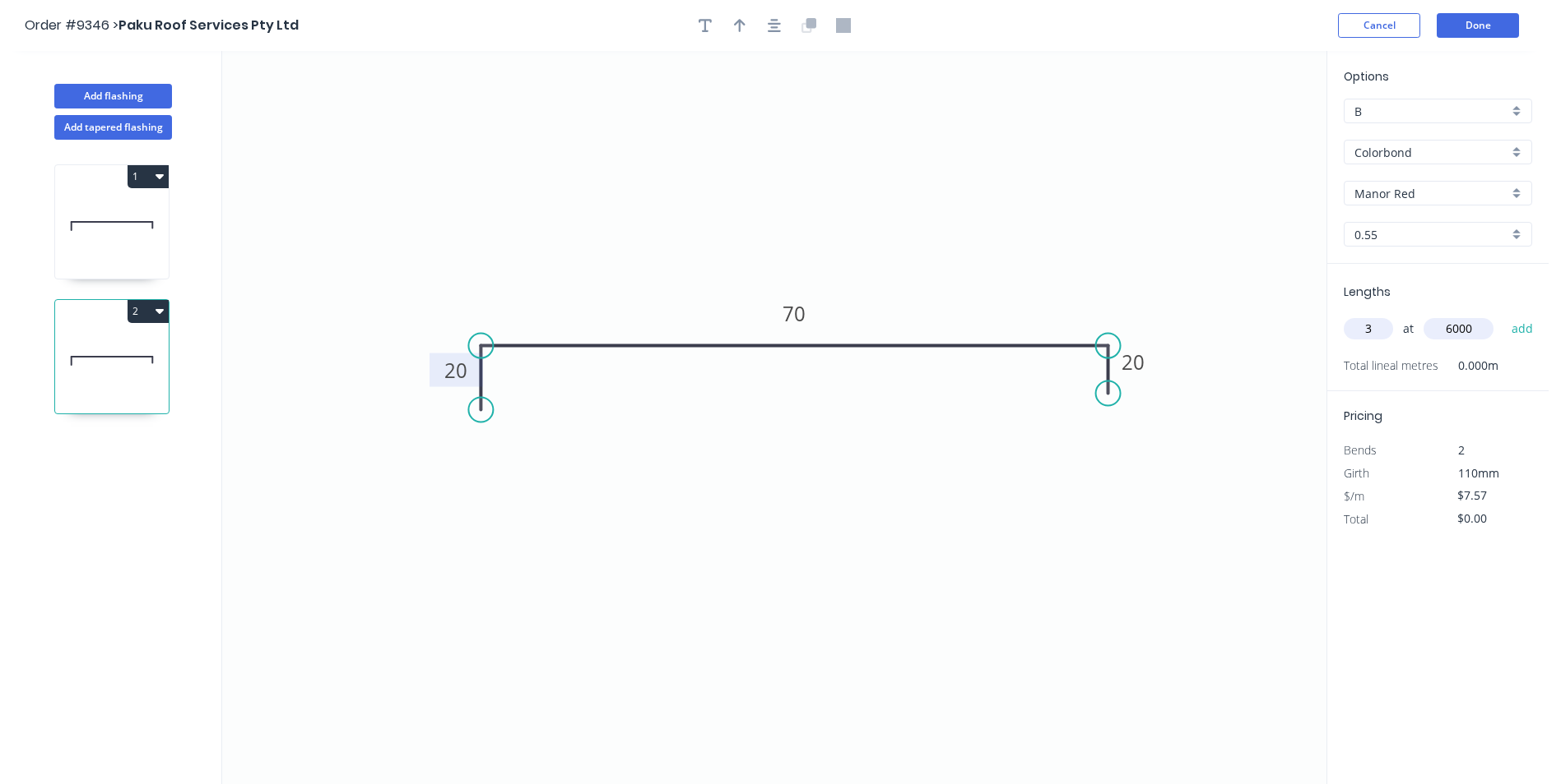
click at [1503, 315] on button "add" at bounding box center [1522, 328] width 39 height 28
type input "$136.26"
click at [1463, 31] on button "Done" at bounding box center [1477, 25] width 82 height 25
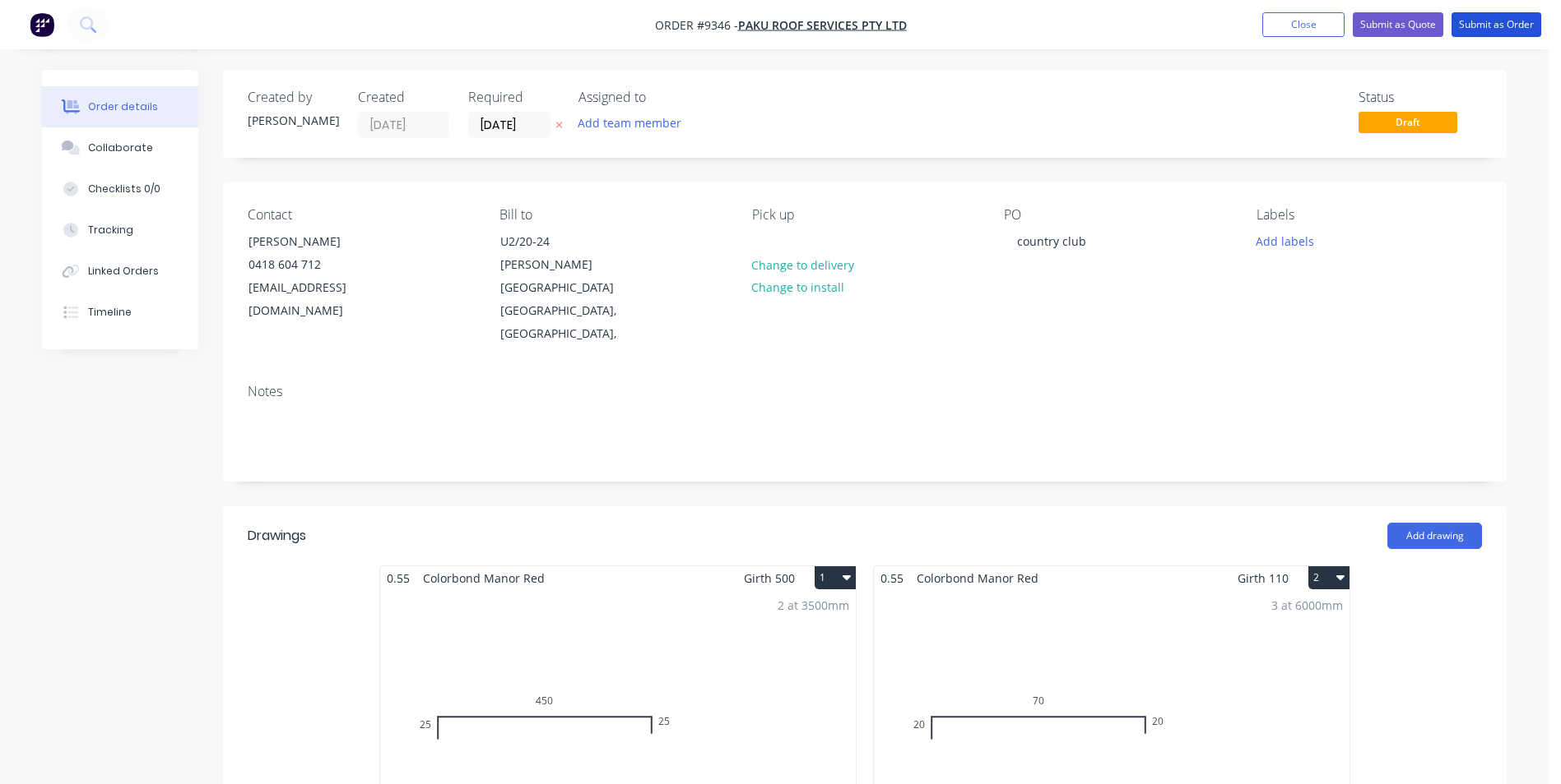
click at [1463, 31] on button "Submit as Order" at bounding box center [1495, 24] width 89 height 25
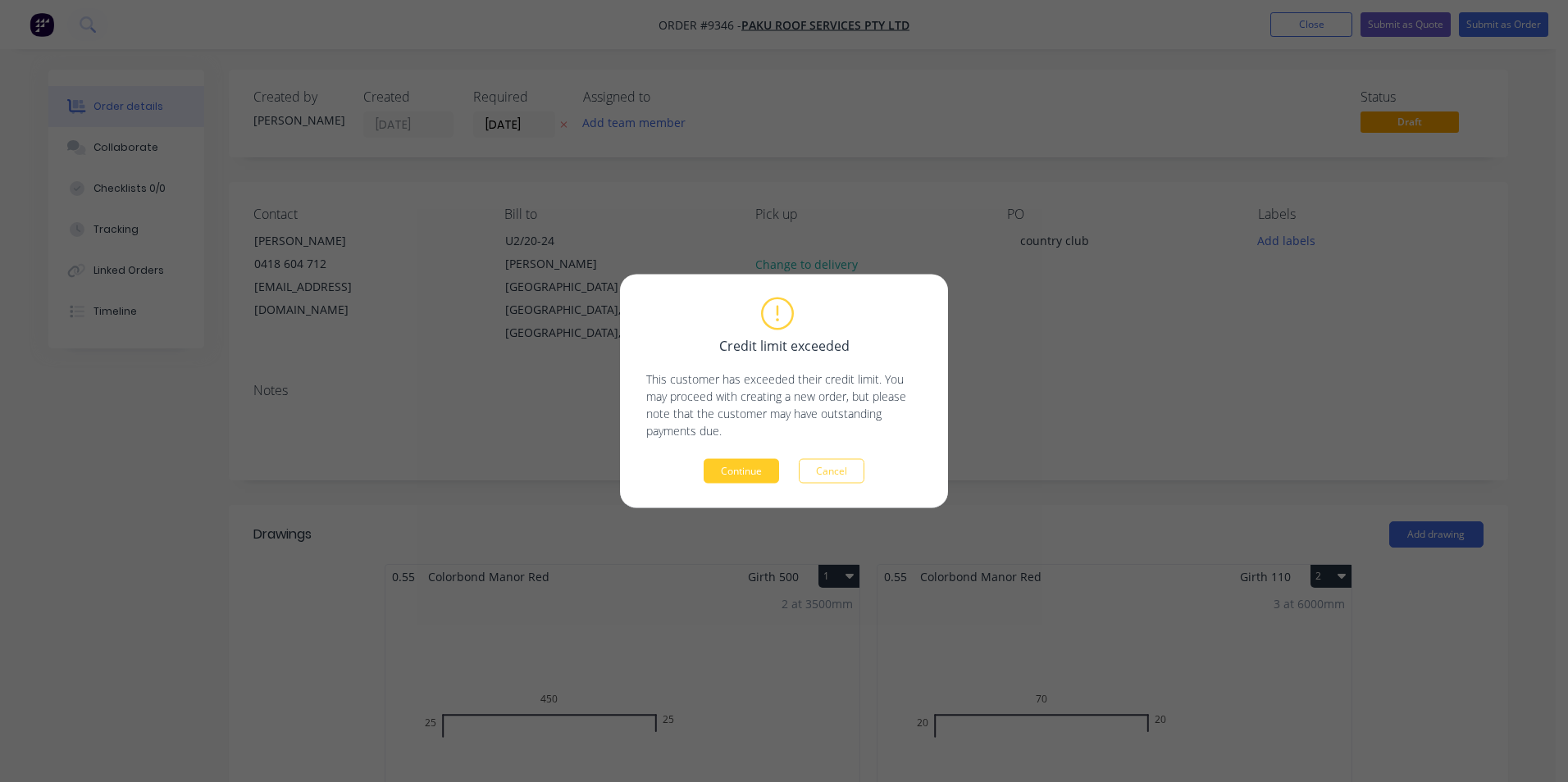
click at [748, 480] on button "Continue" at bounding box center [741, 471] width 75 height 25
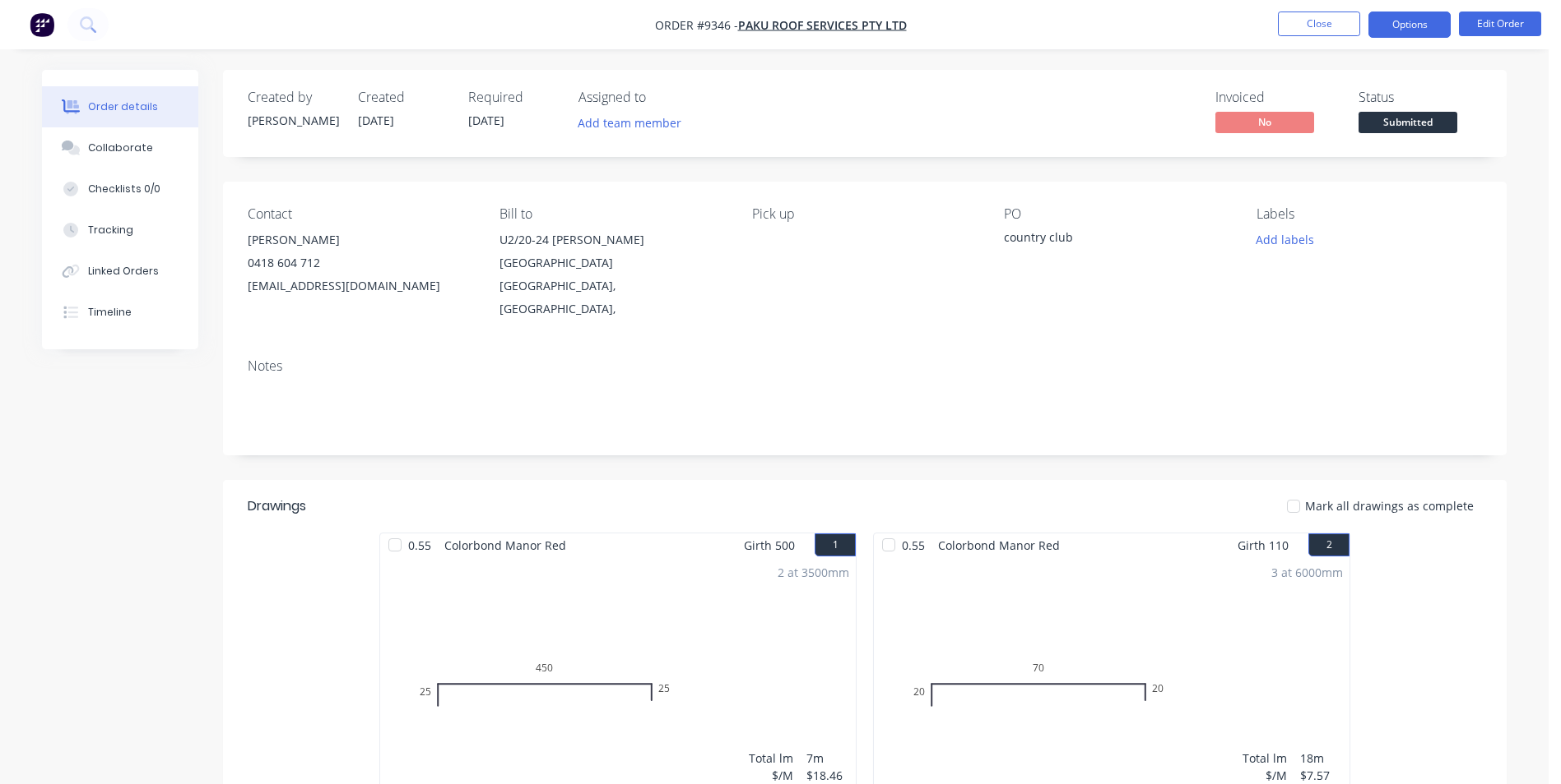
click at [1406, 24] on button "Options" at bounding box center [1409, 25] width 82 height 27
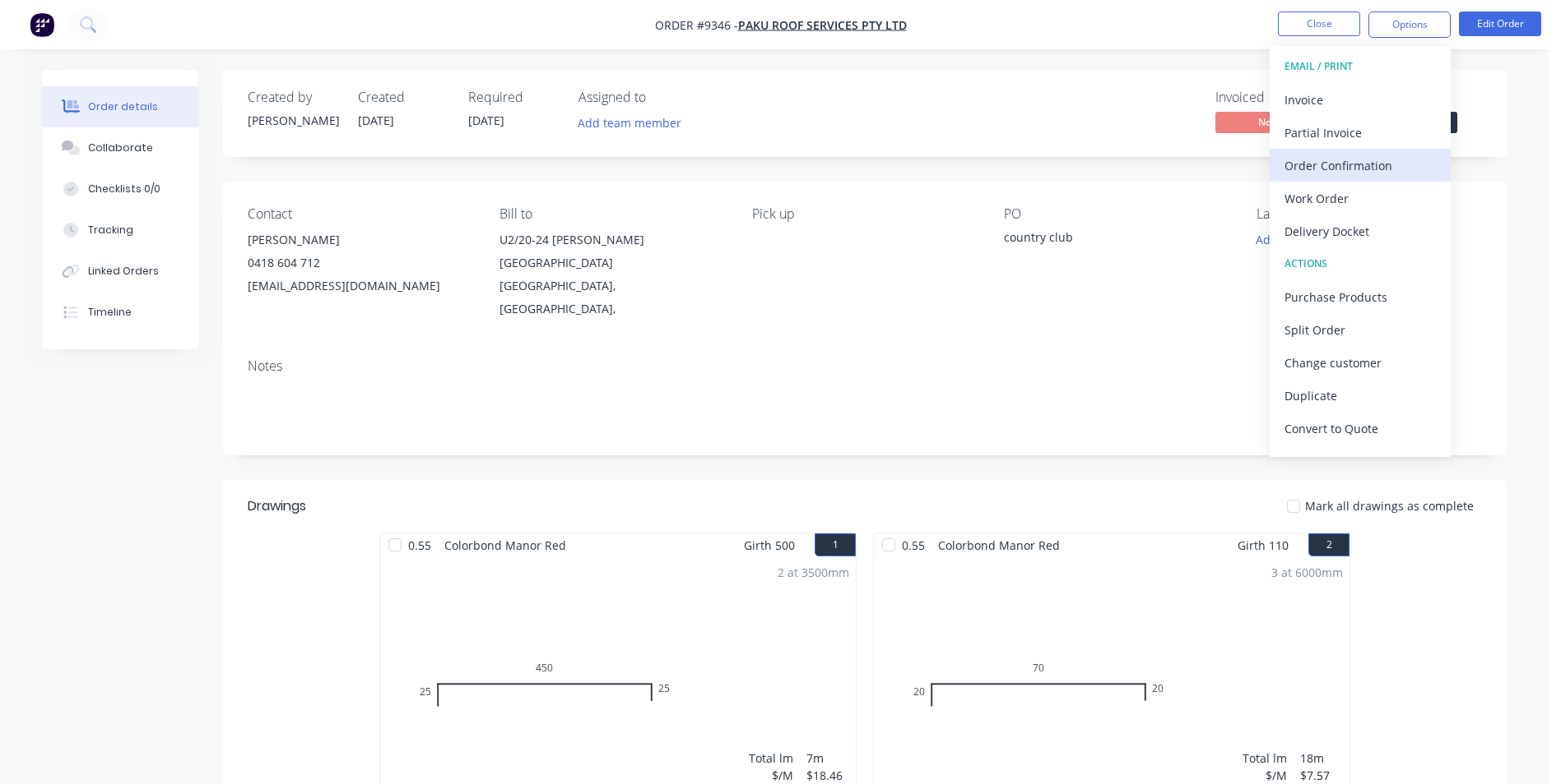
click at [1360, 168] on div "Order Confirmation" at bounding box center [1359, 166] width 151 height 24
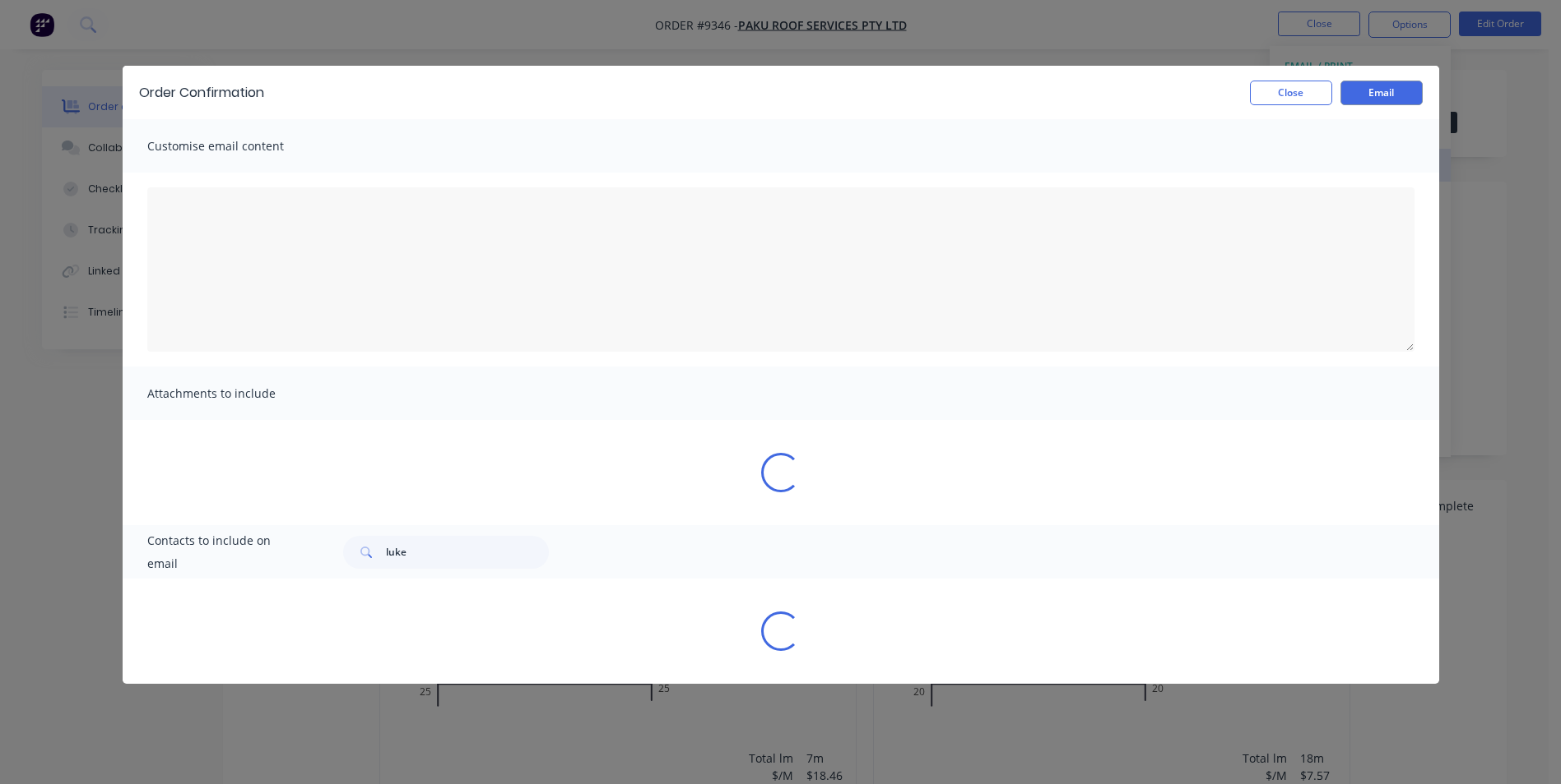
type textarea "To view your order online, please click the 'View my order' button."
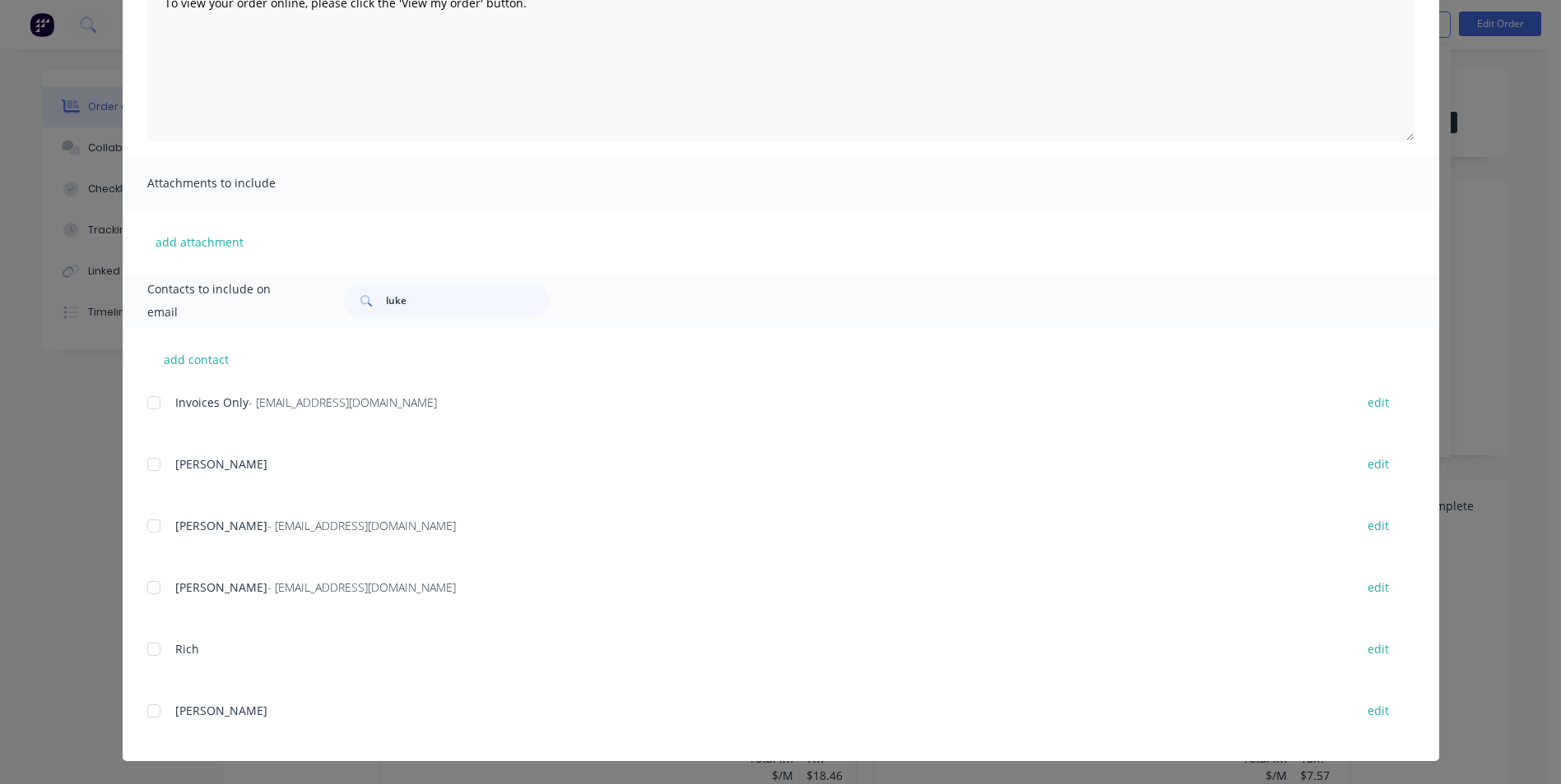
click at [151, 530] on div at bounding box center [153, 526] width 33 height 33
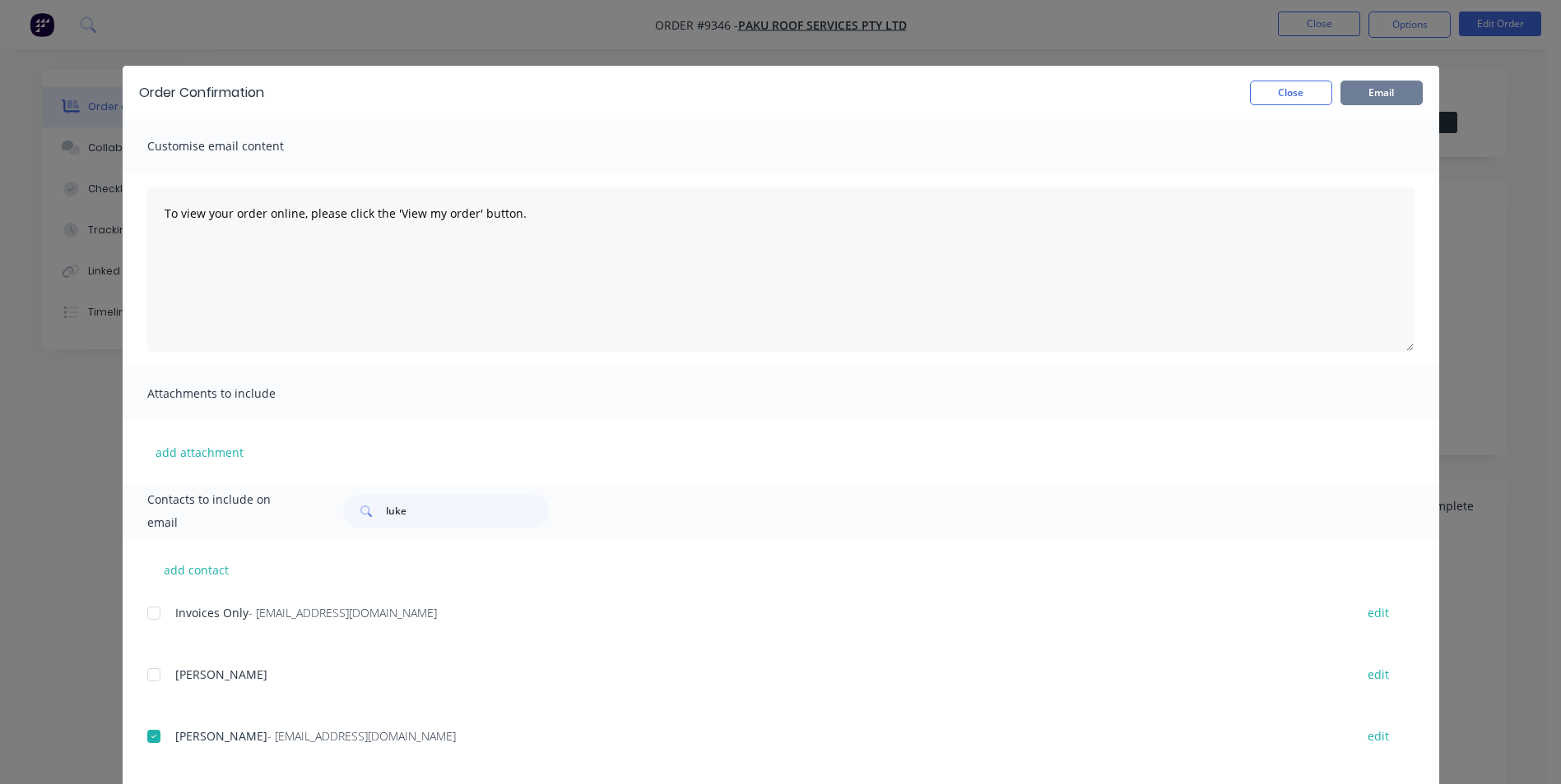
drag, startPoint x: 1372, startPoint y: 101, endPoint x: 1288, endPoint y: 100, distance: 84.0
click at [1370, 101] on button "Email" at bounding box center [1381, 92] width 82 height 25
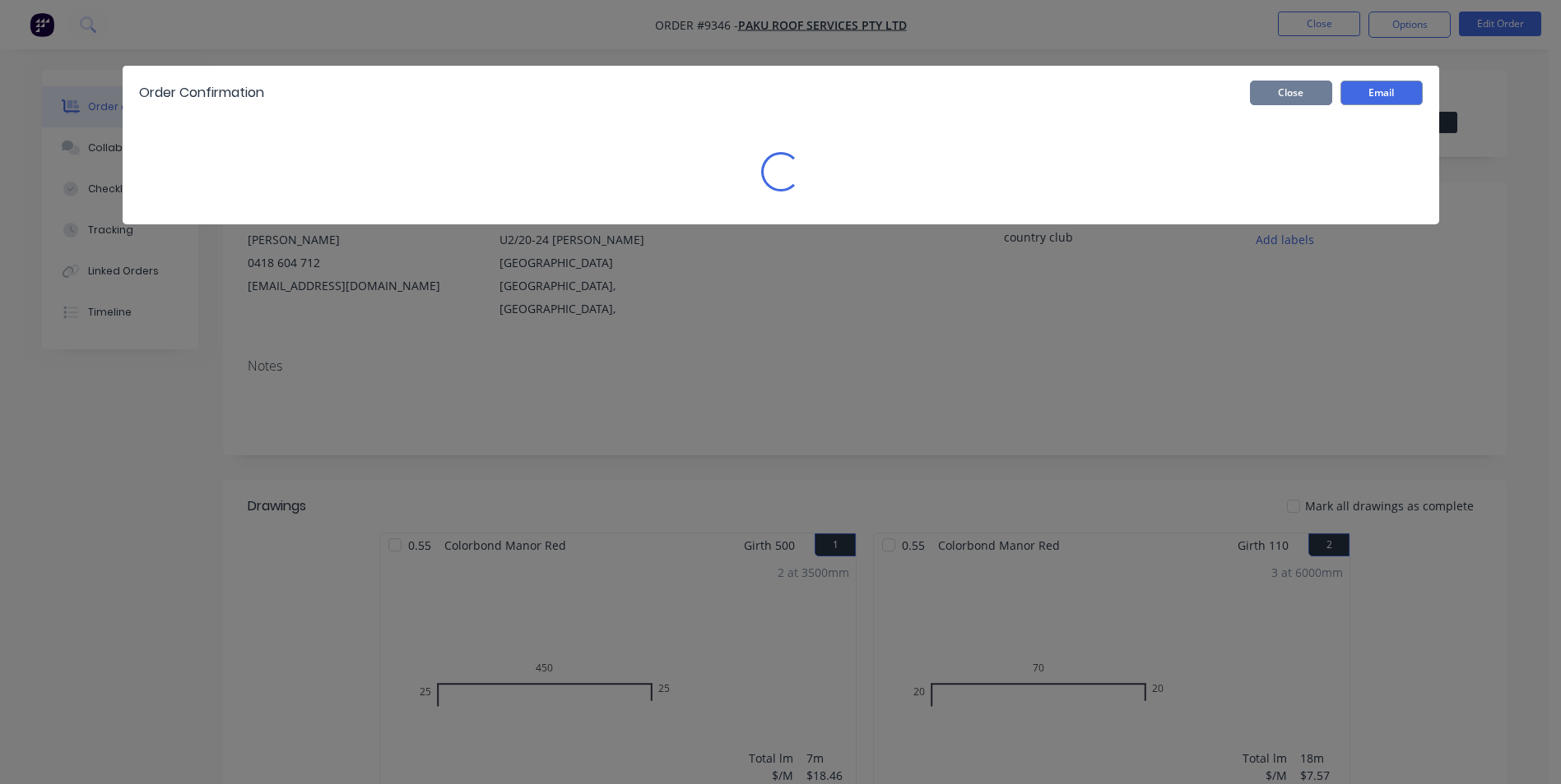
drag, startPoint x: 1288, startPoint y: 100, endPoint x: 1363, endPoint y: 46, distance: 92.4
click at [1288, 98] on button "Close" at bounding box center [1290, 92] width 82 height 25
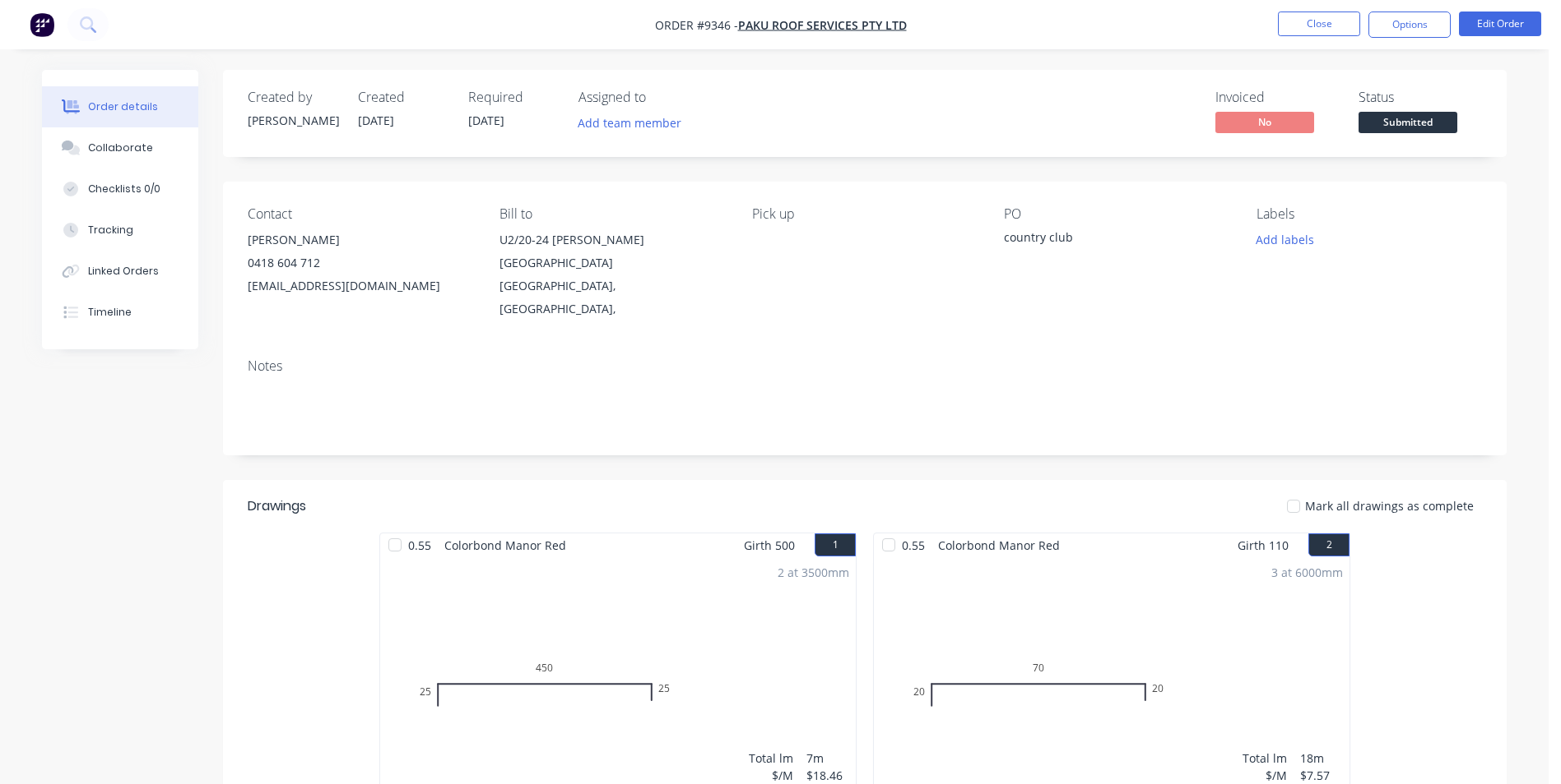
click at [1413, 11] on nav "Order #9346 - Paku Roof Services Pty Ltd Close Options Edit Order" at bounding box center [780, 25] width 1561 height 50
click at [1401, 23] on button "Options" at bounding box center [1409, 25] width 82 height 27
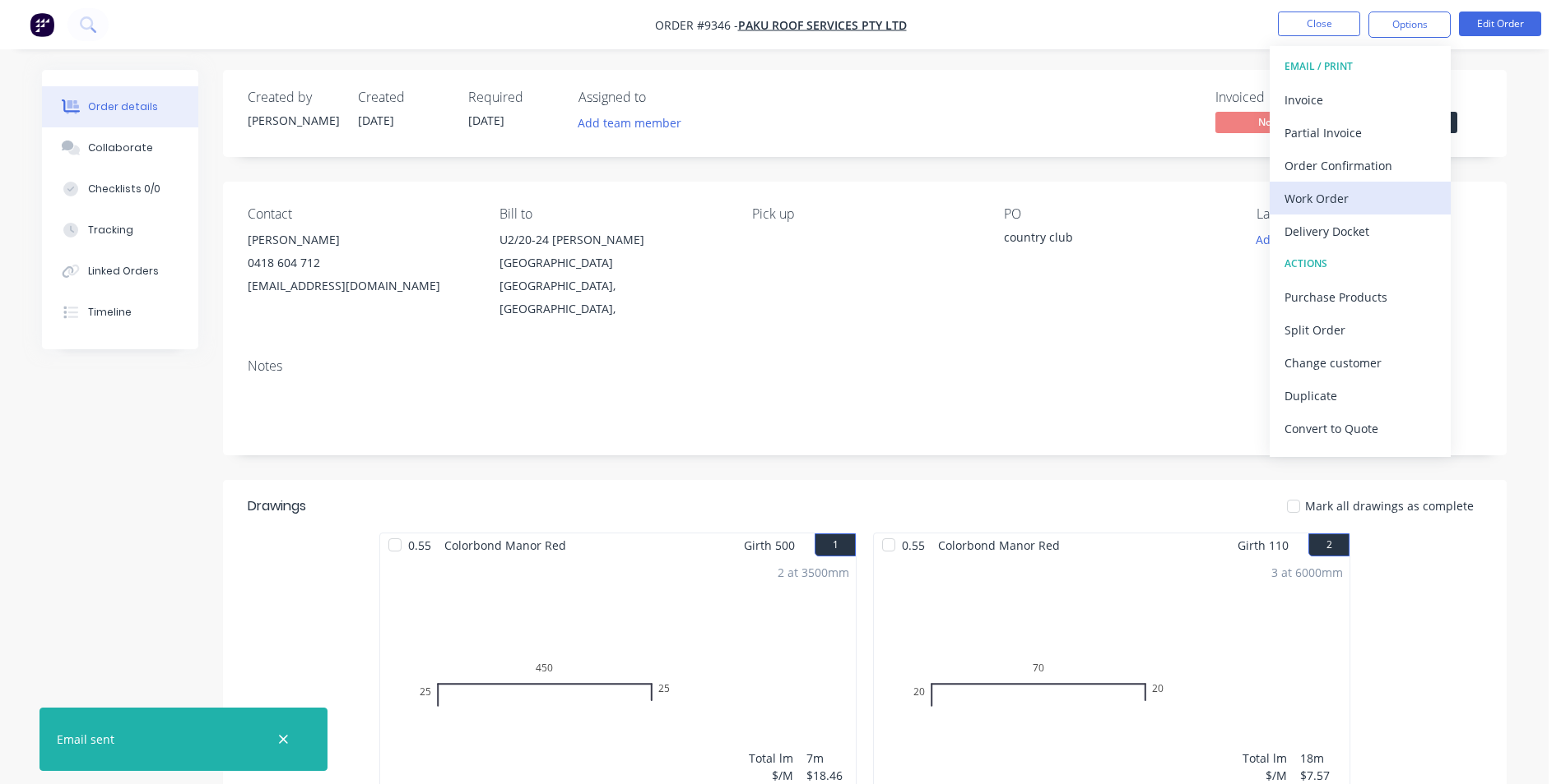
click at [1348, 187] on div "Work Order" at bounding box center [1359, 198] width 151 height 24
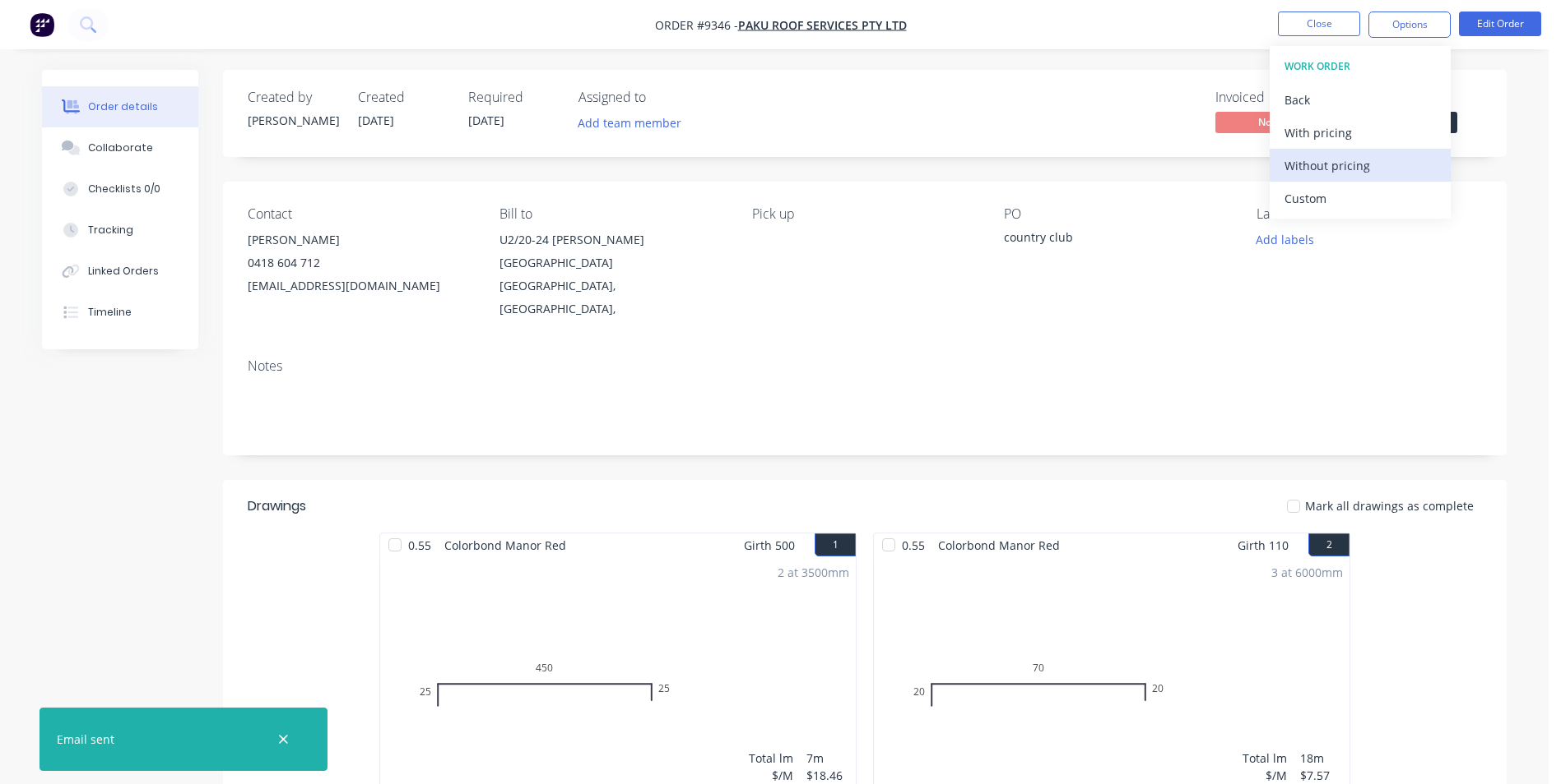
click at [1343, 166] on div "Without pricing" at bounding box center [1359, 166] width 151 height 24
